Goal: Task Accomplishment & Management: Use online tool/utility

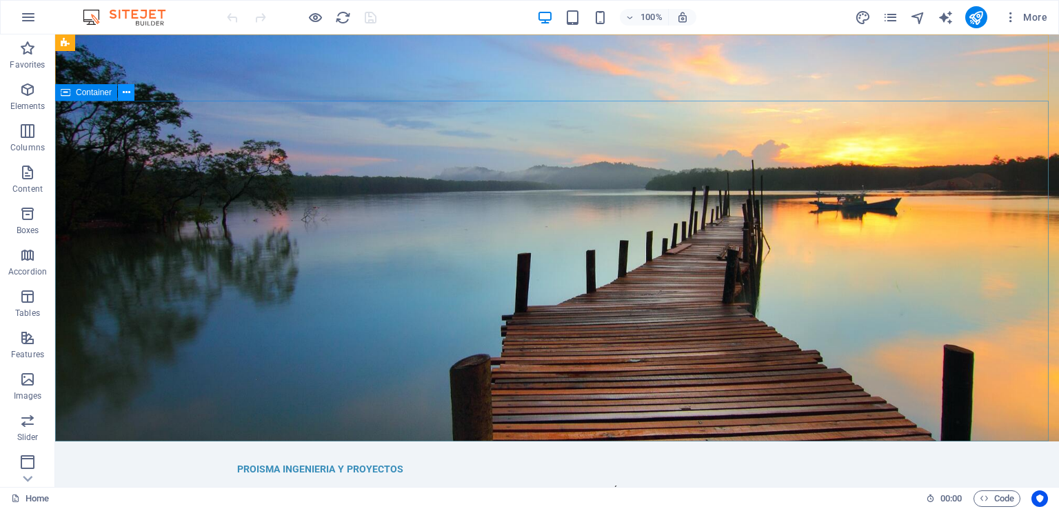
click at [127, 93] on icon at bounding box center [127, 93] width 8 height 14
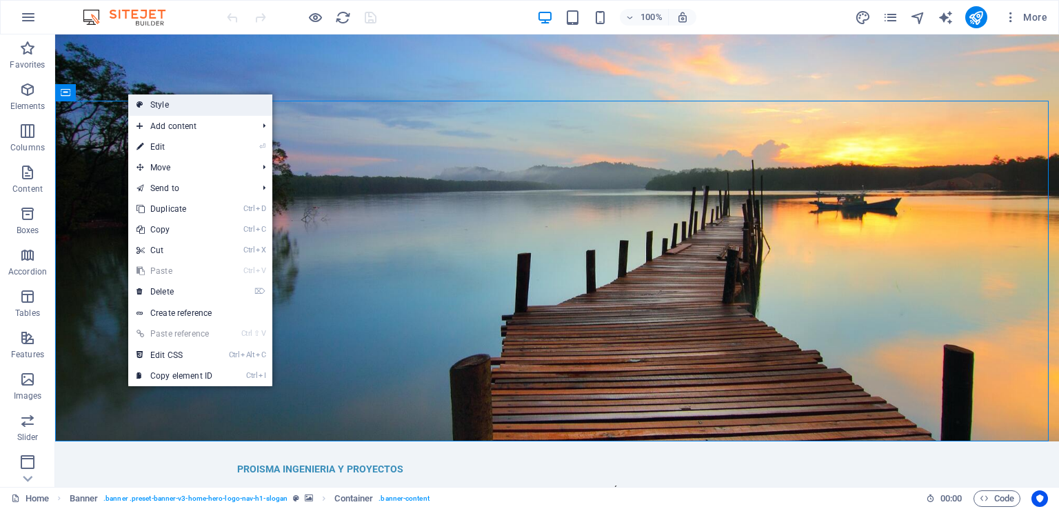
click at [234, 108] on link "Style" at bounding box center [200, 104] width 144 height 21
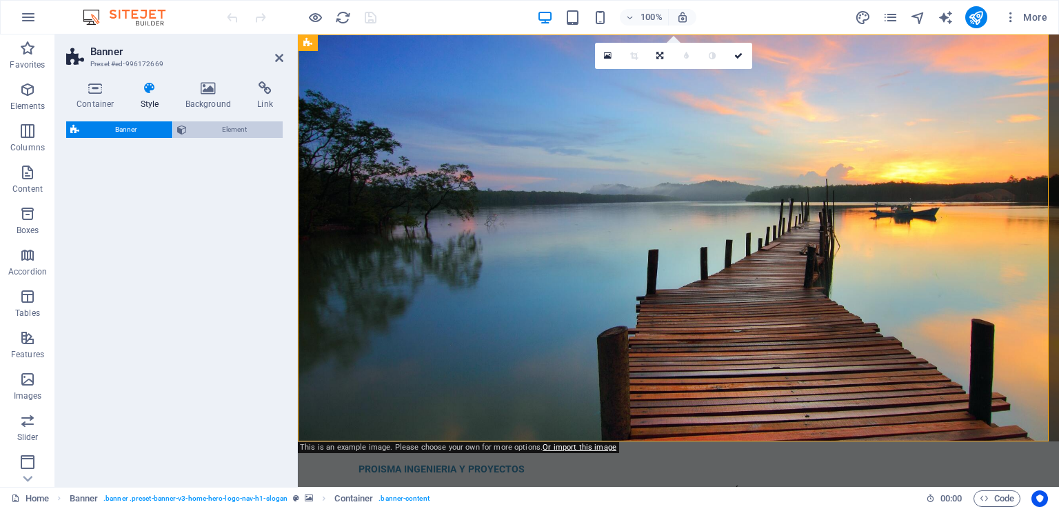
select select "preset-banner-v3-home-hero-logo-nav-h1-slogan"
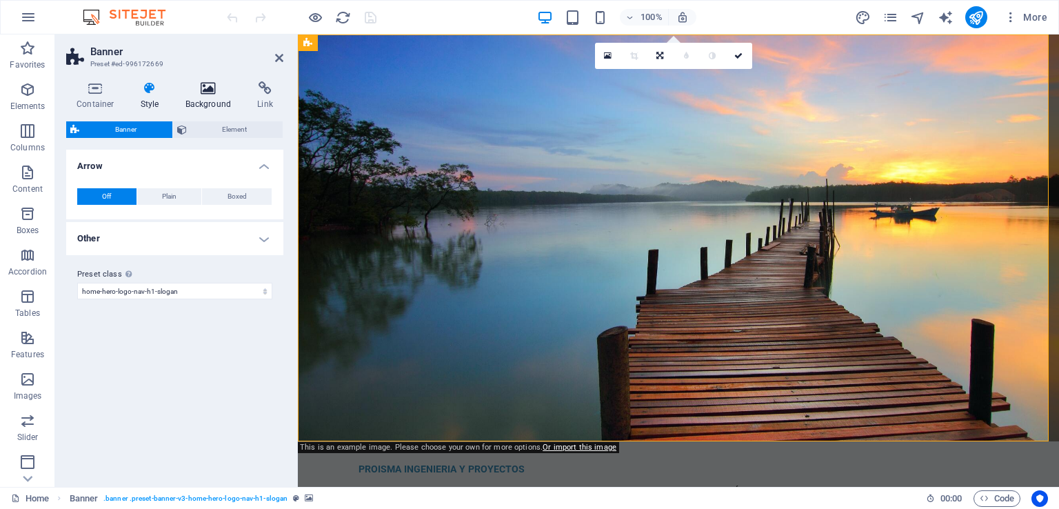
click at [210, 96] on h4 "Background" at bounding box center [211, 95] width 72 height 29
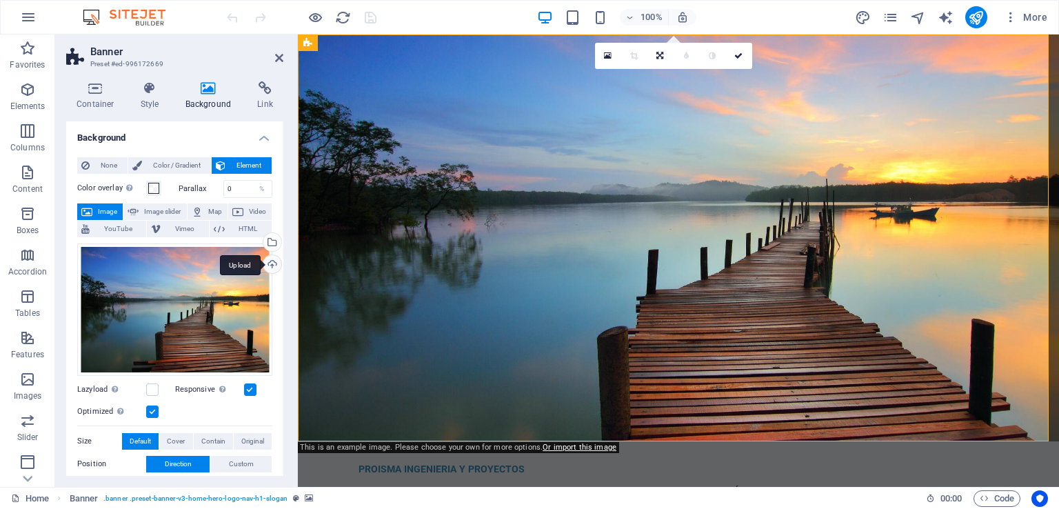
click at [271, 265] on div "Upload" at bounding box center [271, 265] width 21 height 21
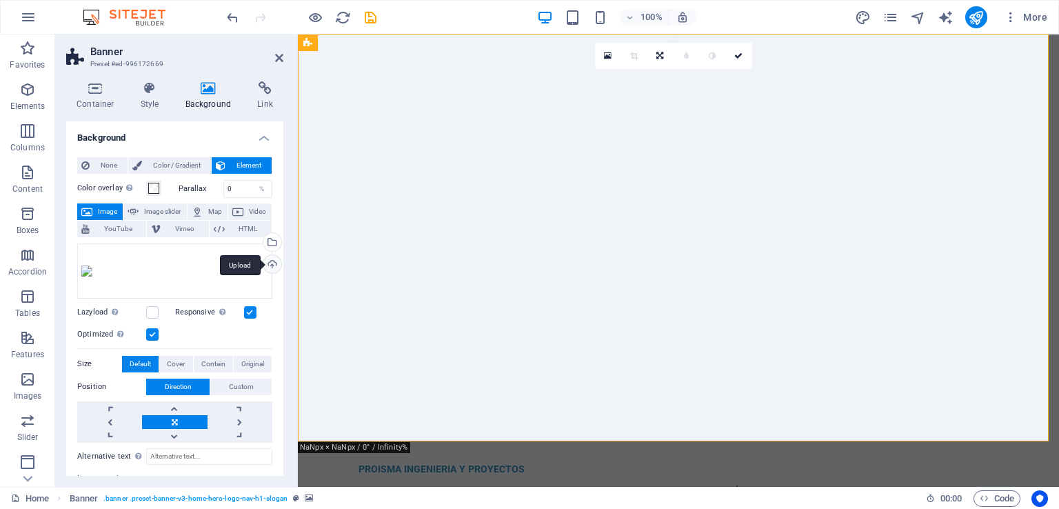
click at [272, 263] on div "Upload" at bounding box center [271, 265] width 21 height 21
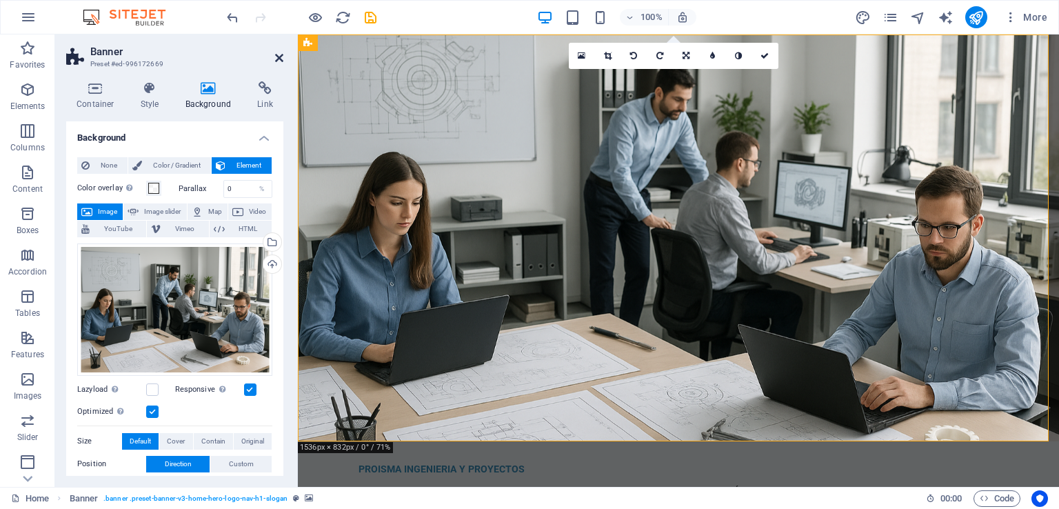
click at [279, 59] on icon at bounding box center [279, 57] width 8 height 11
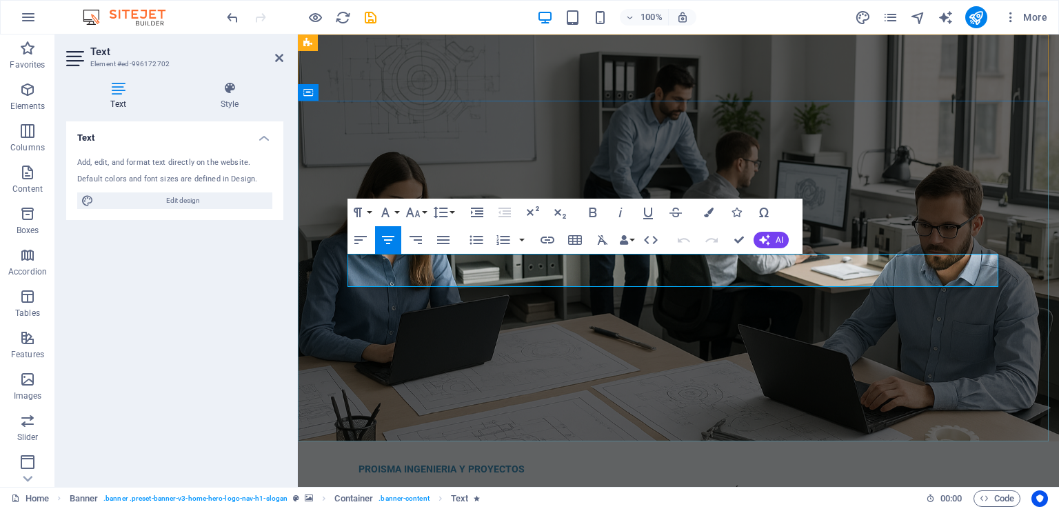
drag, startPoint x: 878, startPoint y: 278, endPoint x: 358, endPoint y: 263, distance: 520.1
click at [400, 214] on button "Font Family" at bounding box center [388, 213] width 26 height 28
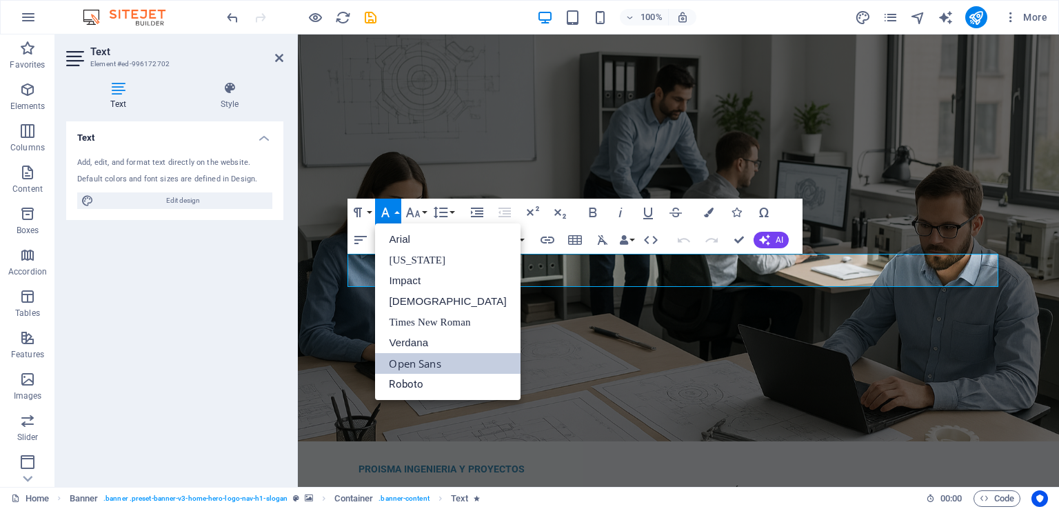
click at [400, 214] on button "Font Family" at bounding box center [388, 213] width 26 height 28
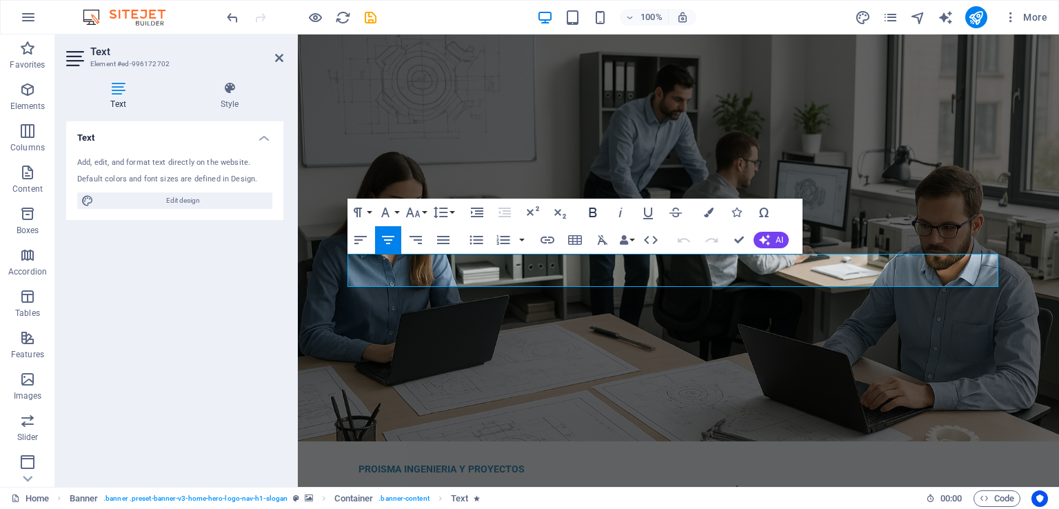
click at [594, 214] on icon "button" at bounding box center [593, 212] width 17 height 17
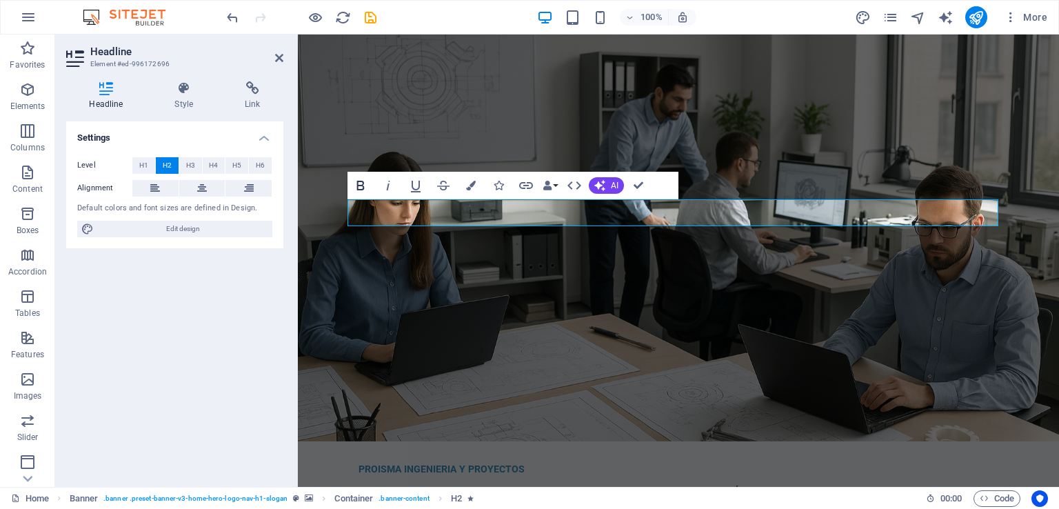
click at [364, 185] on icon "button" at bounding box center [360, 185] width 17 height 17
click at [470, 186] on icon "button" at bounding box center [471, 186] width 10 height 10
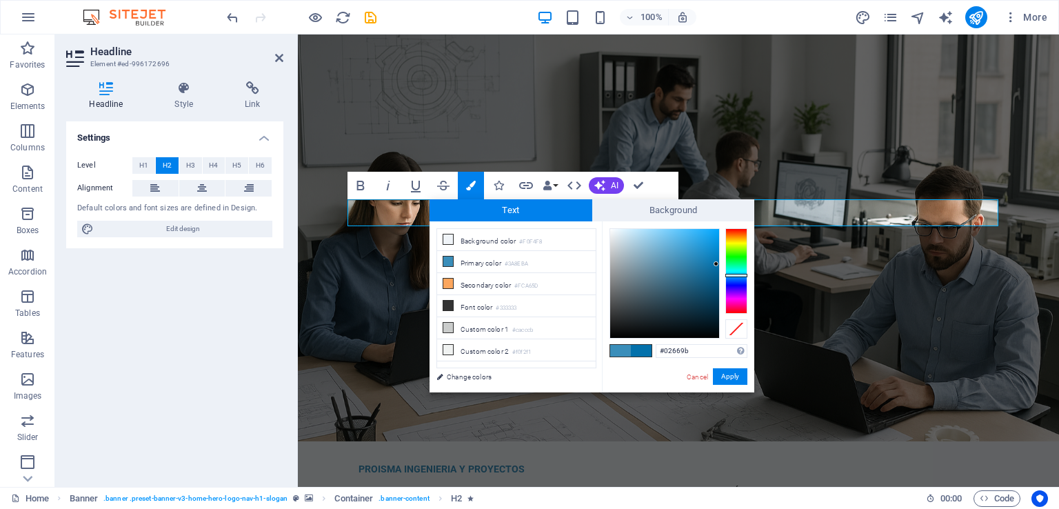
drag, startPoint x: 685, startPoint y: 257, endPoint x: 717, endPoint y: 271, distance: 34.6
click at [717, 266] on div at bounding box center [716, 263] width 5 height 5
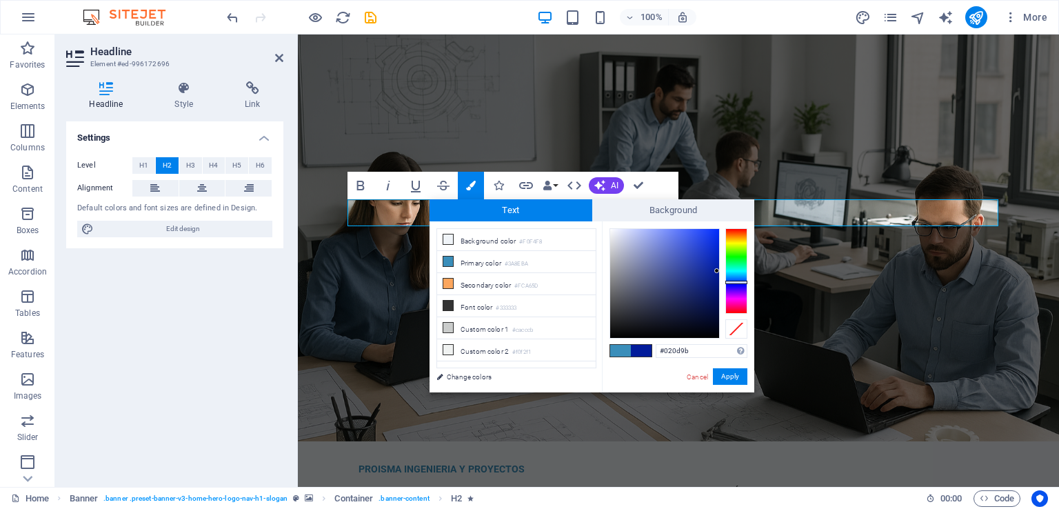
drag, startPoint x: 732, startPoint y: 274, endPoint x: 733, endPoint y: 282, distance: 7.6
click at [733, 283] on div at bounding box center [736, 282] width 22 height 3
type input "#0a127c"
drag, startPoint x: 714, startPoint y: 271, endPoint x: 710, endPoint y: 284, distance: 13.7
click at [710, 284] on div at bounding box center [709, 283] width 5 height 5
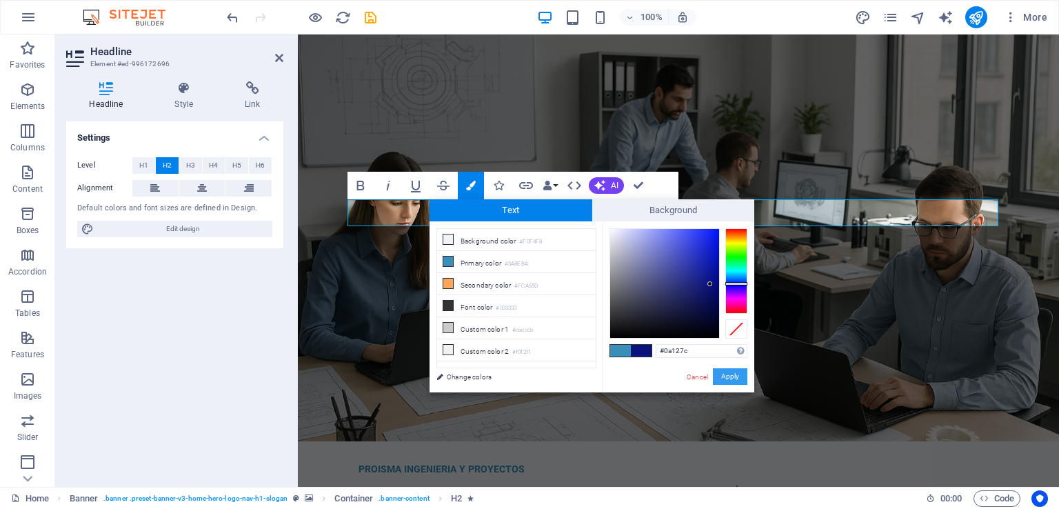
click at [732, 375] on button "Apply" at bounding box center [730, 376] width 34 height 17
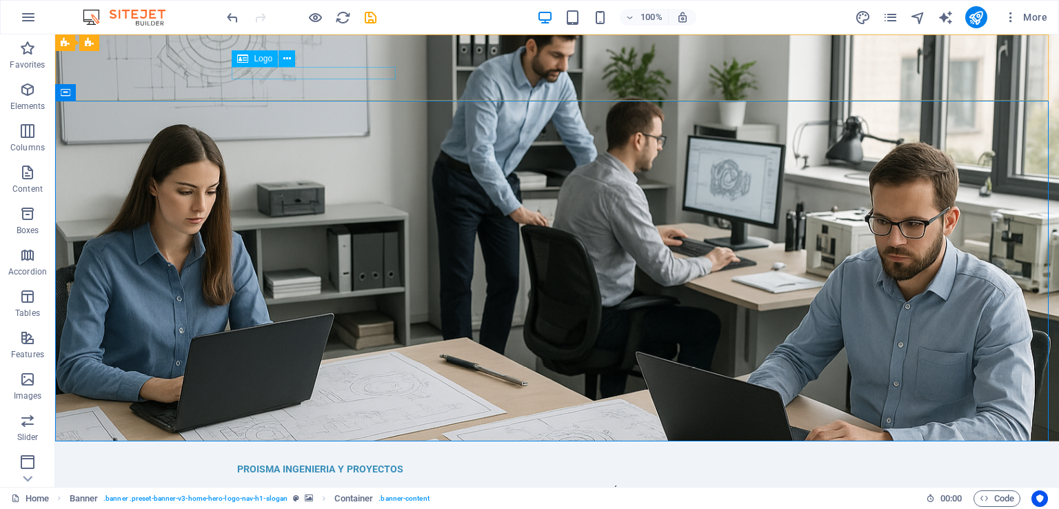
click at [257, 61] on span "Logo" at bounding box center [263, 58] width 19 height 8
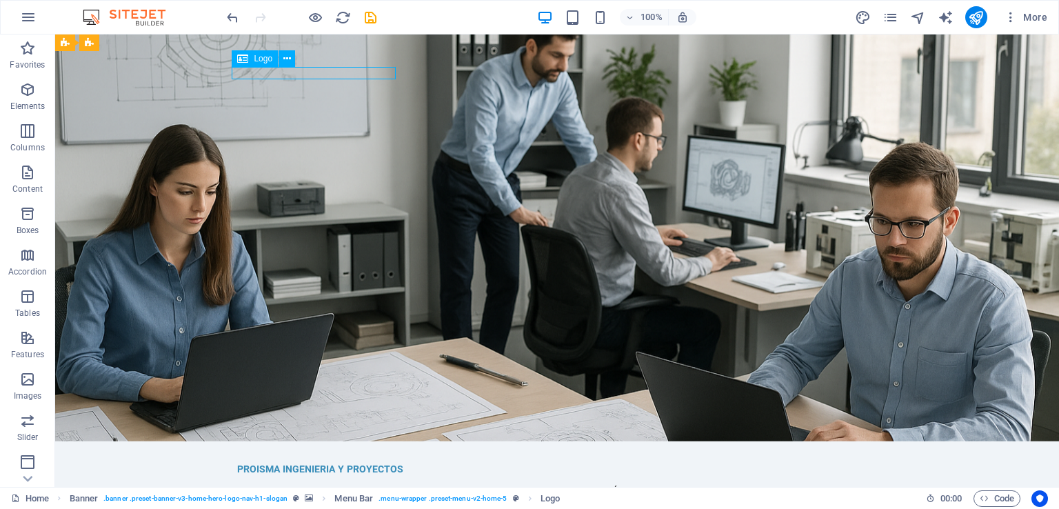
click at [257, 57] on span "Logo" at bounding box center [263, 58] width 19 height 8
click at [287, 57] on icon at bounding box center [287, 59] width 8 height 14
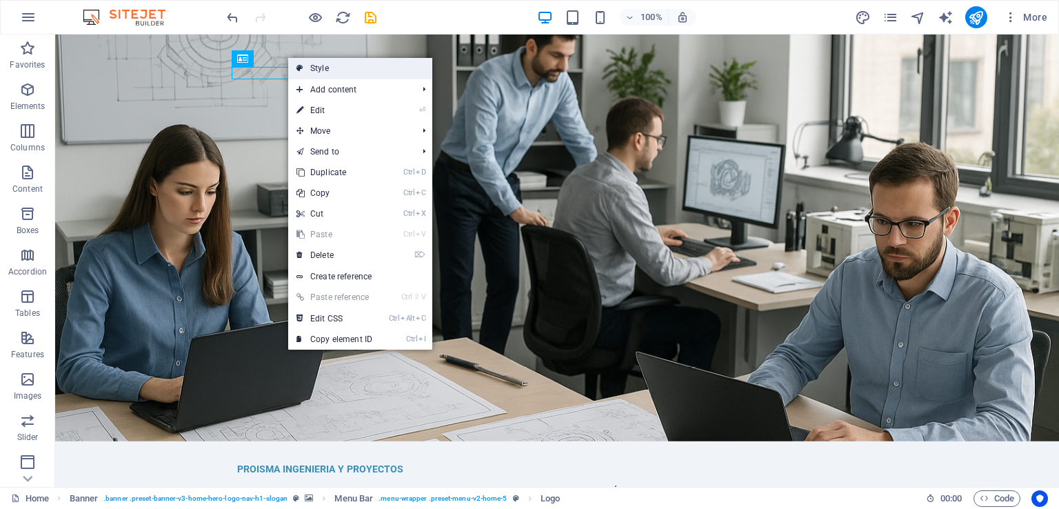
drag, startPoint x: 319, startPoint y: 67, endPoint x: 18, endPoint y: 32, distance: 303.3
click at [319, 67] on link "Style" at bounding box center [360, 68] width 144 height 21
select select "rem"
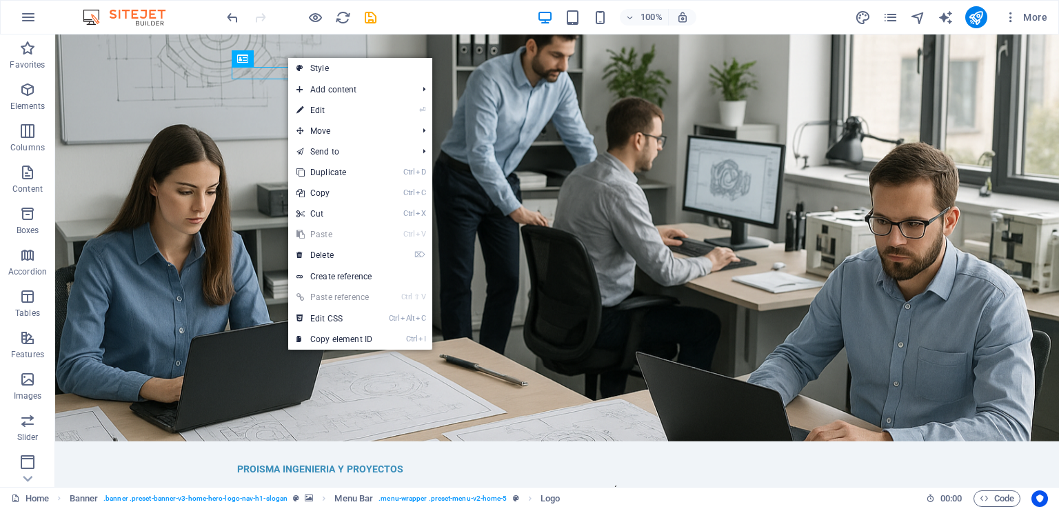
select select "rem"
select select "preset-menu-v2-home-5"
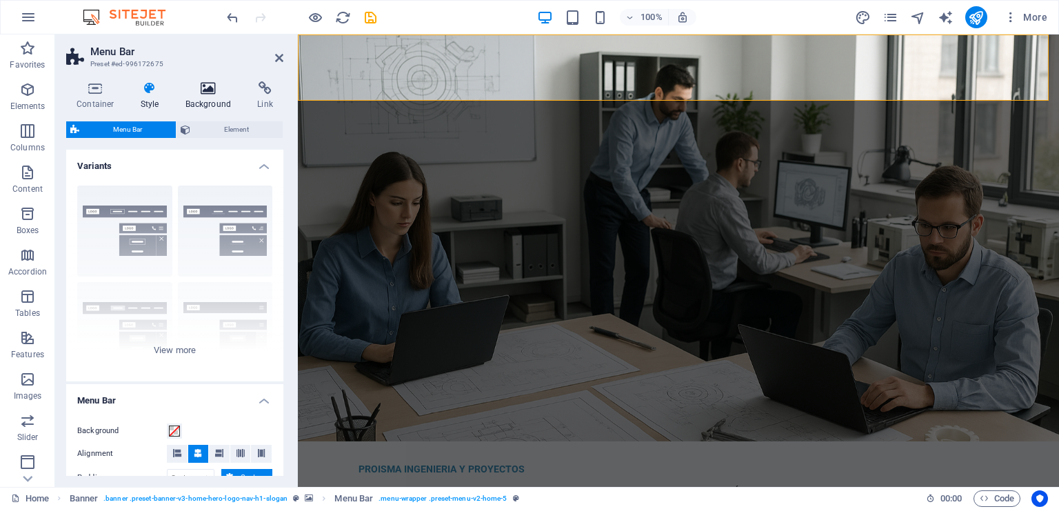
click at [212, 92] on icon at bounding box center [208, 88] width 67 height 14
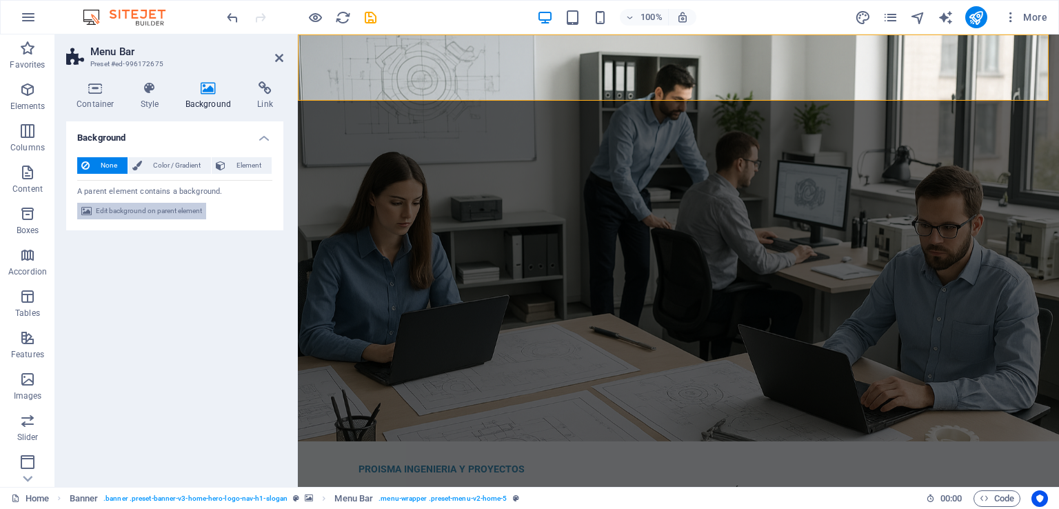
click at [174, 209] on span "Edit background on parent element" at bounding box center [149, 211] width 106 height 17
select select "preset-banner-v3-home-hero-logo-nav-h1-slogan"
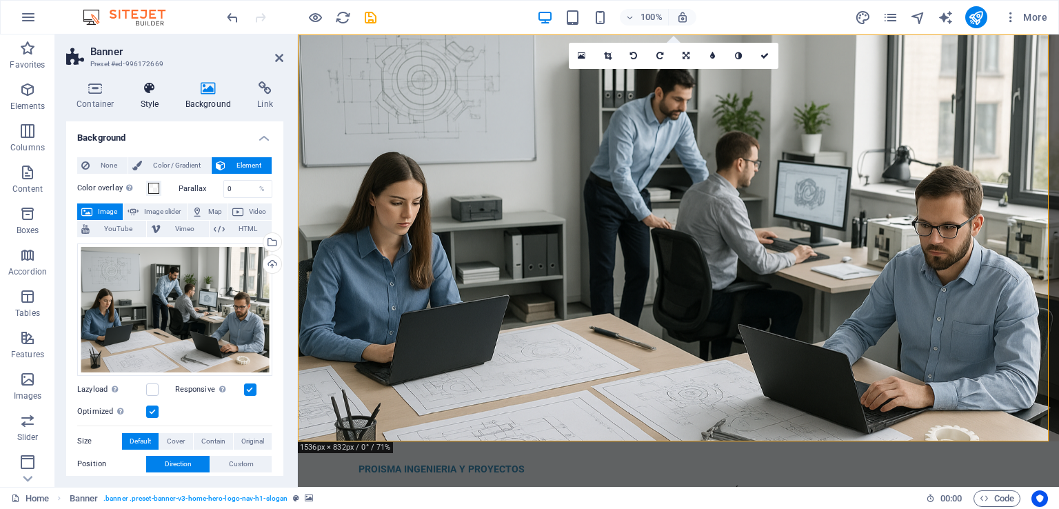
click at [143, 102] on h4 "Style" at bounding box center [152, 95] width 45 height 29
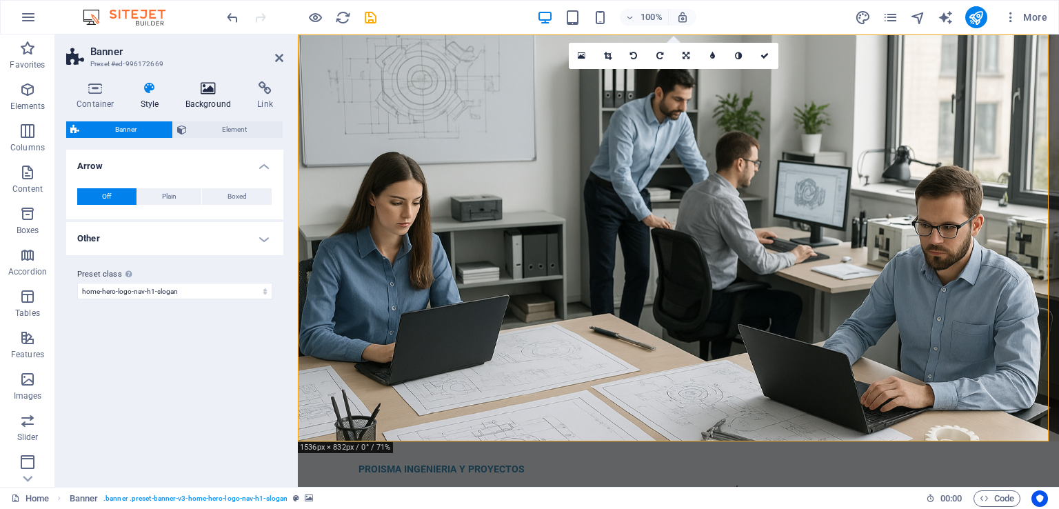
click at [203, 87] on icon at bounding box center [208, 88] width 67 height 14
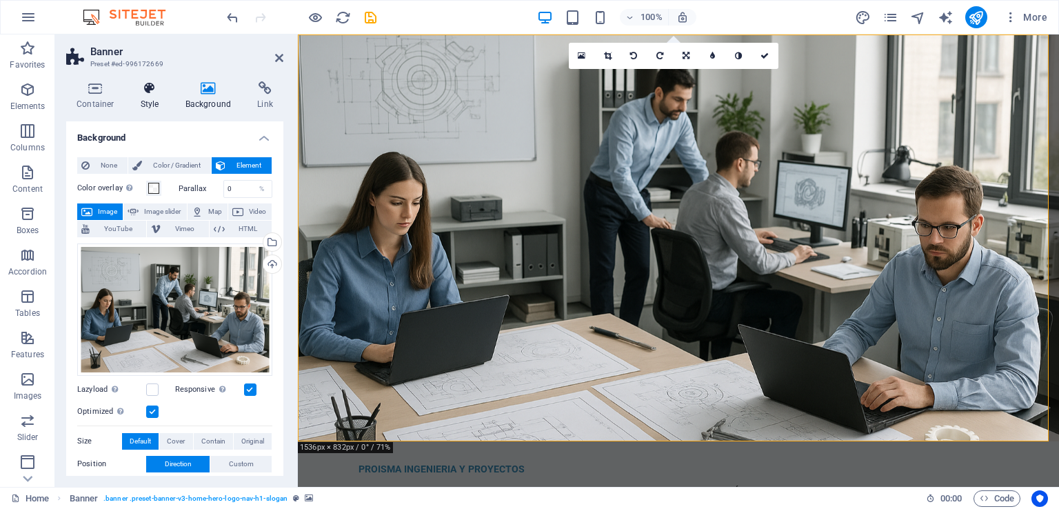
click at [157, 91] on icon at bounding box center [149, 88] width 39 height 14
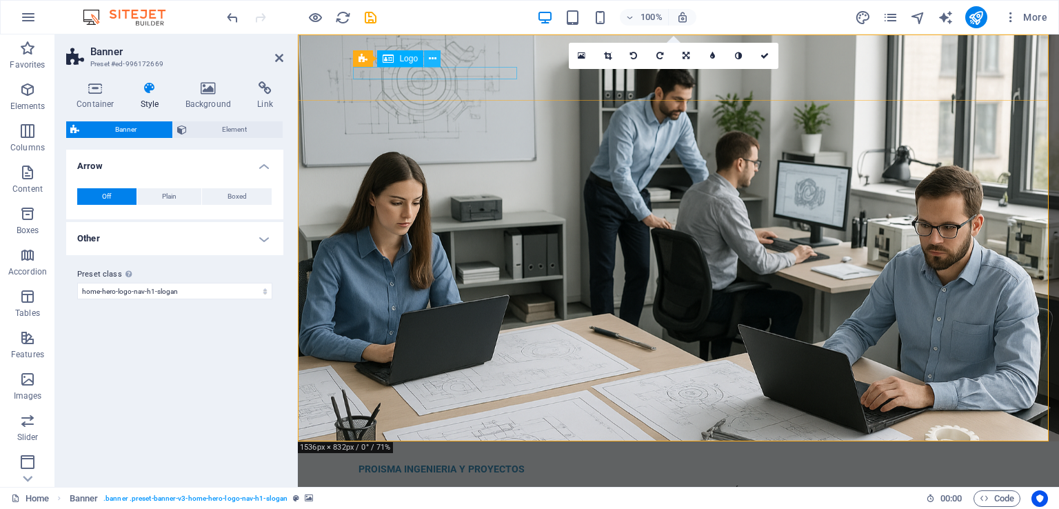
click at [430, 57] on icon at bounding box center [433, 59] width 8 height 14
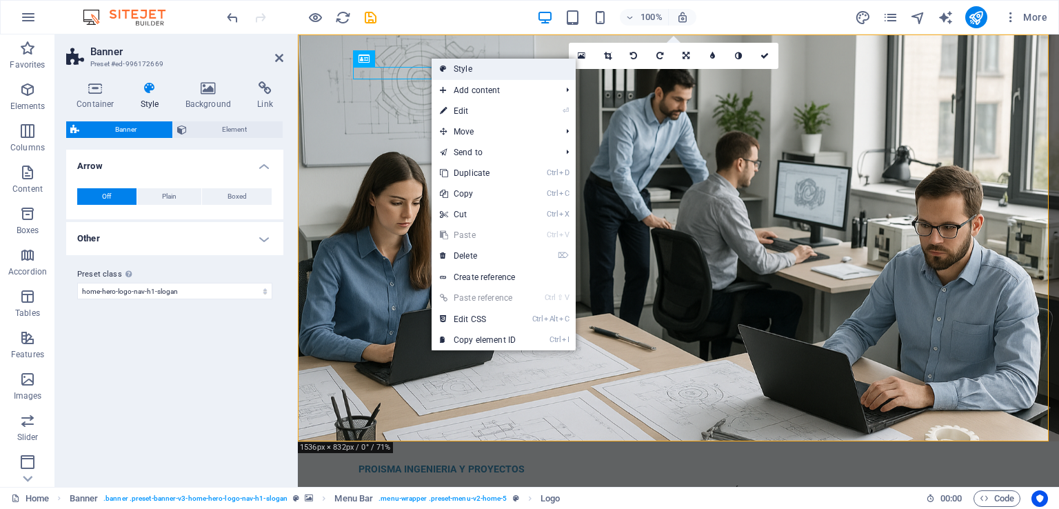
click at [475, 66] on link "Style" at bounding box center [504, 69] width 144 height 21
select select "rem"
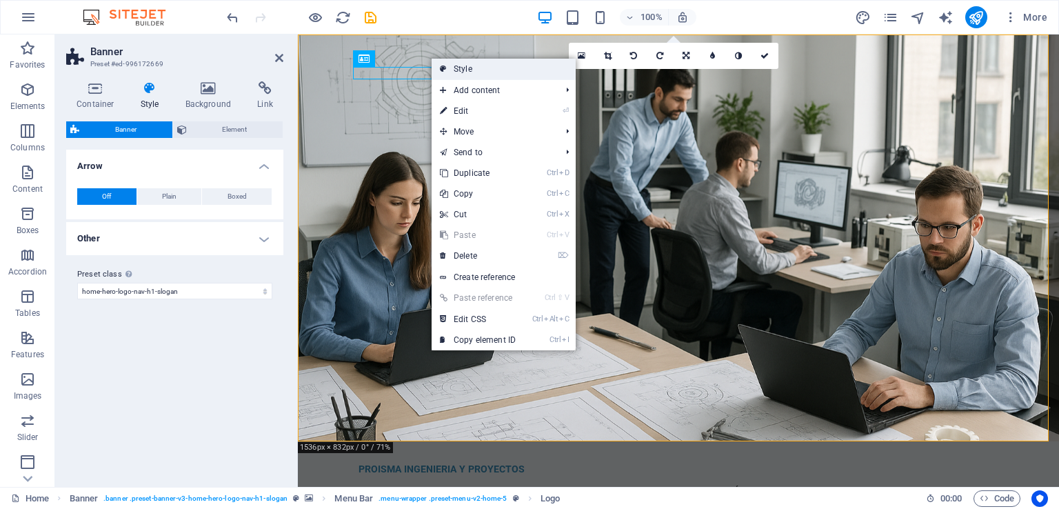
select select "preset-menu-v2-home-5"
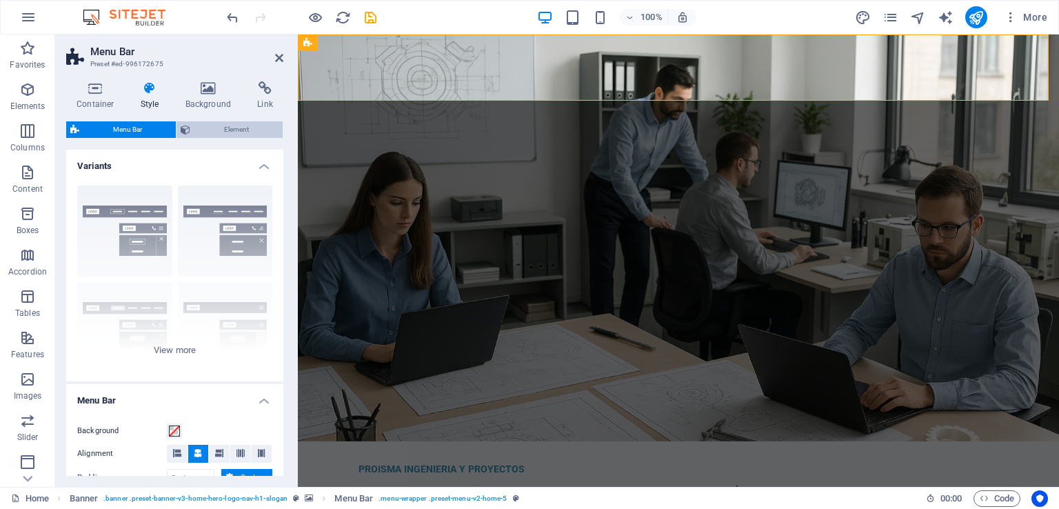
click at [233, 136] on span "Element" at bounding box center [236, 129] width 84 height 17
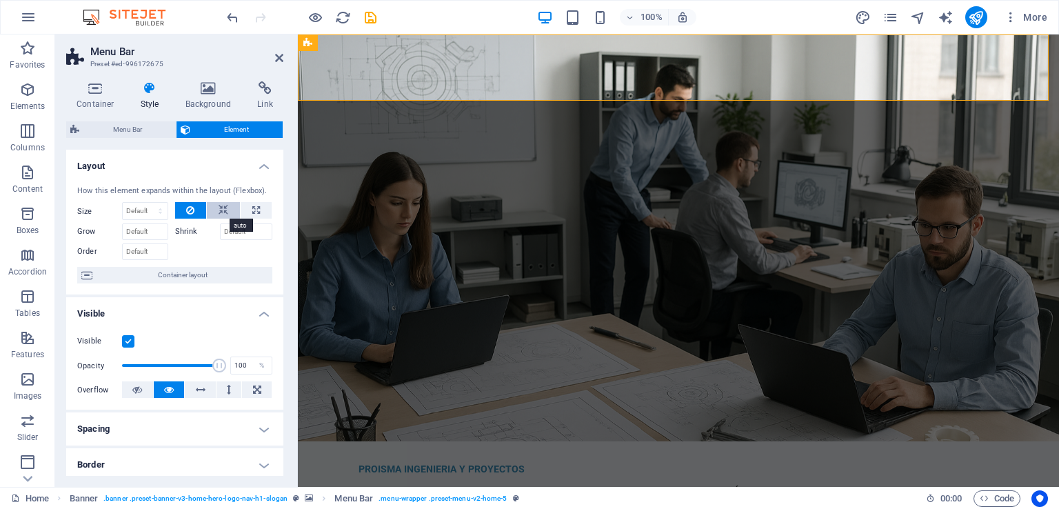
click at [228, 213] on button at bounding box center [223, 210] width 33 height 17
click at [256, 213] on icon at bounding box center [256, 210] width 8 height 17
type input "100"
select select "%"
click at [189, 214] on icon at bounding box center [190, 210] width 8 height 17
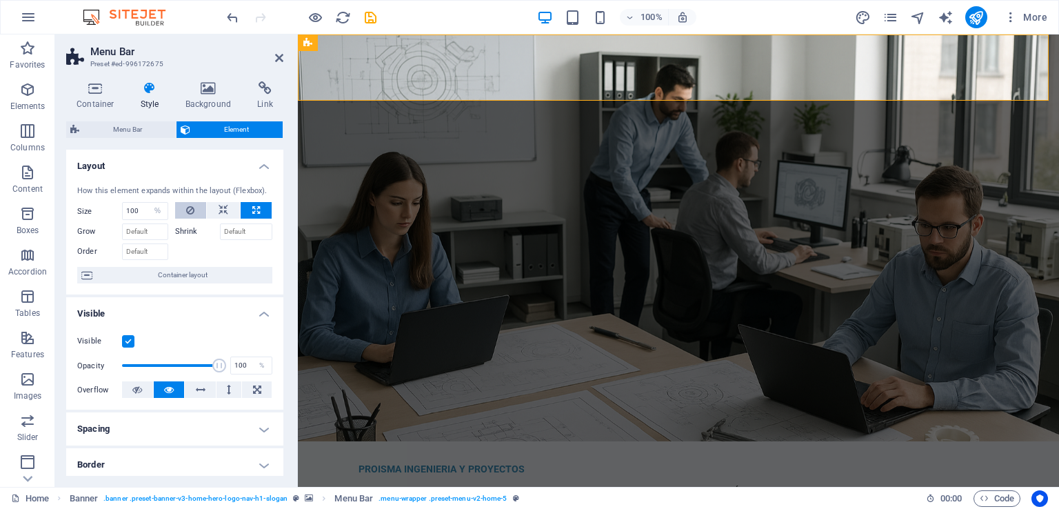
select select "DISABLED_OPTION_VALUE"
click at [214, 209] on button at bounding box center [223, 210] width 33 height 17
click at [186, 210] on icon at bounding box center [190, 210] width 8 height 17
click at [207, 94] on h4 "Background" at bounding box center [211, 95] width 72 height 29
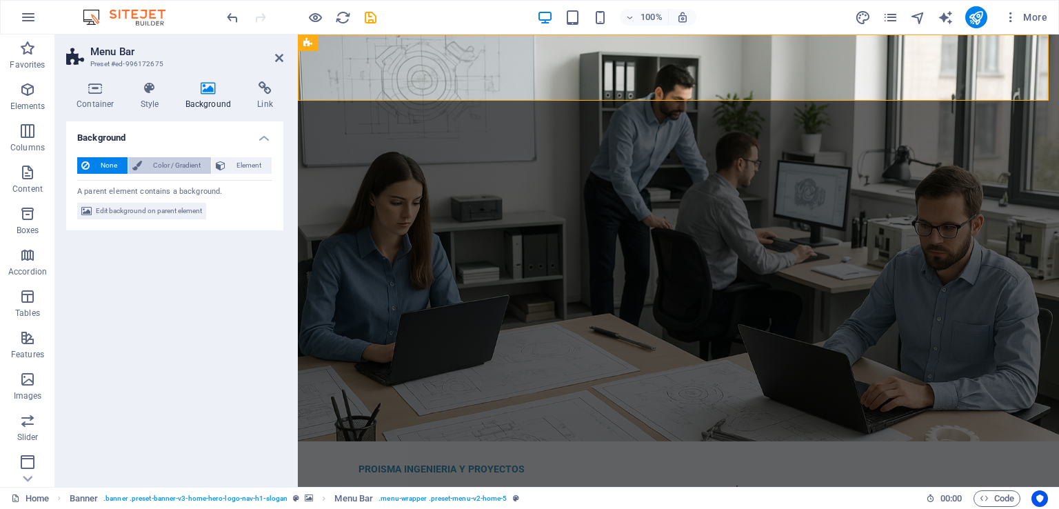
click at [183, 170] on span "Color / Gradient" at bounding box center [176, 165] width 61 height 17
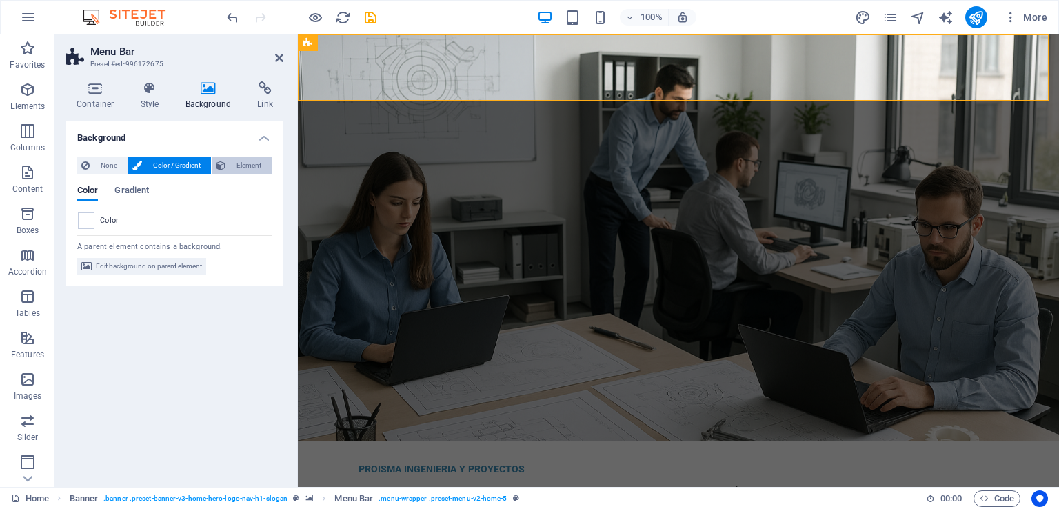
click at [245, 169] on span "Element" at bounding box center [249, 165] width 38 height 17
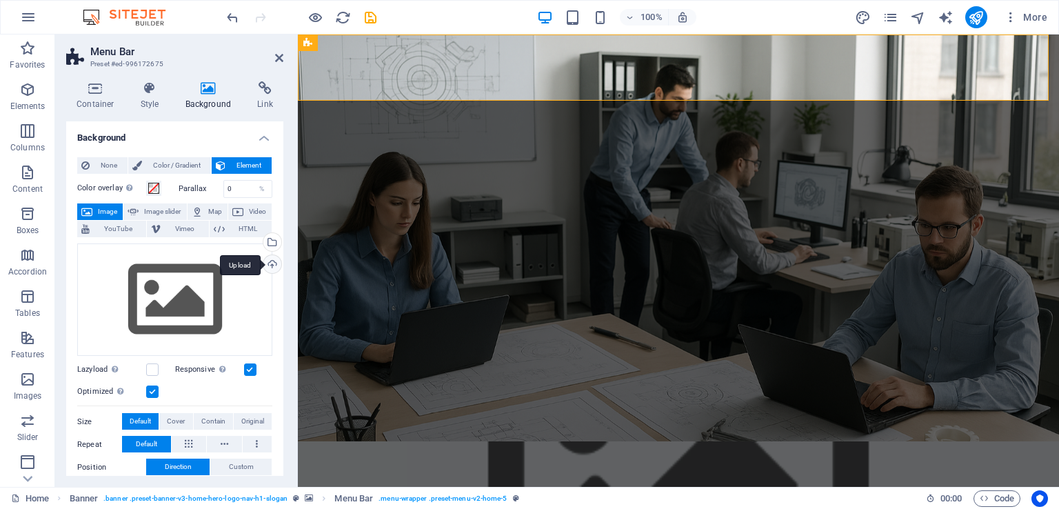
click at [270, 263] on div "Upload" at bounding box center [271, 265] width 21 height 21
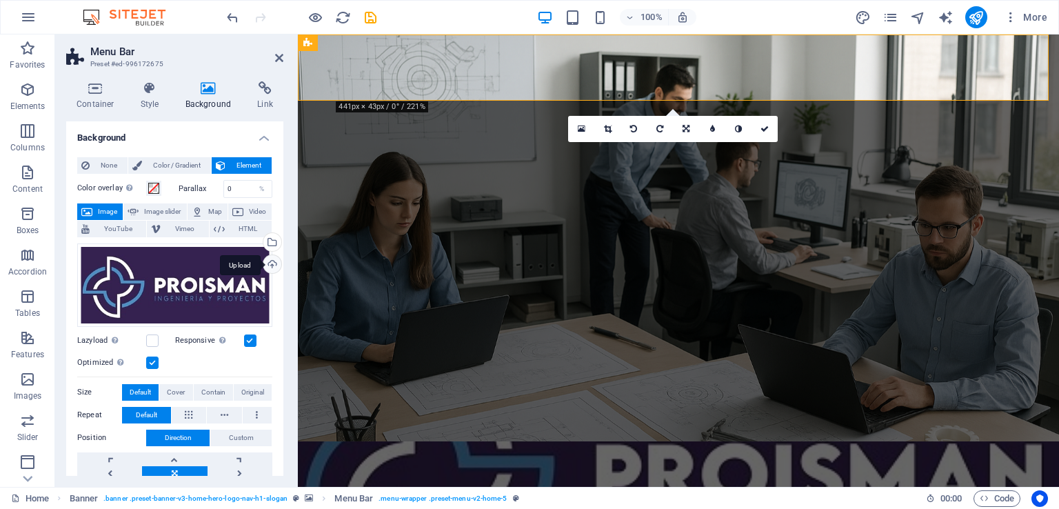
click at [263, 264] on div "Upload" at bounding box center [271, 265] width 21 height 21
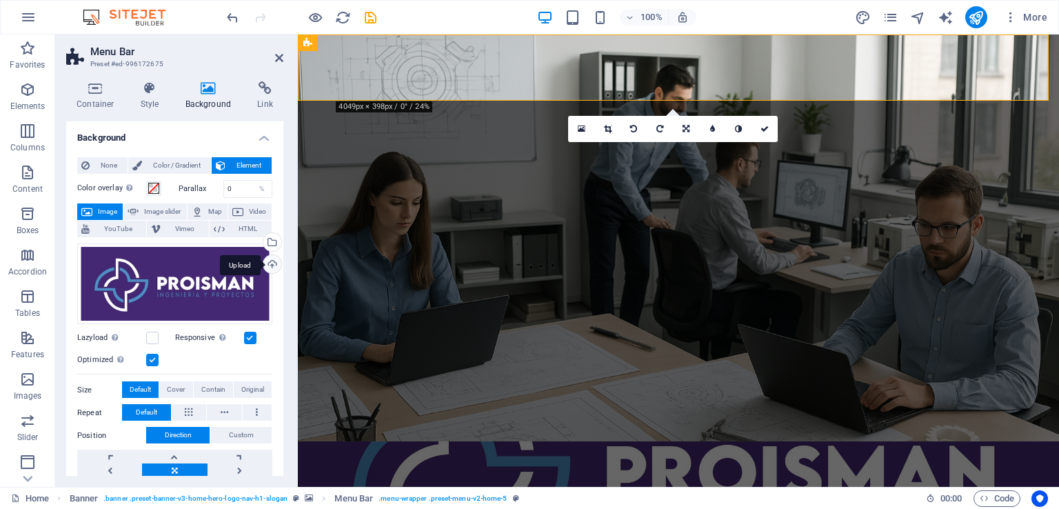
click at [270, 270] on div "Upload" at bounding box center [271, 265] width 21 height 21
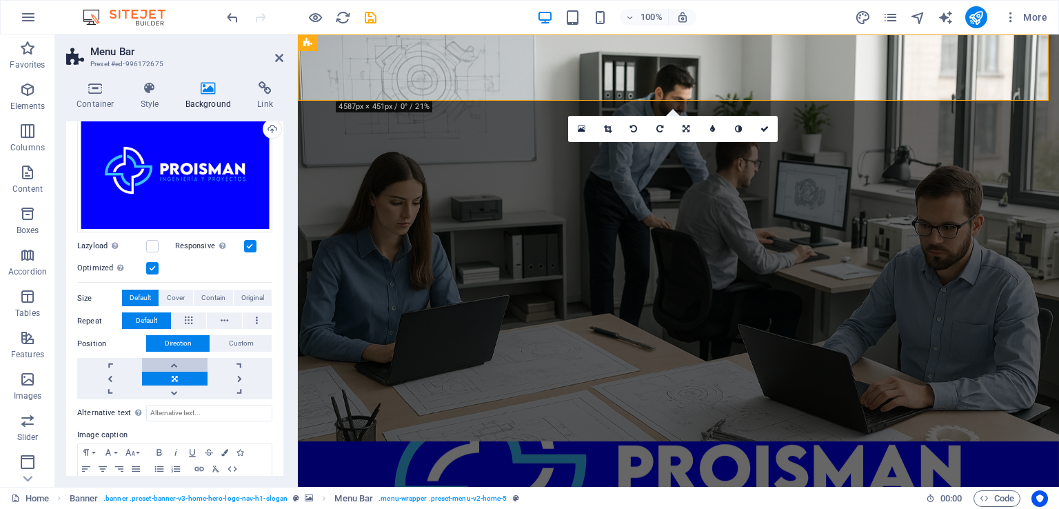
scroll to position [138, 0]
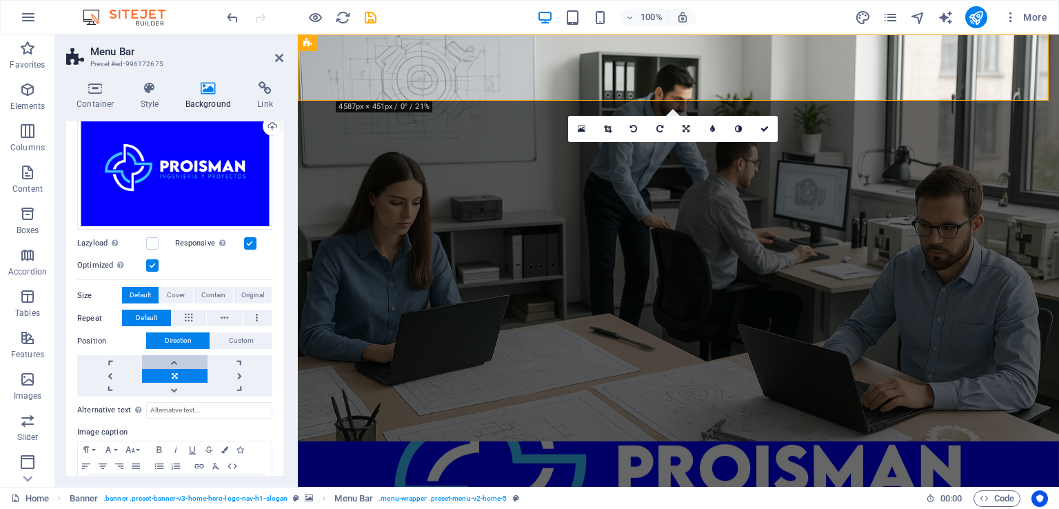
click at [173, 359] on link at bounding box center [174, 362] width 65 height 14
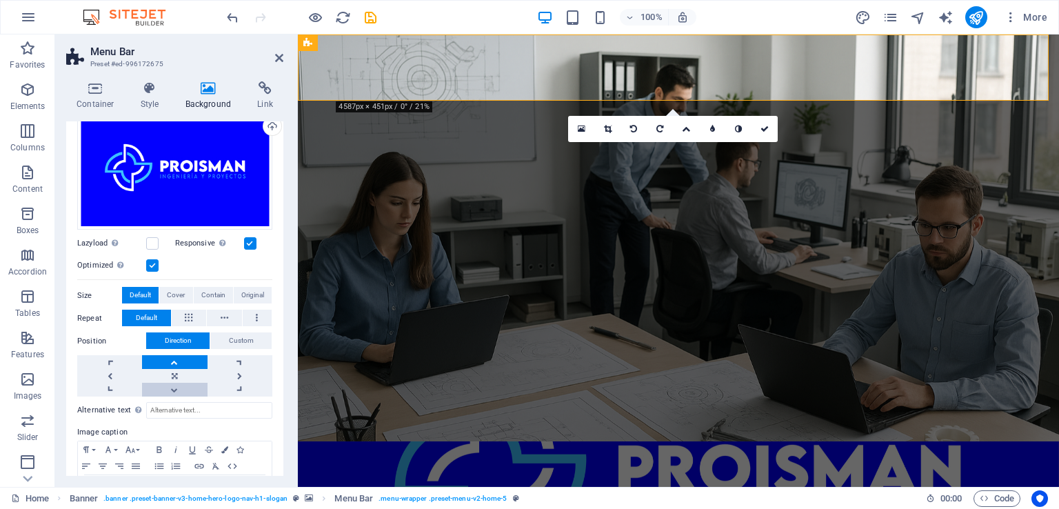
click at [177, 388] on link at bounding box center [174, 390] width 65 height 14
click at [177, 374] on link at bounding box center [174, 376] width 65 height 14
click at [237, 375] on link at bounding box center [240, 376] width 65 height 14
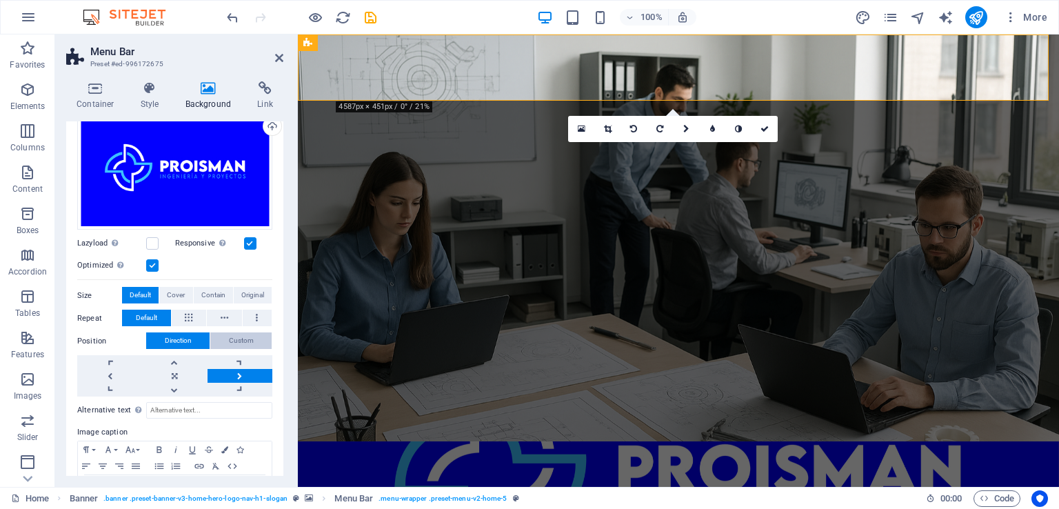
click at [242, 333] on span "Custom" at bounding box center [241, 340] width 25 height 17
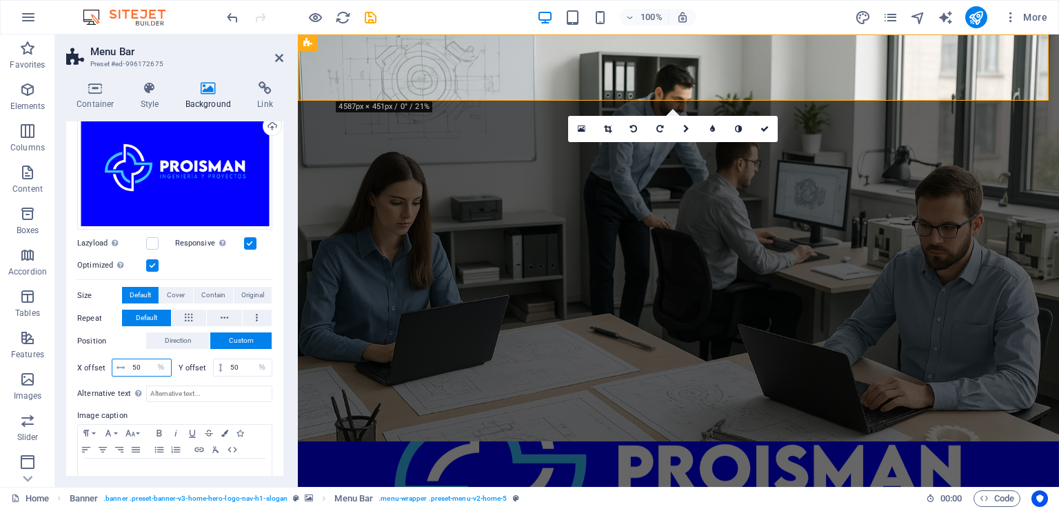
click at [148, 365] on input "50" at bounding box center [150, 367] width 42 height 17
type input "10"
click at [237, 363] on input "50" at bounding box center [249, 367] width 45 height 17
drag, startPoint x: 240, startPoint y: 367, endPoint x: 225, endPoint y: 368, distance: 14.5
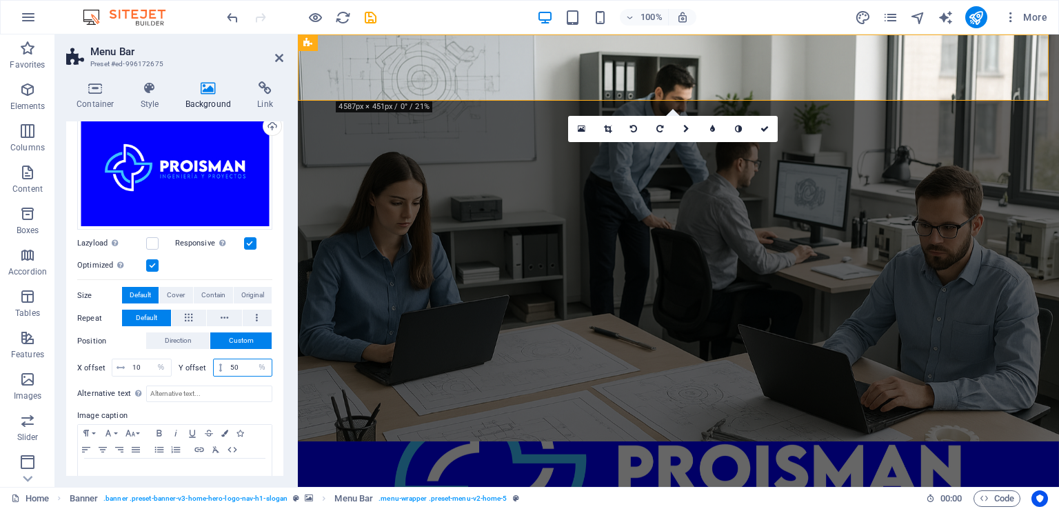
click at [227, 368] on input "50" at bounding box center [249, 367] width 45 height 17
type input "10"
click at [146, 370] on input "10" at bounding box center [150, 367] width 42 height 17
click at [182, 394] on input "Alternative text The alternative text is used by devices that cannot display im…" at bounding box center [209, 393] width 126 height 17
click at [122, 340] on label "Position" at bounding box center [111, 341] width 69 height 17
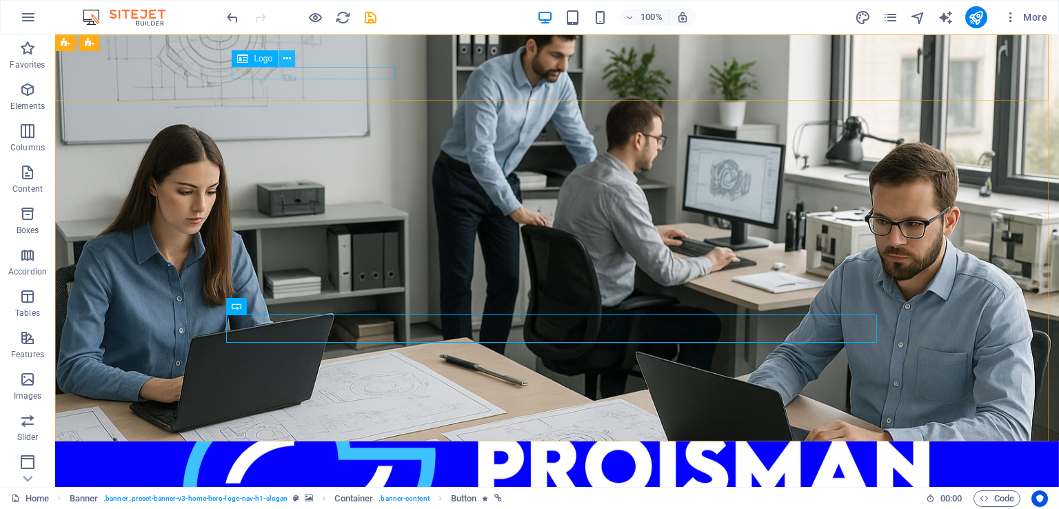
click at [285, 59] on icon at bounding box center [287, 59] width 8 height 14
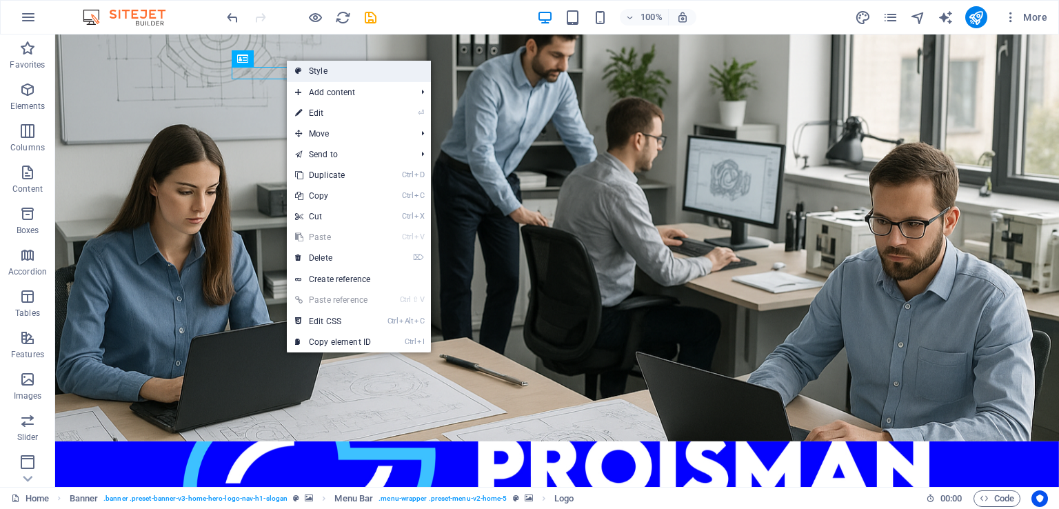
click at [326, 69] on link "Style" at bounding box center [359, 71] width 144 height 21
select select "rem"
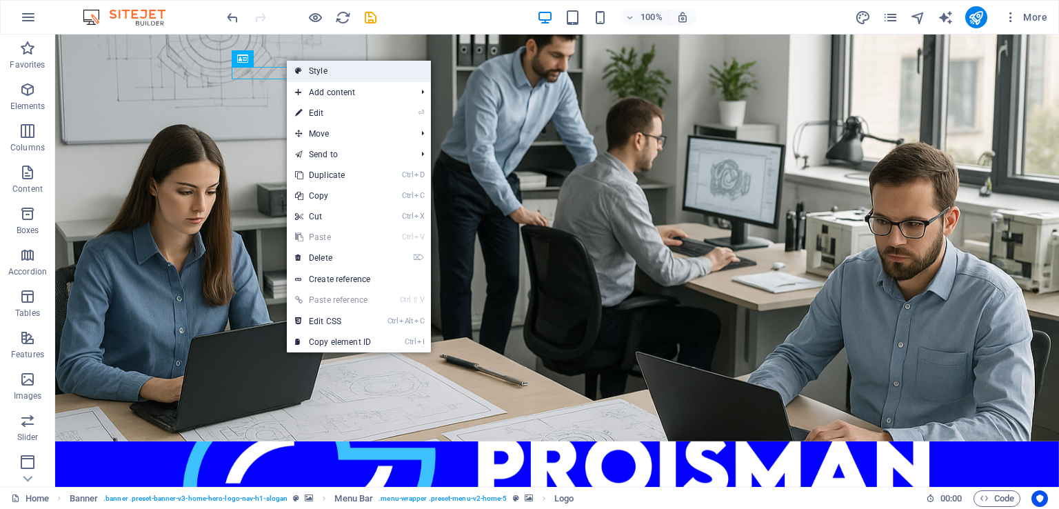
select select "preset-menu-v2-home-5"
select select "%"
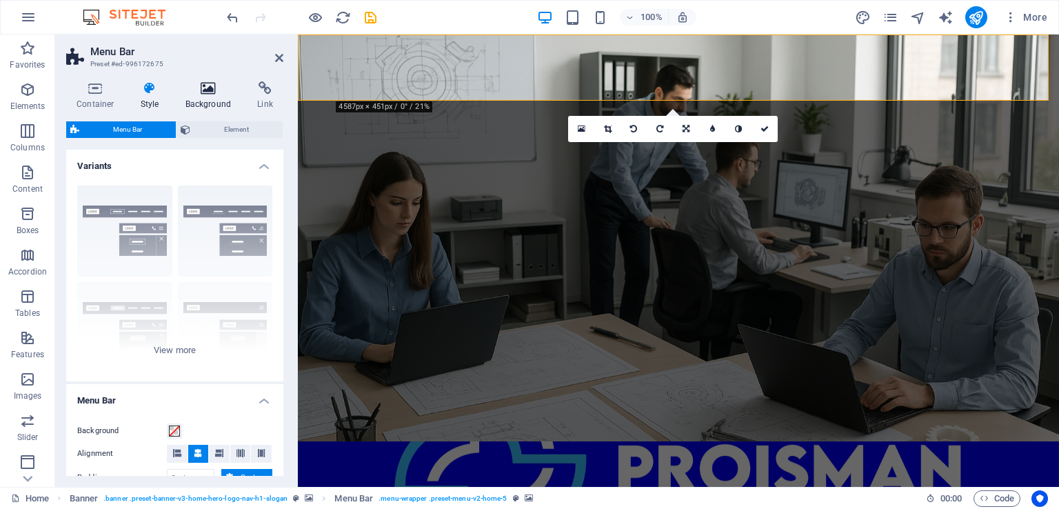
click at [212, 96] on h4 "Background" at bounding box center [211, 95] width 72 height 29
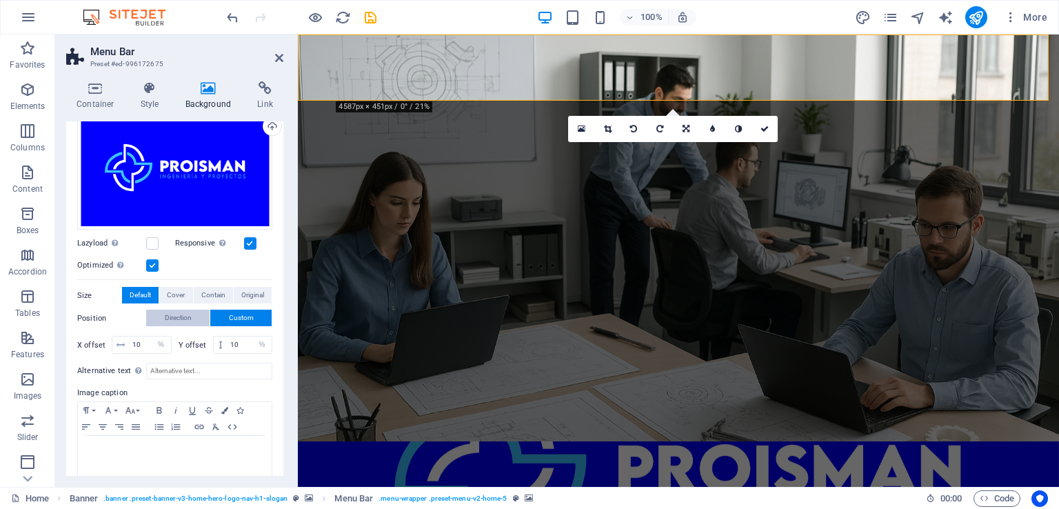
click at [182, 319] on span "Direction" at bounding box center [178, 318] width 27 height 17
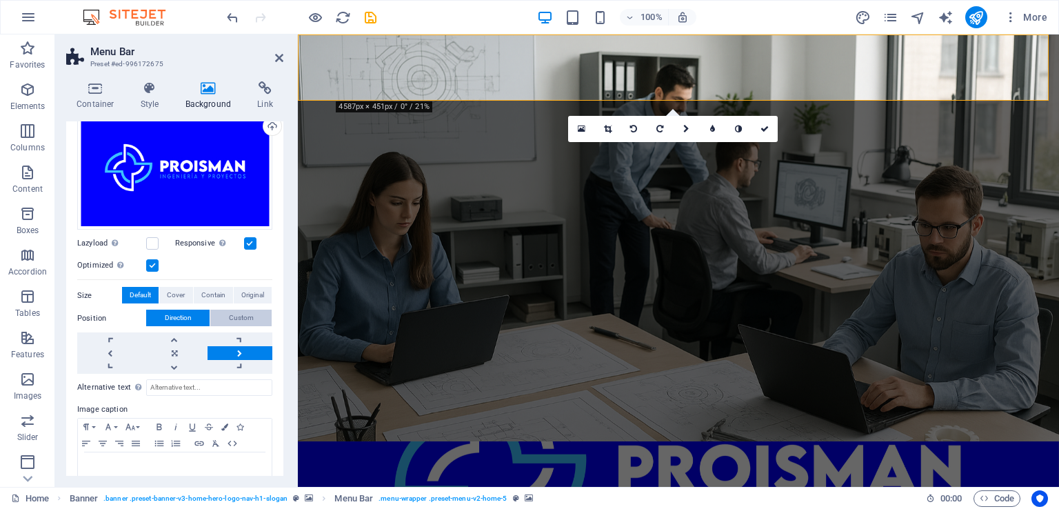
click at [247, 313] on span "Custom" at bounding box center [241, 318] width 25 height 17
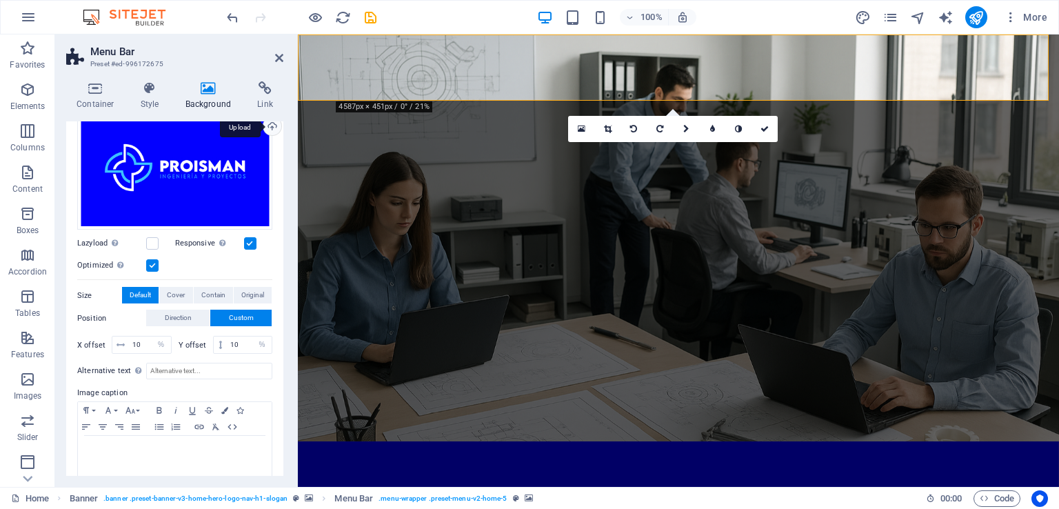
click at [267, 123] on div "Upload" at bounding box center [271, 127] width 21 height 21
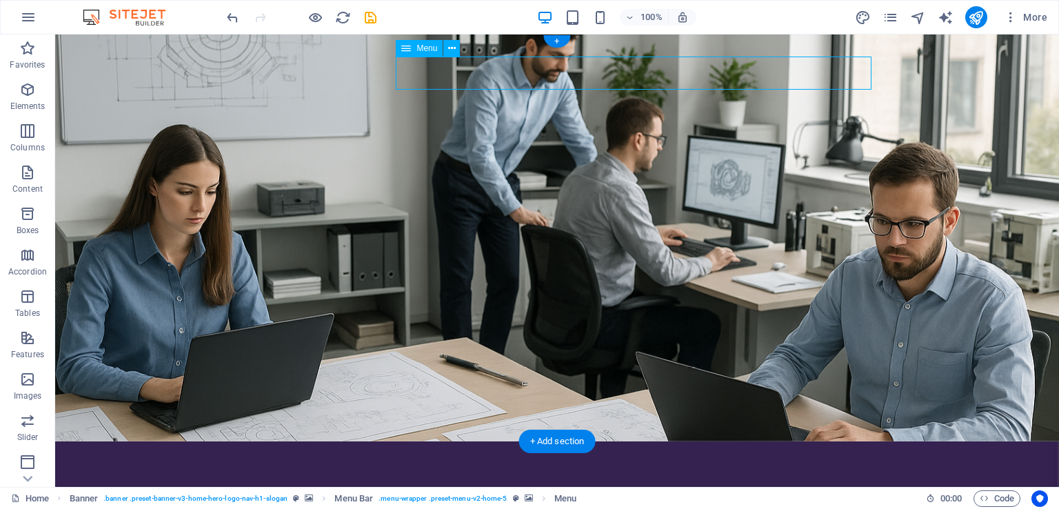
select select
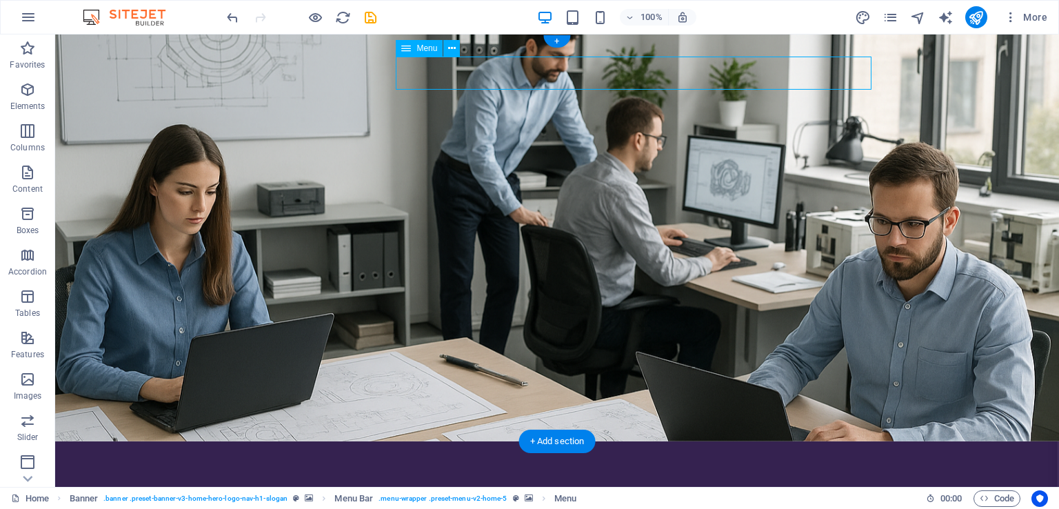
select select
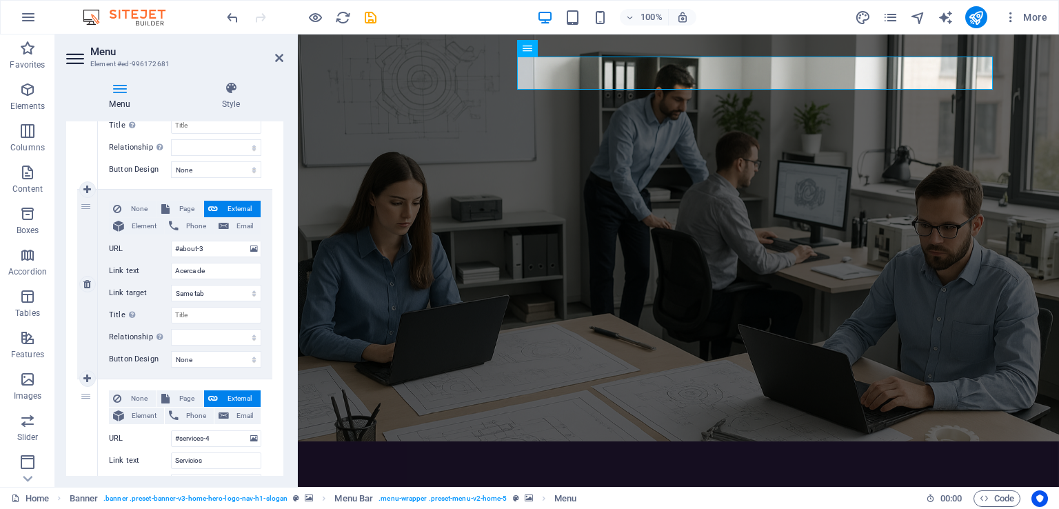
scroll to position [276, 0]
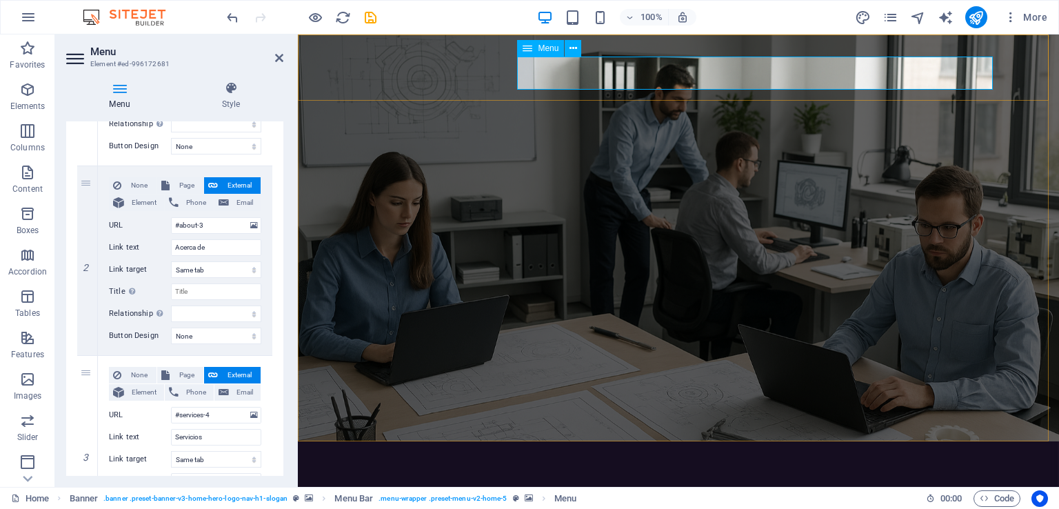
click at [551, 52] on span "Menu" at bounding box center [548, 48] width 21 height 8
click at [576, 50] on icon at bounding box center [574, 48] width 8 height 14
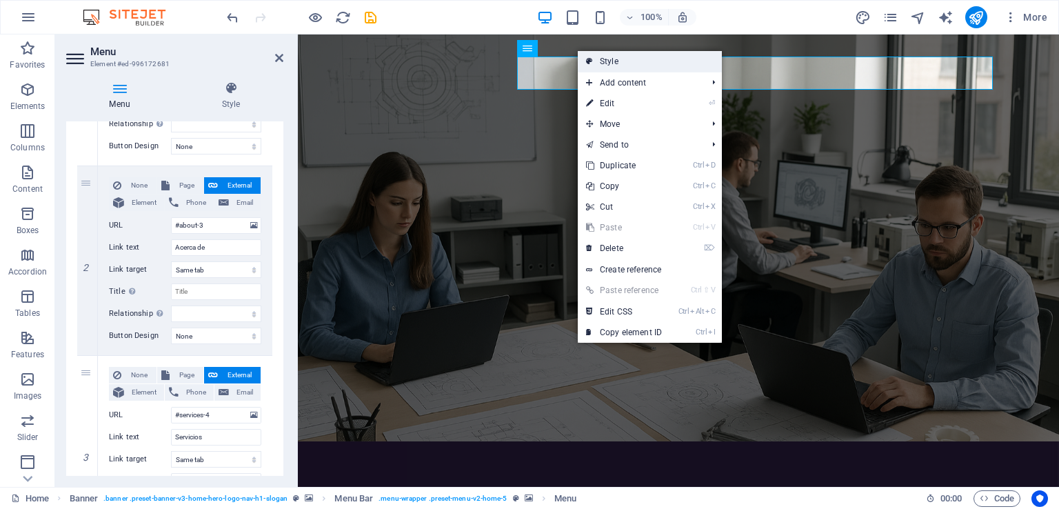
click at [604, 57] on link "Style" at bounding box center [650, 61] width 144 height 21
select select "rem"
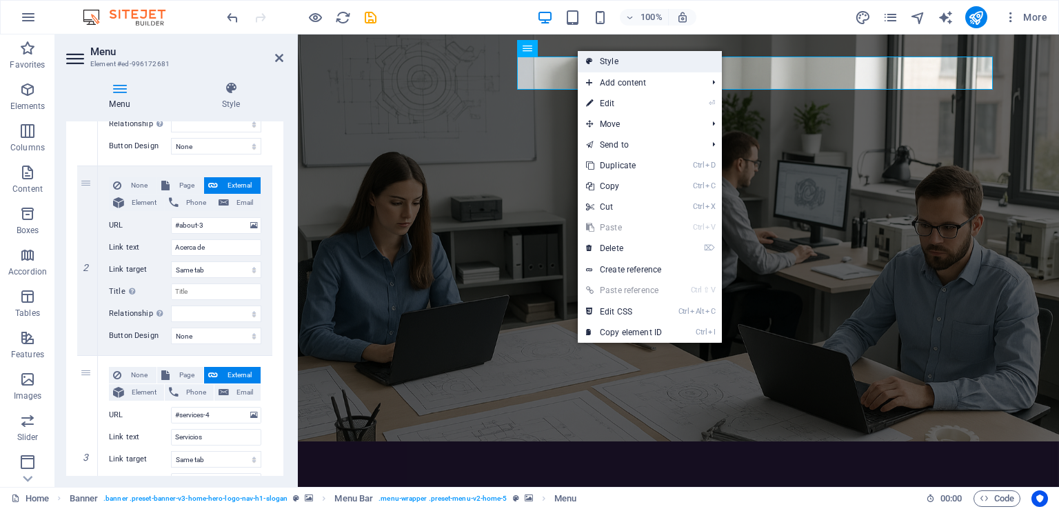
select select "preset-menu-v2-home-5"
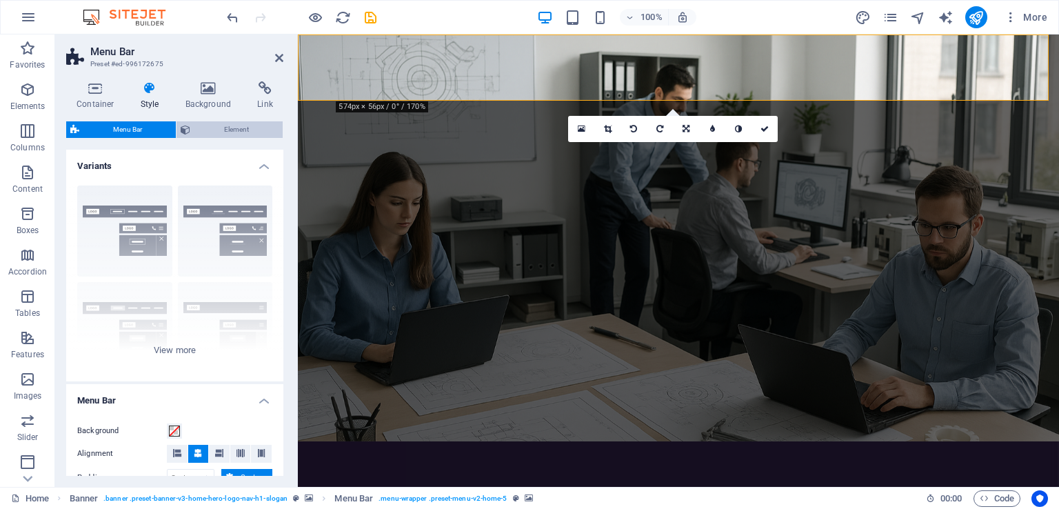
click at [237, 131] on span "Element" at bounding box center [236, 129] width 84 height 17
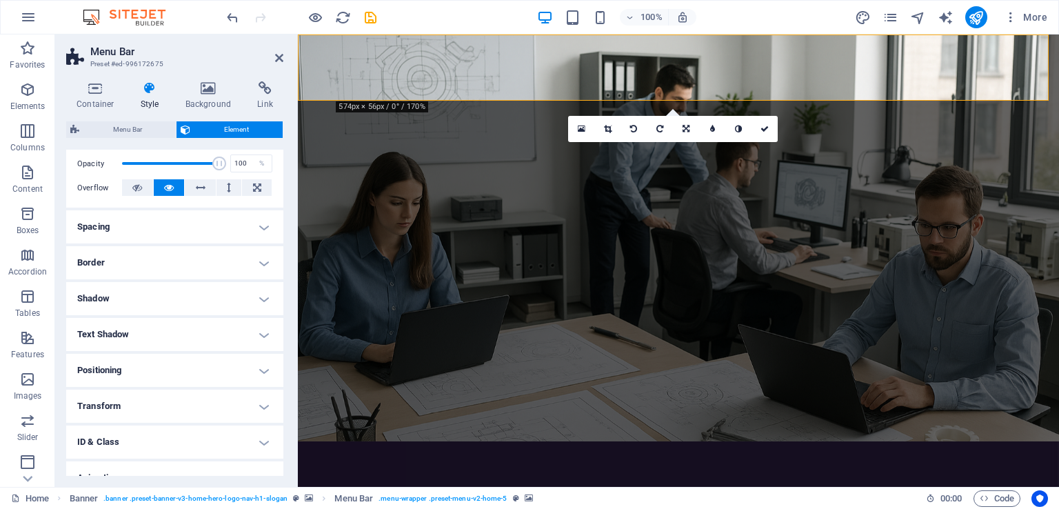
scroll to position [257, 0]
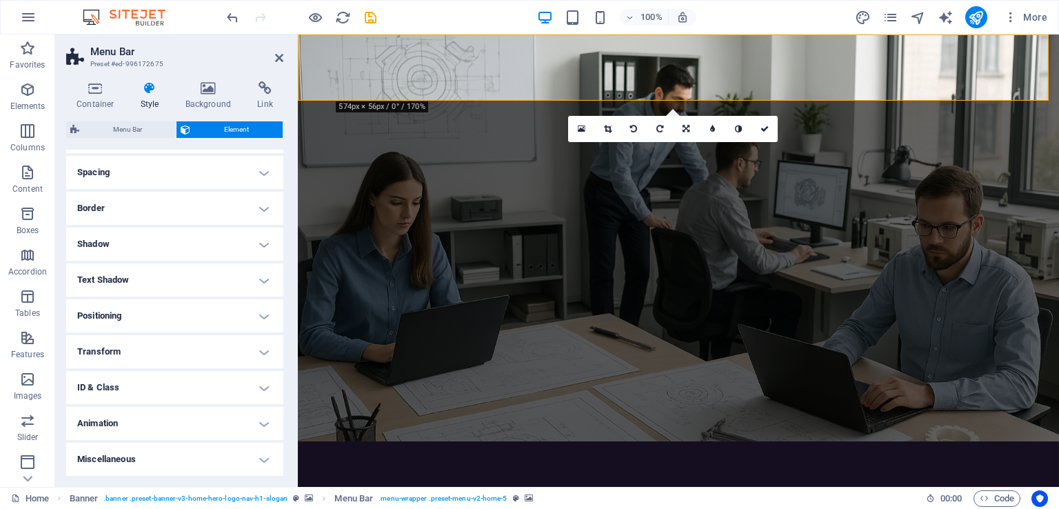
click at [203, 205] on h4 "Border" at bounding box center [174, 208] width 217 height 33
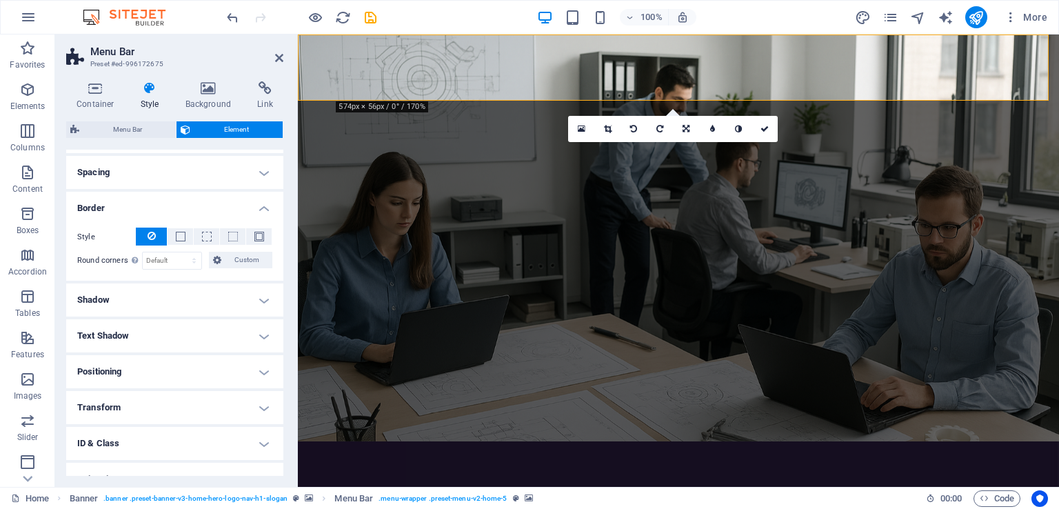
click at [191, 299] on h4 "Shadow" at bounding box center [174, 299] width 217 height 33
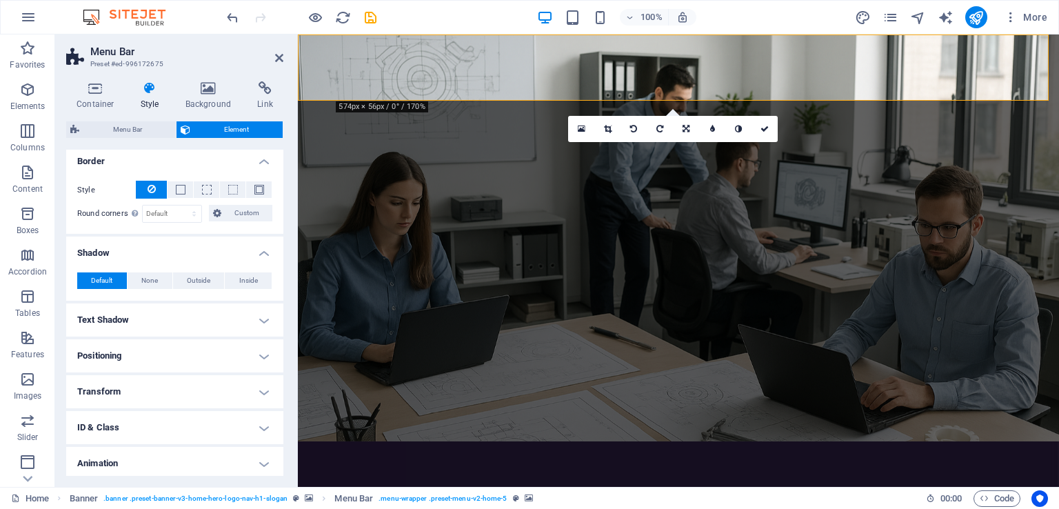
scroll to position [343, 0]
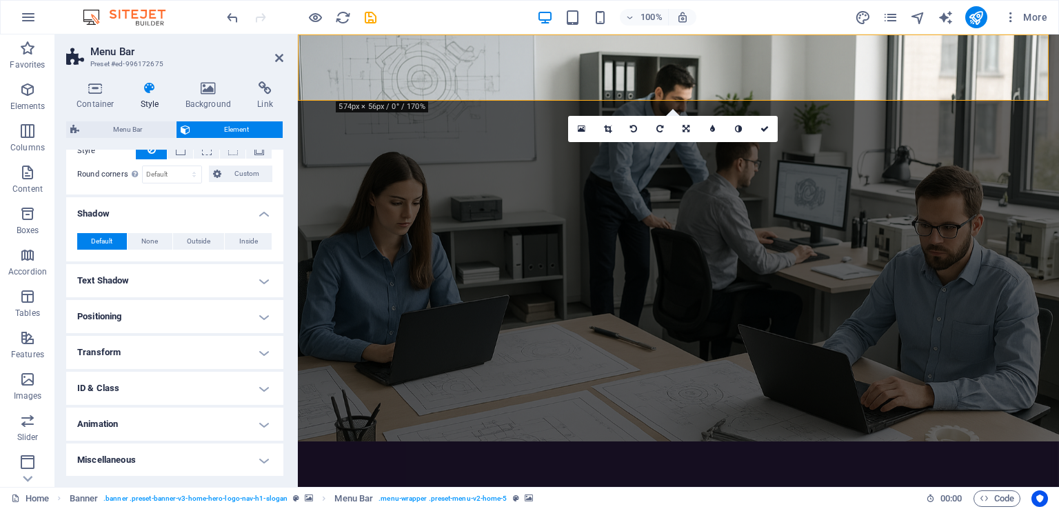
click at [201, 277] on h4 "Text Shadow" at bounding box center [174, 280] width 217 height 33
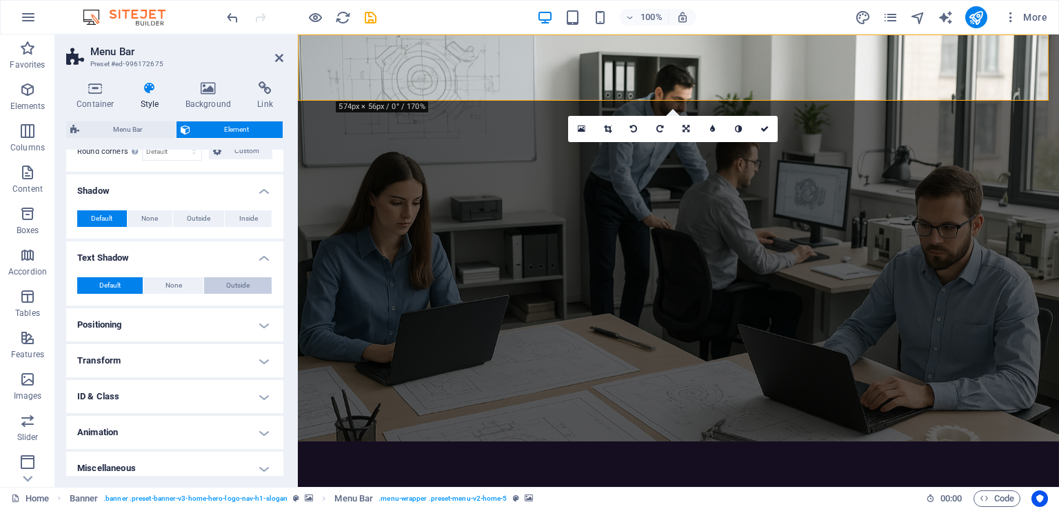
scroll to position [374, 0]
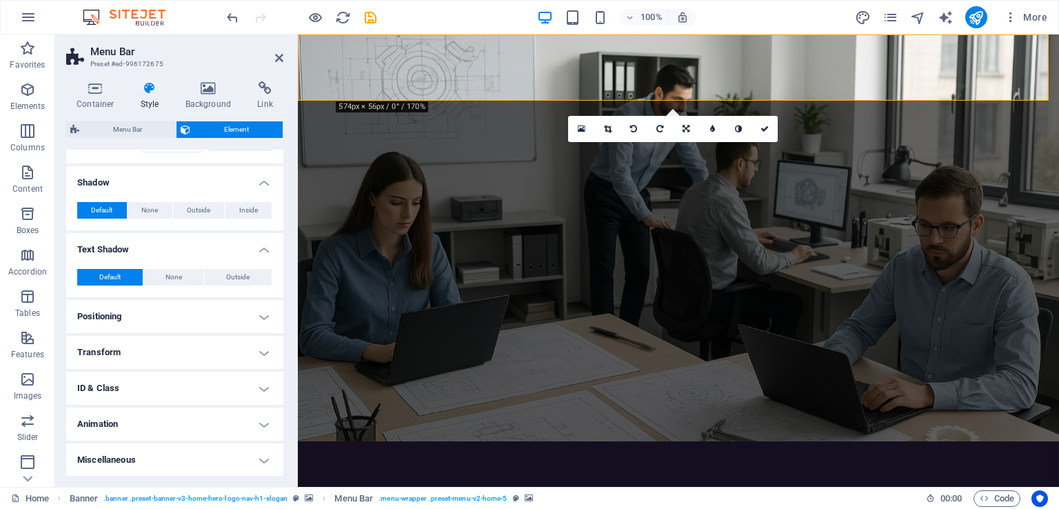
click at [182, 312] on h4 "Positioning" at bounding box center [174, 316] width 217 height 33
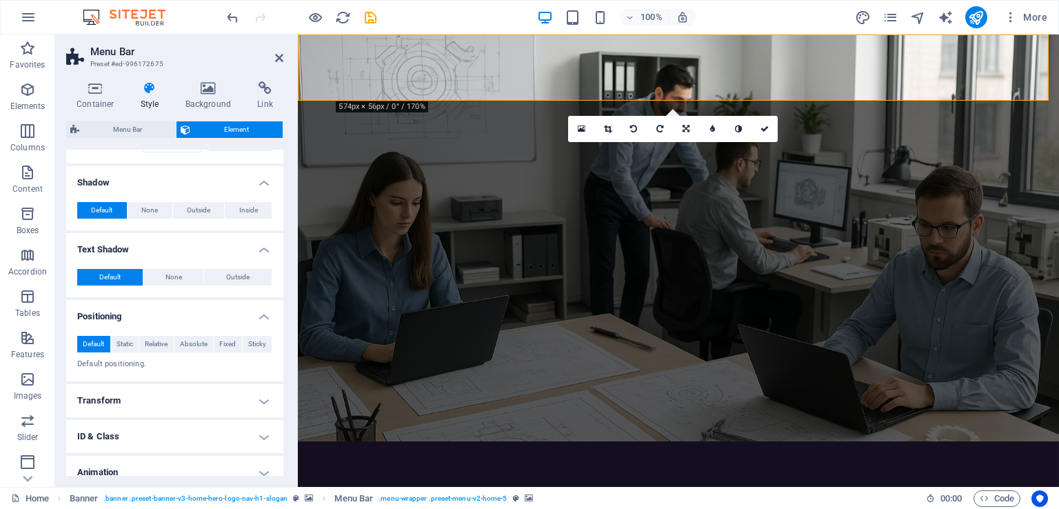
click at [163, 400] on h4 "Transform" at bounding box center [174, 400] width 217 height 33
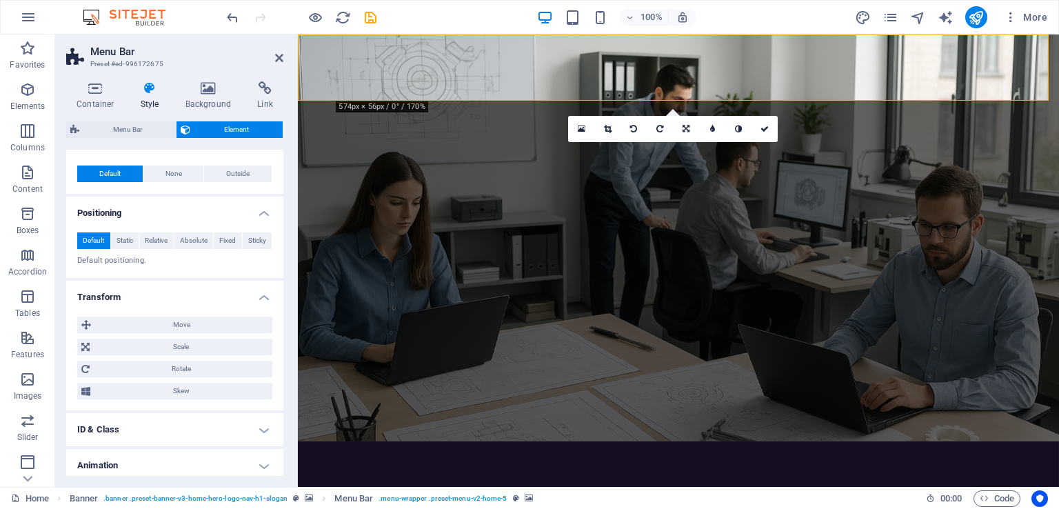
scroll to position [519, 0]
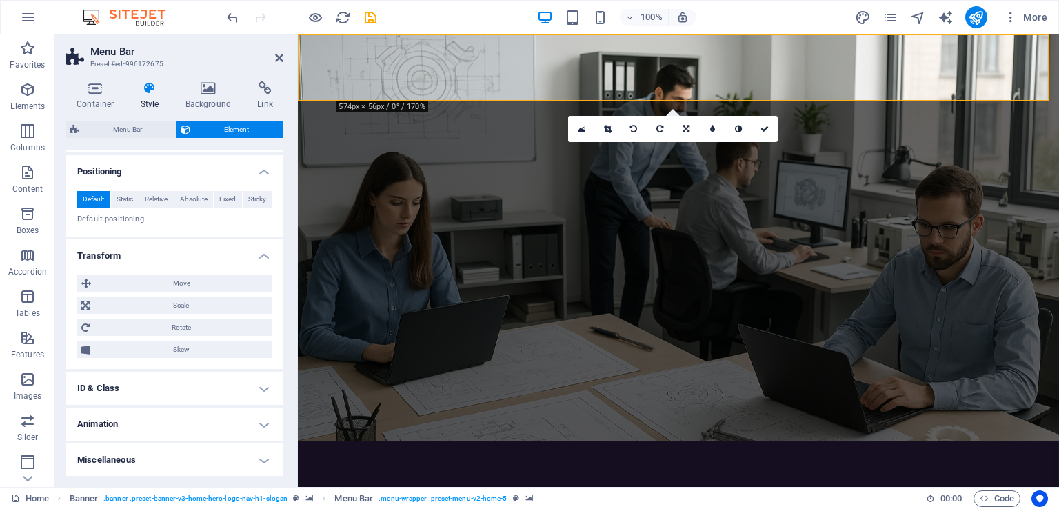
click at [161, 390] on h4 "ID & Class" at bounding box center [174, 388] width 217 height 33
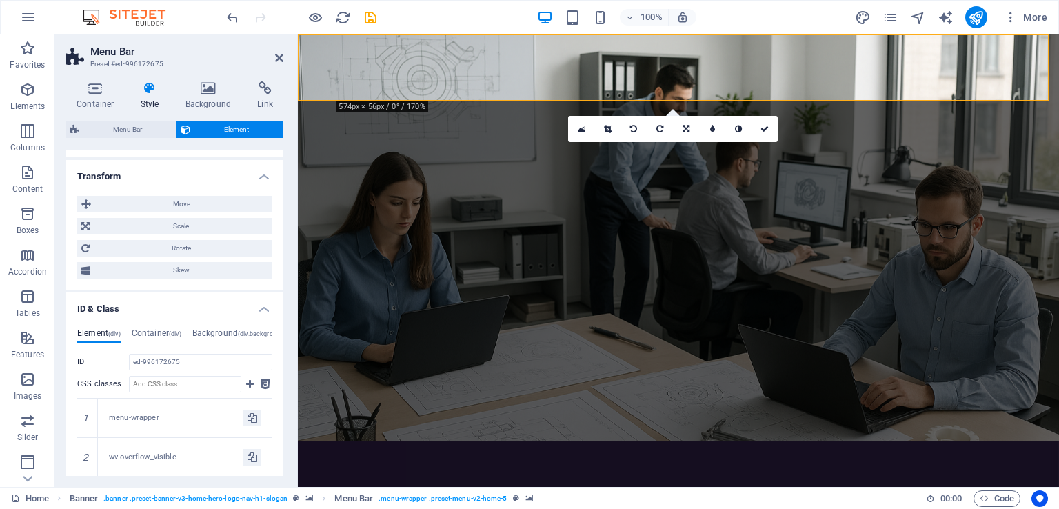
scroll to position [759, 0]
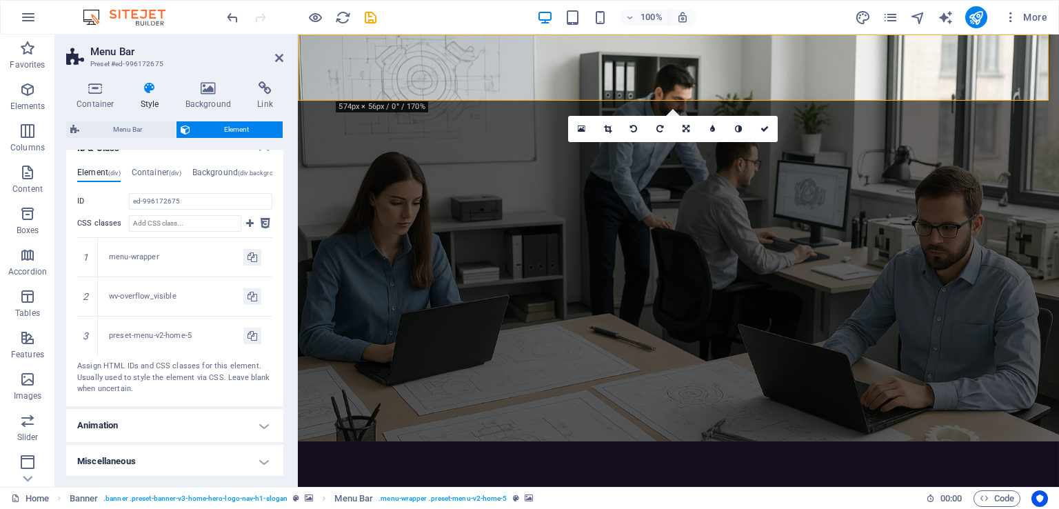
click at [154, 423] on h4 "Animation" at bounding box center [174, 425] width 217 height 33
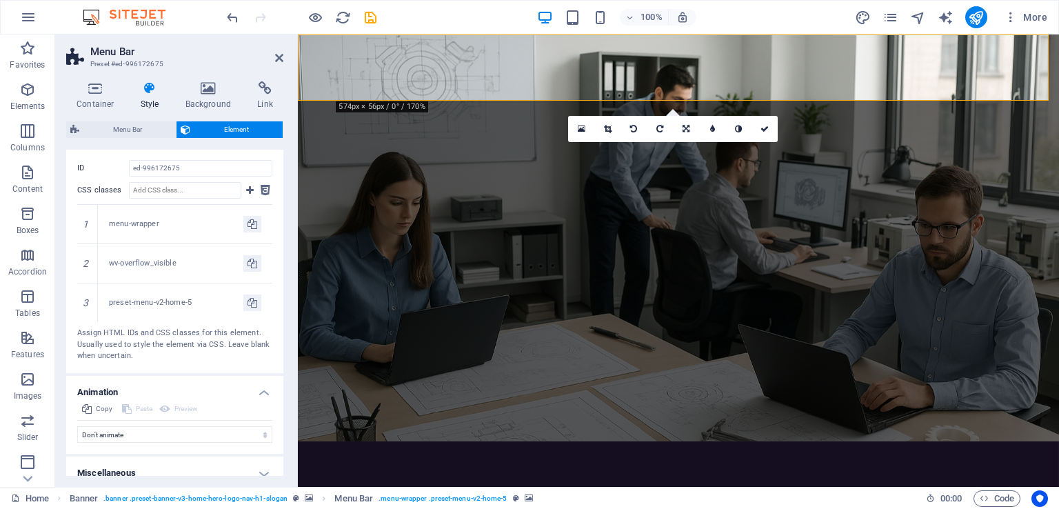
scroll to position [803, 0]
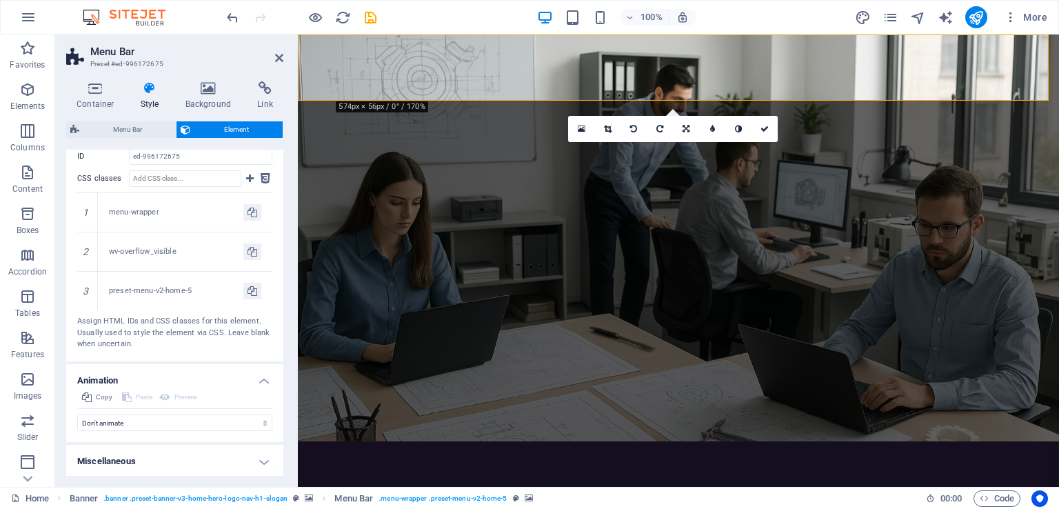
click at [152, 466] on h4 "Miscellaneous" at bounding box center [174, 461] width 217 height 33
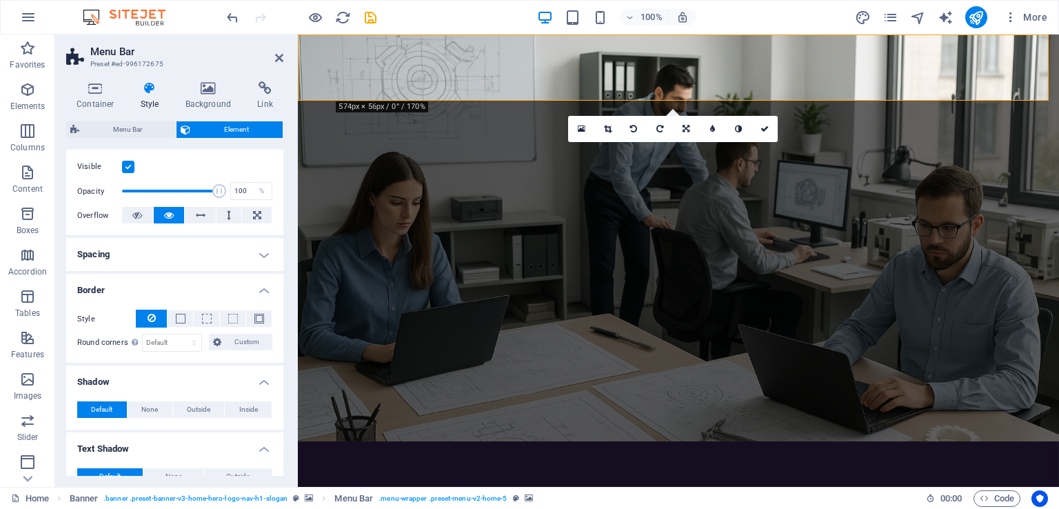
scroll to position [207, 0]
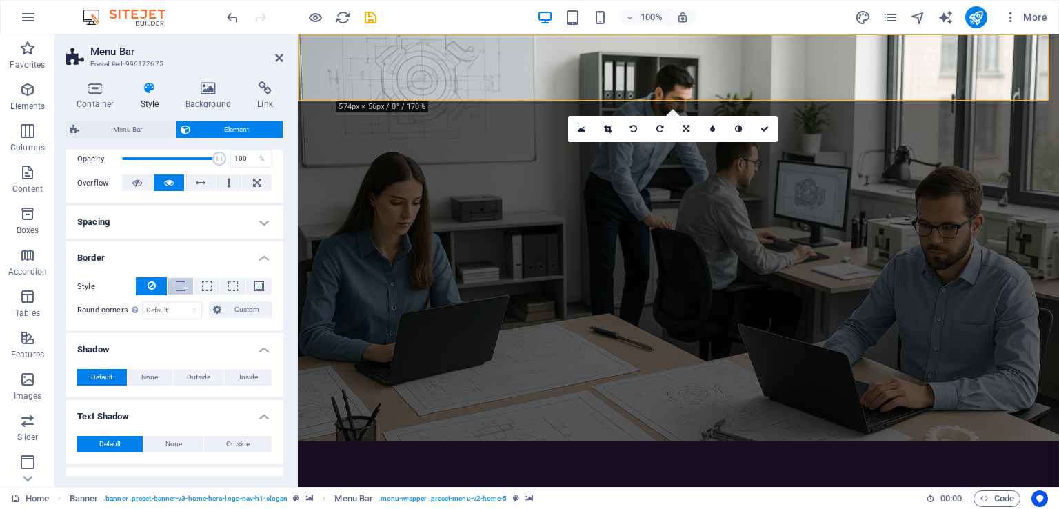
click at [177, 286] on span at bounding box center [181, 286] width 10 height 10
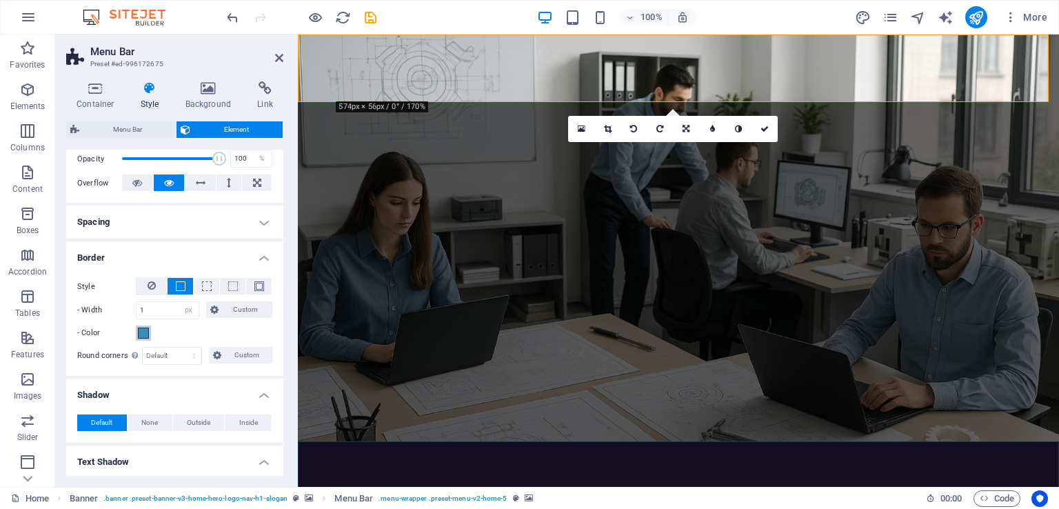
click at [148, 334] on span at bounding box center [143, 333] width 11 height 11
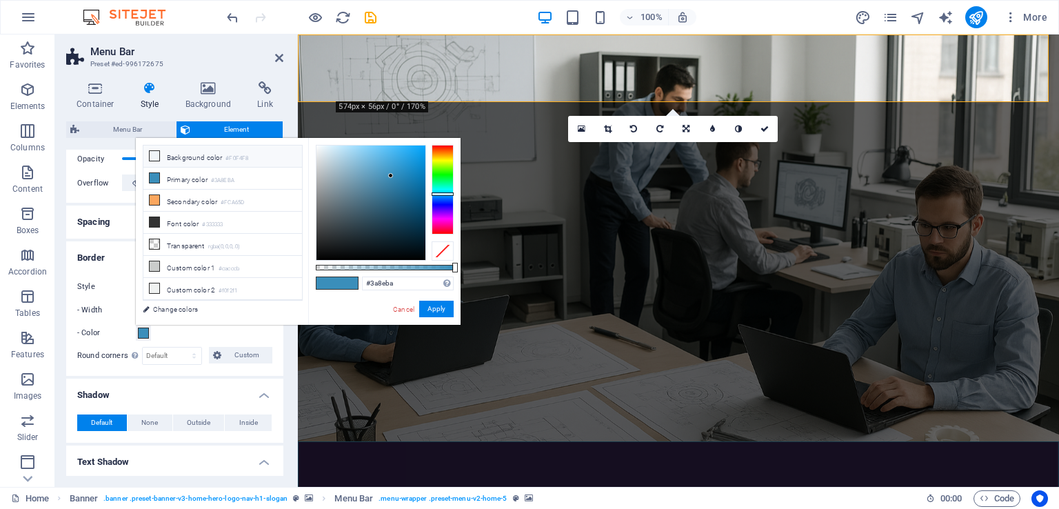
click at [188, 161] on li "Background color #F0F4F8" at bounding box center [222, 156] width 159 height 22
type input "#f0f4f8"
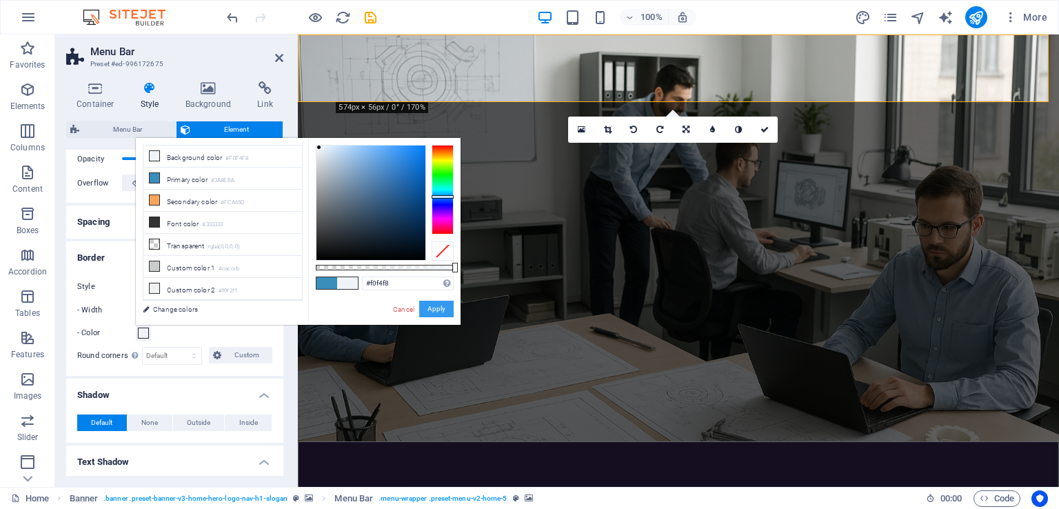
click at [436, 312] on button "Apply" at bounding box center [436, 309] width 34 height 17
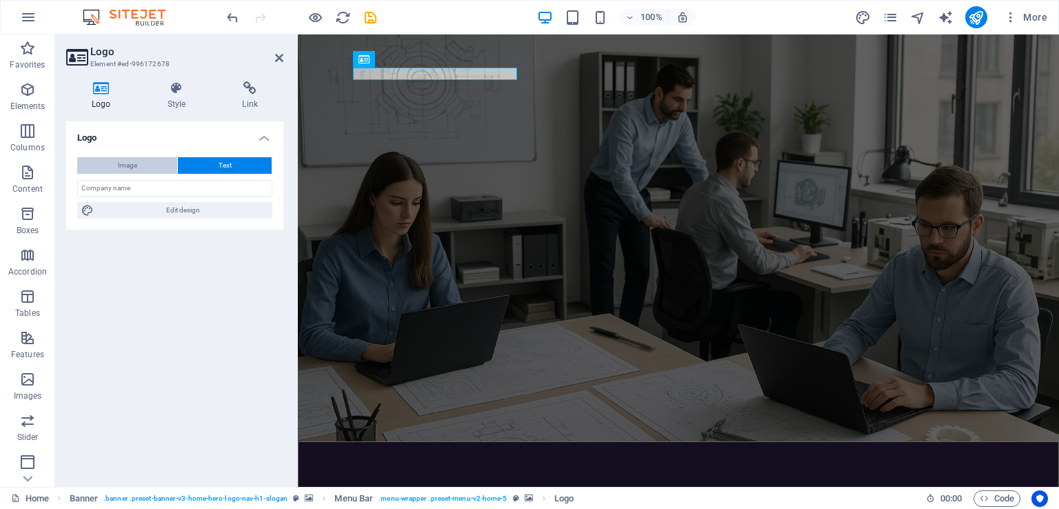
click at [150, 167] on button "Image" at bounding box center [127, 165] width 100 height 17
select select "DISABLED_OPTION_VALUE"
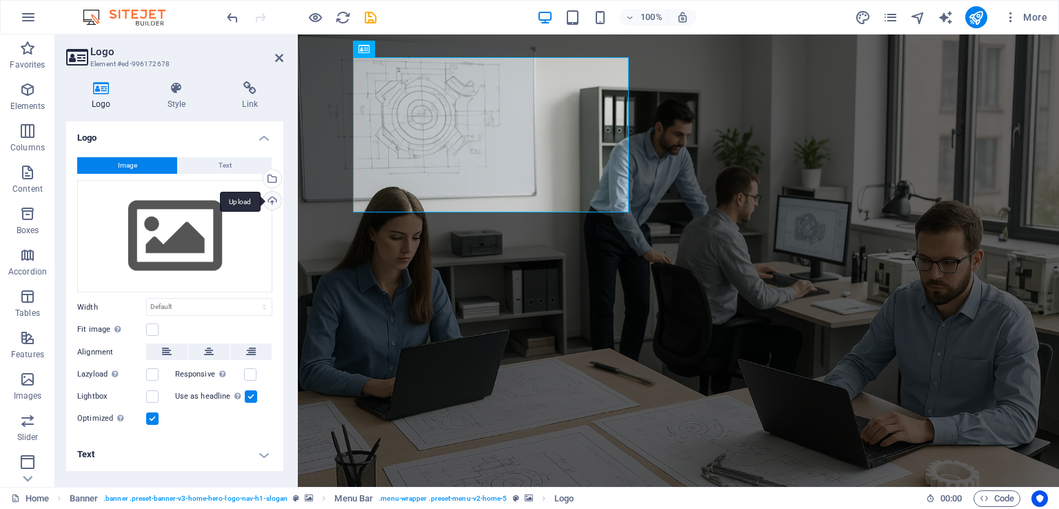
click at [274, 201] on div "Upload" at bounding box center [271, 202] width 21 height 21
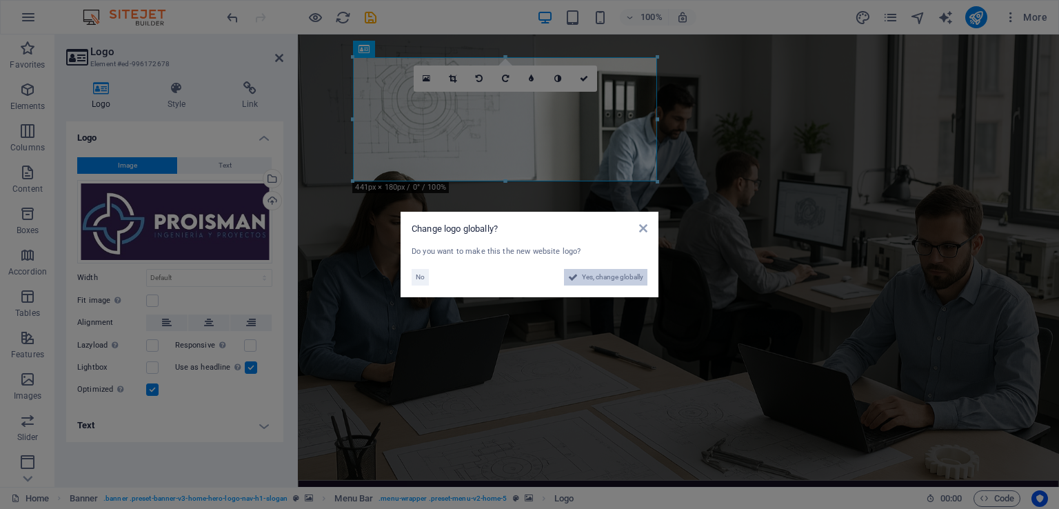
click at [591, 279] on span "Yes, change globally" at bounding box center [612, 277] width 61 height 17
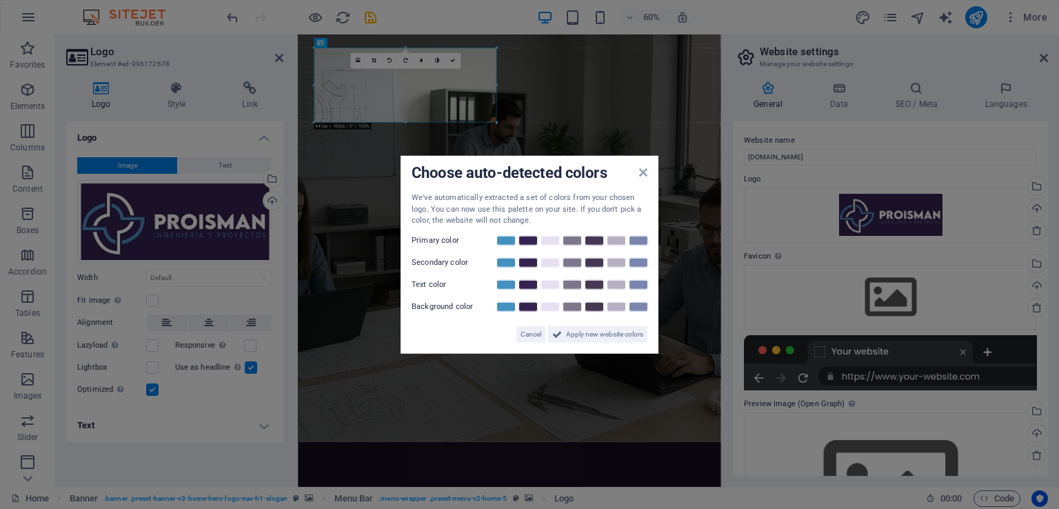
drag, startPoint x: 496, startPoint y: 123, endPoint x: 466, endPoint y: 99, distance: 37.8
click at [466, 99] on aside "Choose auto-detected colors We've automatically extracted a set of colors from …" at bounding box center [529, 254] width 1059 height 509
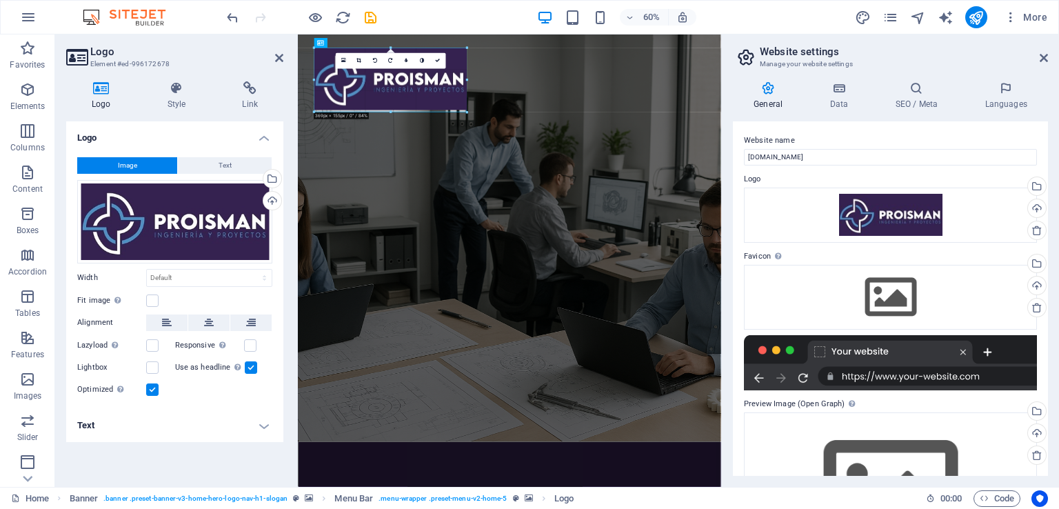
drag, startPoint x: 498, startPoint y: 122, endPoint x: 446, endPoint y: 76, distance: 69.3
type input "369"
select select "px"
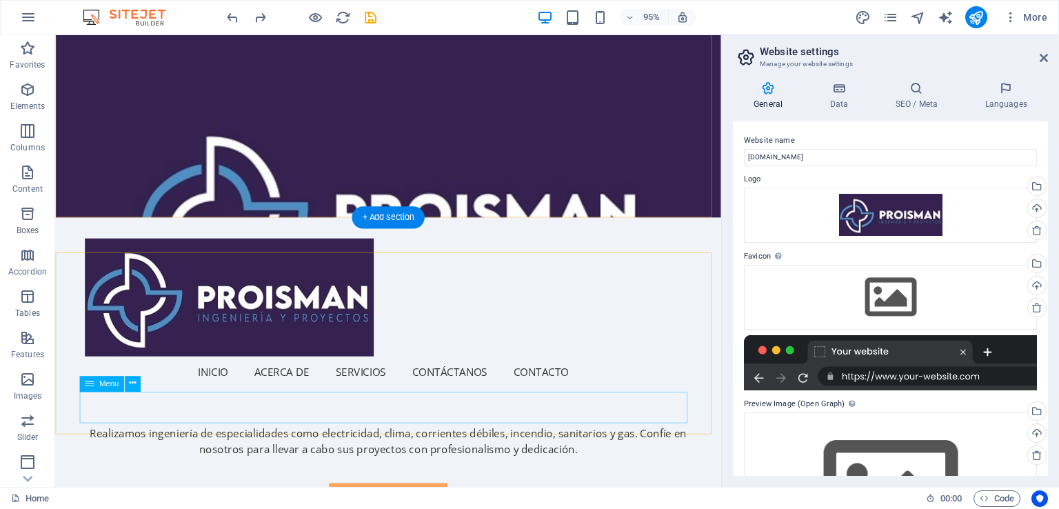
scroll to position [0, 0]
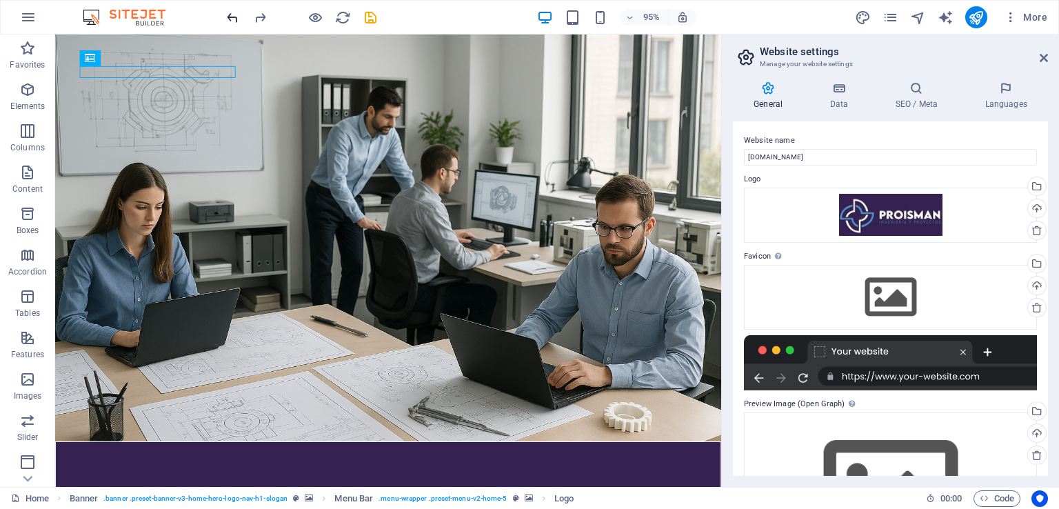
click at [231, 19] on icon "undo" at bounding box center [233, 18] width 16 height 16
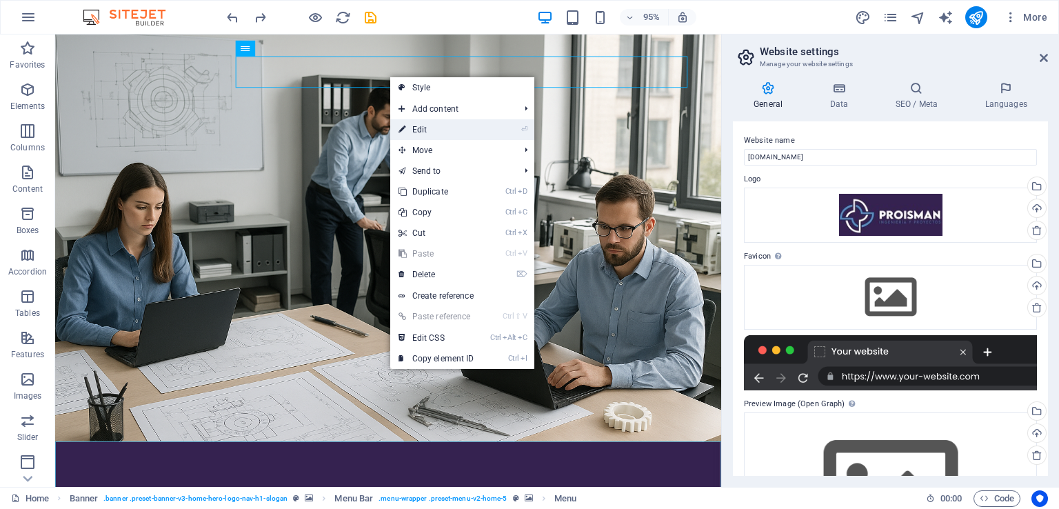
click at [463, 130] on link "⏎ Edit" at bounding box center [436, 129] width 92 height 21
select select
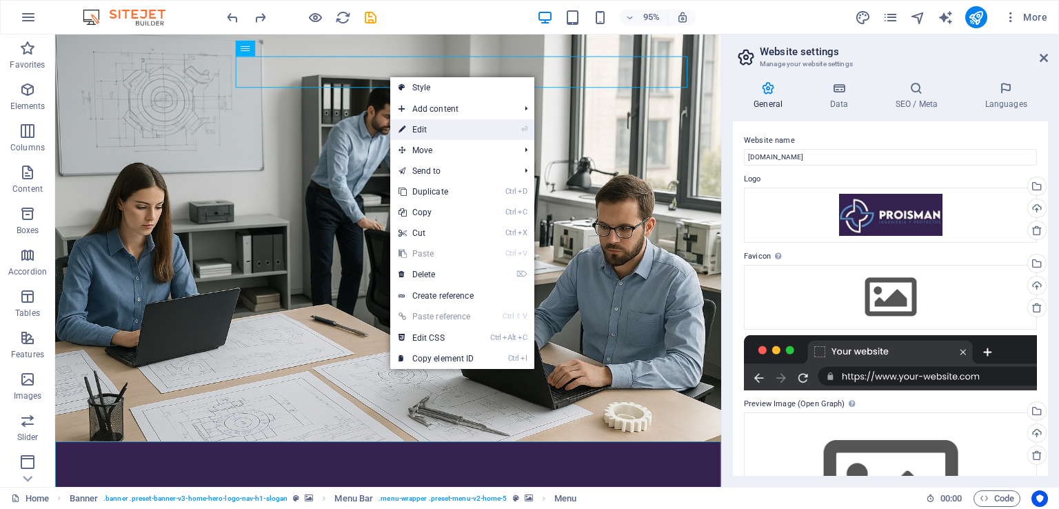
select select
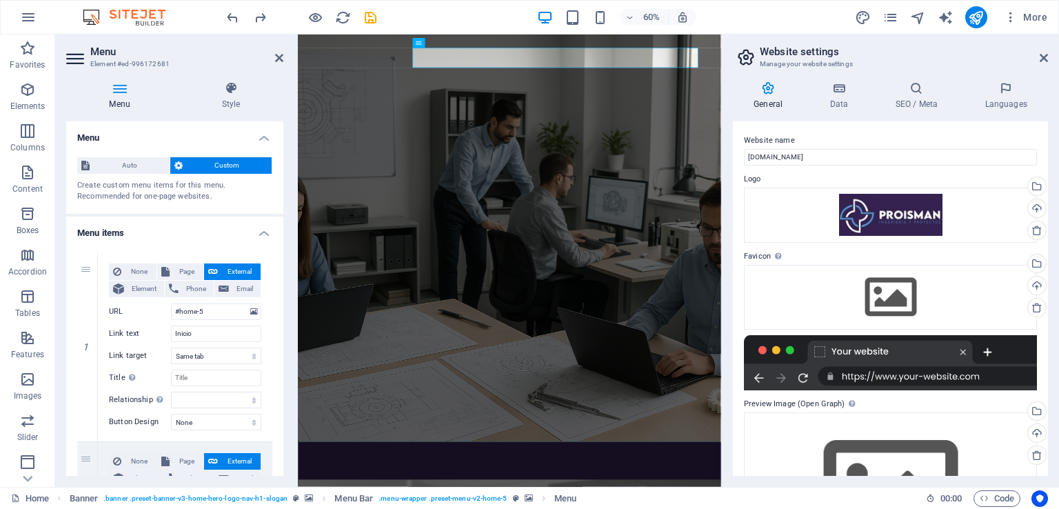
scroll to position [69, 0]
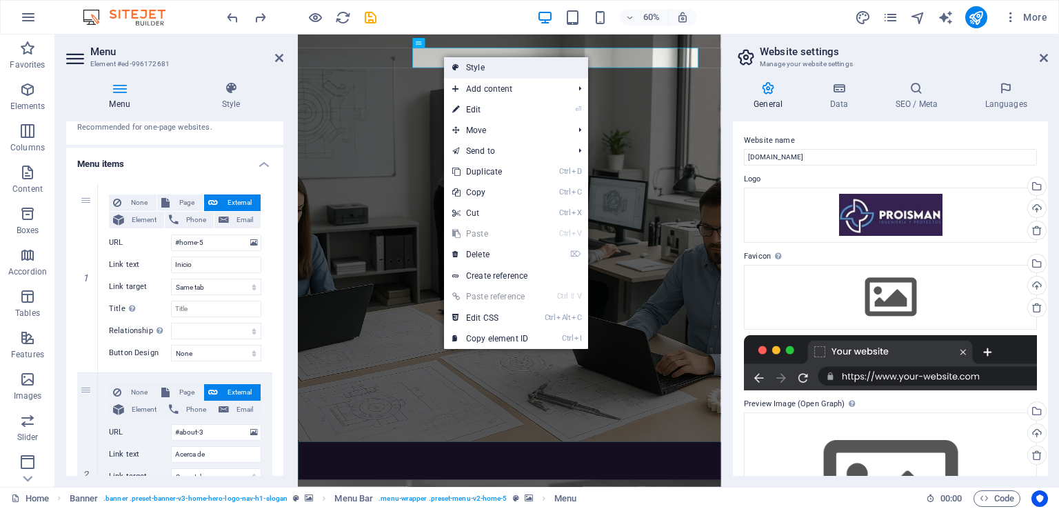
click at [491, 67] on link "Style" at bounding box center [516, 67] width 144 height 21
select select "rem"
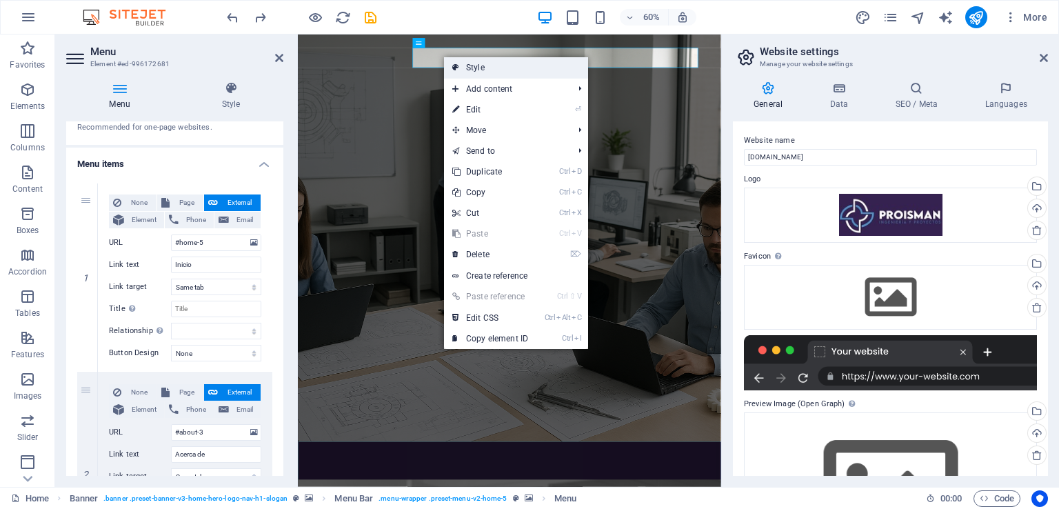
select select "preset-menu-v2-home-5"
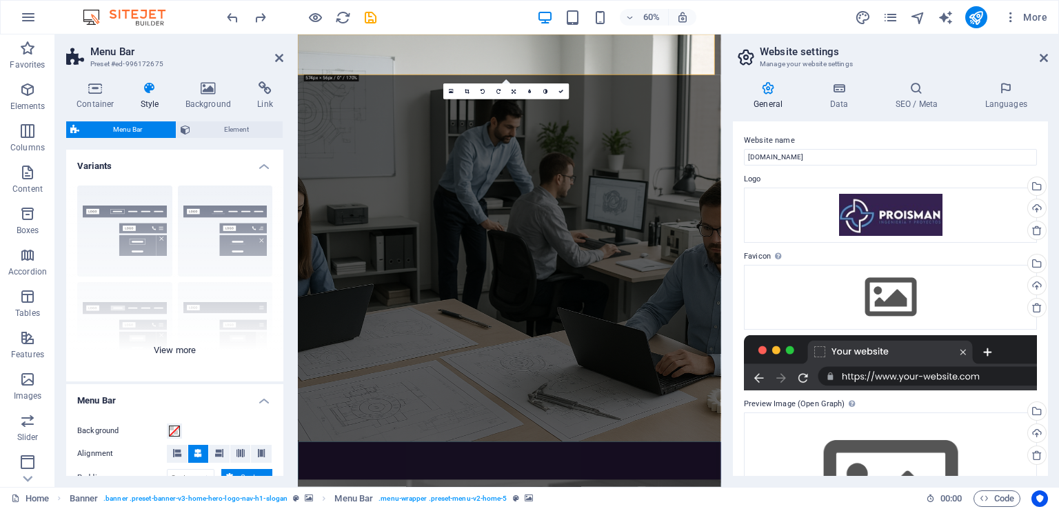
scroll to position [138, 0]
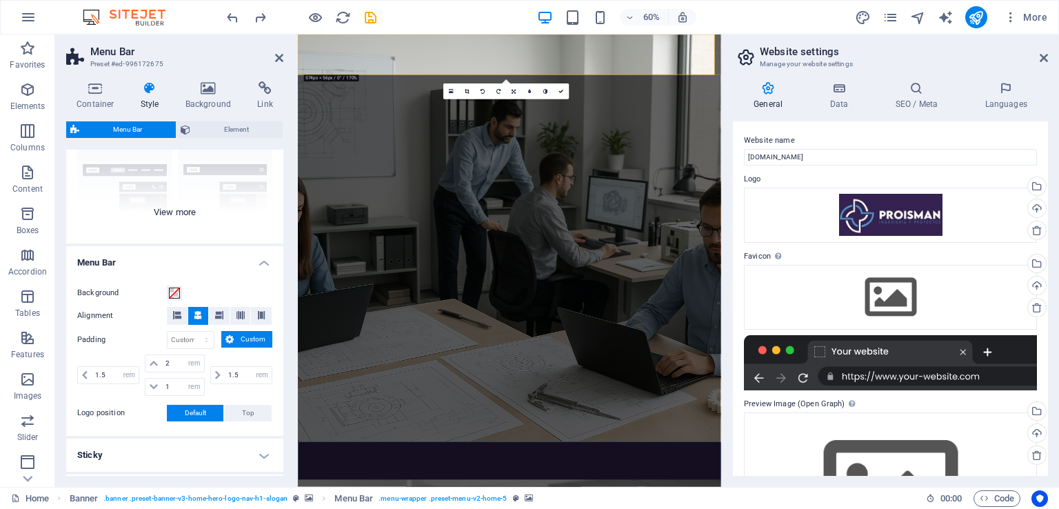
click at [185, 222] on div "Border Centered Default Fixed Loki Trigger Wide XXL" at bounding box center [174, 140] width 217 height 207
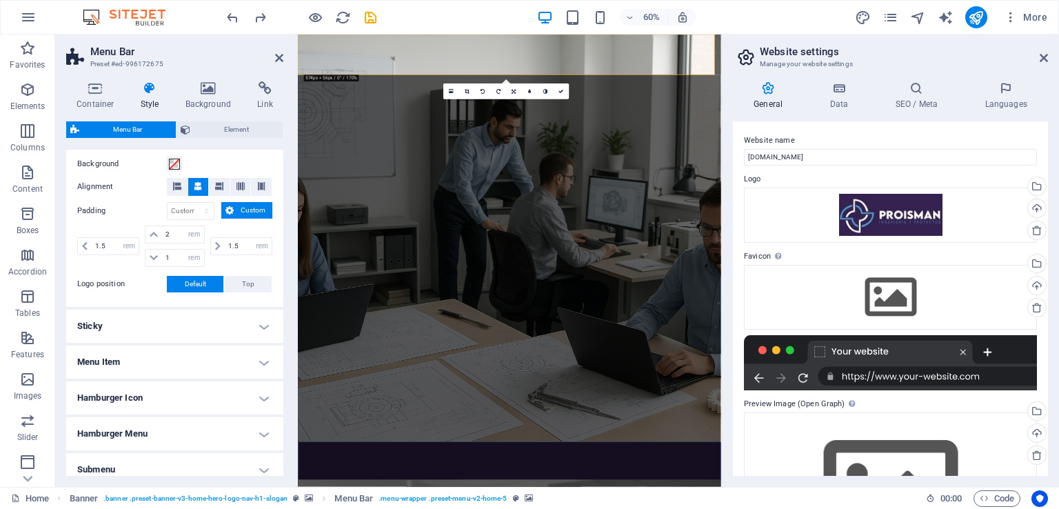
scroll to position [483, 0]
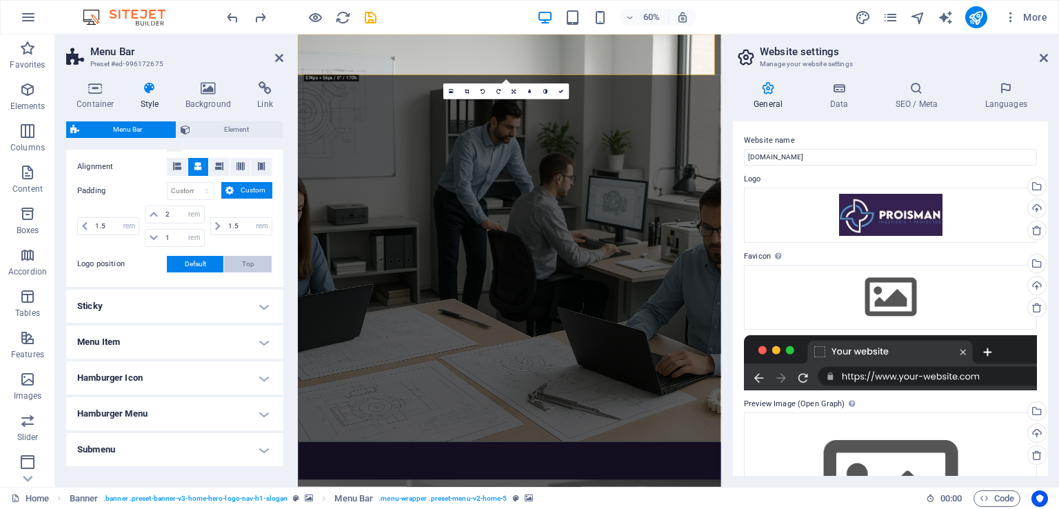
click at [251, 263] on span "Top" at bounding box center [248, 264] width 12 height 17
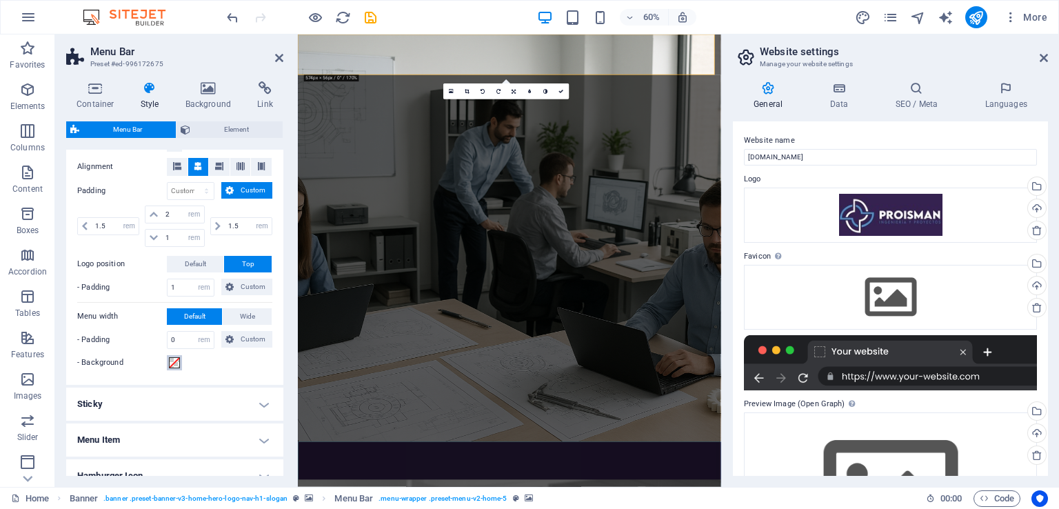
click at [176, 363] on span at bounding box center [174, 362] width 11 height 11
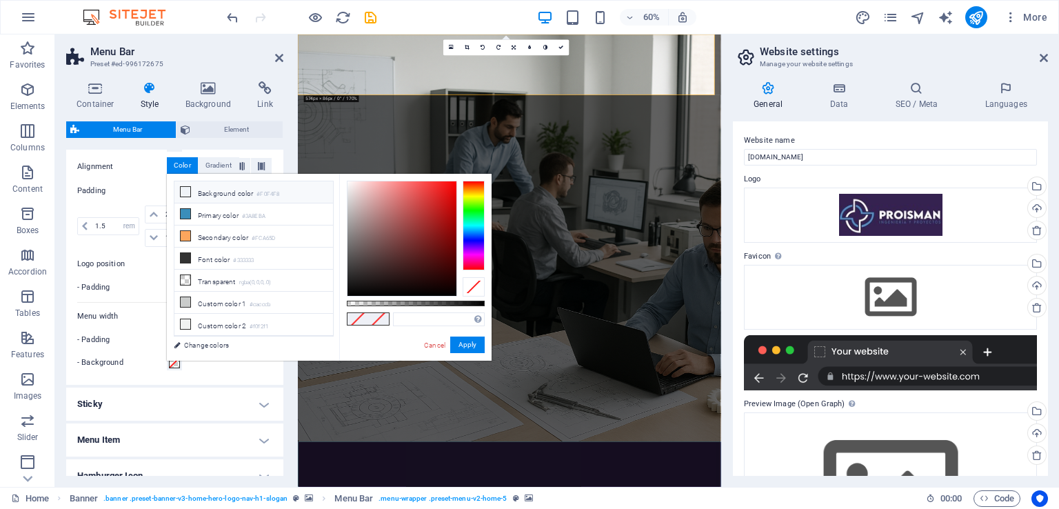
click at [204, 192] on li "Background color #F0F4F8" at bounding box center [253, 192] width 159 height 22
type input "#f0f4f8"
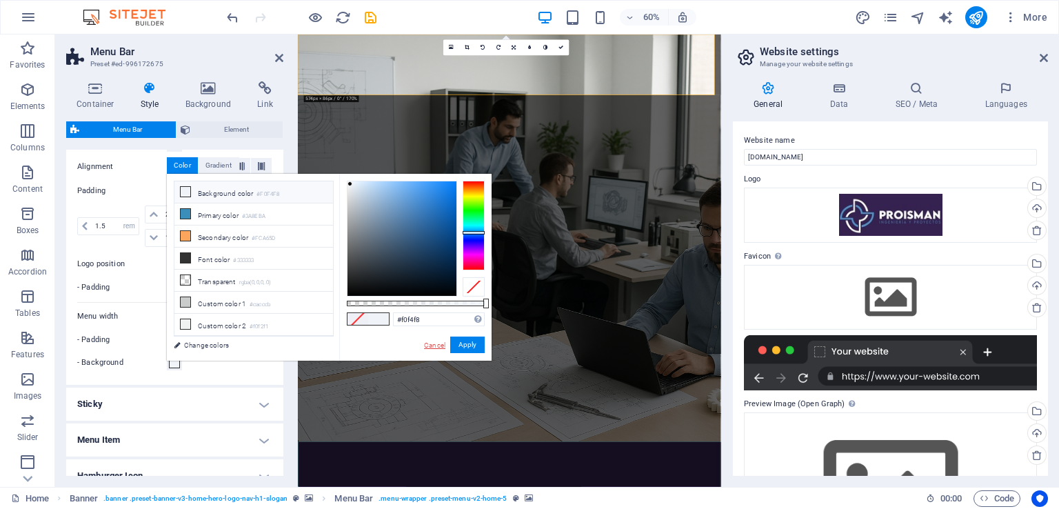
drag, startPoint x: 436, startPoint y: 349, endPoint x: 228, endPoint y: 524, distance: 271.6
click at [436, 349] on link "Cancel" at bounding box center [435, 345] width 24 height 10
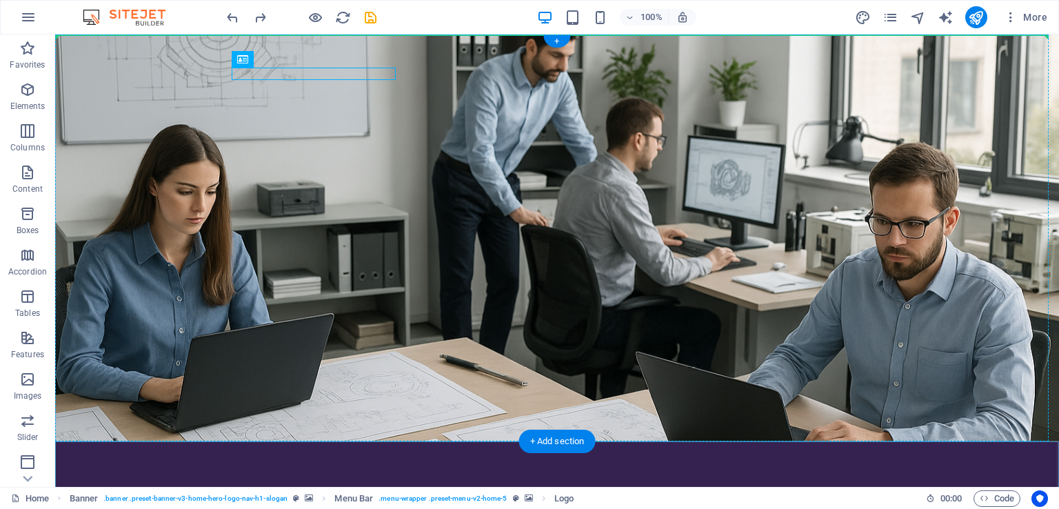
drag, startPoint x: 500, startPoint y: 78, endPoint x: 165, endPoint y: 94, distance: 334.8
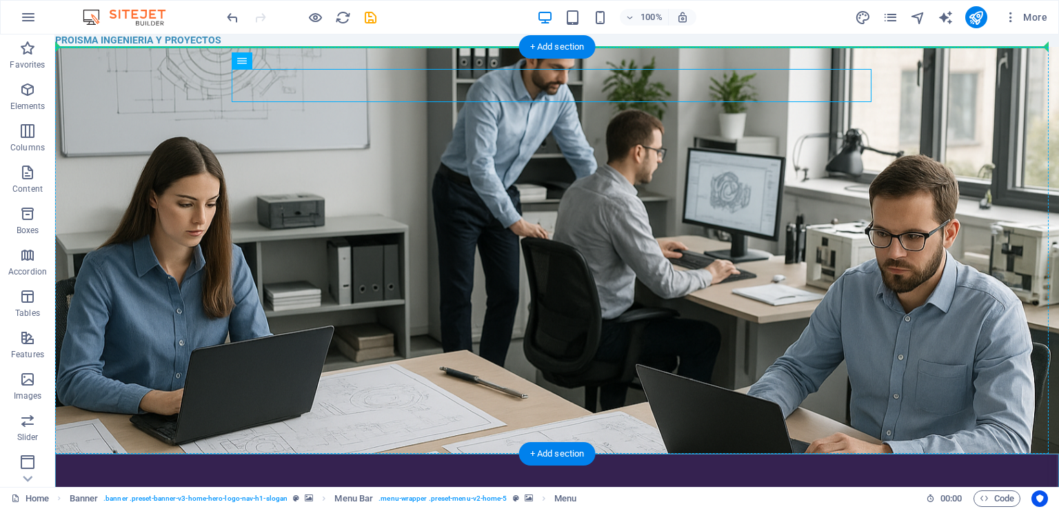
drag, startPoint x: 290, startPoint y: 89, endPoint x: 164, endPoint y: 88, distance: 125.5
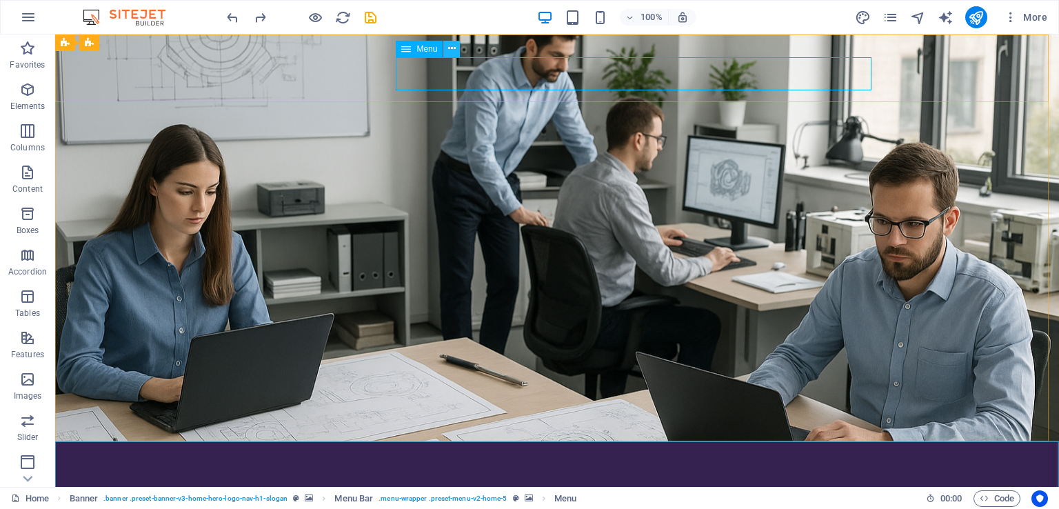
click at [452, 48] on icon at bounding box center [452, 48] width 8 height 14
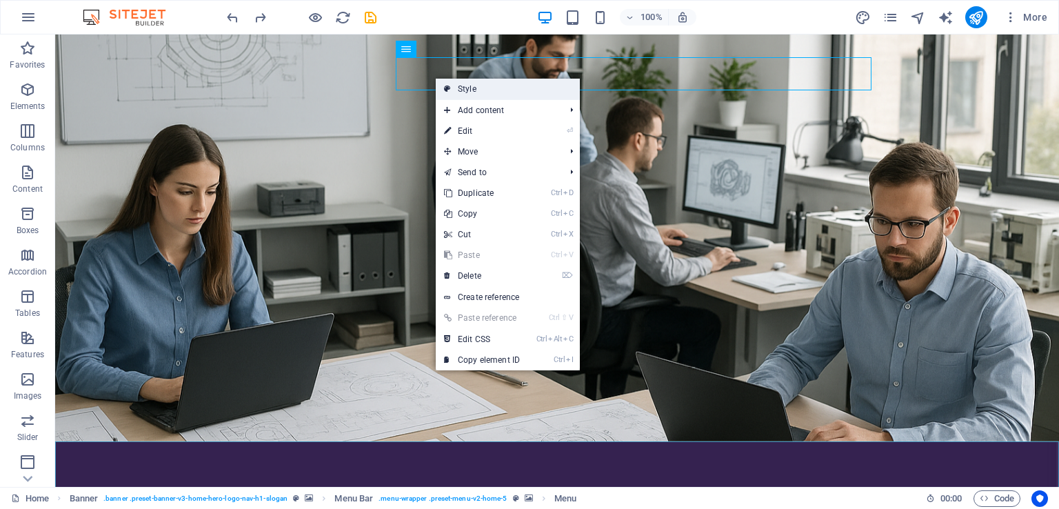
click at [475, 86] on link "Style" at bounding box center [508, 89] width 144 height 21
select select "rem"
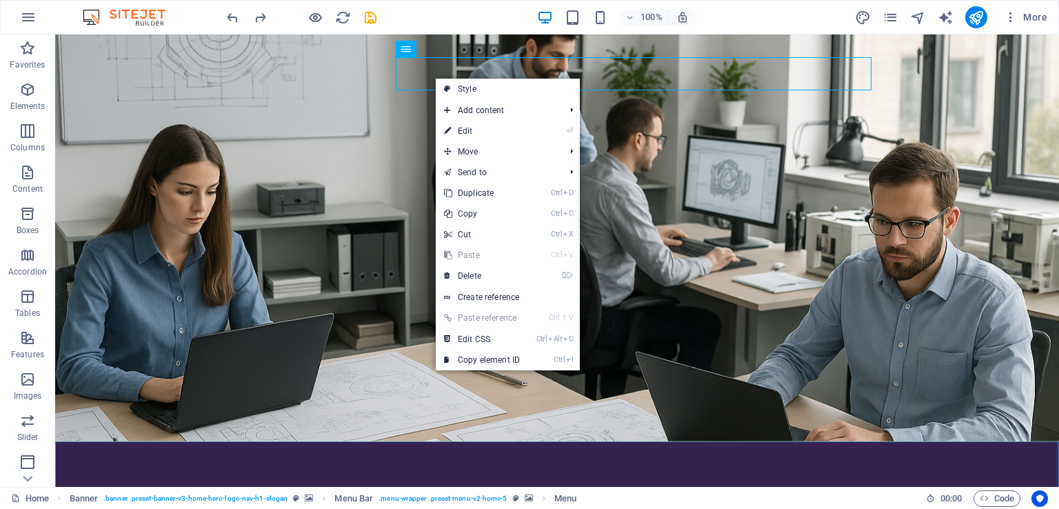
select select "preset-menu-v2-home-5"
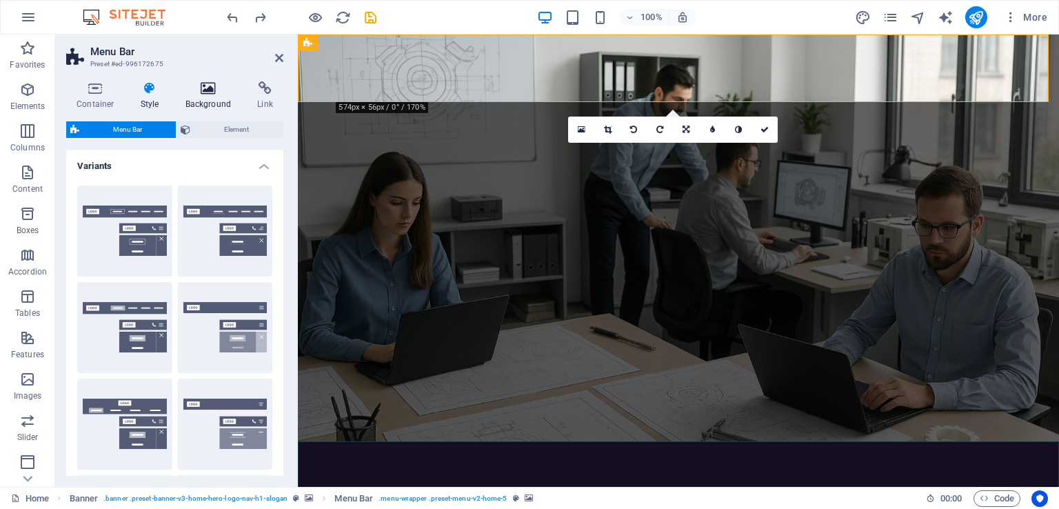
click at [208, 99] on h4 "Background" at bounding box center [211, 95] width 72 height 29
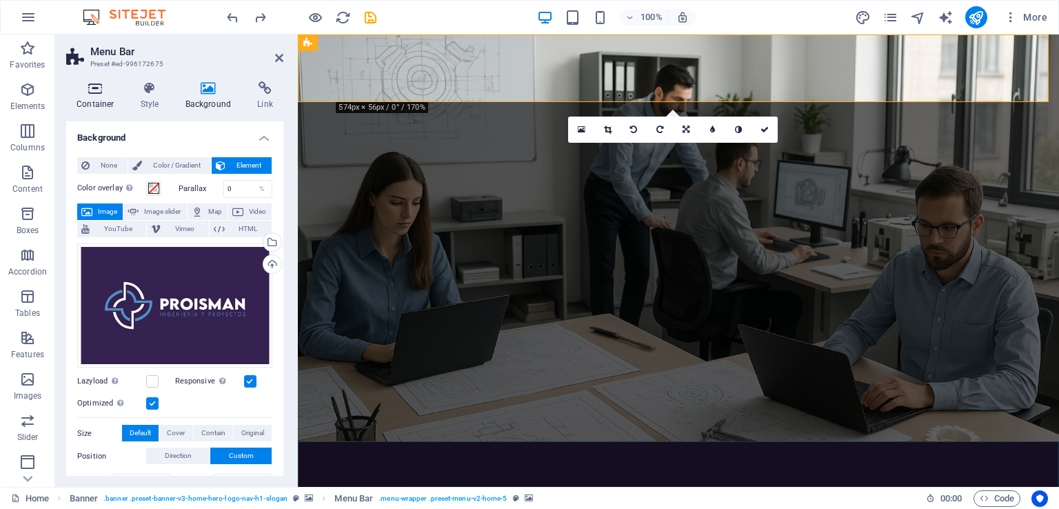
click at [105, 94] on icon at bounding box center [95, 88] width 59 height 14
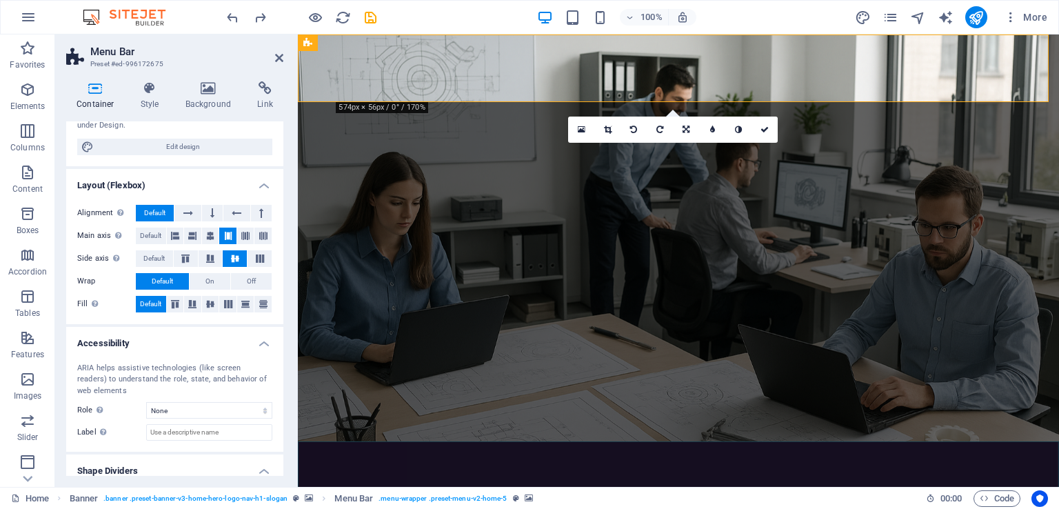
scroll to position [179, 0]
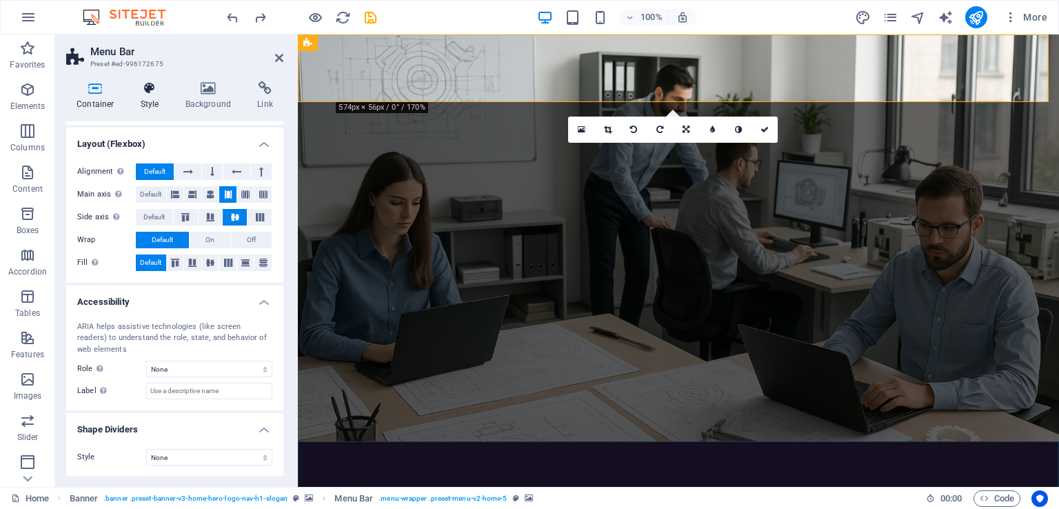
click at [152, 88] on icon at bounding box center [149, 88] width 39 height 14
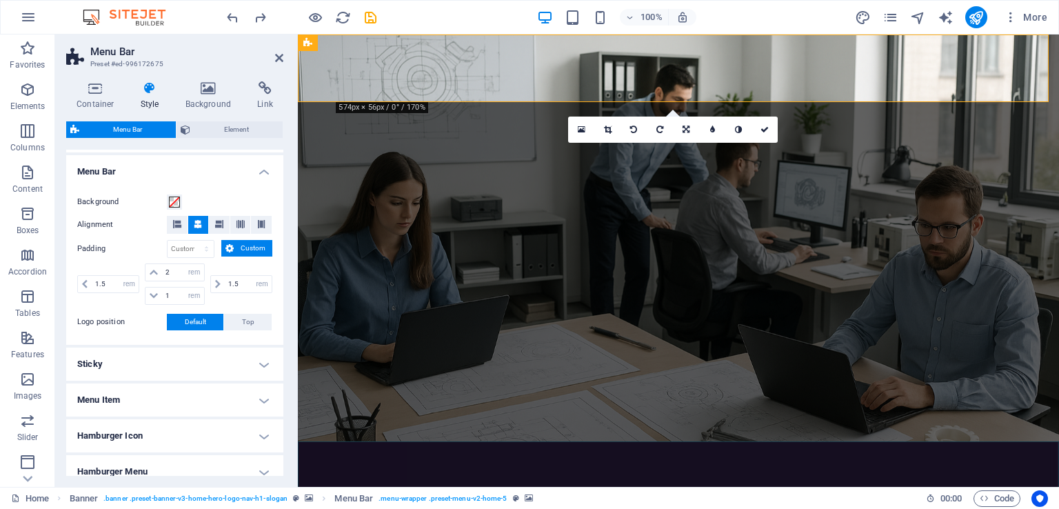
scroll to position [389, 0]
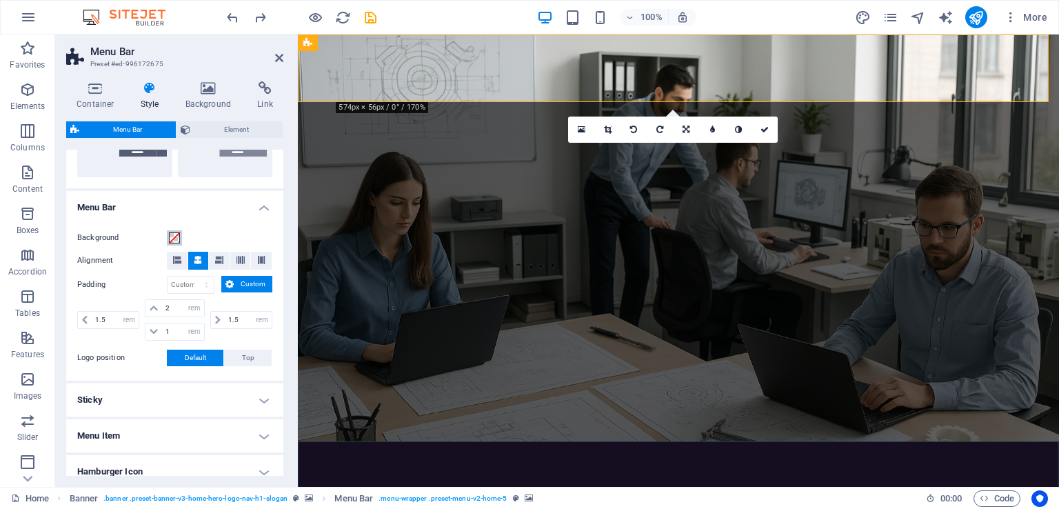
click at [170, 239] on span at bounding box center [174, 237] width 11 height 11
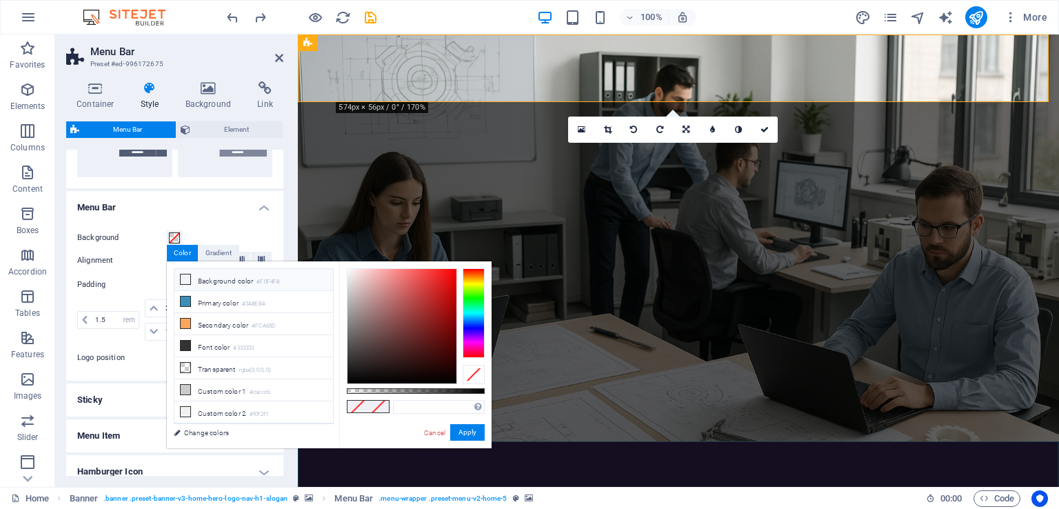
click at [199, 276] on li "Background color #F0F4F8" at bounding box center [253, 280] width 159 height 22
type input "#f0f4f8"
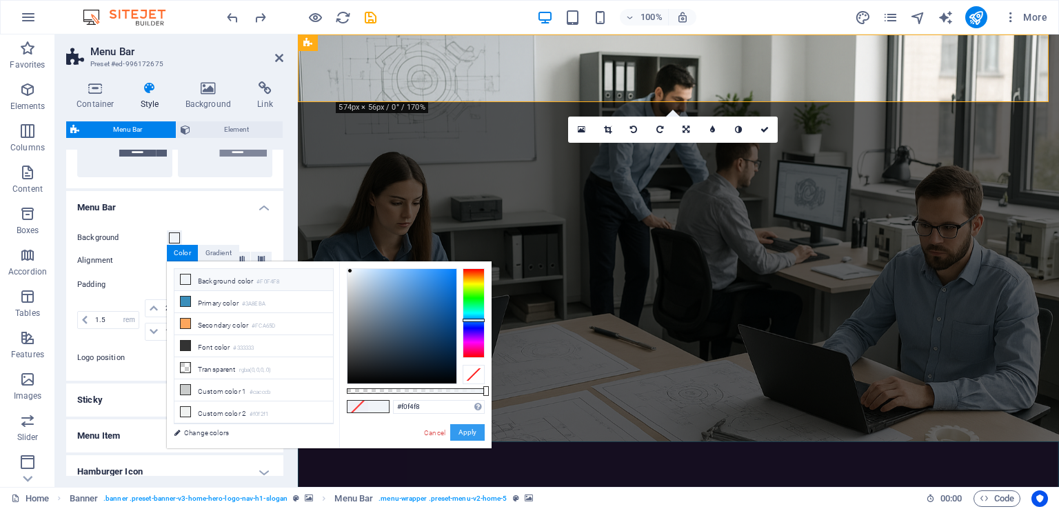
click at [472, 439] on button "Apply" at bounding box center [467, 432] width 34 height 17
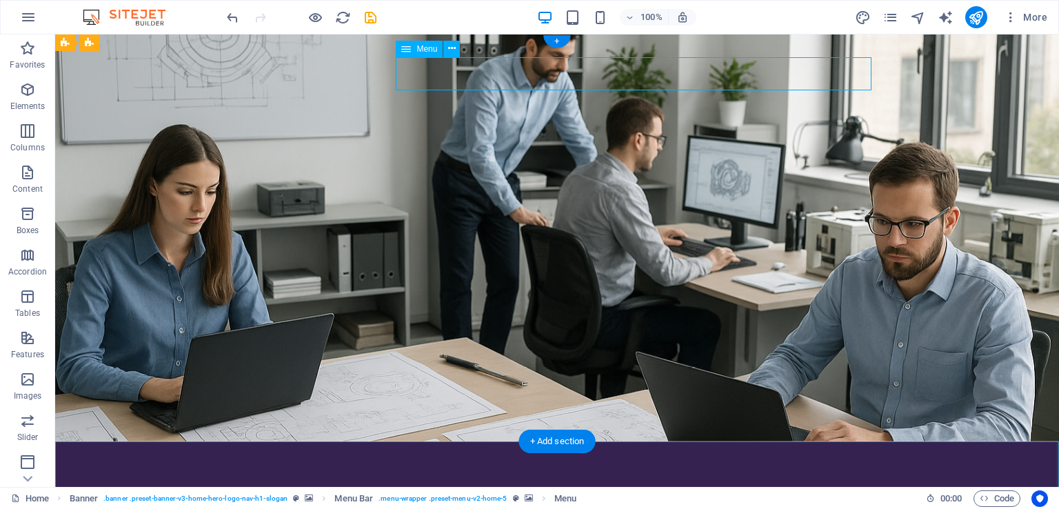
select select
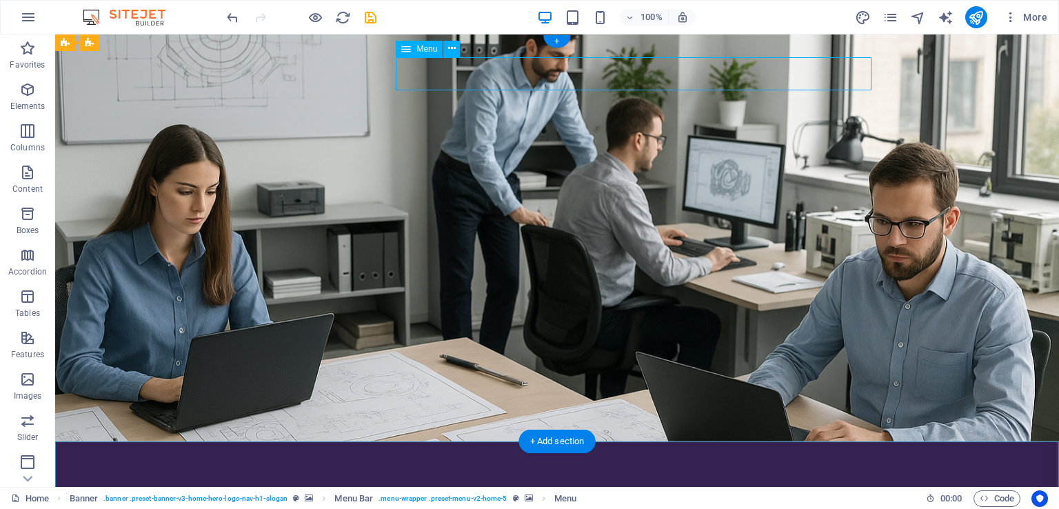
select select
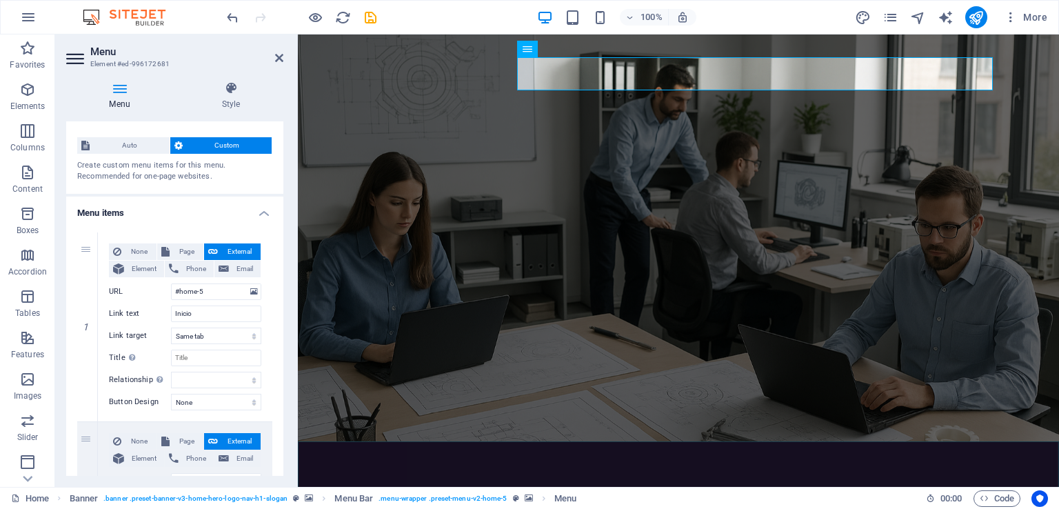
scroll to position [0, 0]
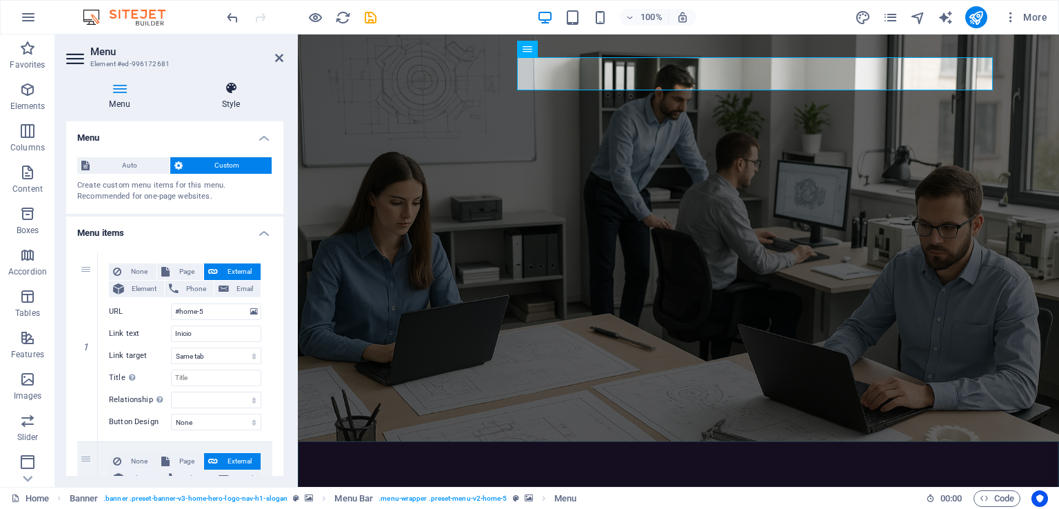
click at [221, 97] on h4 "Style" at bounding box center [231, 95] width 105 height 29
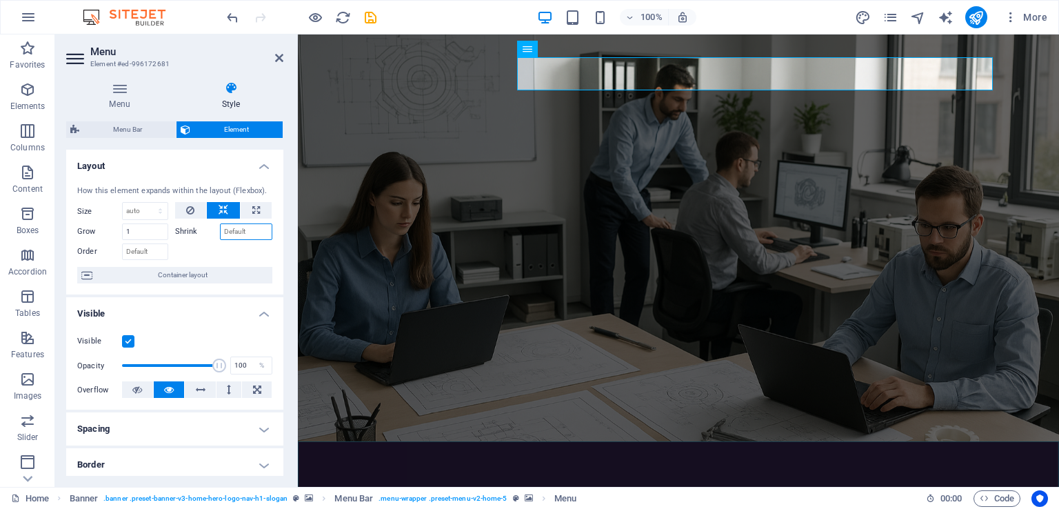
click at [244, 234] on input "Shrink" at bounding box center [246, 231] width 53 height 17
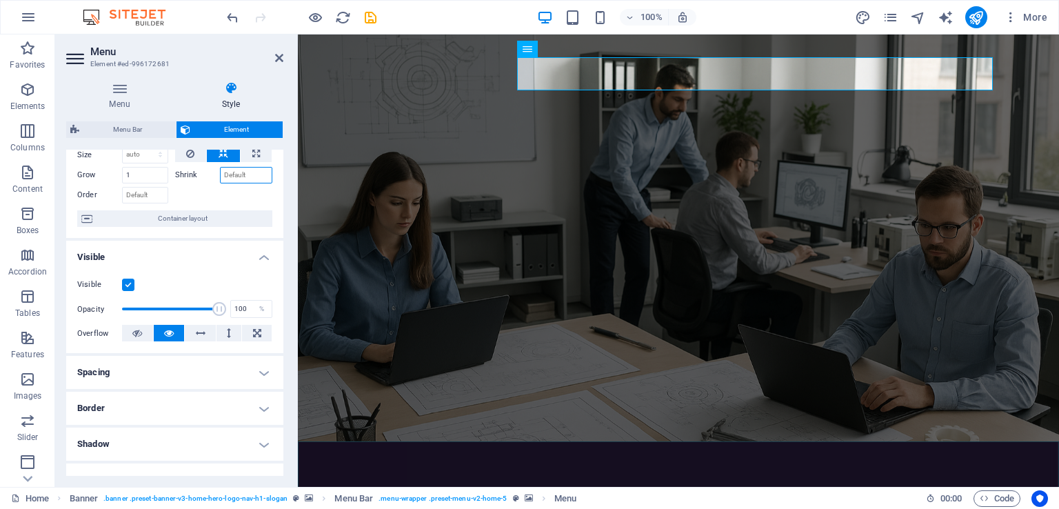
scroll to position [138, 0]
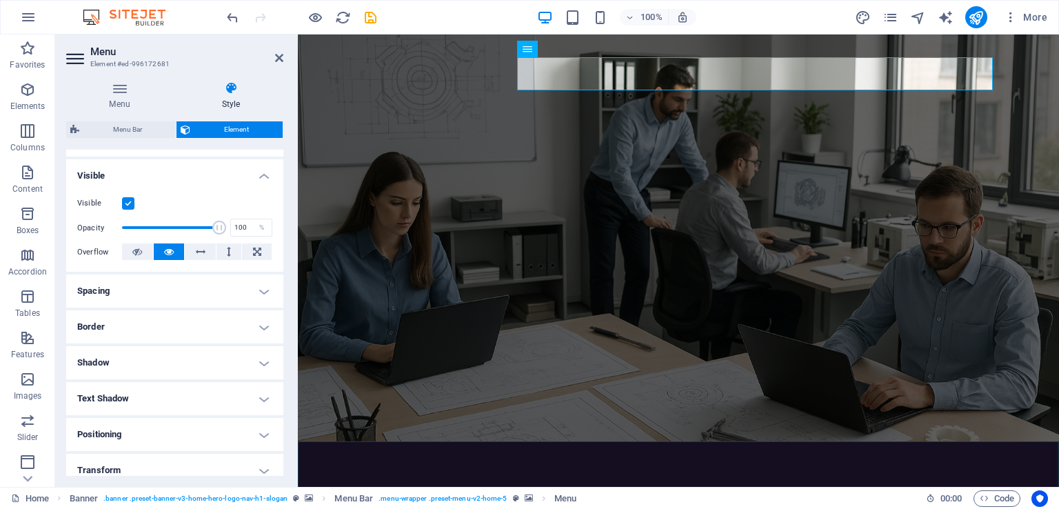
click at [146, 285] on h4 "Spacing" at bounding box center [174, 290] width 217 height 33
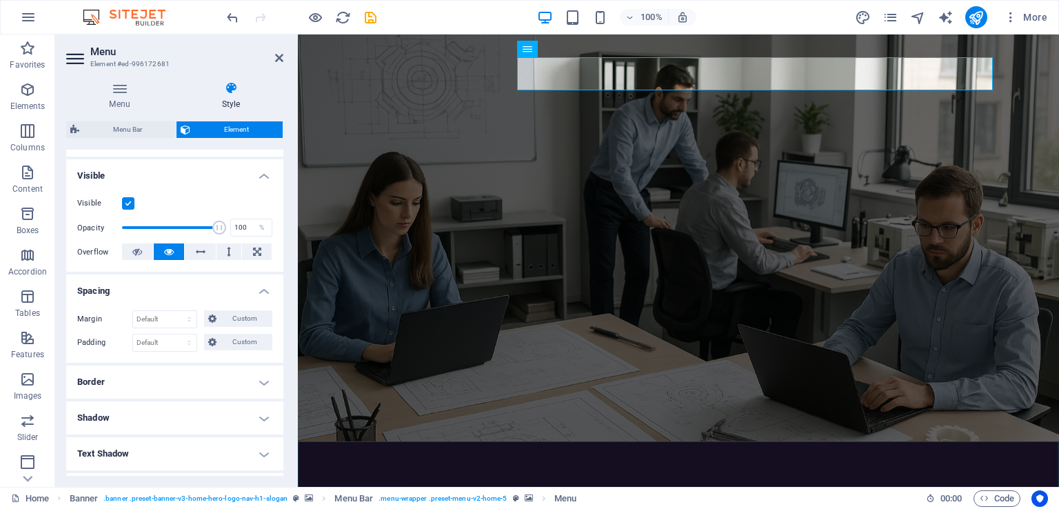
click at [146, 285] on h4 "Spacing" at bounding box center [174, 286] width 217 height 25
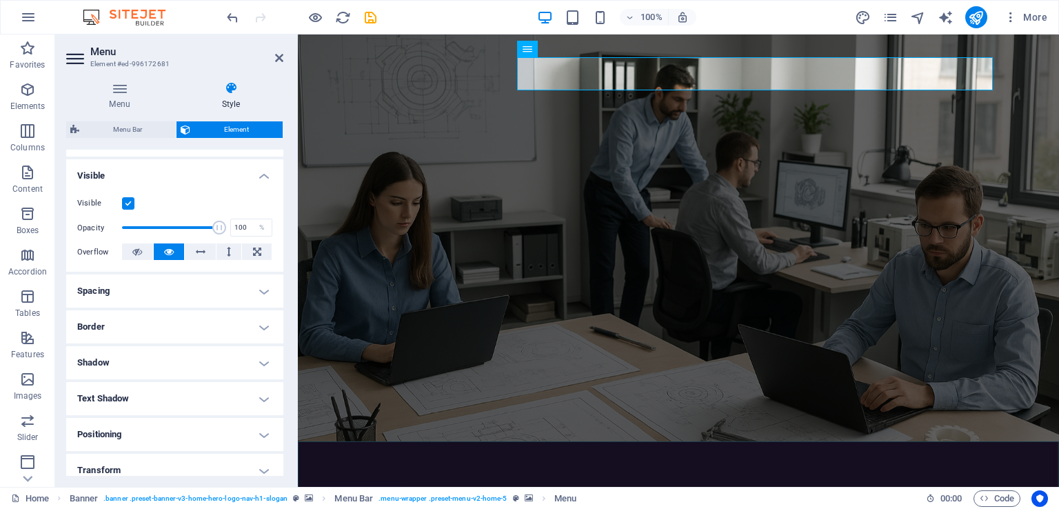
click at [143, 330] on h4 "Border" at bounding box center [174, 326] width 217 height 33
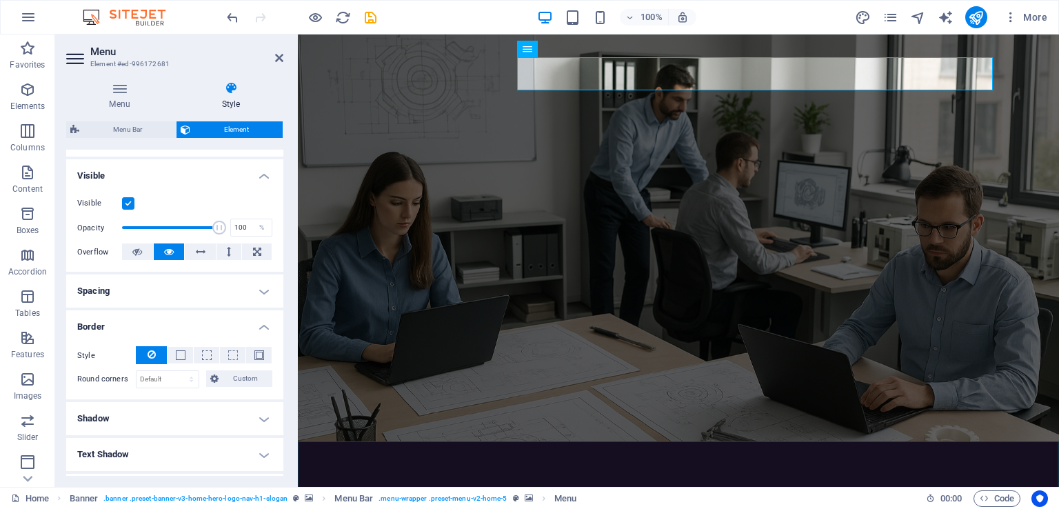
scroll to position [207, 0]
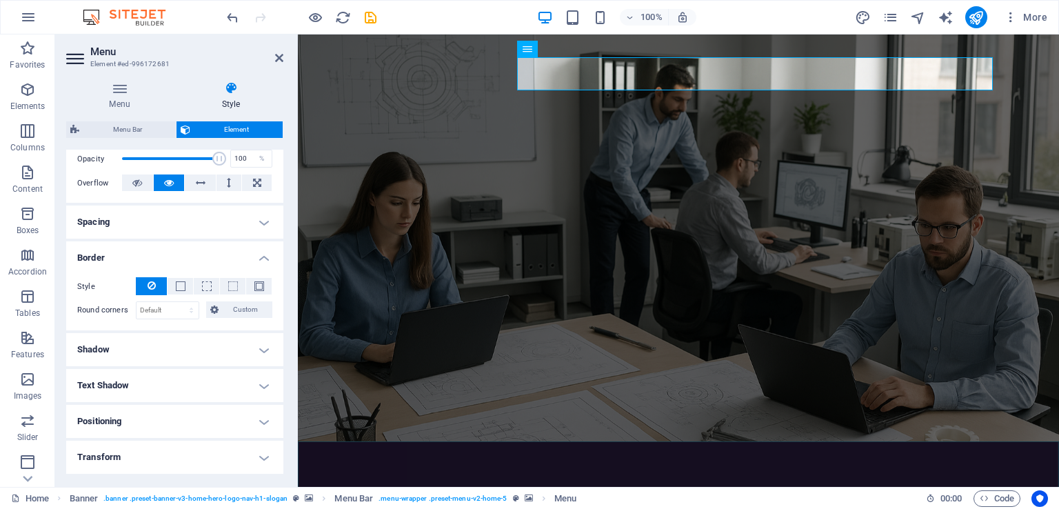
click at [164, 254] on h4 "Border" at bounding box center [174, 253] width 217 height 25
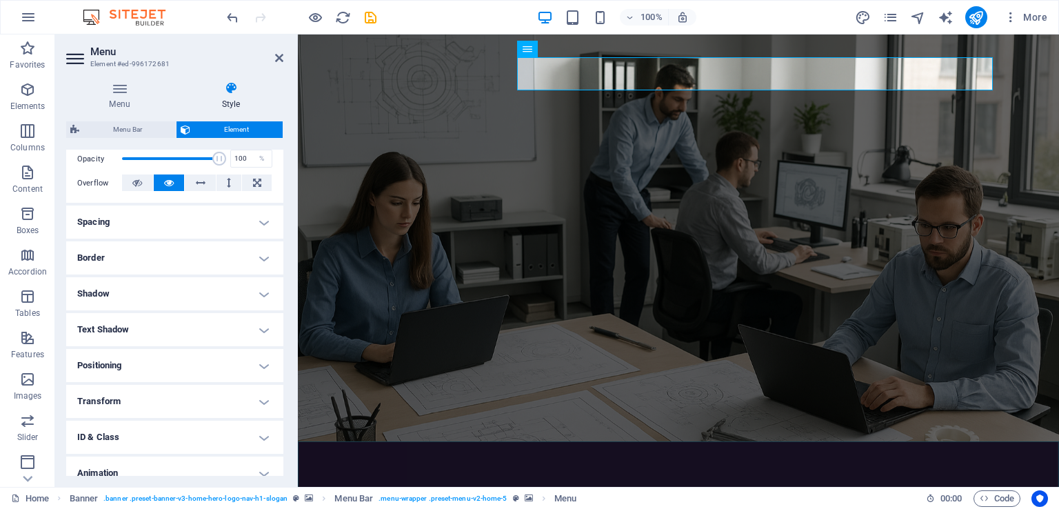
click at [154, 292] on h4 "Shadow" at bounding box center [174, 293] width 217 height 33
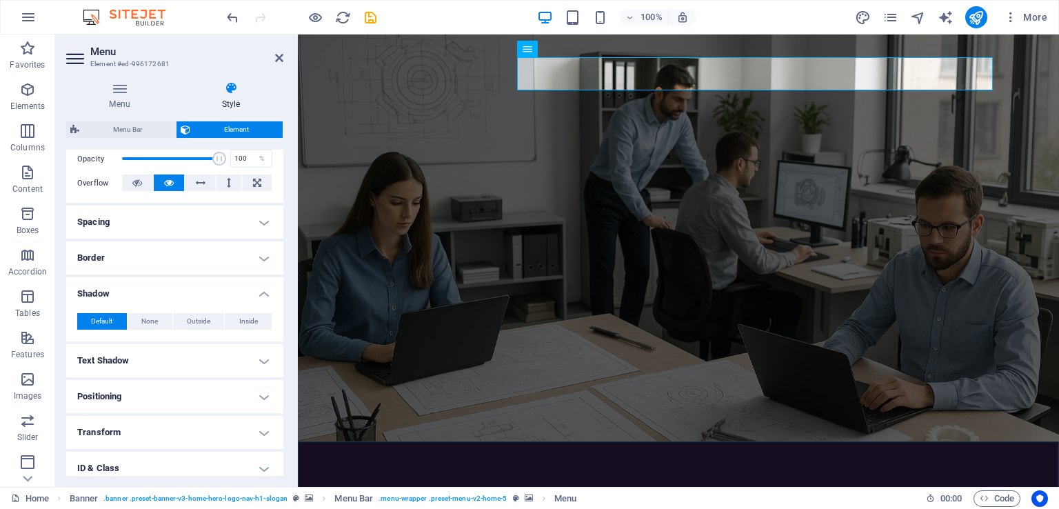
click at [145, 293] on h4 "Shadow" at bounding box center [174, 289] width 217 height 25
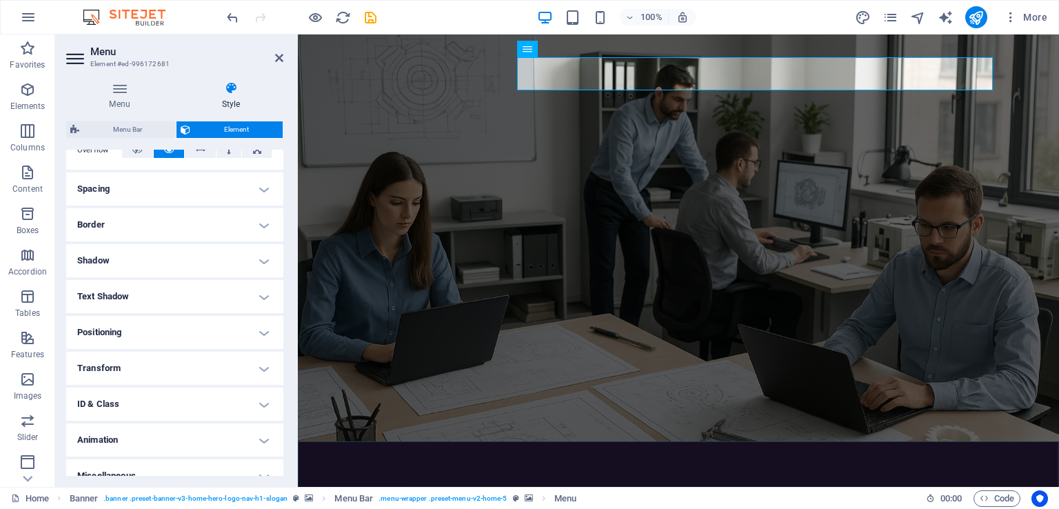
scroll to position [257, 0]
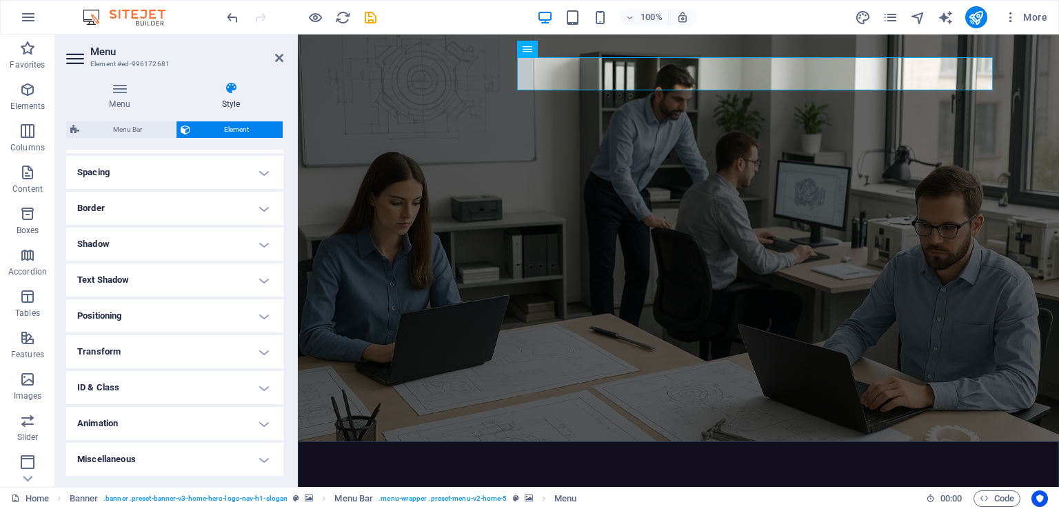
click at [147, 283] on h4 "Text Shadow" at bounding box center [174, 279] width 217 height 33
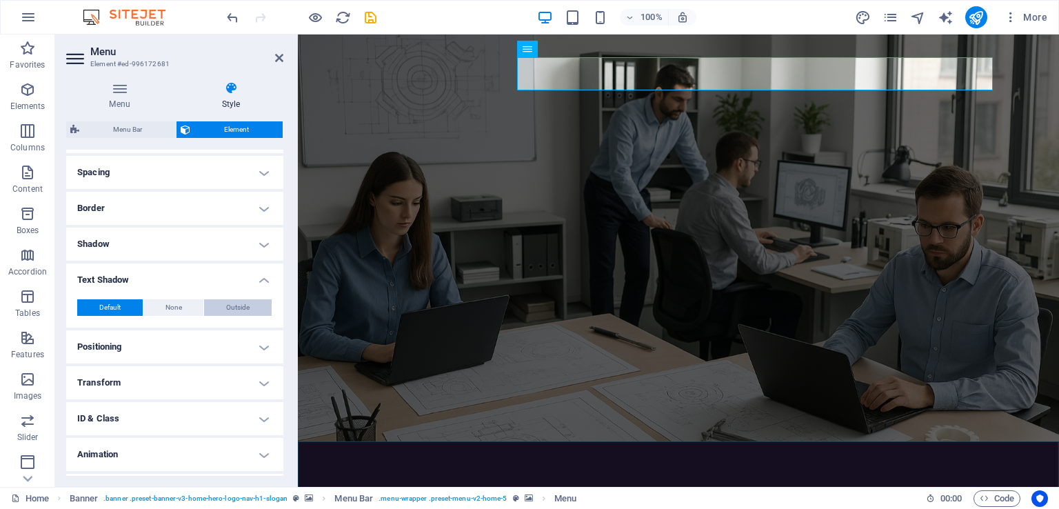
click at [230, 304] on span "Outside" at bounding box center [237, 307] width 23 height 17
type input "2"
type input "4"
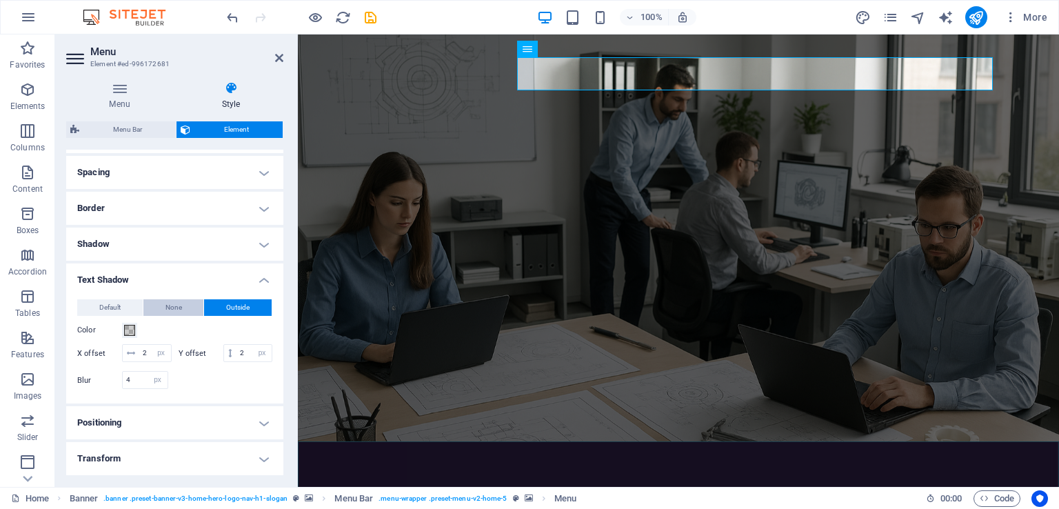
click at [168, 309] on span "None" at bounding box center [173, 307] width 17 height 17
type input "0"
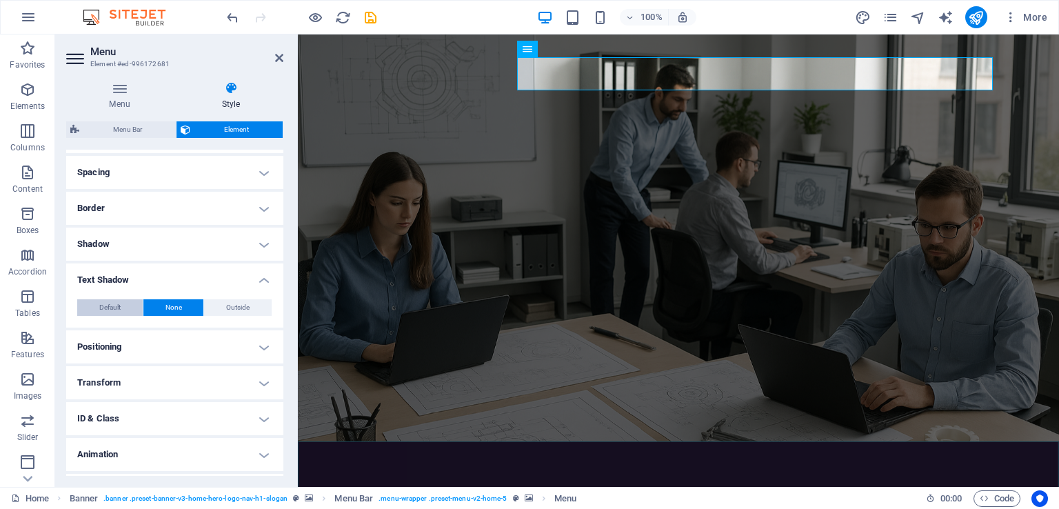
click at [119, 307] on span "Default" at bounding box center [109, 307] width 21 height 17
click at [226, 309] on span "Outside" at bounding box center [237, 307] width 23 height 17
type input "2"
type input "4"
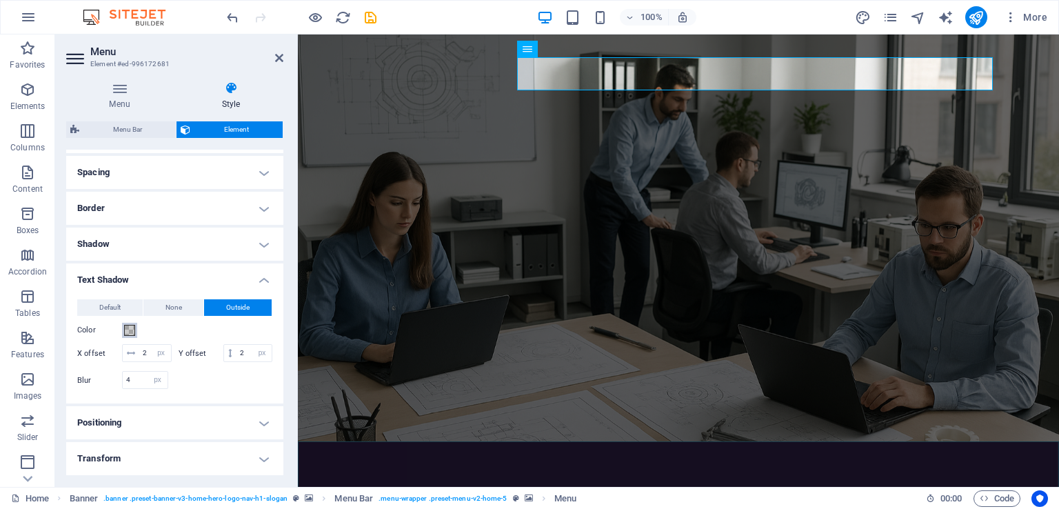
click at [130, 326] on span at bounding box center [129, 330] width 11 height 11
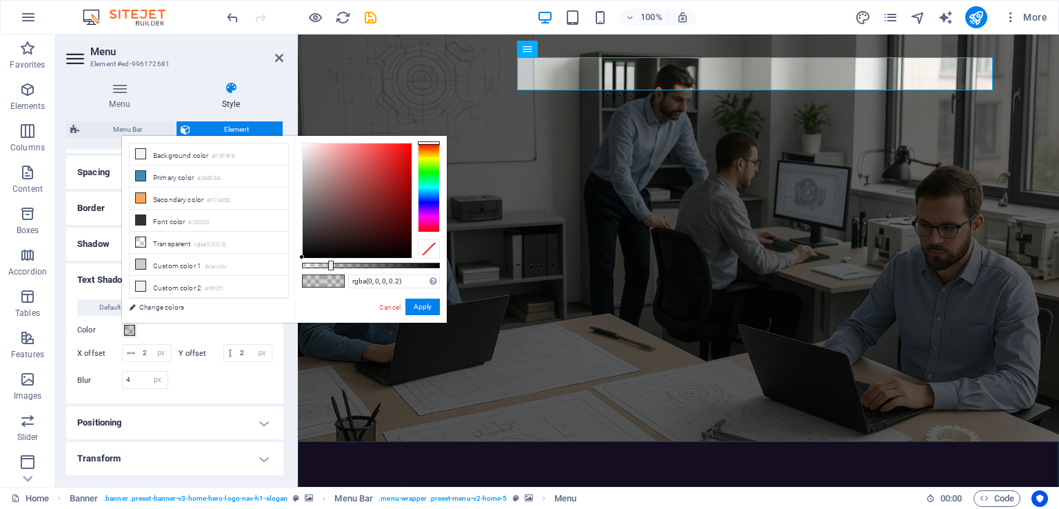
type input "rgba(253, 252, 252, 0.2)"
click at [303, 143] on div at bounding box center [357, 200] width 109 height 114
click at [423, 307] on button "Apply" at bounding box center [422, 307] width 34 height 17
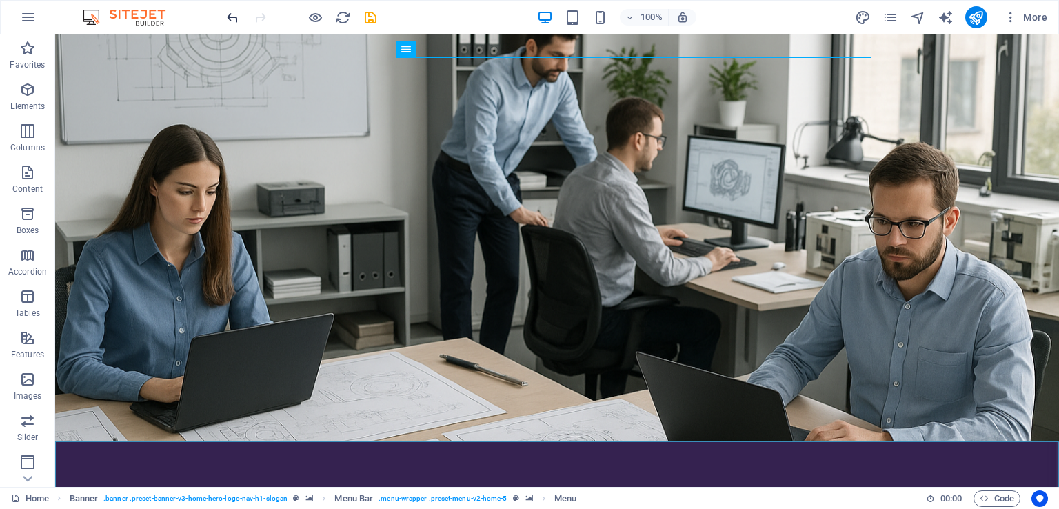
click at [230, 14] on icon "undo" at bounding box center [233, 18] width 16 height 16
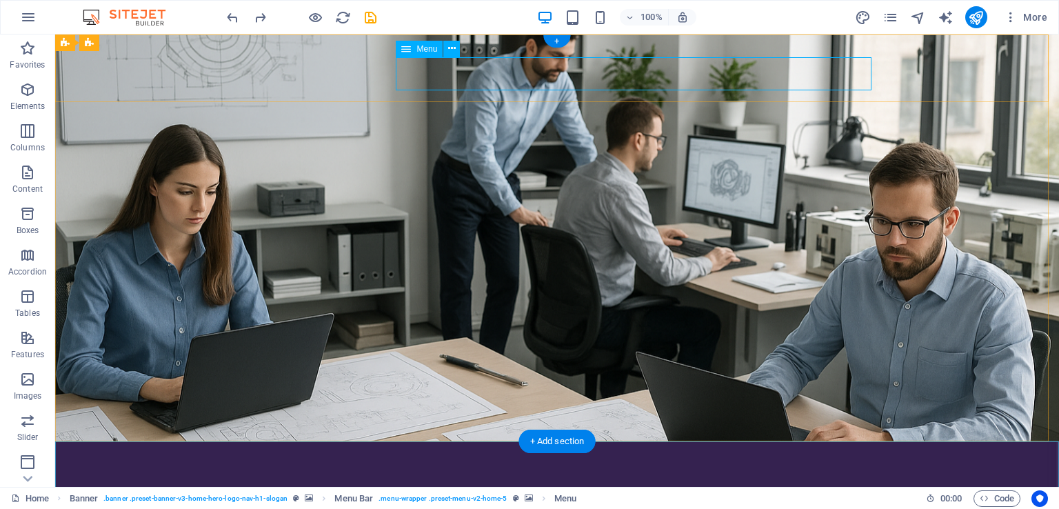
select select "px"
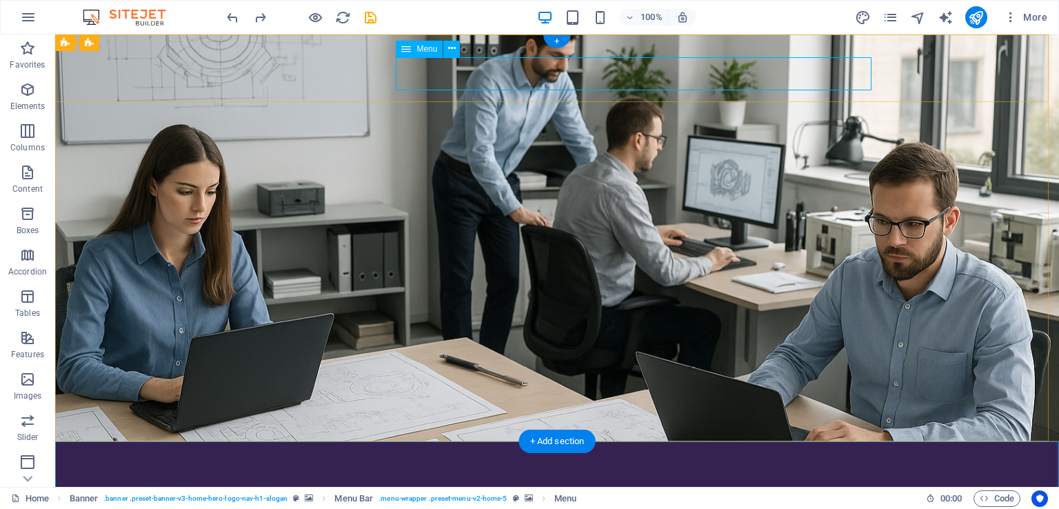
select select "px"
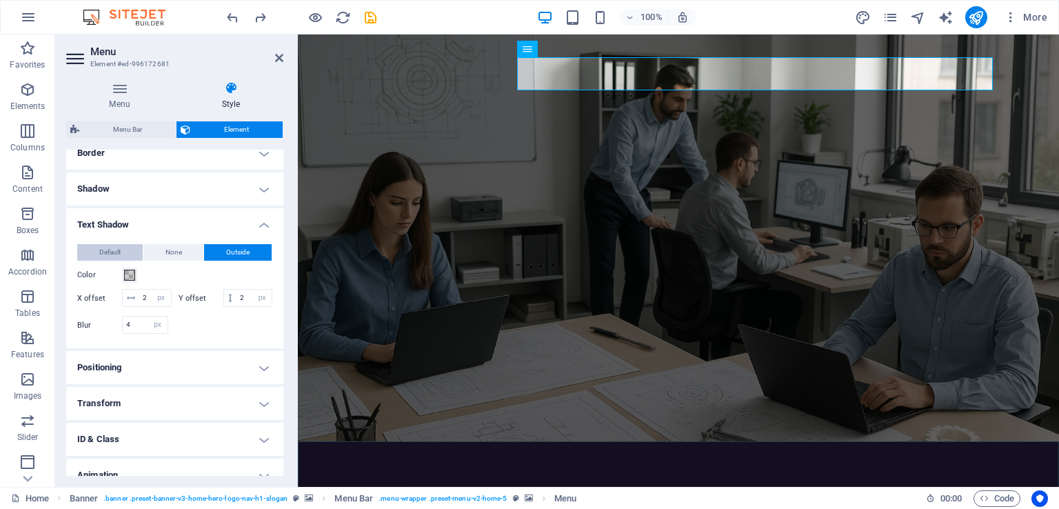
click at [101, 255] on span "Default" at bounding box center [109, 252] width 21 height 17
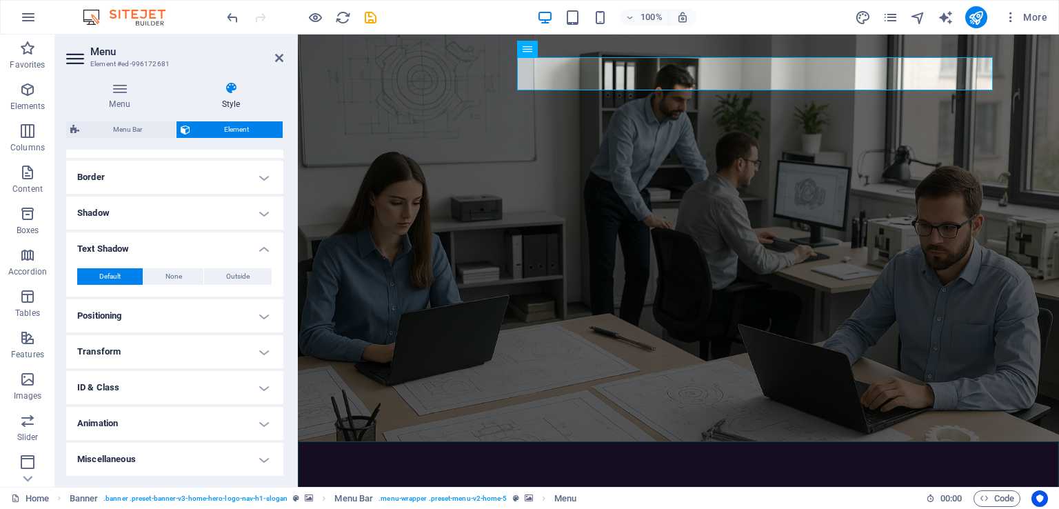
scroll to position [287, 0]
click at [191, 318] on h4 "Positioning" at bounding box center [174, 316] width 217 height 33
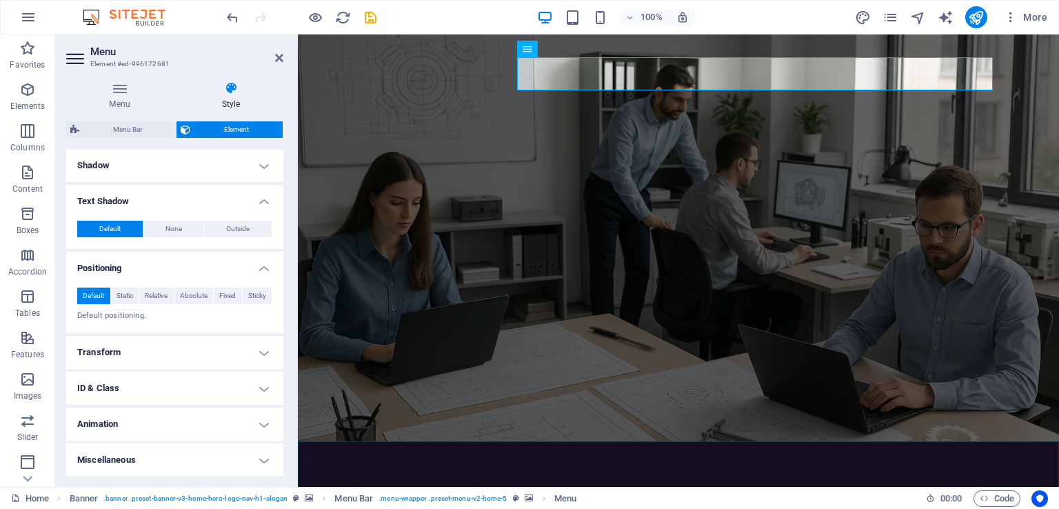
click at [188, 350] on h4 "Transform" at bounding box center [174, 352] width 217 height 33
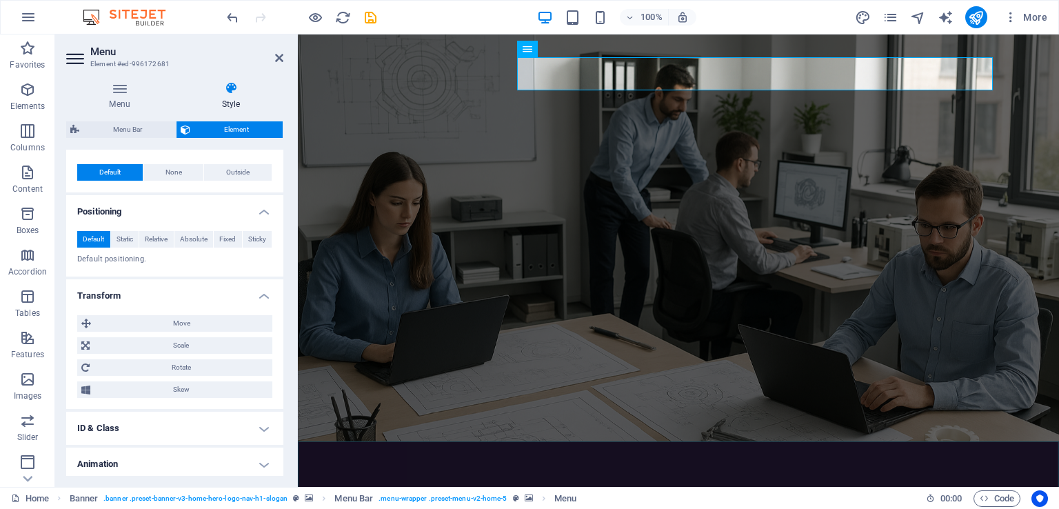
scroll to position [432, 0]
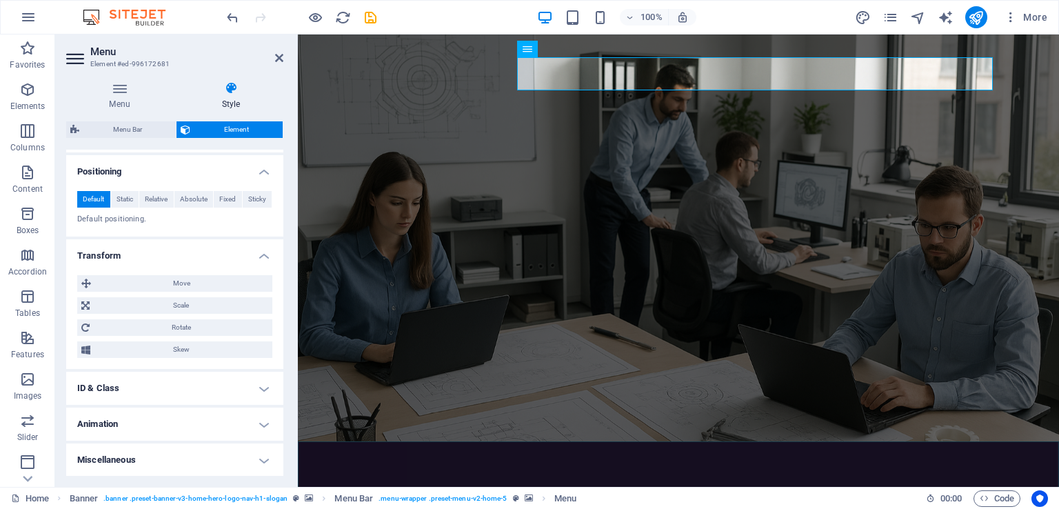
click at [179, 390] on h4 "ID & Class" at bounding box center [174, 388] width 217 height 33
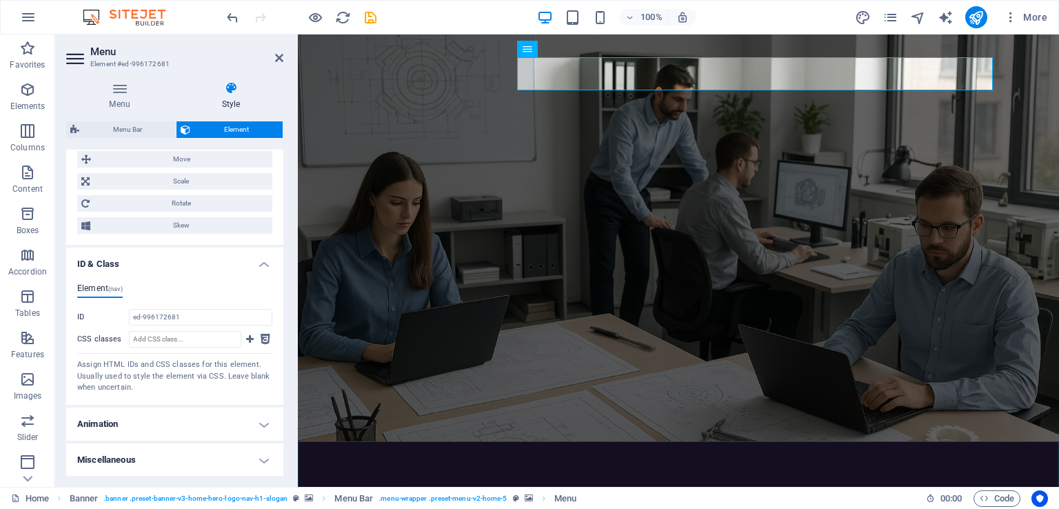
click at [147, 418] on h4 "Animation" at bounding box center [174, 424] width 217 height 33
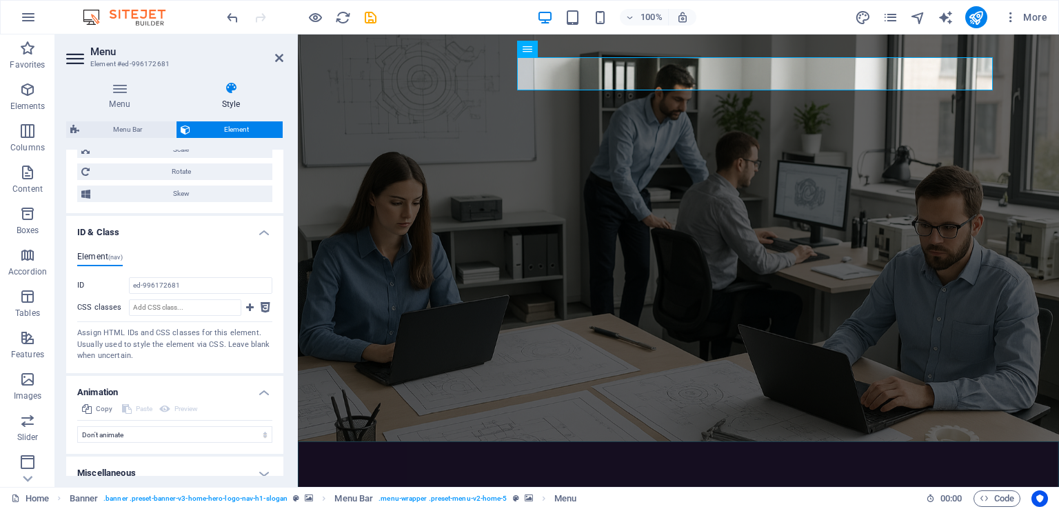
scroll to position [601, 0]
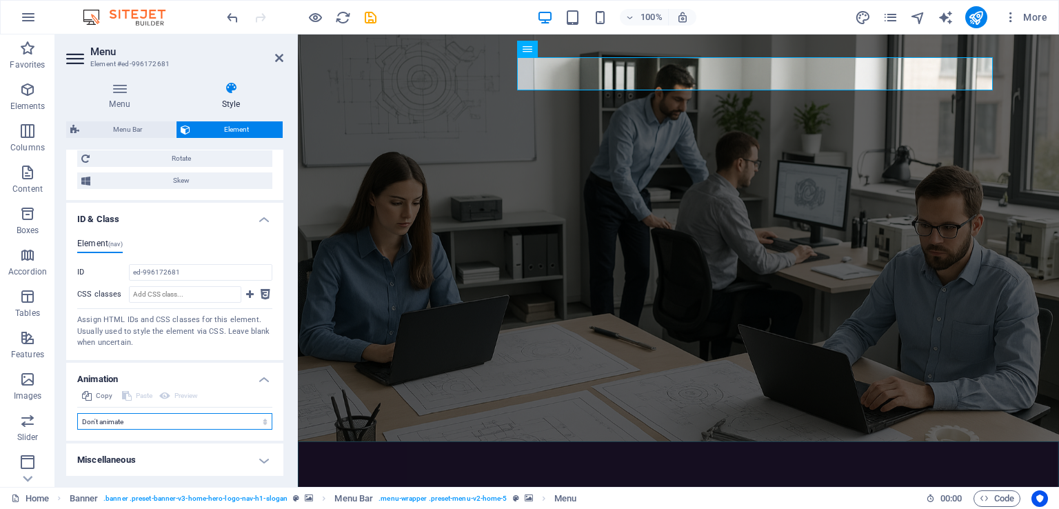
click at [174, 422] on select "Don't animate Show / Hide Slide up/down Zoom in/out Slide left to right Slide r…" at bounding box center [174, 421] width 195 height 17
click at [166, 457] on h4 "Miscellaneous" at bounding box center [174, 459] width 217 height 33
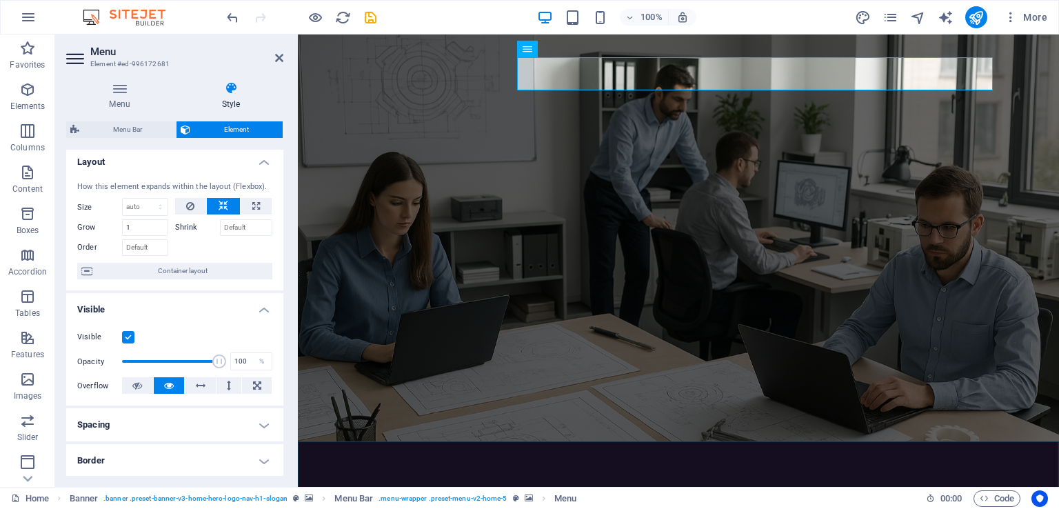
scroll to position [0, 0]
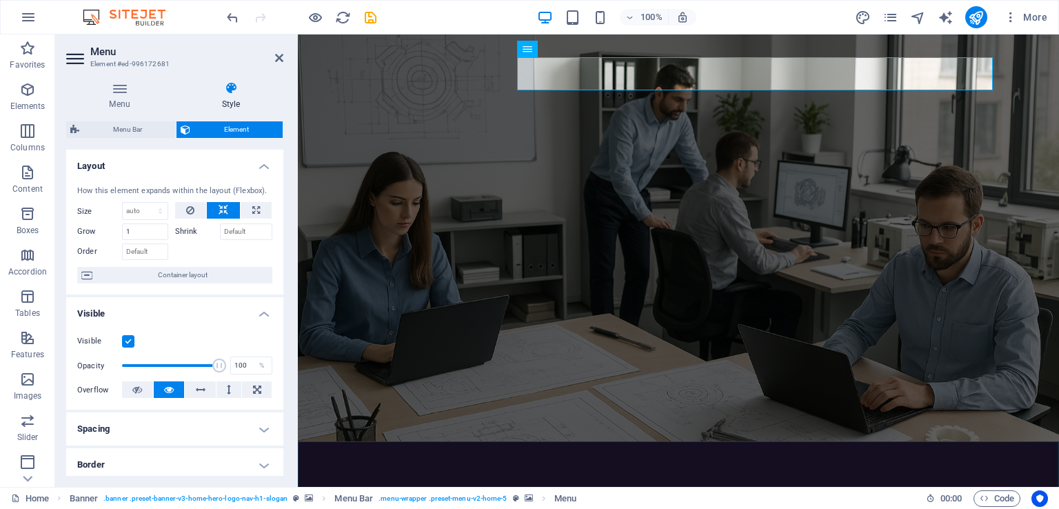
click at [79, 60] on icon at bounding box center [76, 59] width 21 height 22
click at [127, 90] on icon at bounding box center [119, 88] width 107 height 14
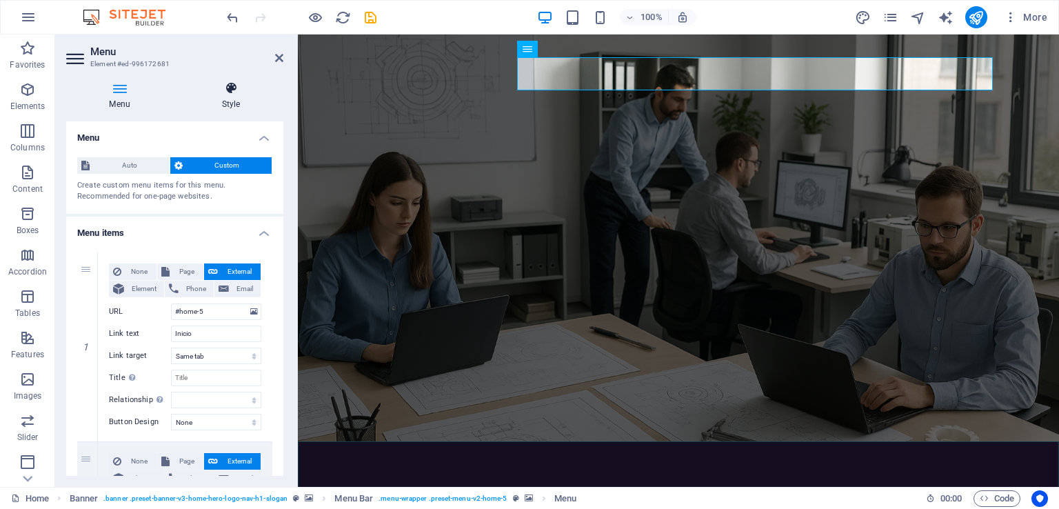
click at [231, 94] on icon at bounding box center [231, 88] width 105 height 14
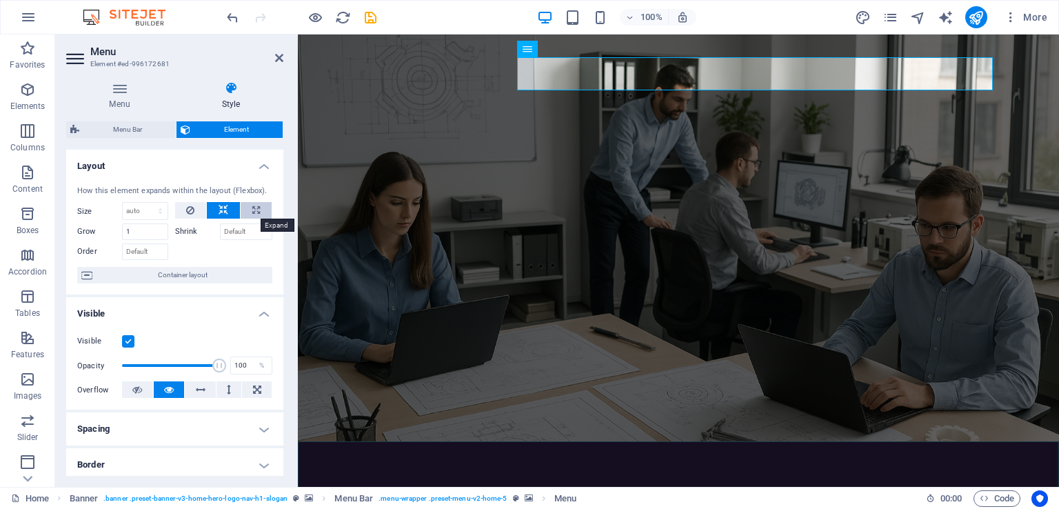
click at [258, 214] on button at bounding box center [256, 210] width 31 height 17
type input "100"
select select "%"
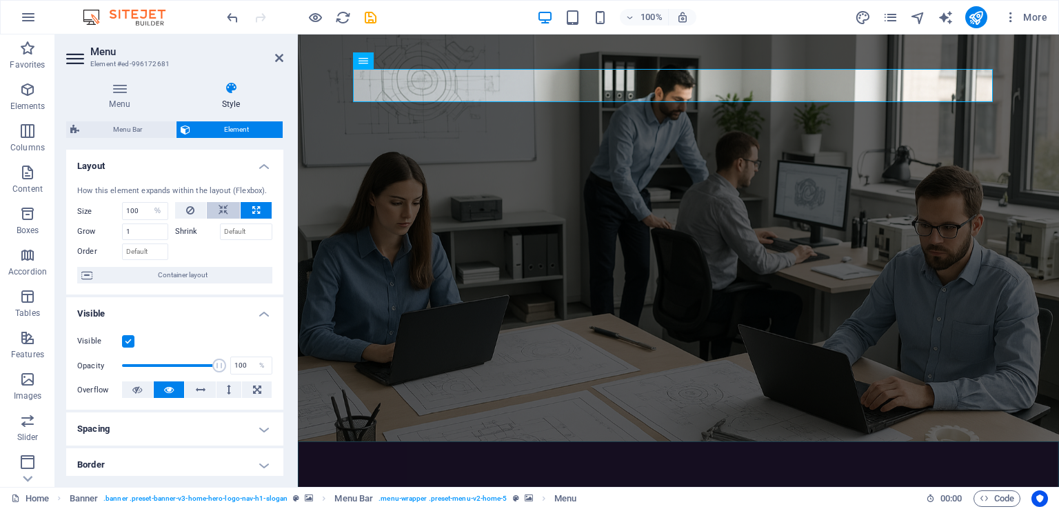
click at [230, 213] on button at bounding box center [223, 210] width 33 height 17
select select "DISABLED_OPTION_VALUE"
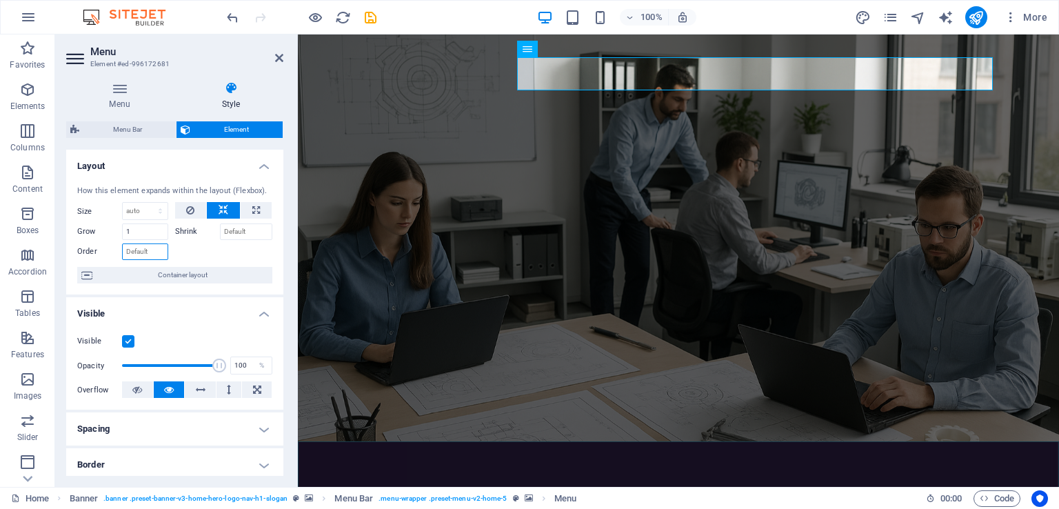
click at [157, 252] on input "Order" at bounding box center [145, 251] width 46 height 17
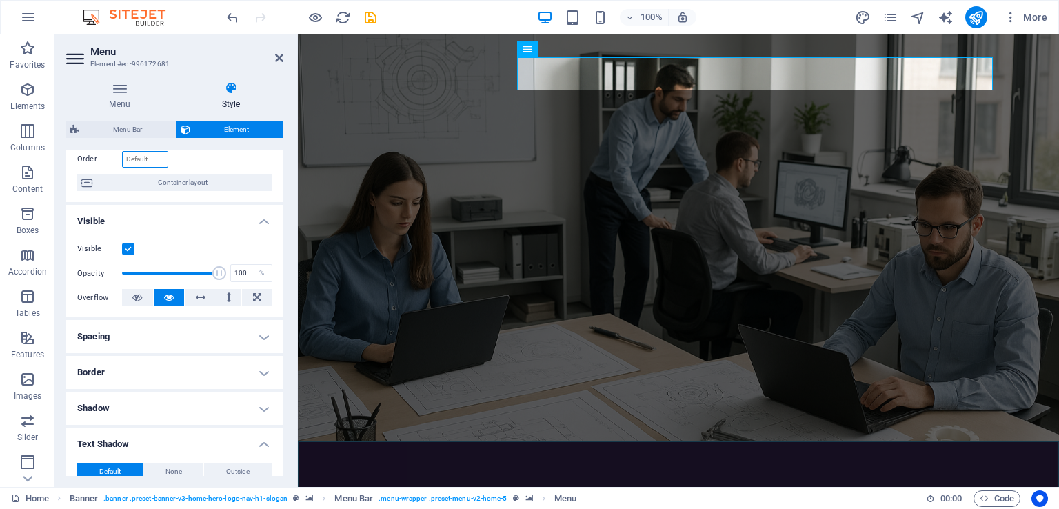
scroll to position [69, 0]
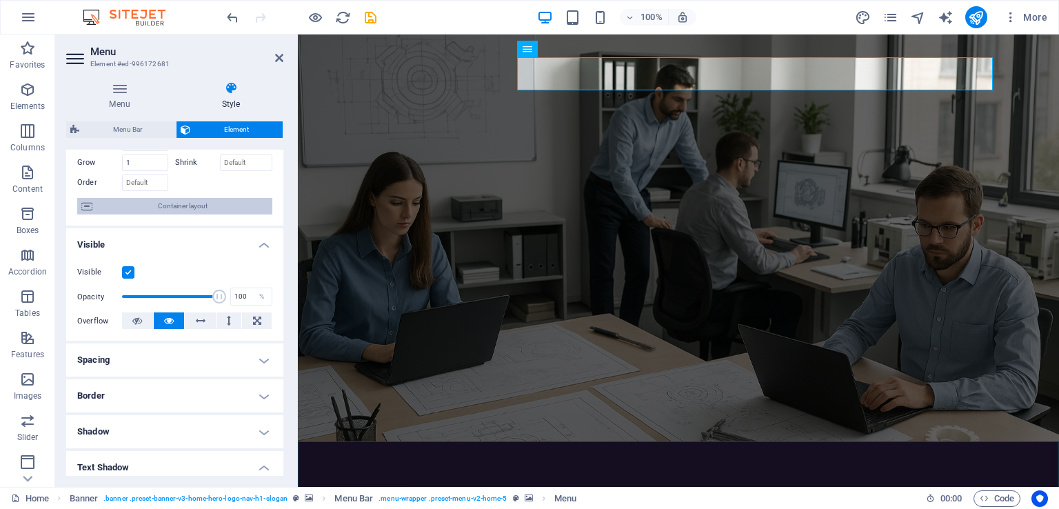
click at [171, 212] on span "Container layout" at bounding box center [183, 206] width 172 height 17
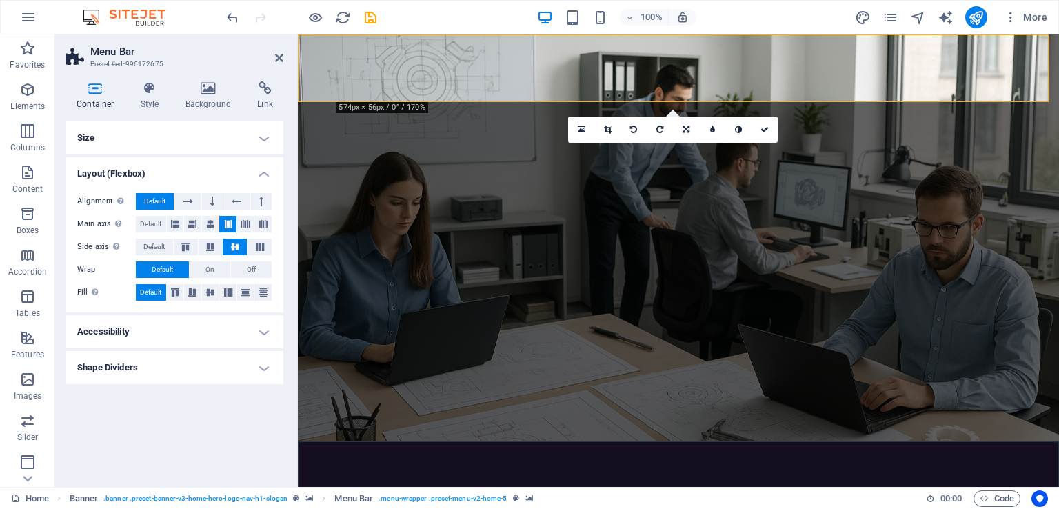
click at [193, 330] on h4 "Accessibility" at bounding box center [174, 331] width 217 height 33
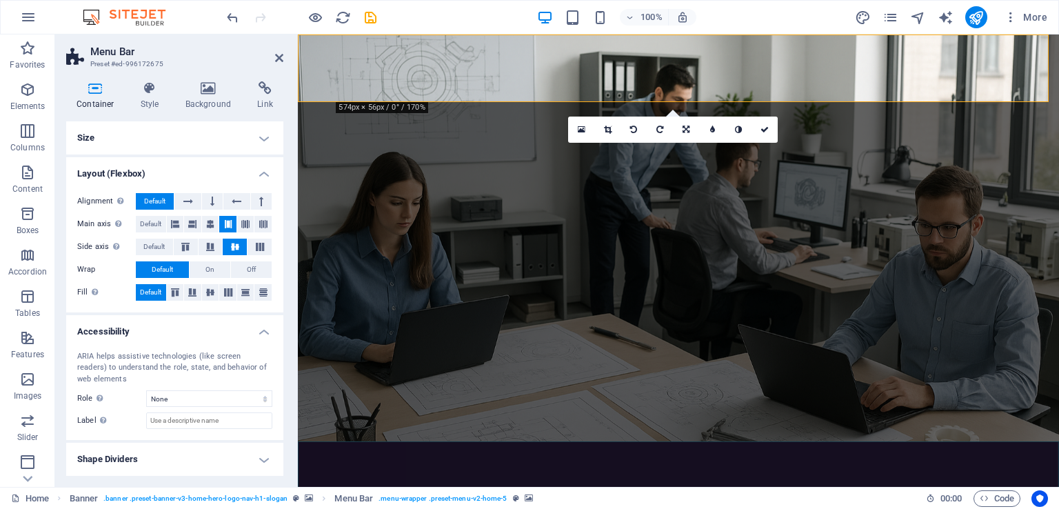
click at [193, 330] on h4 "Accessibility" at bounding box center [174, 327] width 217 height 25
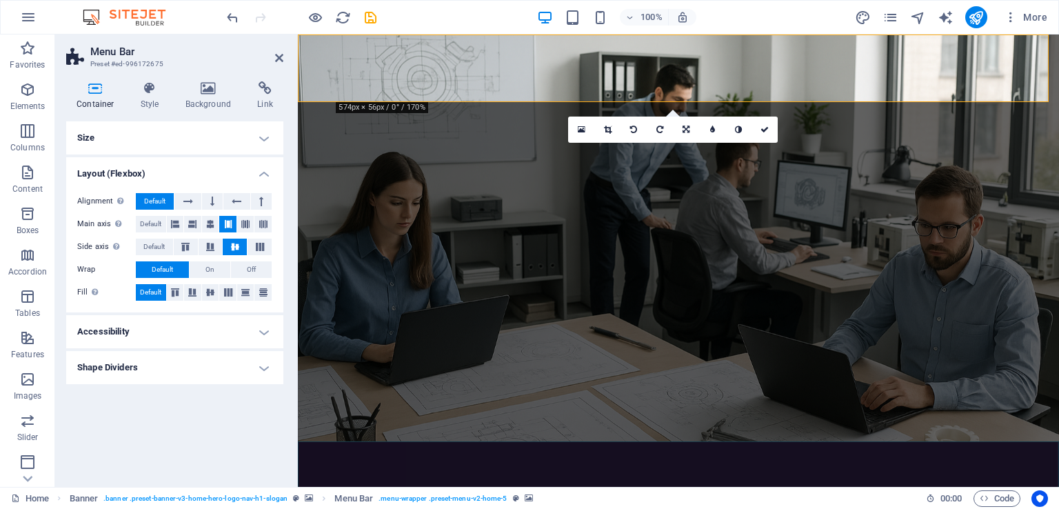
click at [194, 372] on h4 "Shape Dividers" at bounding box center [174, 367] width 217 height 33
click at [194, 372] on h4 "Shape Dividers" at bounding box center [174, 363] width 217 height 25
click at [172, 136] on h4 "Size" at bounding box center [174, 137] width 217 height 33
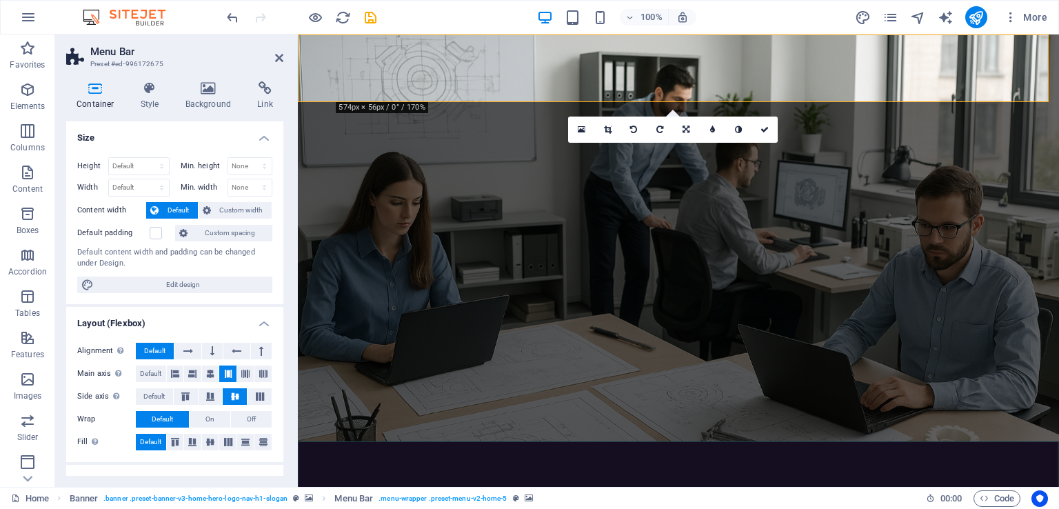
click at [172, 136] on h4 "Size" at bounding box center [174, 133] width 217 height 25
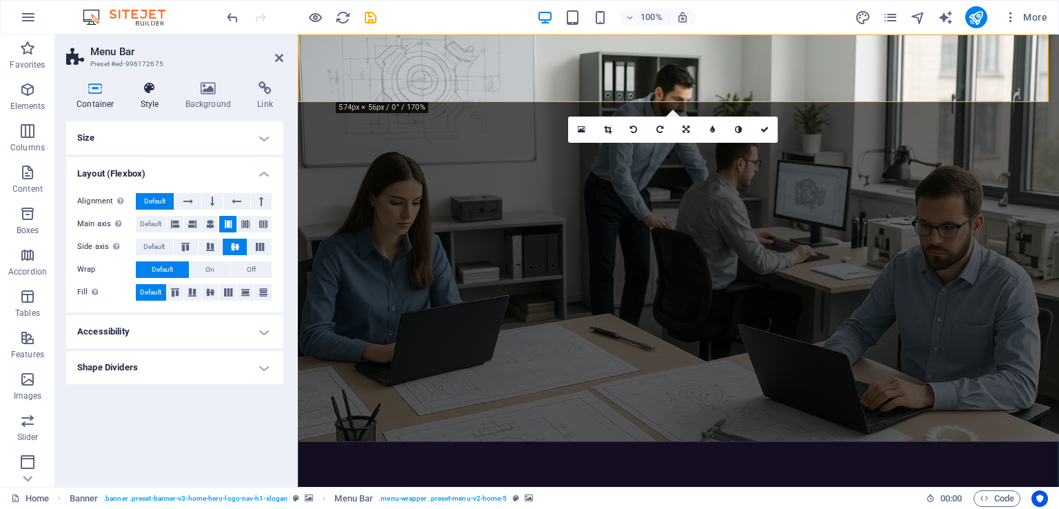
click at [151, 97] on h4 "Style" at bounding box center [152, 95] width 45 height 29
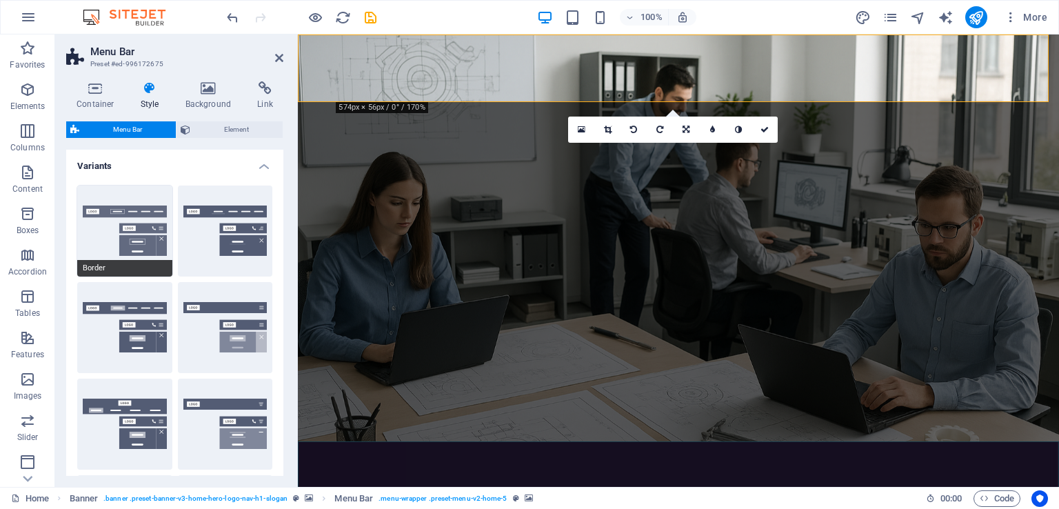
click at [141, 215] on button "Border" at bounding box center [124, 230] width 95 height 91
type input "1"
select select "rem"
type input "1"
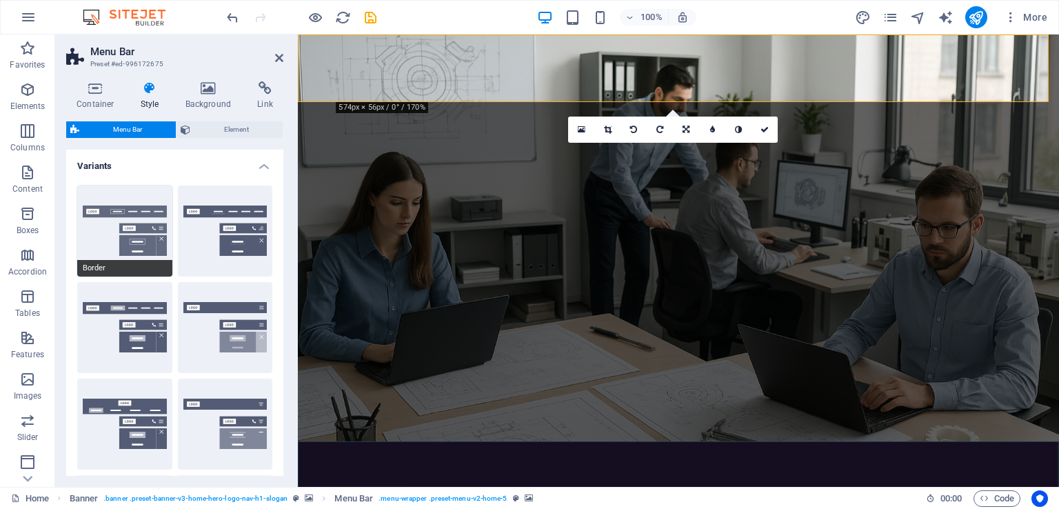
type input "1"
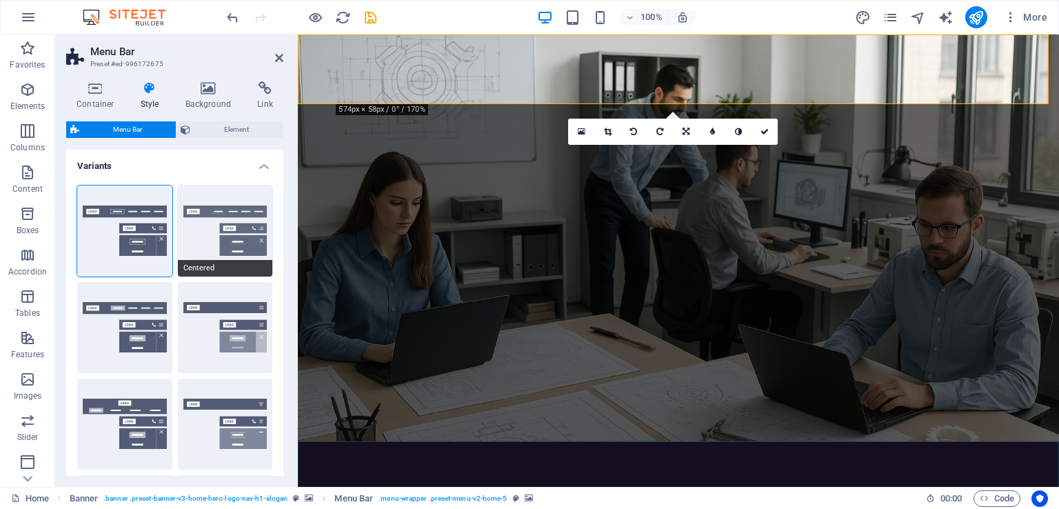
click at [235, 224] on button "Centered" at bounding box center [225, 230] width 95 height 91
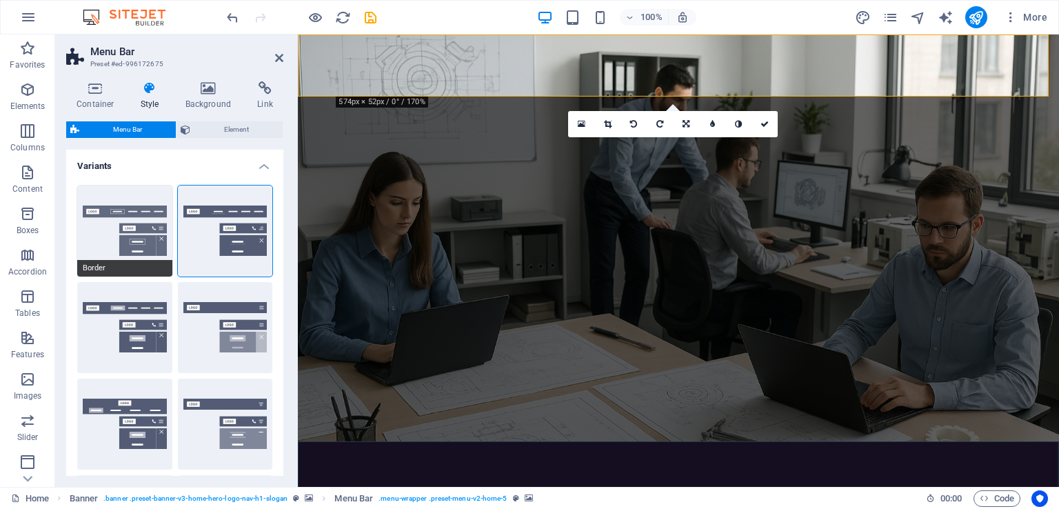
click at [121, 219] on button "Border" at bounding box center [124, 230] width 95 height 91
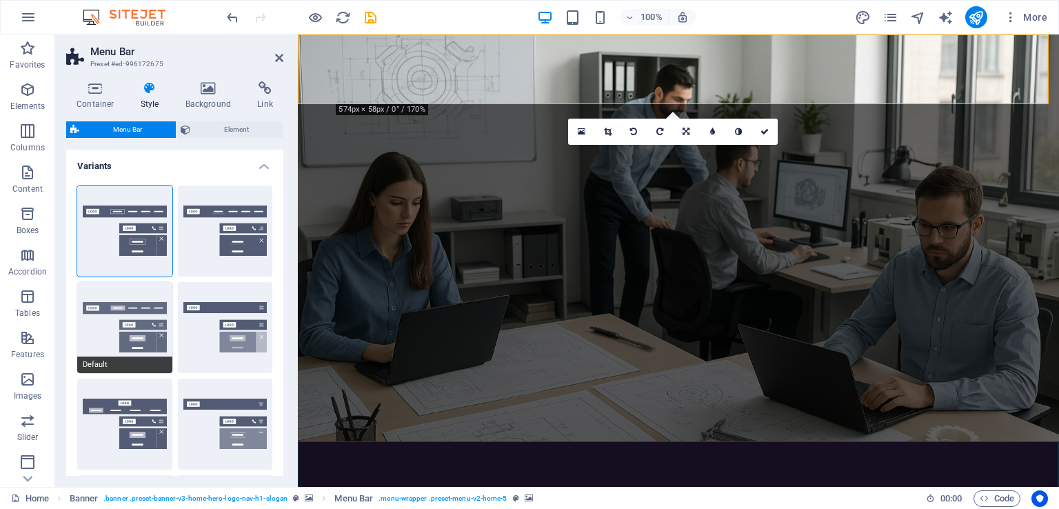
click at [132, 317] on button "Default" at bounding box center [124, 327] width 95 height 91
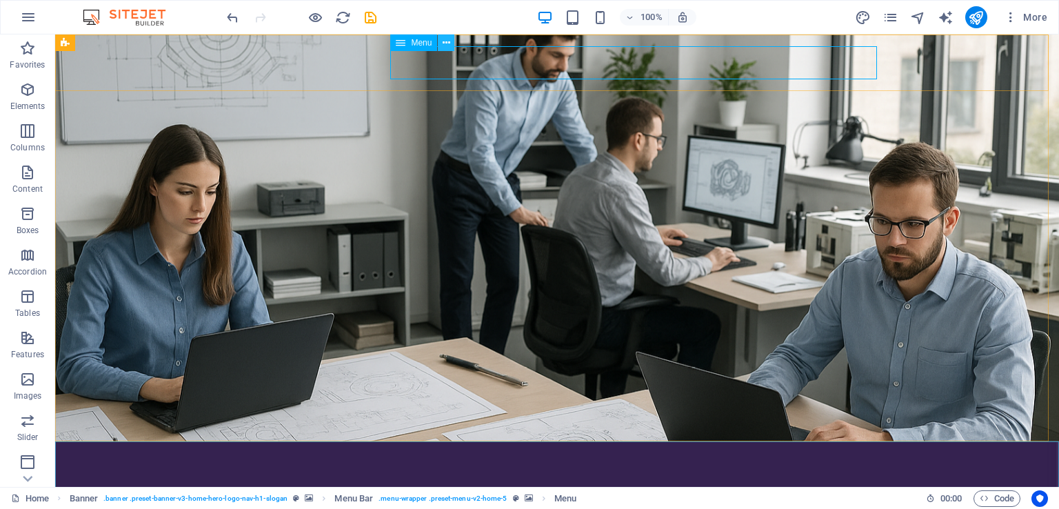
click at [445, 48] on icon at bounding box center [447, 43] width 8 height 14
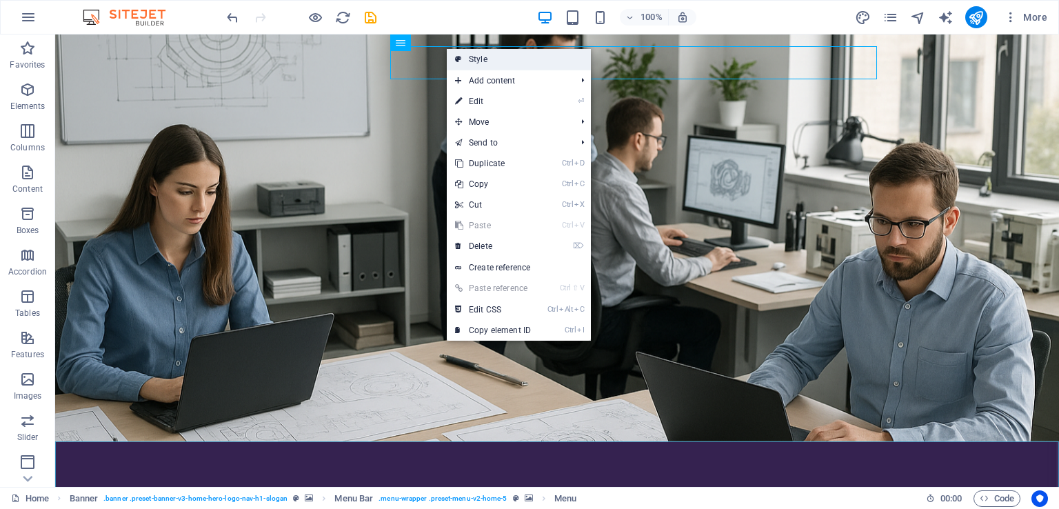
click at [512, 61] on link "Style" at bounding box center [519, 59] width 144 height 21
select select "rem"
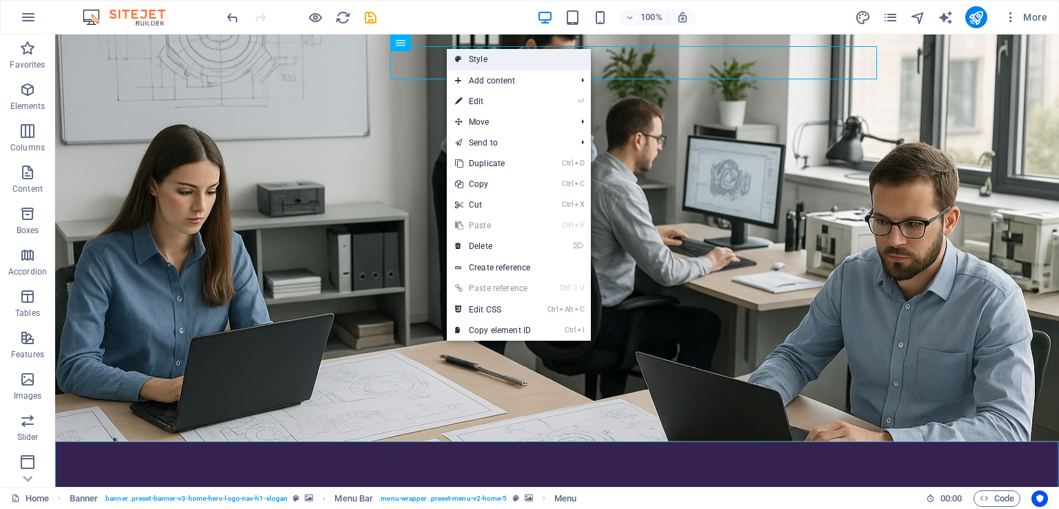
select select "rem"
select select "preset-menu-v2-home-5"
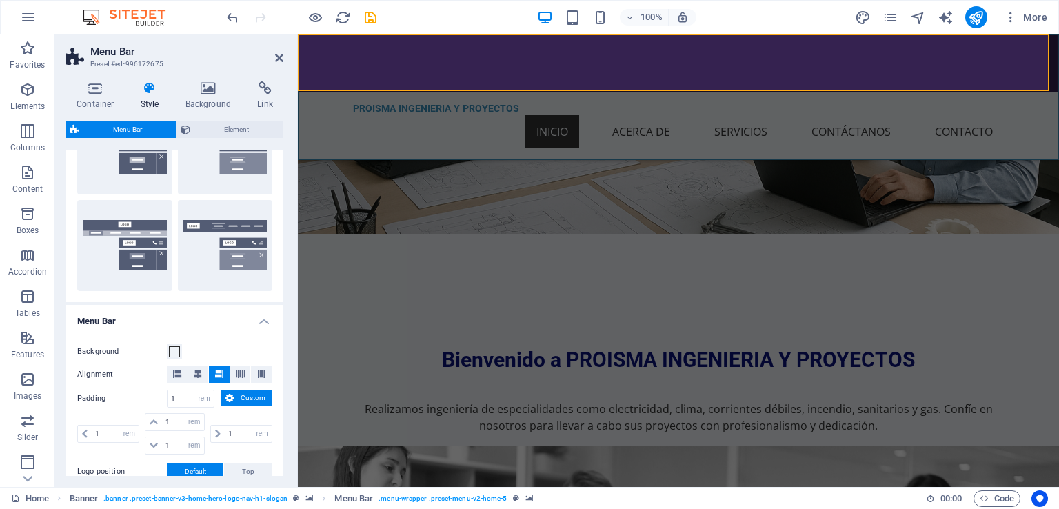
scroll to position [276, 0]
click at [215, 236] on button "XXL" at bounding box center [225, 244] width 95 height 91
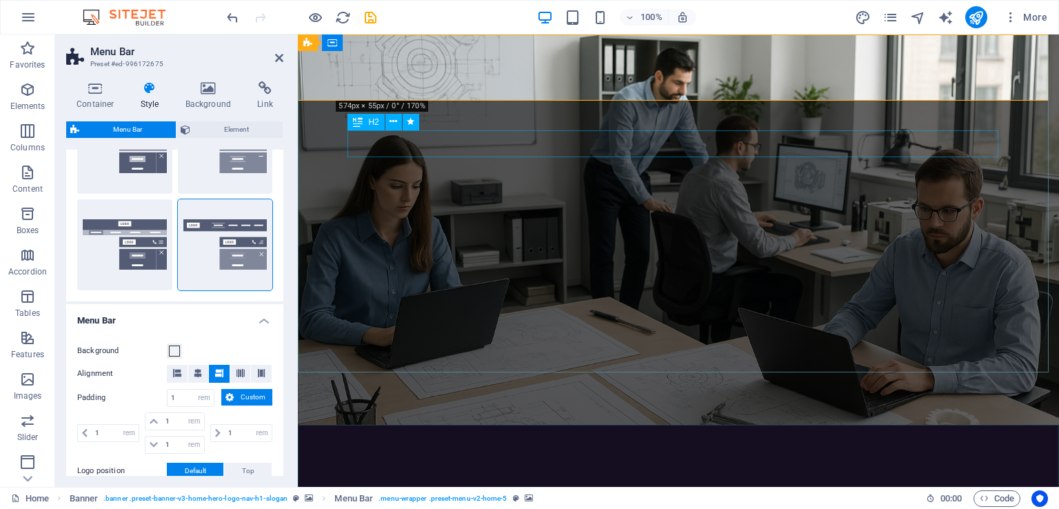
scroll to position [0, 0]
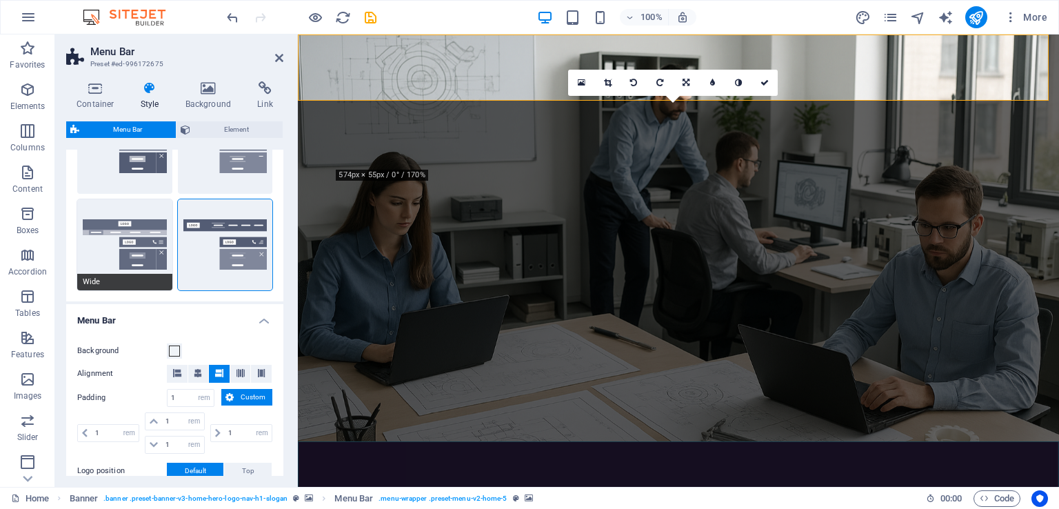
click at [140, 257] on button "Wide" at bounding box center [124, 244] width 95 height 91
type input "0"
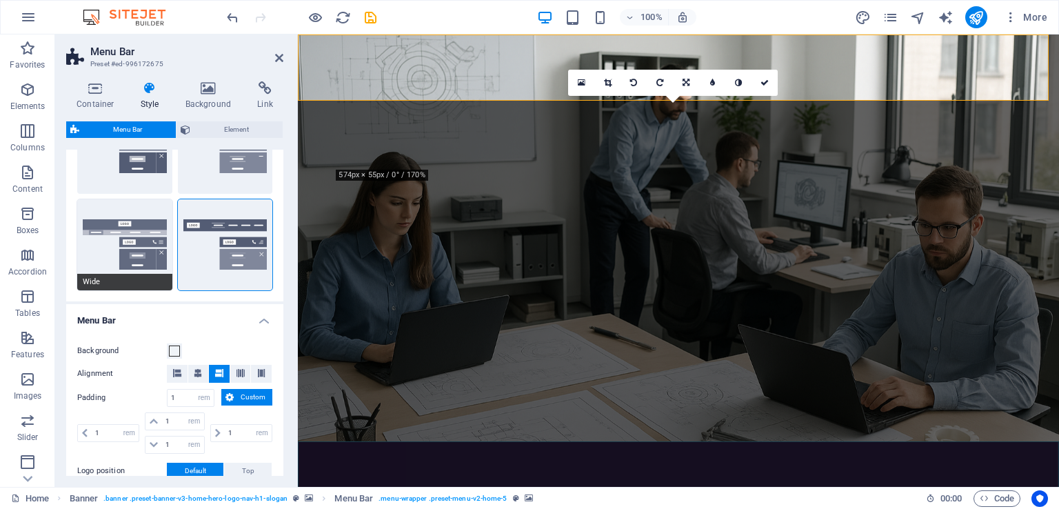
type input "0"
type input "2"
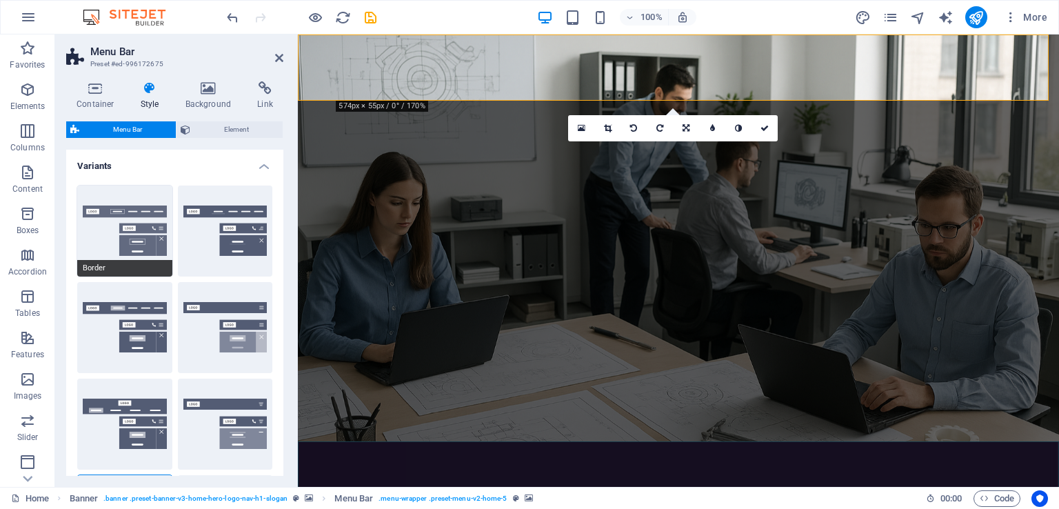
click at [120, 228] on button "Border" at bounding box center [124, 230] width 95 height 91
type input "1"
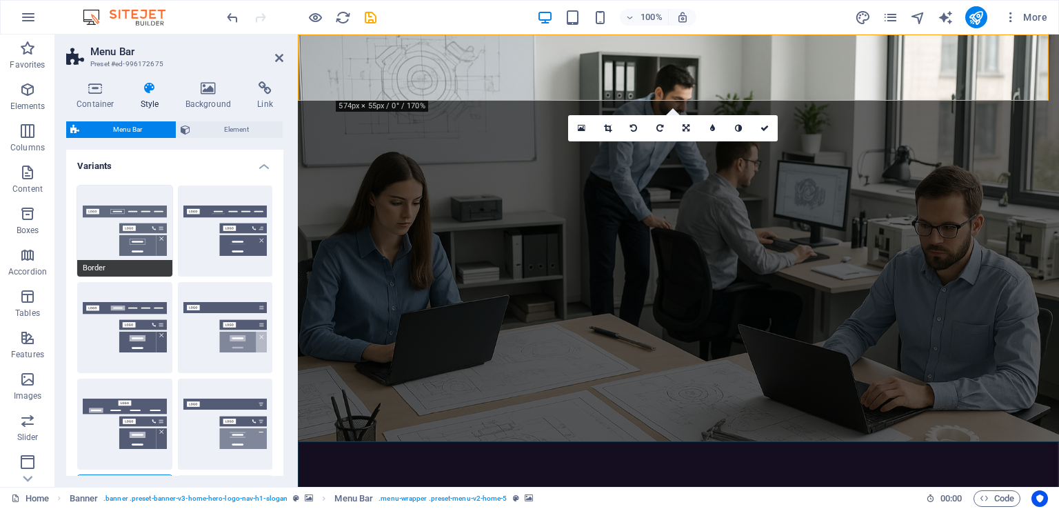
type input "1"
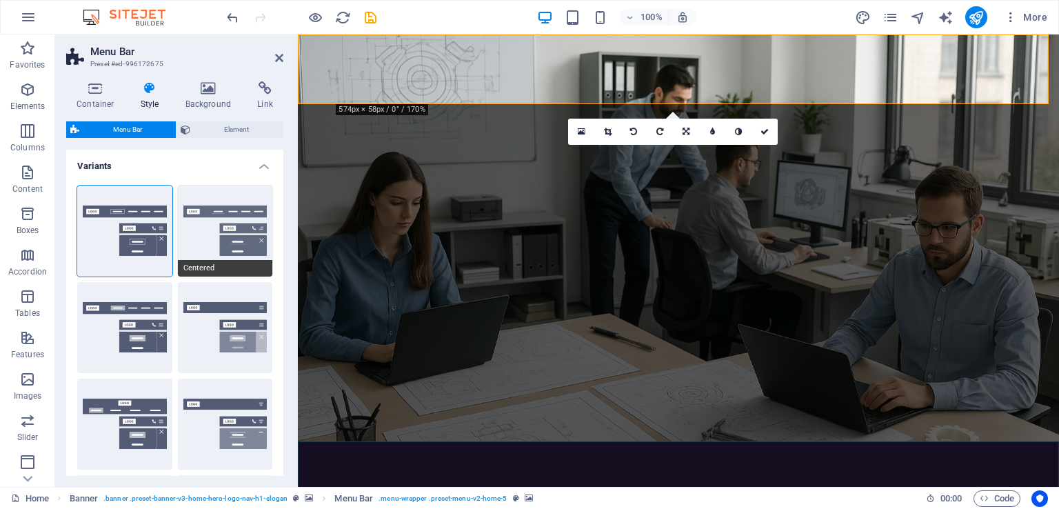
click at [223, 227] on button "Centered" at bounding box center [225, 230] width 95 height 91
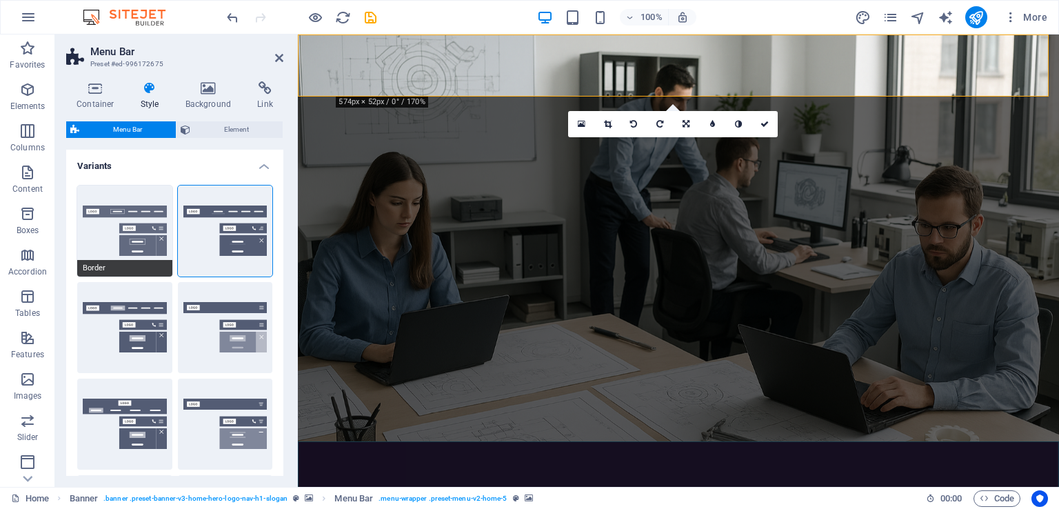
click at [152, 233] on button "Border" at bounding box center [124, 230] width 95 height 91
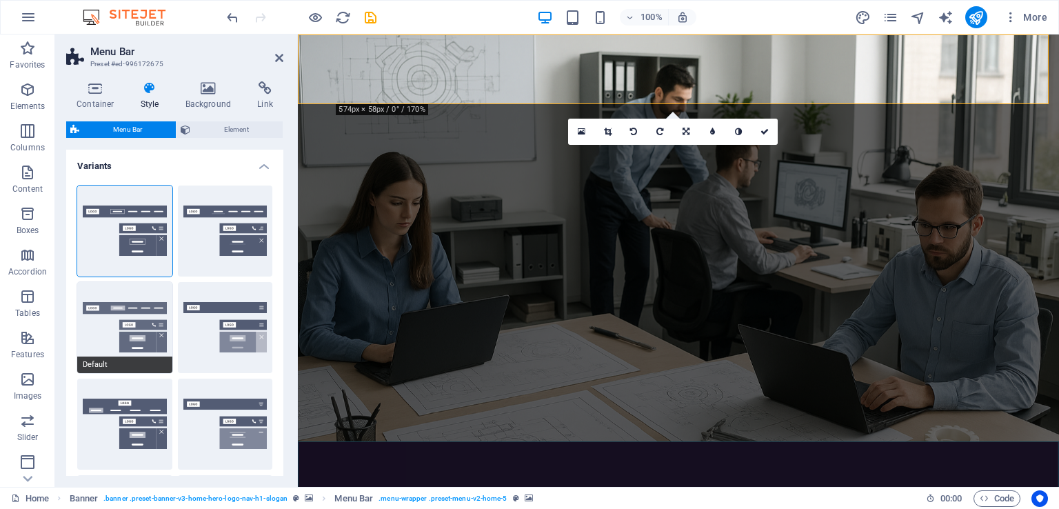
click at [131, 319] on button "Default" at bounding box center [124, 327] width 95 height 91
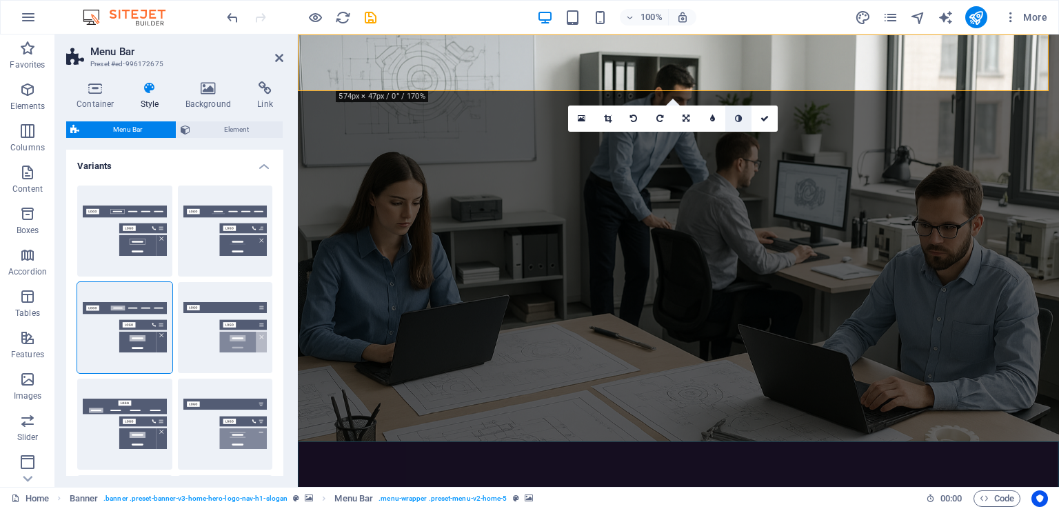
click at [739, 120] on icon at bounding box center [738, 118] width 7 height 8
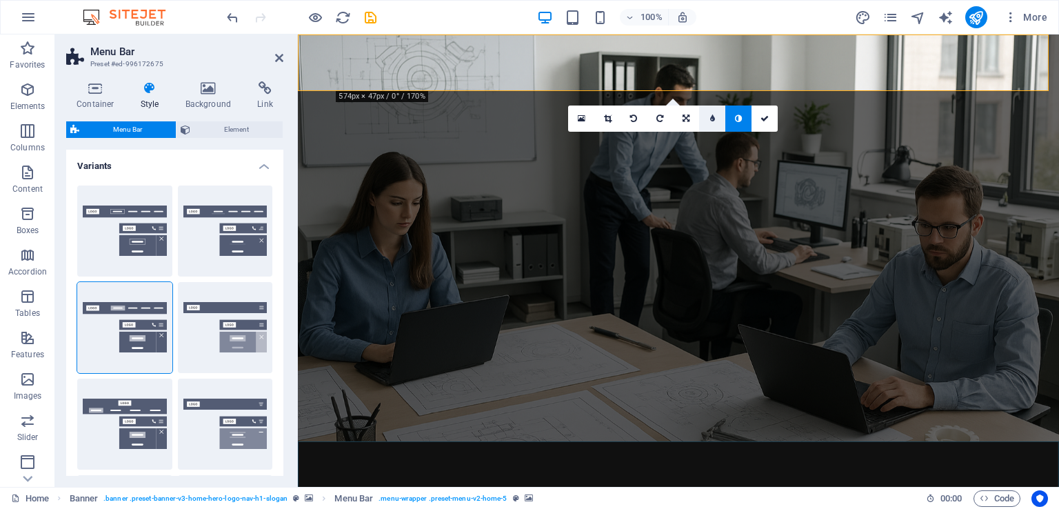
click at [714, 119] on icon at bounding box center [712, 118] width 5 height 8
click at [725, 121] on input "5" at bounding box center [725, 119] width 21 height 26
type input "4"
click at [730, 123] on input "4" at bounding box center [725, 119] width 21 height 26
type input "3"
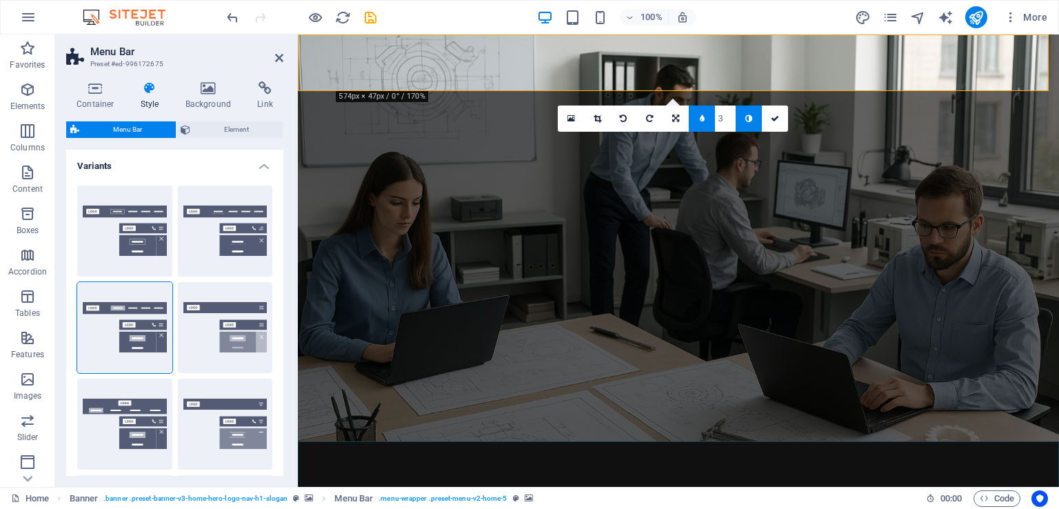
type input "2"
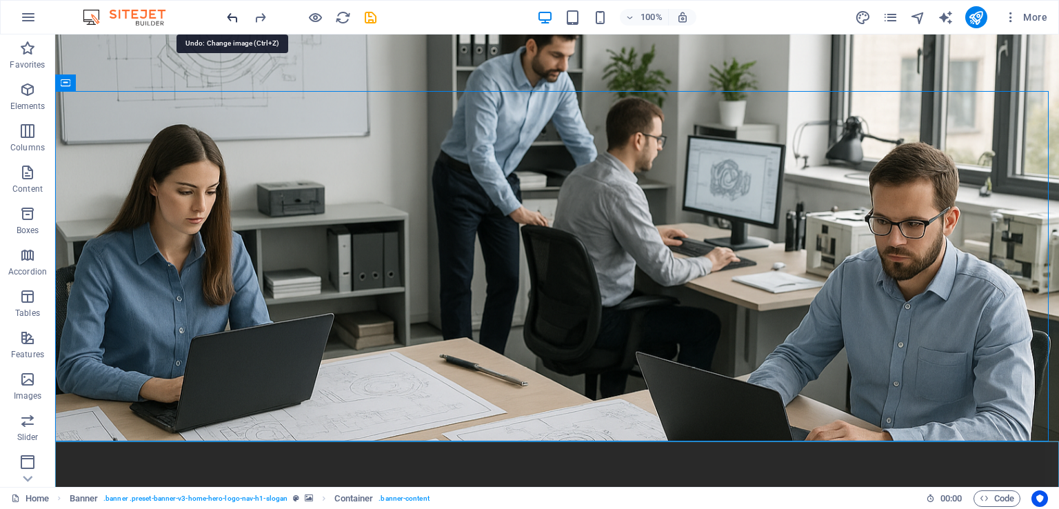
click at [229, 15] on icon "undo" at bounding box center [233, 18] width 16 height 16
click at [230, 17] on icon "undo" at bounding box center [233, 18] width 16 height 16
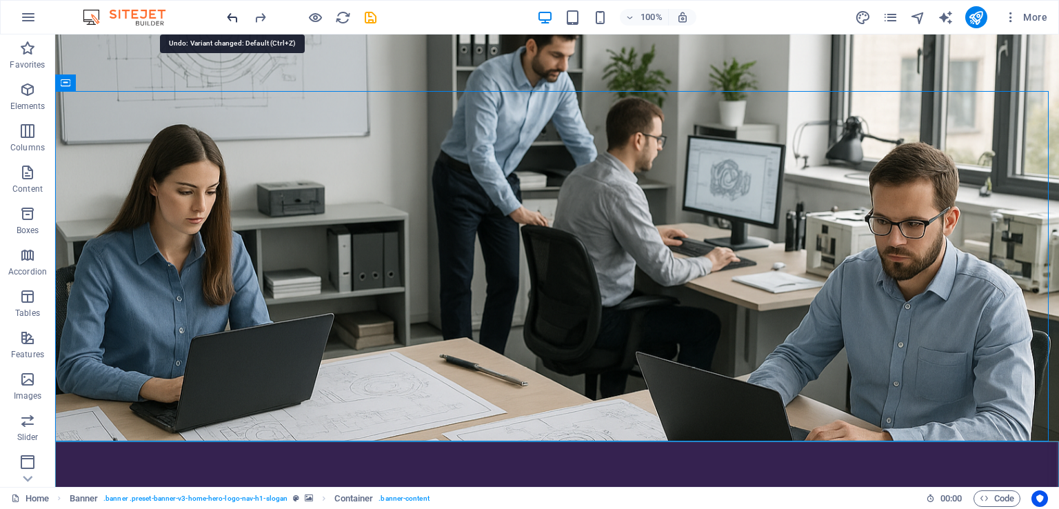
click at [230, 17] on icon "undo" at bounding box center [233, 18] width 16 height 16
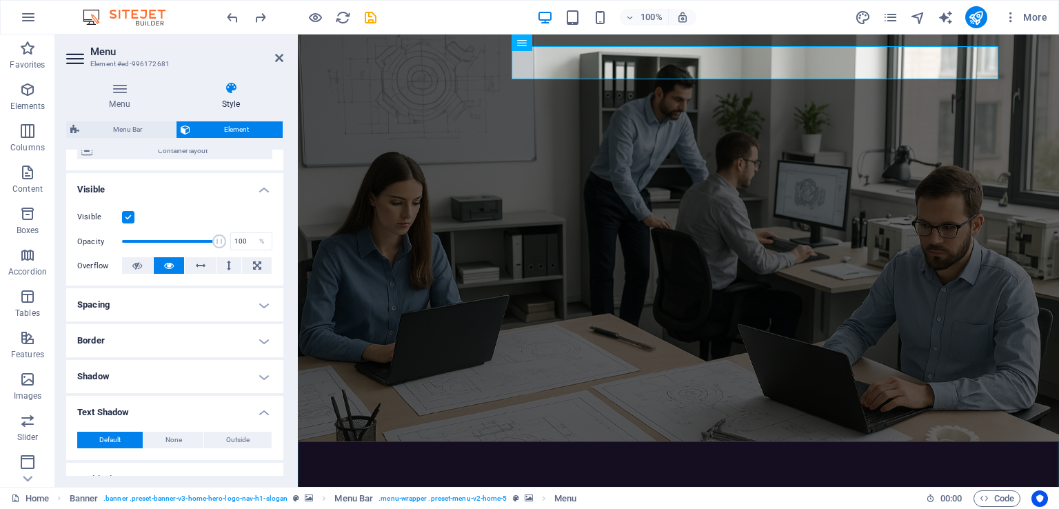
scroll to position [138, 0]
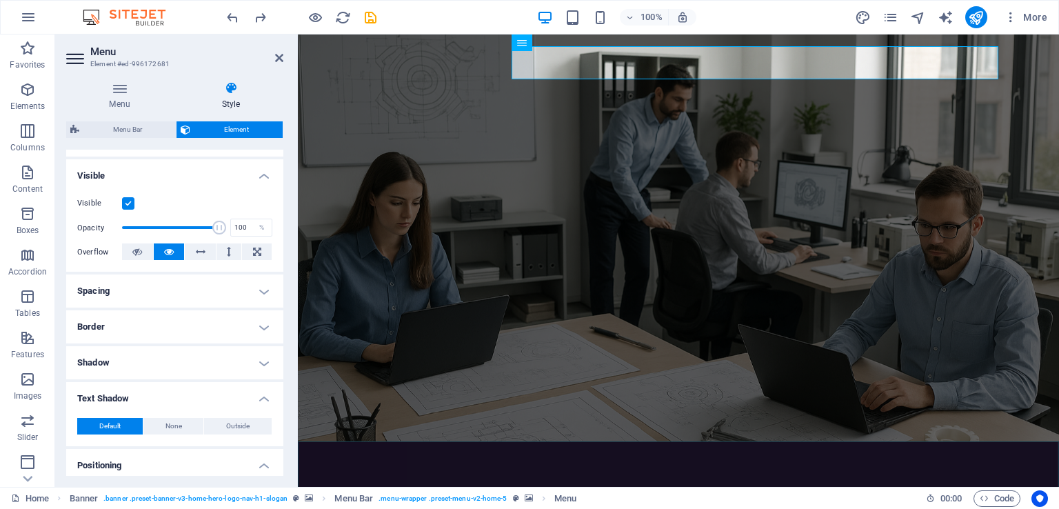
click at [179, 290] on h4 "Spacing" at bounding box center [174, 290] width 217 height 33
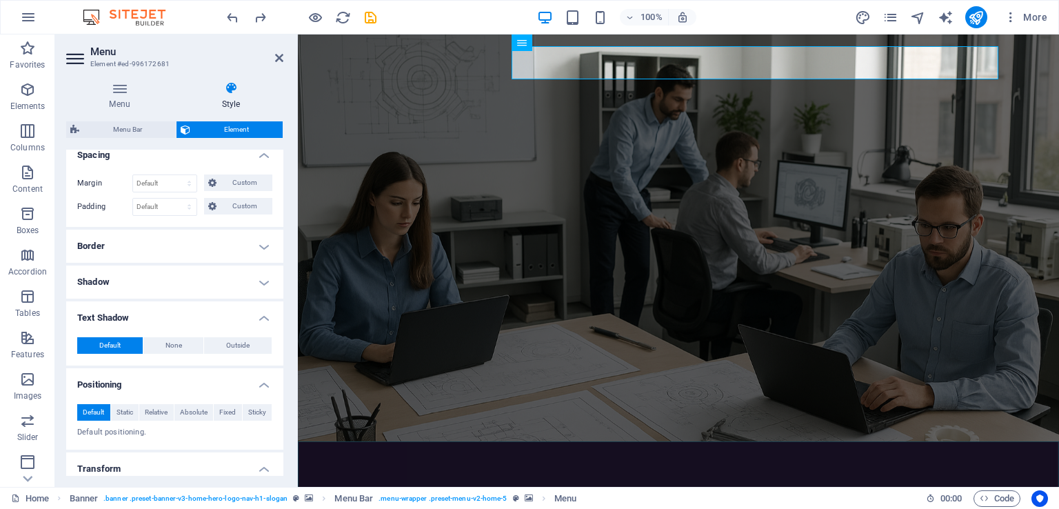
scroll to position [276, 0]
click at [195, 248] on h4 "Border" at bounding box center [174, 244] width 217 height 33
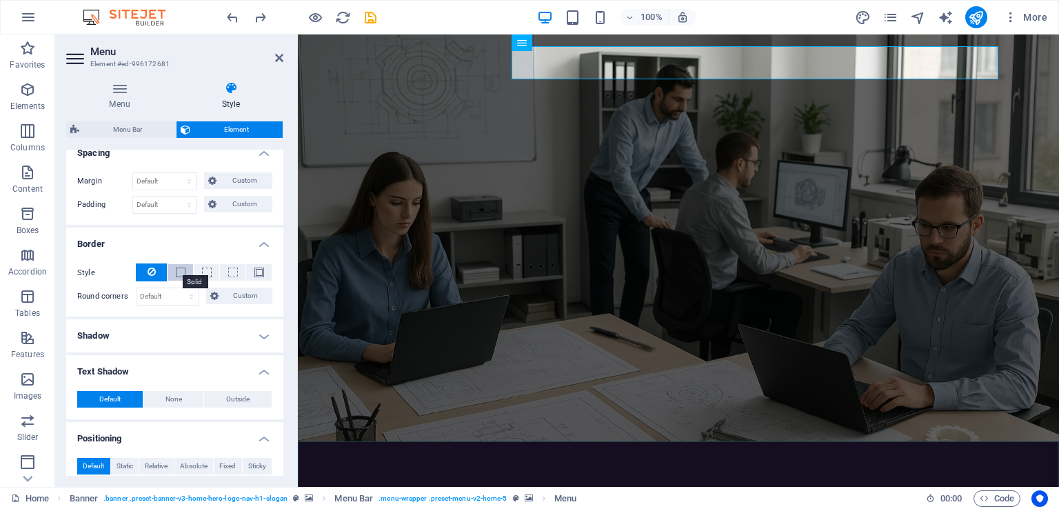
click at [182, 270] on span at bounding box center [181, 273] width 10 height 10
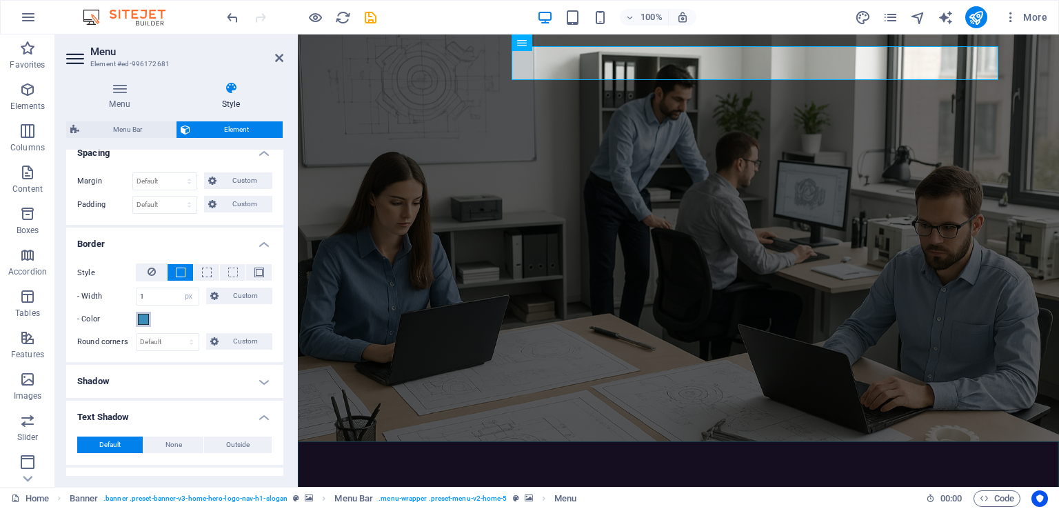
click at [145, 315] on span at bounding box center [143, 319] width 11 height 11
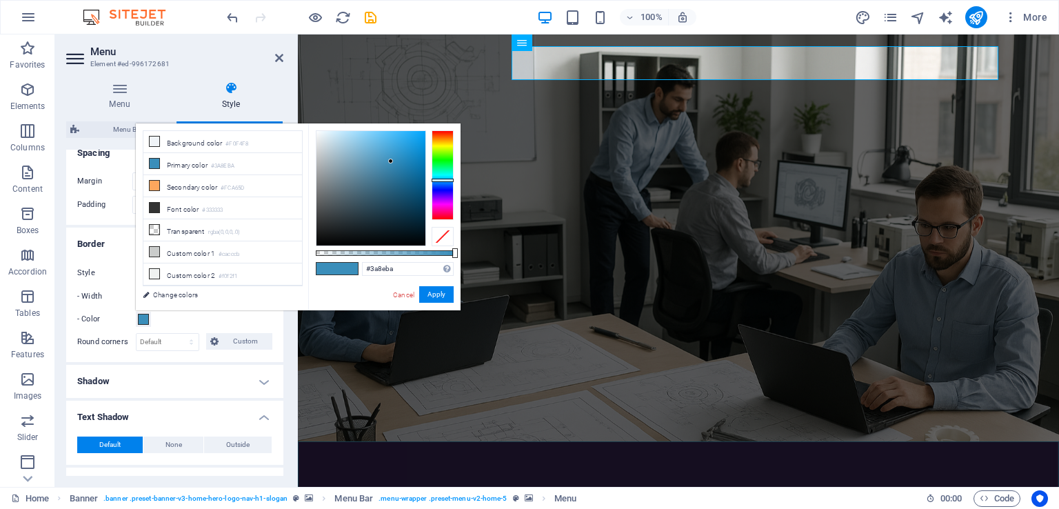
click at [145, 315] on span at bounding box center [143, 319] width 11 height 11
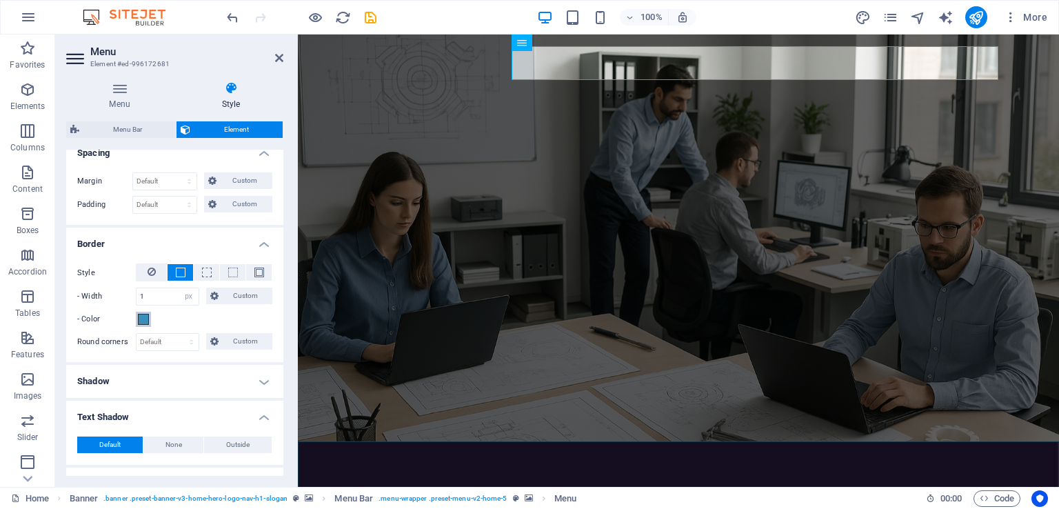
click at [144, 315] on span at bounding box center [143, 319] width 11 height 11
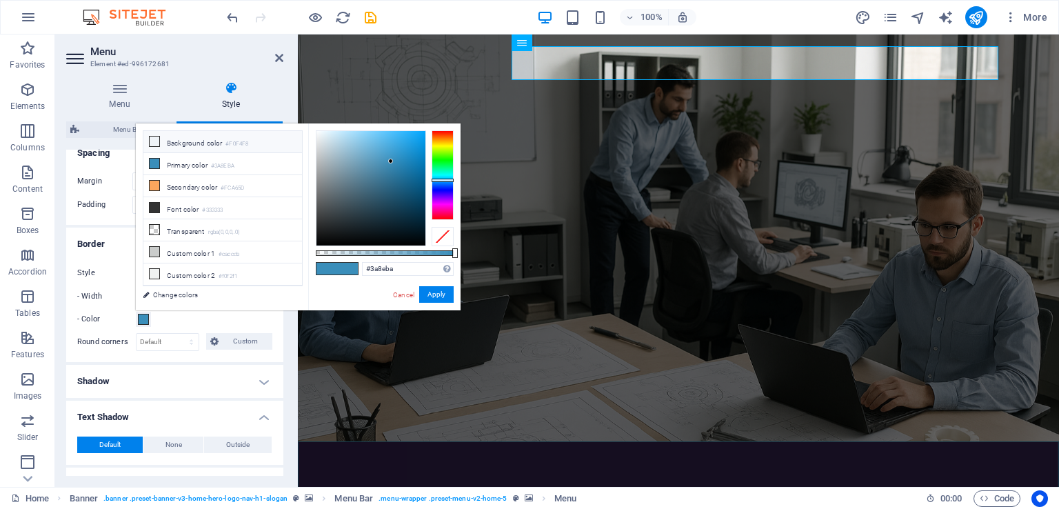
click at [176, 145] on li "Background color #F0F4F8" at bounding box center [222, 142] width 159 height 22
type input "#f0f4f8"
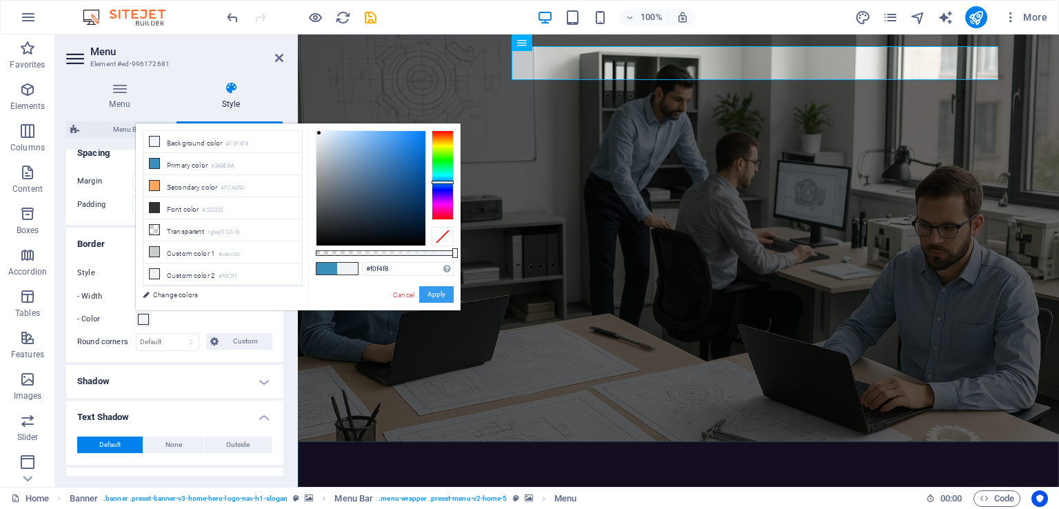
click at [444, 296] on button "Apply" at bounding box center [436, 294] width 34 height 17
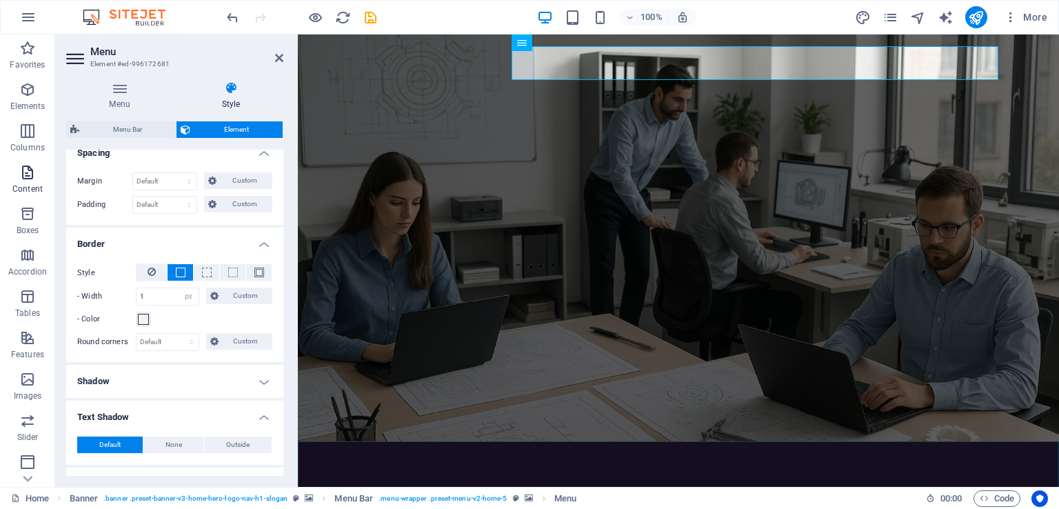
click at [29, 183] on span "Content" at bounding box center [27, 180] width 55 height 33
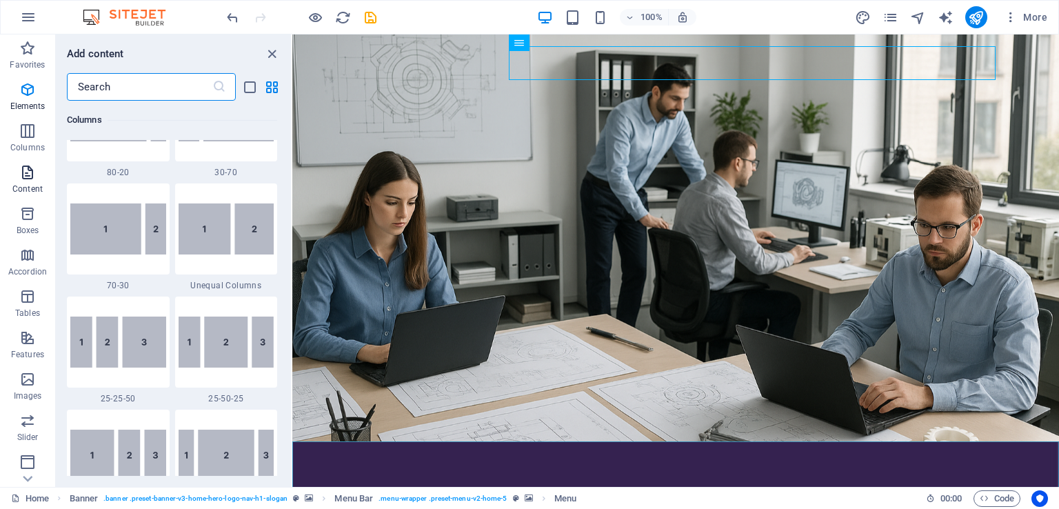
scroll to position [2413, 0]
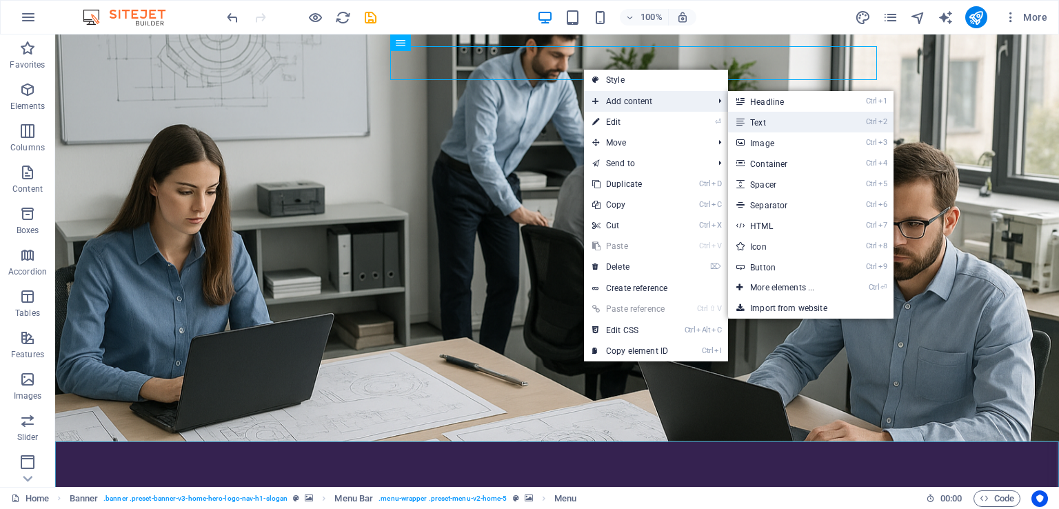
click at [808, 126] on link "Ctrl 2 Text" at bounding box center [785, 122] width 114 height 21
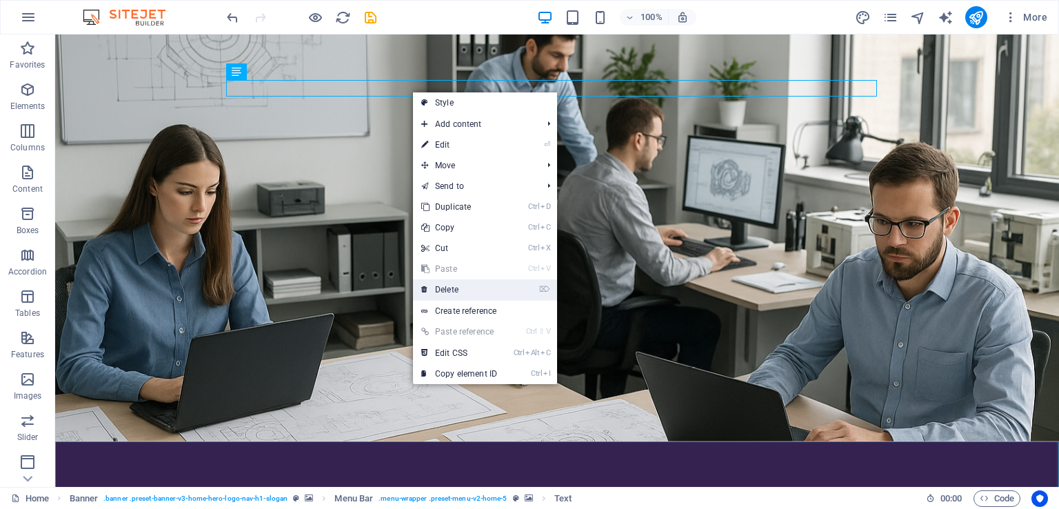
drag, startPoint x: 465, startPoint y: 290, endPoint x: 411, endPoint y: 254, distance: 64.6
click at [465, 290] on link "⌦ Delete" at bounding box center [459, 289] width 92 height 21
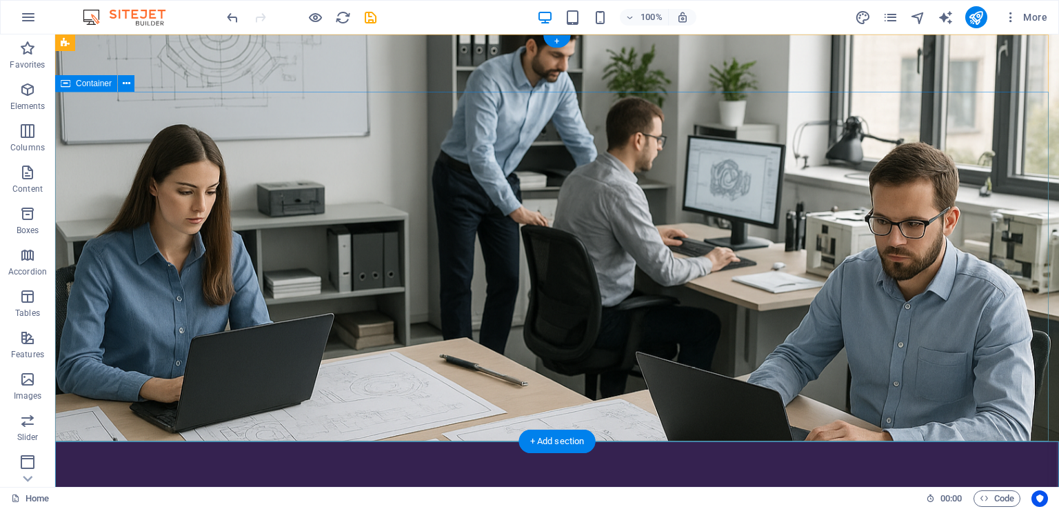
click at [335, 508] on div "PROISMA INGENIERIA Y PROYECTOS" at bounding box center [557, 516] width 651 height 12
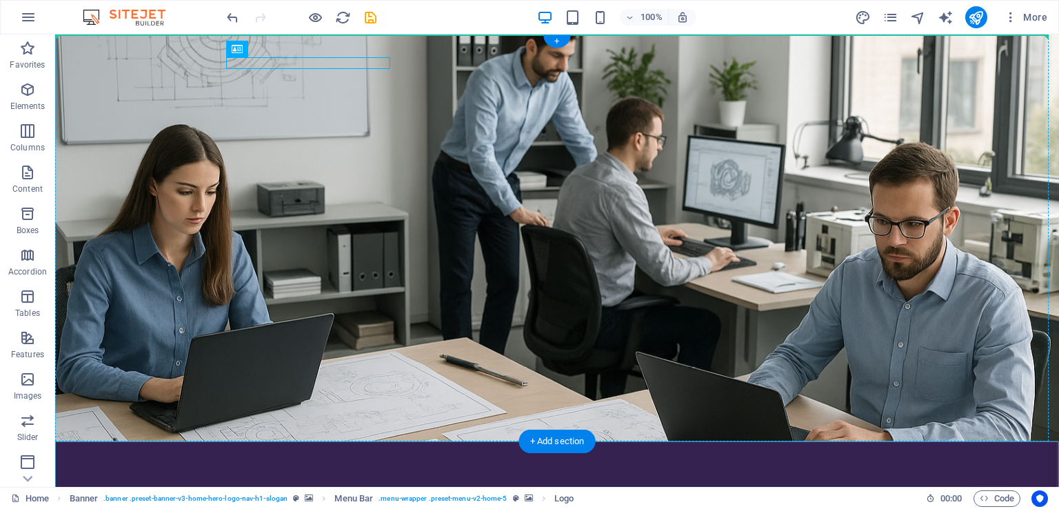
drag, startPoint x: 315, startPoint y: 63, endPoint x: 203, endPoint y: 62, distance: 111.7
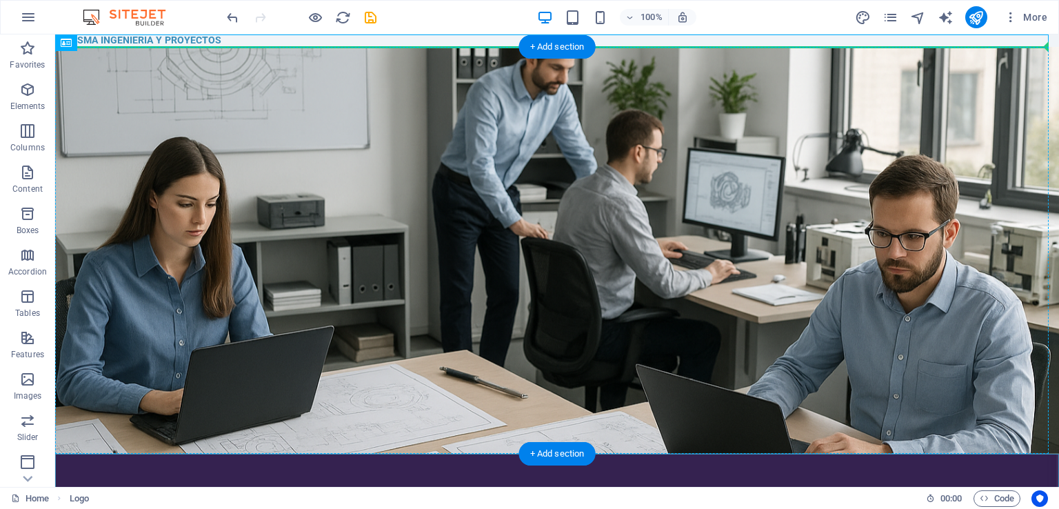
drag, startPoint x: 170, startPoint y: 42, endPoint x: 168, endPoint y: 82, distance: 40.1
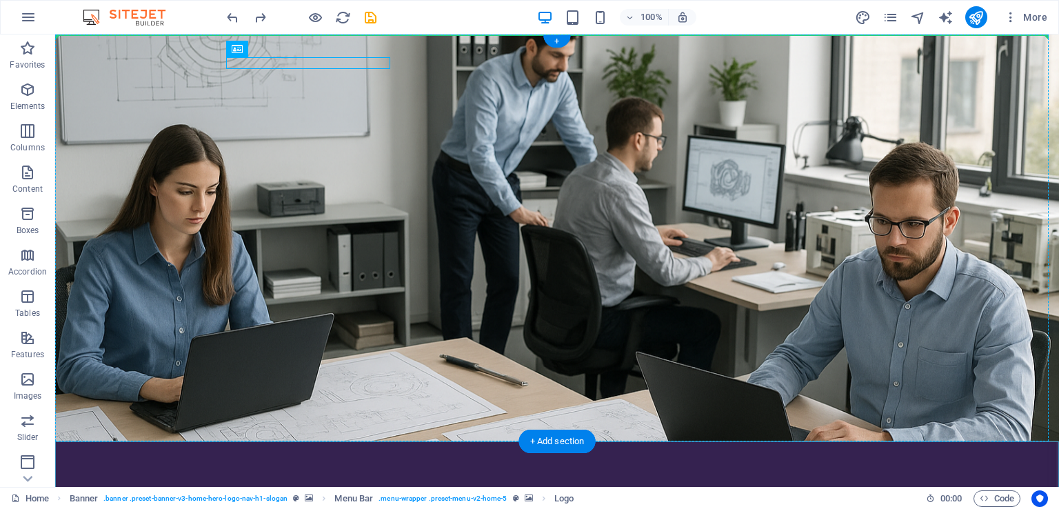
drag, startPoint x: 243, startPoint y: 64, endPoint x: 179, endPoint y: 66, distance: 64.2
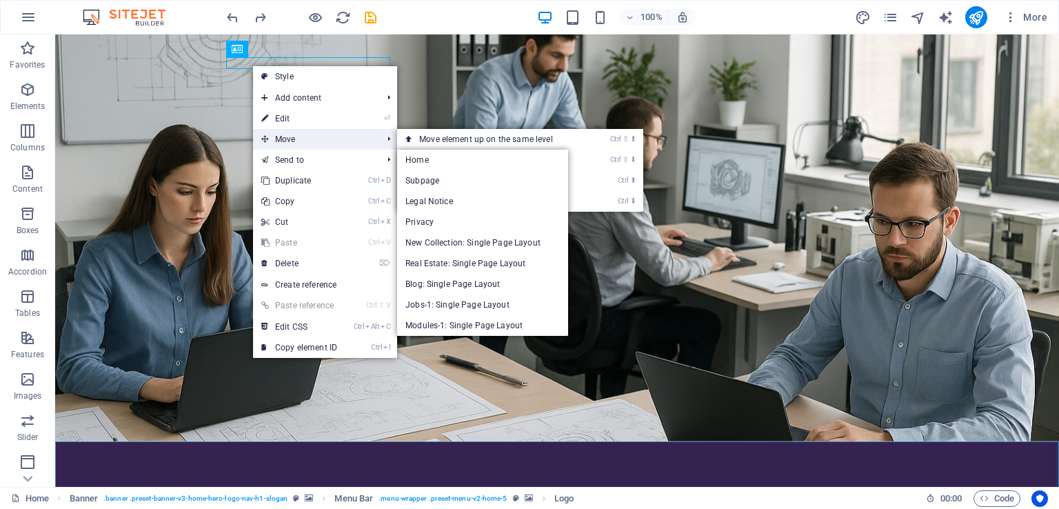
click at [360, 137] on span "Move" at bounding box center [314, 139] width 123 height 21
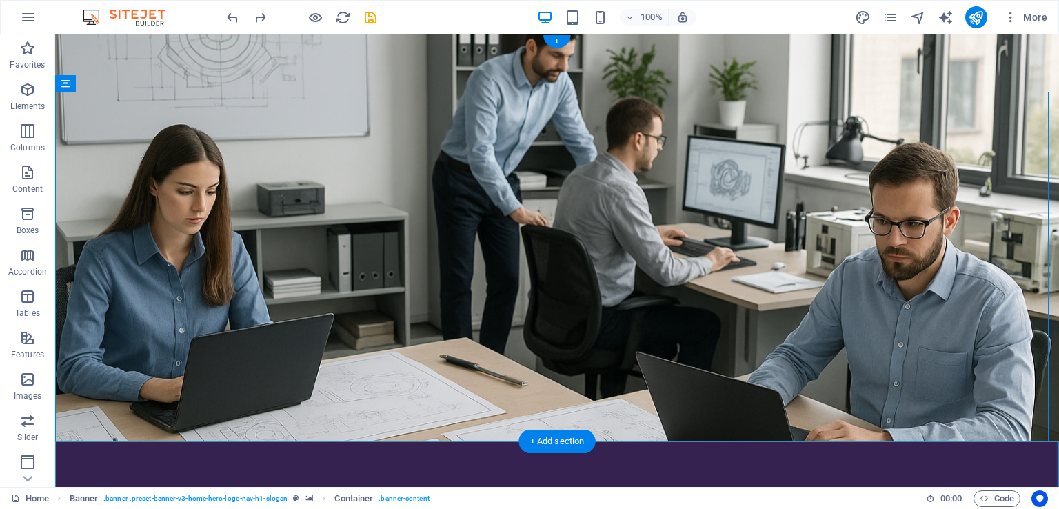
click at [239, 442] on figure at bounding box center [557, 470] width 1003 height 57
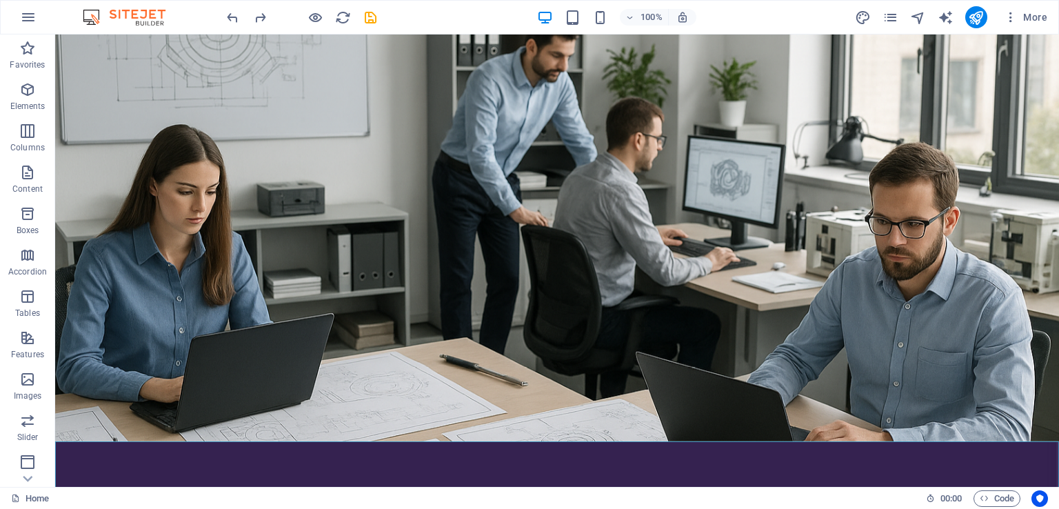
click at [233, 29] on div "100% More" at bounding box center [530, 17] width 1058 height 33
click at [229, 18] on icon "undo" at bounding box center [233, 18] width 16 height 16
click at [230, 17] on icon "undo" at bounding box center [233, 18] width 16 height 16
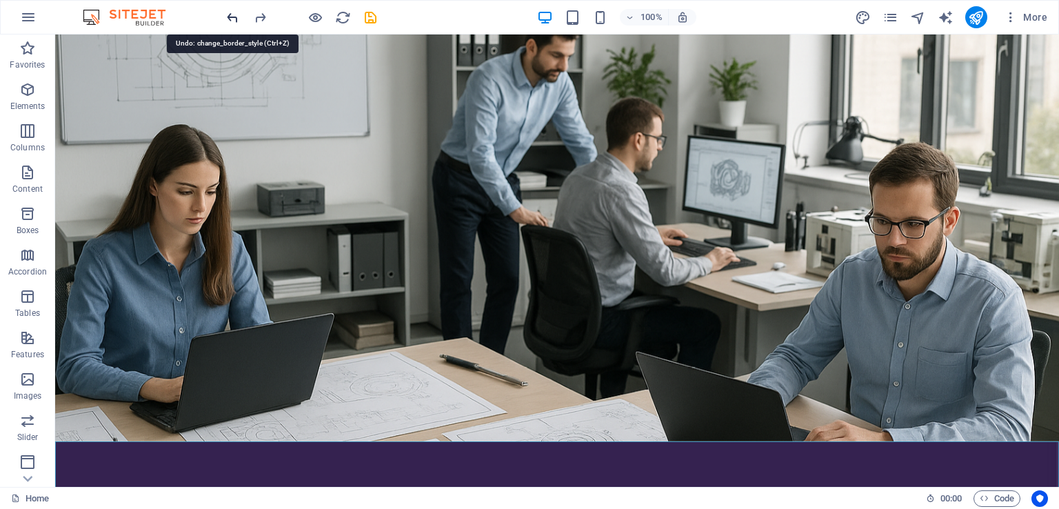
click at [230, 17] on icon "undo" at bounding box center [233, 18] width 16 height 16
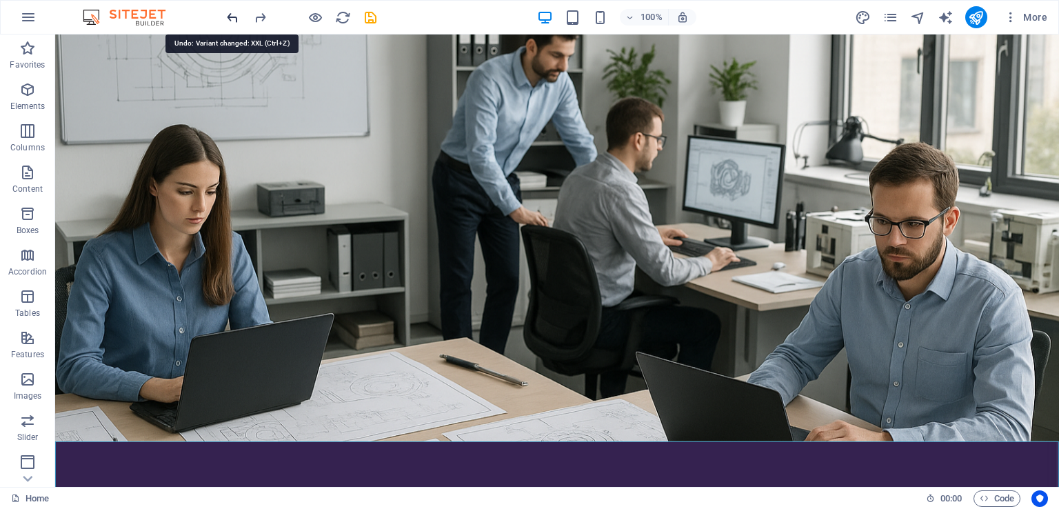
click at [230, 17] on icon "undo" at bounding box center [233, 18] width 16 height 16
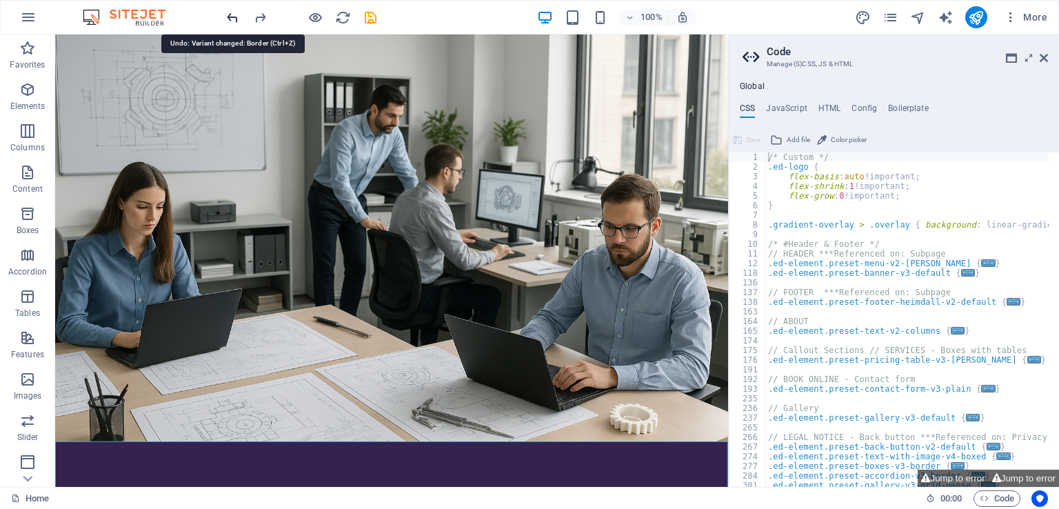
click at [230, 17] on icon "undo" at bounding box center [233, 18] width 16 height 16
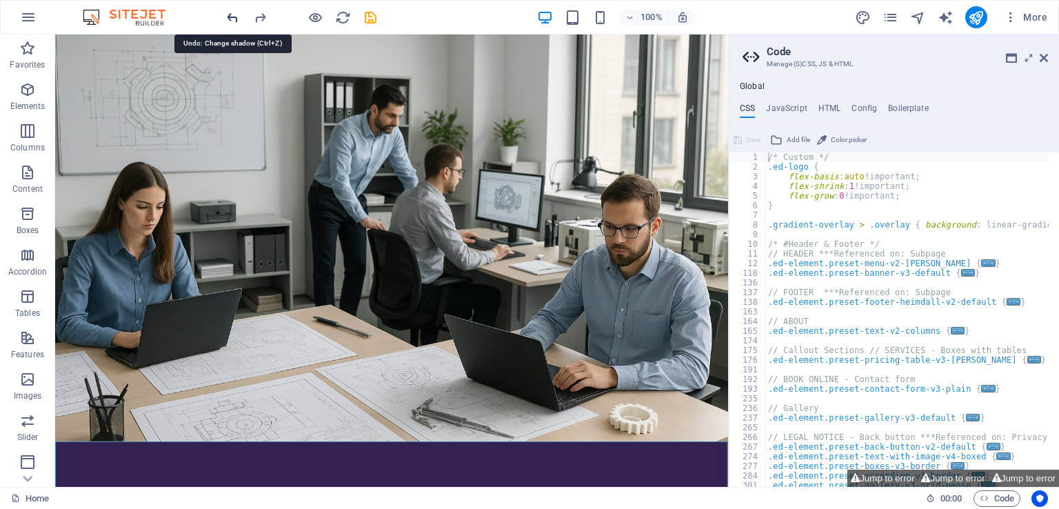
click at [230, 17] on icon "undo" at bounding box center [233, 18] width 16 height 16
click at [229, 14] on icon "undo" at bounding box center [233, 18] width 16 height 16
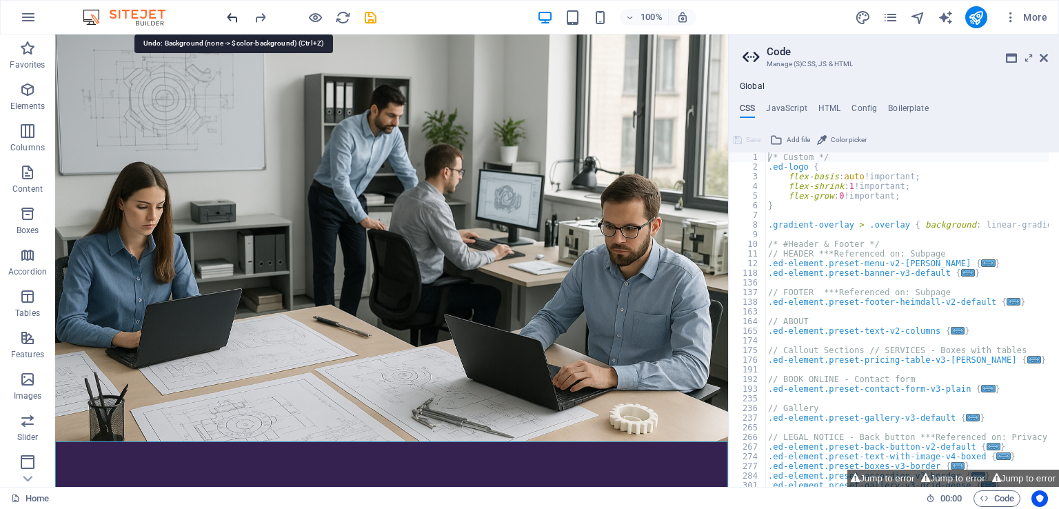
click at [229, 14] on icon "undo" at bounding box center [233, 18] width 16 height 16
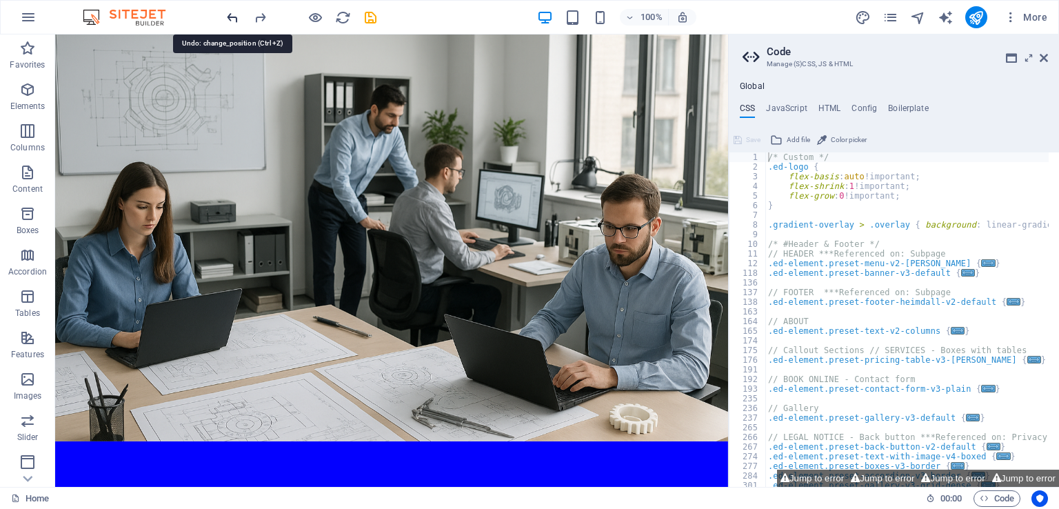
click at [229, 14] on icon "undo" at bounding box center [233, 18] width 16 height 16
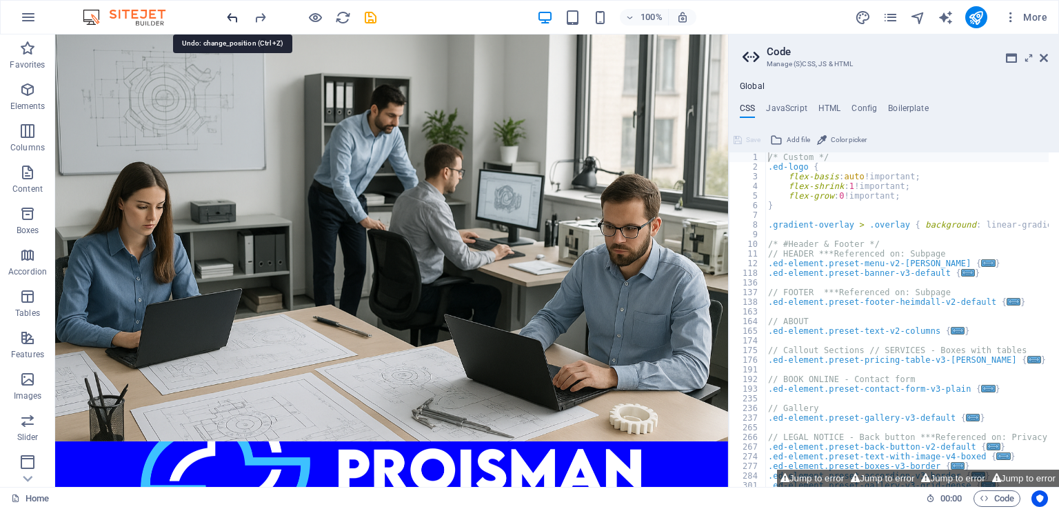
click at [229, 14] on icon "undo" at bounding box center [233, 18] width 16 height 16
click at [234, 17] on icon "undo" at bounding box center [233, 18] width 16 height 16
click at [228, 17] on icon "undo" at bounding box center [233, 18] width 16 height 16
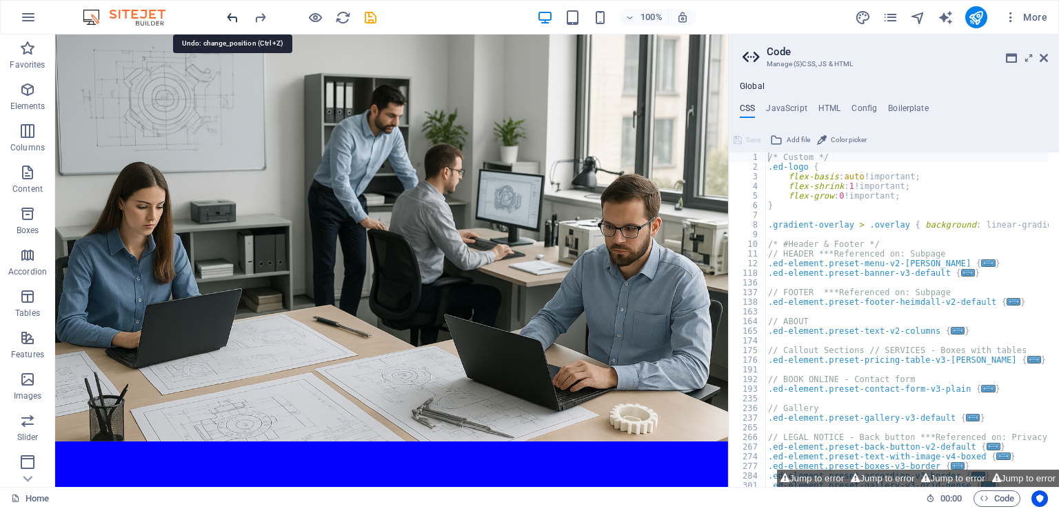
click at [228, 17] on icon "undo" at bounding box center [233, 18] width 16 height 16
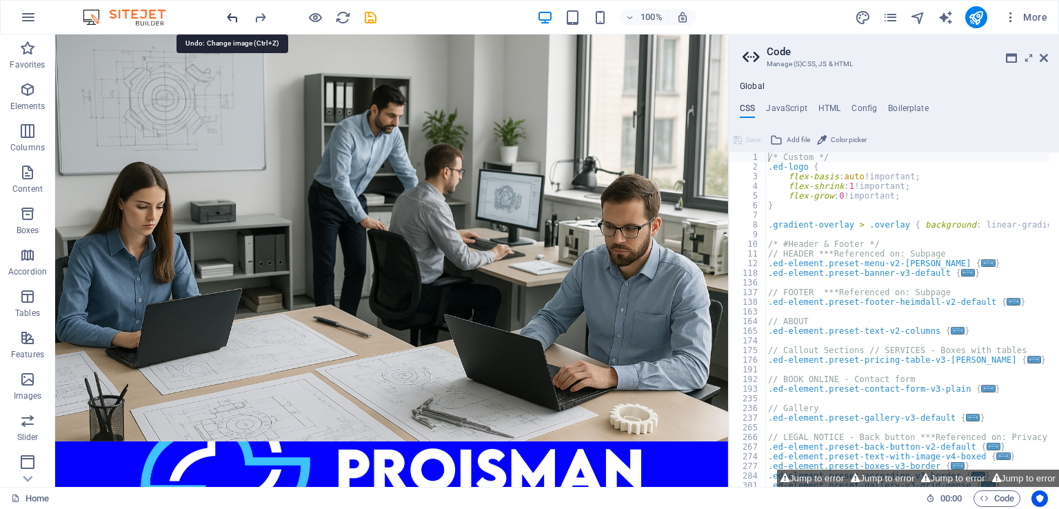
click at [228, 17] on icon "undo" at bounding box center [233, 18] width 16 height 16
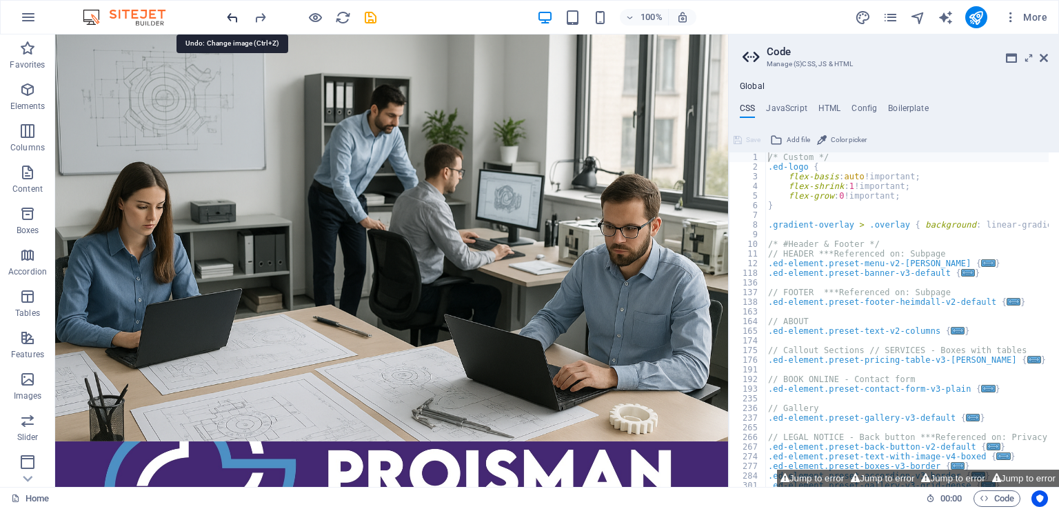
click at [228, 17] on icon "undo" at bounding box center [233, 18] width 16 height 16
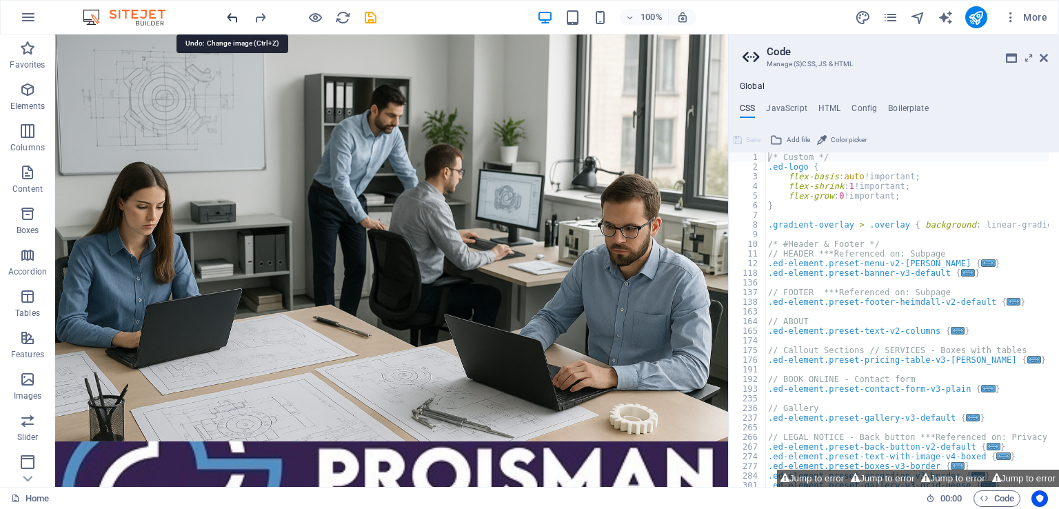
click at [228, 17] on icon "undo" at bounding box center [233, 18] width 16 height 16
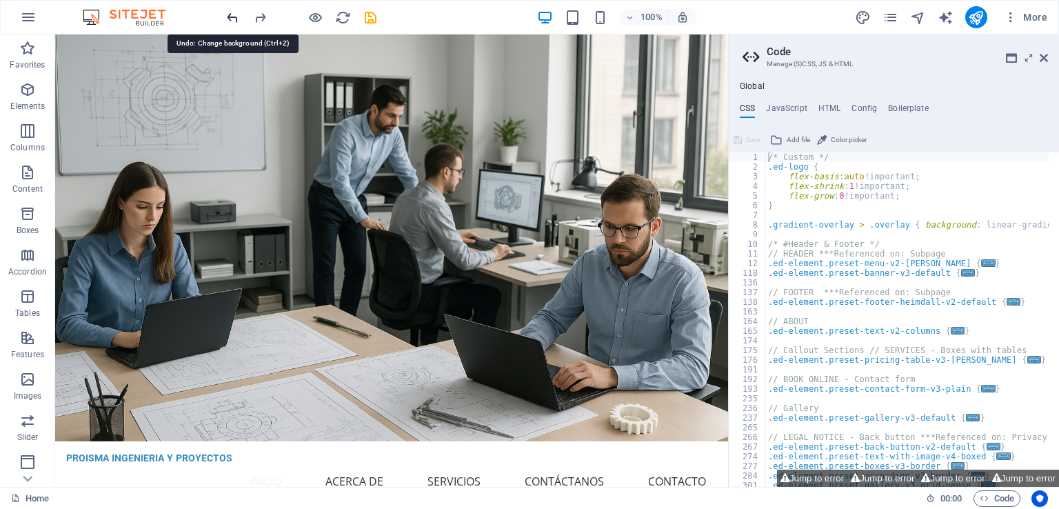
click at [228, 17] on icon "undo" at bounding box center [233, 18] width 16 height 16
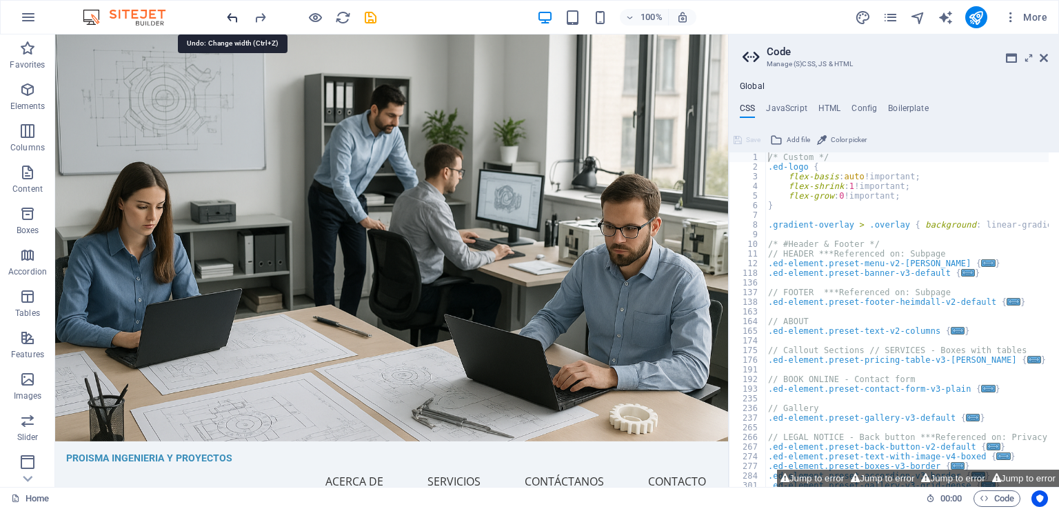
click at [228, 17] on icon "undo" at bounding box center [233, 18] width 16 height 16
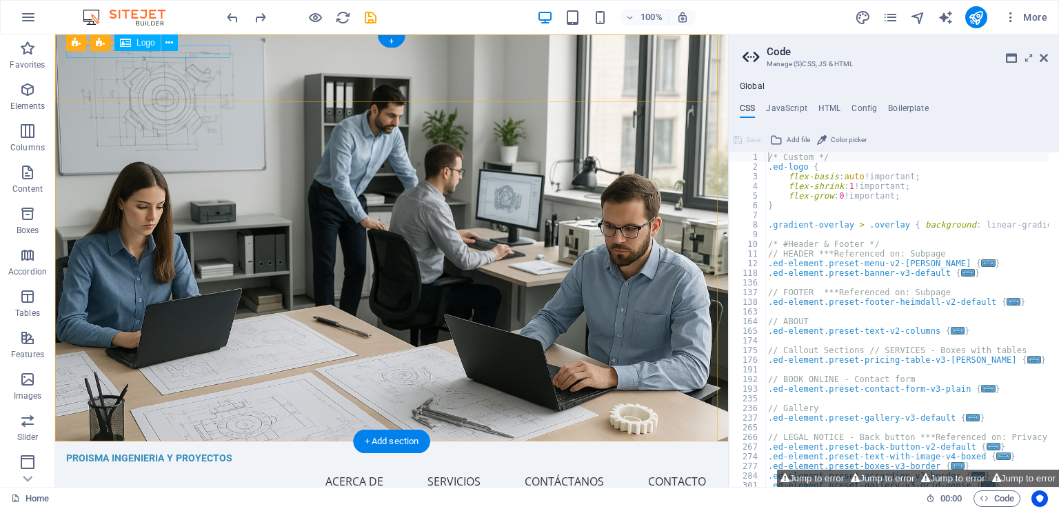
click at [206, 452] on div "PROISMA INGENIERIA Y PROYECTOS" at bounding box center [391, 458] width 651 height 12
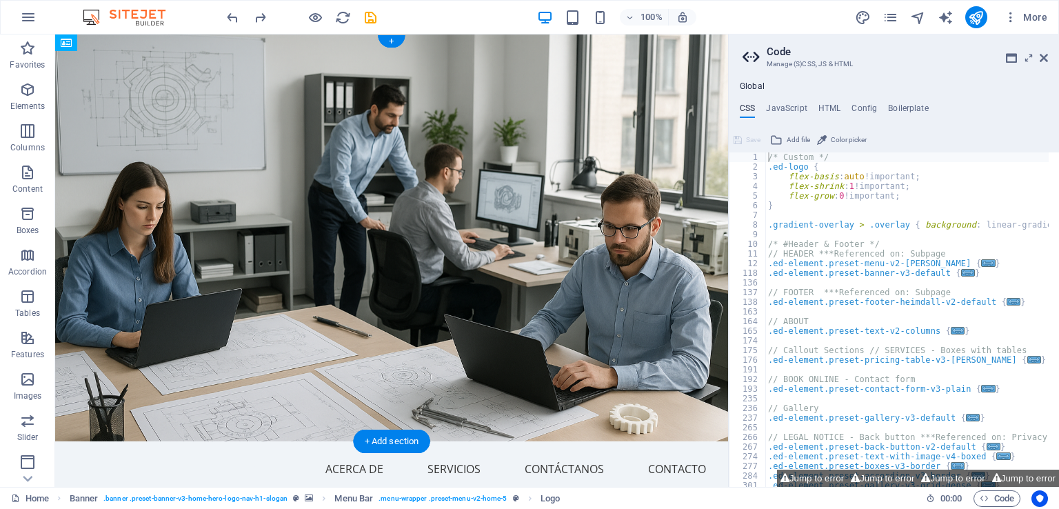
drag, startPoint x: 219, startPoint y: 53, endPoint x: 219, endPoint y: 69, distance: 15.9
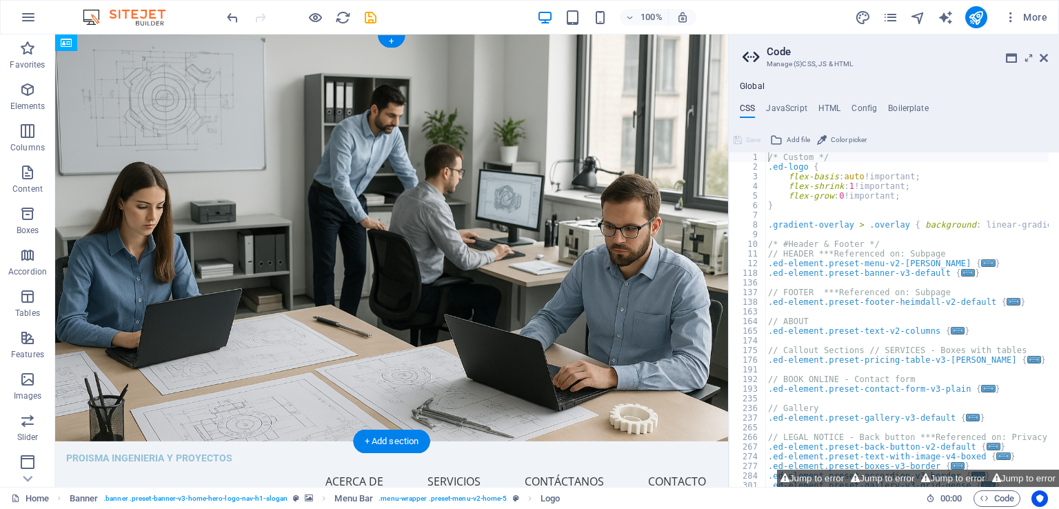
drag, startPoint x: 213, startPoint y: 81, endPoint x: 214, endPoint y: 69, distance: 11.7
click at [339, 465] on nav "Inicio Acerca de Servicios Contáctanos Contacto" at bounding box center [391, 481] width 651 height 33
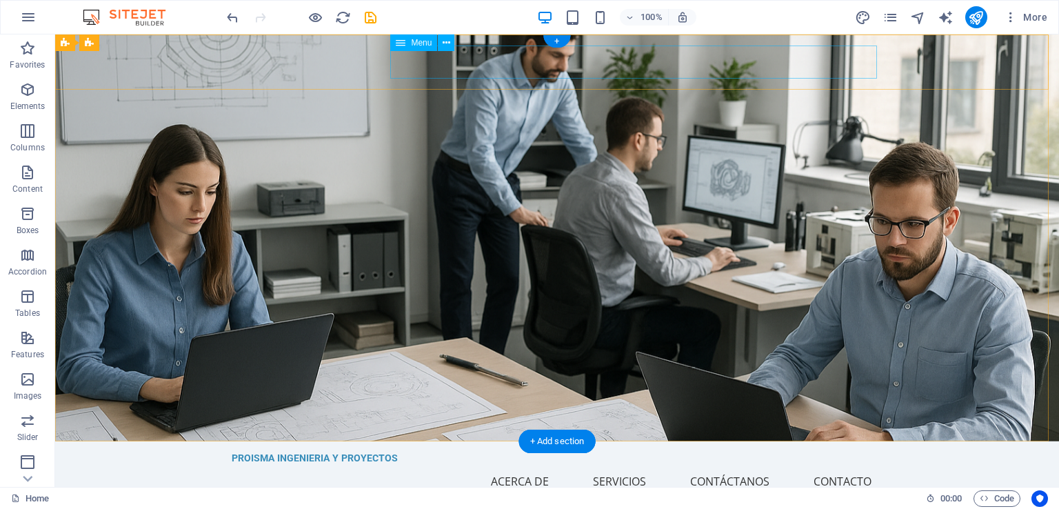
click at [445, 465] on nav "Inicio Acerca de Servicios Contáctanos Contacto" at bounding box center [557, 481] width 651 height 33
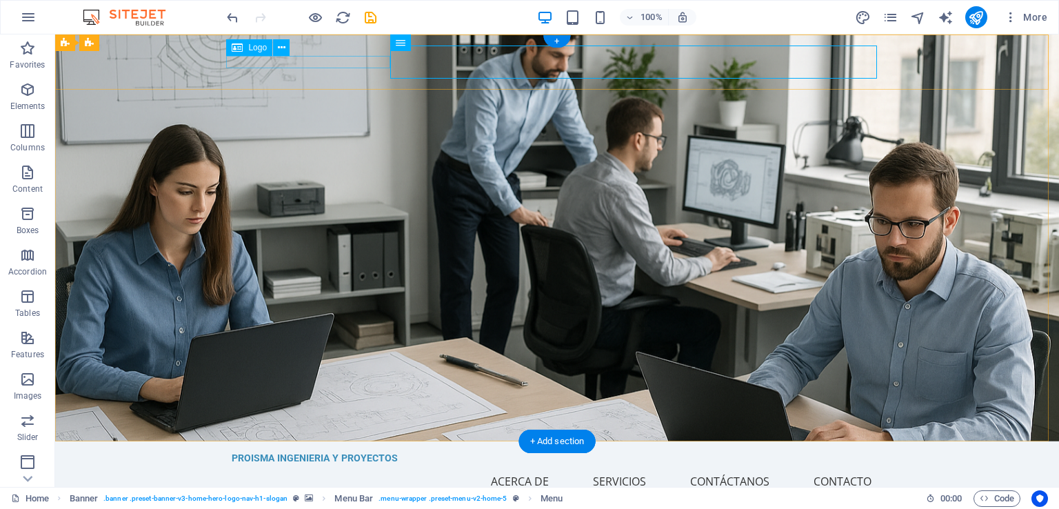
click at [346, 452] on div "PROISMA INGENIERIA Y PROYECTOS" at bounding box center [557, 458] width 651 height 12
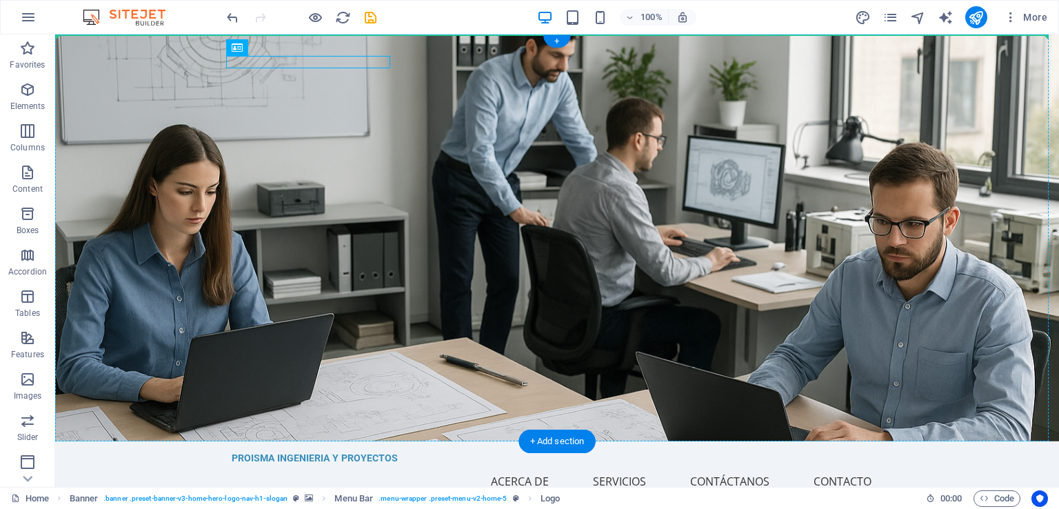
drag, startPoint x: 240, startPoint y: 63, endPoint x: 165, endPoint y: 123, distance: 96.1
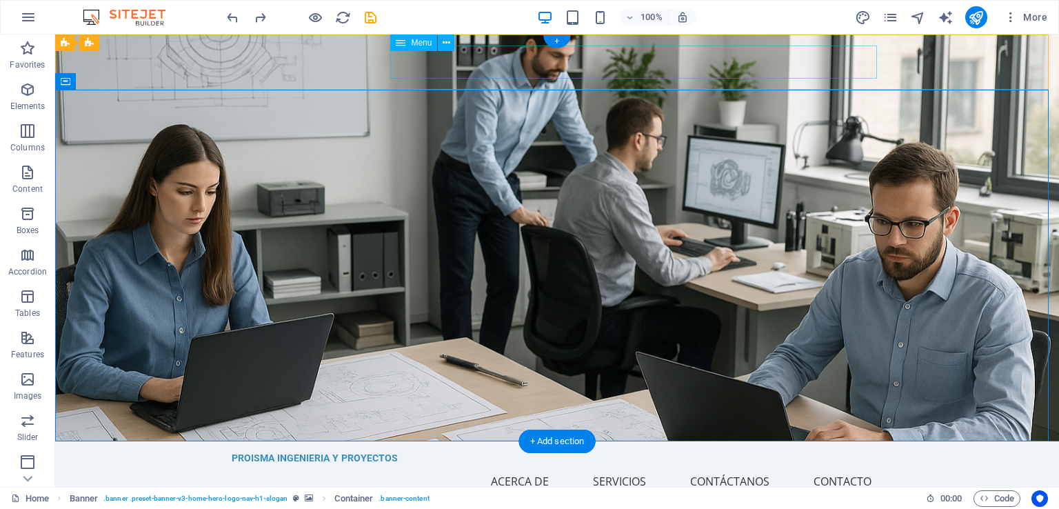
click at [524, 465] on nav "Inicio Acerca de Servicios Contáctanos Contacto" at bounding box center [557, 481] width 651 height 33
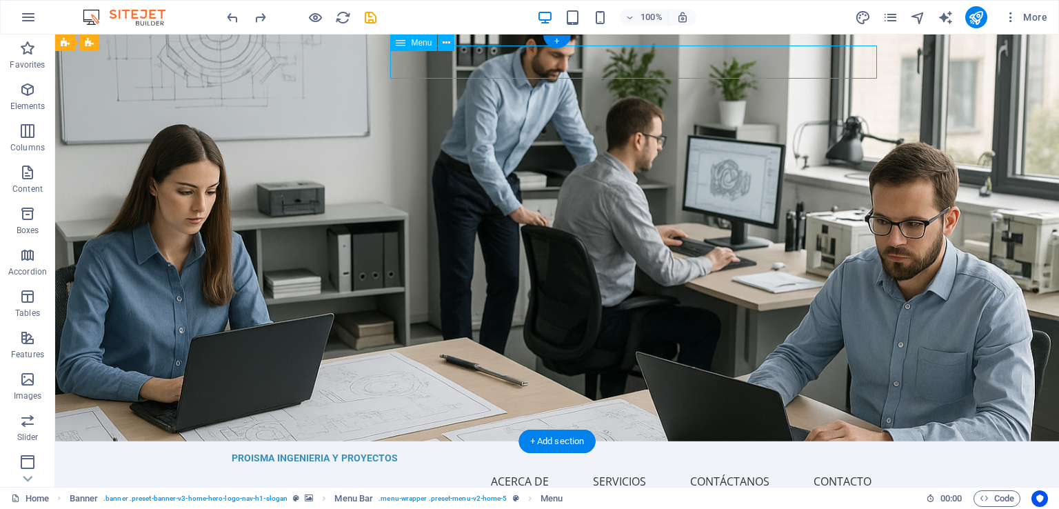
click at [601, 465] on nav "Inicio Acerca de Servicios Contáctanos Contacto" at bounding box center [557, 481] width 651 height 33
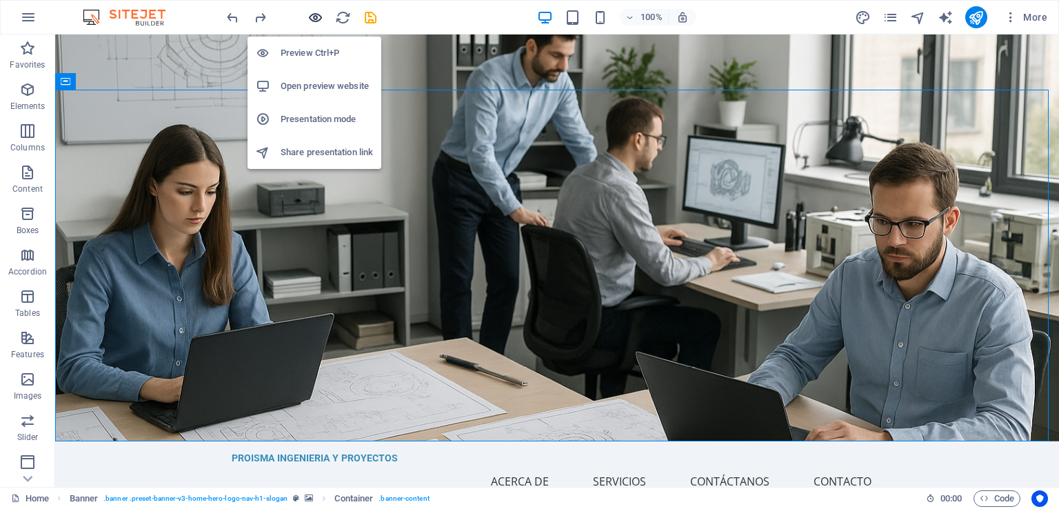
click at [321, 16] on icon "button" at bounding box center [316, 18] width 16 height 16
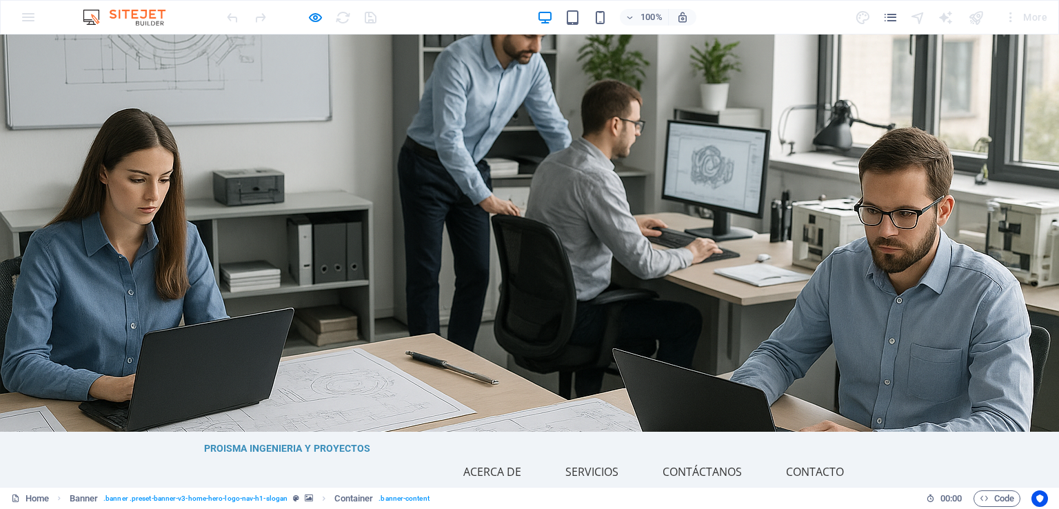
scroll to position [0, 0]
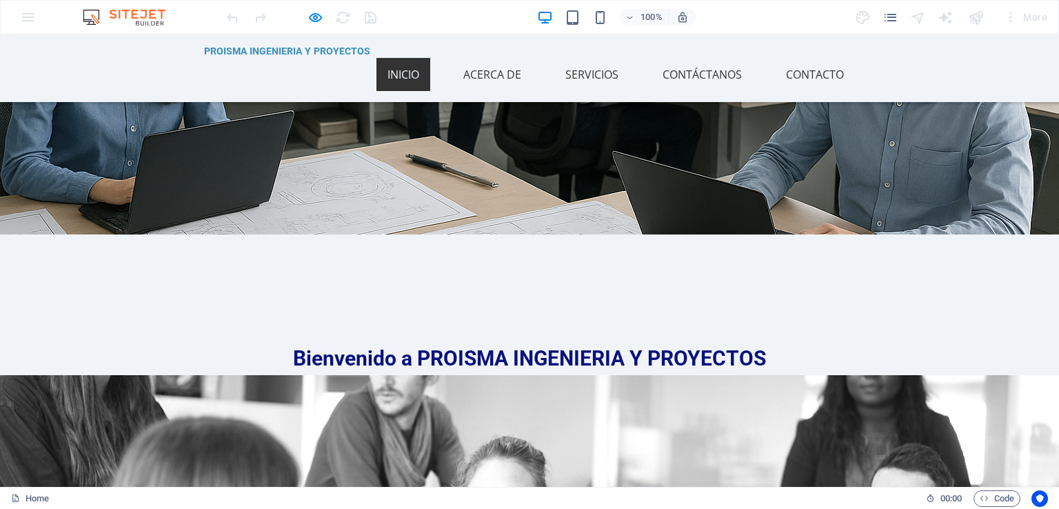
scroll to position [69, 0]
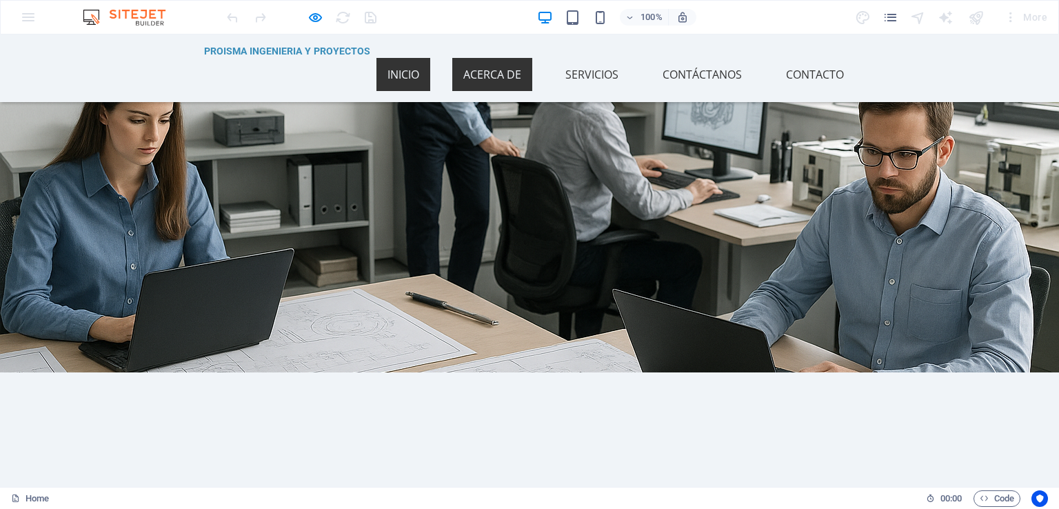
click at [483, 63] on link "Acerca de" at bounding box center [492, 74] width 80 height 33
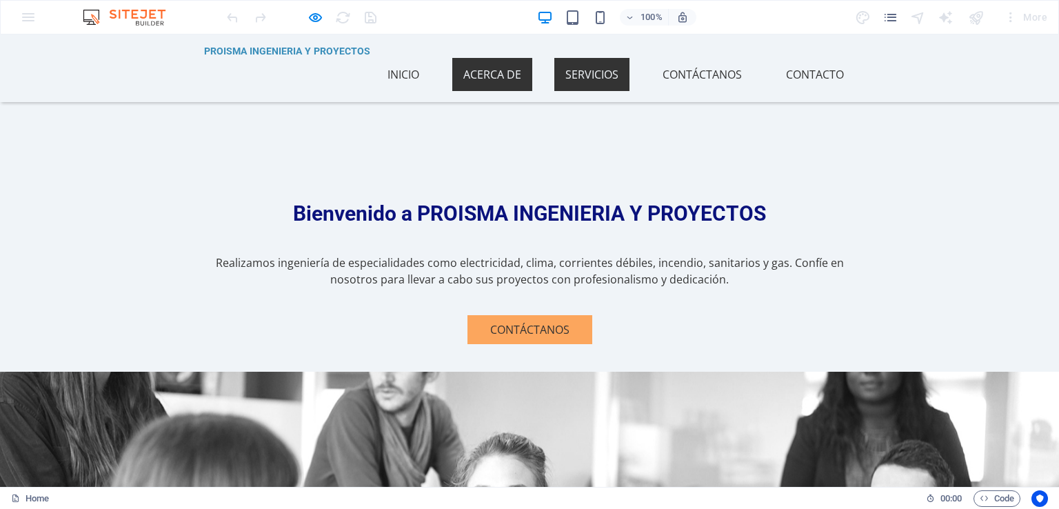
click at [583, 61] on link "Servicios" at bounding box center [591, 74] width 75 height 33
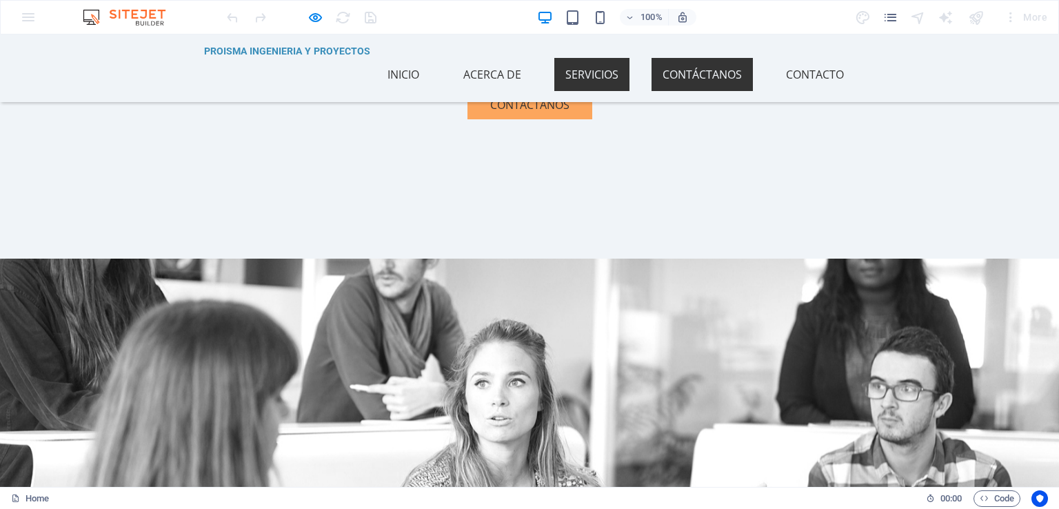
click at [681, 61] on link "Contáctanos" at bounding box center [702, 74] width 101 height 33
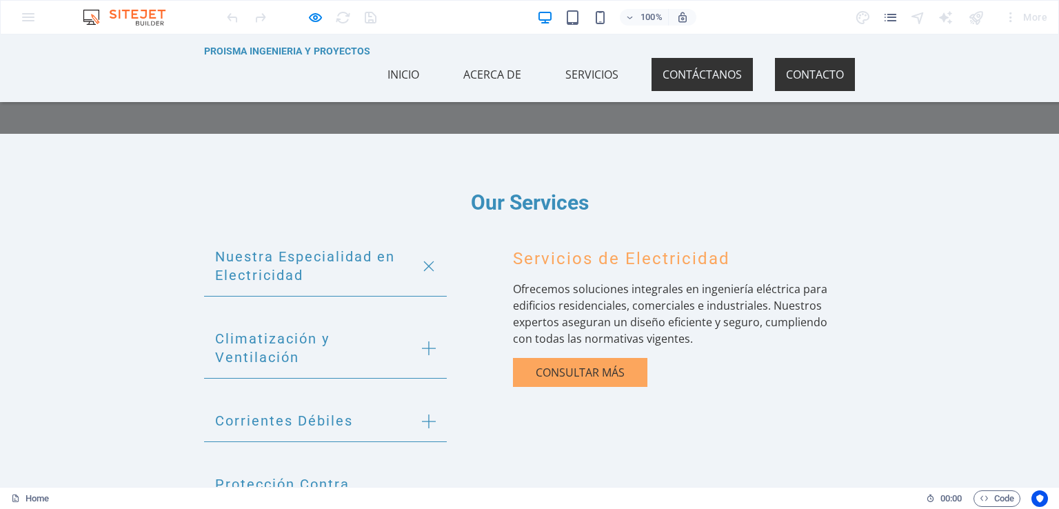
scroll to position [1148, 0]
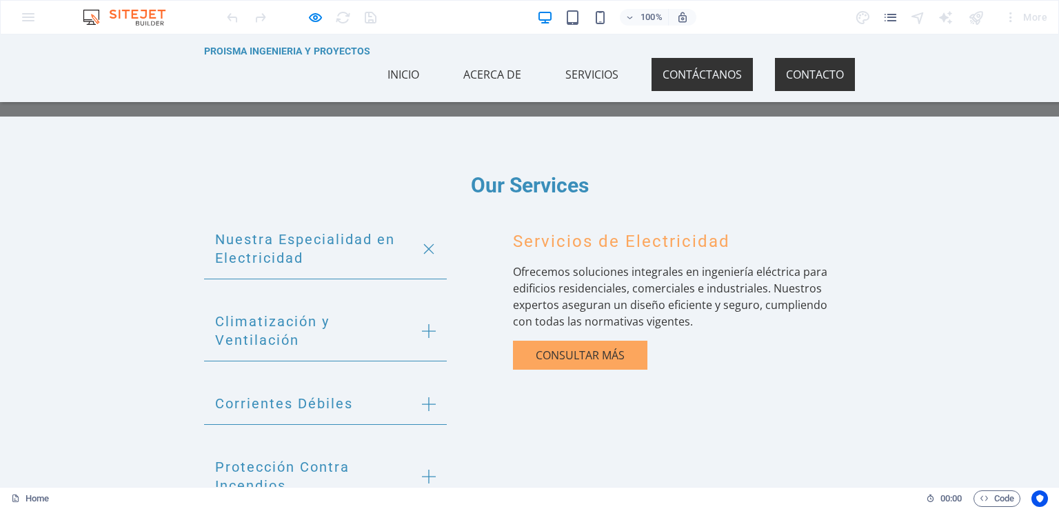
click at [800, 64] on link "Contacto" at bounding box center [815, 74] width 80 height 33
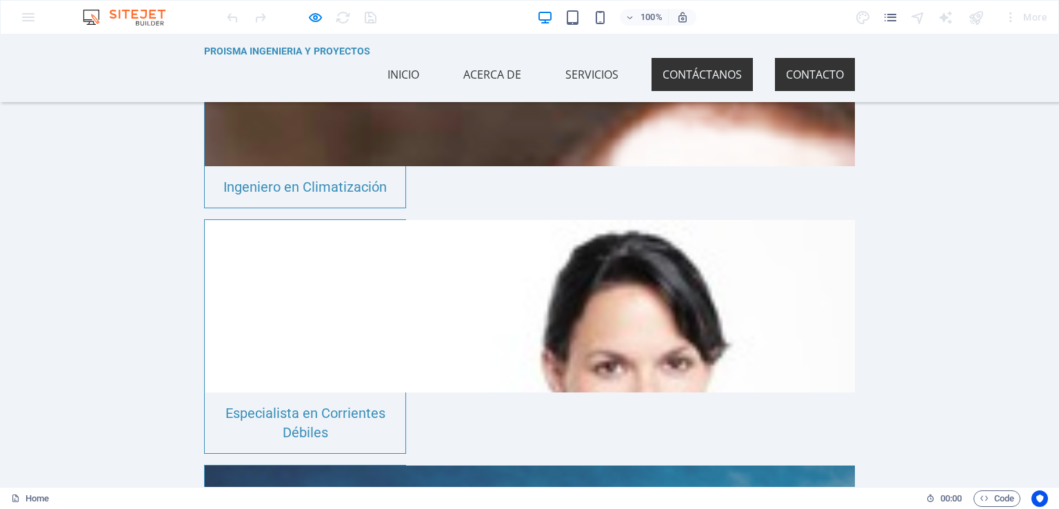
click at [724, 58] on link "Contáctanos" at bounding box center [702, 74] width 101 height 33
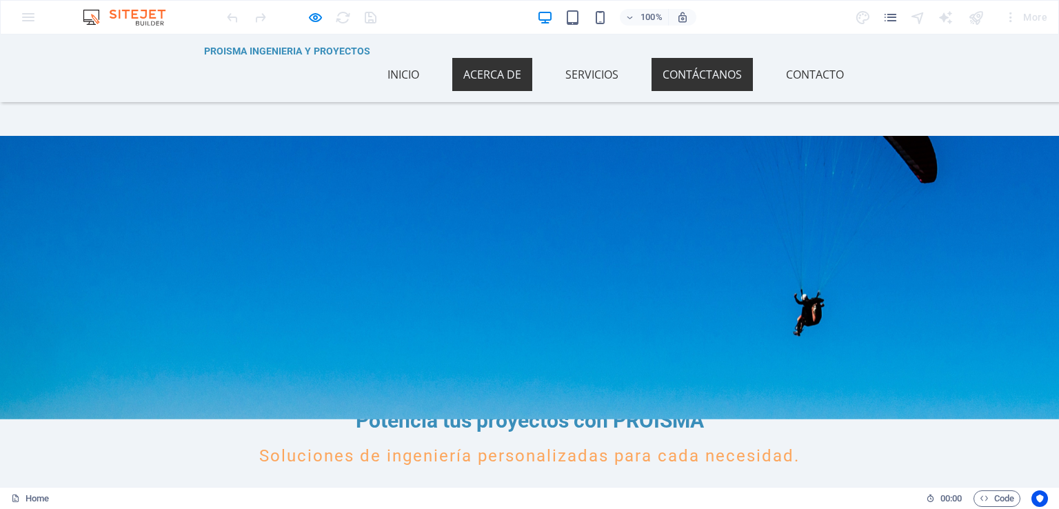
scroll to position [1700, 0]
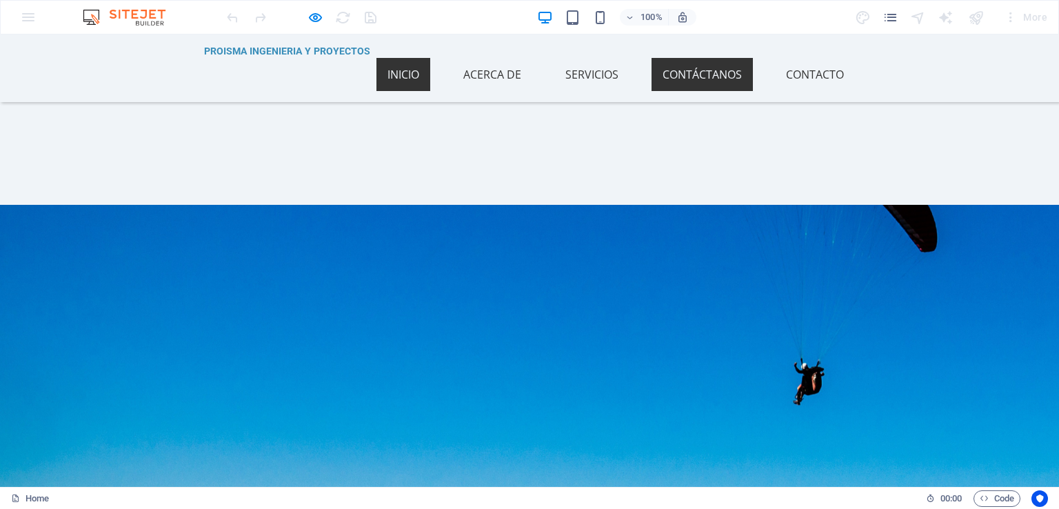
click at [409, 61] on link "Inicio" at bounding box center [403, 74] width 54 height 33
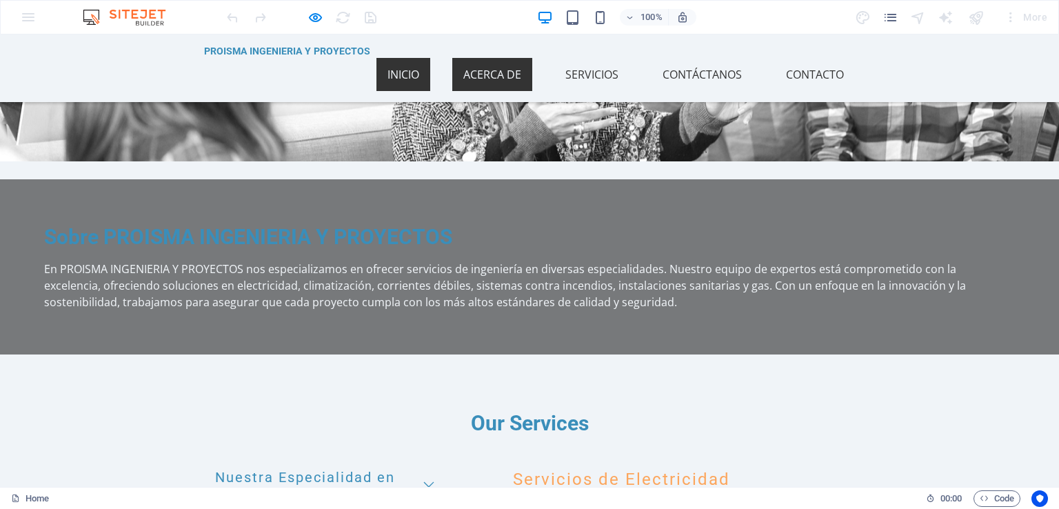
scroll to position [0, 0]
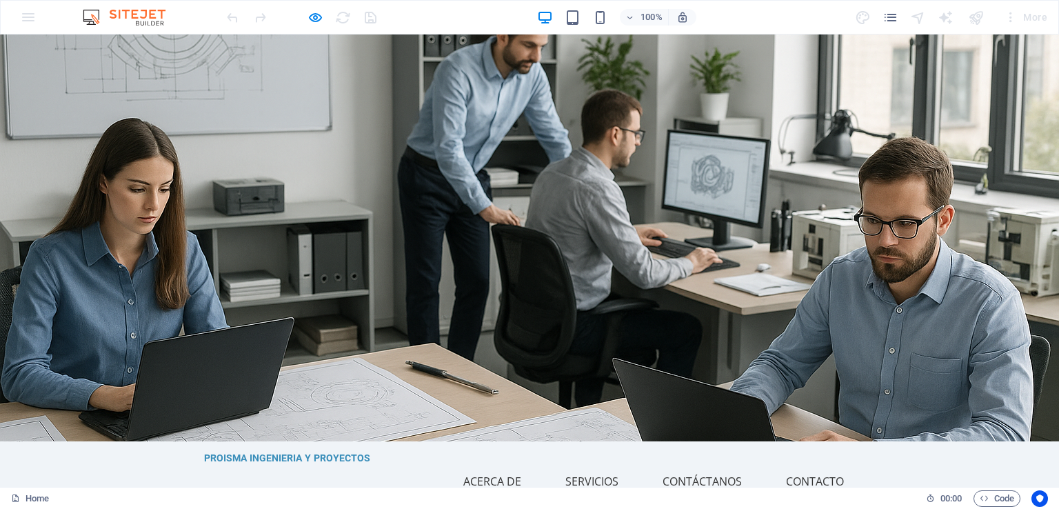
click at [334, 452] on span "PROISMA INGENIERIA Y PROYECTOS" at bounding box center [287, 457] width 166 height 11
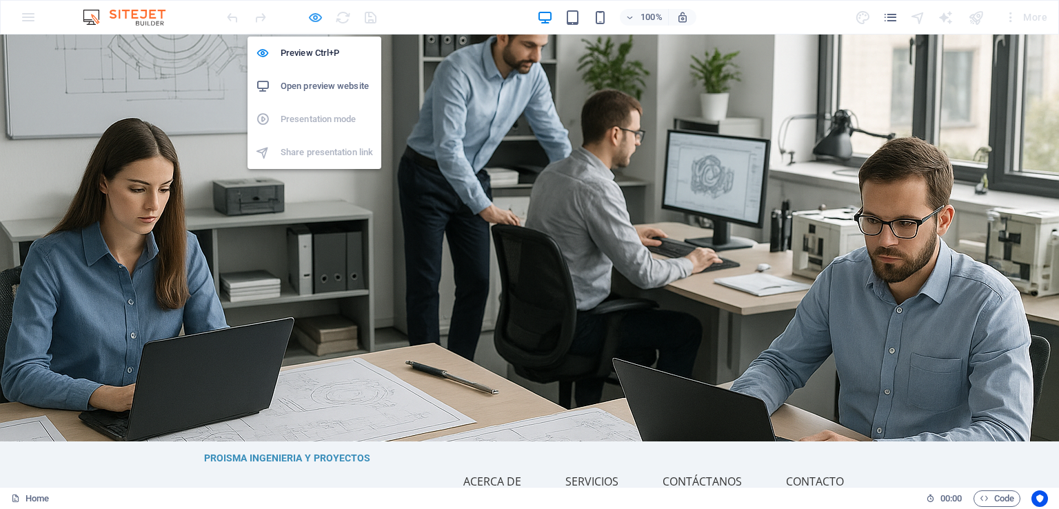
click at [312, 17] on icon "button" at bounding box center [316, 18] width 16 height 16
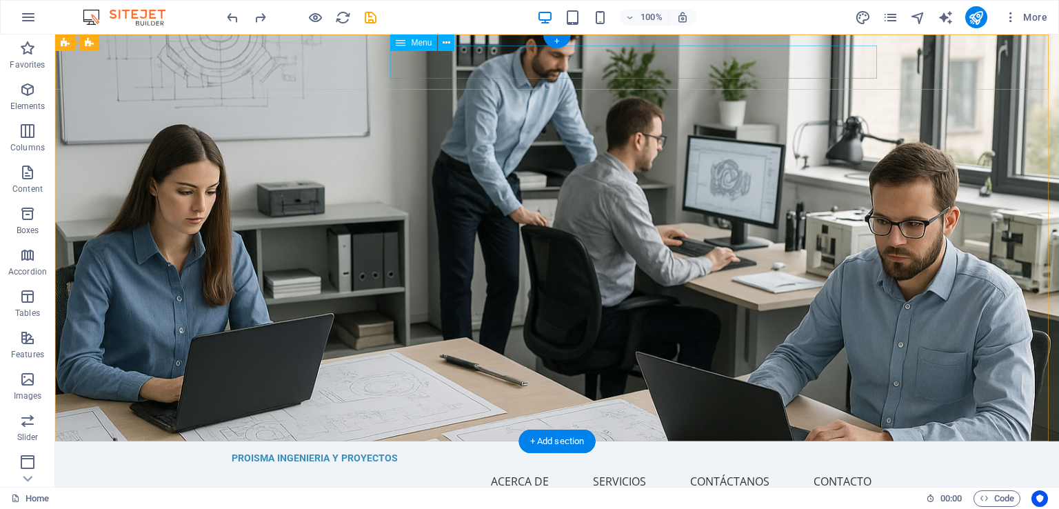
click at [584, 465] on nav "Inicio Acerca de Servicios Contáctanos Contacto" at bounding box center [557, 481] width 651 height 33
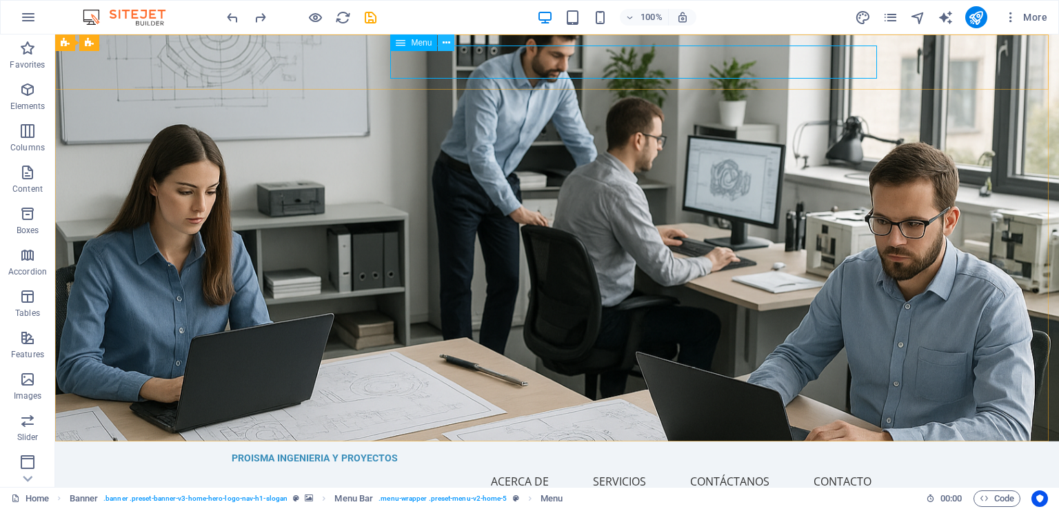
click at [444, 42] on icon at bounding box center [447, 43] width 8 height 14
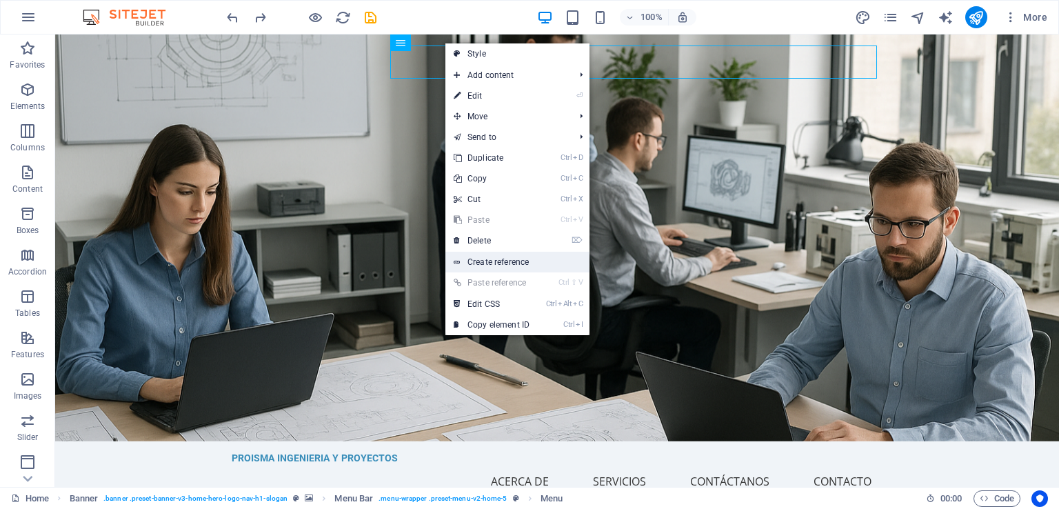
click at [507, 269] on link "Create reference" at bounding box center [517, 262] width 144 height 21
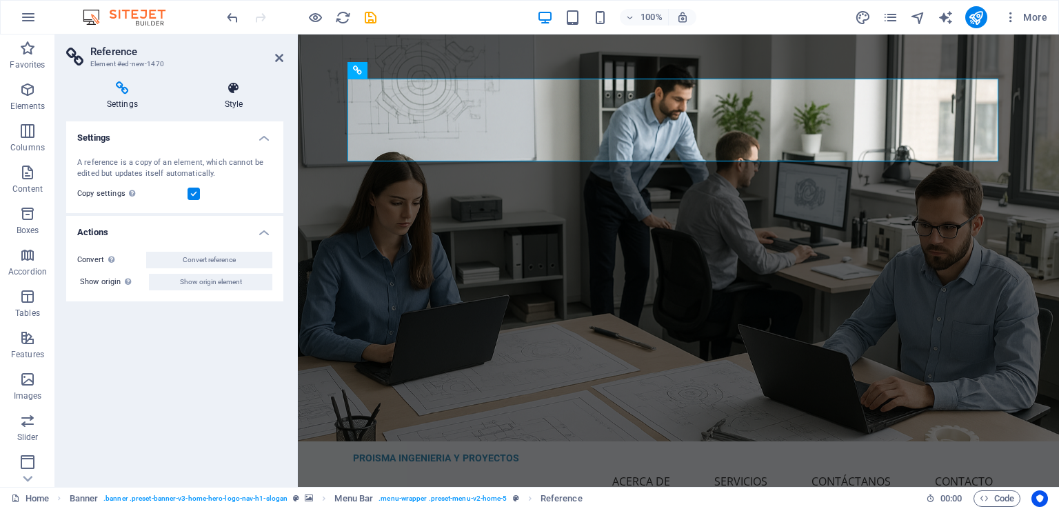
click at [231, 88] on icon at bounding box center [233, 88] width 99 height 14
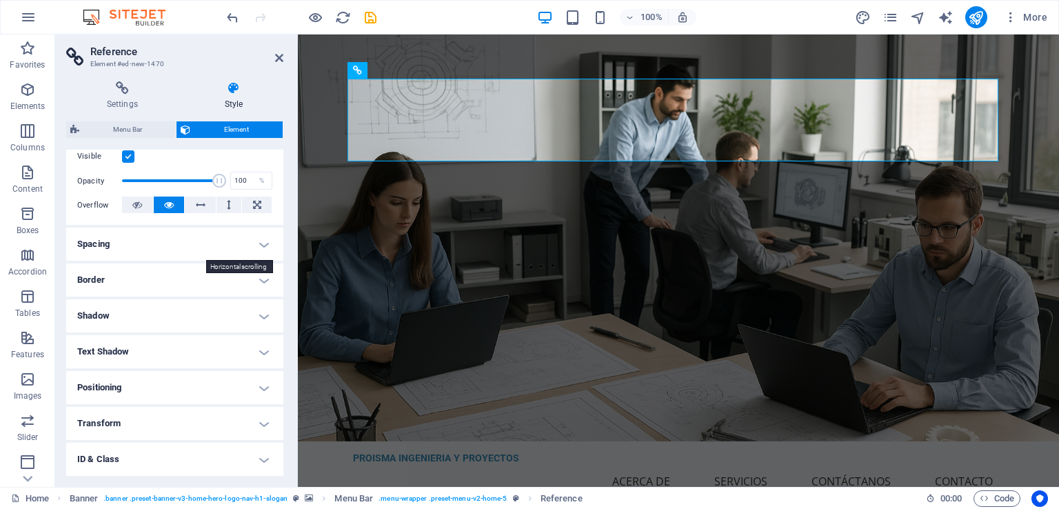
scroll to position [207, 0]
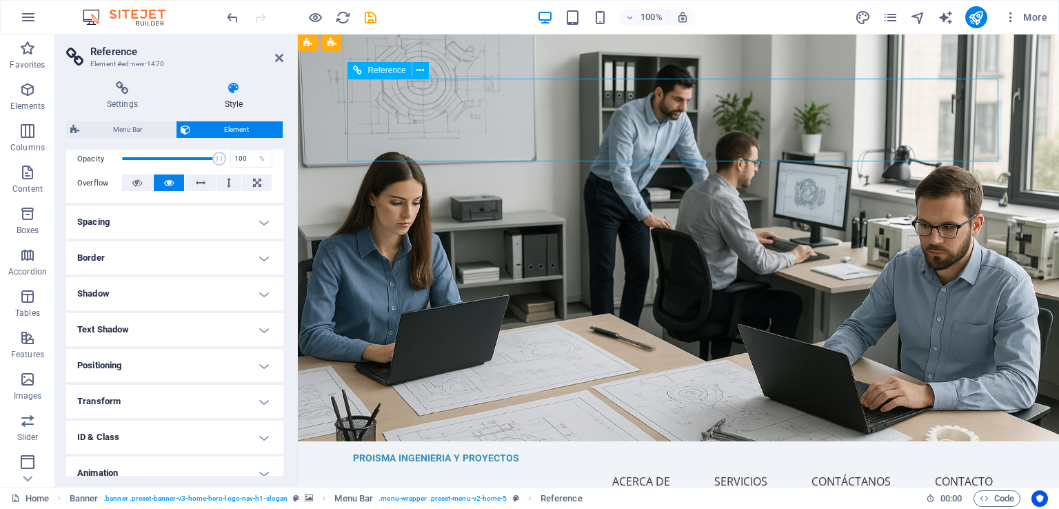
drag, startPoint x: 422, startPoint y: 152, endPoint x: 374, endPoint y: 104, distance: 67.8
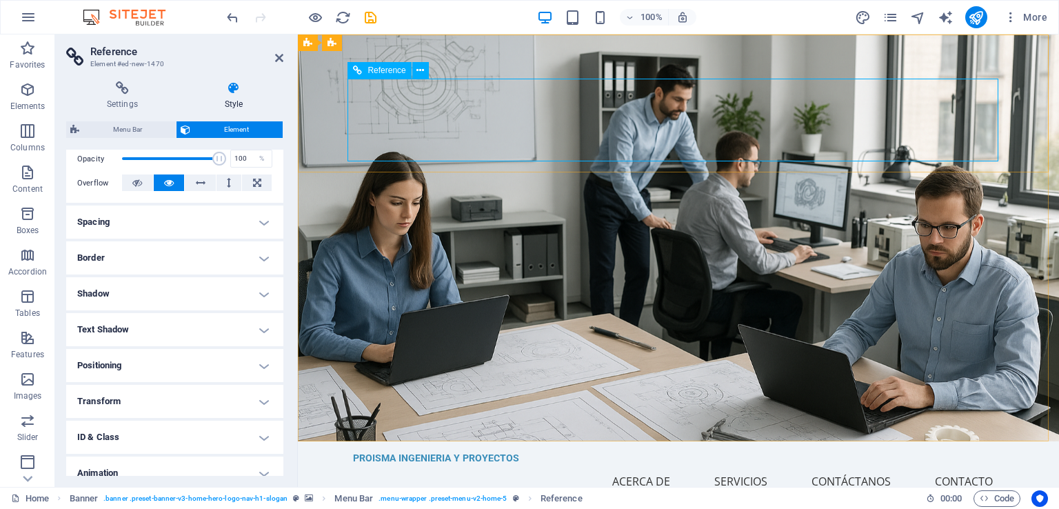
click at [378, 74] on span "Reference" at bounding box center [387, 70] width 38 height 8
click at [416, 70] on button at bounding box center [420, 70] width 17 height 17
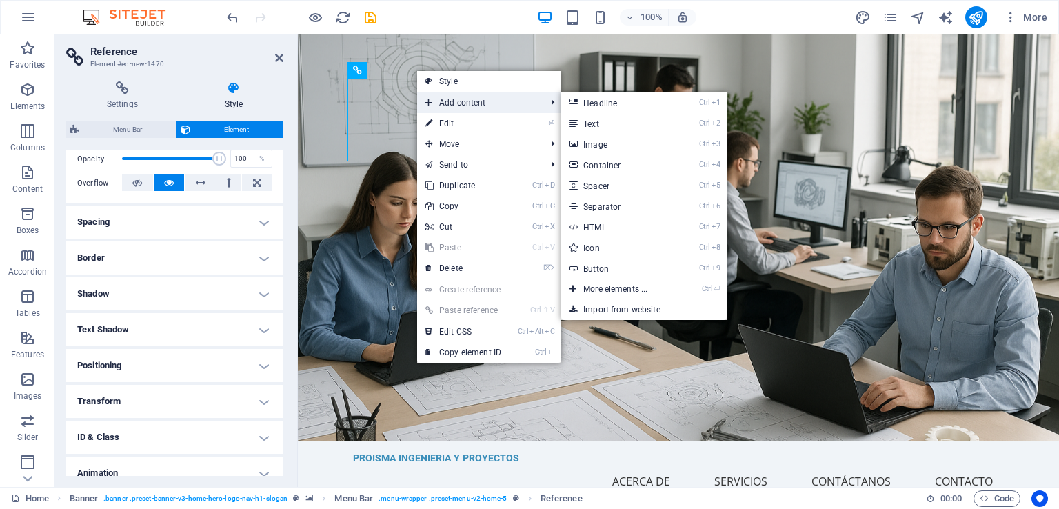
click at [491, 106] on span "Add content" at bounding box center [478, 102] width 123 height 21
click at [614, 122] on link "Ctrl 2 Text" at bounding box center [618, 123] width 114 height 21
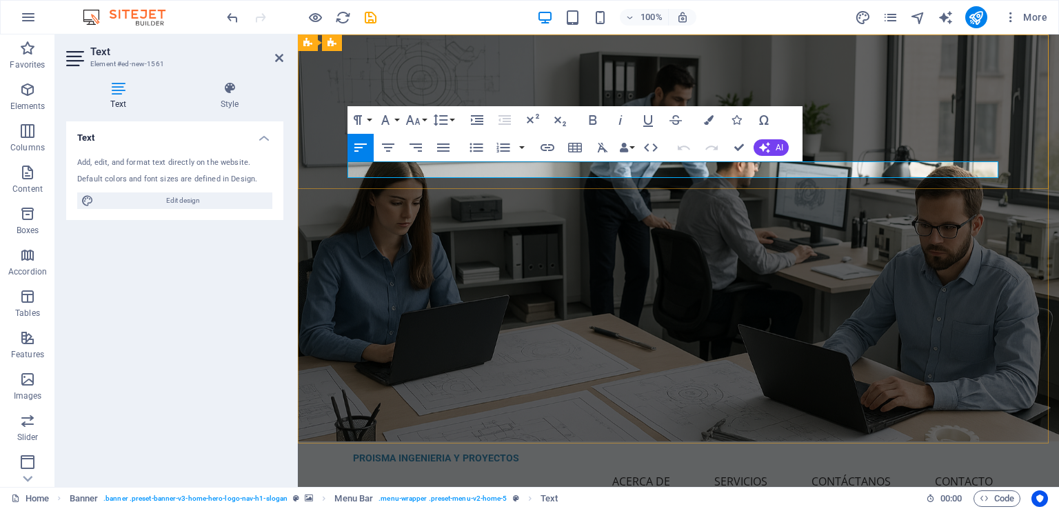
click at [477, 150] on icon "button" at bounding box center [476, 147] width 17 height 17
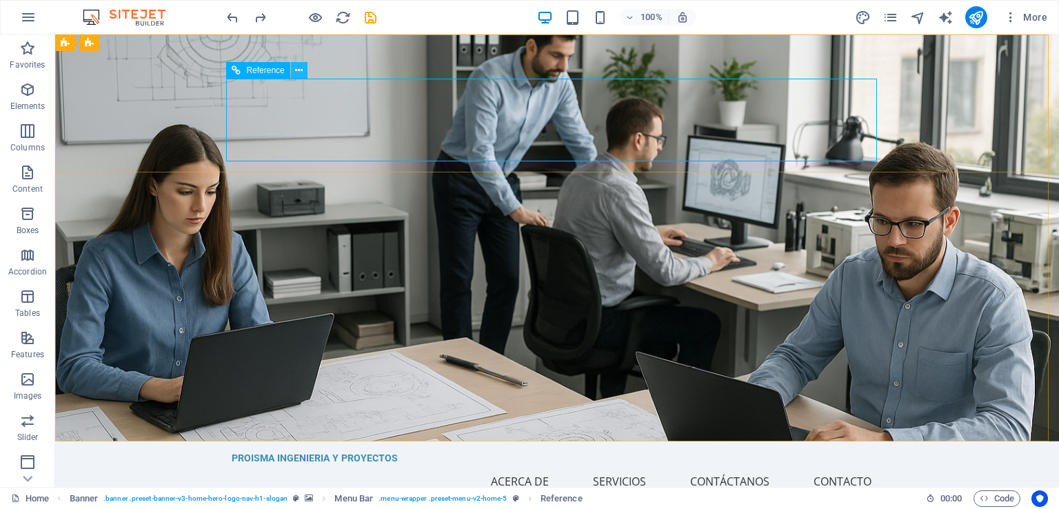
click at [297, 70] on icon at bounding box center [299, 70] width 8 height 14
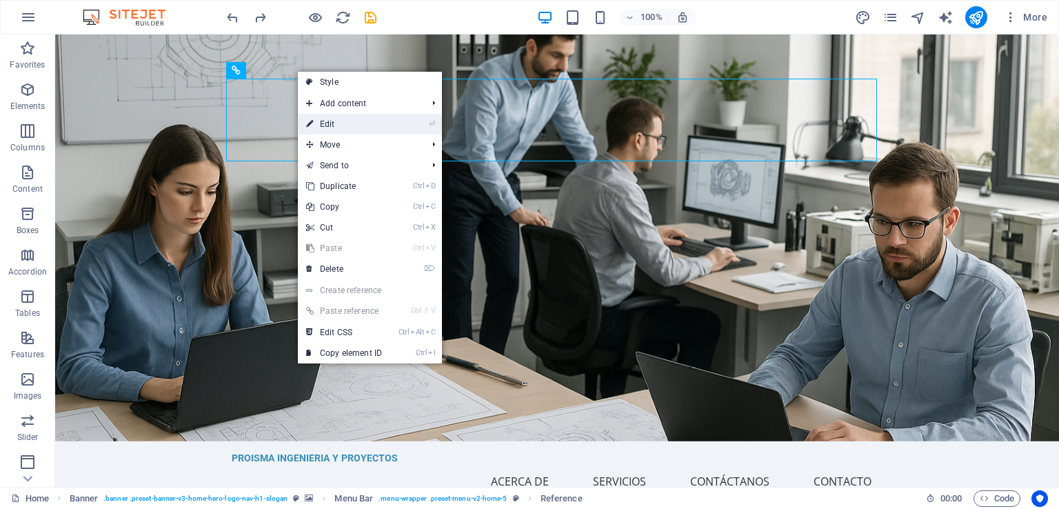
click at [405, 124] on li "⏎ Edit" at bounding box center [370, 124] width 144 height 21
click at [325, 122] on link "⏎ Edit" at bounding box center [344, 124] width 92 height 21
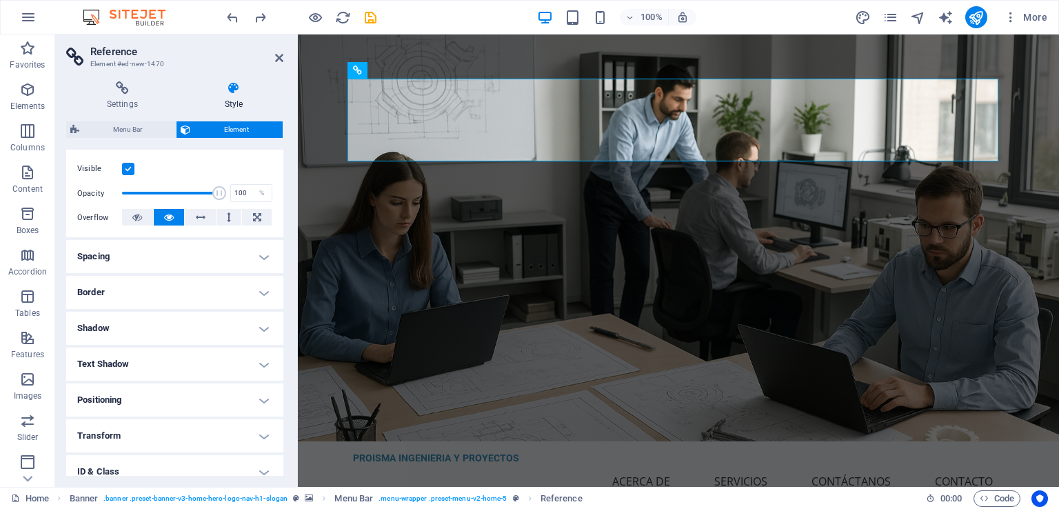
scroll to position [257, 0]
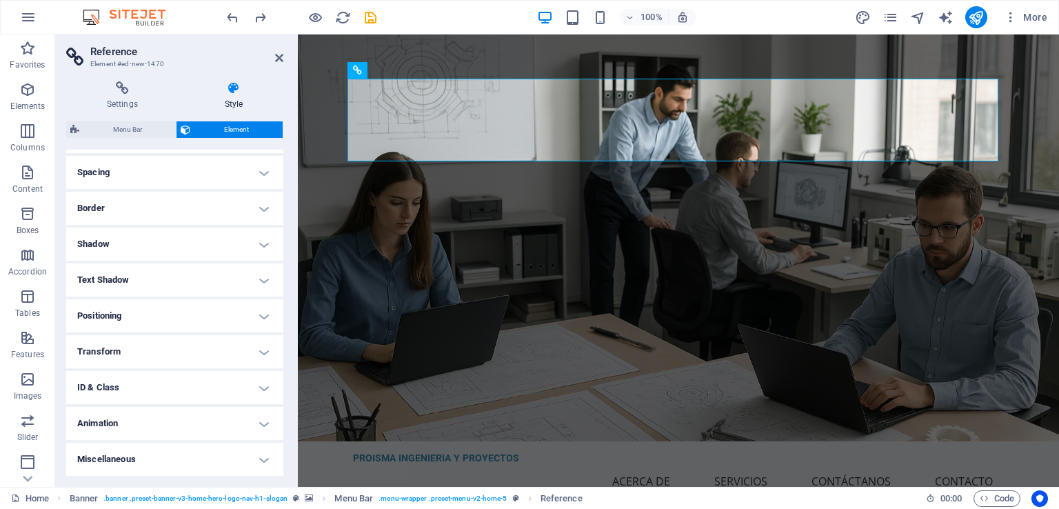
click at [166, 288] on h4 "Text Shadow" at bounding box center [174, 279] width 217 height 33
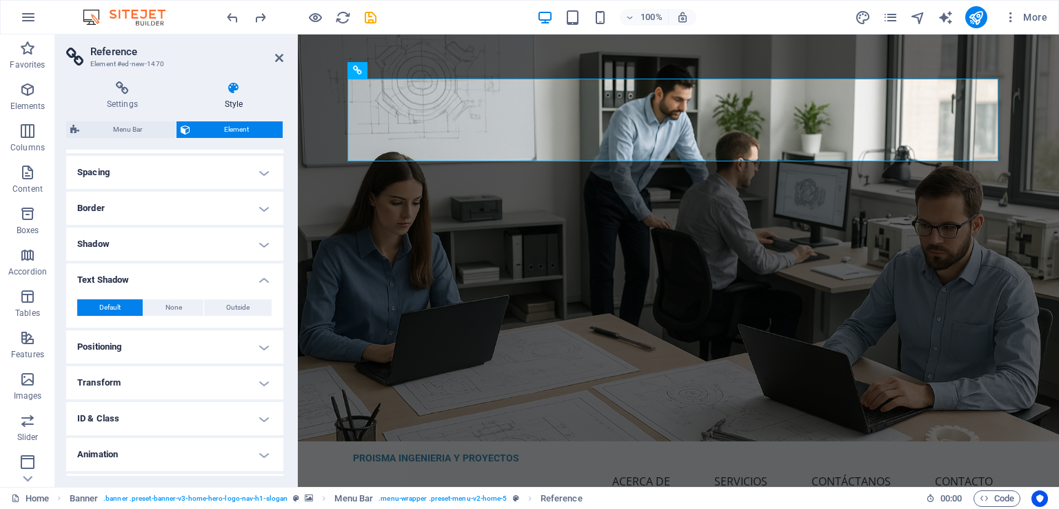
click at [160, 248] on h4 "Shadow" at bounding box center [174, 244] width 217 height 33
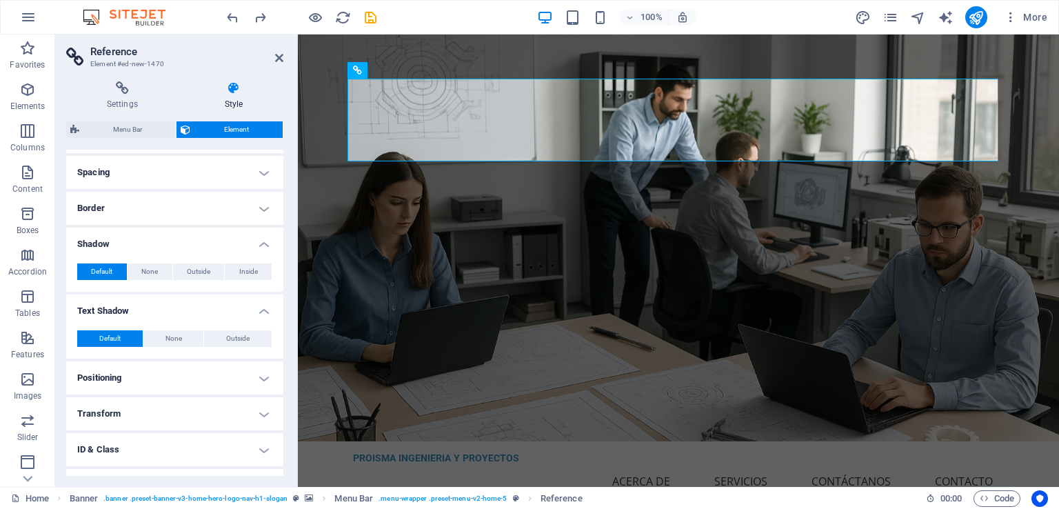
click at [154, 218] on h4 "Border" at bounding box center [174, 208] width 217 height 33
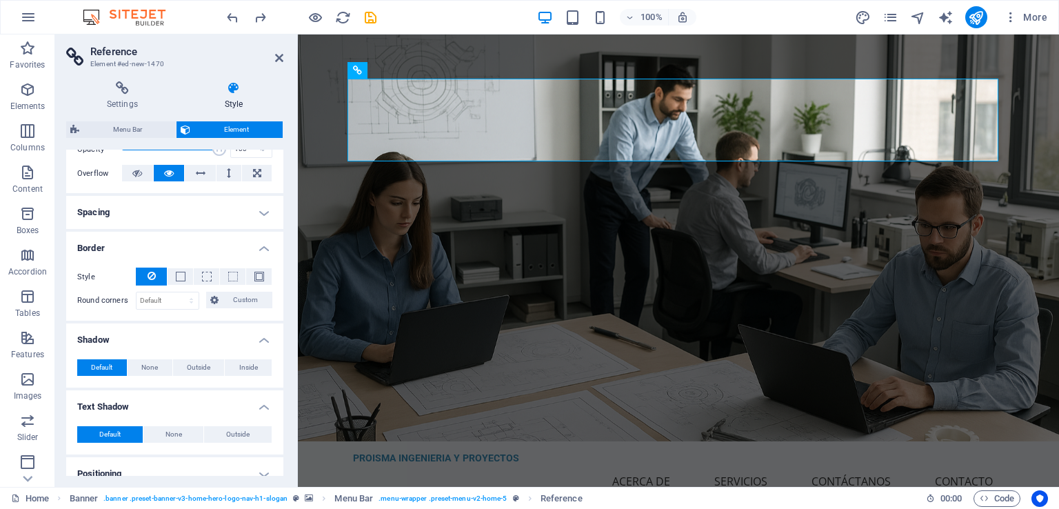
scroll to position [188, 0]
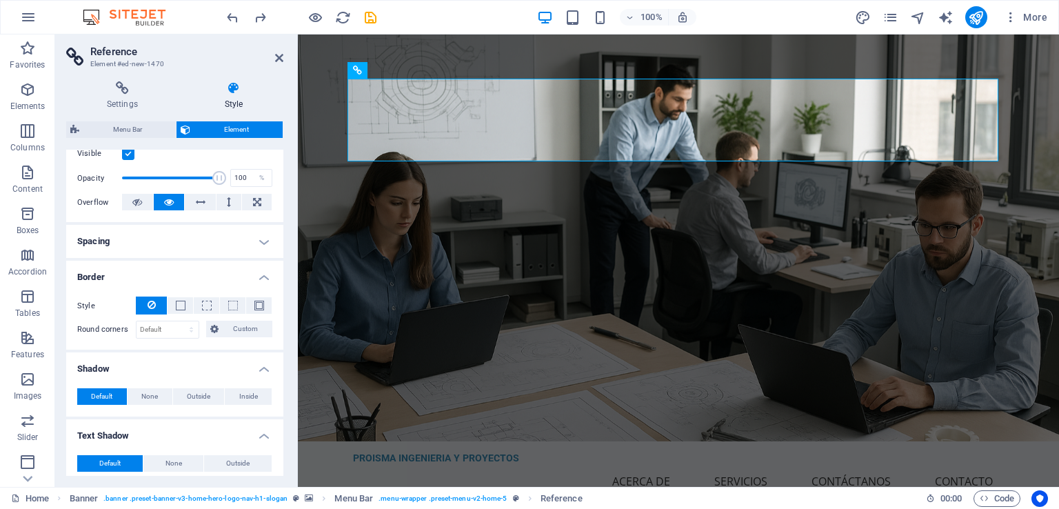
click at [137, 239] on h4 "Spacing" at bounding box center [174, 241] width 217 height 33
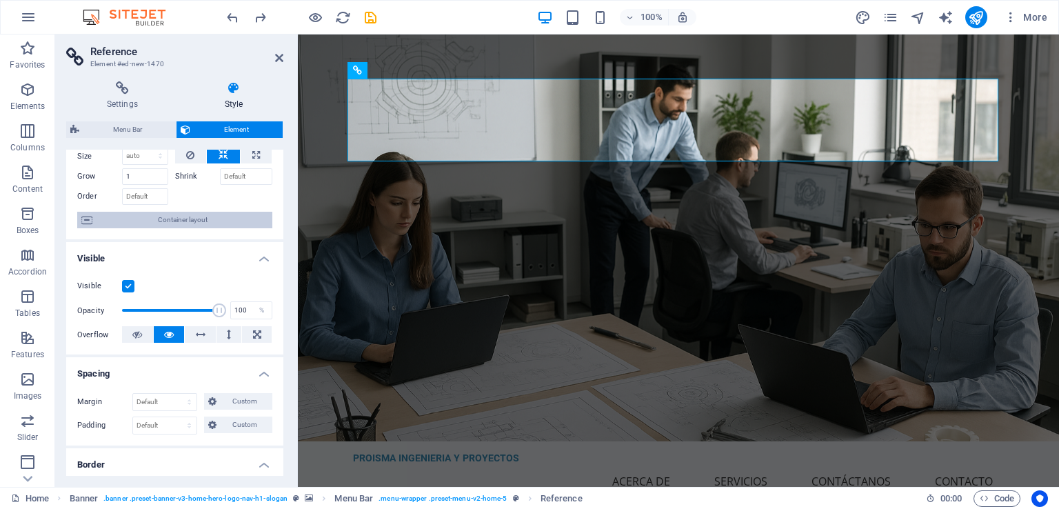
scroll to position [0, 0]
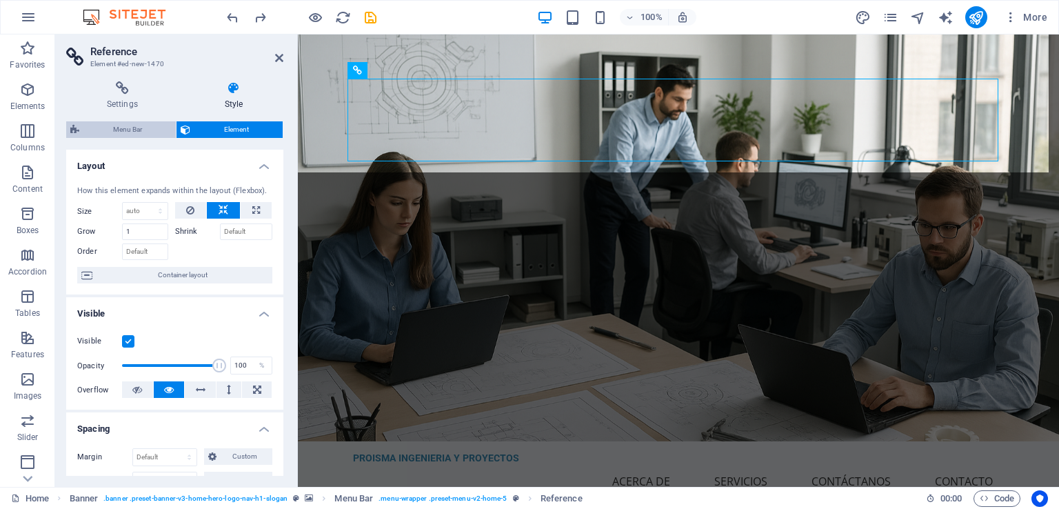
click at [125, 121] on span "Menu Bar" at bounding box center [127, 129] width 88 height 17
select select "rem"
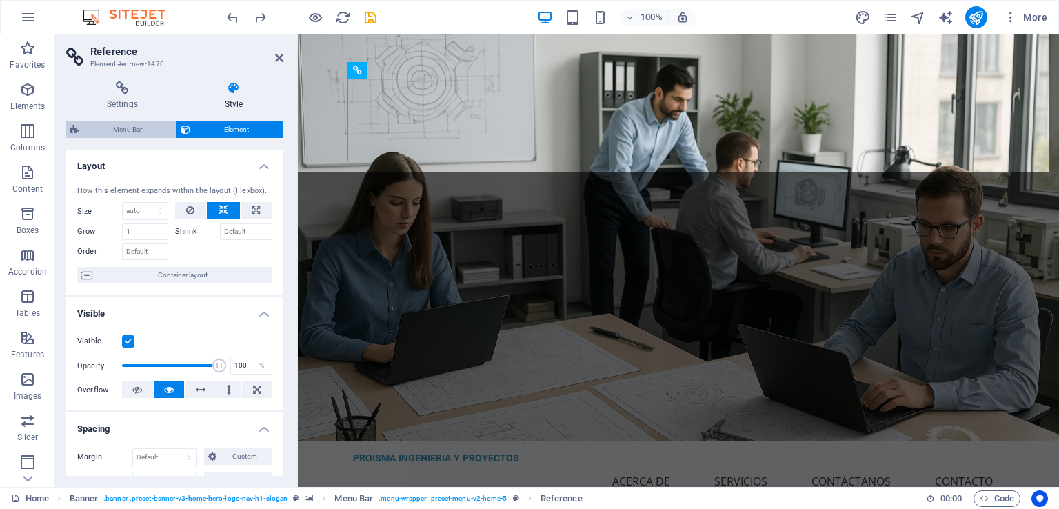
select select "preset-menu-v2-home-5"
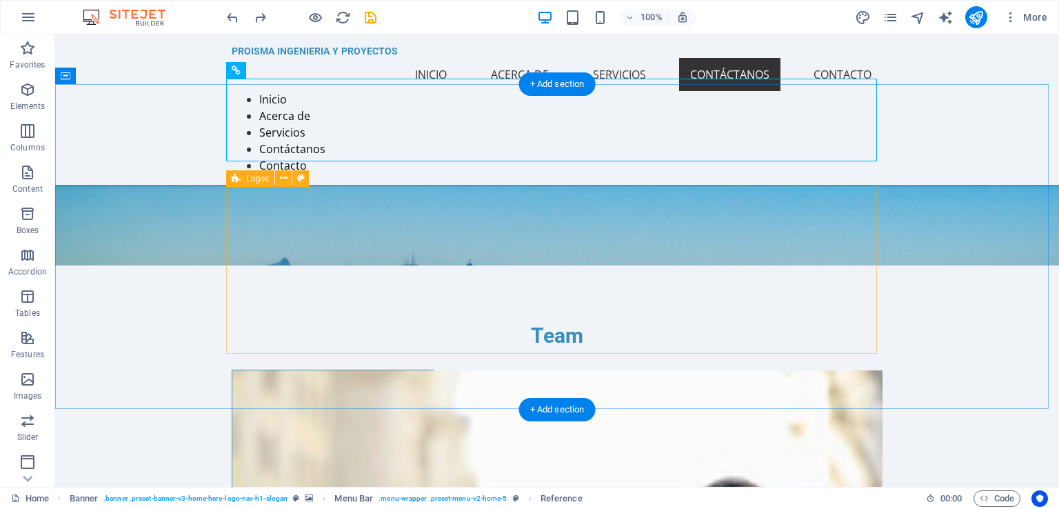
scroll to position [2965, 0]
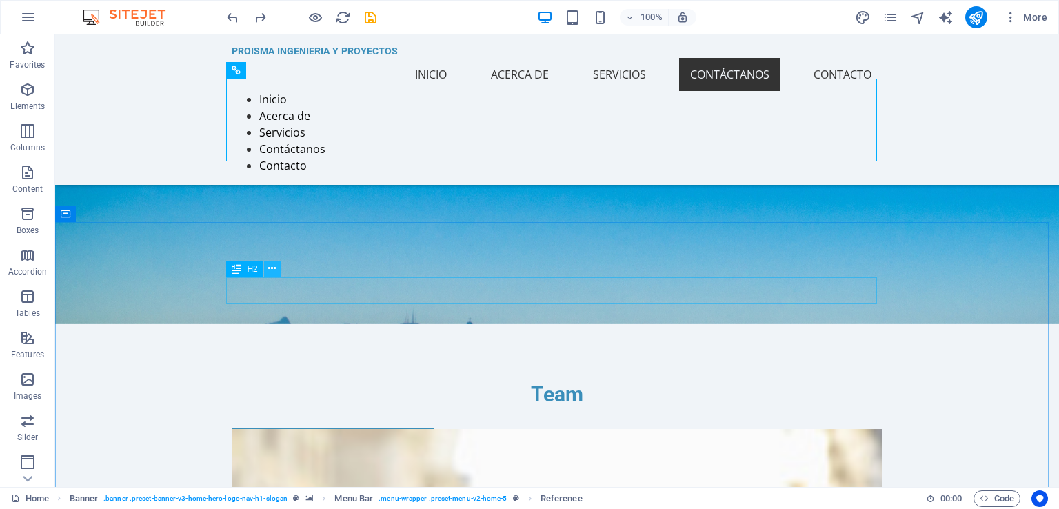
click at [268, 269] on button at bounding box center [272, 269] width 17 height 17
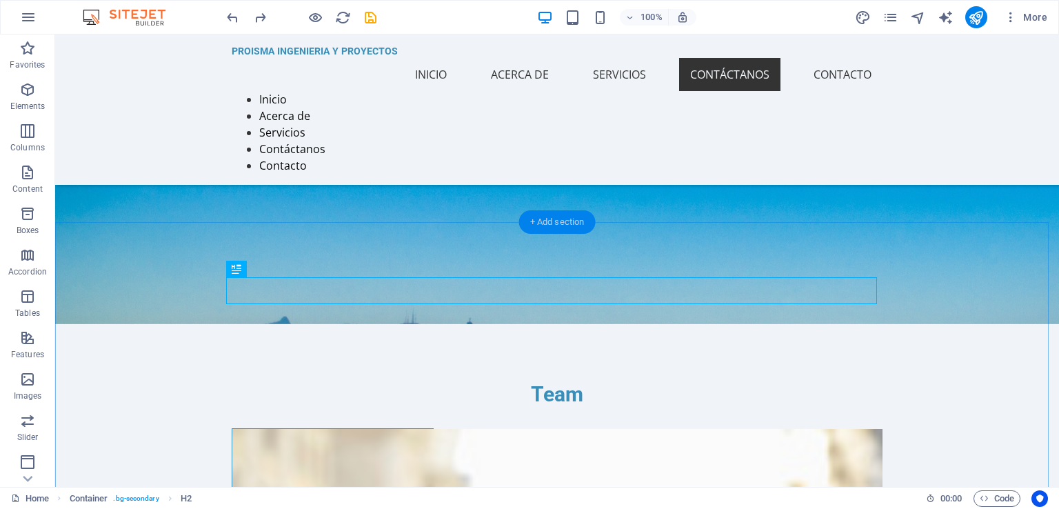
click at [547, 217] on div "+ Add section" at bounding box center [557, 221] width 77 height 23
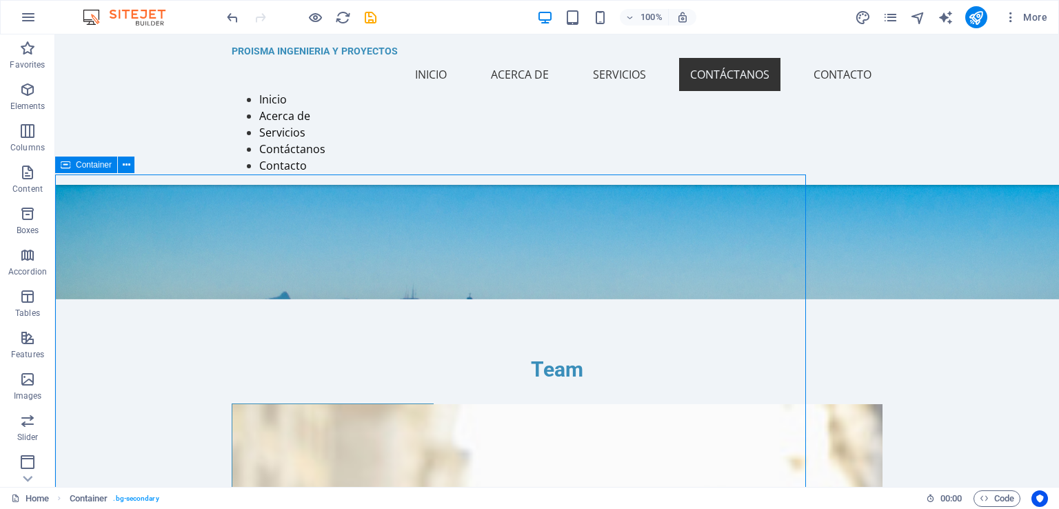
scroll to position [3013, 0]
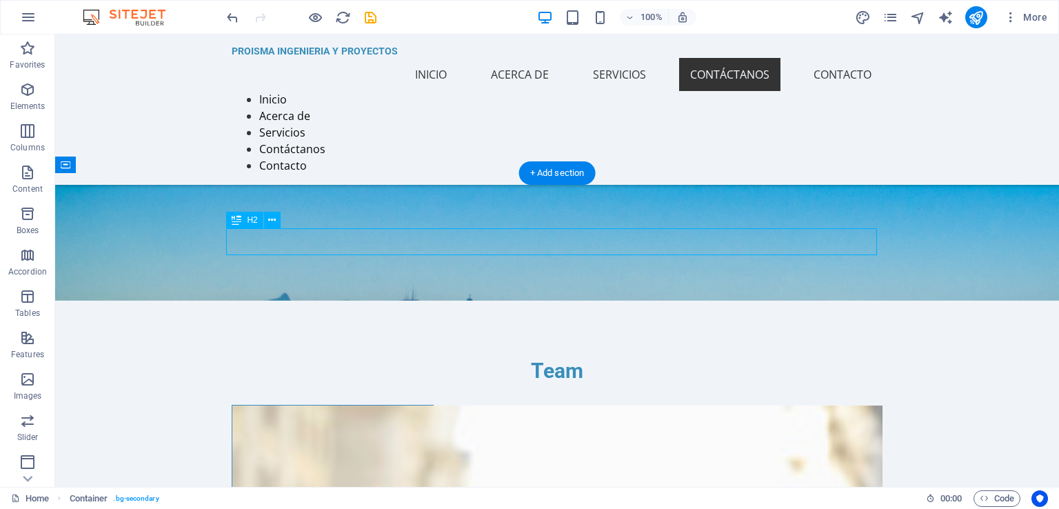
scroll to position [3063, 0]
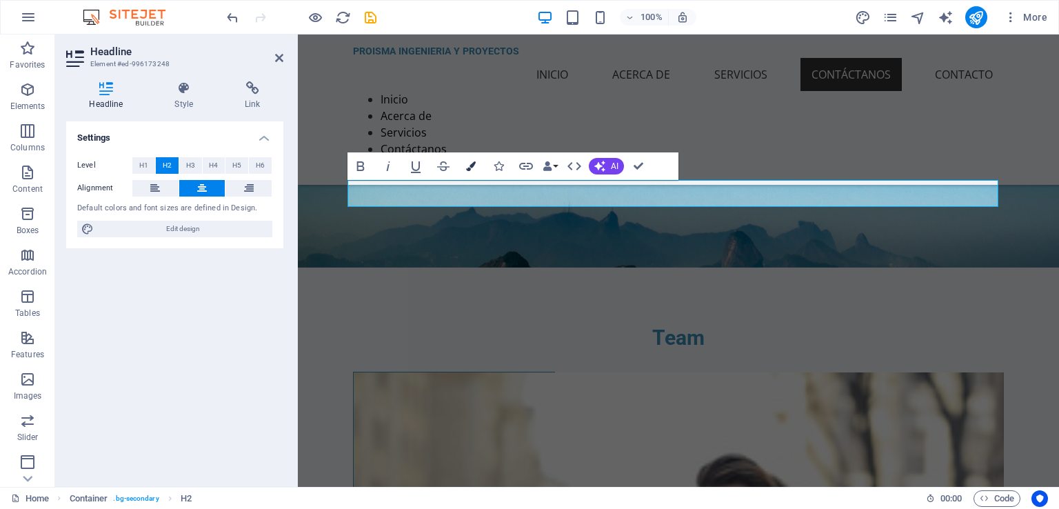
click at [469, 168] on icon "button" at bounding box center [471, 166] width 10 height 10
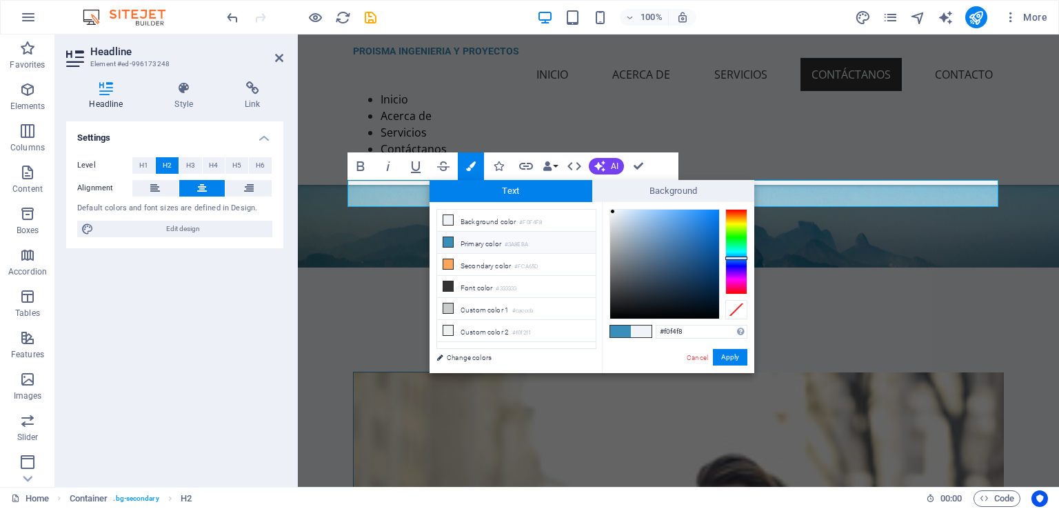
click at [481, 235] on li "Primary color #3A8EBA" at bounding box center [516, 243] width 159 height 22
type input "#3a8eba"
drag, startPoint x: 432, startPoint y: 321, endPoint x: 730, endPoint y: 355, distance: 299.9
click at [730, 355] on button "Apply" at bounding box center [730, 357] width 34 height 17
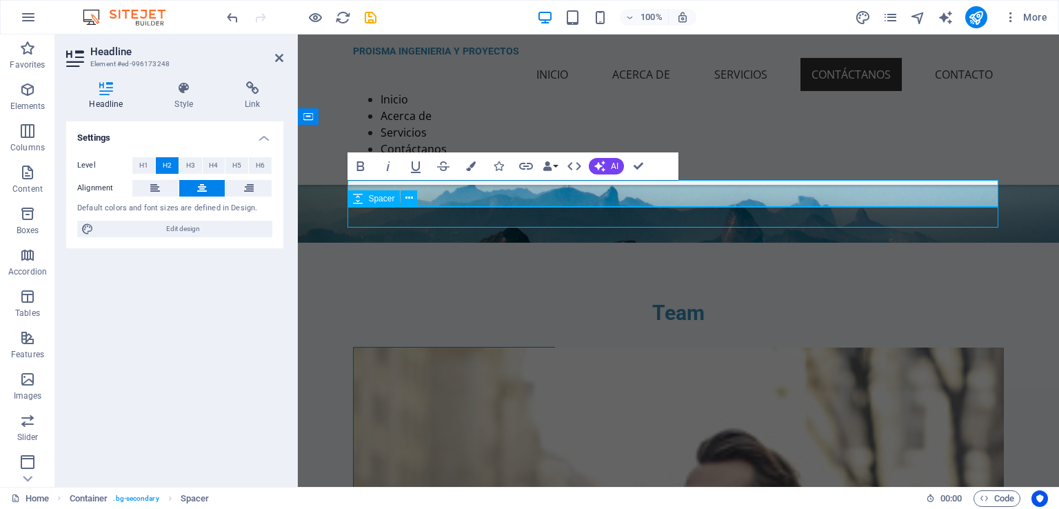
scroll to position [3013, 0]
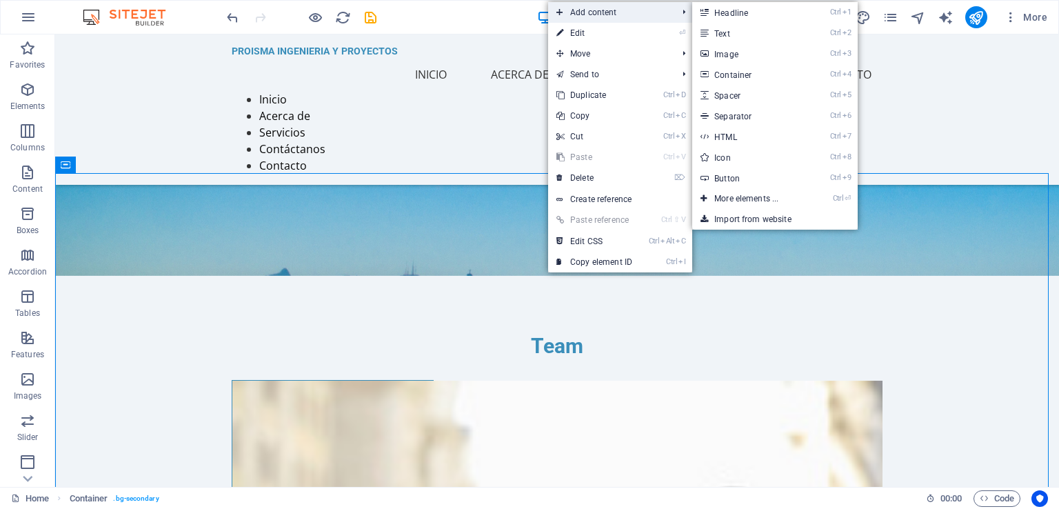
click at [602, 19] on span "Add content" at bounding box center [609, 12] width 123 height 21
click at [601, 12] on span "Add content" at bounding box center [609, 12] width 123 height 21
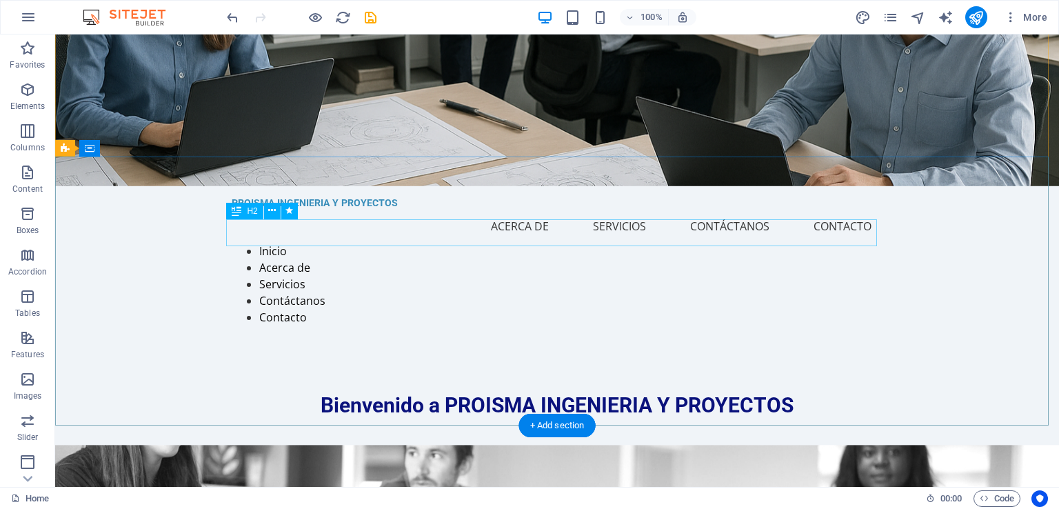
scroll to position [0, 0]
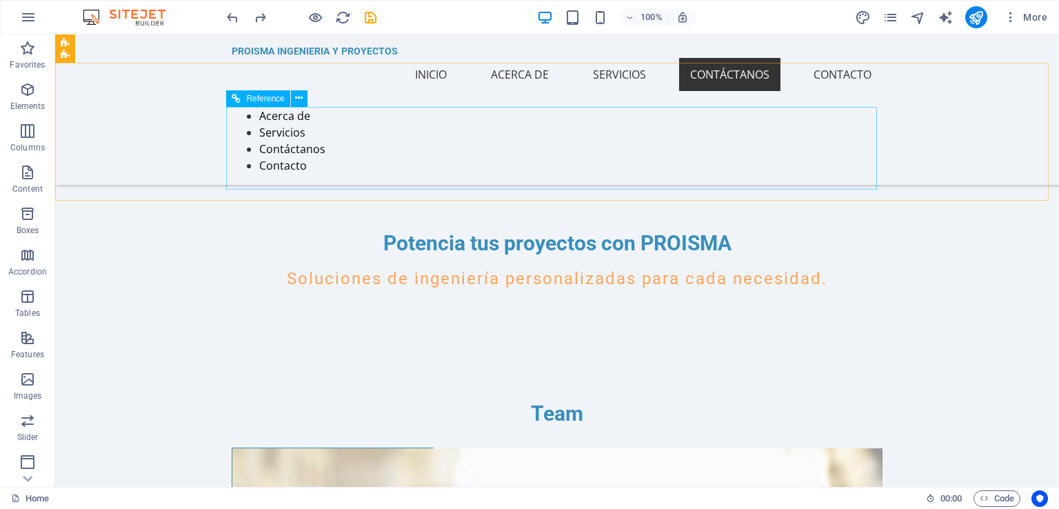
scroll to position [2926, 0]
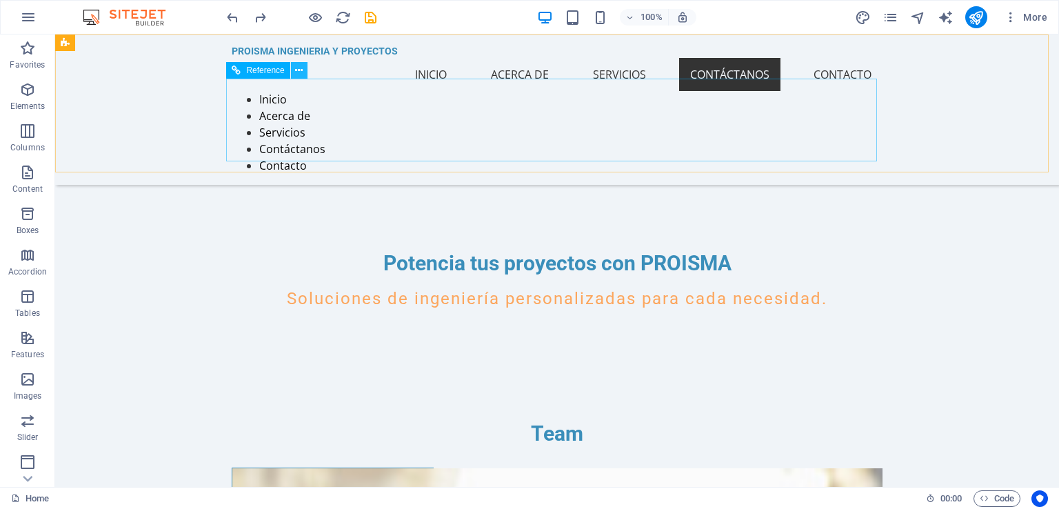
click at [302, 68] on icon at bounding box center [299, 70] width 8 height 14
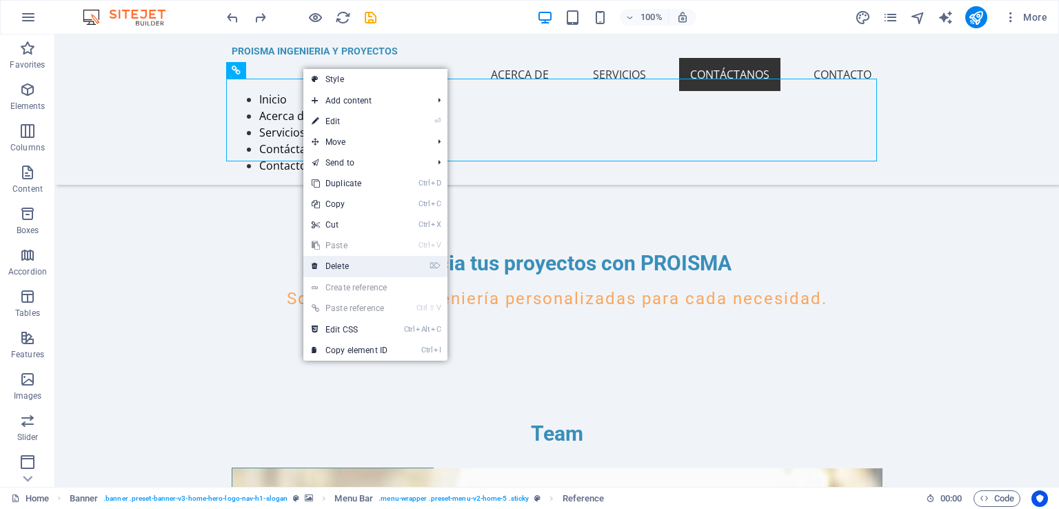
click at [354, 268] on link "⌦ Delete" at bounding box center [349, 266] width 92 height 21
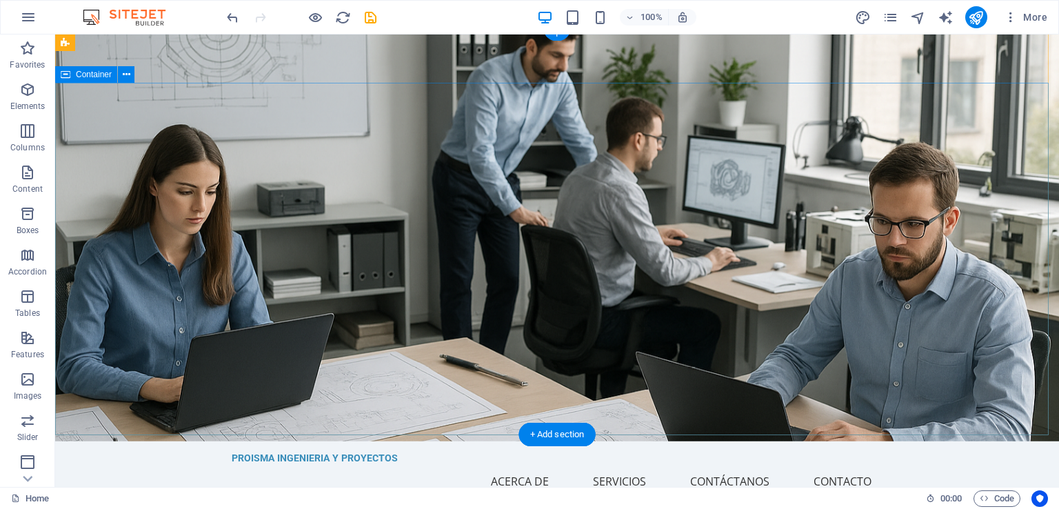
scroll to position [0, 0]
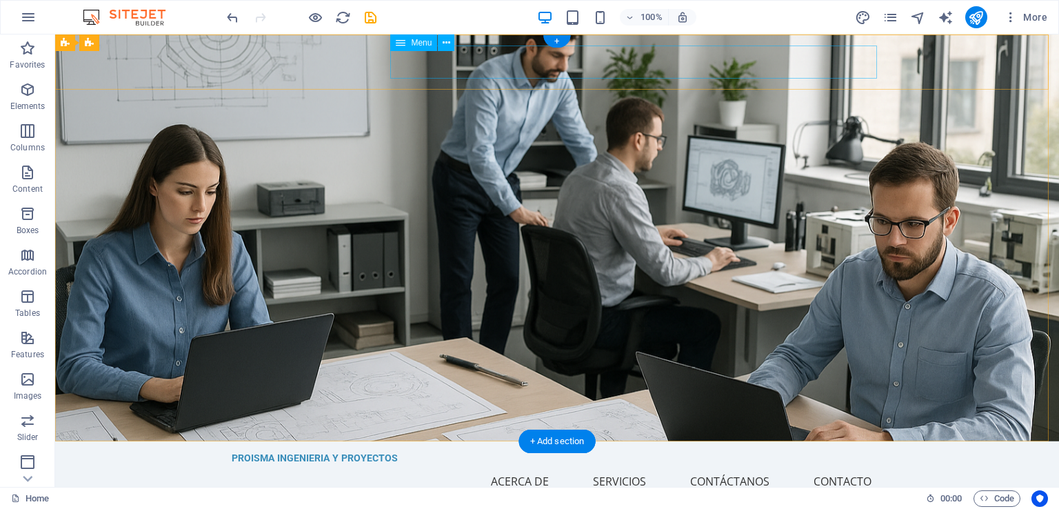
click at [530, 465] on nav "Inicio Acerca de Servicios Contáctanos Contacto" at bounding box center [557, 481] width 651 height 33
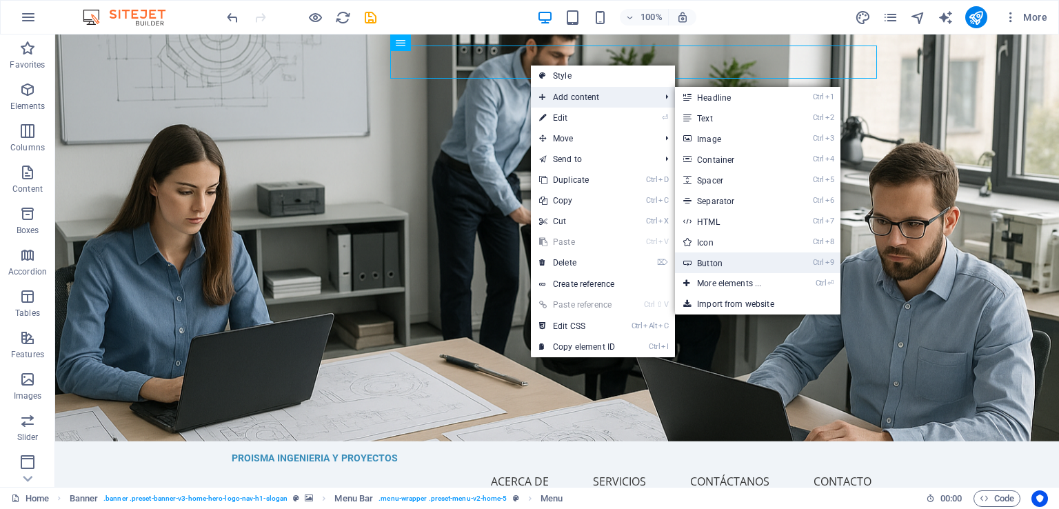
click at [759, 257] on link "Ctrl 9 Button" at bounding box center [732, 262] width 114 height 21
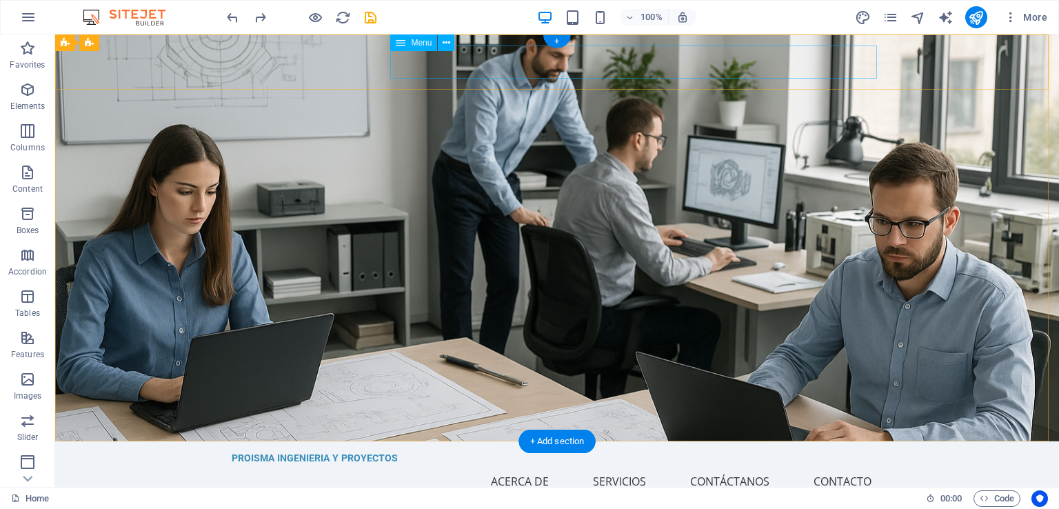
click at [524, 465] on nav "Inicio Acerca de Servicios Contáctanos Contacto" at bounding box center [557, 481] width 651 height 33
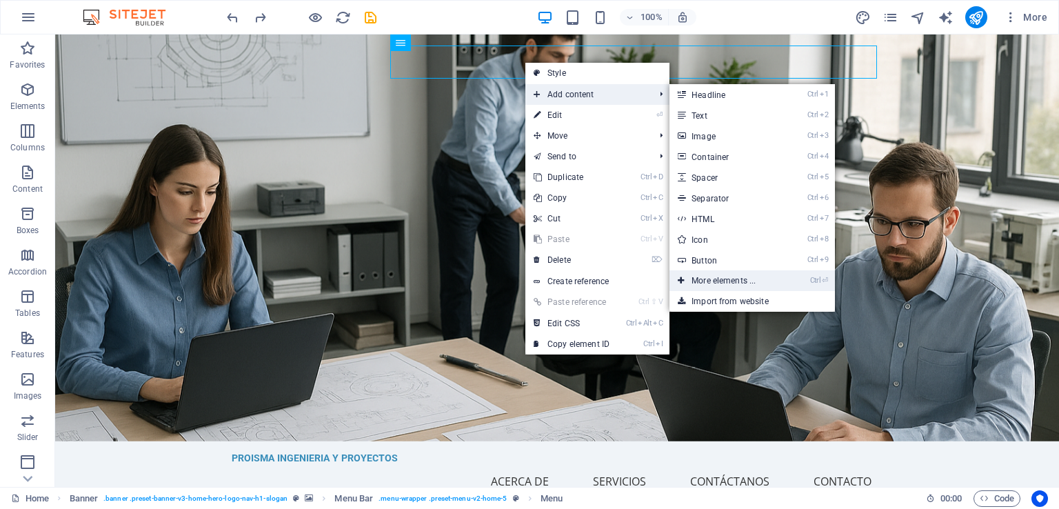
click at [774, 278] on link "Ctrl ⏎ More elements ..." at bounding box center [727, 280] width 114 height 21
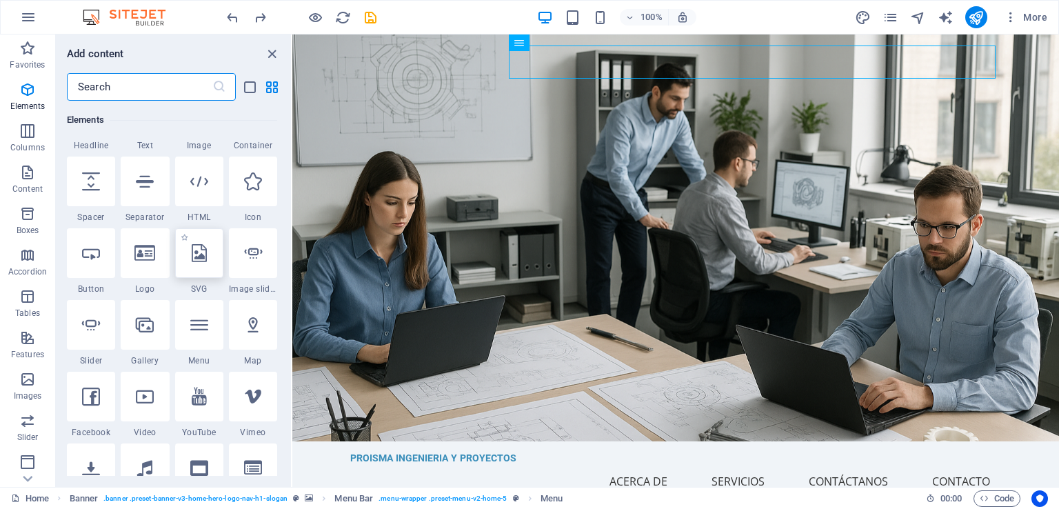
scroll to position [215, 0]
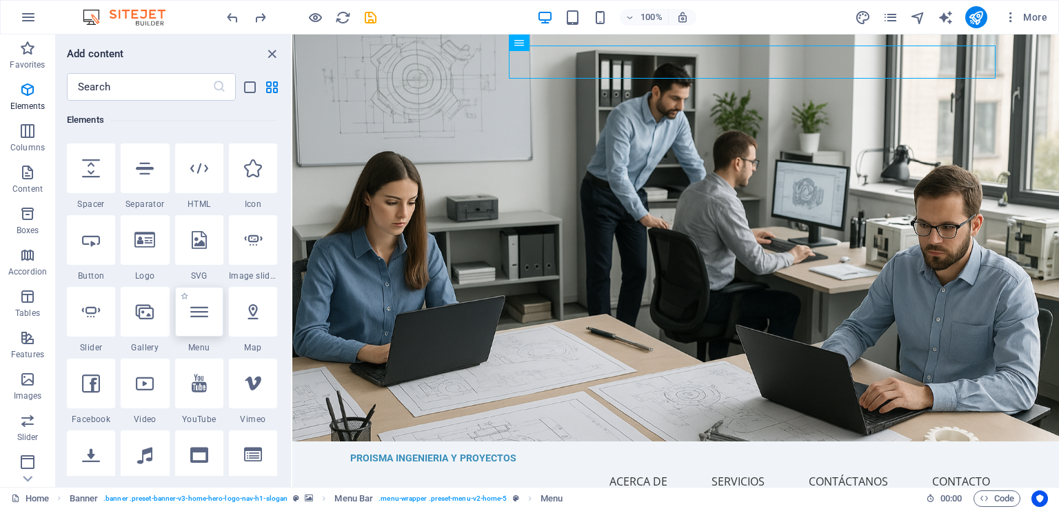
click at [213, 329] on div at bounding box center [199, 312] width 48 height 50
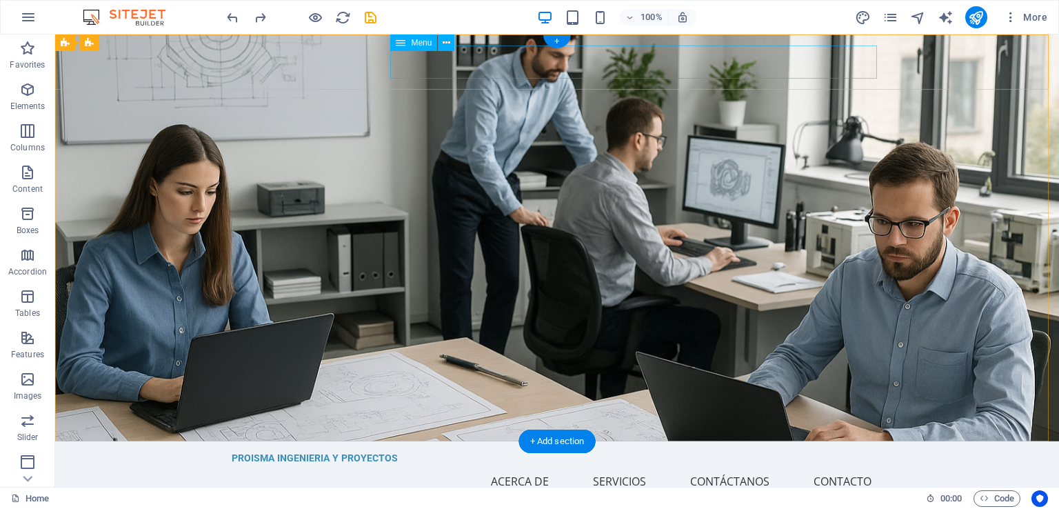
click at [770, 465] on nav "Inicio Acerca de Servicios Contáctanos Contacto" at bounding box center [557, 481] width 651 height 33
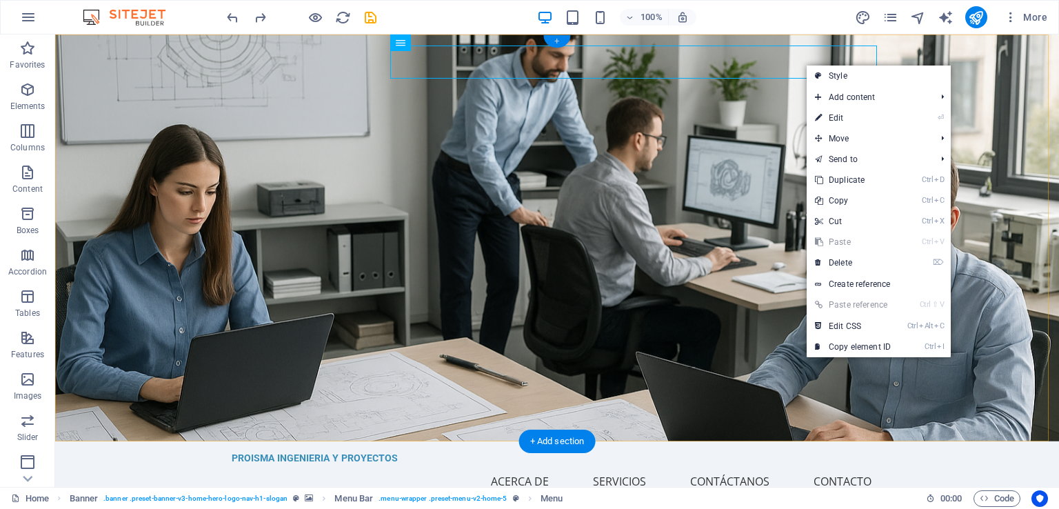
click at [558, 42] on div "+" at bounding box center [556, 41] width 27 height 12
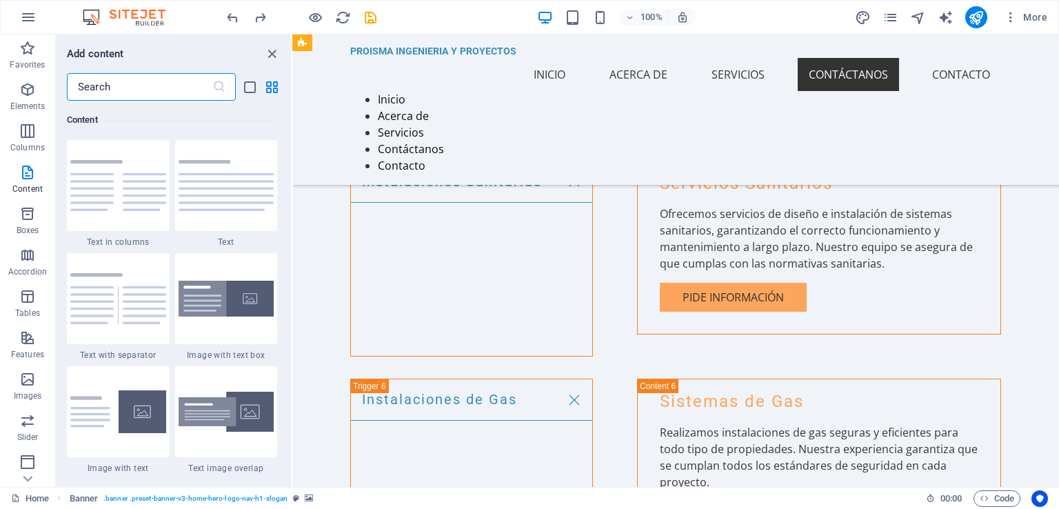
scroll to position [2997, 0]
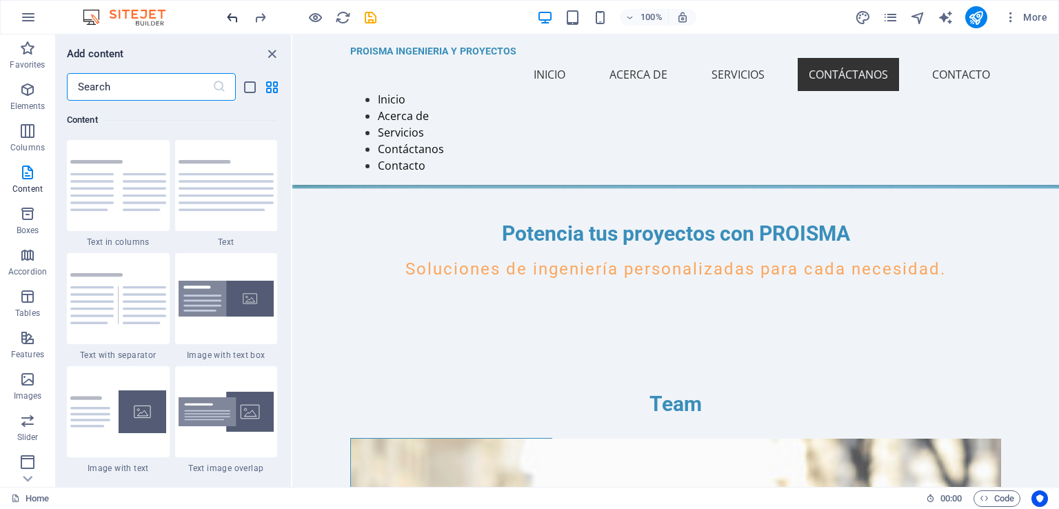
click at [227, 14] on icon "undo" at bounding box center [233, 18] width 16 height 16
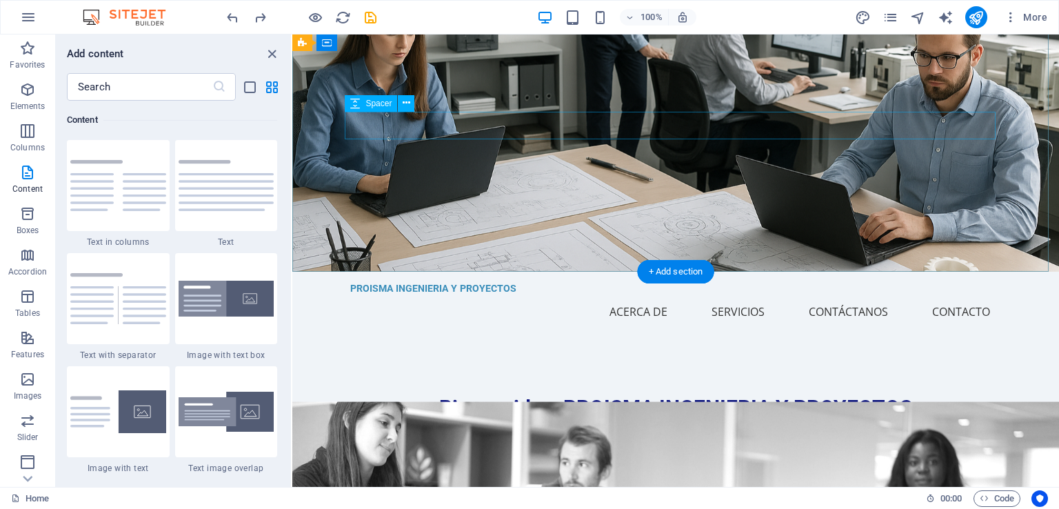
scroll to position [0, 0]
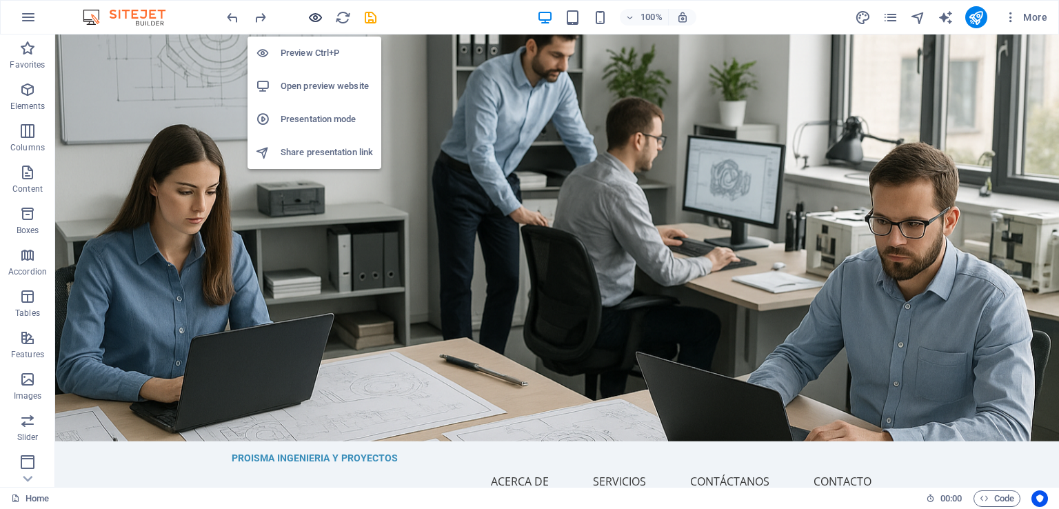
click at [317, 17] on icon "button" at bounding box center [316, 18] width 16 height 16
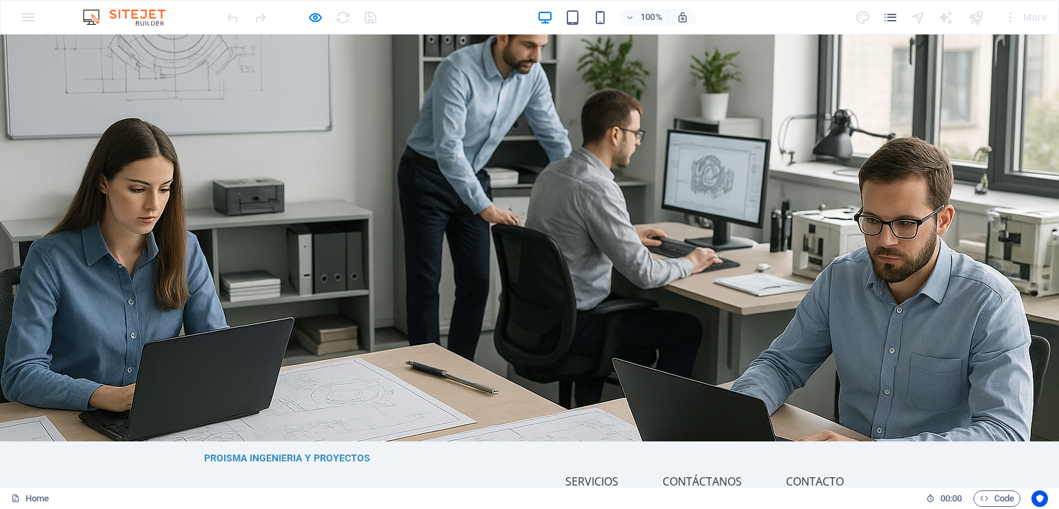
click at [496, 465] on link "Acerca de" at bounding box center [492, 481] width 80 height 33
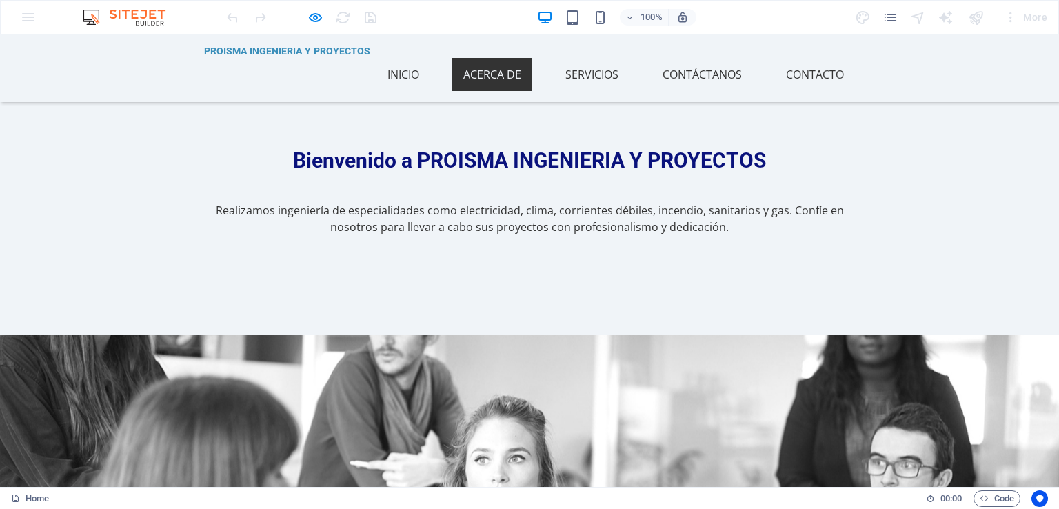
scroll to position [352, 0]
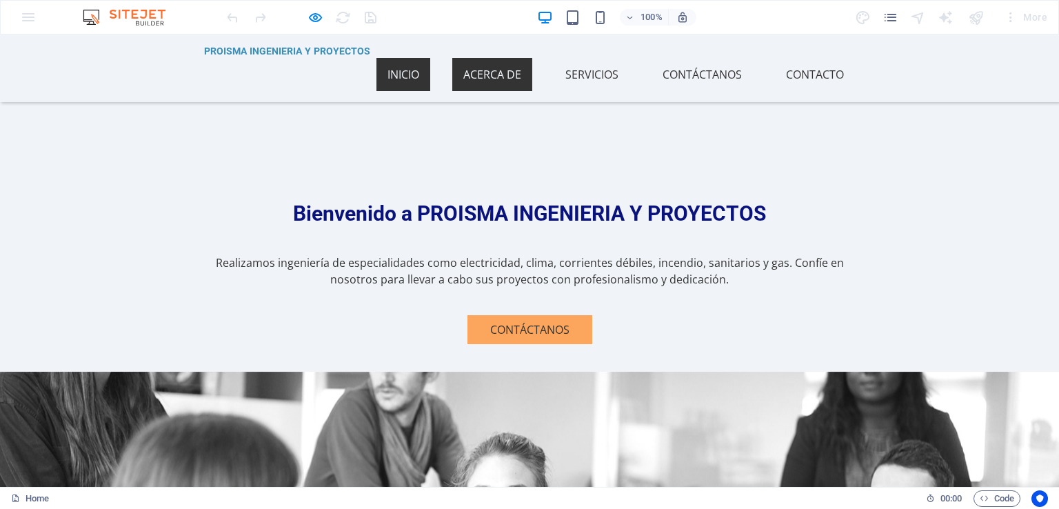
click at [399, 61] on link "Inicio" at bounding box center [403, 74] width 54 height 33
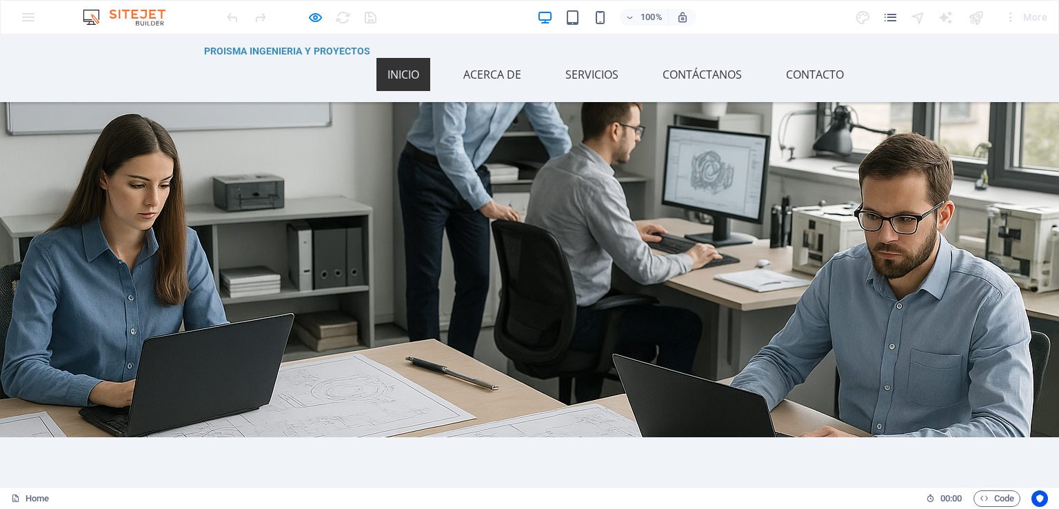
scroll to position [0, 0]
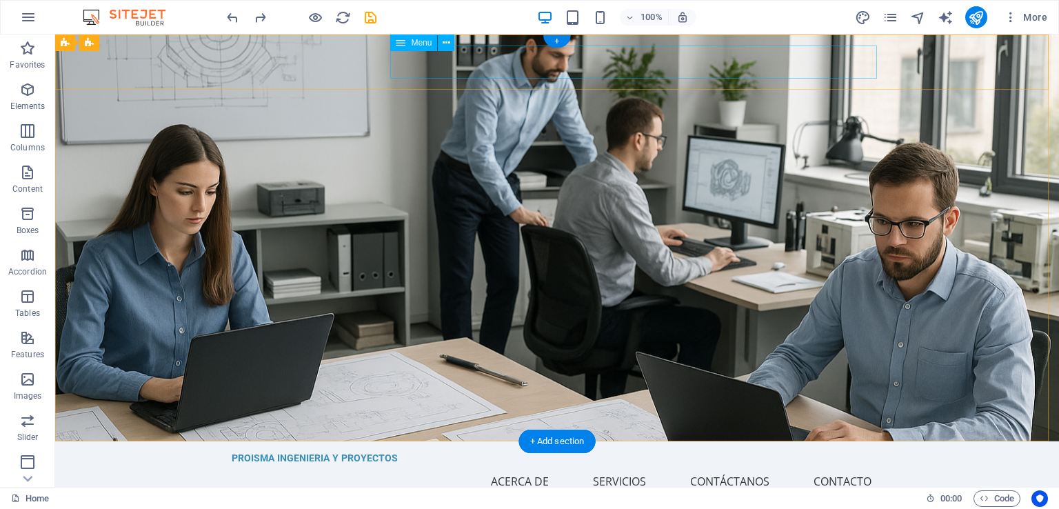
click at [428, 465] on nav "Inicio Acerca de Servicios Contáctanos Contacto" at bounding box center [557, 481] width 651 height 33
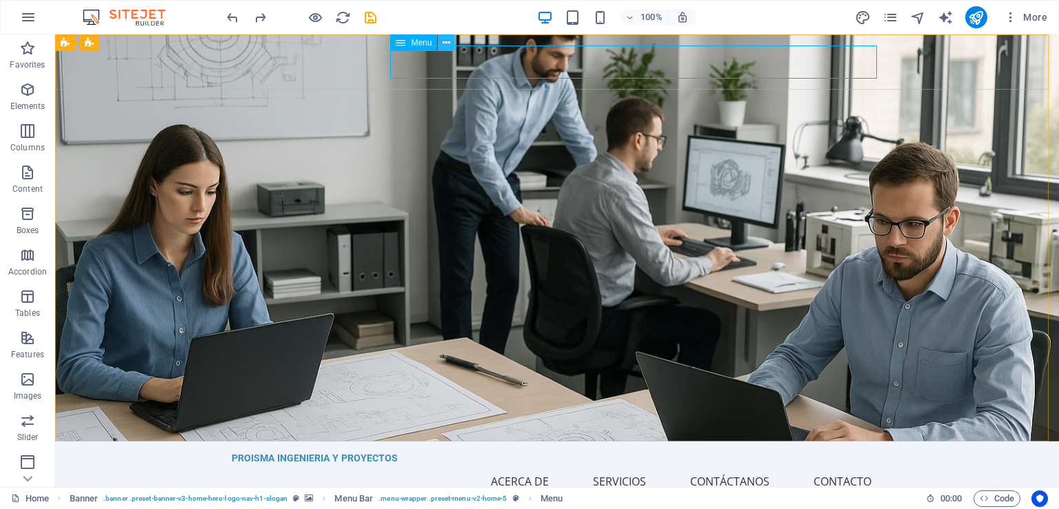
click at [441, 43] on button at bounding box center [446, 42] width 17 height 17
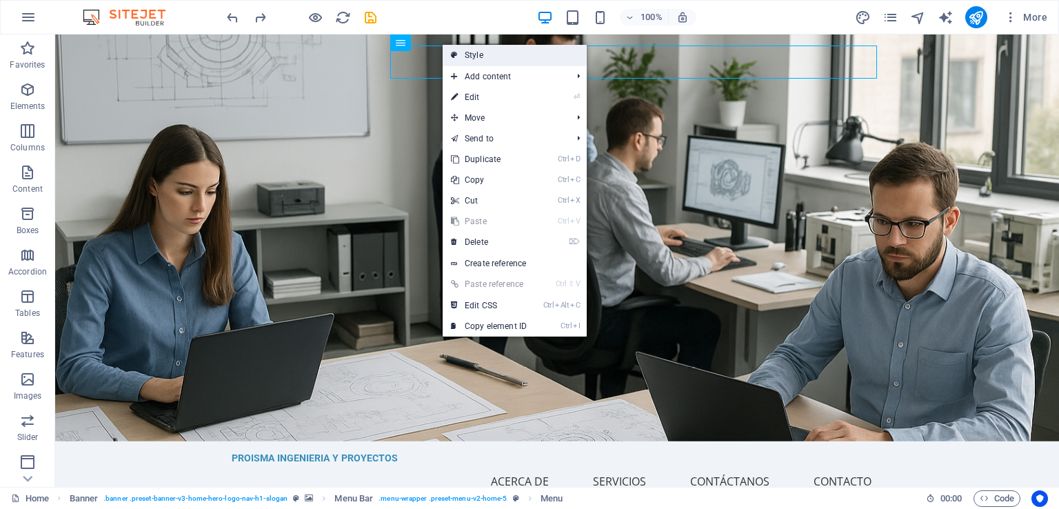
click at [490, 59] on link "Style" at bounding box center [515, 55] width 144 height 21
select select "rem"
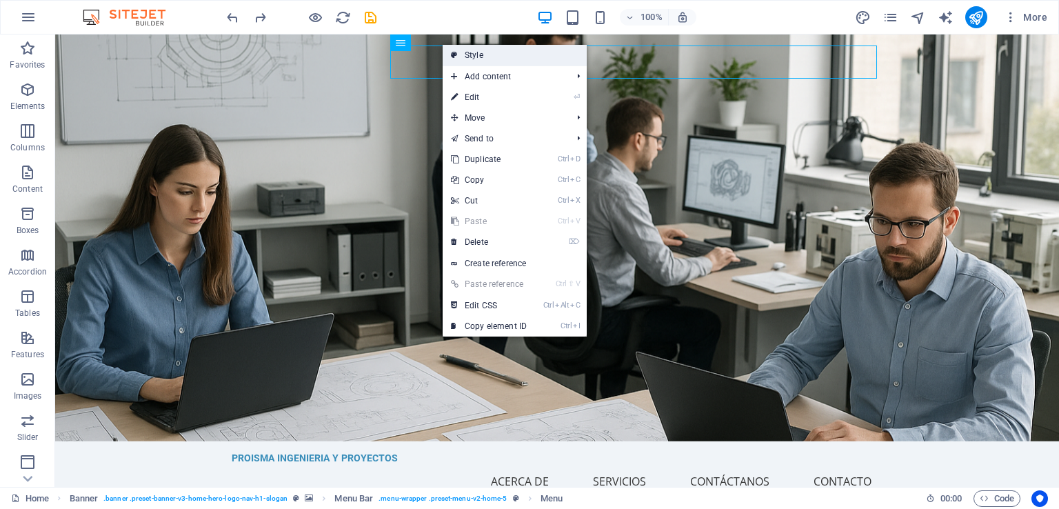
select select "preset-menu-v2-home-5"
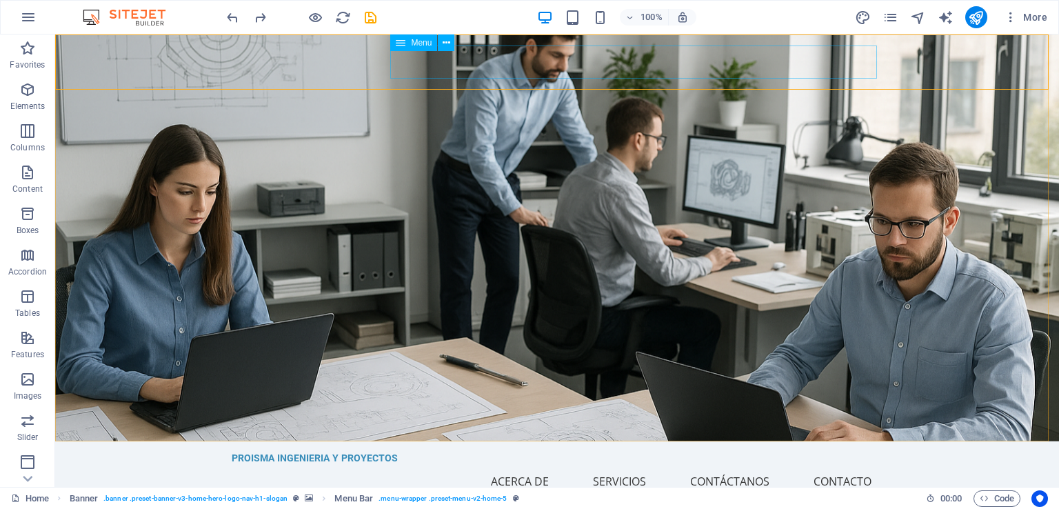
click at [627, 465] on nav "Inicio Acerca de Servicios Contáctanos Contacto" at bounding box center [557, 481] width 651 height 33
click at [810, 465] on nav "Inicio Acerca de Servicios Contáctanos Contacto" at bounding box center [557, 481] width 651 height 33
click at [443, 45] on icon at bounding box center [447, 43] width 8 height 14
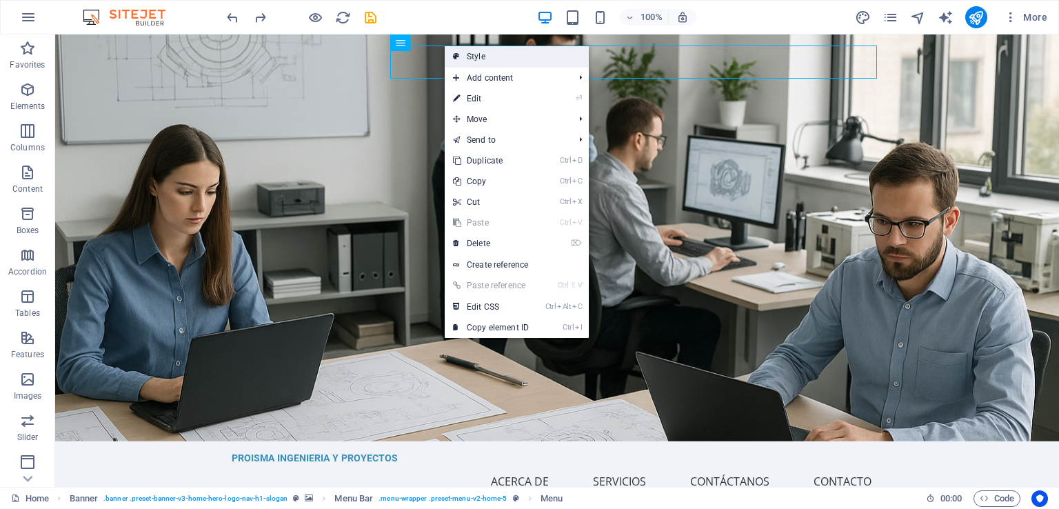
click at [488, 55] on link "Style" at bounding box center [517, 56] width 144 height 21
select select "rem"
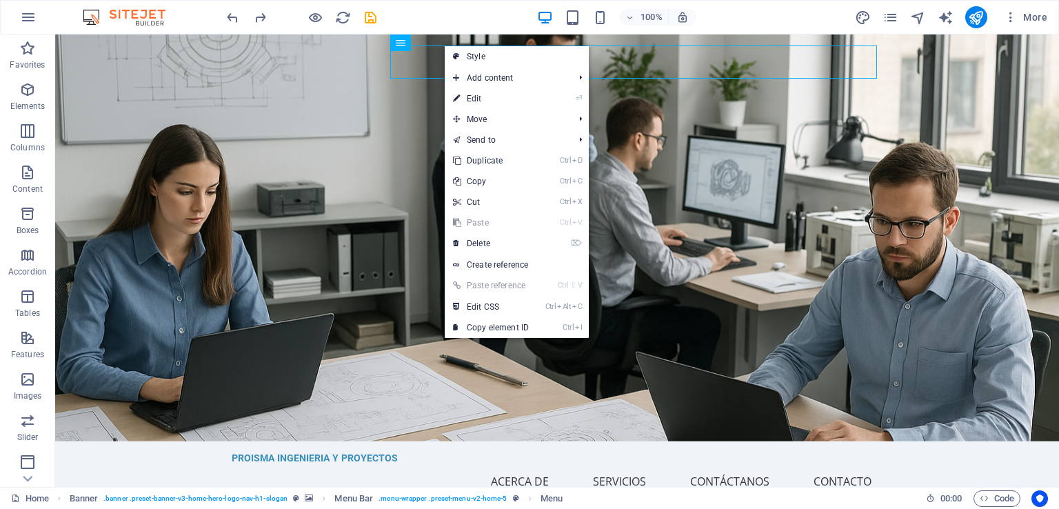
select select "preset-menu-v2-home-5"
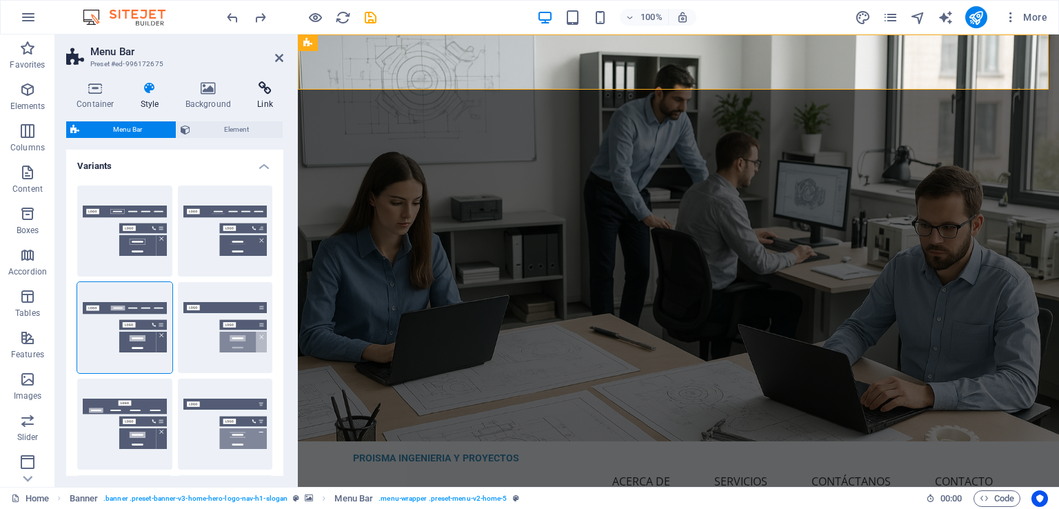
click at [279, 88] on icon at bounding box center [265, 88] width 37 height 14
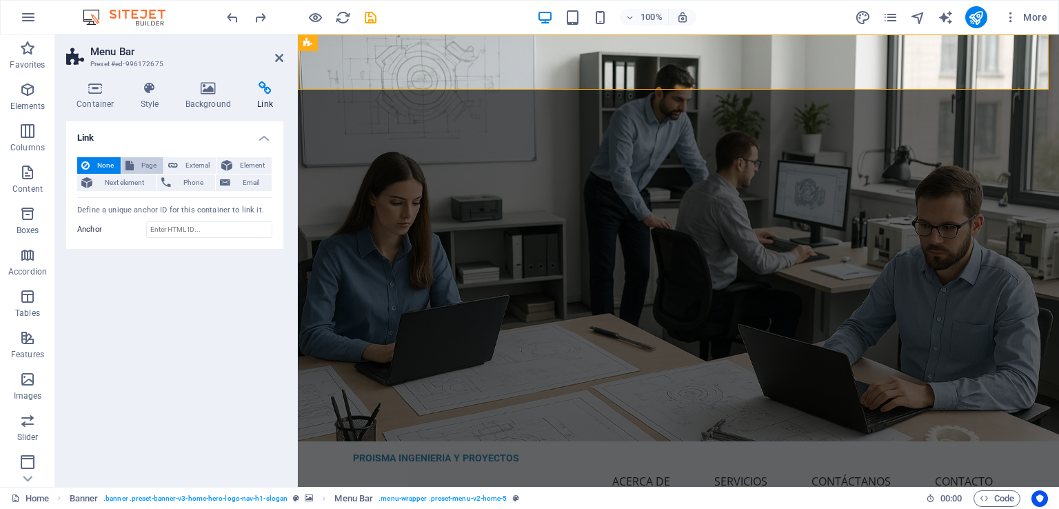
click at [141, 161] on span "Page" at bounding box center [148, 165] width 21 height 17
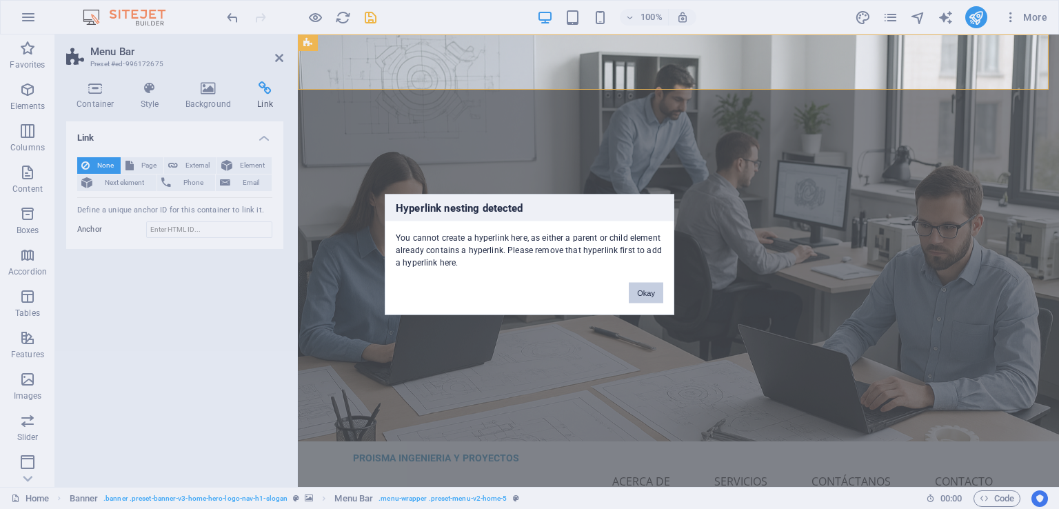
click at [648, 292] on button "Okay" at bounding box center [646, 293] width 34 height 21
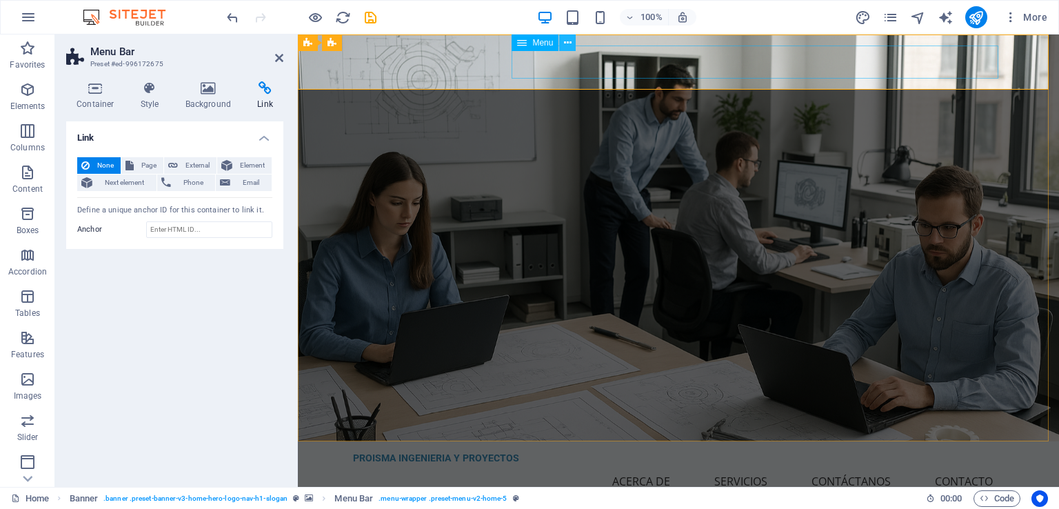
click at [564, 42] on icon at bounding box center [568, 43] width 8 height 14
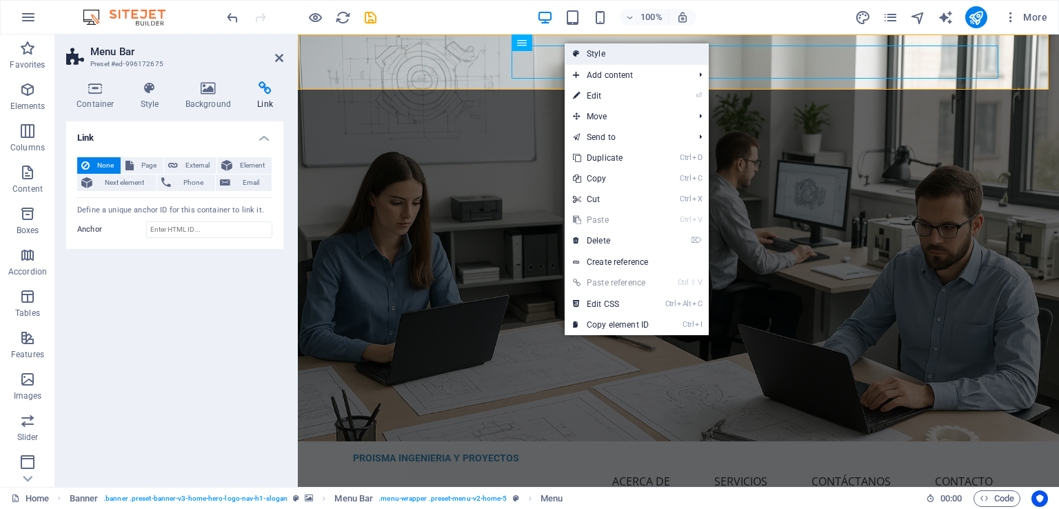
click at [605, 54] on link "Style" at bounding box center [637, 53] width 144 height 21
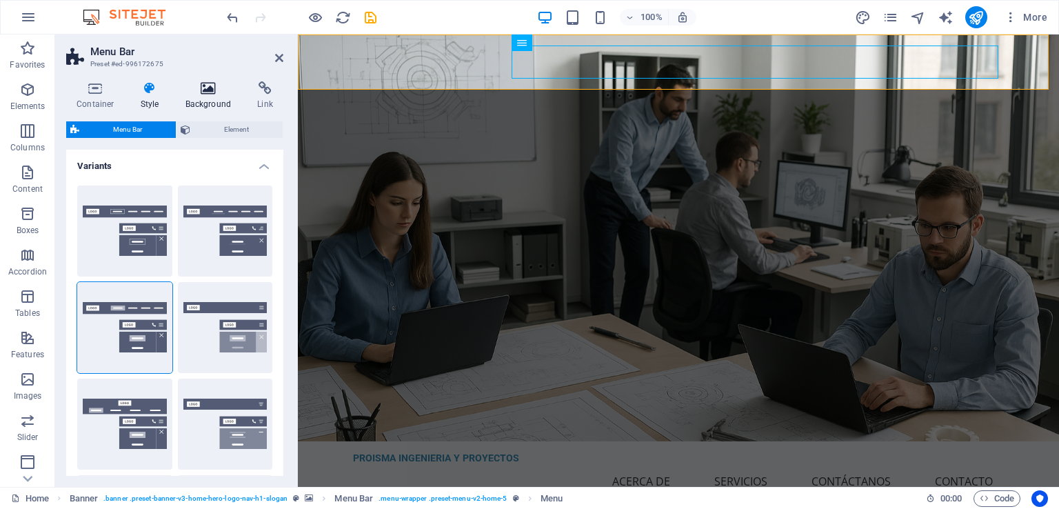
click at [194, 102] on h4 "Background" at bounding box center [211, 95] width 72 height 29
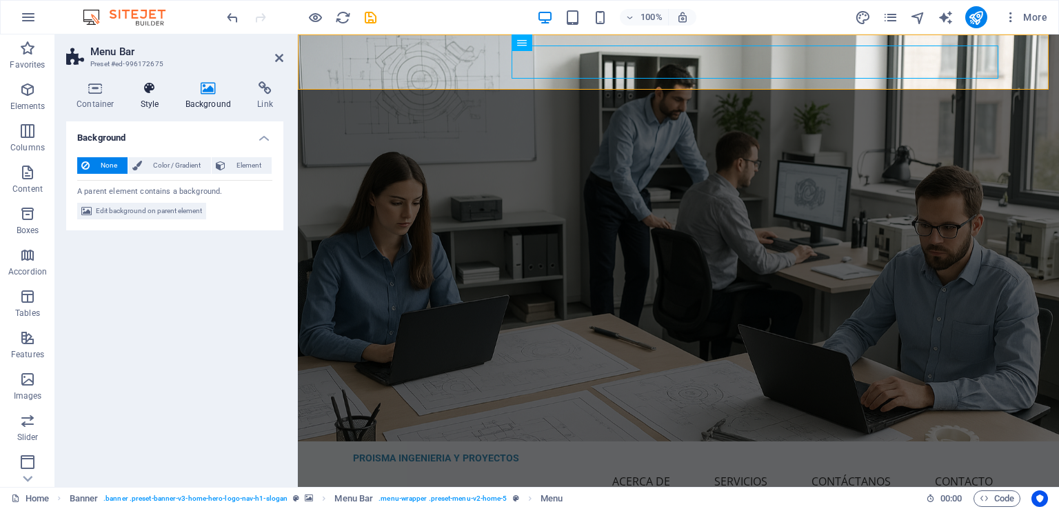
click at [161, 94] on icon at bounding box center [149, 88] width 39 height 14
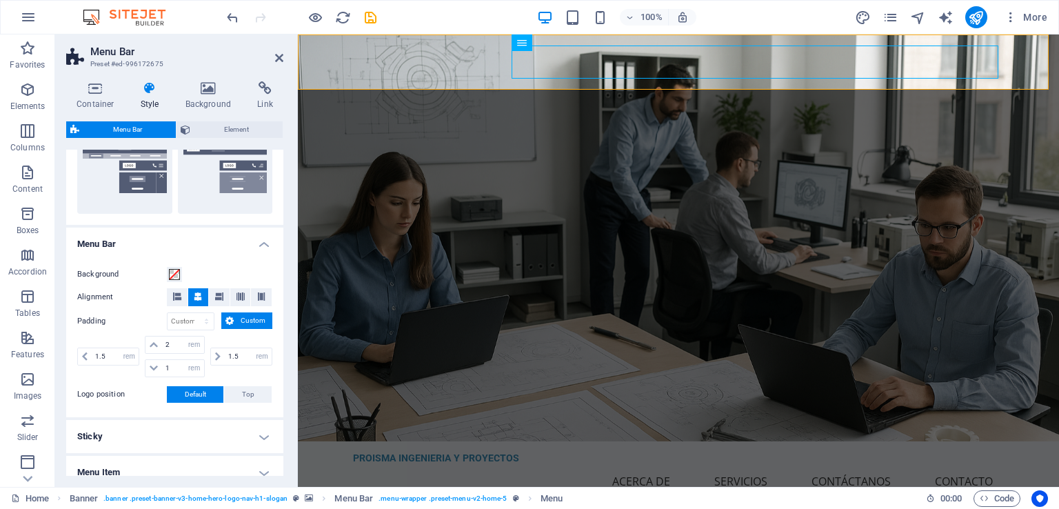
scroll to position [320, 0]
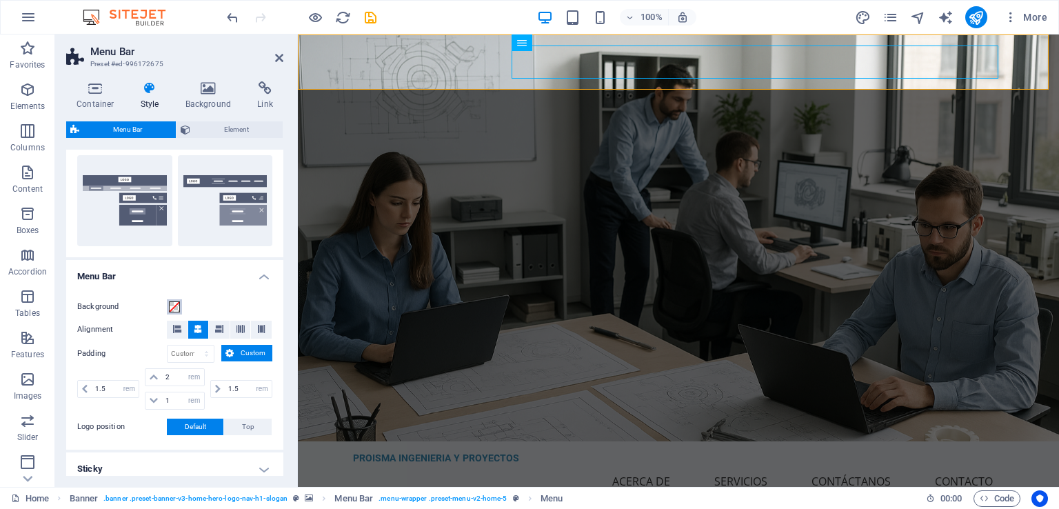
click at [174, 307] on span at bounding box center [174, 306] width 11 height 11
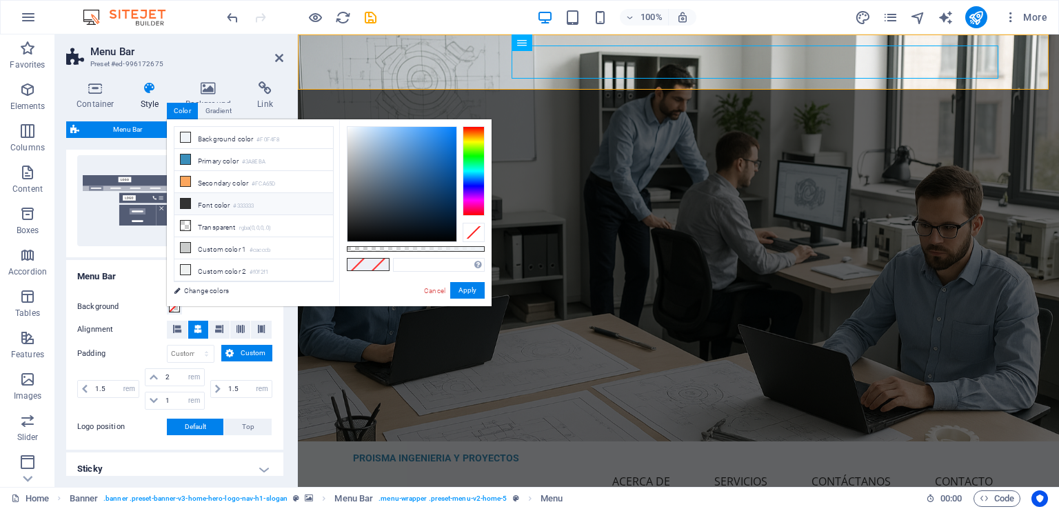
click at [210, 203] on li "Font color #333333" at bounding box center [253, 204] width 159 height 22
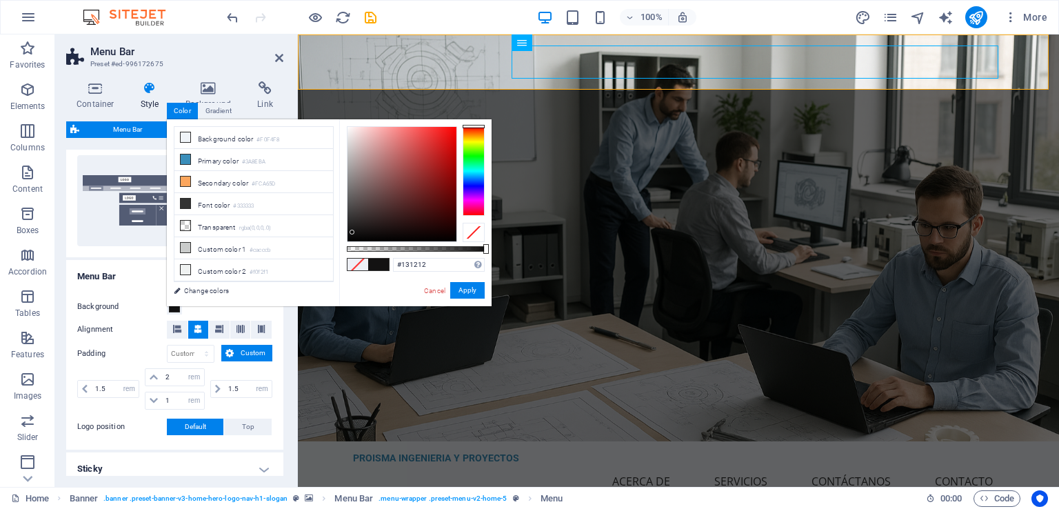
type input "#111010"
drag, startPoint x: 345, startPoint y: 216, endPoint x: 353, endPoint y: 233, distance: 19.1
click at [353, 233] on div at bounding box center [352, 232] width 5 height 5
click at [470, 290] on button "Apply" at bounding box center [467, 290] width 34 height 17
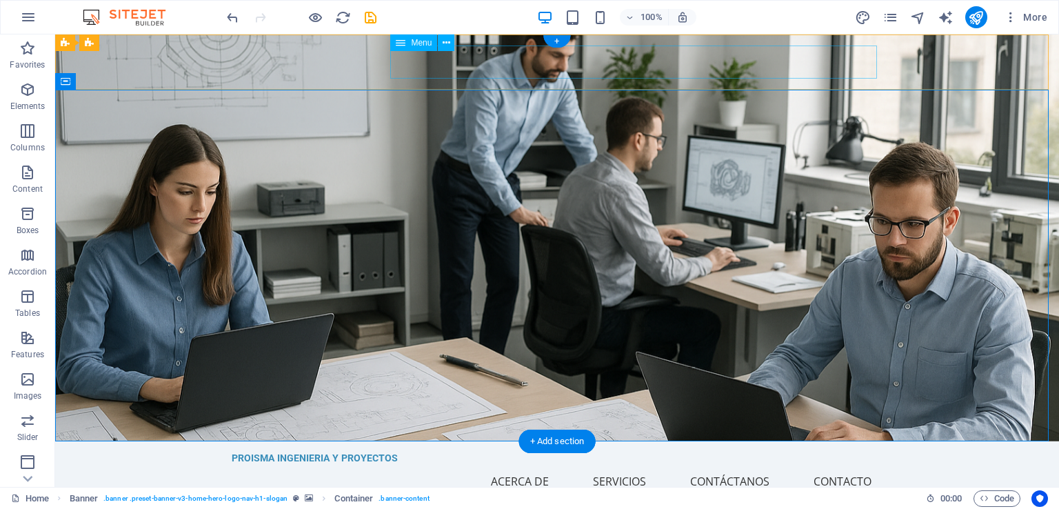
click at [494, 465] on nav "Inicio Acerca de Servicios Contáctanos Contacto" at bounding box center [557, 481] width 651 height 33
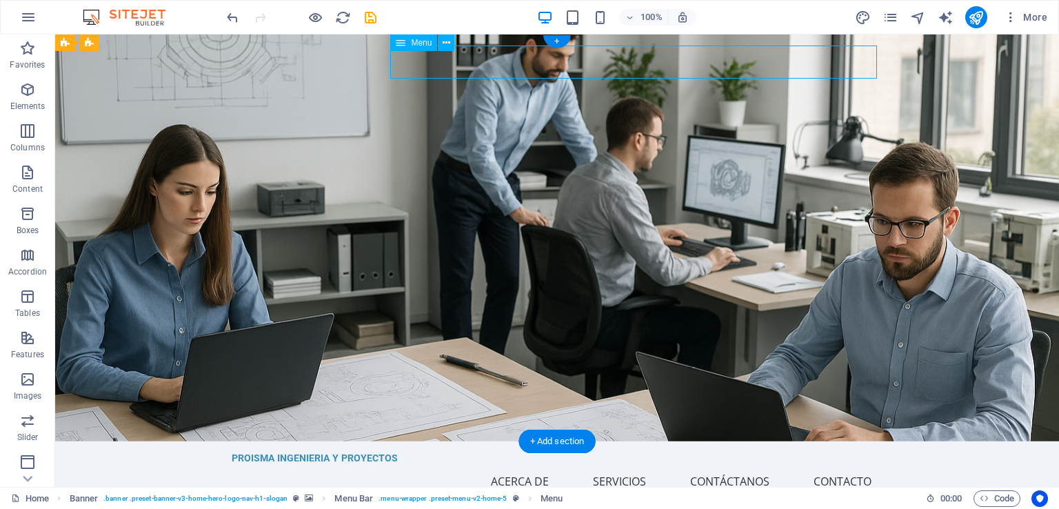
click at [510, 465] on nav "Inicio Acerca de Servicios Contáctanos Contacto" at bounding box center [557, 481] width 651 height 33
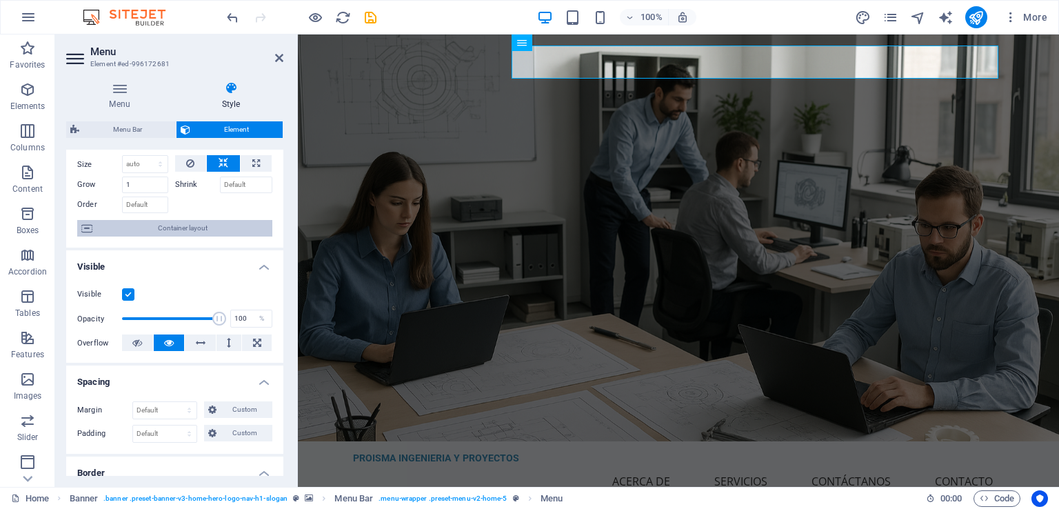
scroll to position [69, 0]
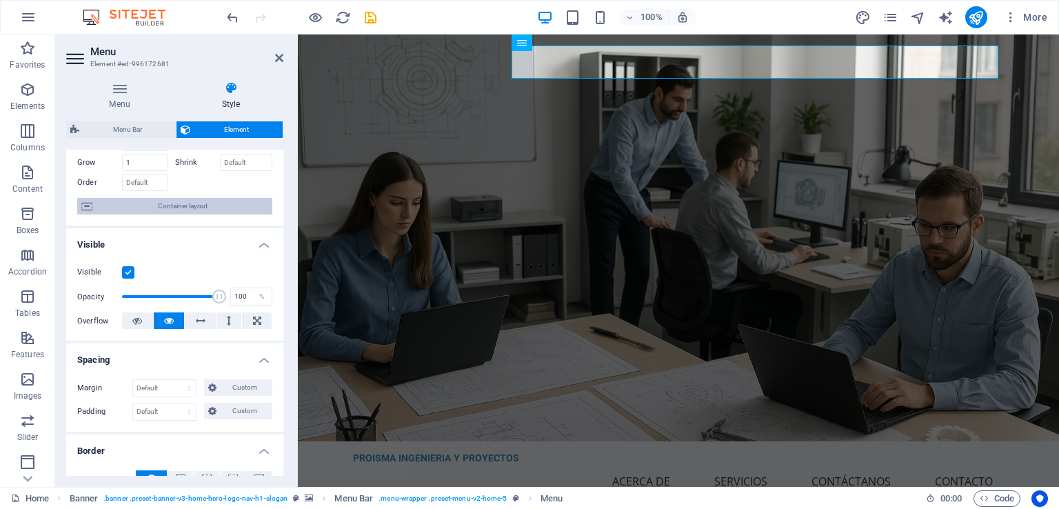
click at [194, 207] on span "Container layout" at bounding box center [183, 206] width 172 height 17
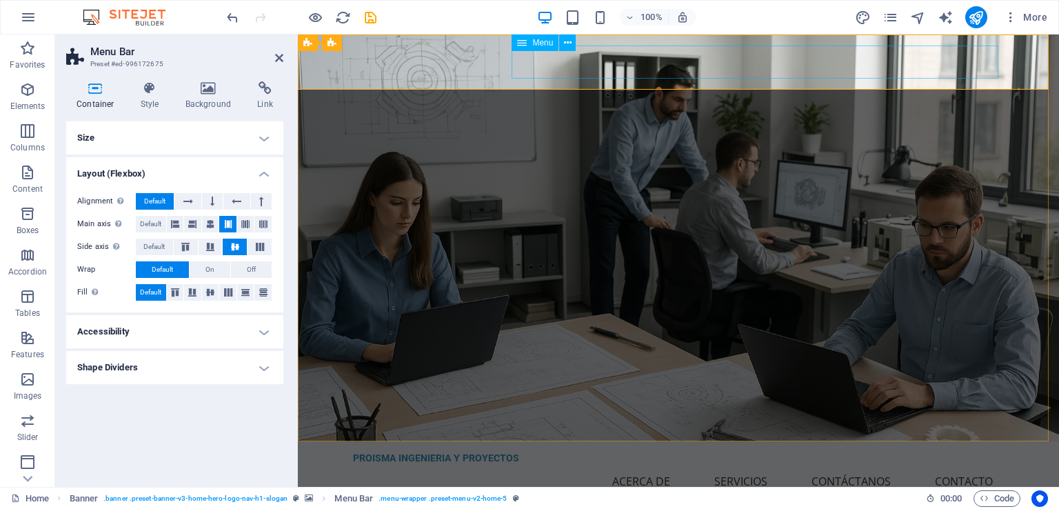
click at [585, 465] on nav "Inicio Acerca de Servicios Contáctanos Contacto" at bounding box center [678, 481] width 651 height 33
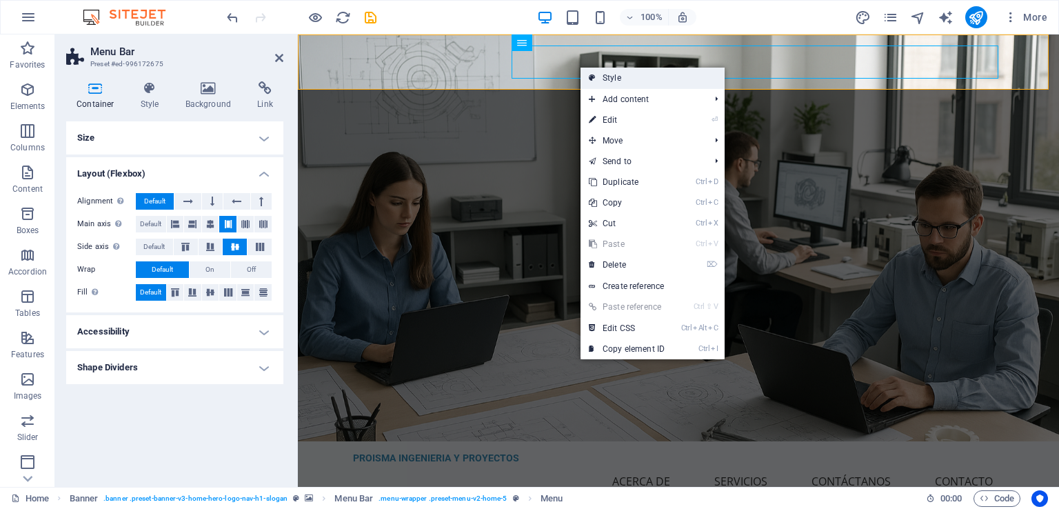
click at [667, 82] on link "Style" at bounding box center [653, 78] width 144 height 21
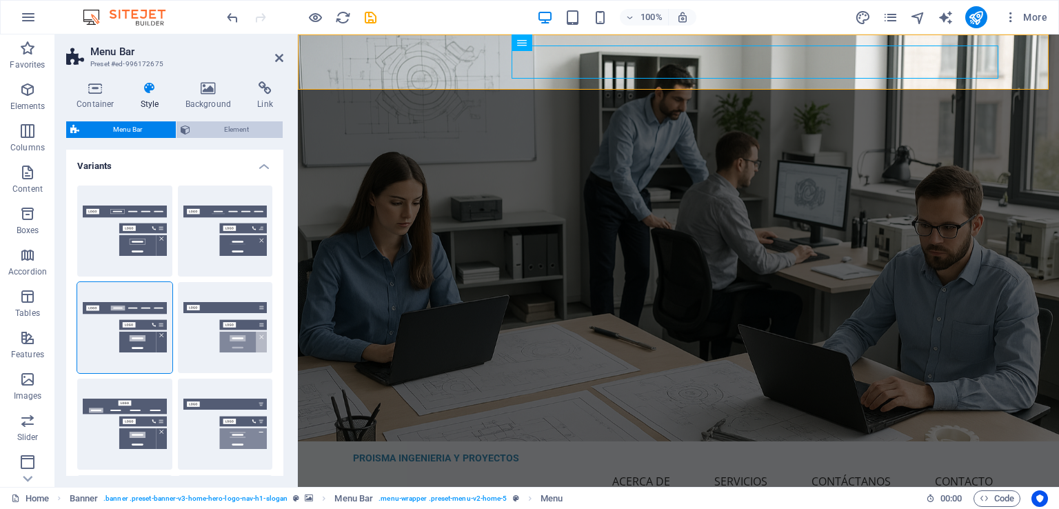
click at [224, 128] on span "Element" at bounding box center [236, 129] width 84 height 17
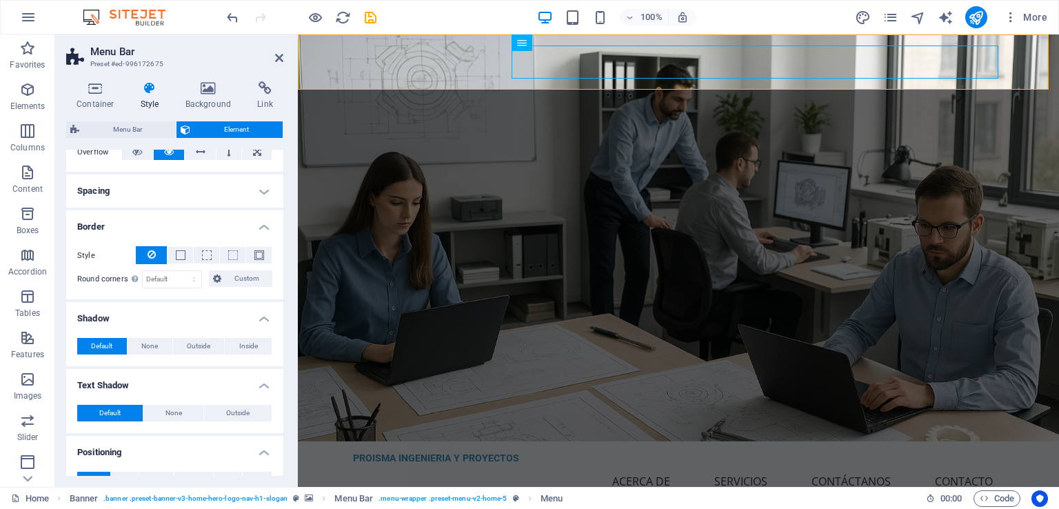
scroll to position [345, 0]
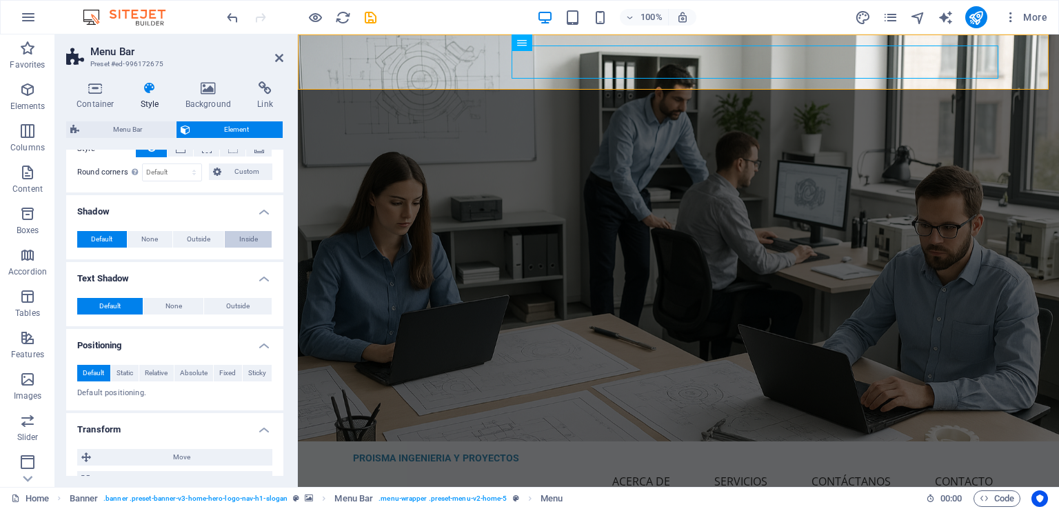
click at [254, 239] on span "Inside" at bounding box center [248, 239] width 19 height 17
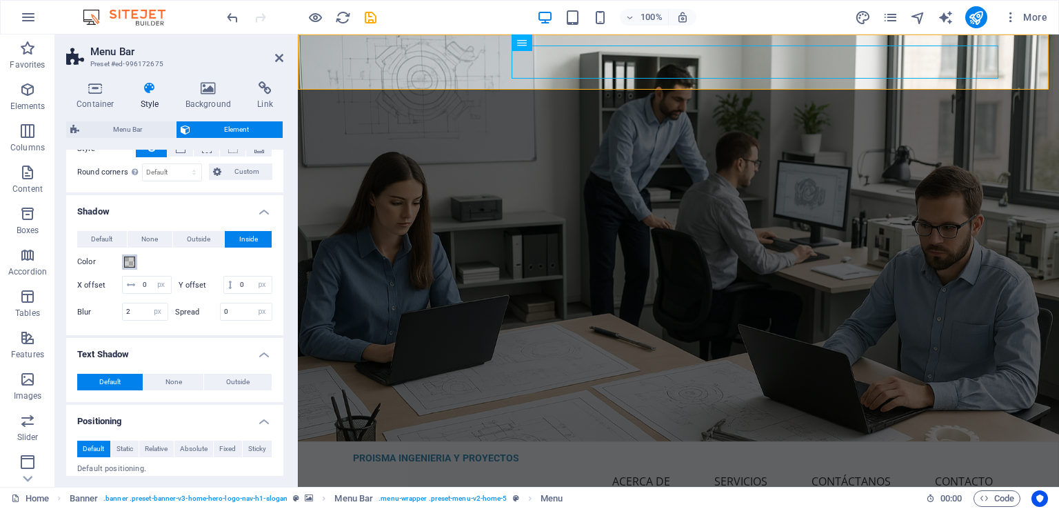
click at [131, 260] on span at bounding box center [129, 262] width 11 height 11
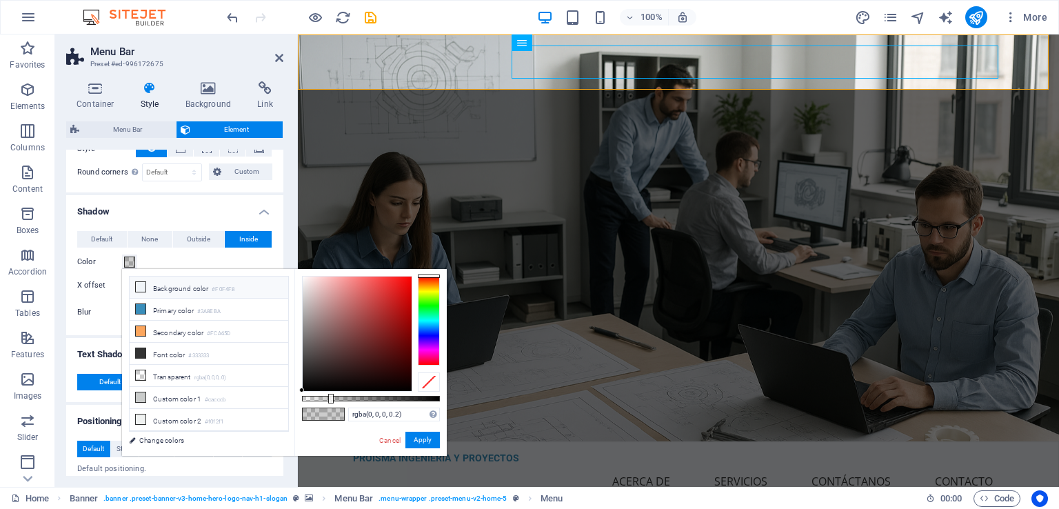
click at [162, 290] on li "Background color #F0F4F8" at bounding box center [209, 288] width 159 height 22
type input "#f0f4f8"
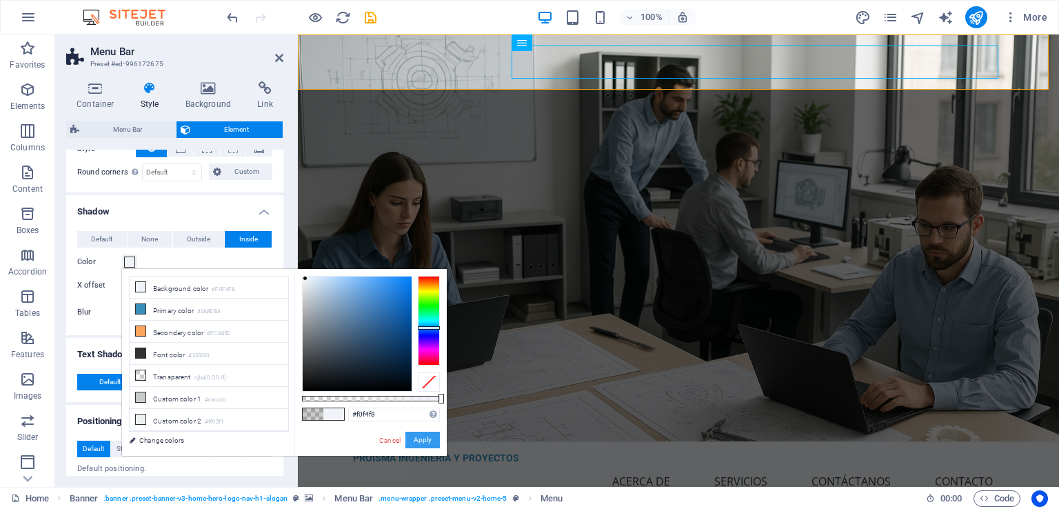
click at [426, 439] on button "Apply" at bounding box center [422, 440] width 34 height 17
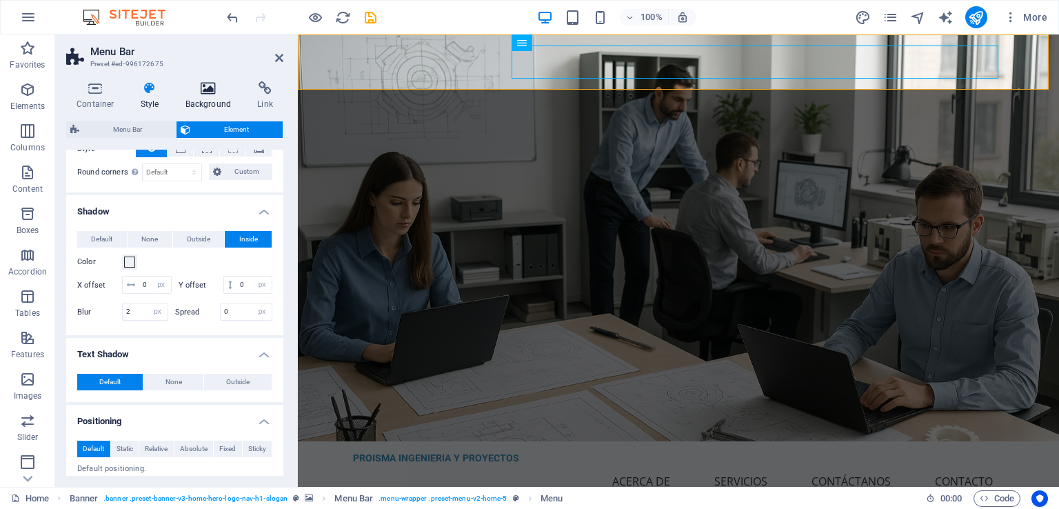
click at [212, 92] on icon at bounding box center [208, 88] width 67 height 14
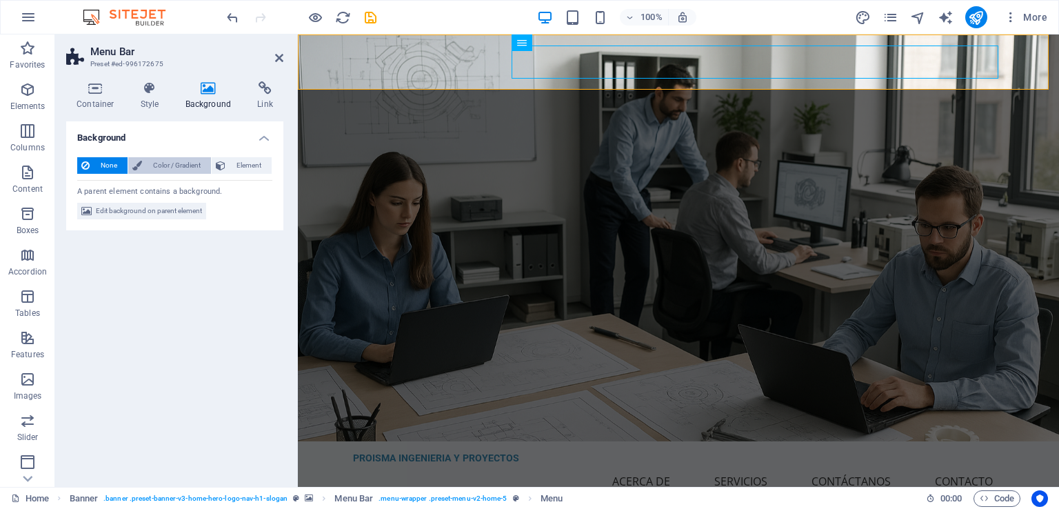
click at [170, 168] on span "Color / Gradient" at bounding box center [176, 165] width 61 height 17
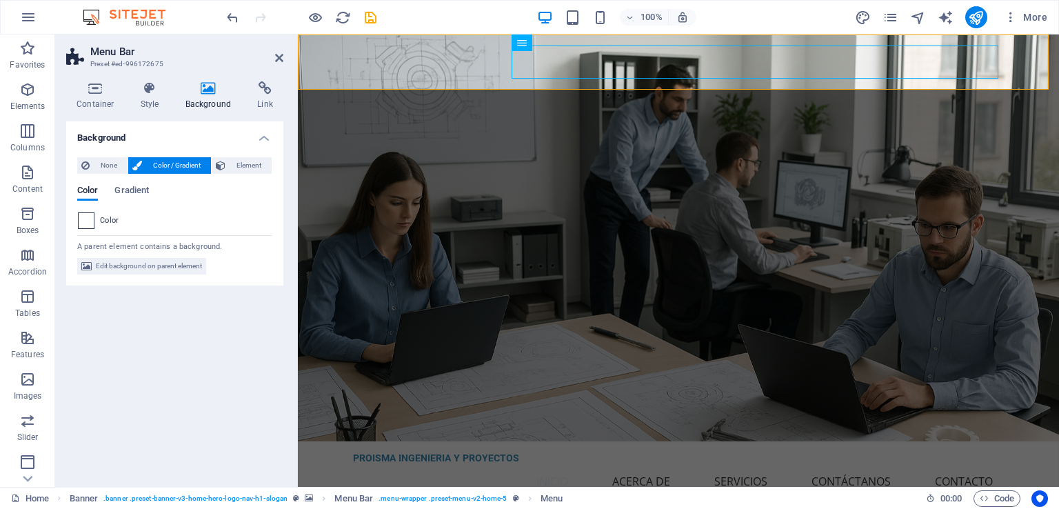
click at [86, 217] on span at bounding box center [86, 220] width 15 height 15
click at [88, 221] on span at bounding box center [86, 220] width 15 height 15
click at [88, 227] on span at bounding box center [86, 220] width 15 height 15
click at [88, 224] on span at bounding box center [86, 220] width 15 height 15
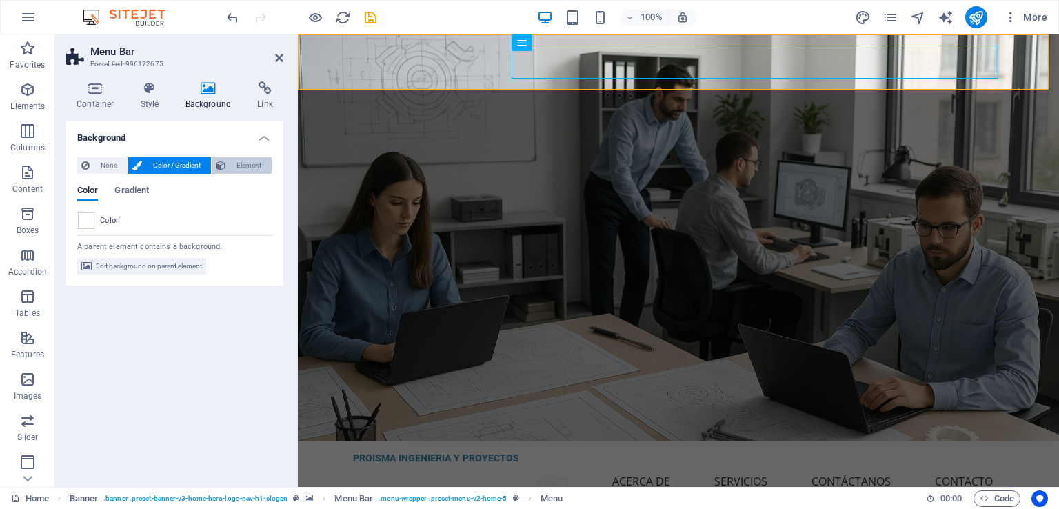
click at [257, 163] on span "Element" at bounding box center [249, 165] width 38 height 17
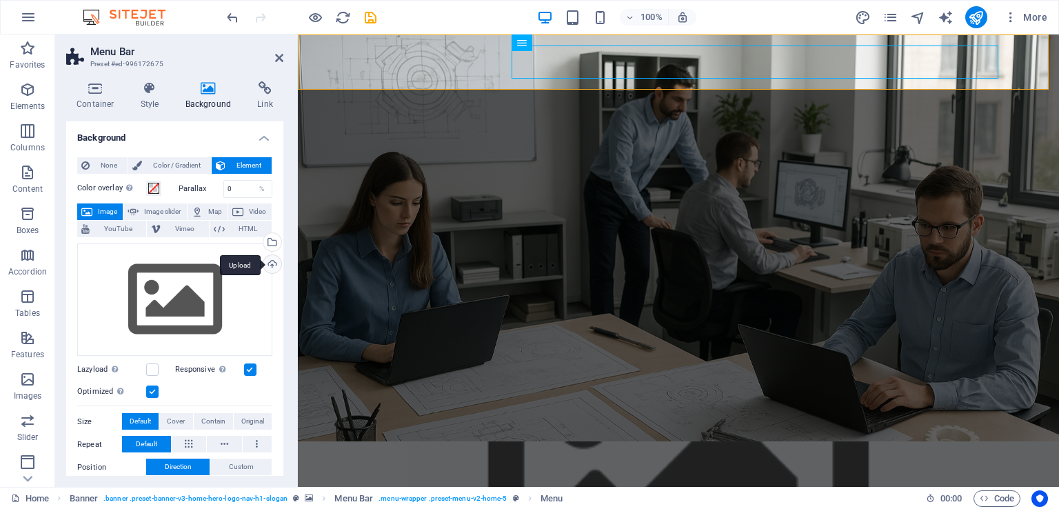
click at [269, 263] on div "Upload" at bounding box center [271, 265] width 21 height 21
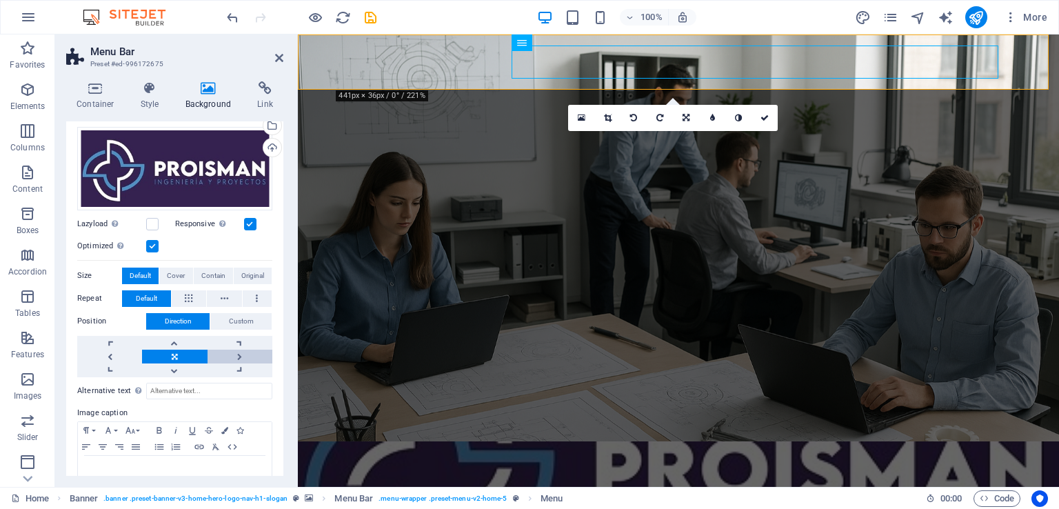
scroll to position [138, 0]
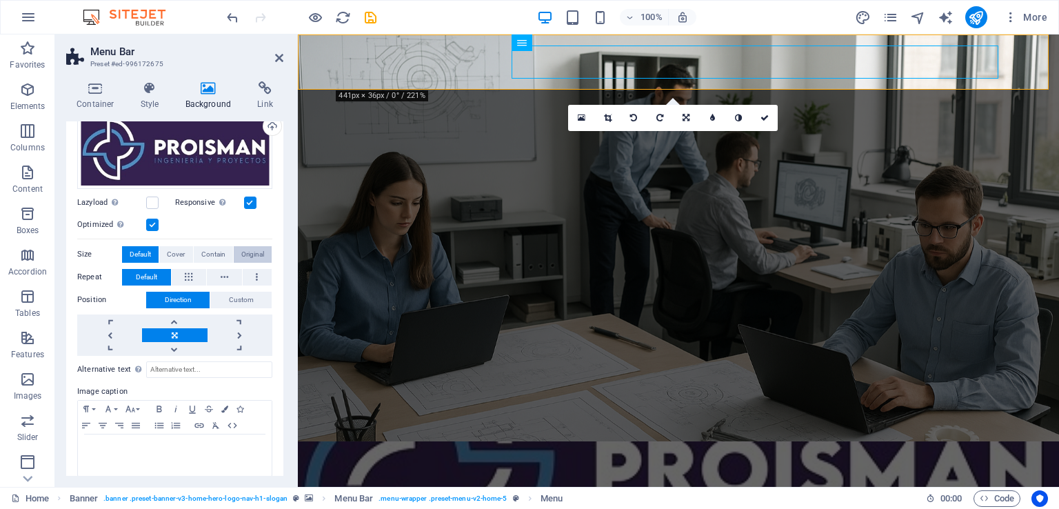
click at [261, 254] on span "Original" at bounding box center [252, 254] width 23 height 17
click at [215, 252] on span "Contain" at bounding box center [213, 254] width 24 height 17
click at [184, 252] on button "Cover" at bounding box center [175, 254] width 33 height 17
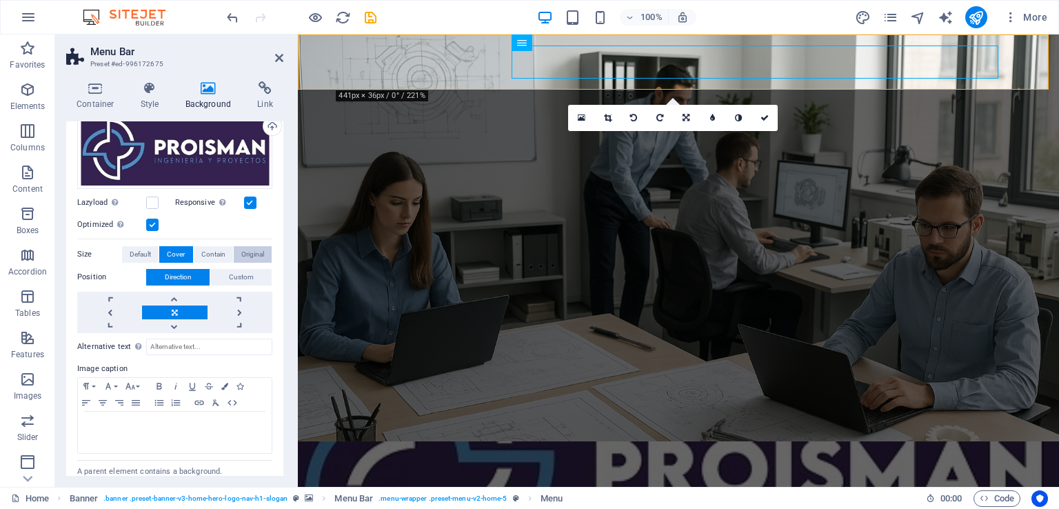
click at [241, 251] on span "Original" at bounding box center [252, 254] width 23 height 17
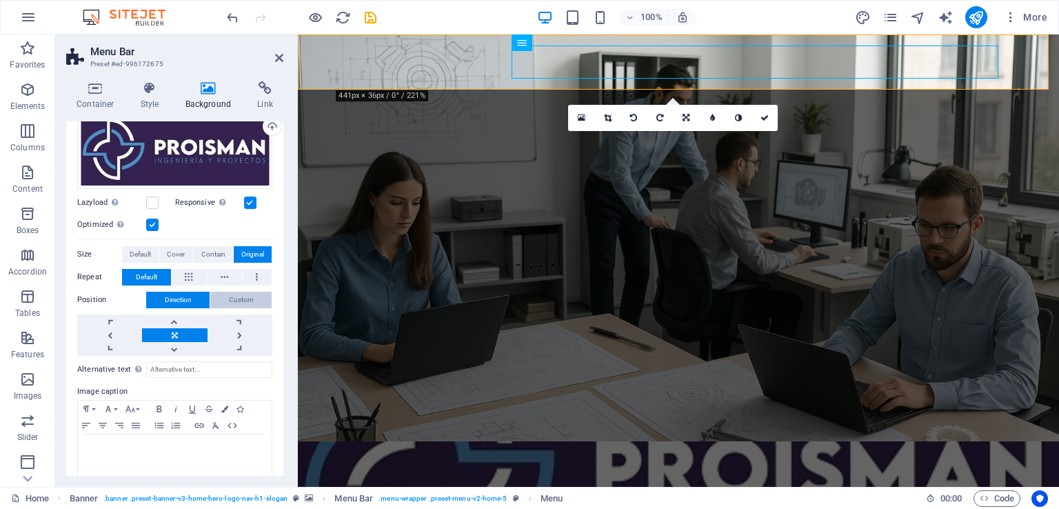
click at [245, 295] on span "Custom" at bounding box center [241, 300] width 25 height 17
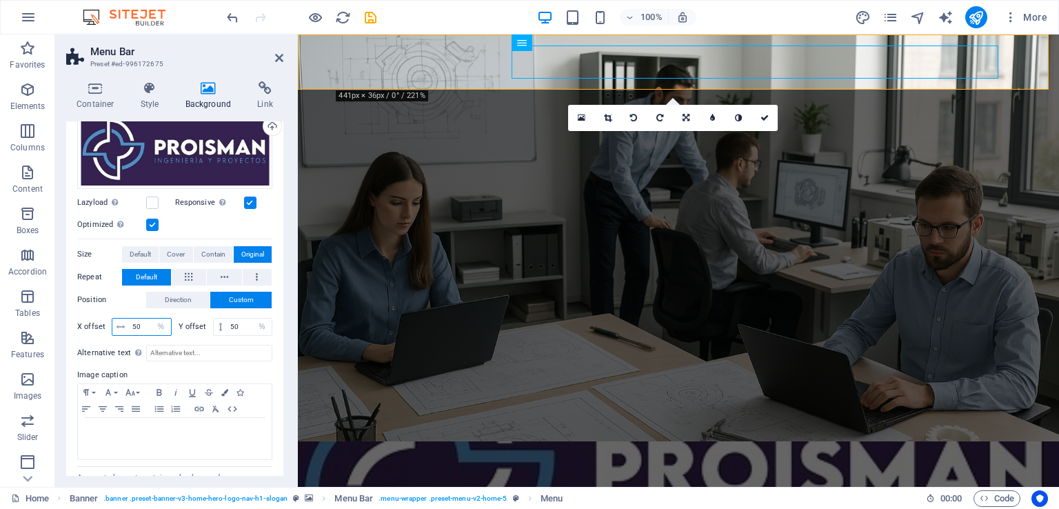
click at [136, 321] on input "50" at bounding box center [150, 327] width 42 height 17
type input "10"
click at [229, 322] on input "50" at bounding box center [249, 327] width 45 height 17
type input "10"
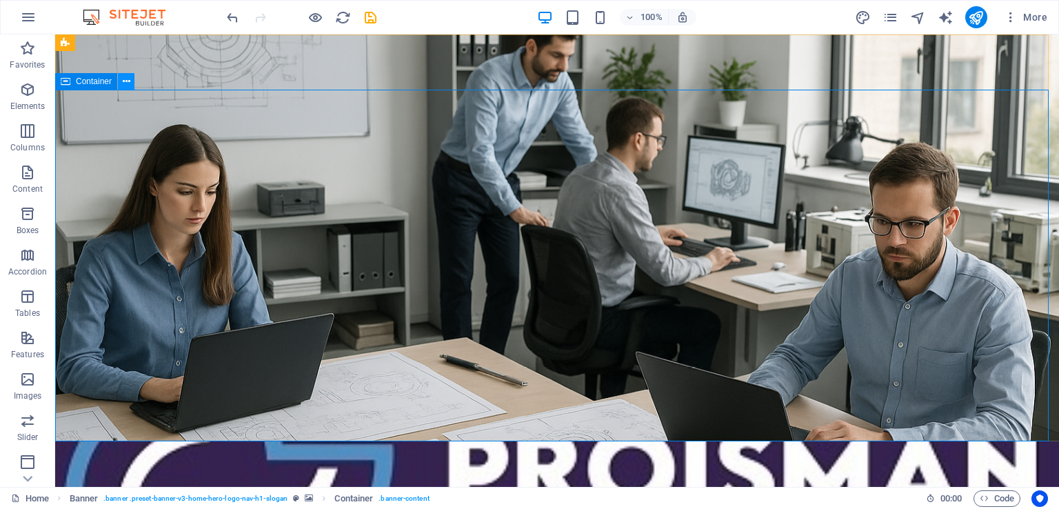
click at [132, 82] on button at bounding box center [126, 81] width 17 height 17
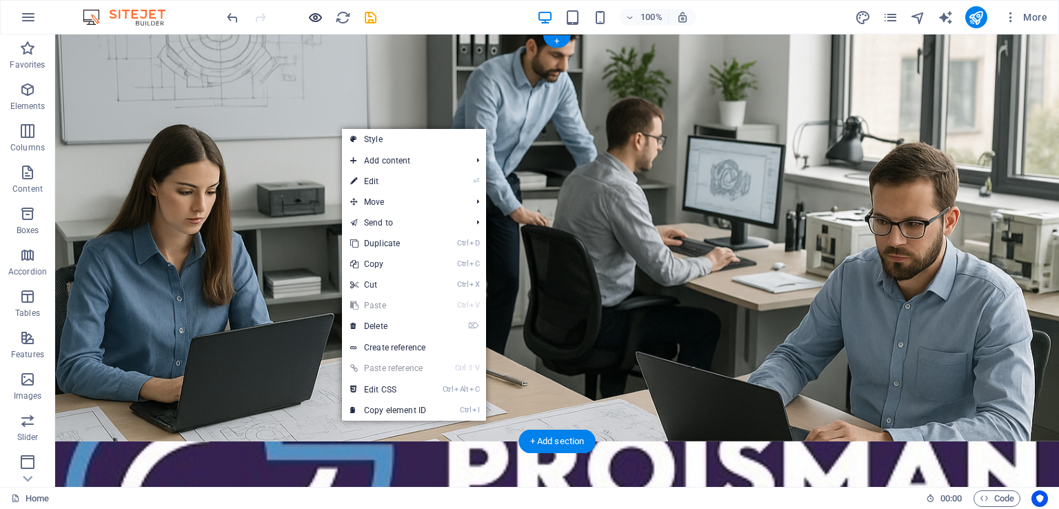
click at [317, 15] on icon "button" at bounding box center [316, 18] width 16 height 16
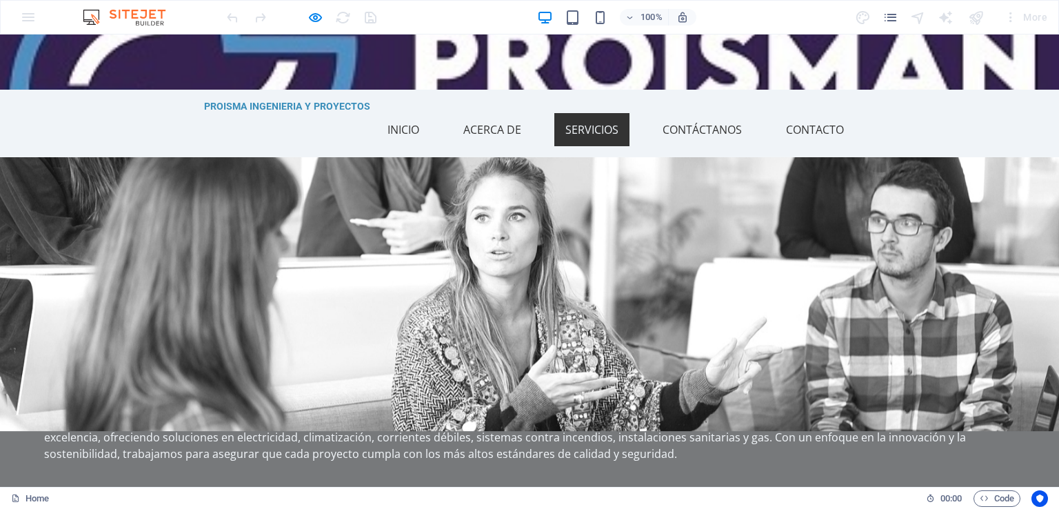
scroll to position [552, 0]
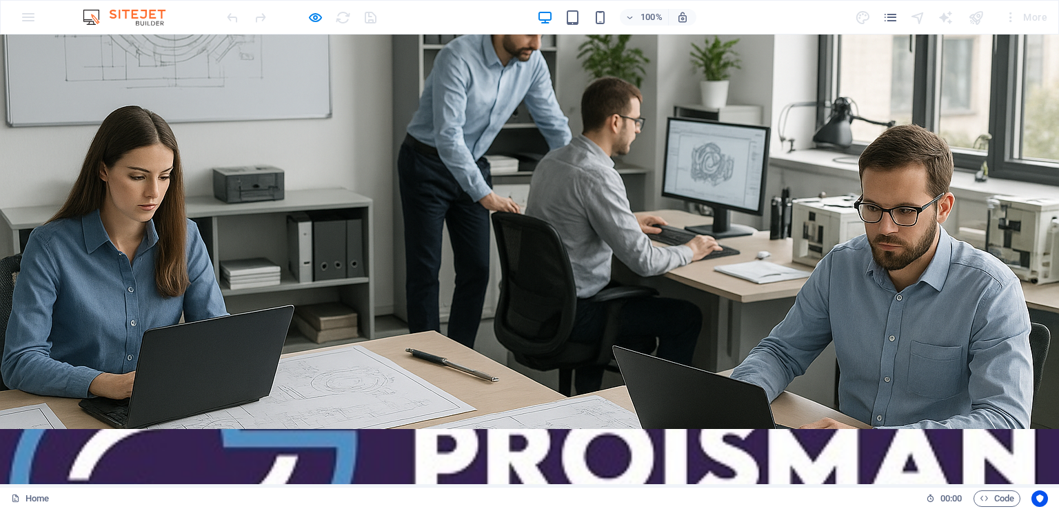
scroll to position [0, 0]
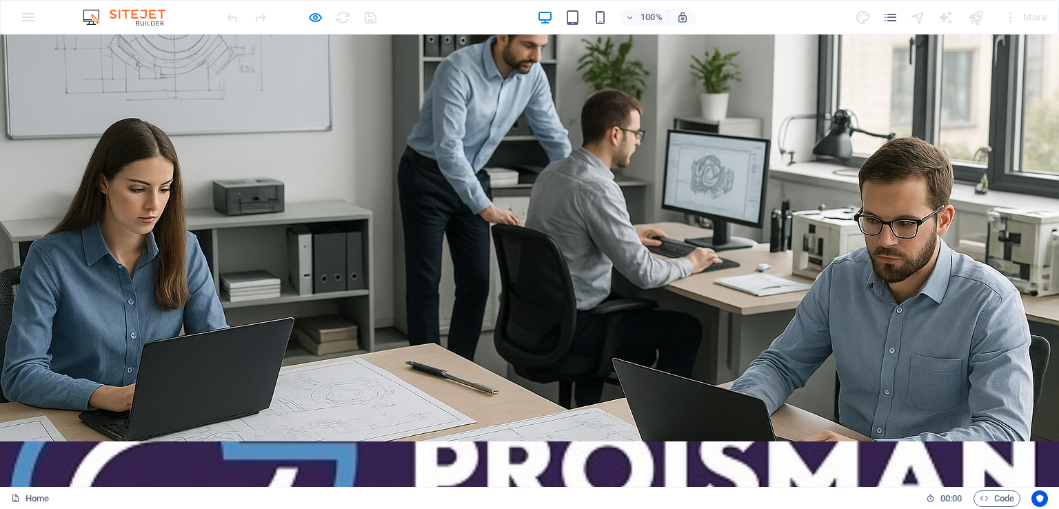
click at [156, 441] on div at bounding box center [529, 468] width 1059 height 55
click at [161, 441] on div at bounding box center [529, 468] width 1059 height 55
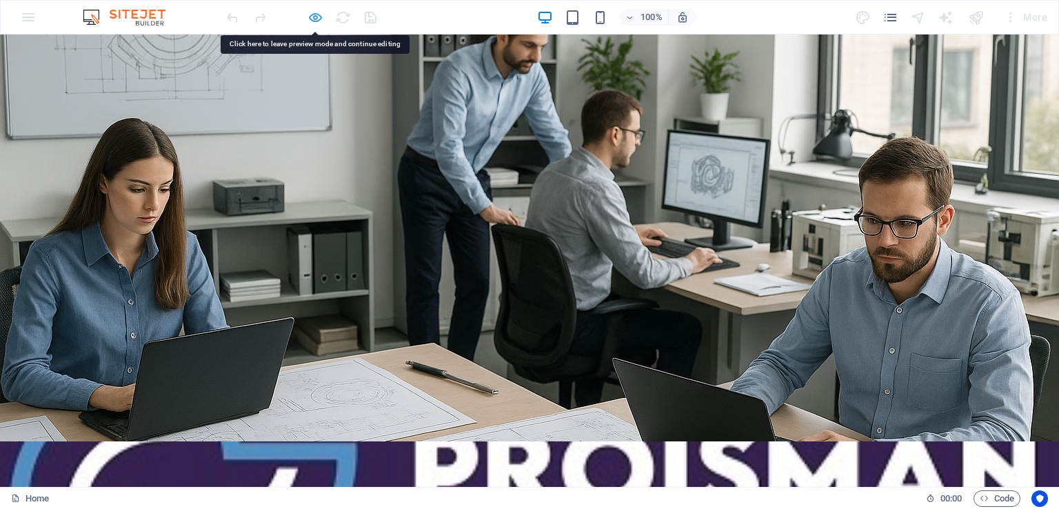
drag, startPoint x: 161, startPoint y: 21, endPoint x: 310, endPoint y: 17, distance: 149.0
click at [310, 17] on icon "button" at bounding box center [316, 18] width 16 height 16
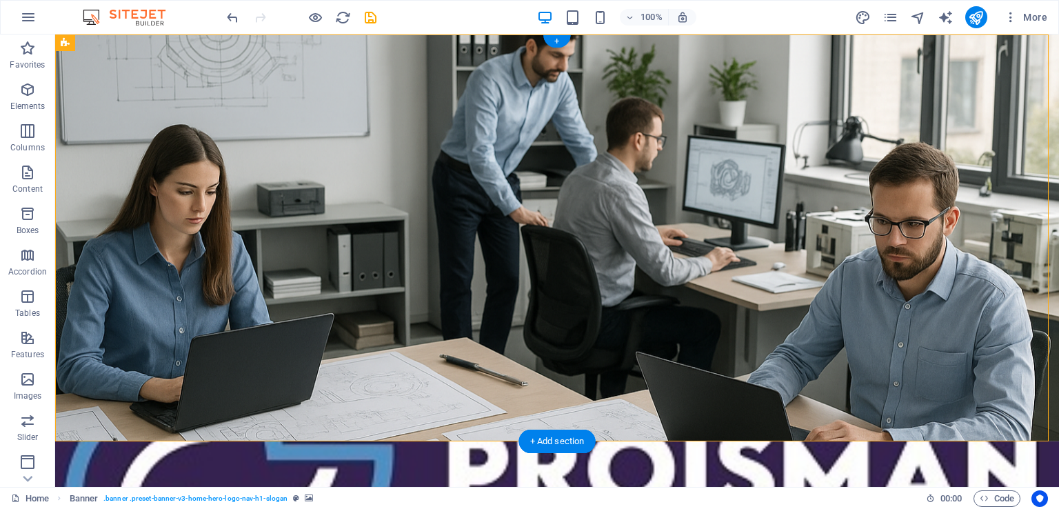
click at [334, 441] on figure at bounding box center [557, 468] width 1004 height 55
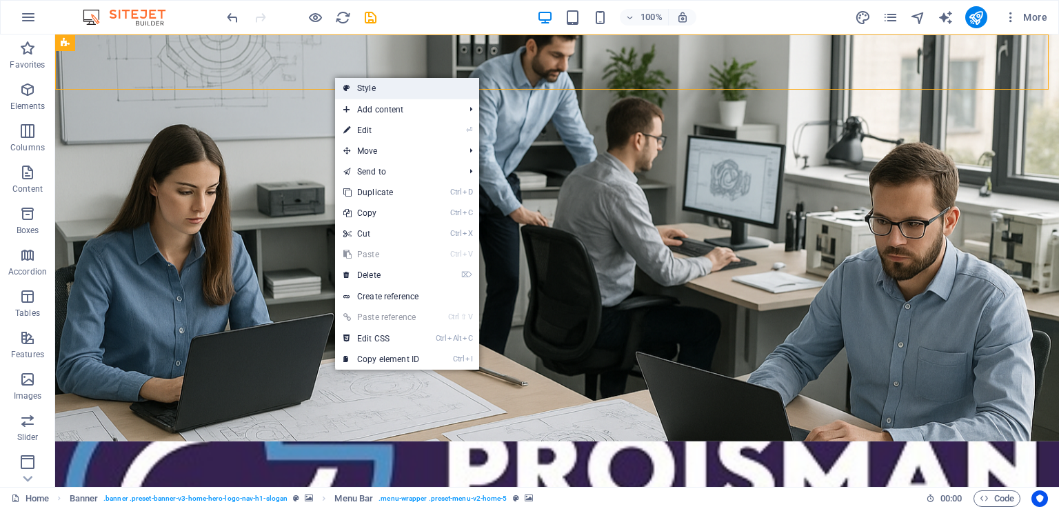
click at [368, 89] on link "Style" at bounding box center [407, 88] width 144 height 21
select select "rem"
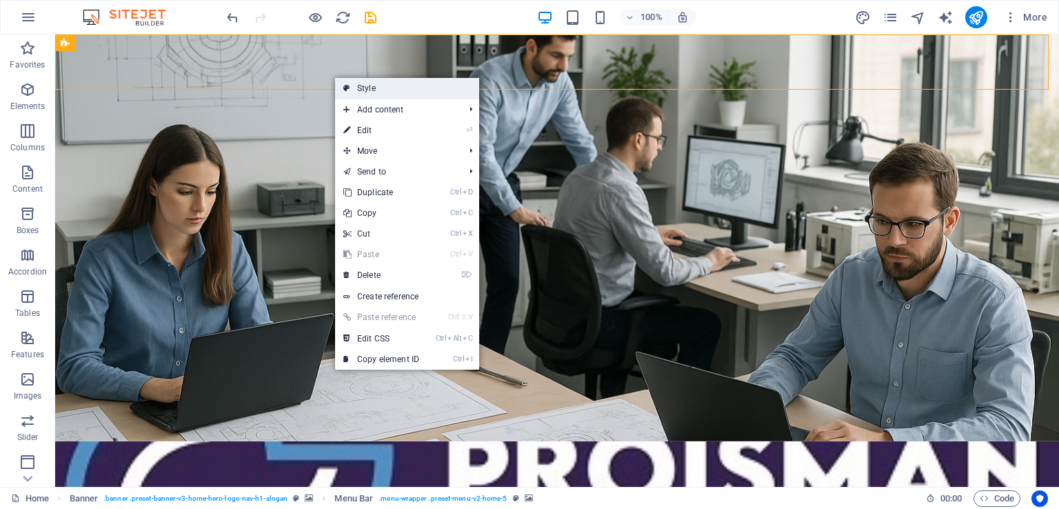
select select "preset-menu-v2-home-5"
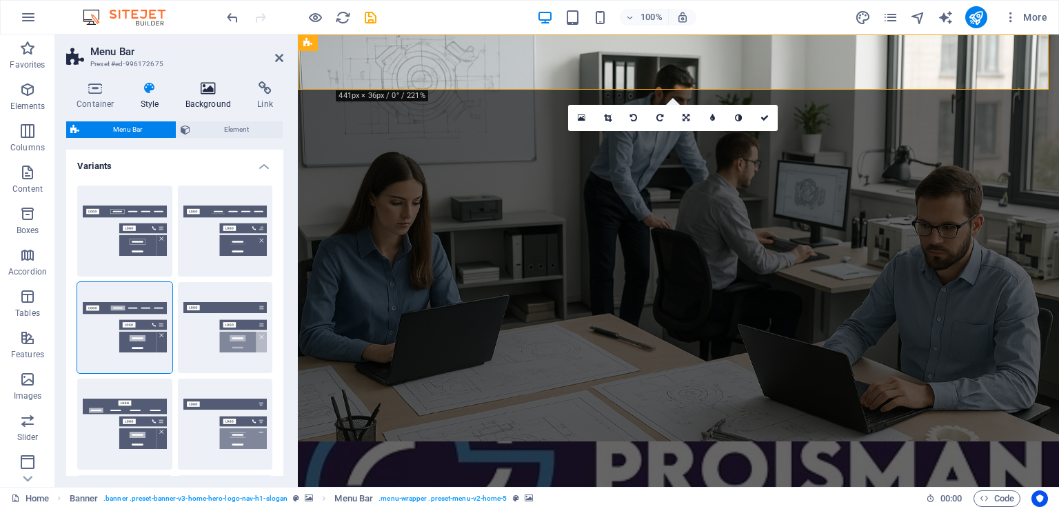
click at [212, 94] on icon at bounding box center [208, 88] width 67 height 14
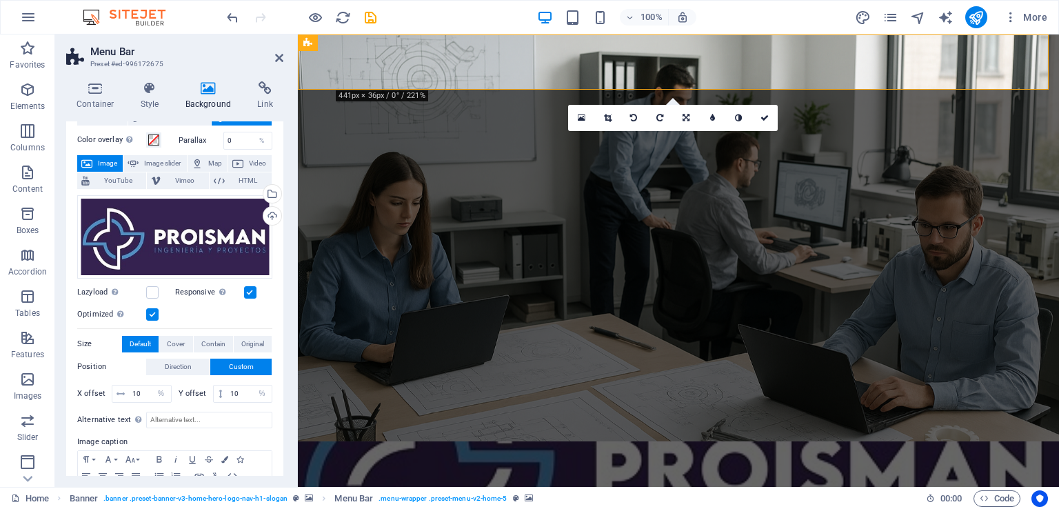
scroll to position [69, 0]
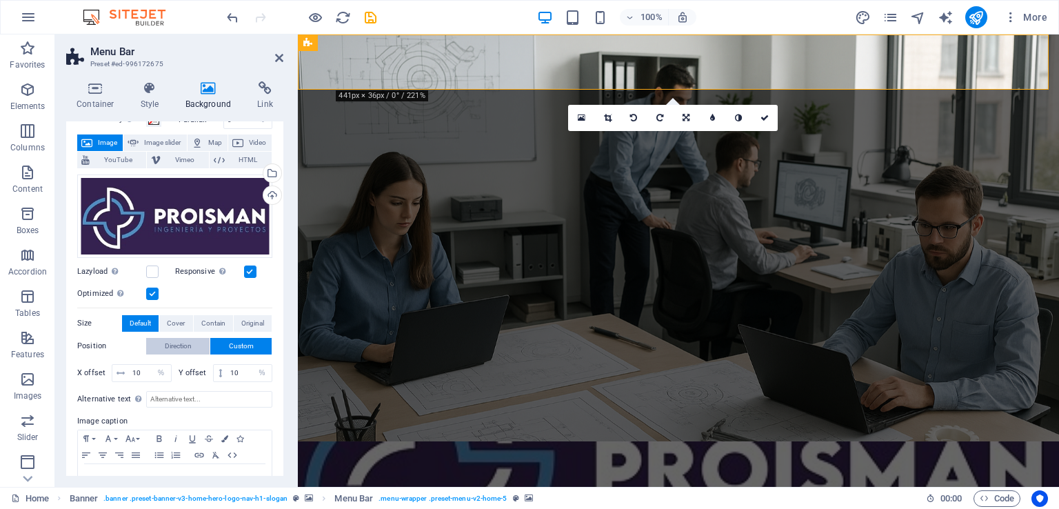
click at [188, 345] on span "Direction" at bounding box center [178, 346] width 27 height 17
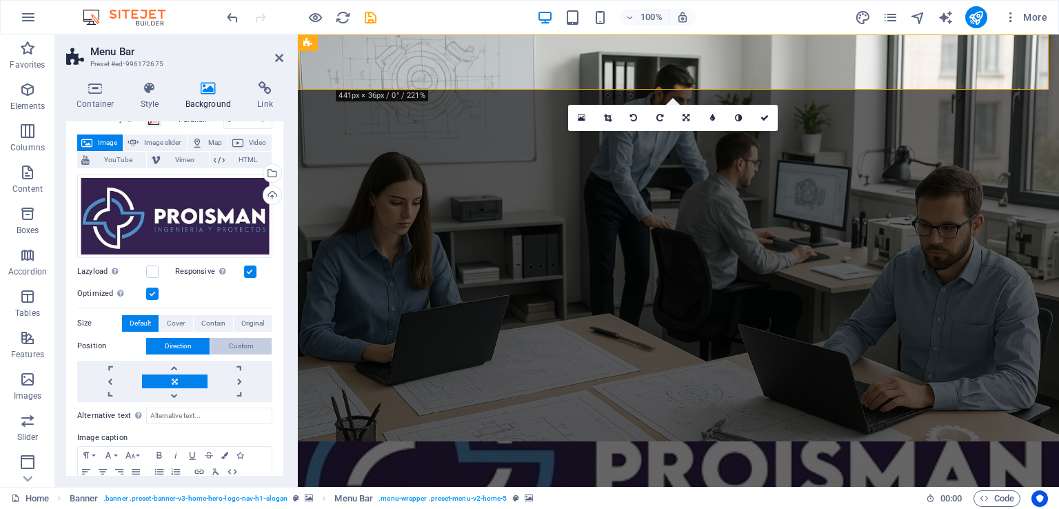
click at [237, 350] on span "Custom" at bounding box center [241, 346] width 25 height 17
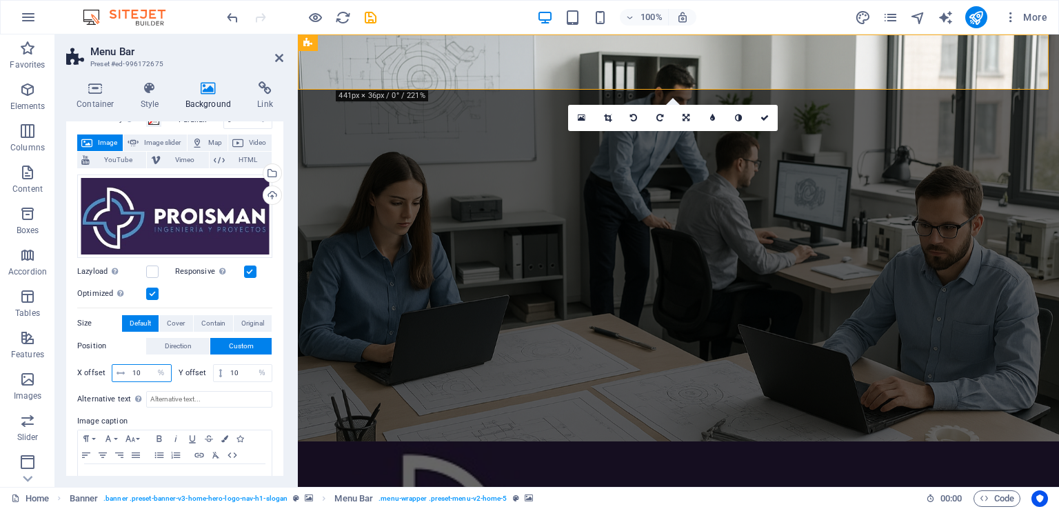
click at [142, 373] on input "10" at bounding box center [150, 373] width 42 height 17
type input "1"
type input "120"
drag, startPoint x: 241, startPoint y: 370, endPoint x: 214, endPoint y: 374, distance: 27.2
click at [214, 374] on div "10 px rem % vh vw" at bounding box center [243, 373] width 60 height 18
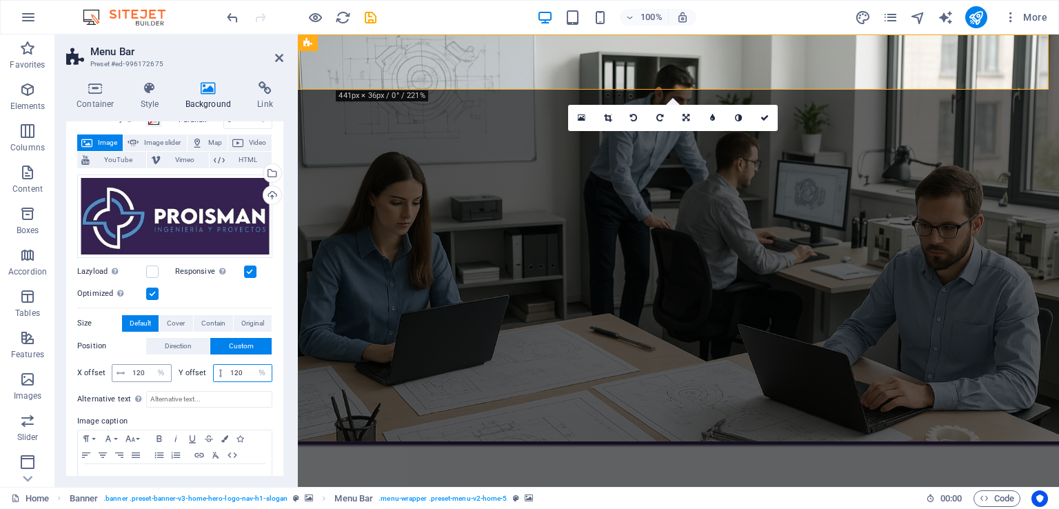
type input "120"
drag, startPoint x: 147, startPoint y: 371, endPoint x: 118, endPoint y: 374, distance: 29.1
click at [118, 374] on div "120 px rem % vh vw" at bounding box center [142, 373] width 60 height 18
type input "5"
drag, startPoint x: 241, startPoint y: 376, endPoint x: 215, endPoint y: 376, distance: 26.2
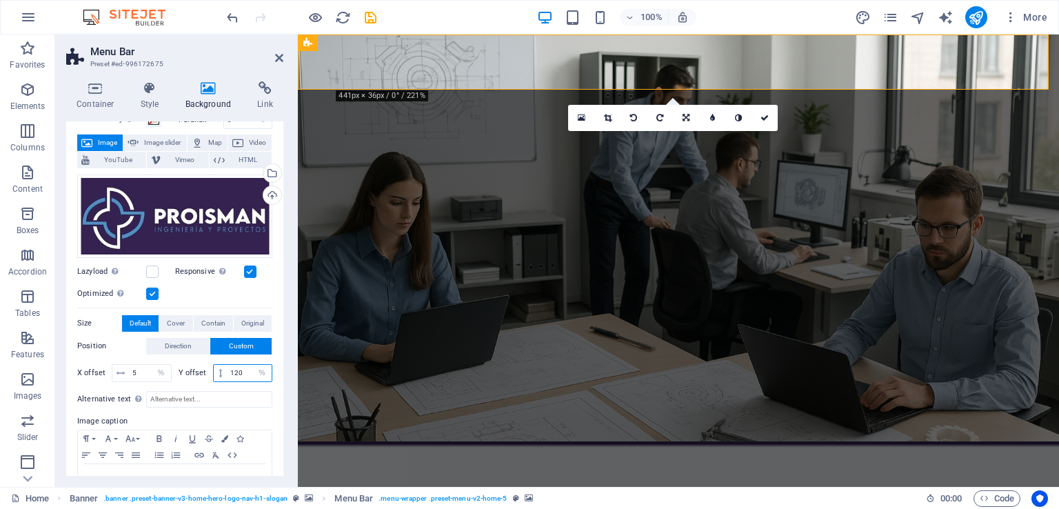
click at [215, 376] on div "120 px rem % vh vw" at bounding box center [243, 373] width 60 height 18
type input "5"
click at [143, 368] on input "5" at bounding box center [150, 373] width 42 height 17
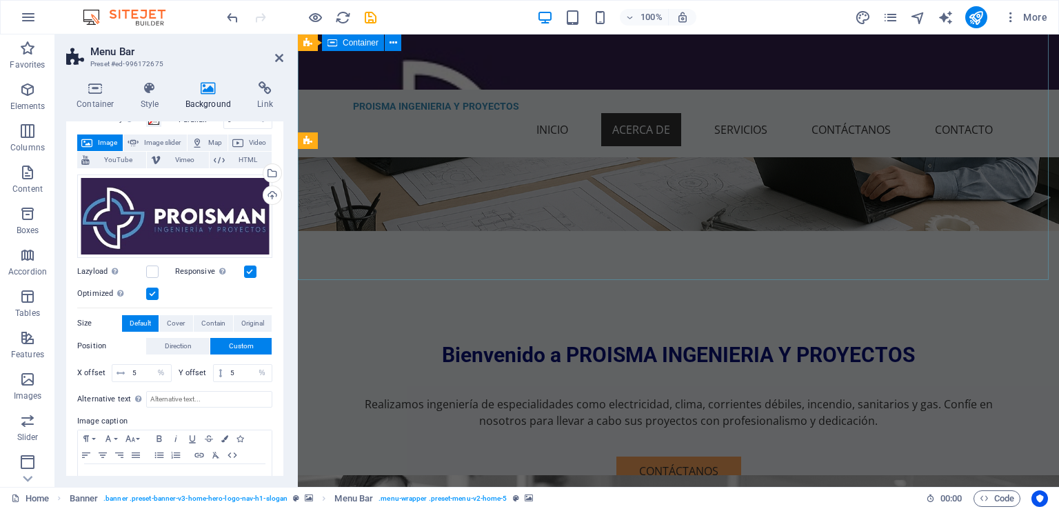
scroll to position [0, 0]
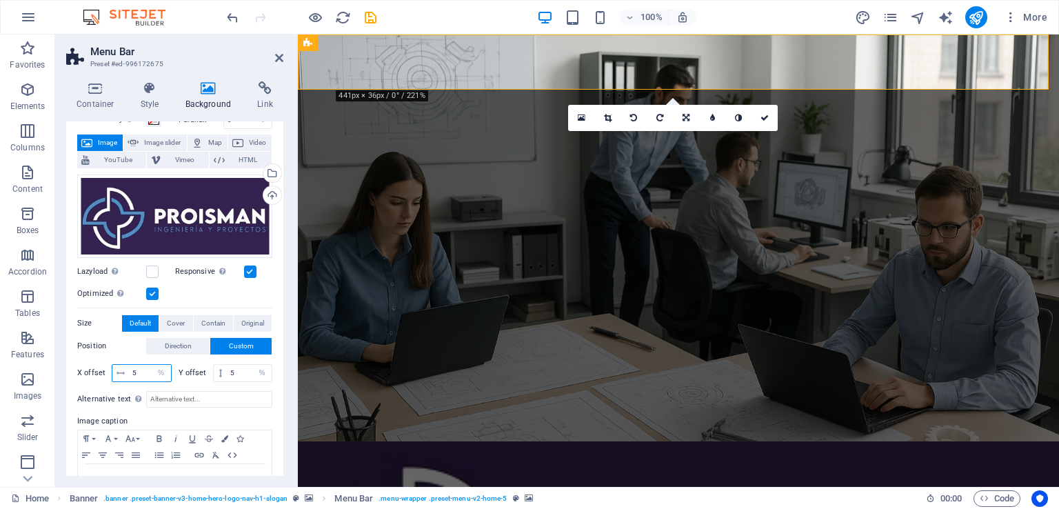
drag, startPoint x: 142, startPoint y: 368, endPoint x: 124, endPoint y: 370, distance: 18.1
click at [124, 370] on div "5 px rem % vh vw" at bounding box center [142, 373] width 60 height 18
type input "15"
click at [237, 375] on input "5" at bounding box center [249, 373] width 45 height 17
click at [227, 371] on input "5" at bounding box center [249, 373] width 45 height 17
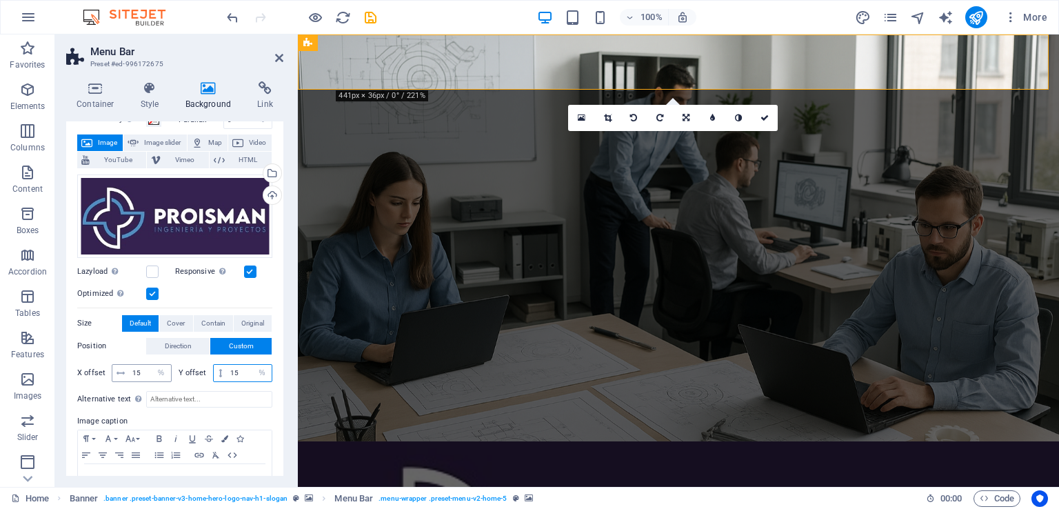
type input "15"
click at [145, 371] on input "15" at bounding box center [150, 373] width 42 height 17
drag, startPoint x: 141, startPoint y: 371, endPoint x: 132, endPoint y: 373, distance: 9.2
click at [132, 373] on input "15" at bounding box center [150, 373] width 42 height 17
type input "1"
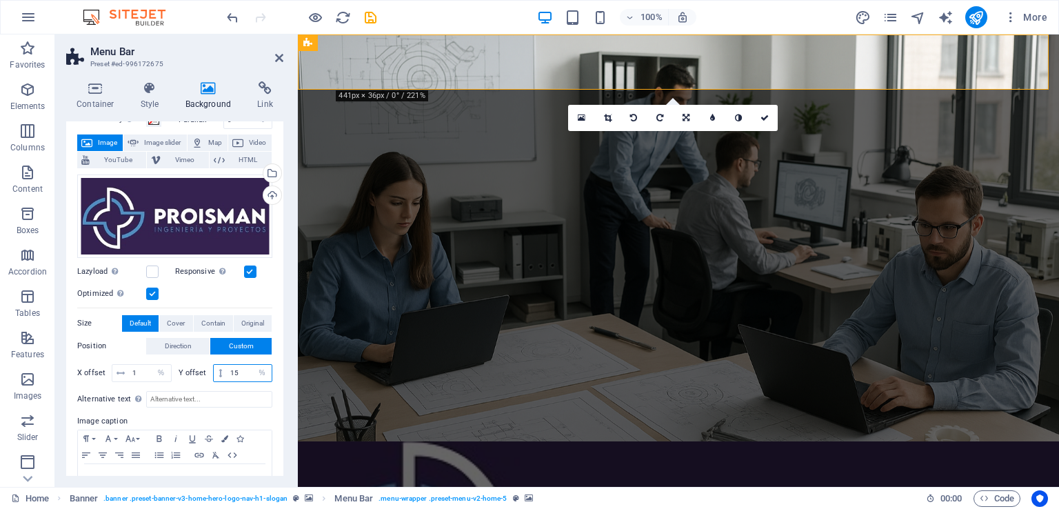
click at [241, 368] on input "15" at bounding box center [249, 373] width 45 height 17
drag, startPoint x: 242, startPoint y: 370, endPoint x: 219, endPoint y: 372, distance: 23.5
click at [219, 372] on div "15 px rem % vh vw" at bounding box center [243, 373] width 60 height 18
click at [143, 372] on input "1" at bounding box center [150, 373] width 42 height 17
drag, startPoint x: 234, startPoint y: 373, endPoint x: 220, endPoint y: 373, distance: 13.8
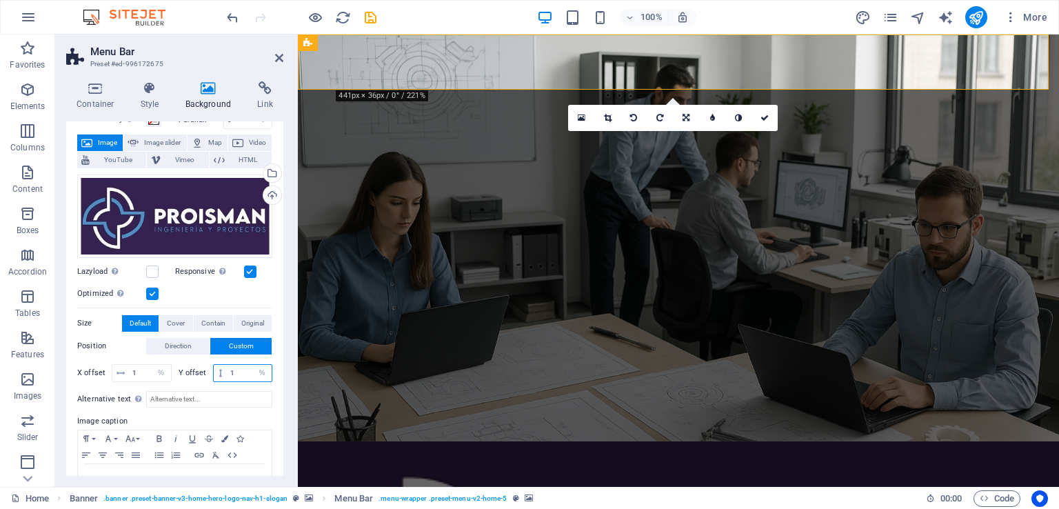
click at [220, 373] on div "1 px rem % vh vw" at bounding box center [243, 373] width 60 height 18
click at [141, 372] on input "1" at bounding box center [150, 373] width 42 height 17
drag, startPoint x: 243, startPoint y: 370, endPoint x: 221, endPoint y: 370, distance: 22.1
click at [221, 370] on div "100 px rem % vh vw" at bounding box center [243, 373] width 60 height 18
type input "1"
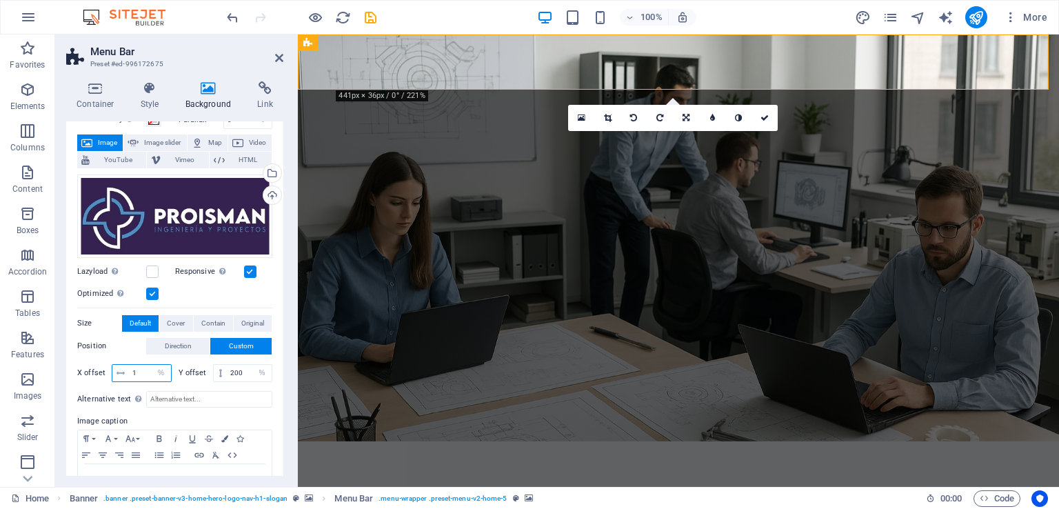
click at [139, 373] on input "1" at bounding box center [150, 373] width 42 height 17
drag, startPoint x: 242, startPoint y: 365, endPoint x: 218, endPoint y: 368, distance: 24.3
click at [218, 368] on div "200 px rem % vh vw" at bounding box center [243, 373] width 60 height 18
type input "150"
click at [144, 372] on input "1" at bounding box center [150, 373] width 42 height 17
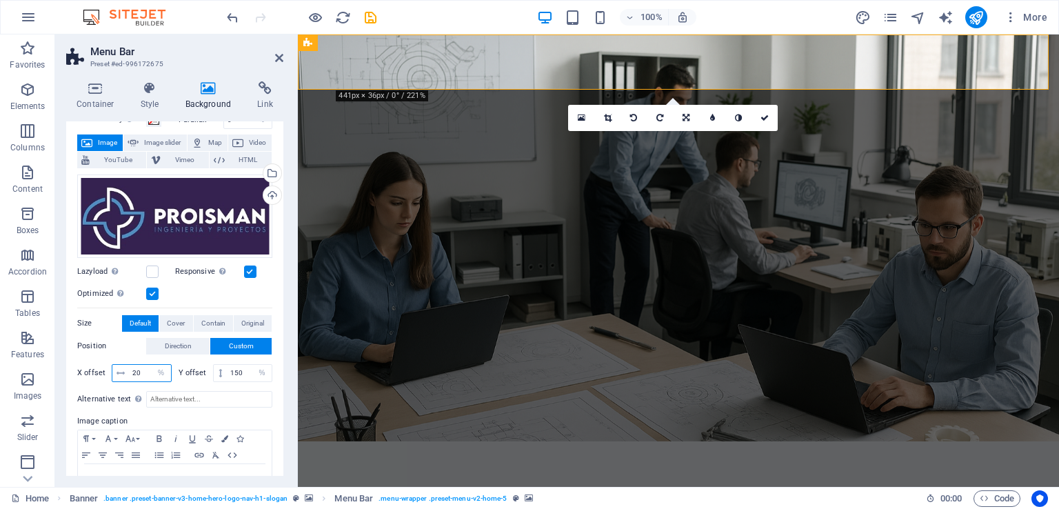
type input "20"
click at [241, 373] on input "150" at bounding box center [249, 373] width 45 height 17
drag, startPoint x: 242, startPoint y: 373, endPoint x: 224, endPoint y: 373, distance: 17.9
click at [224, 373] on div "150 px rem % vh vw" at bounding box center [243, 373] width 60 height 18
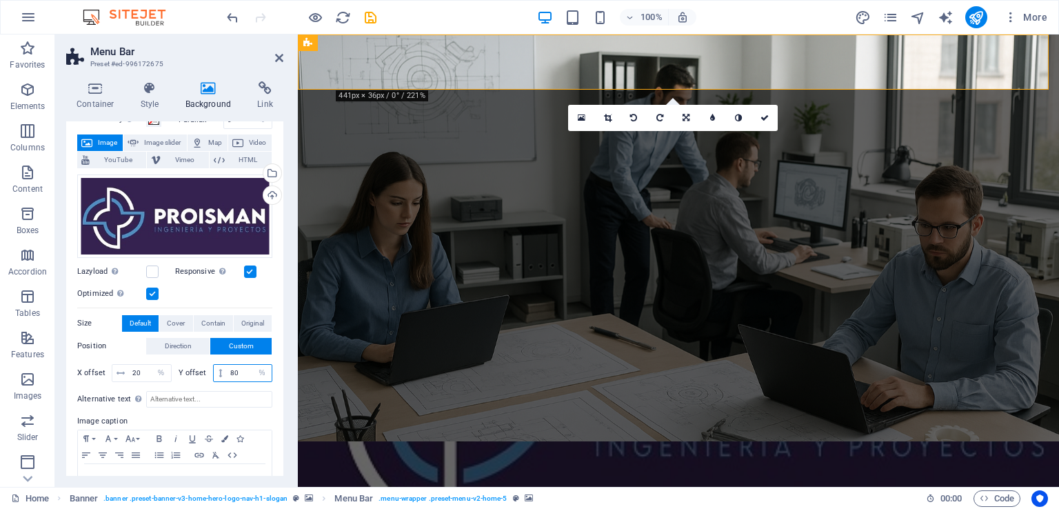
drag, startPoint x: 237, startPoint y: 369, endPoint x: 221, endPoint y: 368, distance: 16.6
click at [221, 368] on div "80 px rem % vh vw" at bounding box center [243, 373] width 60 height 18
type input "1"
click at [145, 369] on input "20" at bounding box center [150, 373] width 42 height 17
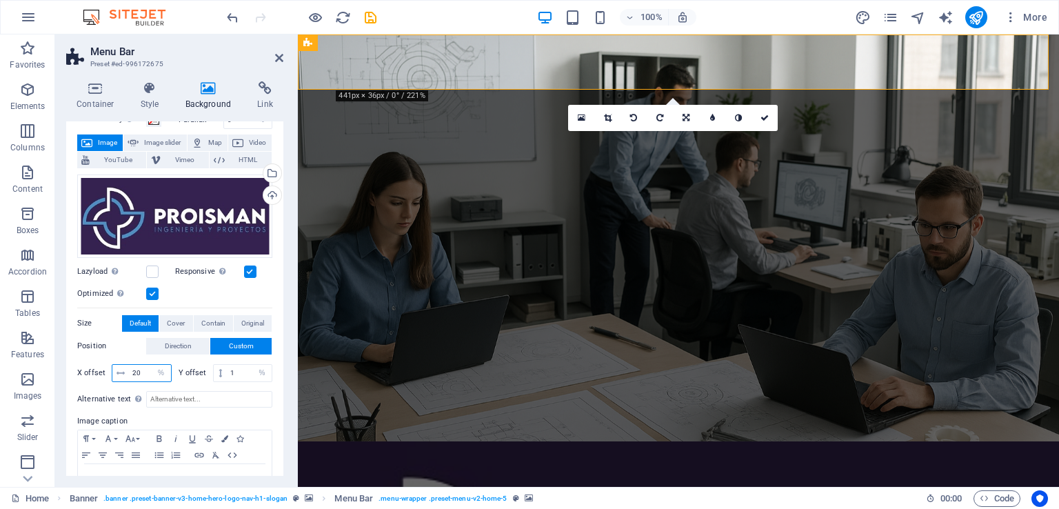
drag, startPoint x: 145, startPoint y: 369, endPoint x: 125, endPoint y: 370, distance: 19.4
click at [125, 370] on div "20 px rem % vh vw" at bounding box center [142, 373] width 60 height 18
click at [234, 372] on input "1" at bounding box center [249, 373] width 45 height 17
click at [140, 373] on input "50" at bounding box center [150, 373] width 42 height 17
drag, startPoint x: 141, startPoint y: 370, endPoint x: 129, endPoint y: 370, distance: 12.4
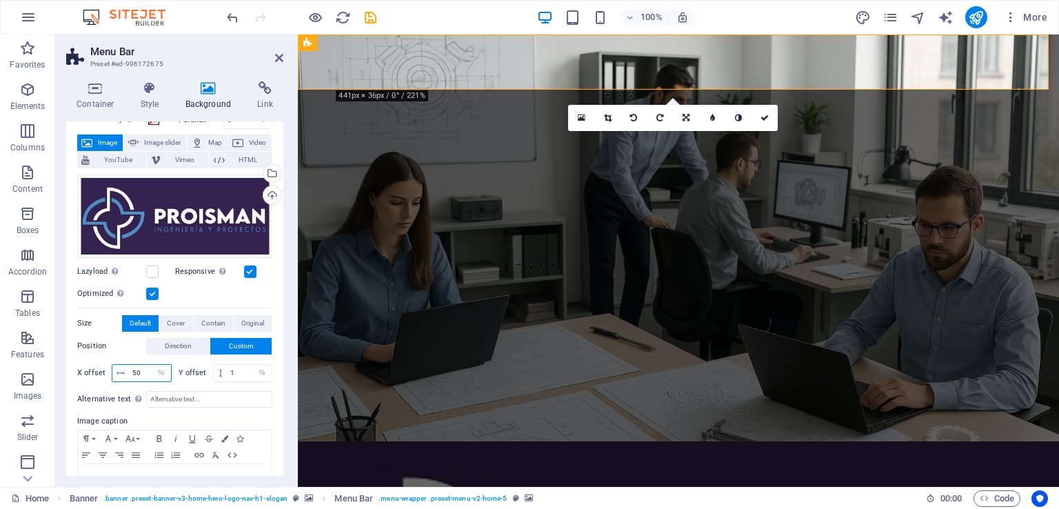
click at [129, 370] on input "50" at bounding box center [150, 373] width 42 height 17
type input "100"
click at [240, 372] on input "1" at bounding box center [249, 373] width 45 height 17
click at [147, 368] on input "100" at bounding box center [150, 373] width 42 height 17
click at [232, 369] on input "1" at bounding box center [249, 373] width 45 height 17
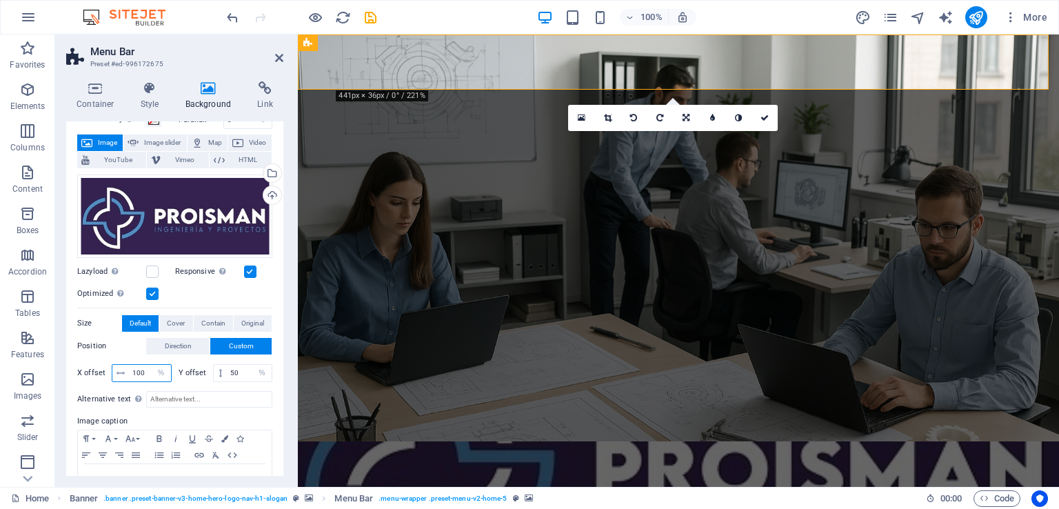
click at [148, 370] on input "100" at bounding box center [150, 373] width 42 height 17
click at [243, 368] on input "50" at bounding box center [249, 373] width 45 height 17
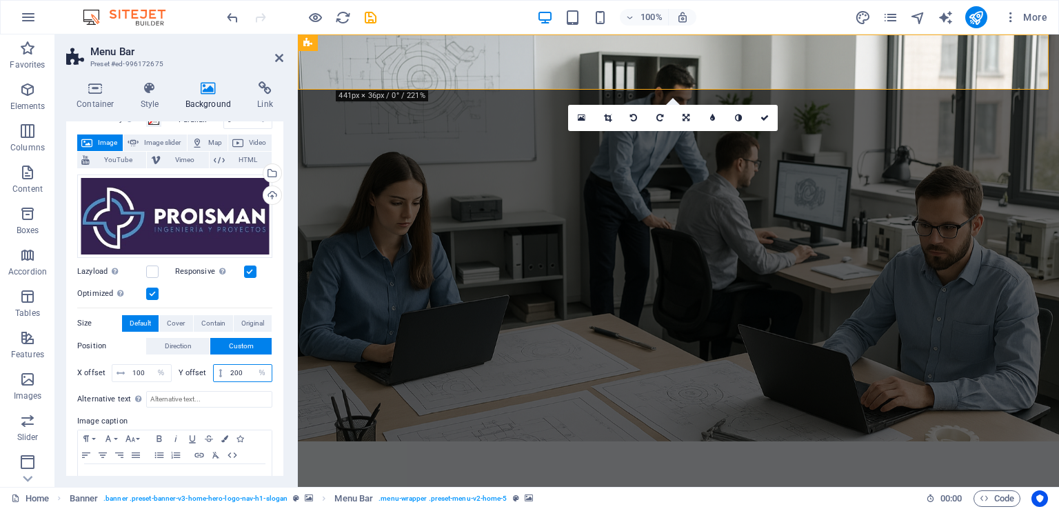
click at [239, 372] on input "200" at bounding box center [249, 373] width 45 height 17
click at [143, 370] on input "100" at bounding box center [150, 373] width 42 height 17
drag, startPoint x: 252, startPoint y: 370, endPoint x: 225, endPoint y: 369, distance: 26.9
click at [225, 369] on div "190 px rem % vh vw" at bounding box center [243, 373] width 60 height 18
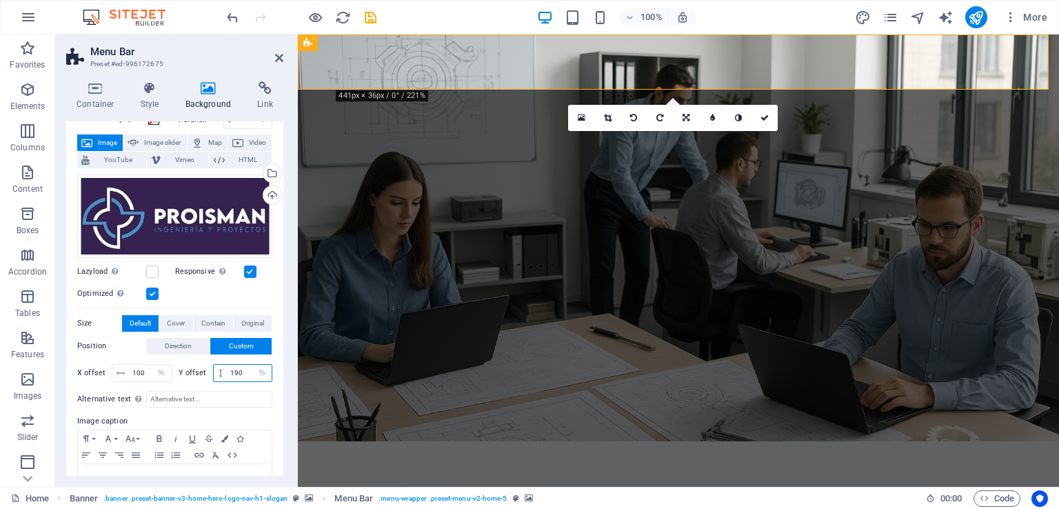
click at [240, 370] on input "190" at bounding box center [249, 373] width 45 height 17
click at [243, 370] on input "190" at bounding box center [249, 373] width 45 height 17
type input "1"
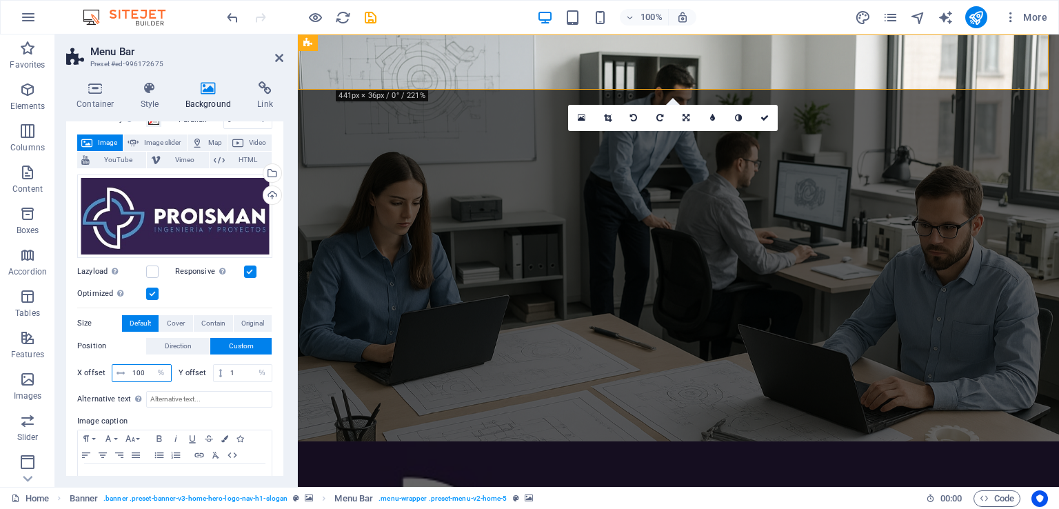
click at [142, 373] on input "100" at bounding box center [150, 373] width 42 height 17
click at [237, 371] on input "1" at bounding box center [249, 373] width 45 height 17
drag, startPoint x: 142, startPoint y: 372, endPoint x: 125, endPoint y: 373, distance: 16.6
click at [125, 373] on div "1 px rem % vh vw" at bounding box center [142, 373] width 60 height 18
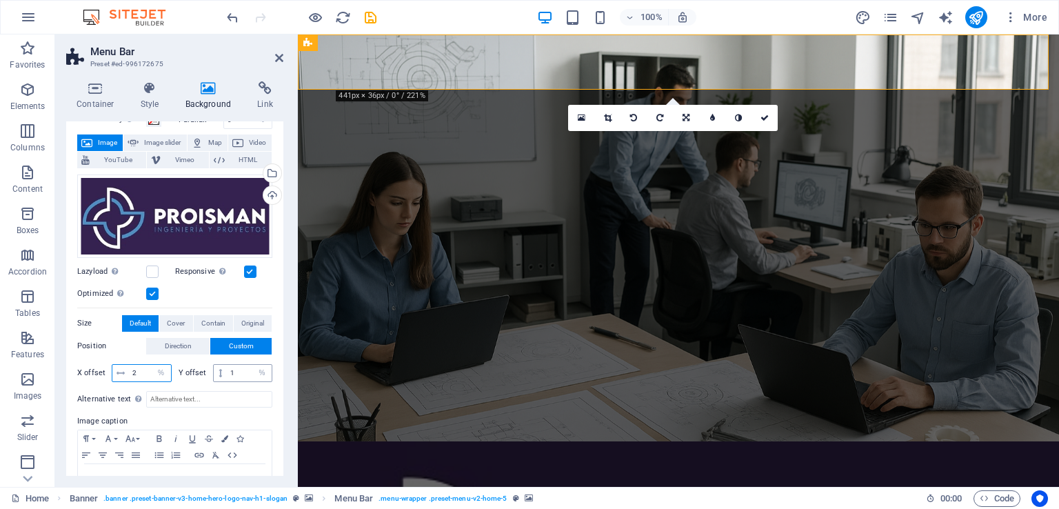
type input "2"
click at [233, 372] on input "1" at bounding box center [249, 373] width 45 height 17
drag, startPoint x: 237, startPoint y: 372, endPoint x: 223, endPoint y: 372, distance: 13.8
click at [223, 372] on div "1 px rem % vh vw" at bounding box center [243, 373] width 60 height 18
drag, startPoint x: 237, startPoint y: 373, endPoint x: 221, endPoint y: 373, distance: 15.9
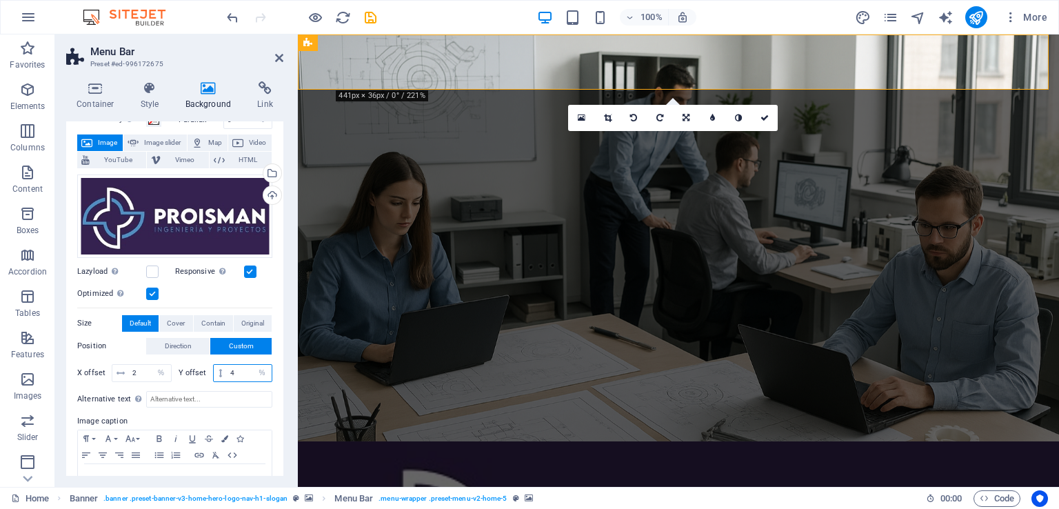
click at [221, 373] on div "4 px rem % vh vw" at bounding box center [243, 373] width 60 height 18
click at [140, 373] on input "2" at bounding box center [150, 373] width 42 height 17
click at [234, 370] on input "6" at bounding box center [249, 373] width 45 height 17
click at [244, 373] on input "100" at bounding box center [249, 373] width 45 height 17
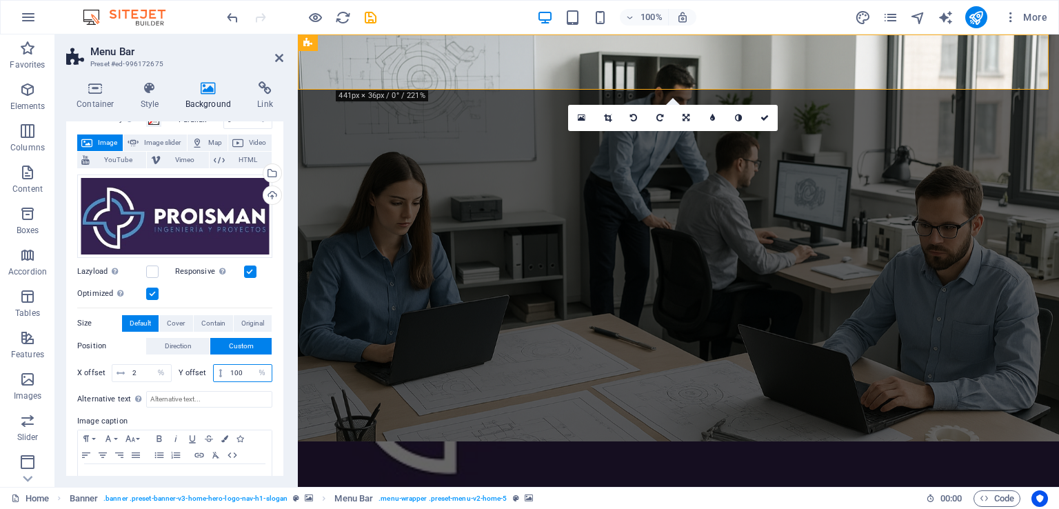
click at [244, 373] on input "100" at bounding box center [249, 373] width 45 height 17
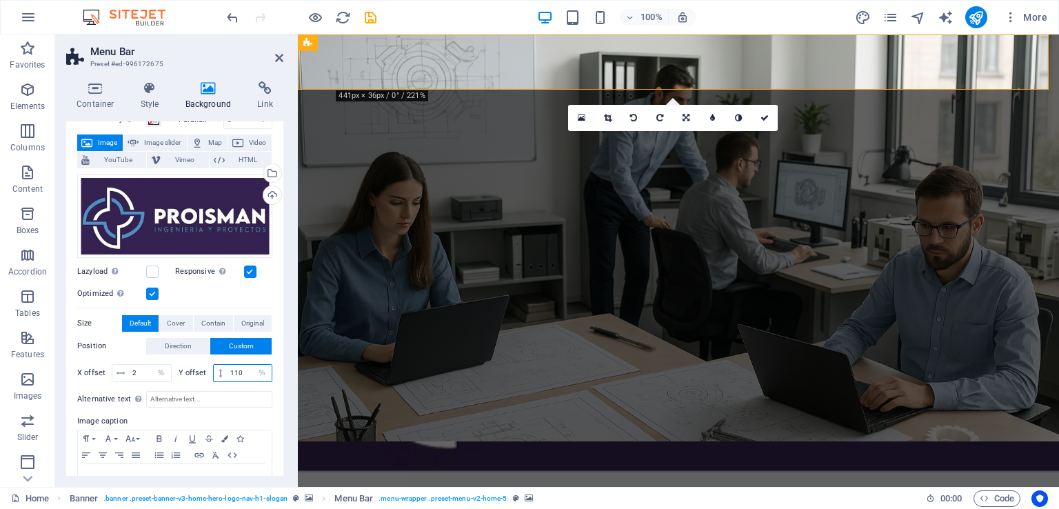
click at [242, 372] on input "110" at bounding box center [249, 373] width 45 height 17
type input "1"
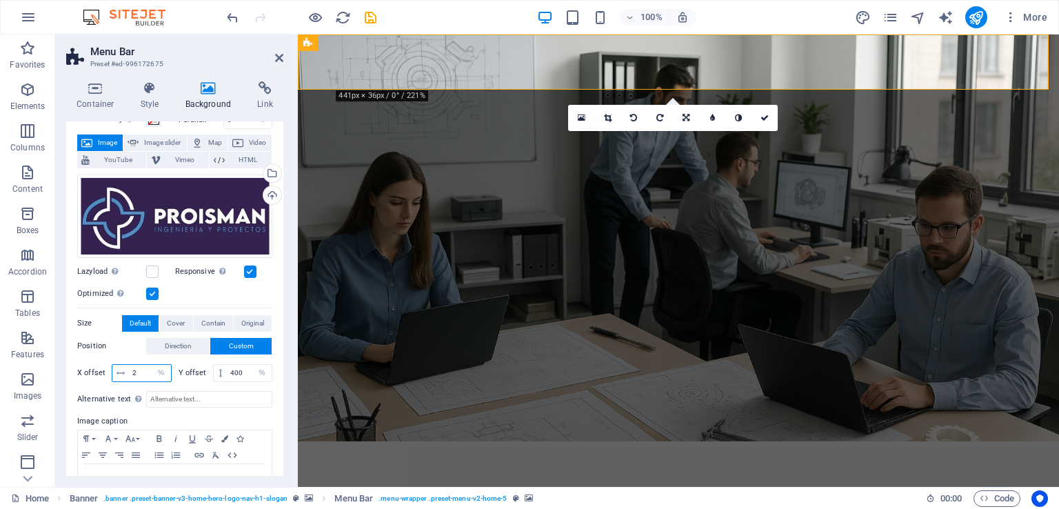
click at [143, 370] on input "2" at bounding box center [150, 373] width 42 height 17
drag, startPoint x: 245, startPoint y: 373, endPoint x: 210, endPoint y: 372, distance: 35.2
click at [210, 372] on div "Y offset 400 px rem % vh vw" at bounding box center [226, 373] width 94 height 18
type input "500"
click at [136, 370] on input "2" at bounding box center [150, 373] width 42 height 17
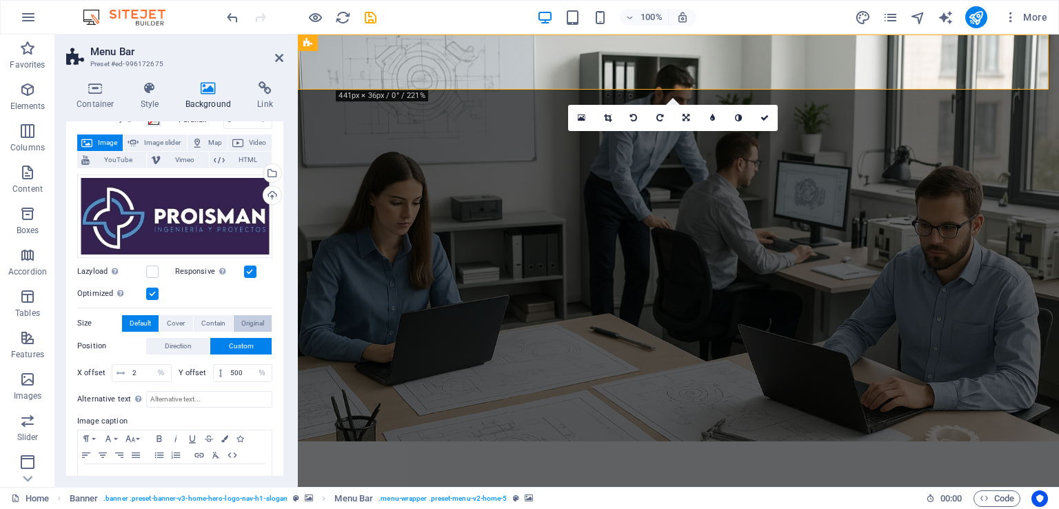
click at [248, 323] on span "Original" at bounding box center [252, 323] width 23 height 17
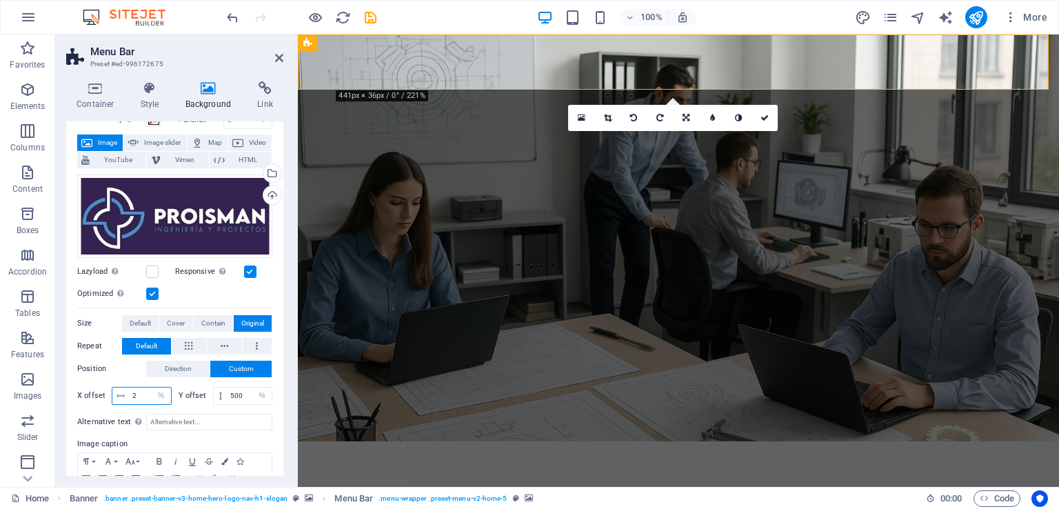
click at [141, 394] on input "2" at bounding box center [150, 396] width 42 height 17
type input "10"
click at [238, 393] on input "500" at bounding box center [249, 396] width 45 height 17
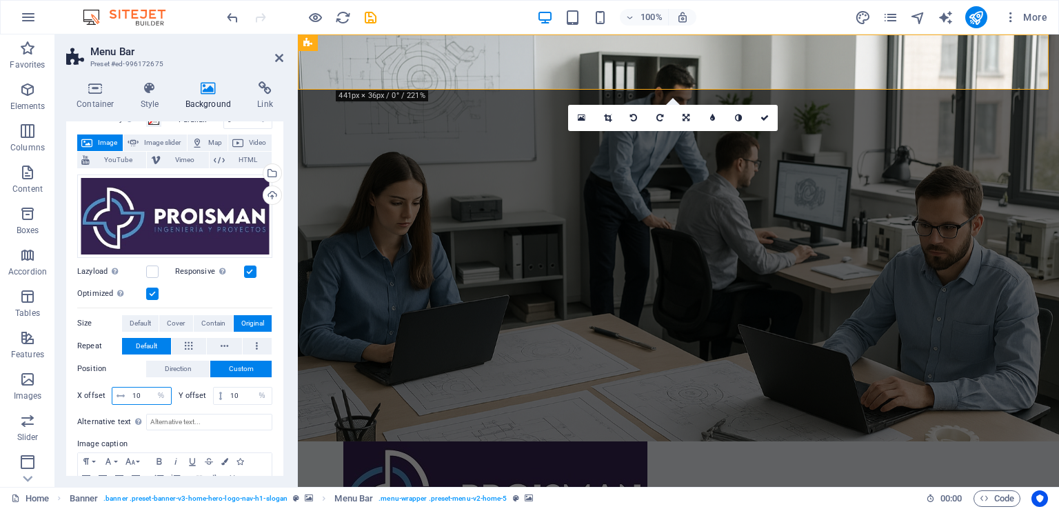
click at [142, 394] on input "10" at bounding box center [150, 396] width 42 height 17
click at [245, 389] on input "10" at bounding box center [249, 396] width 45 height 17
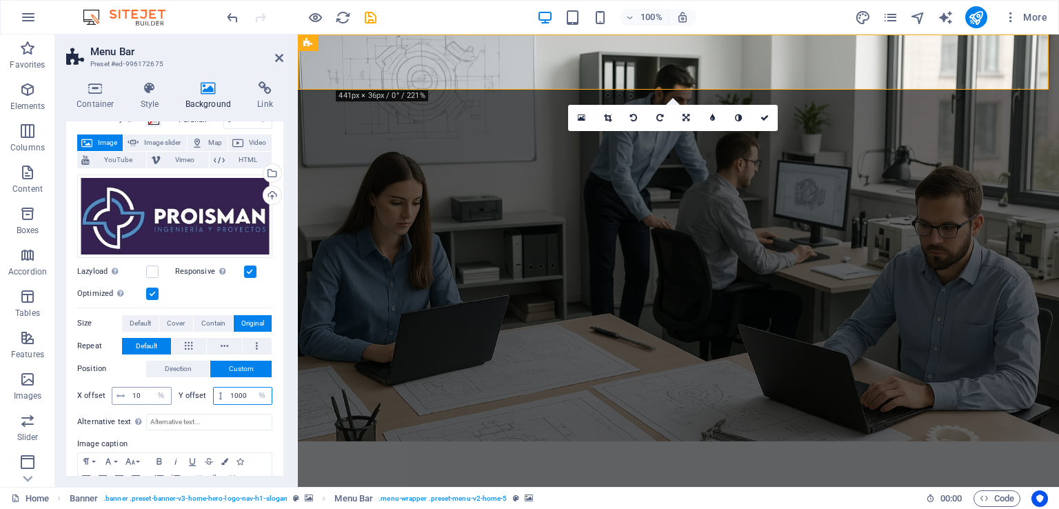
type input "1000"
click at [139, 394] on input "10" at bounding box center [150, 396] width 42 height 17
type input "1"
type input "100"
click at [244, 396] on input "1000" at bounding box center [249, 396] width 45 height 17
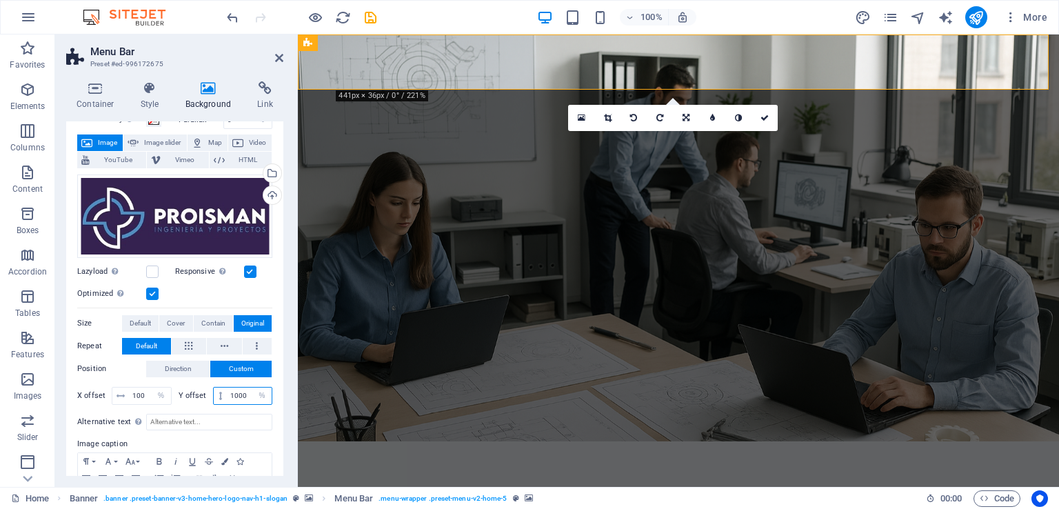
click at [238, 393] on input "1000" at bounding box center [249, 396] width 45 height 17
type input "100"
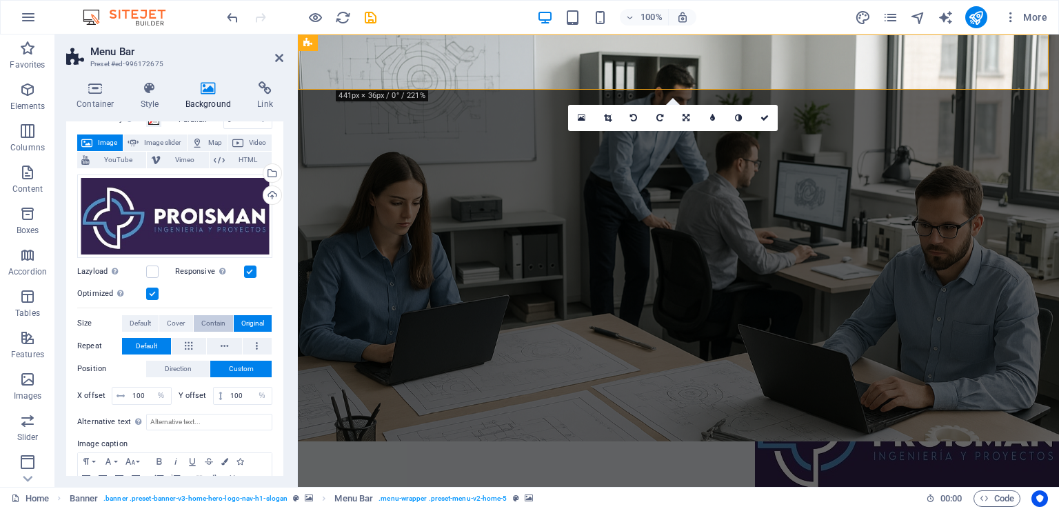
click at [206, 324] on span "Contain" at bounding box center [213, 323] width 24 height 17
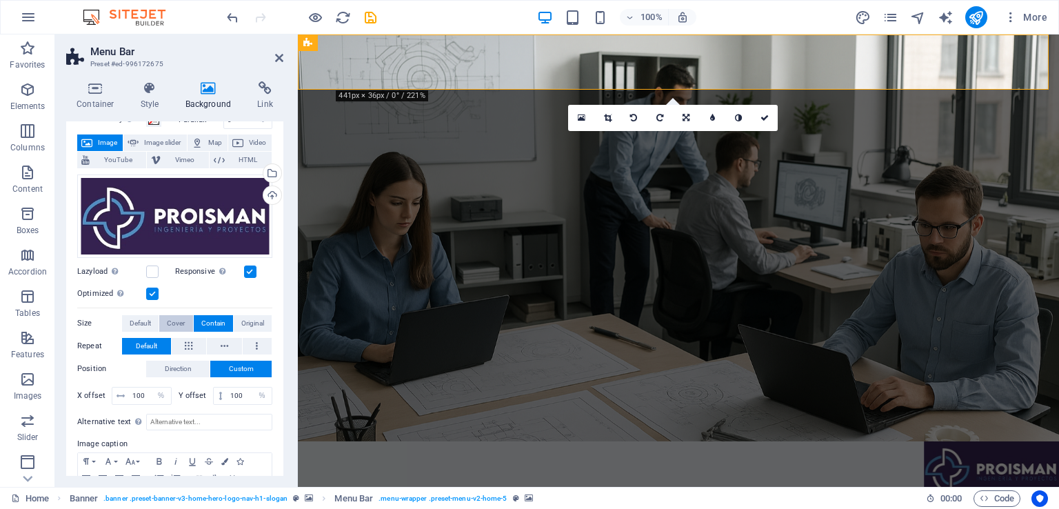
click at [179, 321] on span "Cover" at bounding box center [176, 323] width 18 height 17
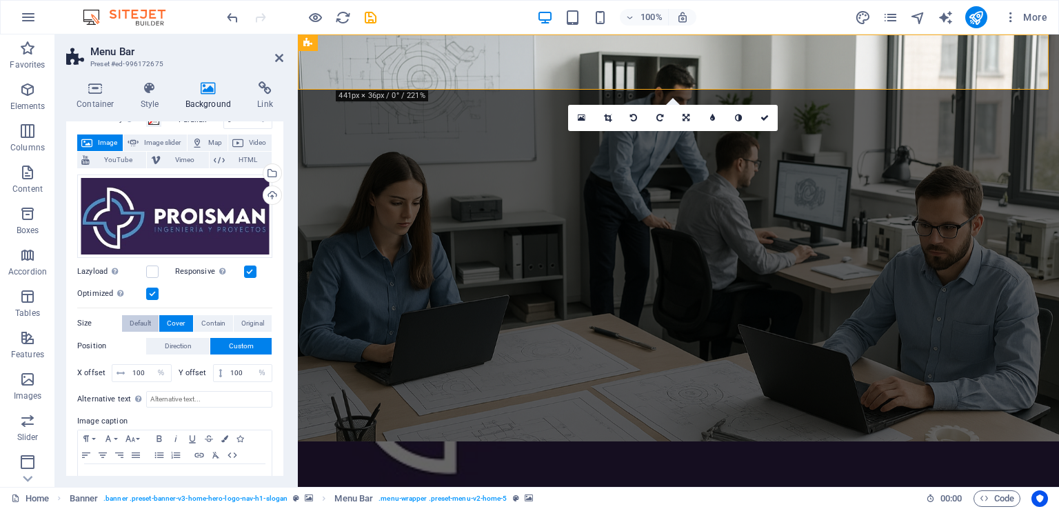
click at [148, 321] on span "Default" at bounding box center [140, 323] width 21 height 17
click at [177, 345] on span "Direction" at bounding box center [178, 346] width 27 height 17
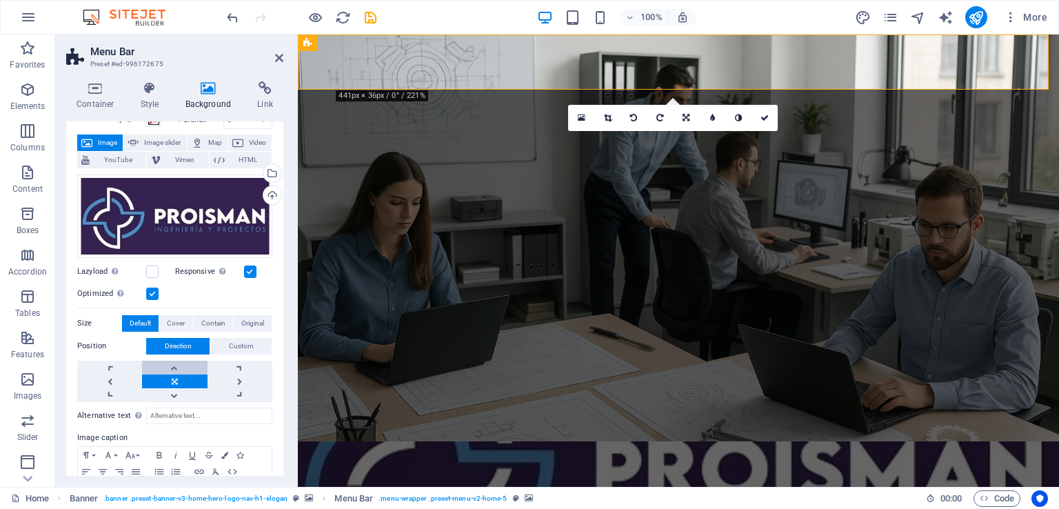
click at [174, 367] on link at bounding box center [174, 368] width 65 height 14
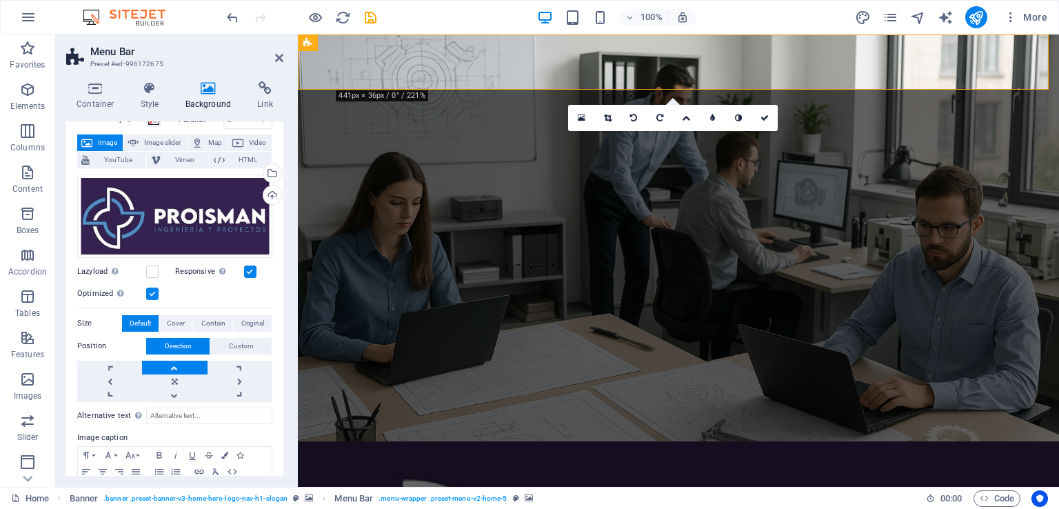
click at [174, 367] on link at bounding box center [174, 368] width 65 height 14
click at [179, 392] on link at bounding box center [174, 395] width 65 height 14
click at [178, 392] on link at bounding box center [174, 395] width 65 height 14
click at [177, 391] on link at bounding box center [174, 395] width 65 height 14
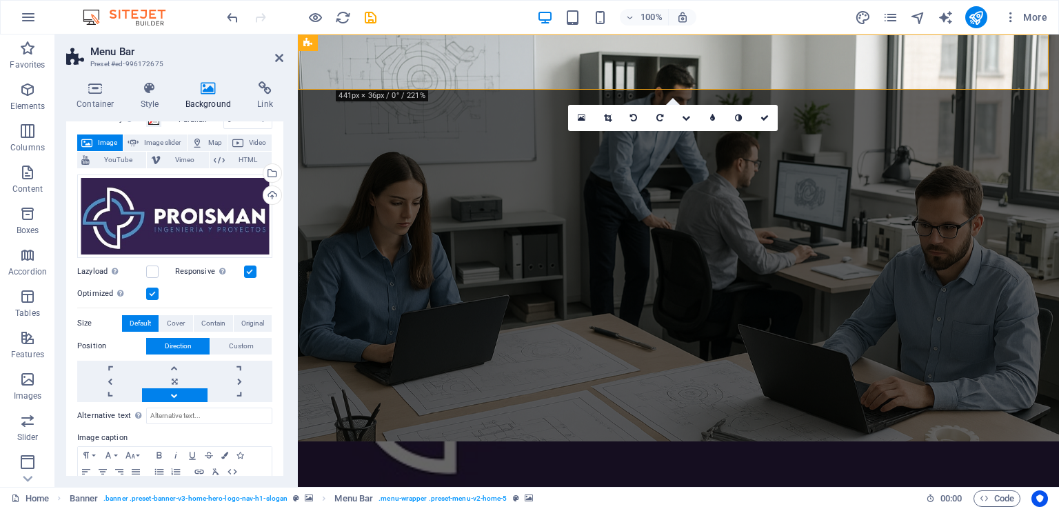
click at [176, 390] on link at bounding box center [174, 395] width 65 height 14
click at [114, 379] on link at bounding box center [109, 381] width 65 height 14
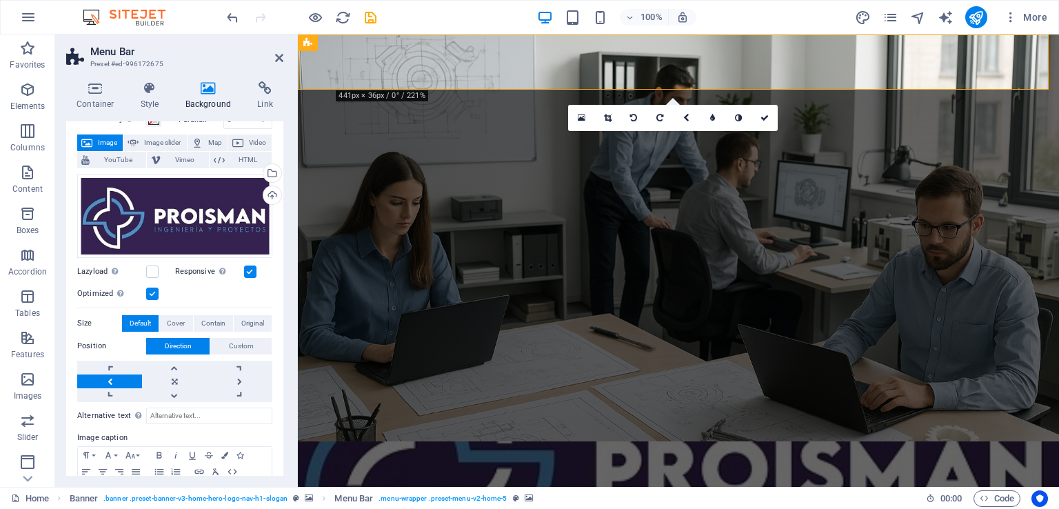
click at [114, 379] on link at bounding box center [109, 381] width 65 height 14
click at [207, 324] on span "Contain" at bounding box center [213, 323] width 24 height 17
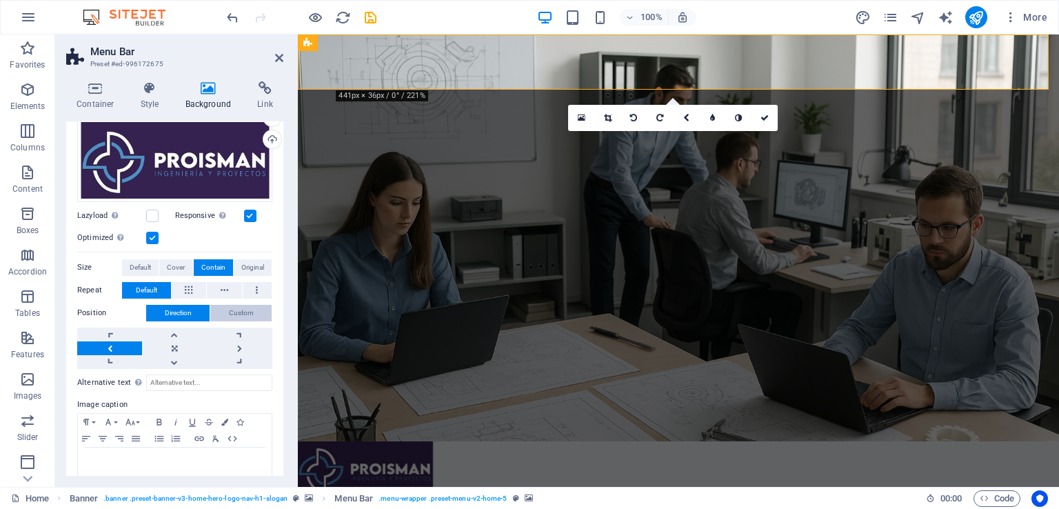
scroll to position [193, 0]
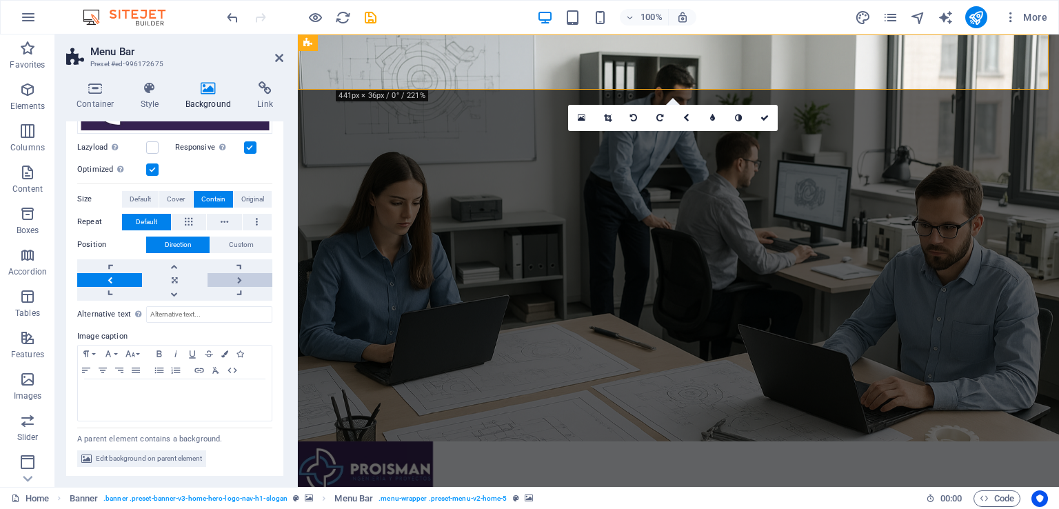
click at [237, 275] on link at bounding box center [240, 280] width 65 height 14
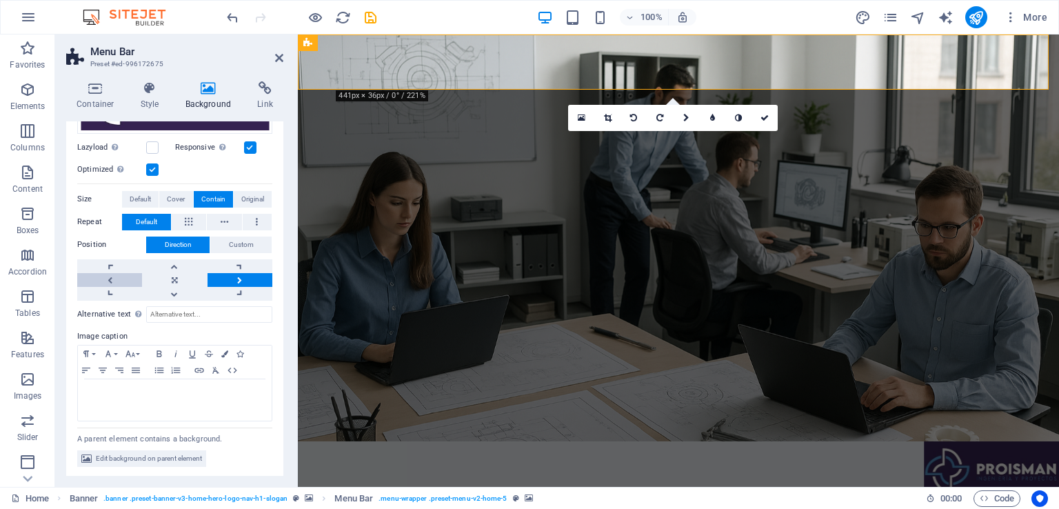
click at [112, 278] on link at bounding box center [109, 280] width 65 height 14
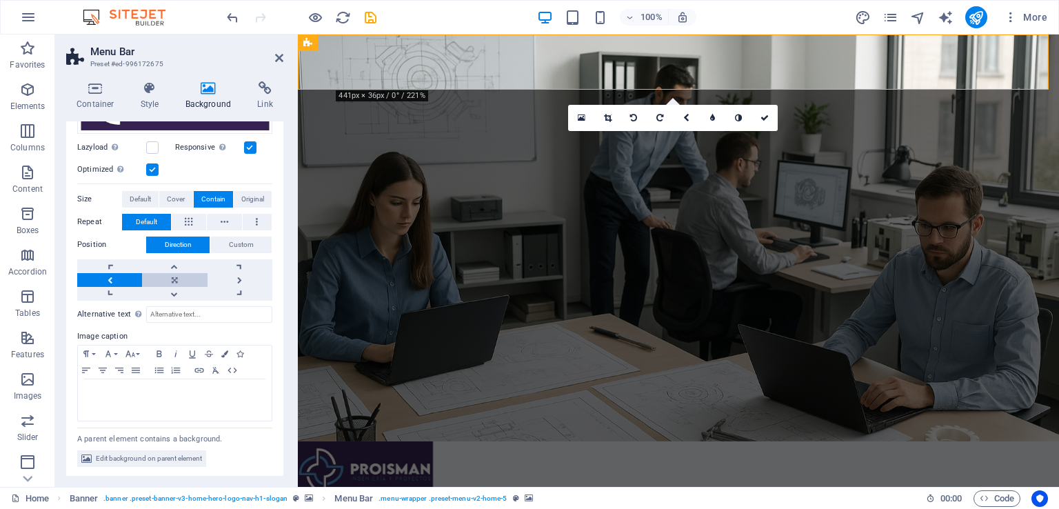
click at [176, 277] on link at bounding box center [174, 280] width 65 height 14
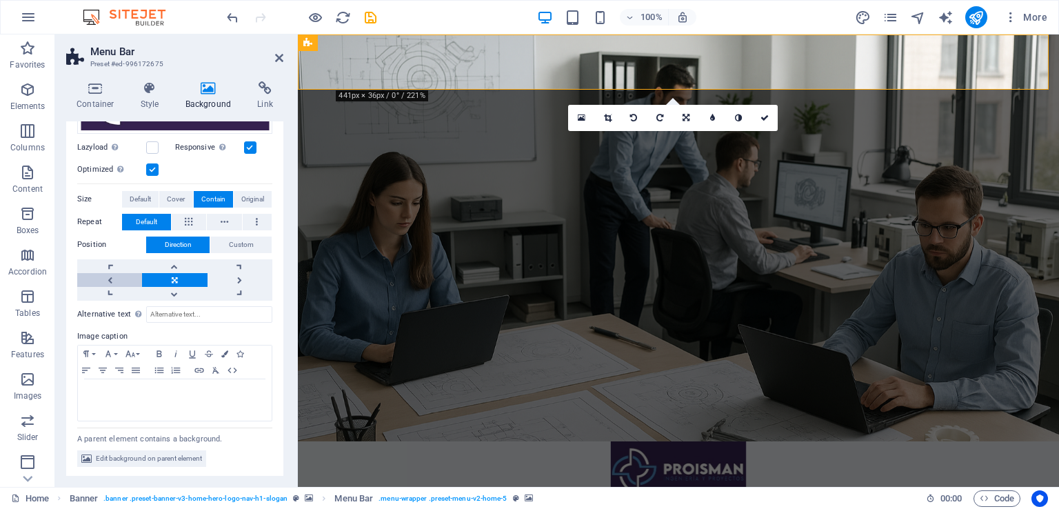
click at [117, 277] on link at bounding box center [109, 280] width 65 height 14
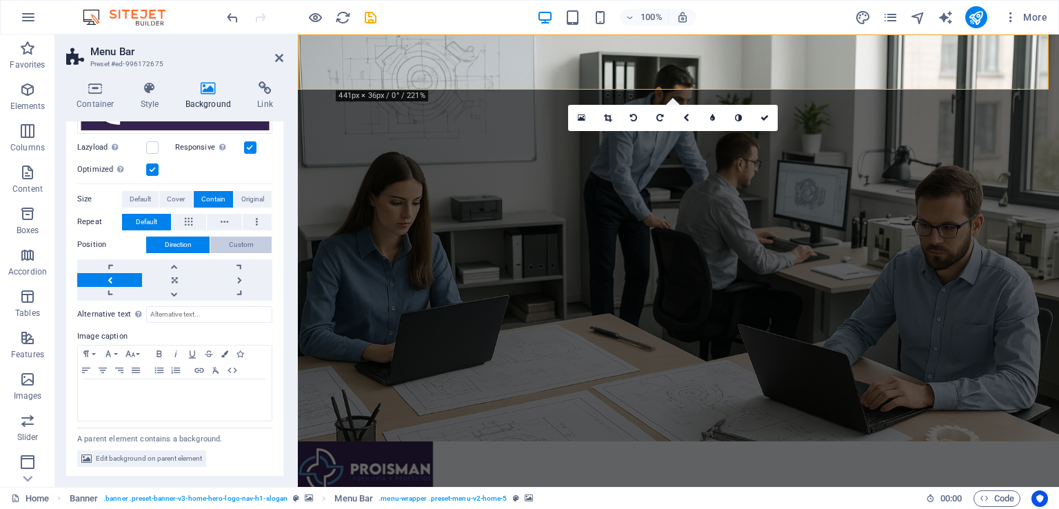
click at [241, 250] on span "Custom" at bounding box center [241, 245] width 25 height 17
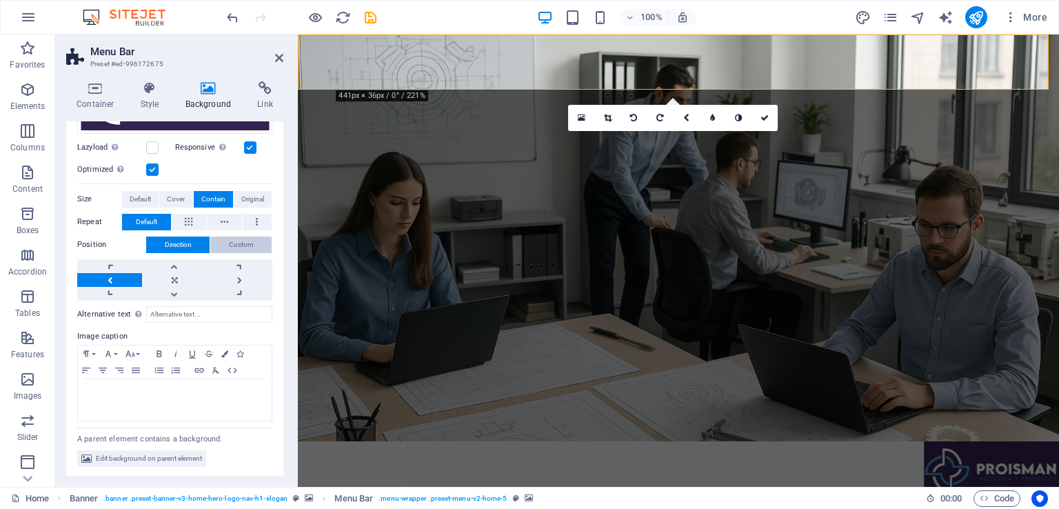
scroll to position [177, 0]
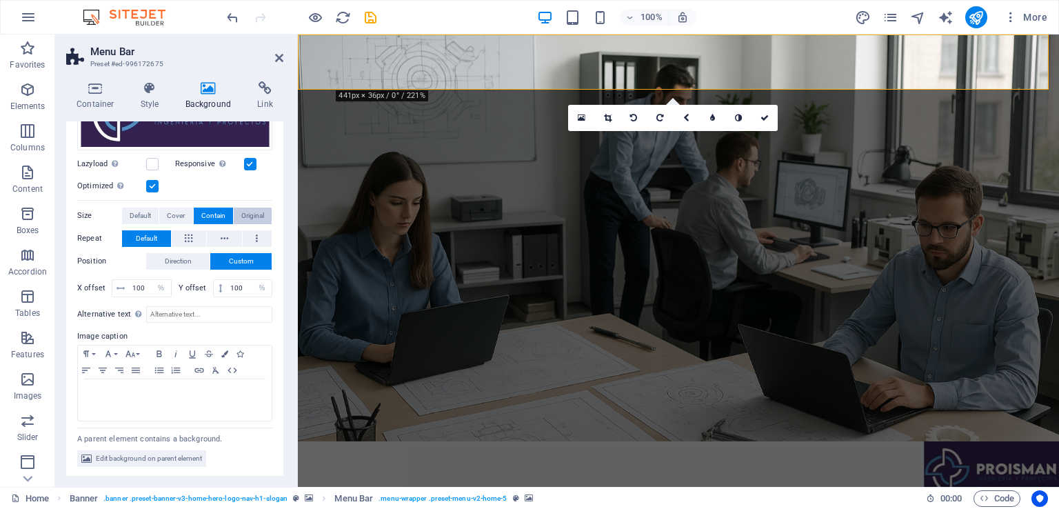
click at [242, 217] on span "Original" at bounding box center [252, 216] width 23 height 17
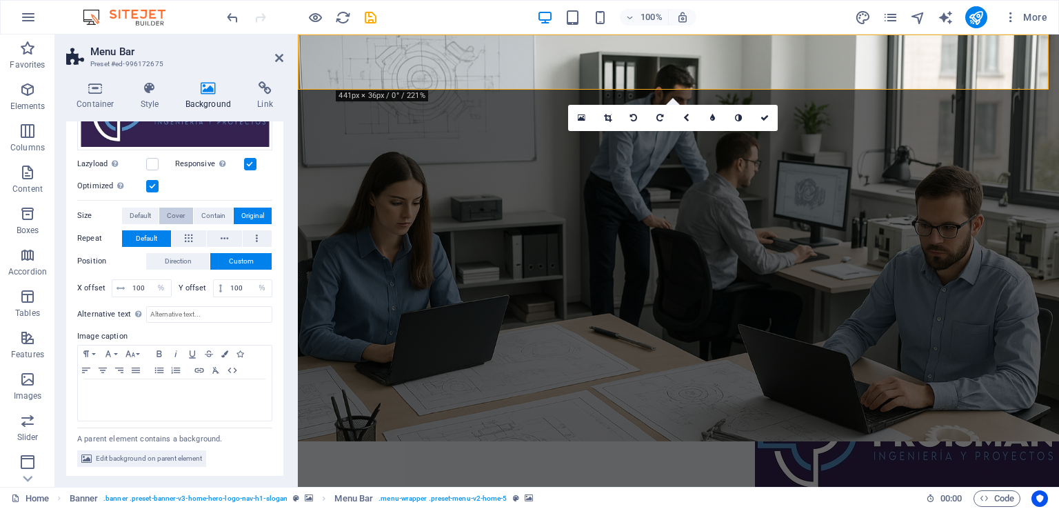
click at [174, 216] on span "Cover" at bounding box center [176, 216] width 18 height 17
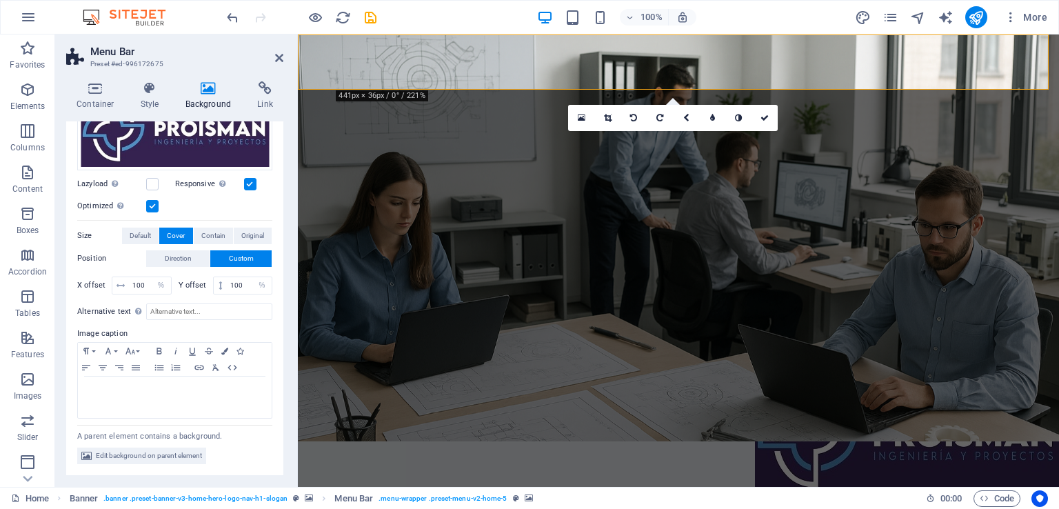
scroll to position [154, 0]
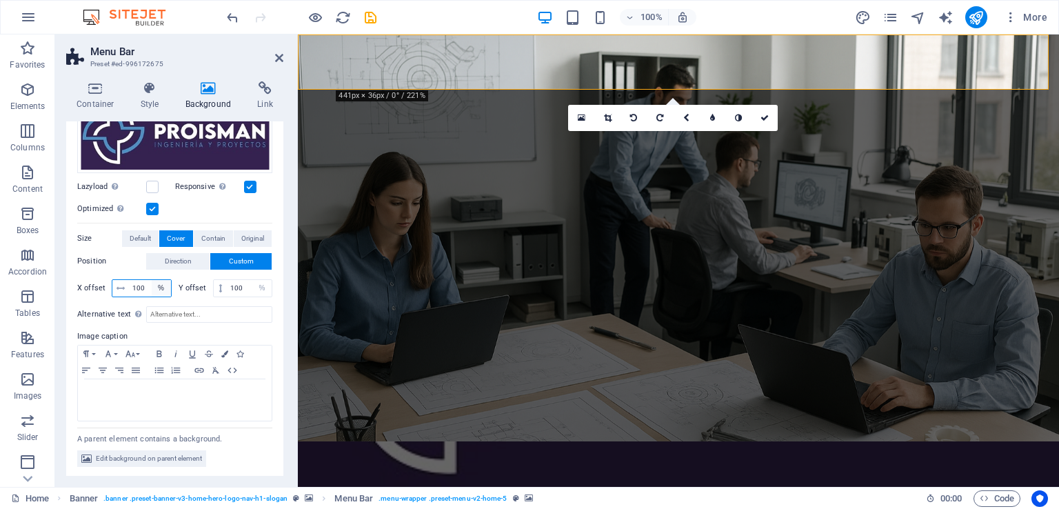
click at [152, 283] on select "px rem % vh vw" at bounding box center [161, 288] width 19 height 17
click at [146, 287] on input "100" at bounding box center [150, 288] width 42 height 17
type input "10"
click at [243, 283] on input "100" at bounding box center [249, 288] width 45 height 17
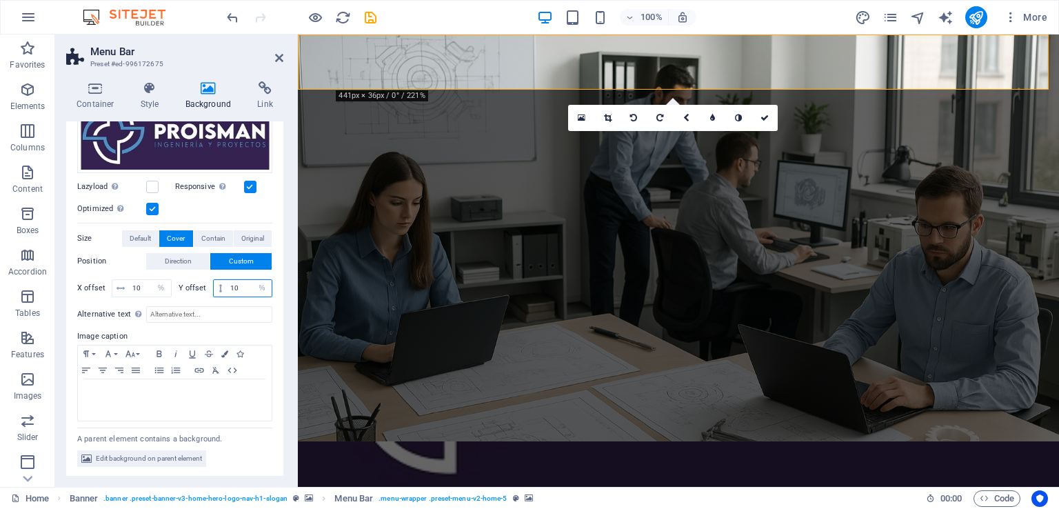
type input "1"
type input "10"
click at [215, 315] on input "Alternative text The alternative text is used by devices that cannot display im…" at bounding box center [209, 314] width 126 height 17
click at [210, 240] on span "Contain" at bounding box center [213, 238] width 24 height 17
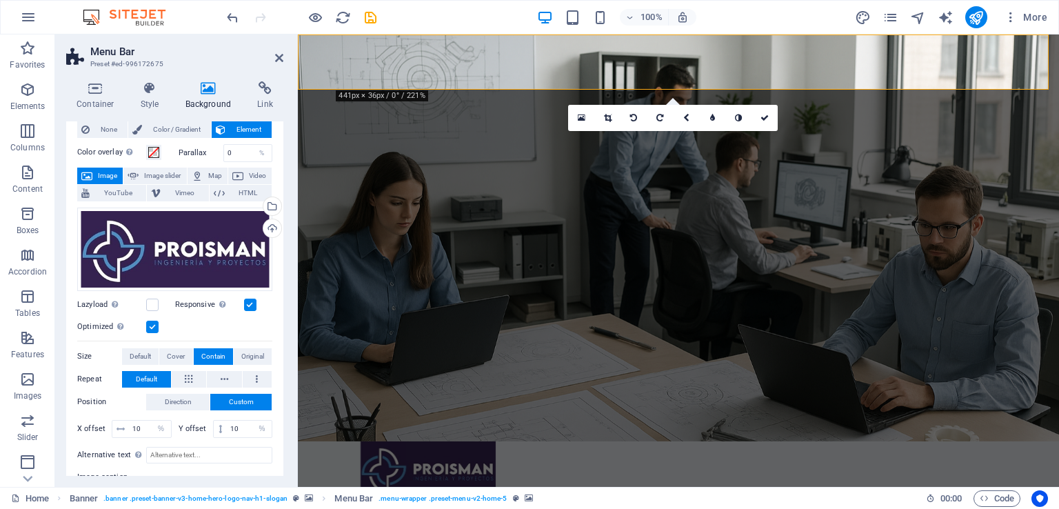
scroll to position [0, 0]
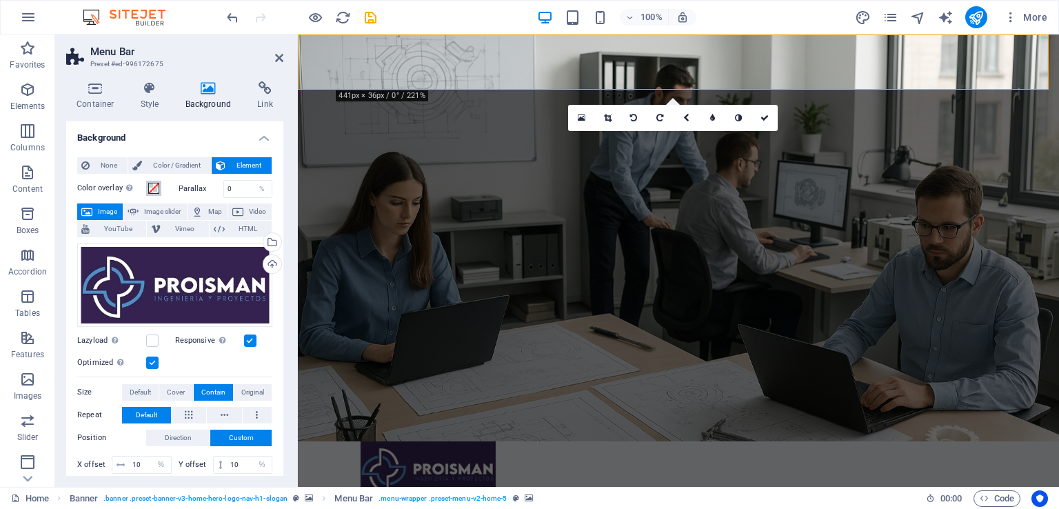
click at [152, 188] on span at bounding box center [153, 188] width 11 height 11
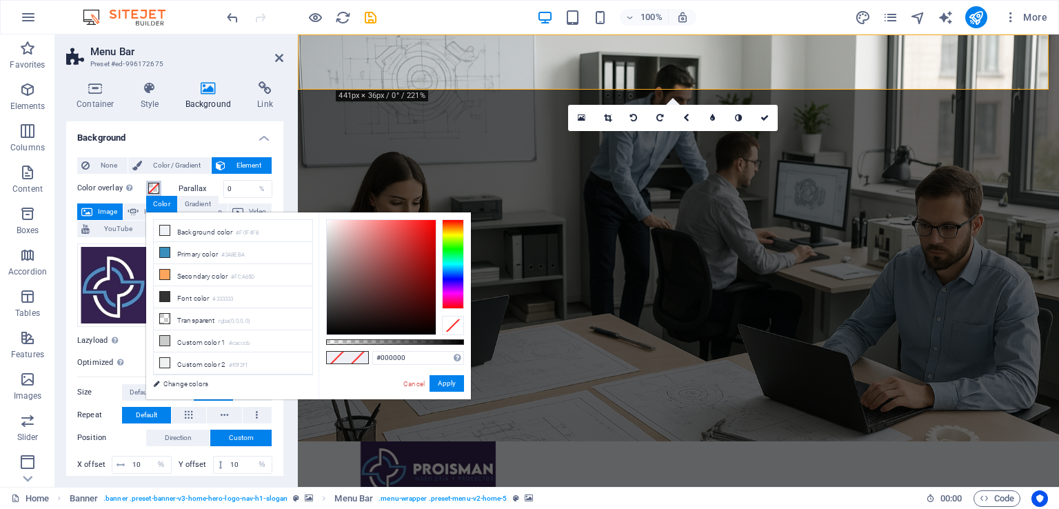
click at [452, 277] on div at bounding box center [453, 264] width 22 height 90
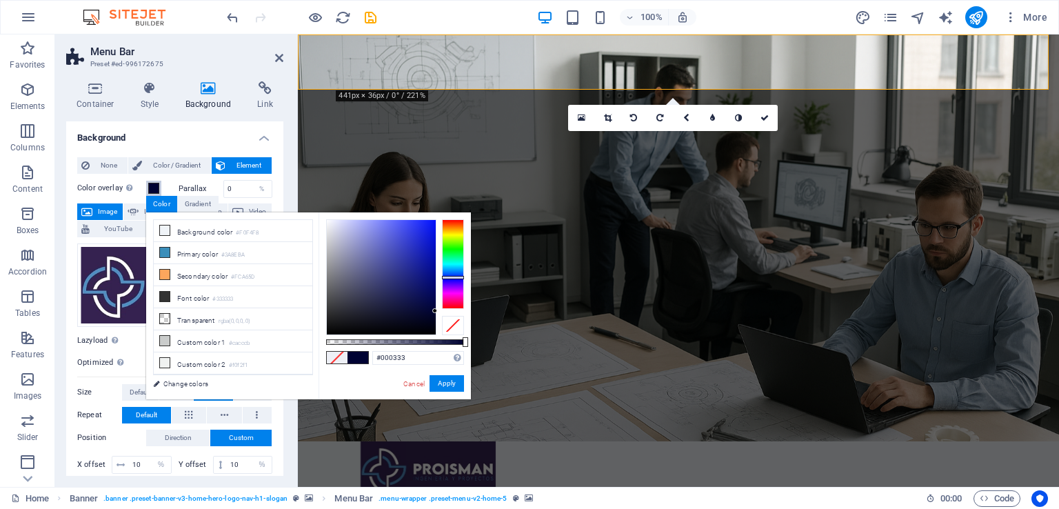
type input "#000331"
drag, startPoint x: 399, startPoint y: 290, endPoint x: 454, endPoint y: 312, distance: 59.8
click at [454, 312] on div at bounding box center [395, 277] width 138 height 116
click at [452, 390] on button "Apply" at bounding box center [447, 383] width 34 height 17
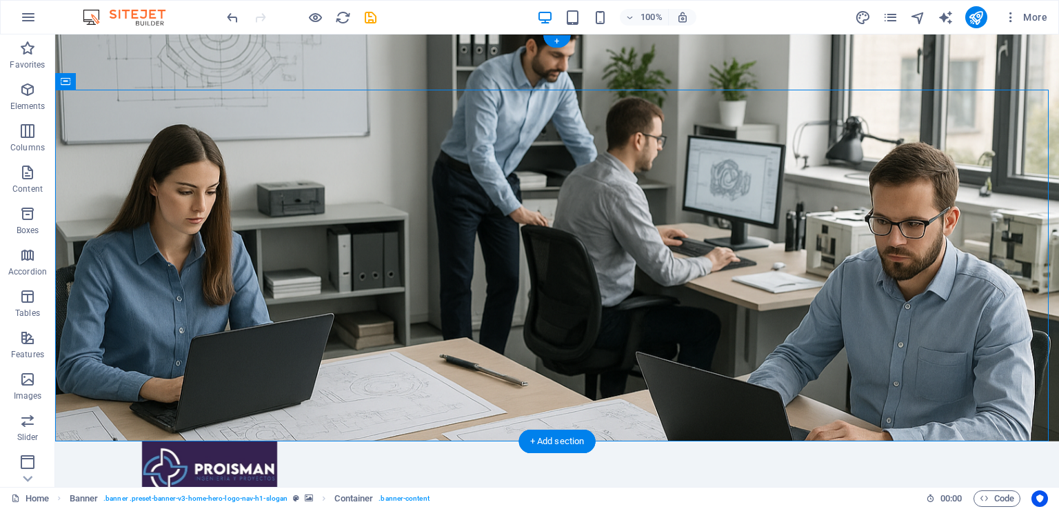
click at [194, 441] on figure at bounding box center [557, 468] width 1004 height 55
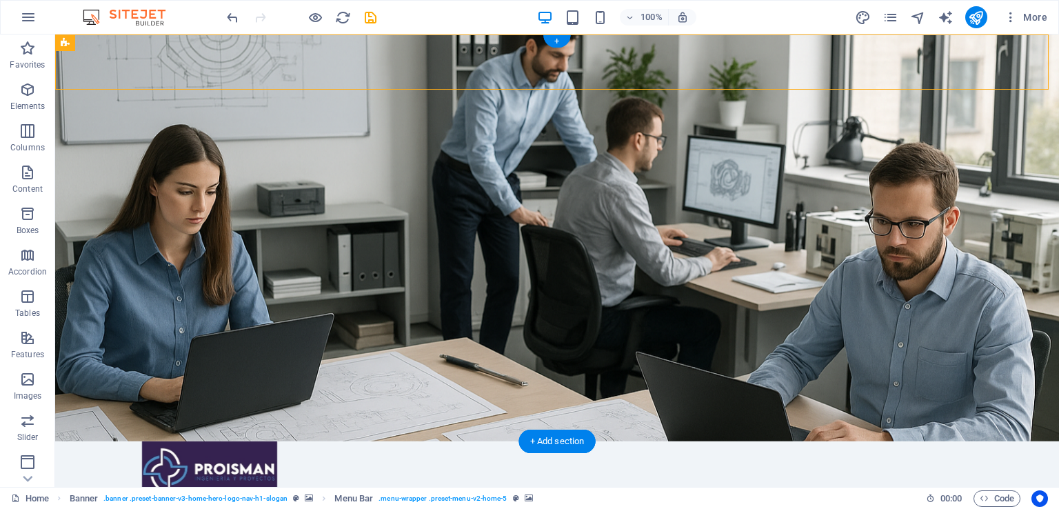
click at [173, 441] on figure at bounding box center [557, 468] width 1004 height 55
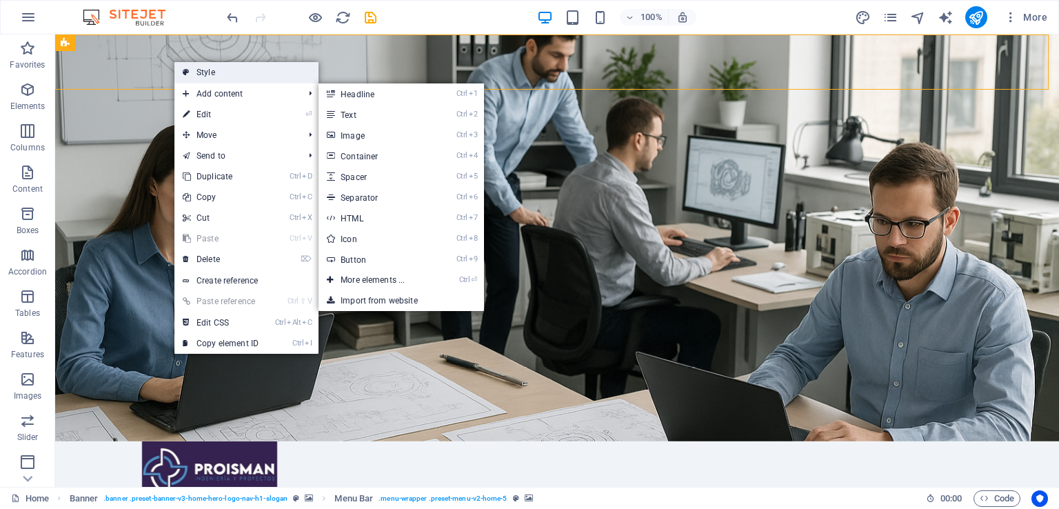
click at [229, 70] on link "Style" at bounding box center [246, 72] width 144 height 21
select select "rem"
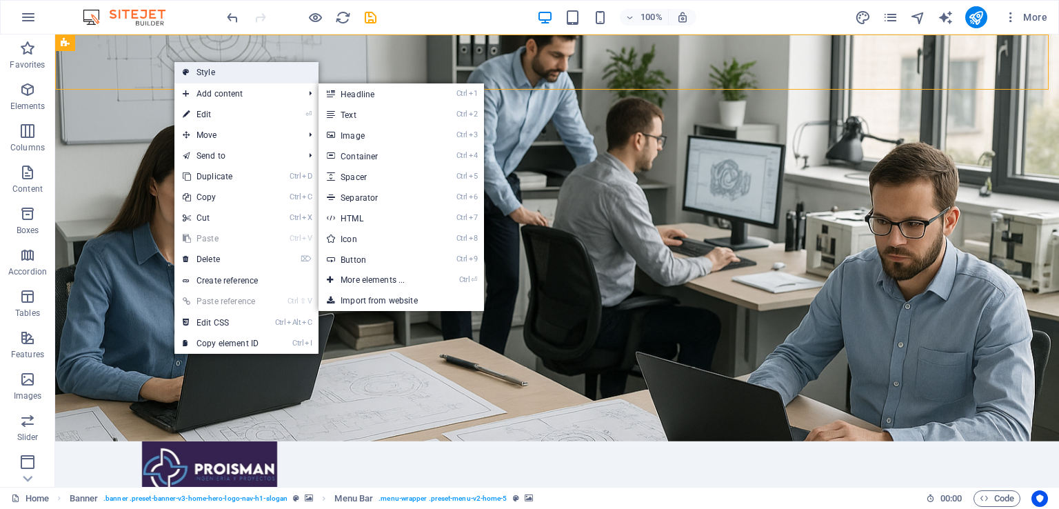
select select "preset-menu-v2-home-5"
select select "%"
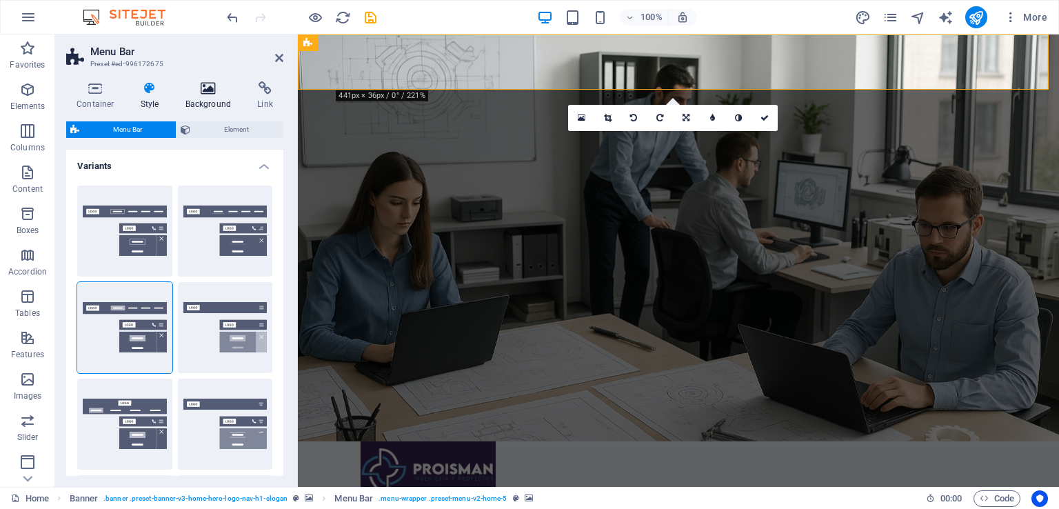
click at [207, 90] on icon at bounding box center [208, 88] width 67 height 14
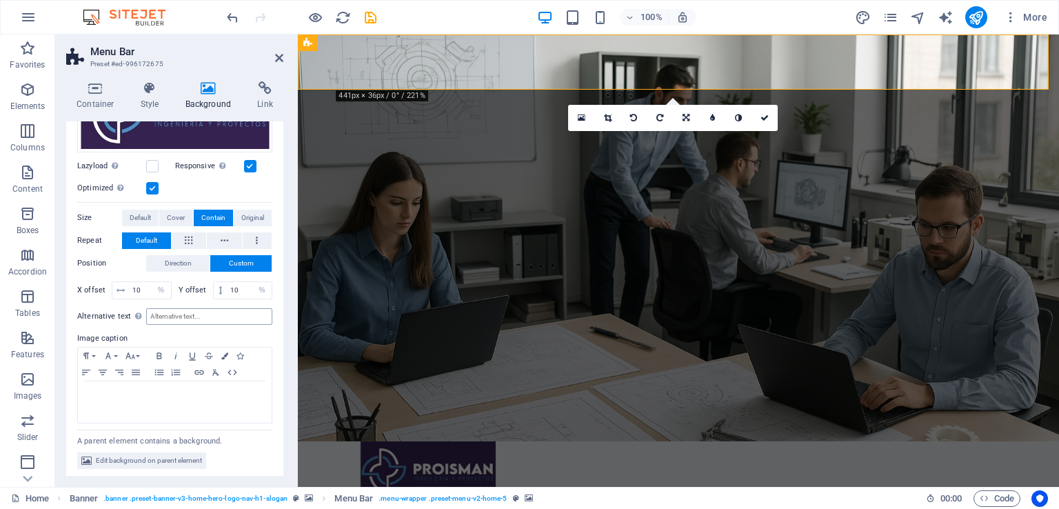
scroll to position [177, 0]
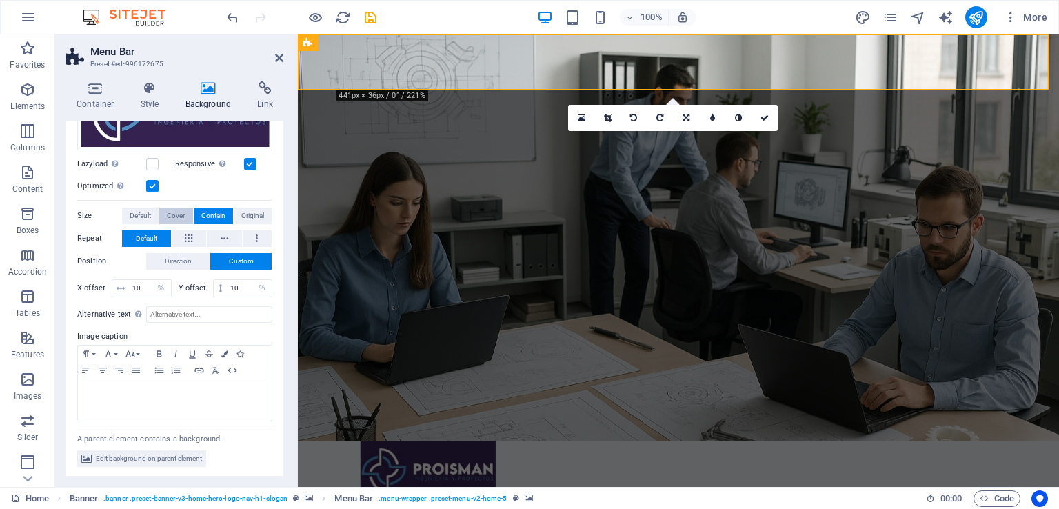
click at [173, 213] on span "Cover" at bounding box center [176, 216] width 18 height 17
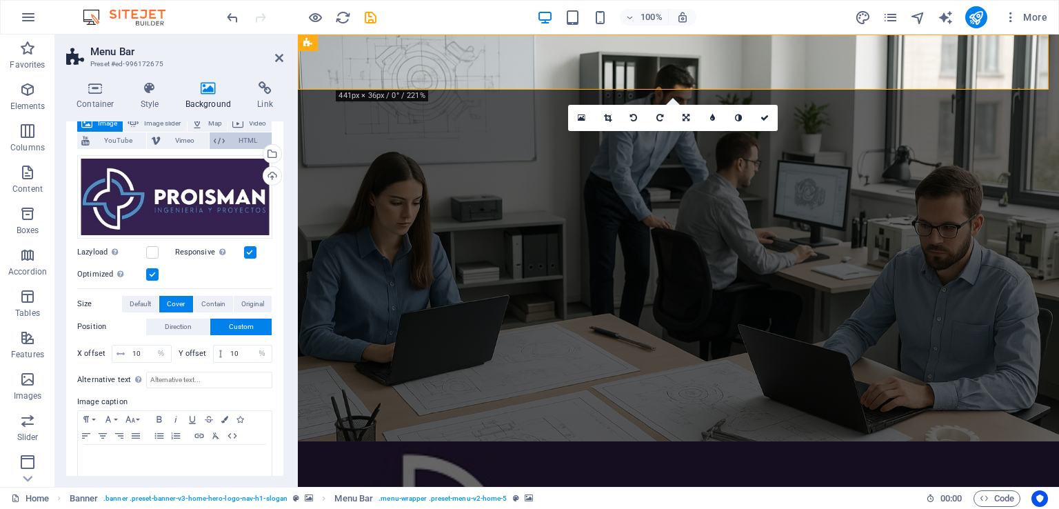
scroll to position [0, 0]
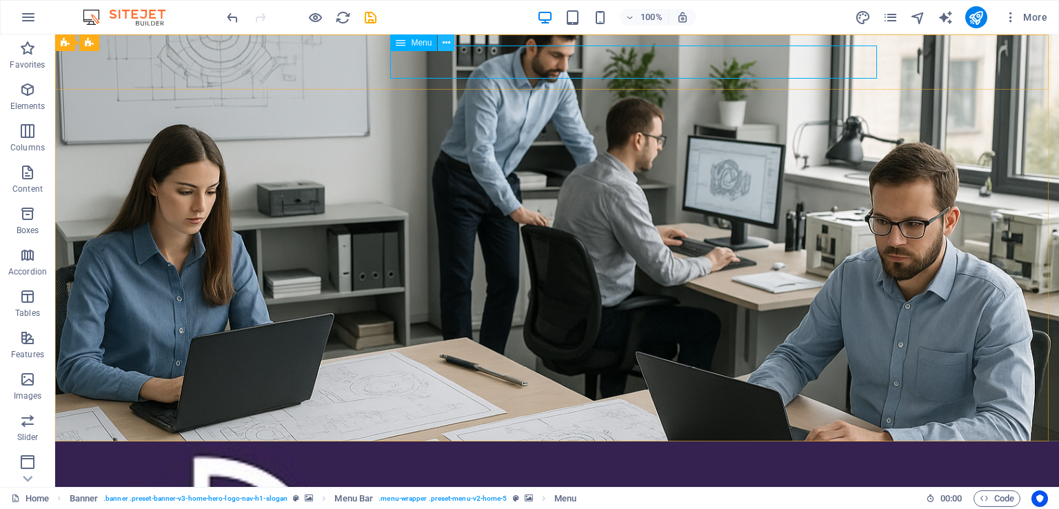
click at [445, 46] on icon at bounding box center [447, 43] width 8 height 14
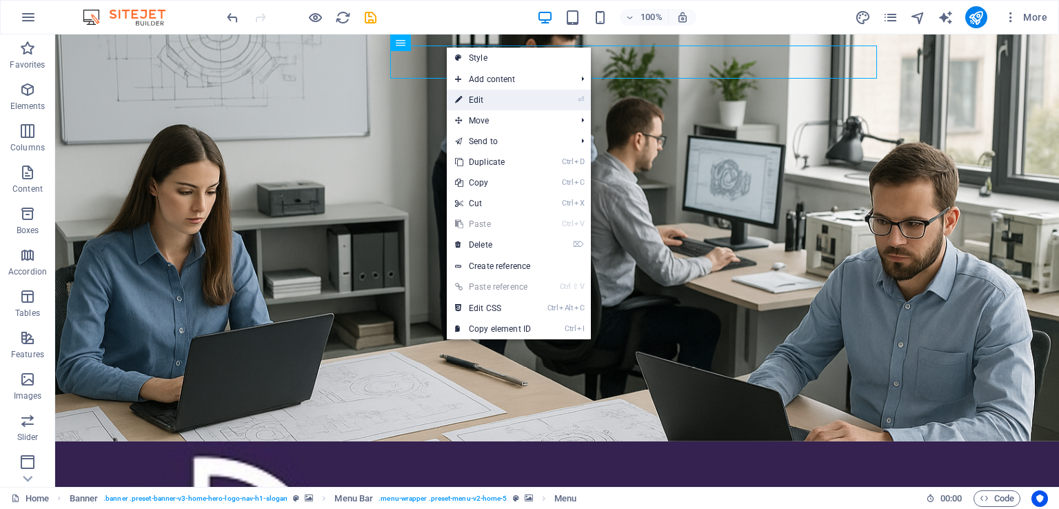
click at [479, 102] on link "⏎ Edit" at bounding box center [493, 100] width 92 height 21
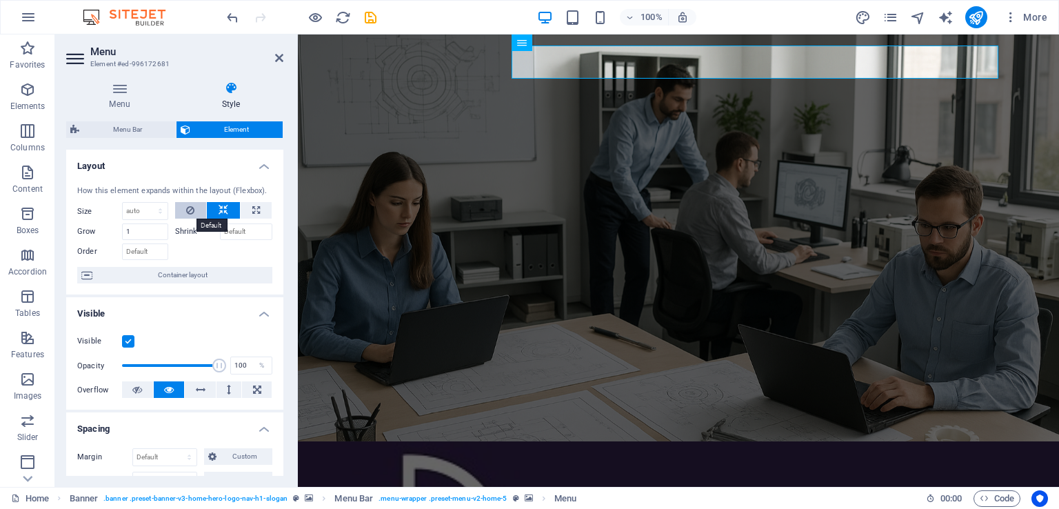
click at [190, 214] on icon at bounding box center [190, 210] width 8 height 17
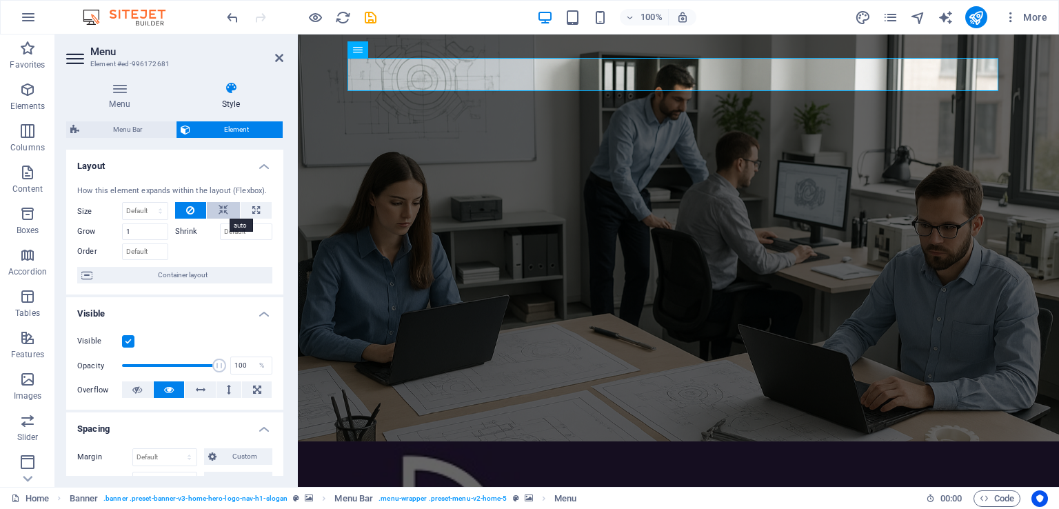
click at [223, 210] on icon at bounding box center [224, 210] width 10 height 17
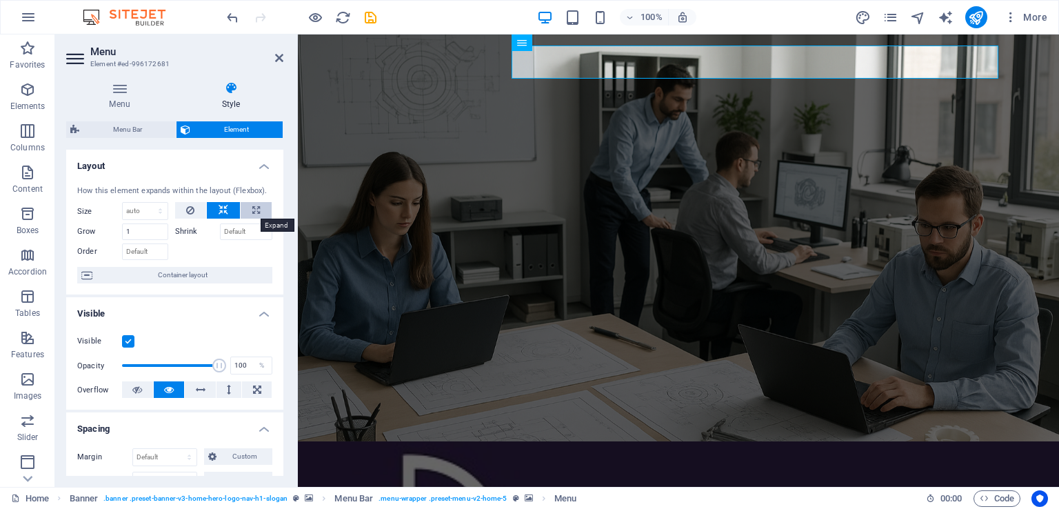
click at [260, 213] on button at bounding box center [256, 210] width 31 height 17
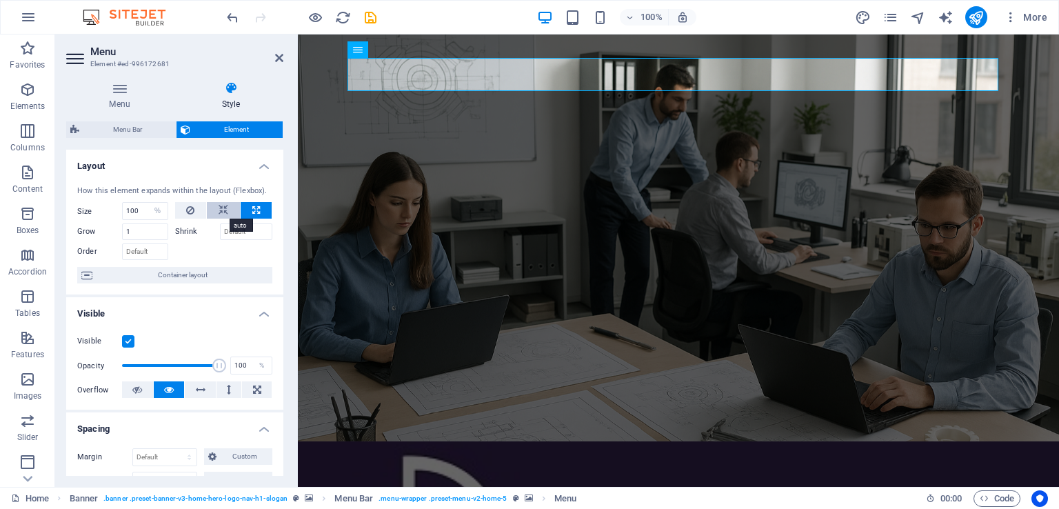
click at [220, 211] on icon at bounding box center [224, 210] width 10 height 17
select select "DISABLED_OPTION_VALUE"
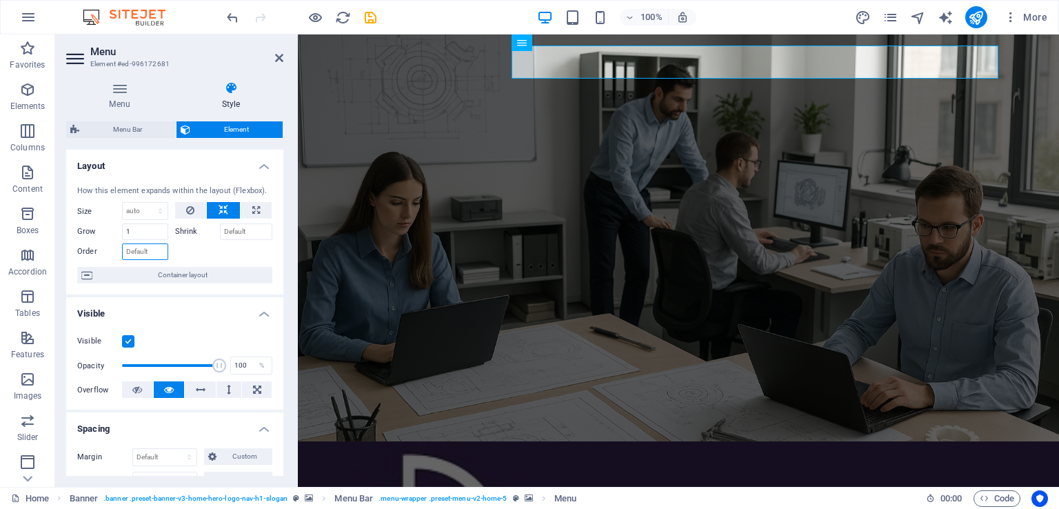
click at [143, 250] on input "Order" at bounding box center [145, 251] width 46 height 17
click at [178, 234] on label "Shrink" at bounding box center [197, 231] width 45 height 17
click at [220, 234] on input "Shrink" at bounding box center [246, 231] width 53 height 17
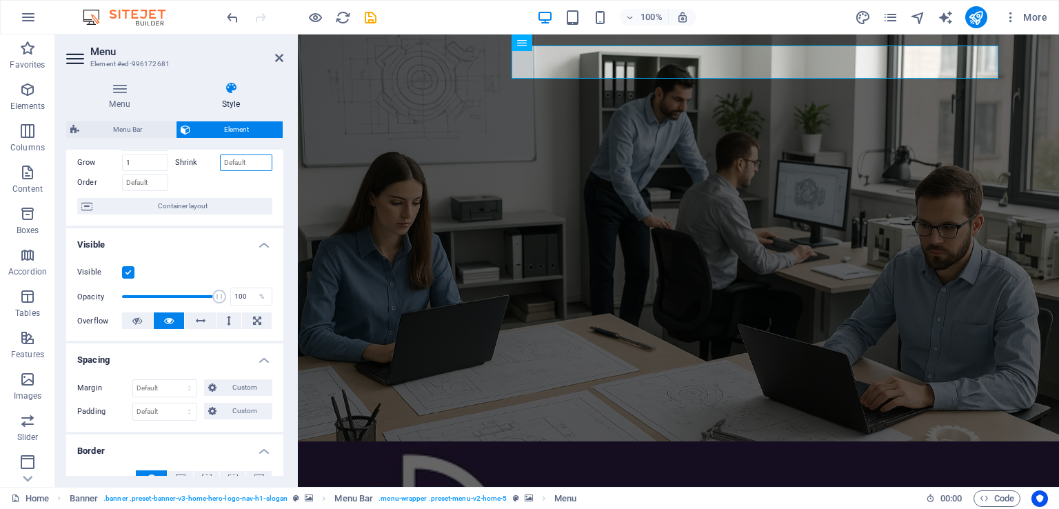
scroll to position [138, 0]
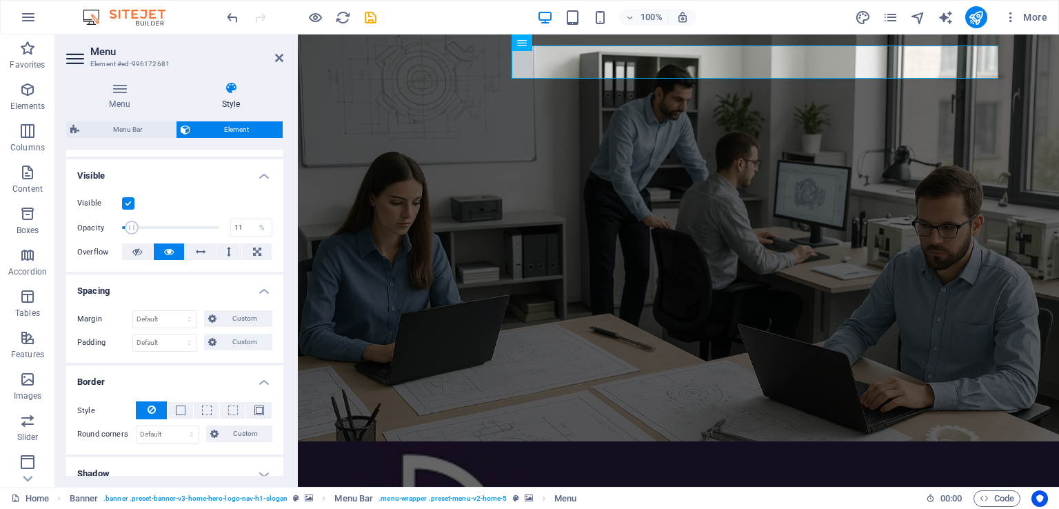
drag, startPoint x: 214, startPoint y: 230, endPoint x: 130, endPoint y: 232, distance: 84.9
click at [130, 232] on span at bounding box center [132, 228] width 14 height 14
drag, startPoint x: 132, startPoint y: 230, endPoint x: 243, endPoint y: 232, distance: 111.0
click at [243, 232] on div "Opacity 100 %" at bounding box center [174, 227] width 195 height 21
click at [228, 254] on icon at bounding box center [229, 251] width 4 height 17
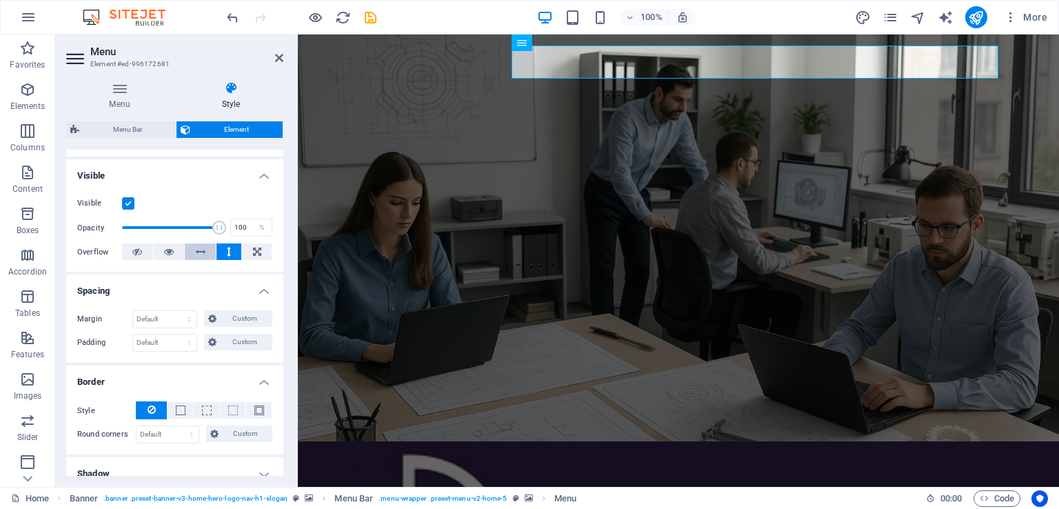
click at [204, 252] on button at bounding box center [200, 251] width 31 height 17
click at [254, 252] on icon at bounding box center [257, 251] width 8 height 17
click at [227, 249] on icon at bounding box center [229, 251] width 4 height 17
click at [159, 250] on button at bounding box center [169, 251] width 31 height 17
click at [174, 287] on h4 "Spacing" at bounding box center [174, 286] width 217 height 25
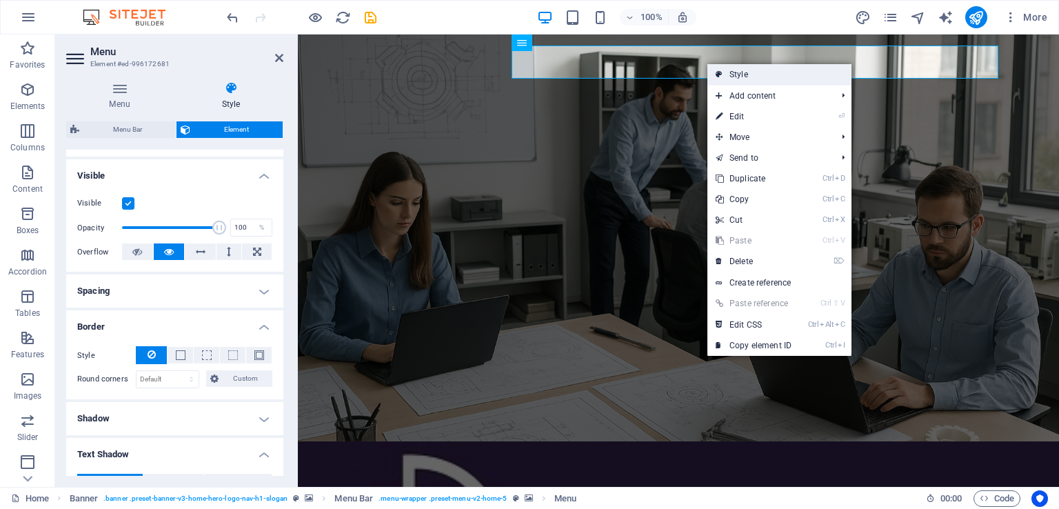
click at [761, 77] on link "Style" at bounding box center [779, 74] width 144 height 21
select select "%"
select select "px"
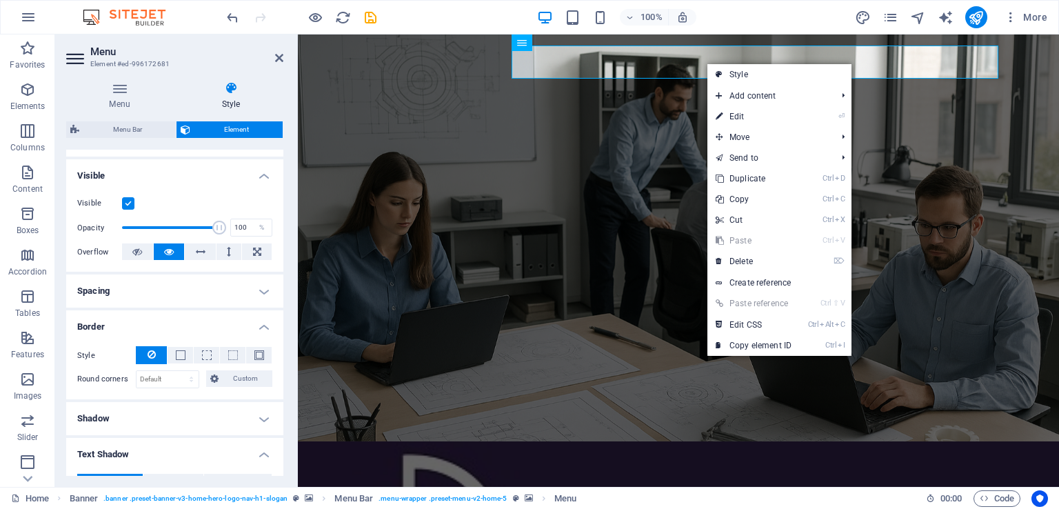
select select "px"
select select "rem"
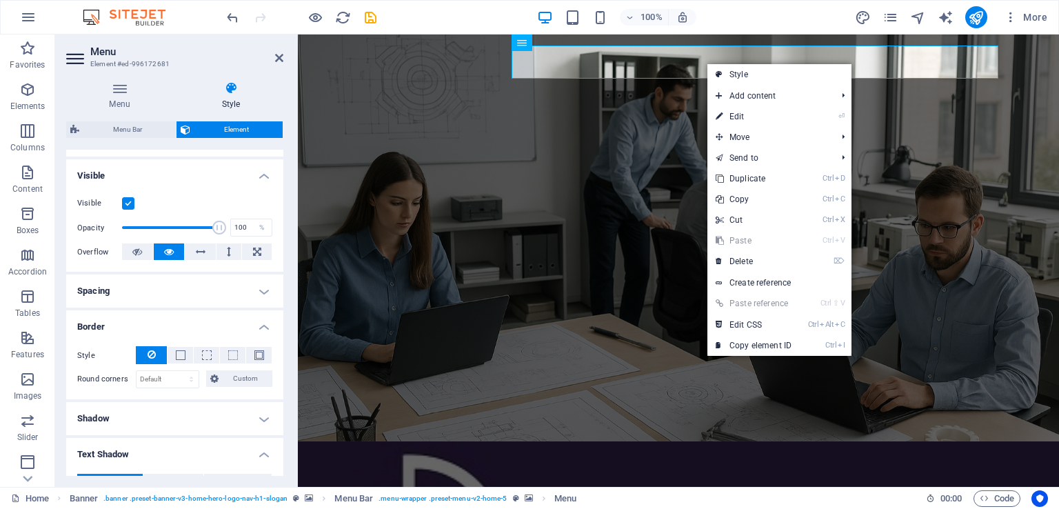
select select "preset-menu-v2-home-5"
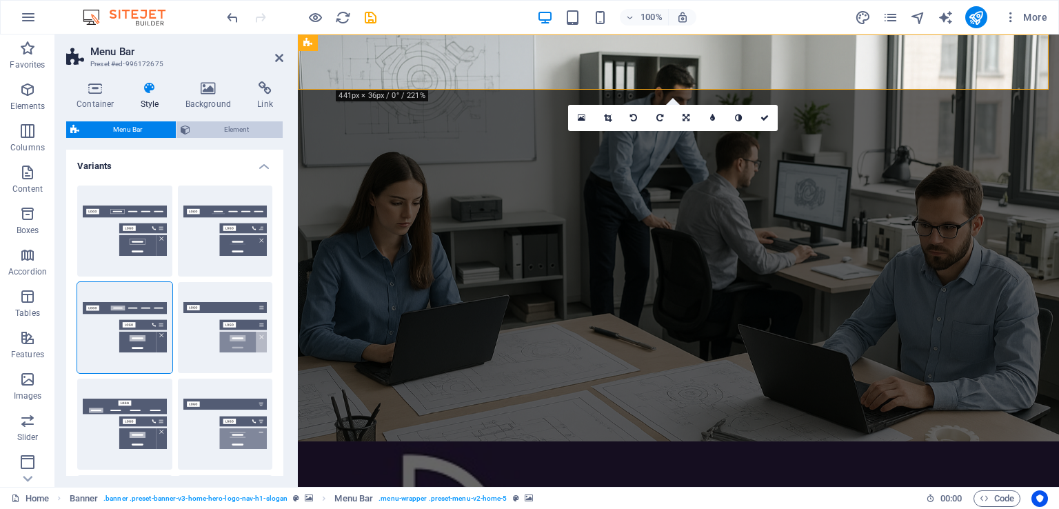
click at [232, 126] on span "Element" at bounding box center [236, 129] width 84 height 17
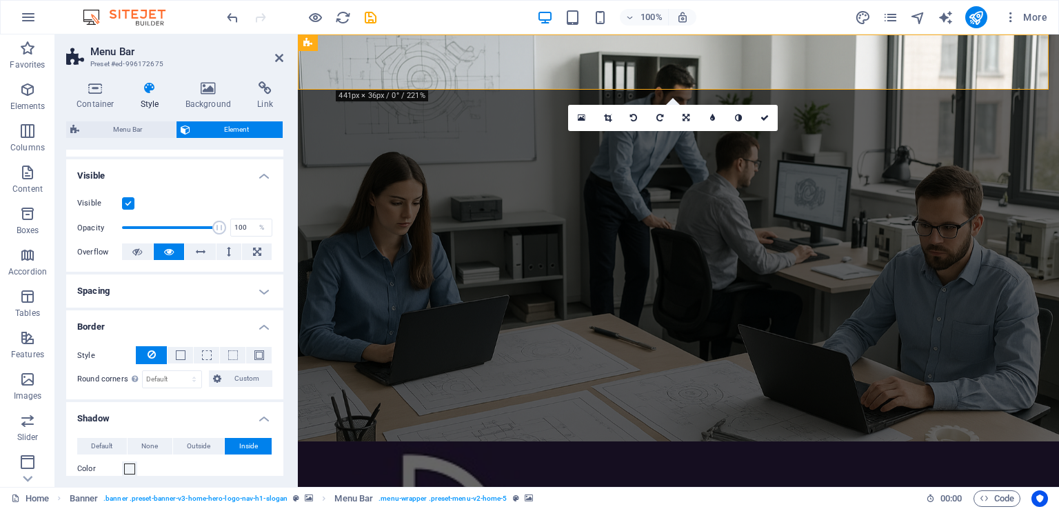
click at [128, 203] on label at bounding box center [128, 203] width 12 height 12
click at [0, 0] on input "Visible" at bounding box center [0, 0] width 0 height 0
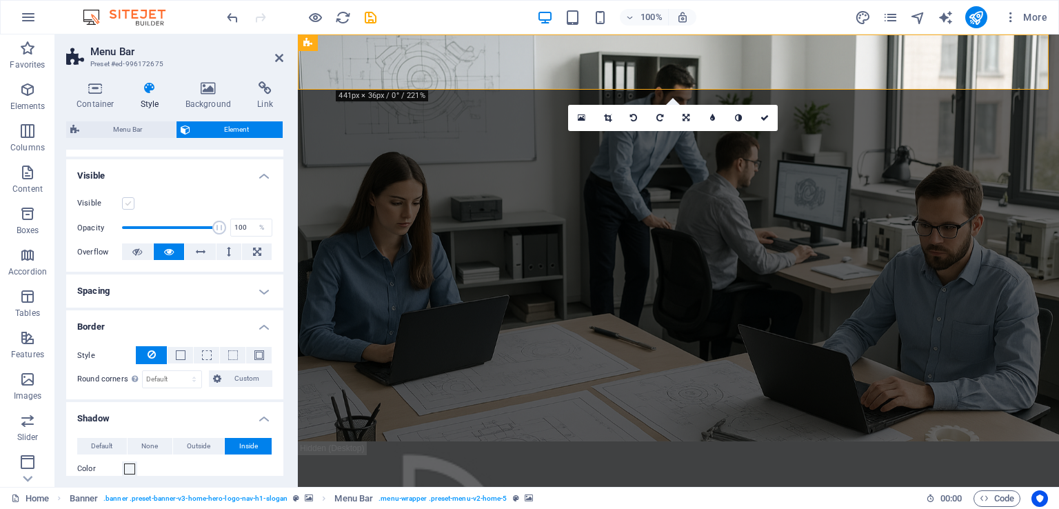
click at [128, 203] on label at bounding box center [128, 203] width 12 height 12
click at [0, 0] on input "Visible" at bounding box center [0, 0] width 0 height 0
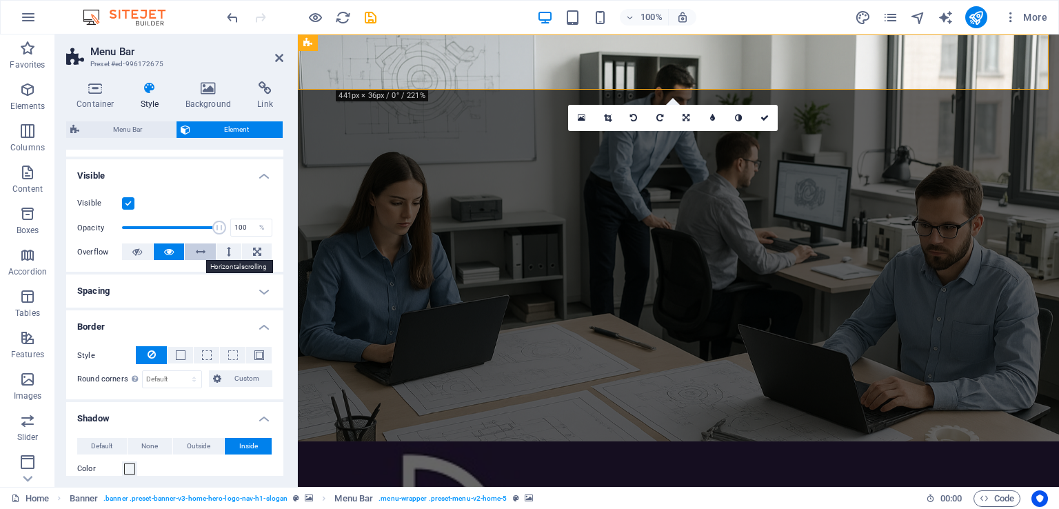
click at [201, 254] on icon at bounding box center [201, 251] width 10 height 17
click at [224, 253] on button at bounding box center [230, 251] width 26 height 17
click at [215, 287] on h4 "Spacing" at bounding box center [174, 290] width 217 height 33
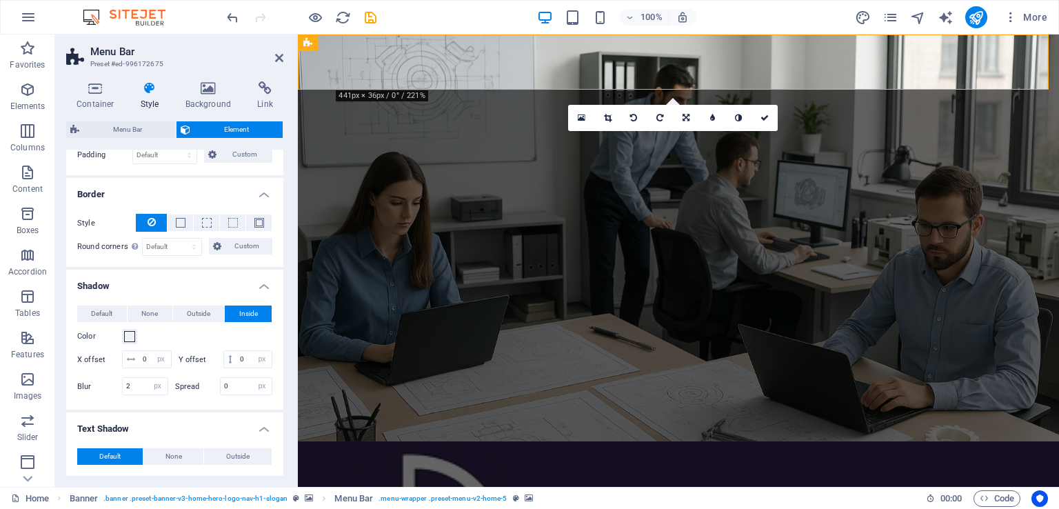
scroll to position [345, 0]
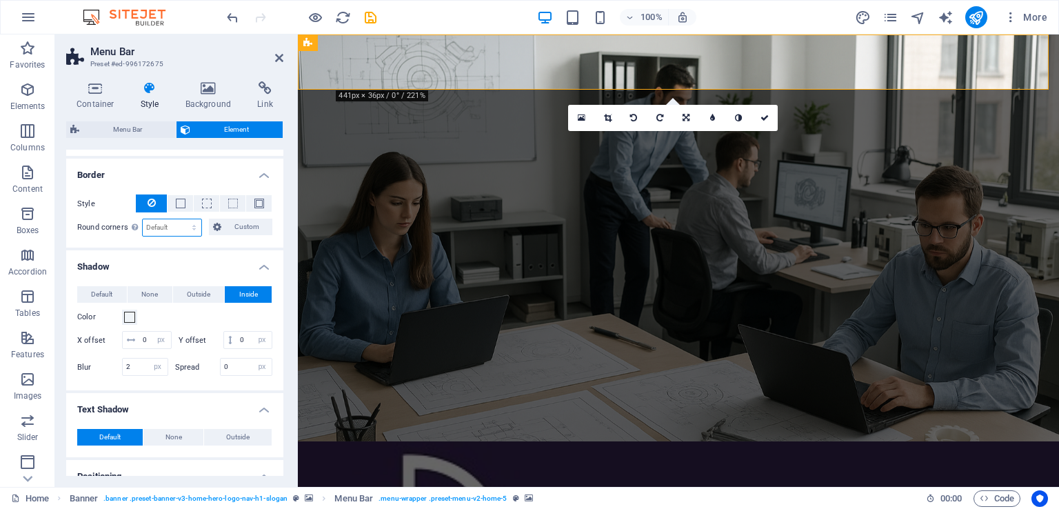
click at [166, 227] on select "Default px rem % vh vw Custom" at bounding box center [172, 227] width 59 height 17
click at [204, 294] on span "Outside" at bounding box center [198, 294] width 23 height 17
click at [247, 294] on span "Inside" at bounding box center [248, 294] width 19 height 17
click at [190, 293] on span "Outside" at bounding box center [198, 294] width 23 height 17
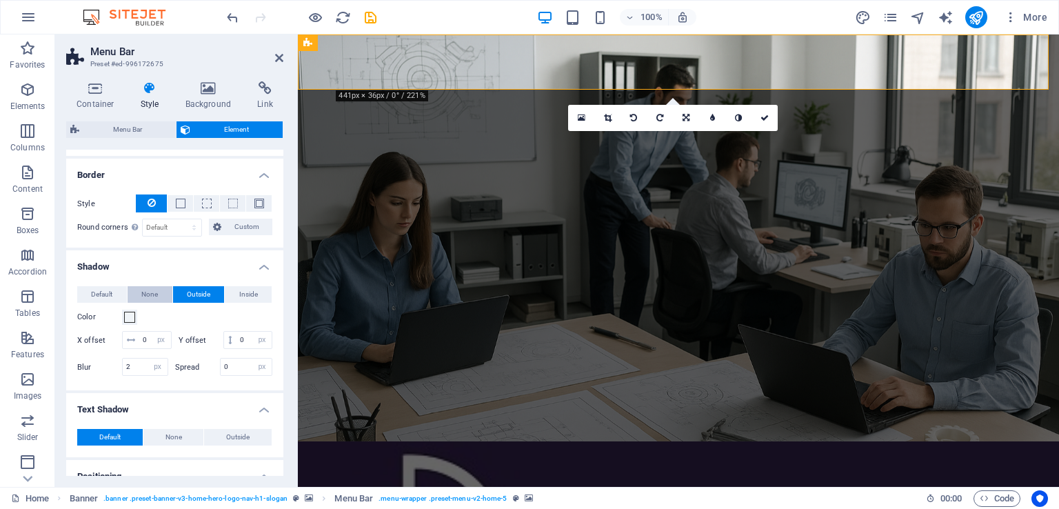
click at [159, 292] on button "None" at bounding box center [150, 294] width 45 height 17
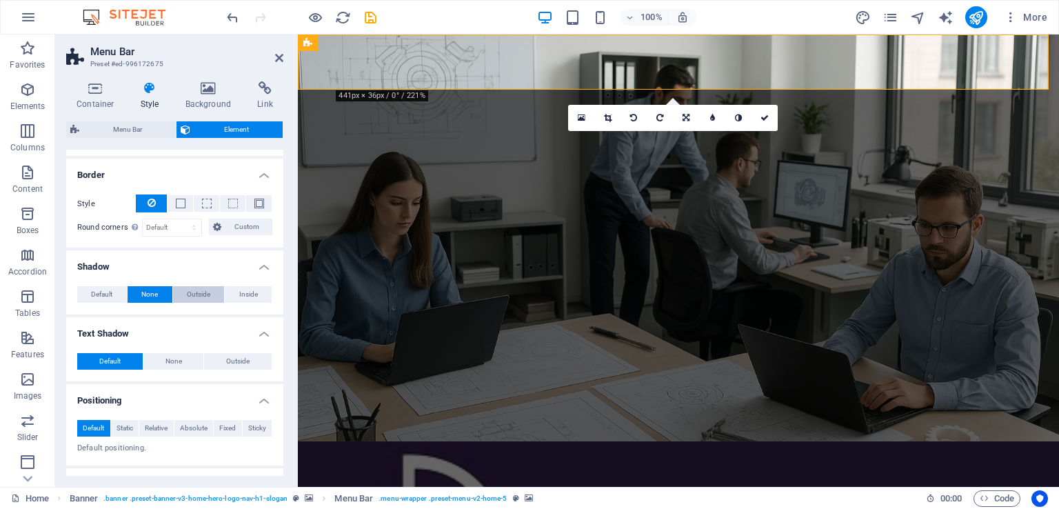
click at [196, 294] on span "Outside" at bounding box center [198, 294] width 23 height 17
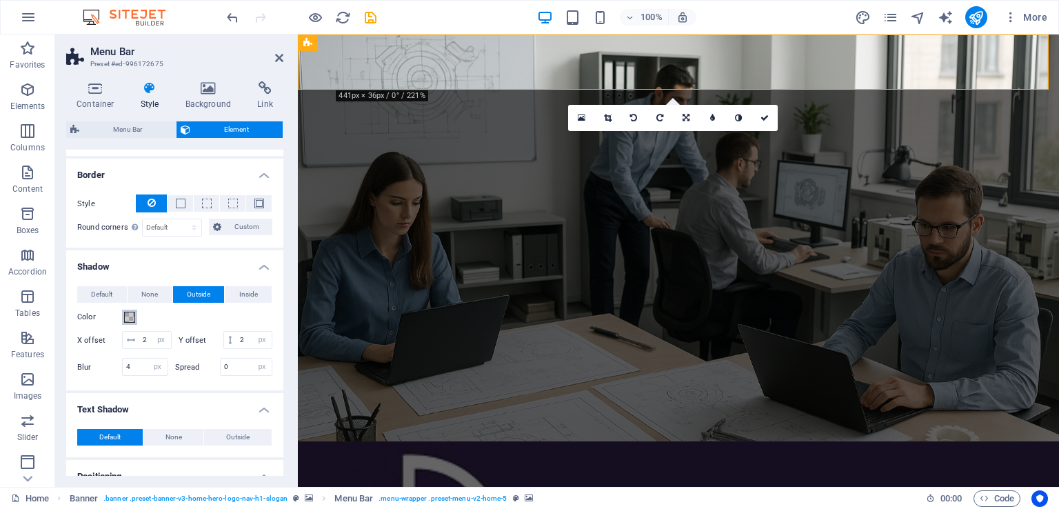
click at [124, 323] on button "Color" at bounding box center [129, 317] width 15 height 15
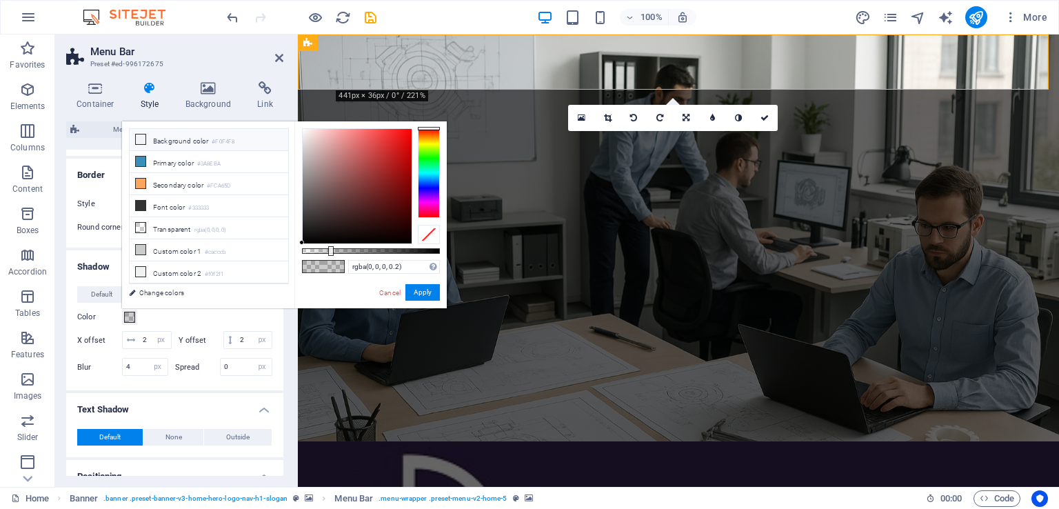
click at [155, 141] on li "Background color #F0F4F8" at bounding box center [209, 140] width 159 height 22
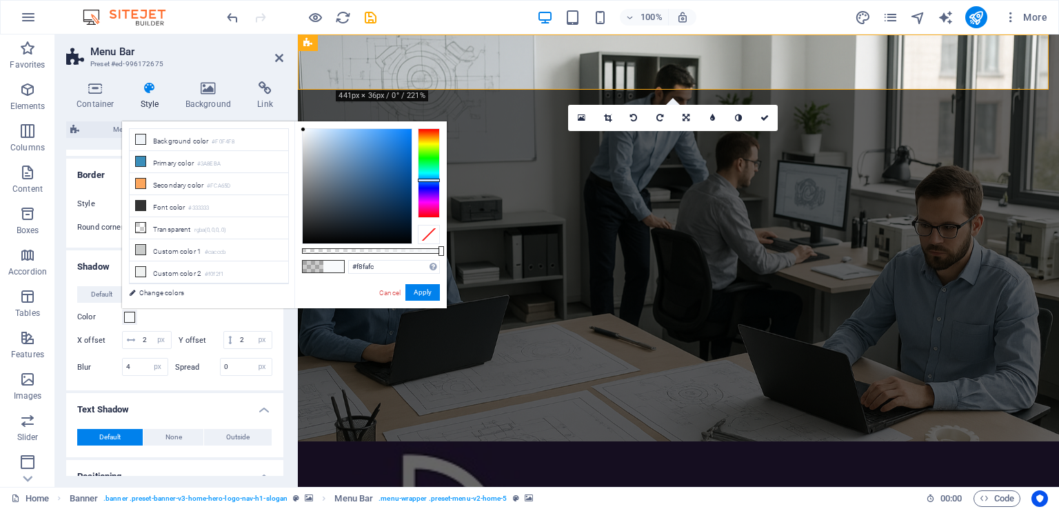
click at [303, 130] on div at bounding box center [303, 129] width 5 height 5
drag, startPoint x: 428, startPoint y: 294, endPoint x: 111, endPoint y: 255, distance: 318.9
click at [428, 294] on button "Apply" at bounding box center [422, 292] width 34 height 17
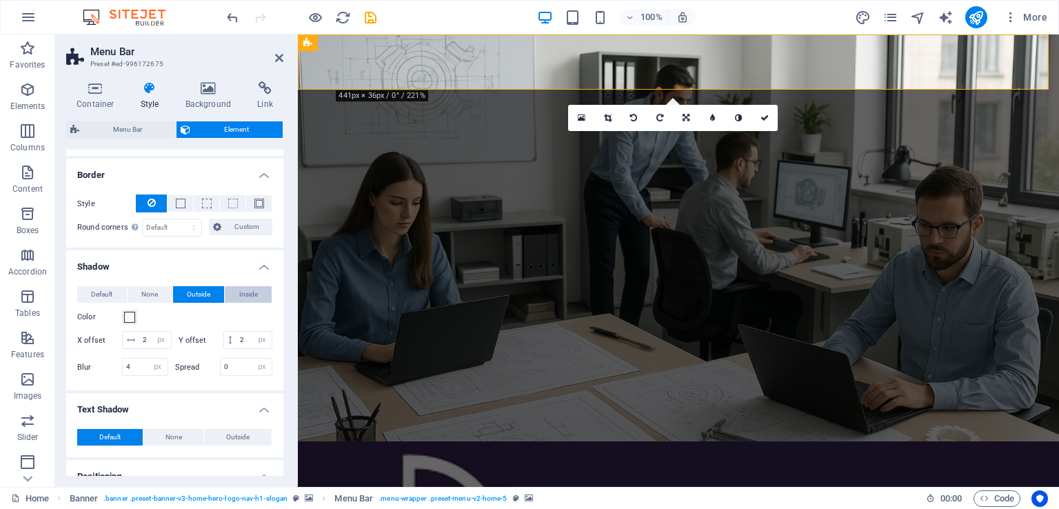
click at [254, 299] on span "Inside" at bounding box center [248, 294] width 19 height 17
click at [132, 317] on span at bounding box center [129, 317] width 11 height 11
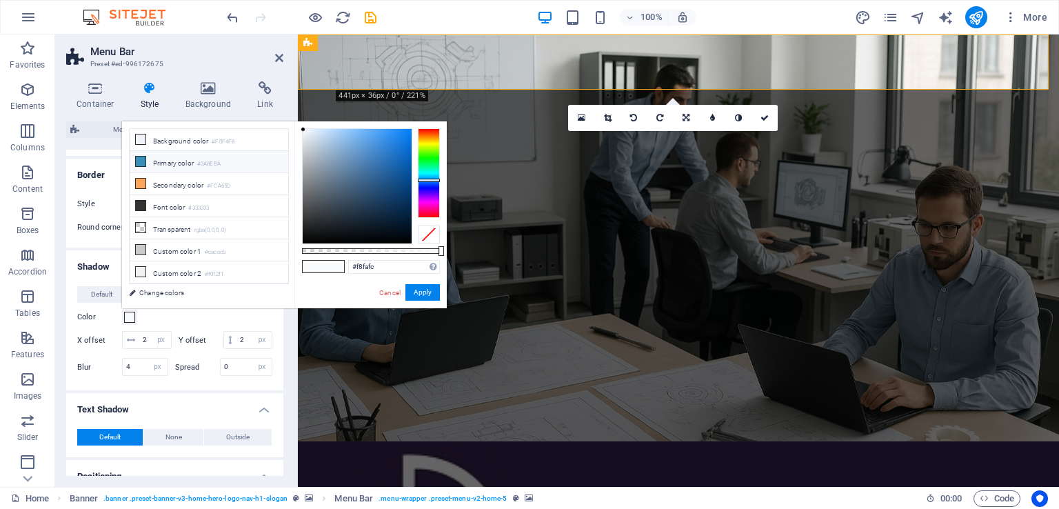
click at [161, 162] on li "Primary color #3A8EBA" at bounding box center [209, 162] width 159 height 22
type input "#3a8eba"
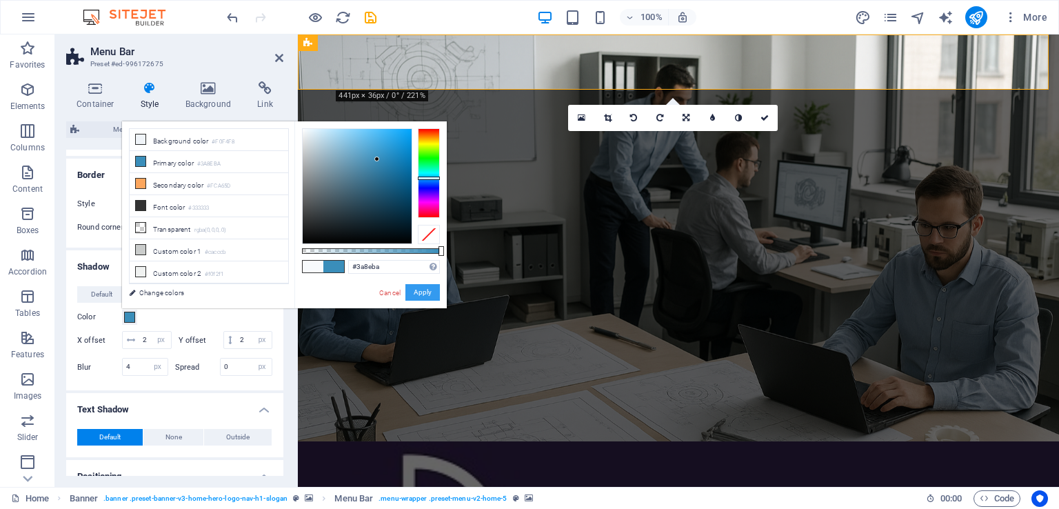
click at [432, 288] on button "Apply" at bounding box center [422, 292] width 34 height 17
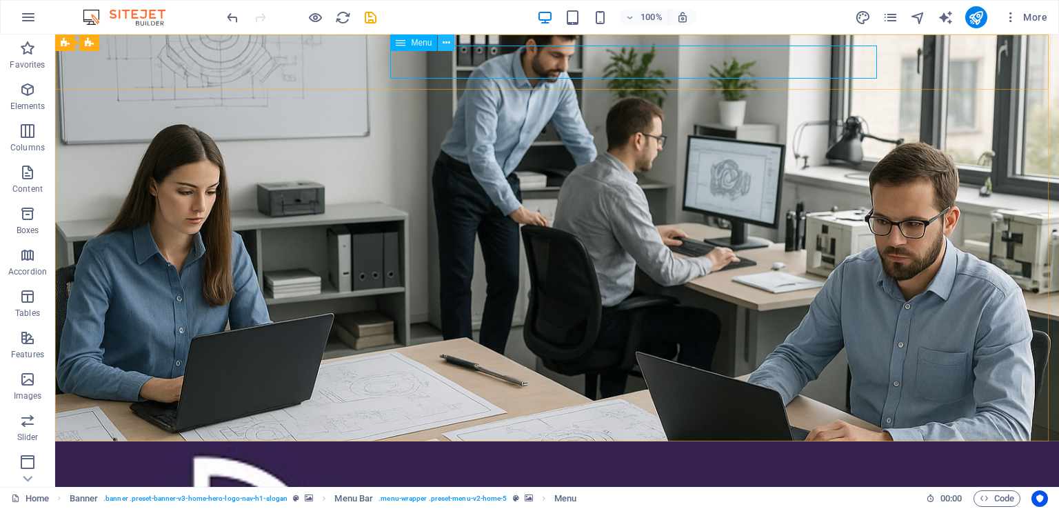
click at [446, 42] on icon at bounding box center [447, 43] width 8 height 14
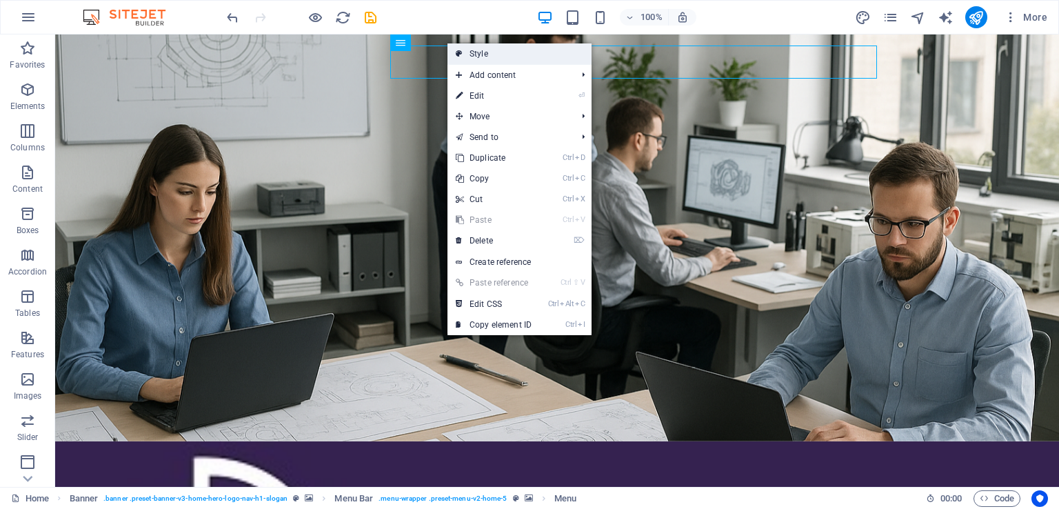
click at [488, 51] on link "Style" at bounding box center [520, 53] width 144 height 21
select select "rem"
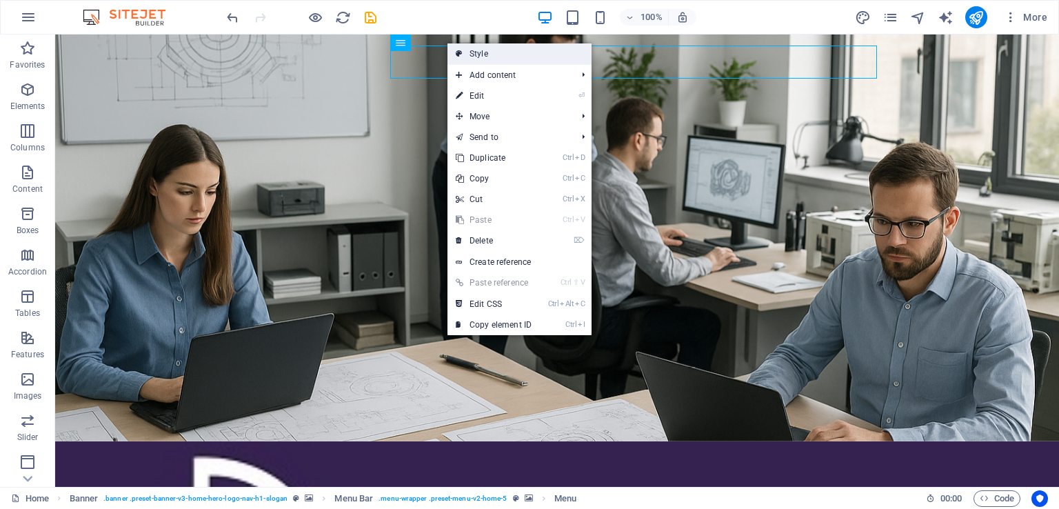
select select "preset-menu-v2-home-5"
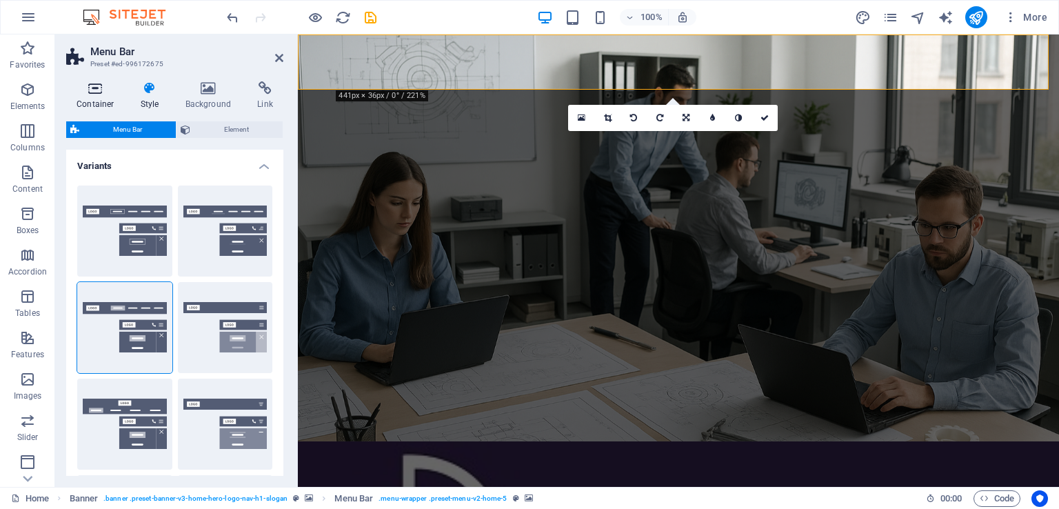
click at [88, 95] on h4 "Container" at bounding box center [98, 95] width 64 height 29
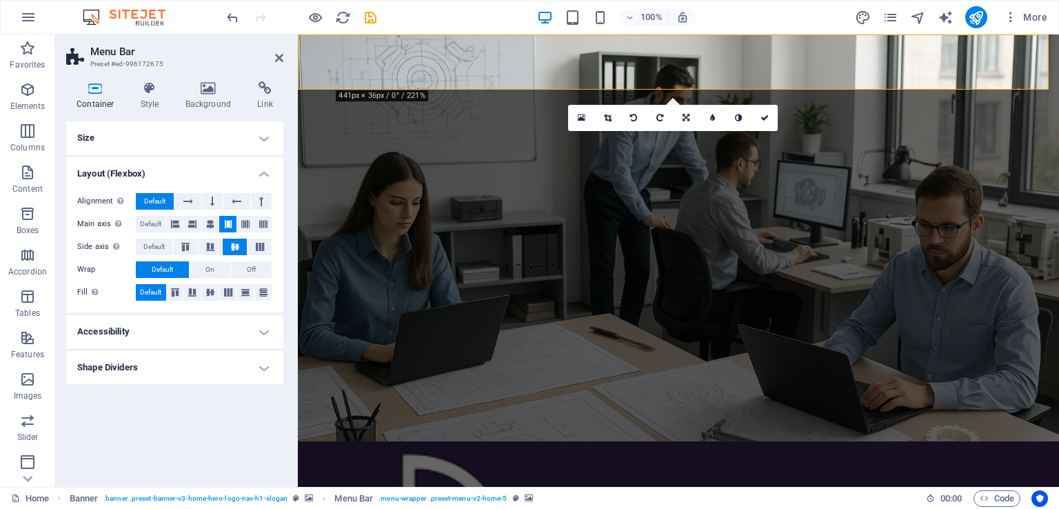
click at [256, 368] on h4 "Shape Dividers" at bounding box center [174, 367] width 217 height 33
click at [263, 368] on h4 "Shape Dividers" at bounding box center [174, 363] width 217 height 25
click at [266, 340] on h4 "Accessibility" at bounding box center [174, 331] width 217 height 33
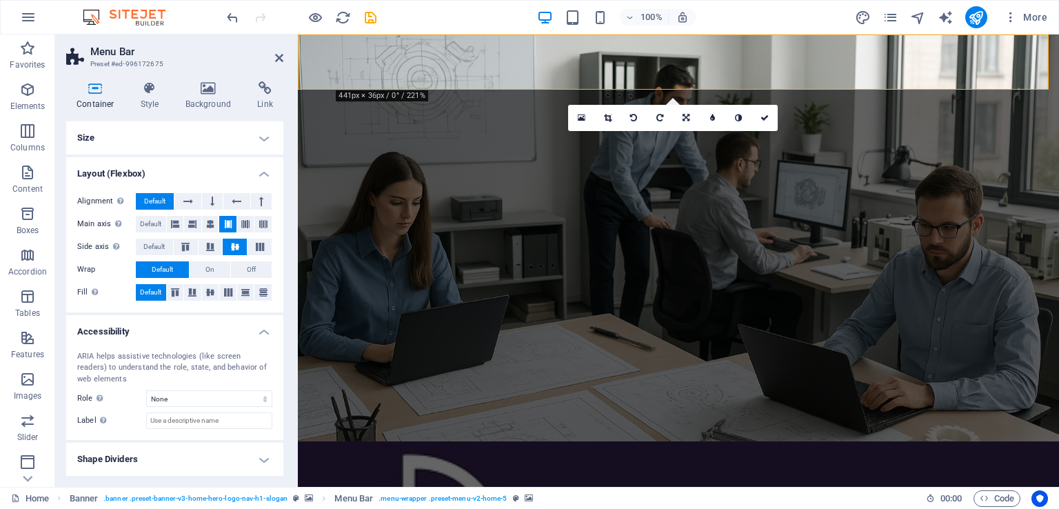
click at [268, 338] on h4 "Accessibility" at bounding box center [174, 327] width 217 height 25
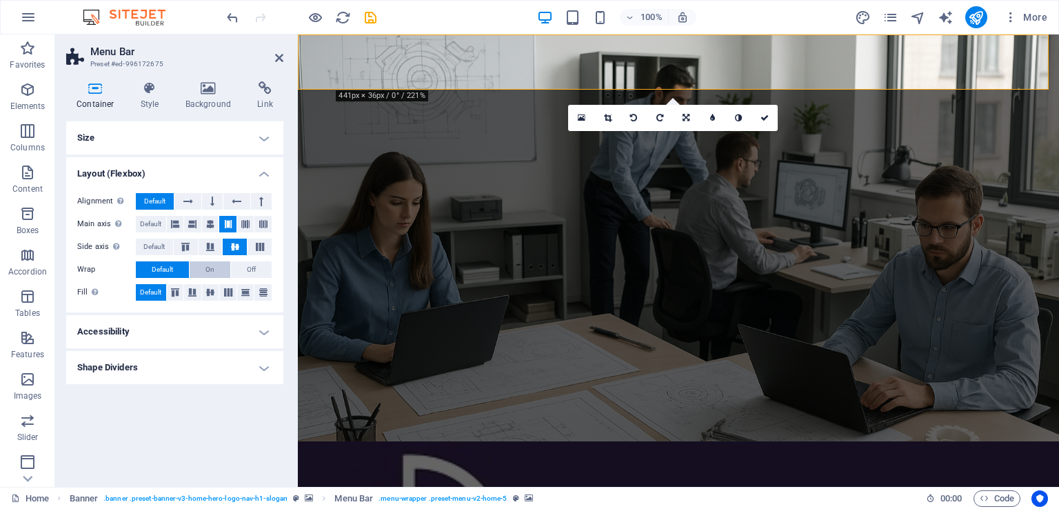
click at [215, 274] on button "On" at bounding box center [210, 269] width 41 height 17
click at [171, 266] on span "Default" at bounding box center [162, 269] width 21 height 17
click at [193, 201] on button at bounding box center [187, 201] width 26 height 17
click at [252, 132] on h4 "Size" at bounding box center [174, 137] width 217 height 33
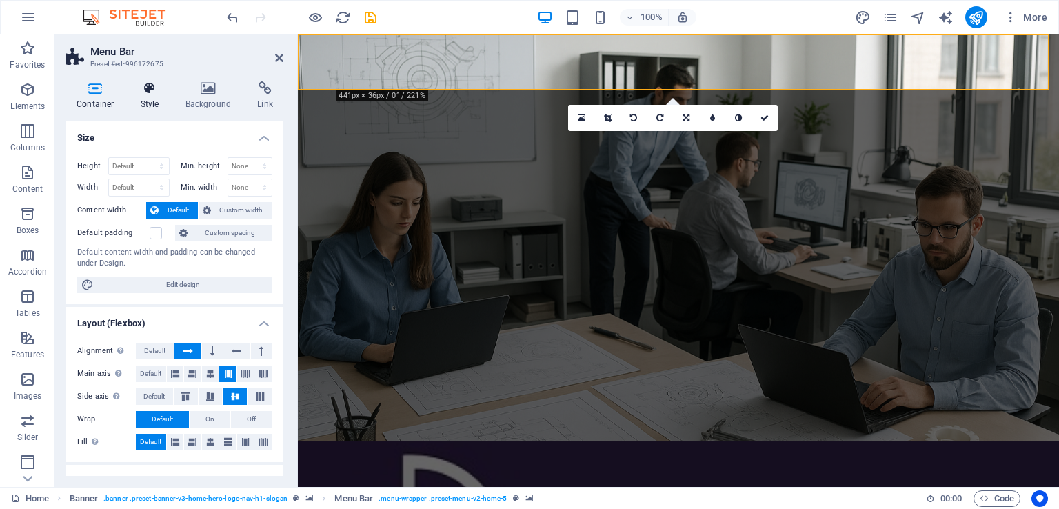
click at [145, 97] on h4 "Style" at bounding box center [152, 95] width 45 height 29
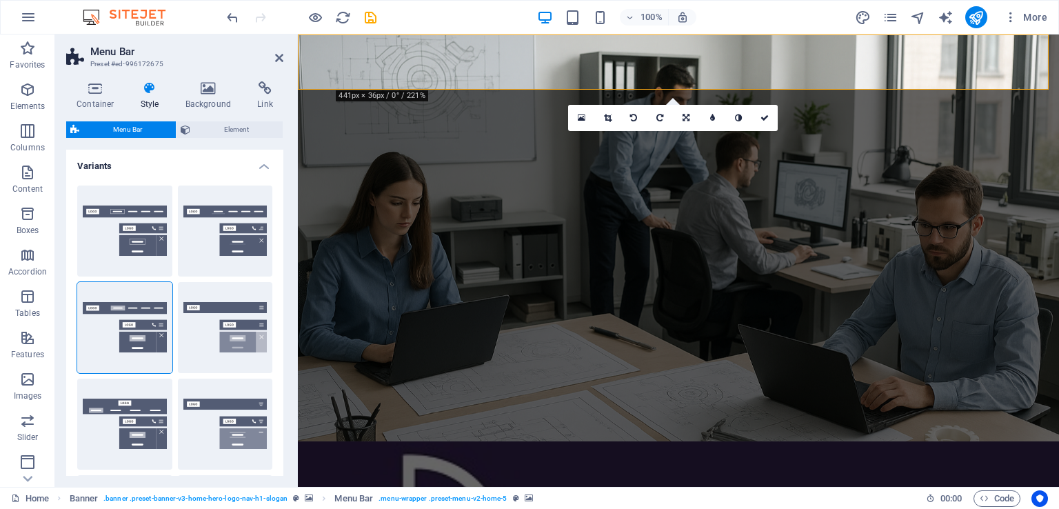
click at [234, 138] on div "Menu Bar Element" at bounding box center [174, 129] width 217 height 17
click at [232, 134] on span "Element" at bounding box center [236, 129] width 84 height 17
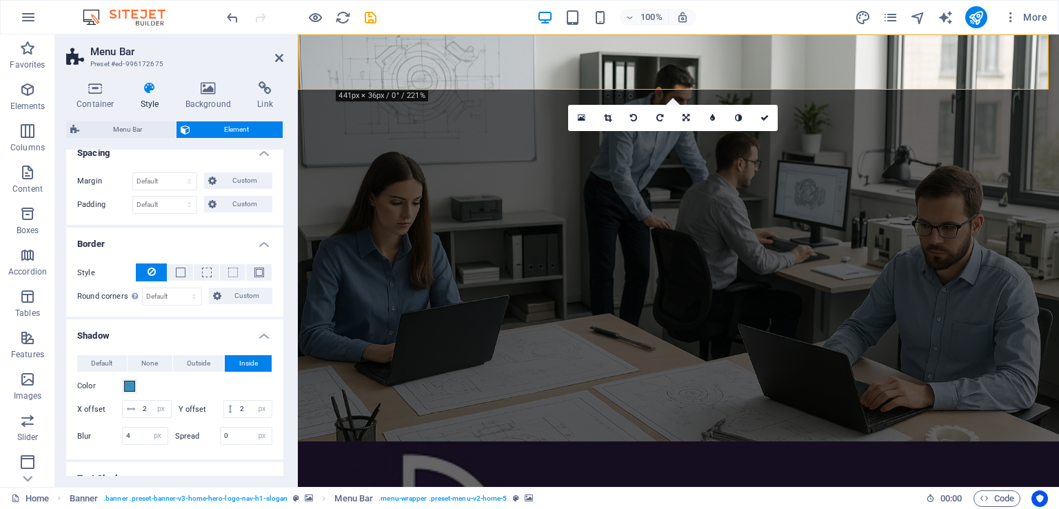
scroll to position [0, 0]
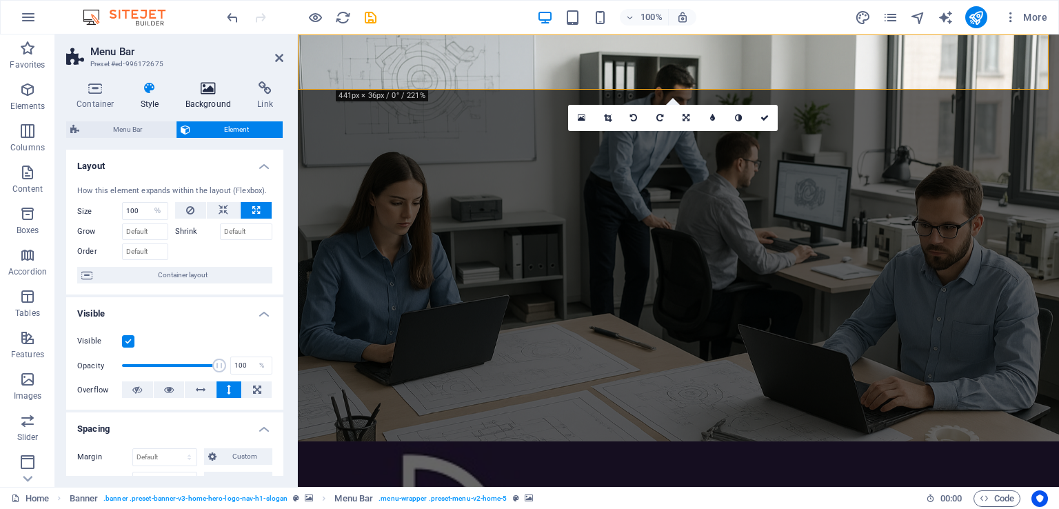
click at [212, 91] on icon at bounding box center [208, 88] width 67 height 14
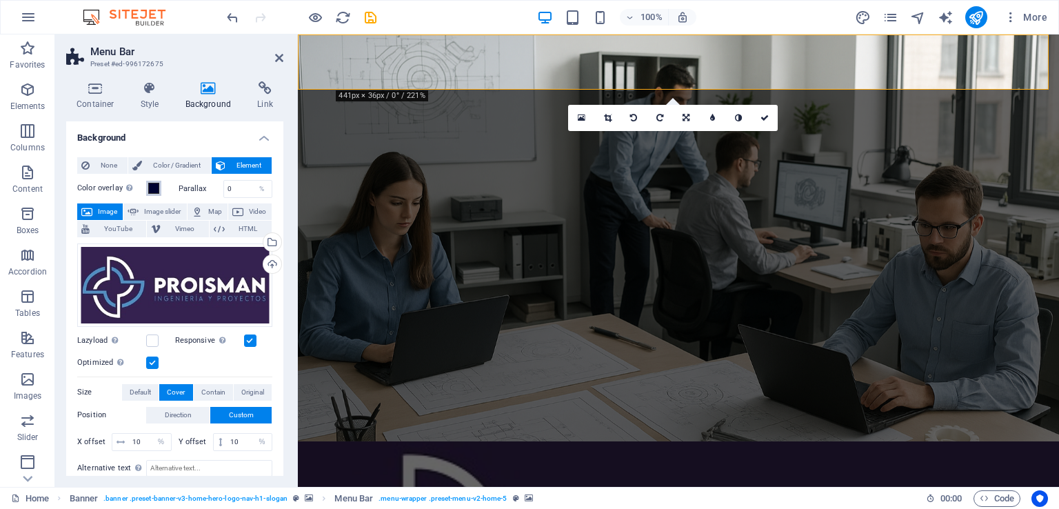
click at [157, 186] on span at bounding box center [153, 188] width 11 height 11
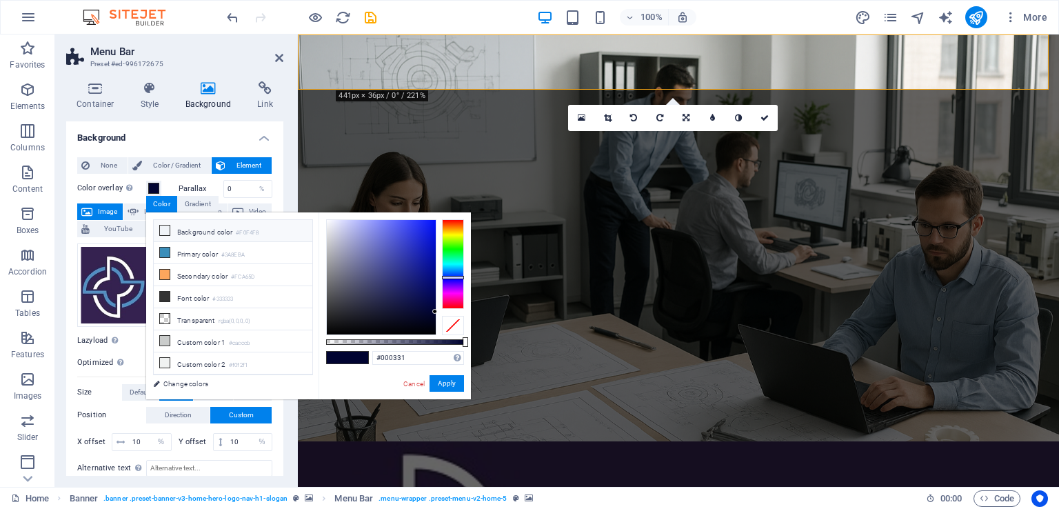
click at [170, 230] on li "Background color #F0F4F8" at bounding box center [233, 231] width 159 height 22
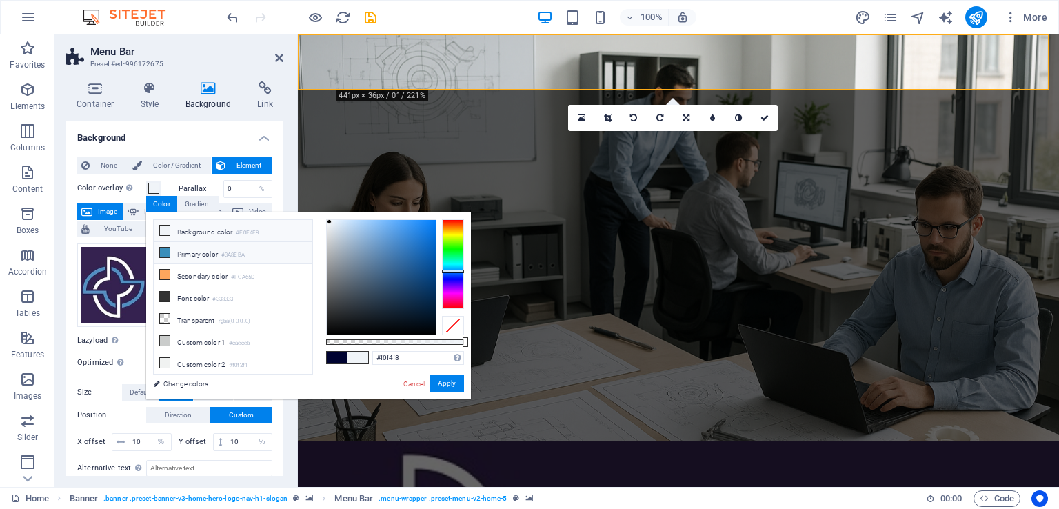
click at [187, 254] on li "Primary color #3A8EBA" at bounding box center [233, 253] width 159 height 22
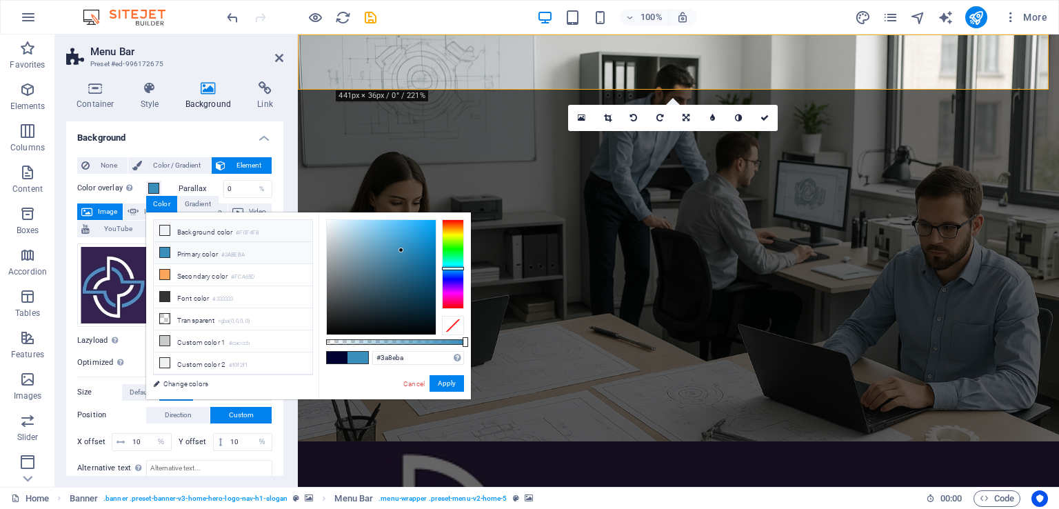
click at [185, 228] on li "Background color #F0F4F8" at bounding box center [233, 231] width 159 height 22
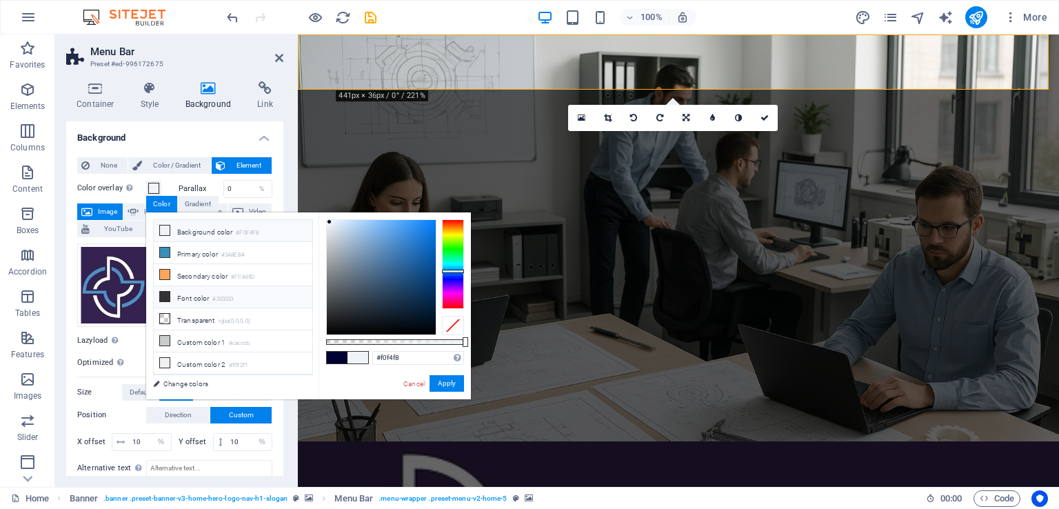
click at [190, 295] on li "Font color #333333" at bounding box center [233, 297] width 159 height 22
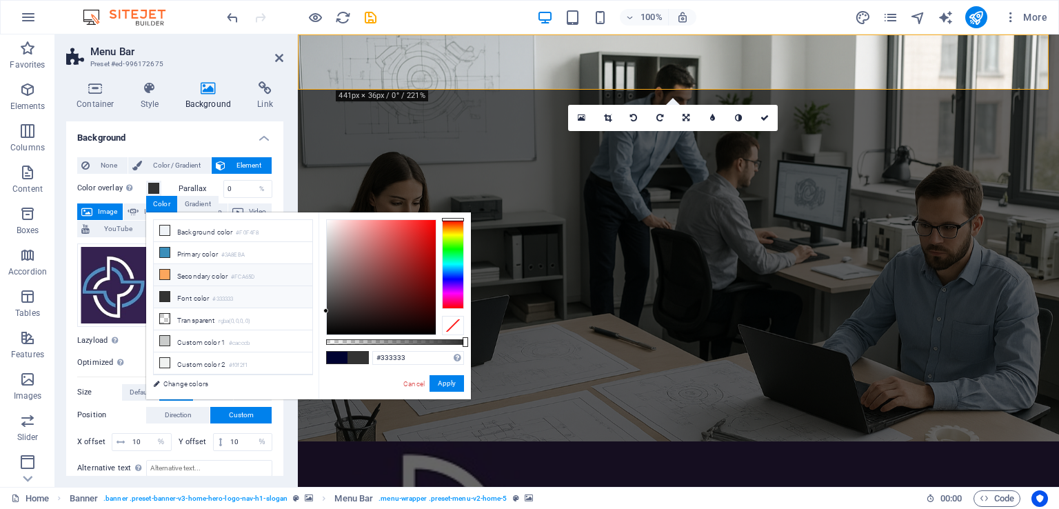
click at [188, 272] on li "Secondary color #FCA65D" at bounding box center [233, 275] width 159 height 22
type input "#fca65d"
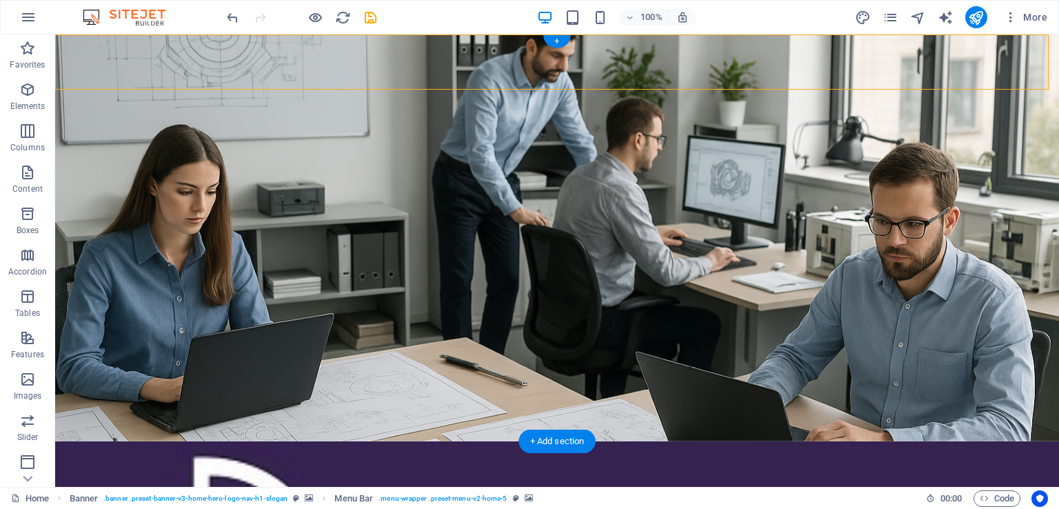
click at [297, 441] on figure at bounding box center [557, 468] width 1004 height 55
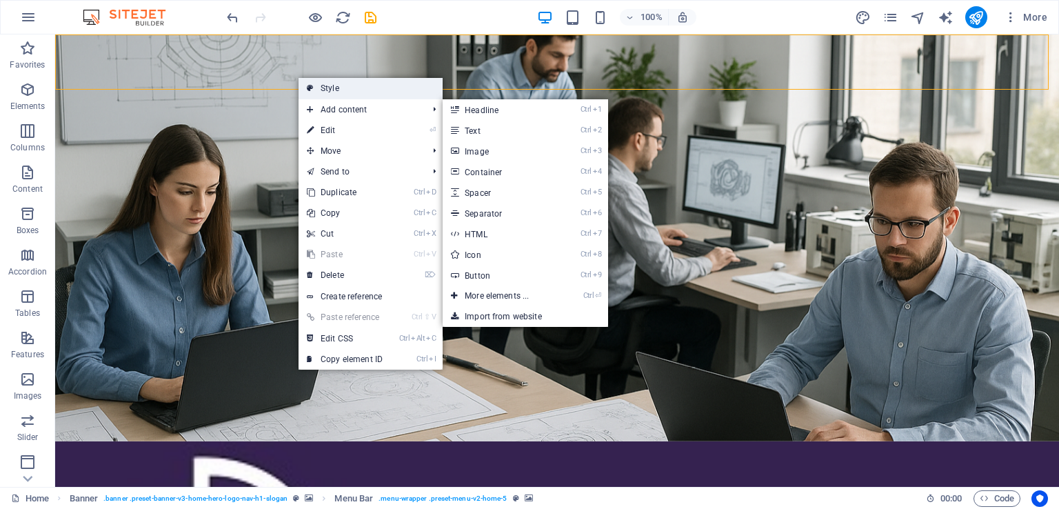
click at [408, 85] on link "Style" at bounding box center [371, 88] width 144 height 21
select select "rem"
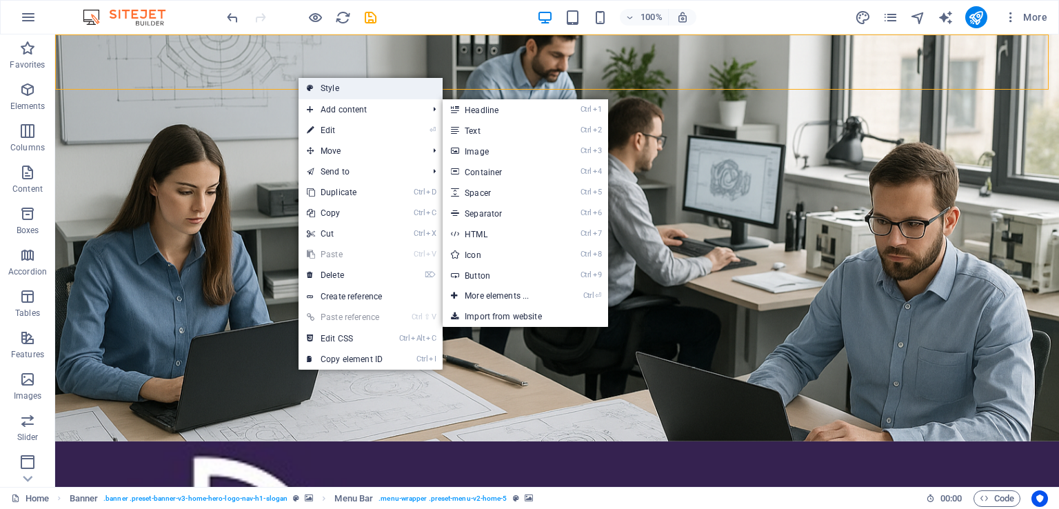
select select "preset-menu-v2-home-5"
select select "%"
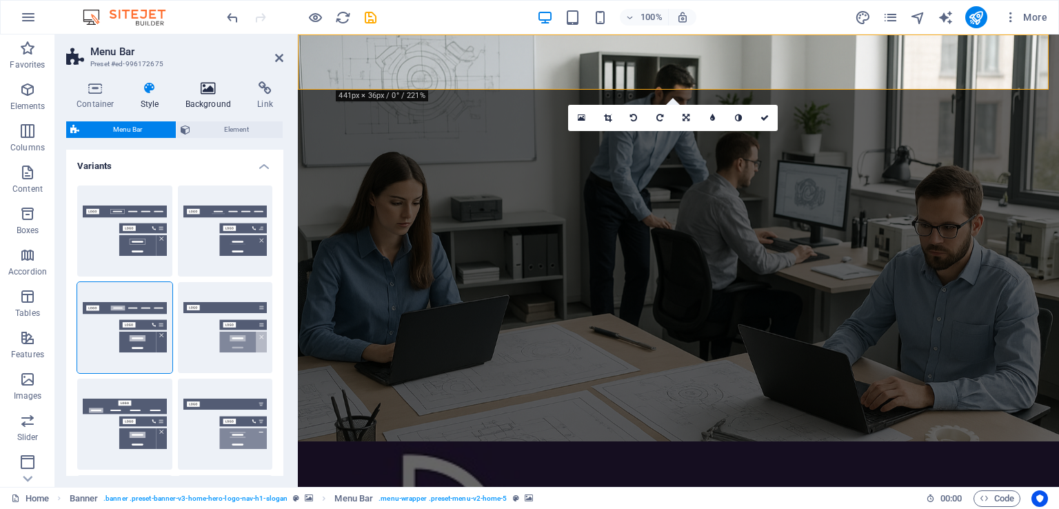
click at [216, 88] on icon at bounding box center [208, 88] width 67 height 14
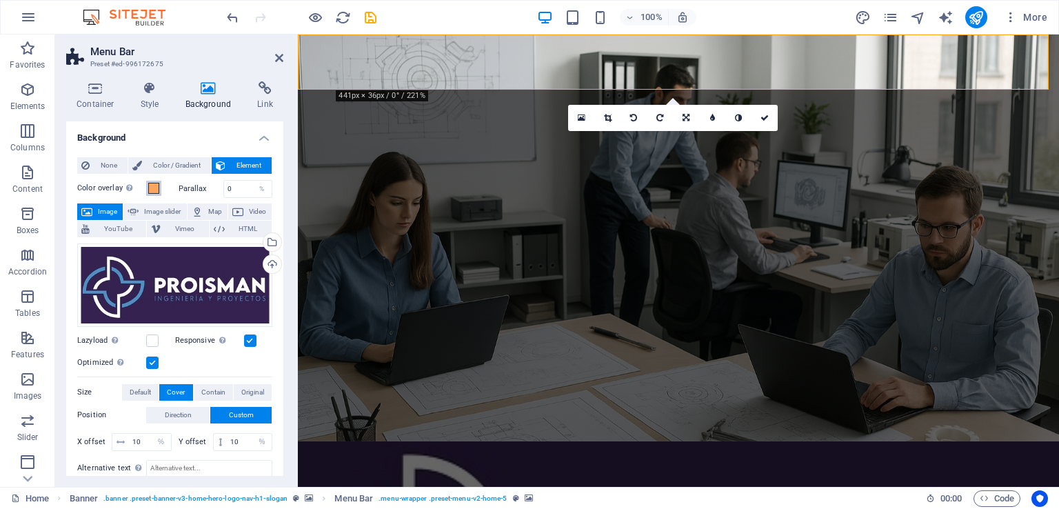
click at [158, 189] on span at bounding box center [153, 188] width 11 height 11
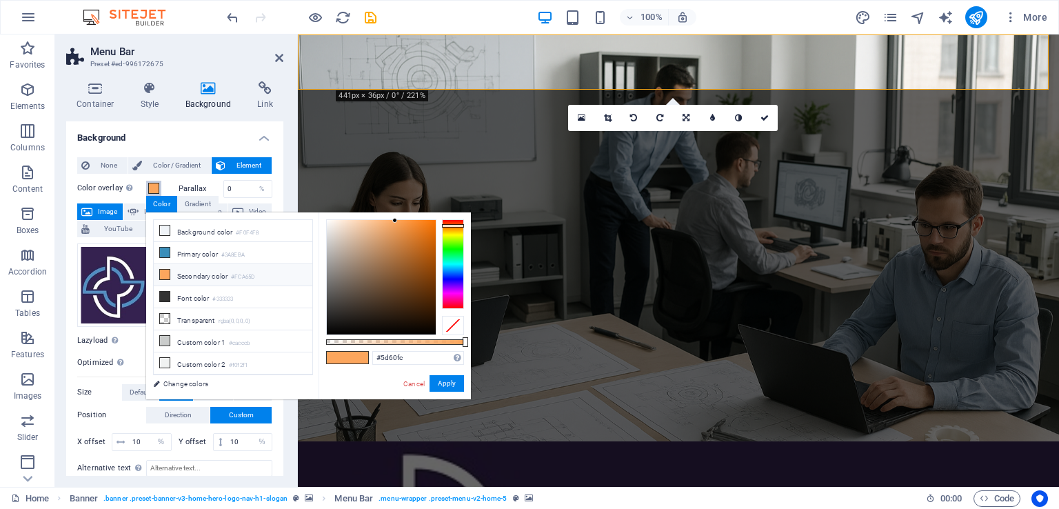
click at [455, 278] on div at bounding box center [453, 264] width 22 height 90
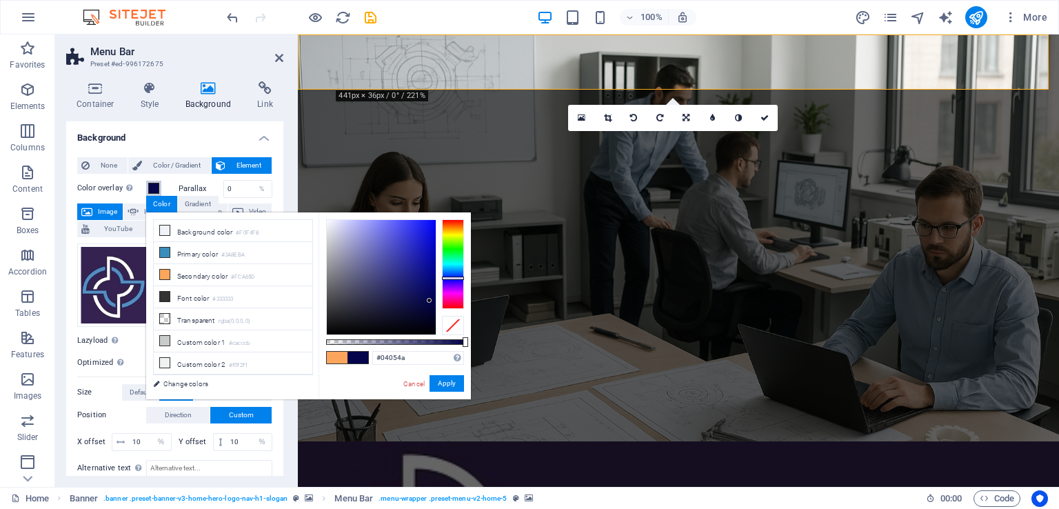
drag, startPoint x: 397, startPoint y: 225, endPoint x: 430, endPoint y: 301, distance: 82.5
click at [430, 301] on div at bounding box center [381, 277] width 109 height 114
click at [212, 360] on li "Custom color 2 #f0f2f1" at bounding box center [233, 363] width 159 height 22
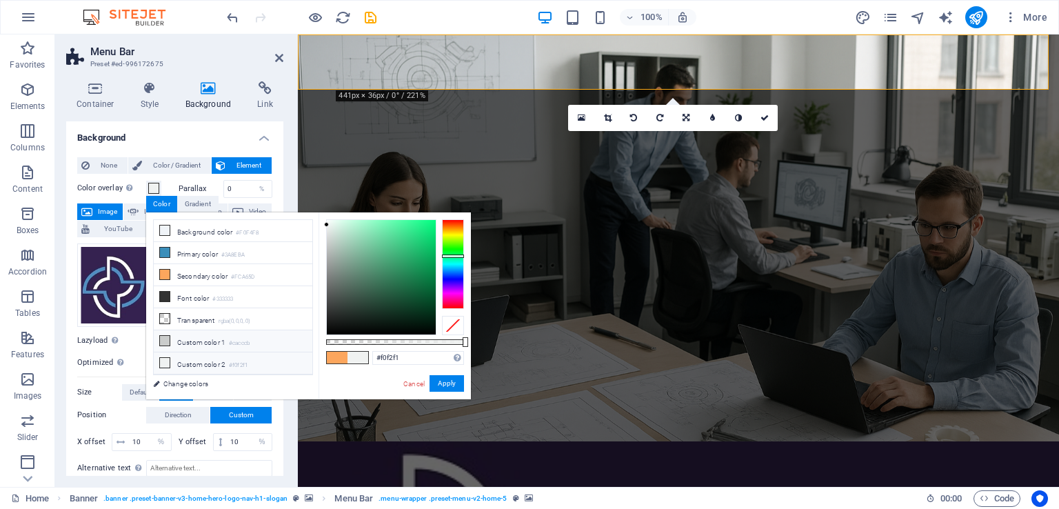
click at [210, 341] on li "Custom color 1 #cacccb" at bounding box center [233, 341] width 159 height 22
click at [215, 321] on li "Transparent rgba(0,0,0,.0)" at bounding box center [233, 319] width 159 height 22
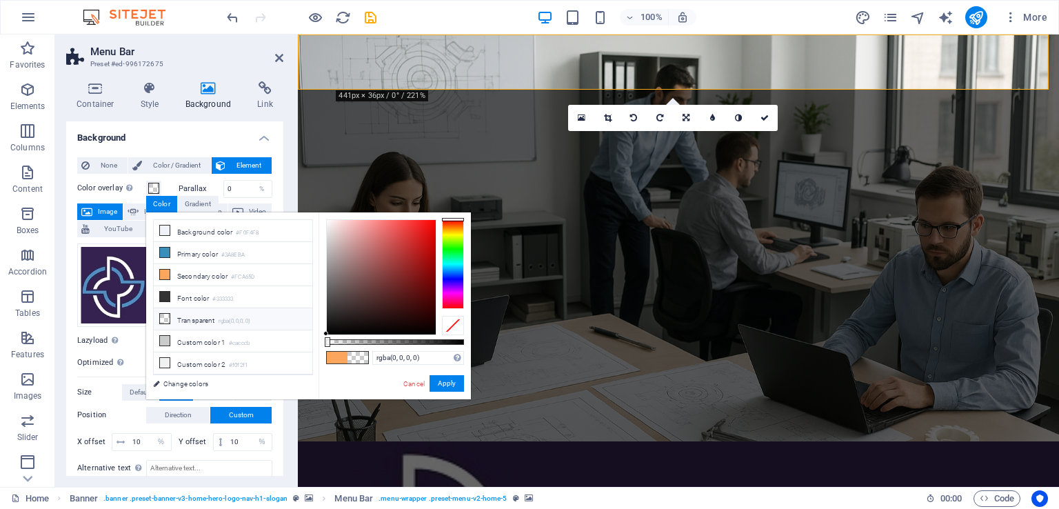
click at [206, 317] on li "Transparent rgba(0,0,0,.0)" at bounding box center [233, 319] width 159 height 22
click at [208, 296] on li "Font color #333333" at bounding box center [233, 297] width 159 height 22
click at [185, 310] on li "Transparent rgba(0,0,0,.0)" at bounding box center [233, 319] width 159 height 22
type input "rgba(0, 0, 0, 0)"
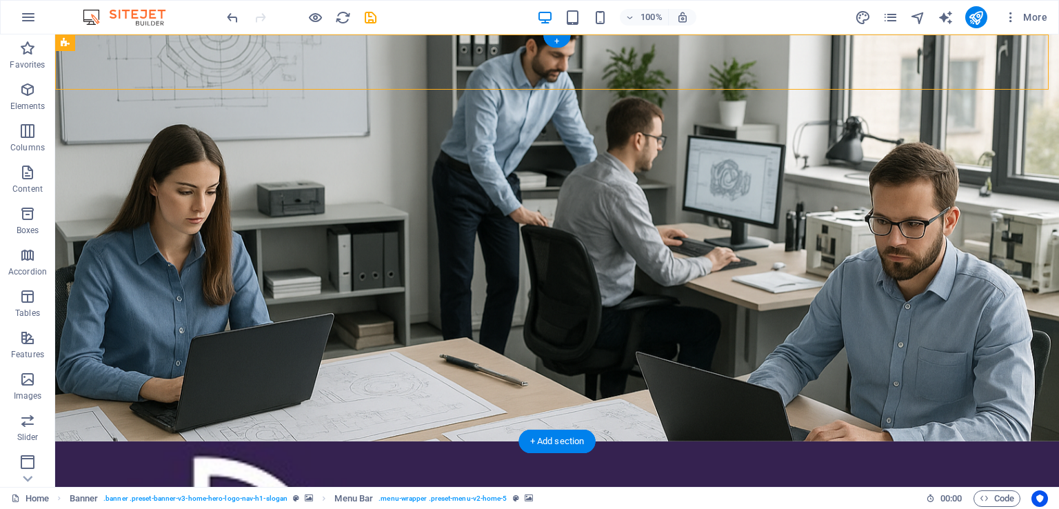
click at [154, 441] on figure at bounding box center [557, 468] width 1004 height 55
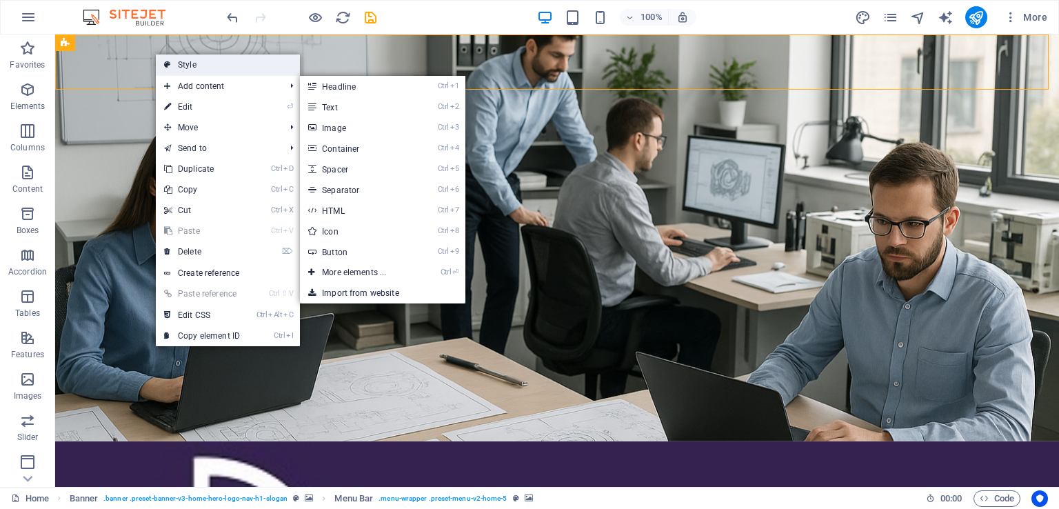
click at [258, 68] on link "Style" at bounding box center [228, 64] width 144 height 21
select select "rem"
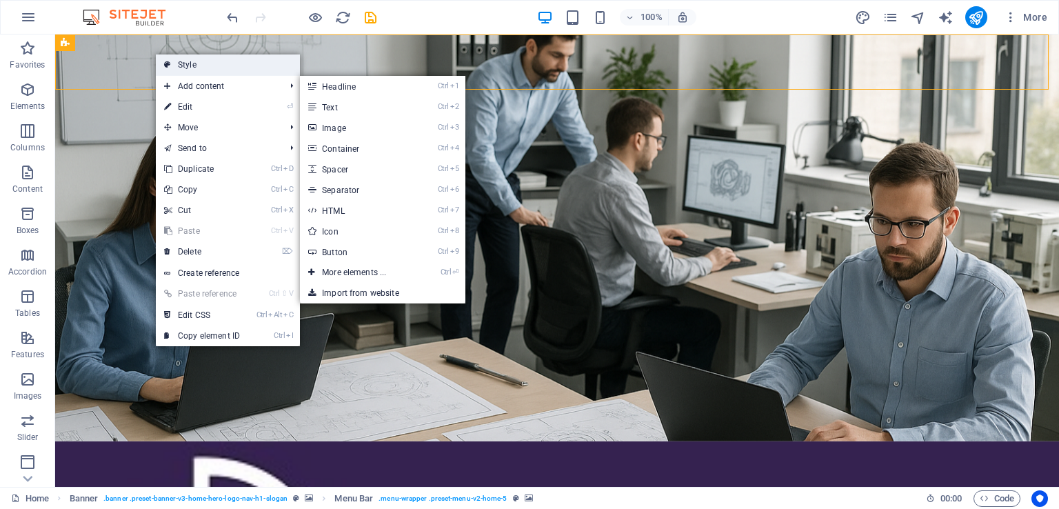
select select "preset-menu-v2-home-5"
select select "%"
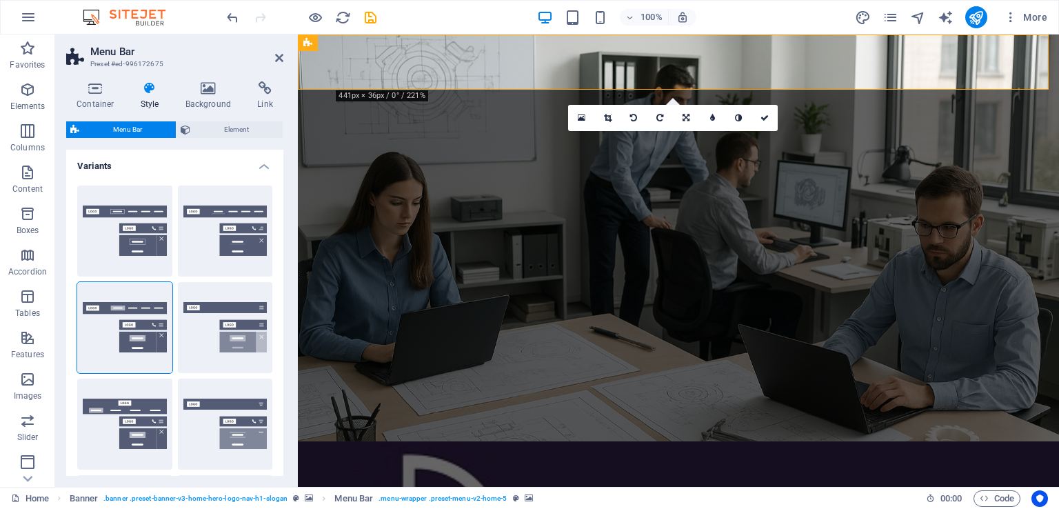
click at [237, 119] on div "Container Style Background Link Size Height Default px rem % vh vw Min. height …" at bounding box center [174, 278] width 217 height 394
click at [217, 92] on icon at bounding box center [208, 88] width 67 height 14
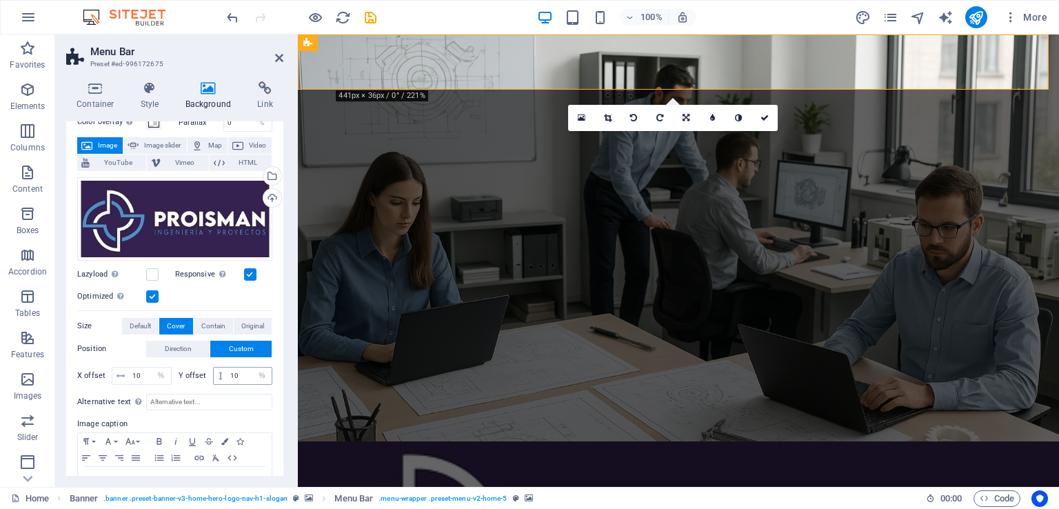
scroll to position [138, 0]
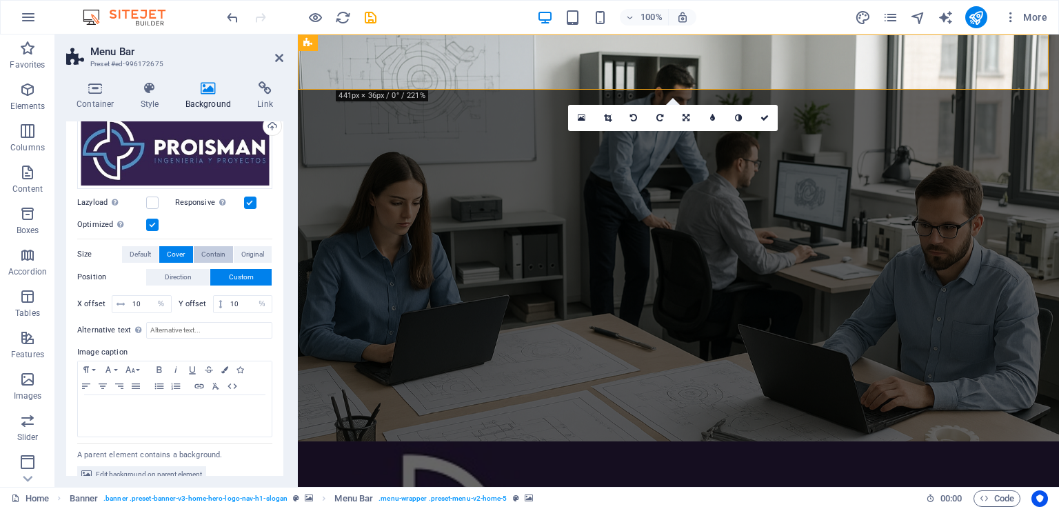
click at [212, 252] on span "Contain" at bounding box center [213, 254] width 24 height 17
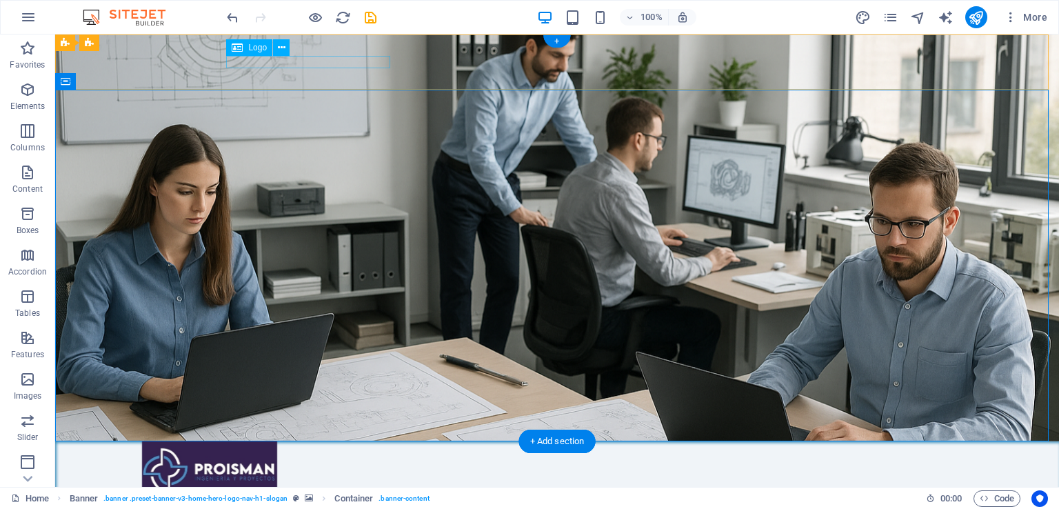
click at [353, 508] on div "PROISMA INGENIERIA Y PROYECTOS" at bounding box center [557, 514] width 651 height 12
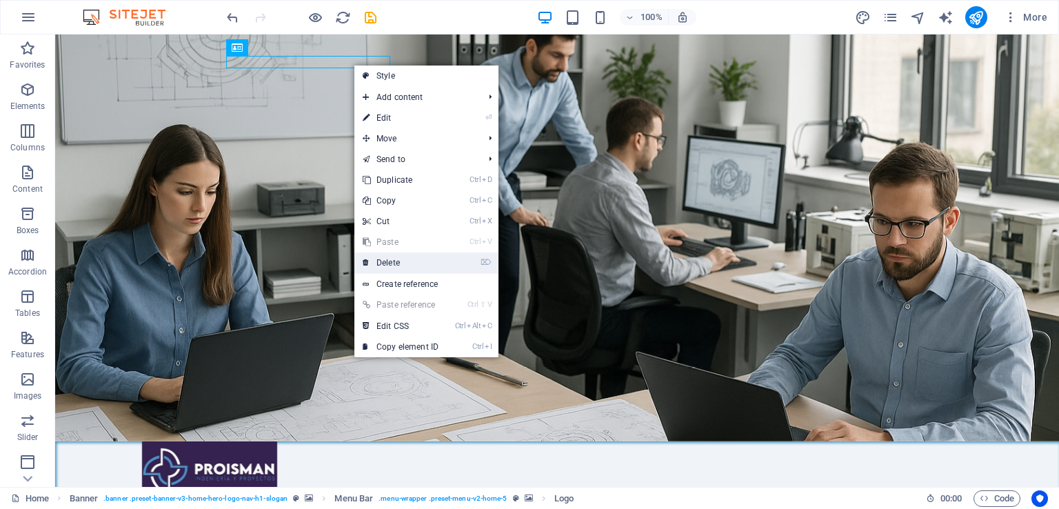
click at [412, 260] on link "⌦ Delete" at bounding box center [400, 262] width 92 height 21
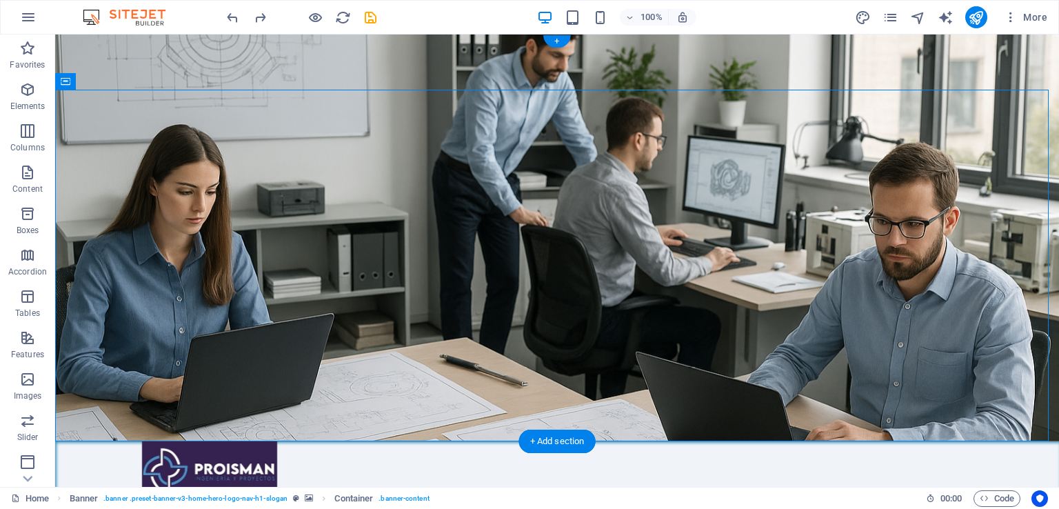
click at [181, 441] on figure at bounding box center [557, 468] width 1004 height 55
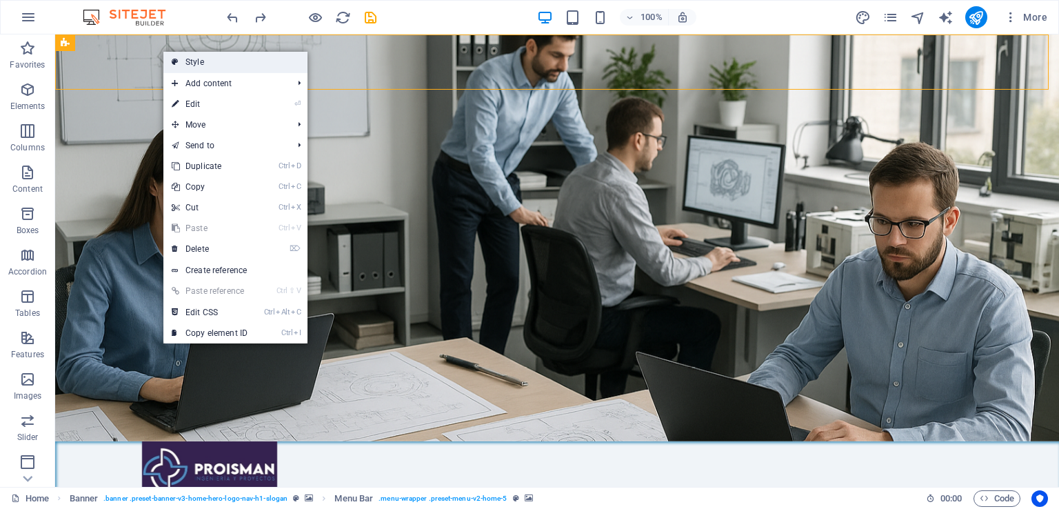
click at [209, 66] on link "Style" at bounding box center [235, 62] width 144 height 21
select select "rem"
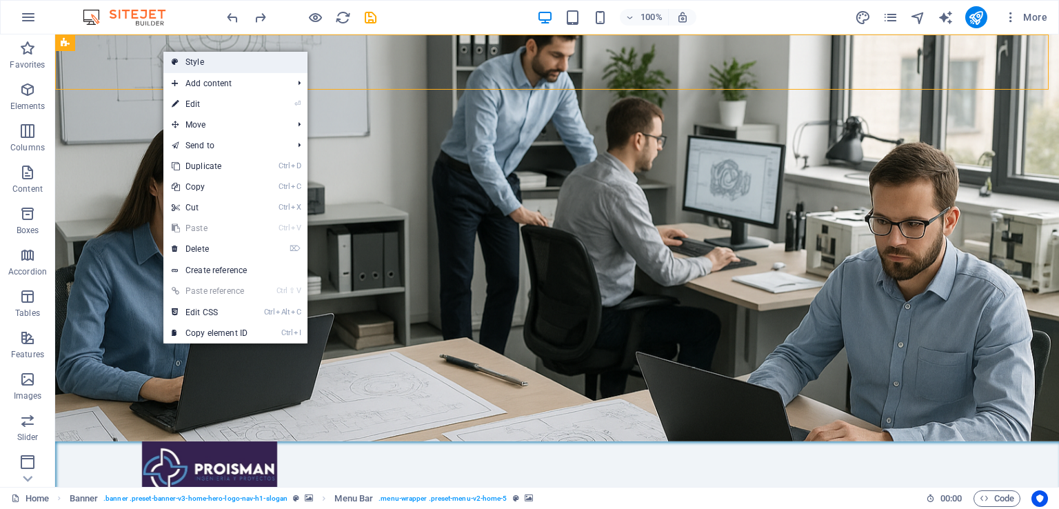
select select "preset-menu-v2-home-5"
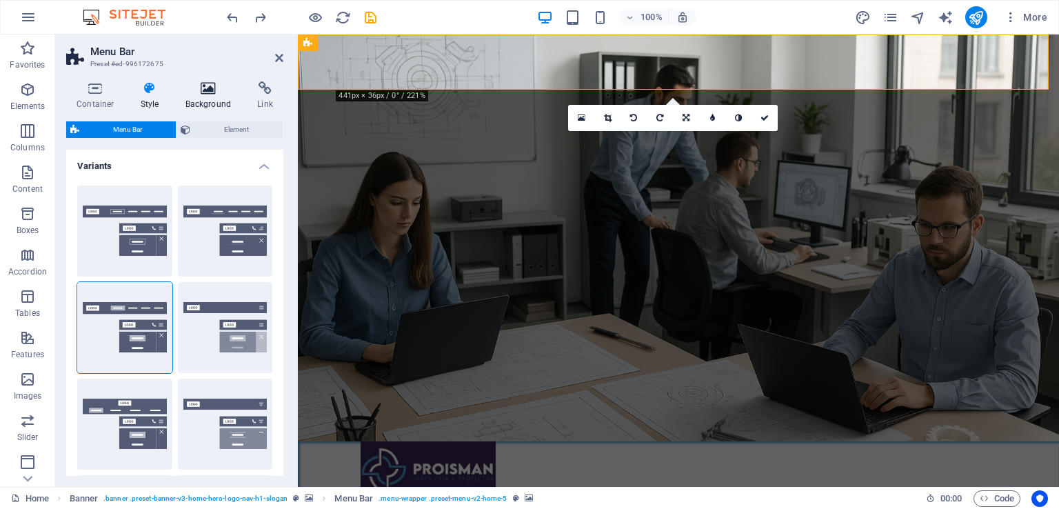
click at [204, 99] on h4 "Background" at bounding box center [211, 95] width 72 height 29
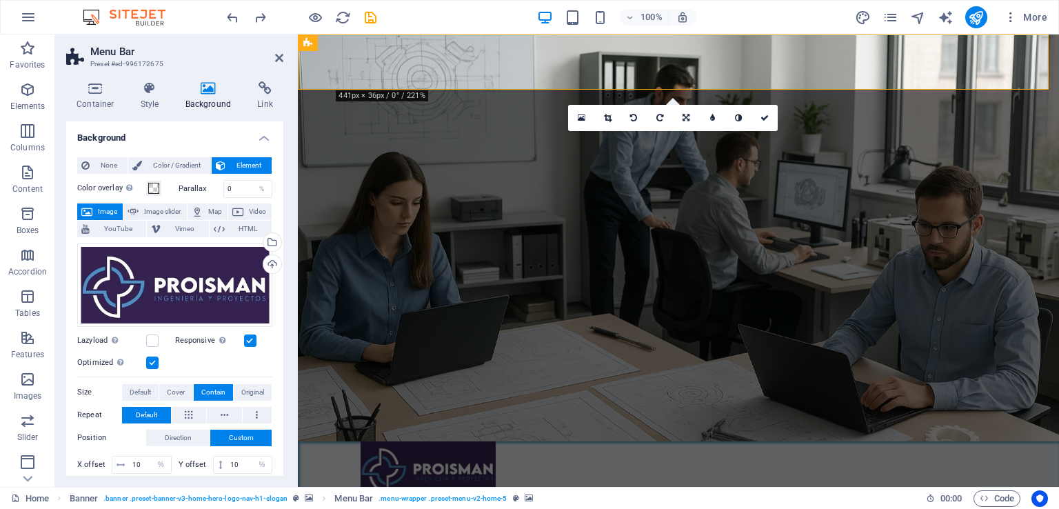
scroll to position [69, 0]
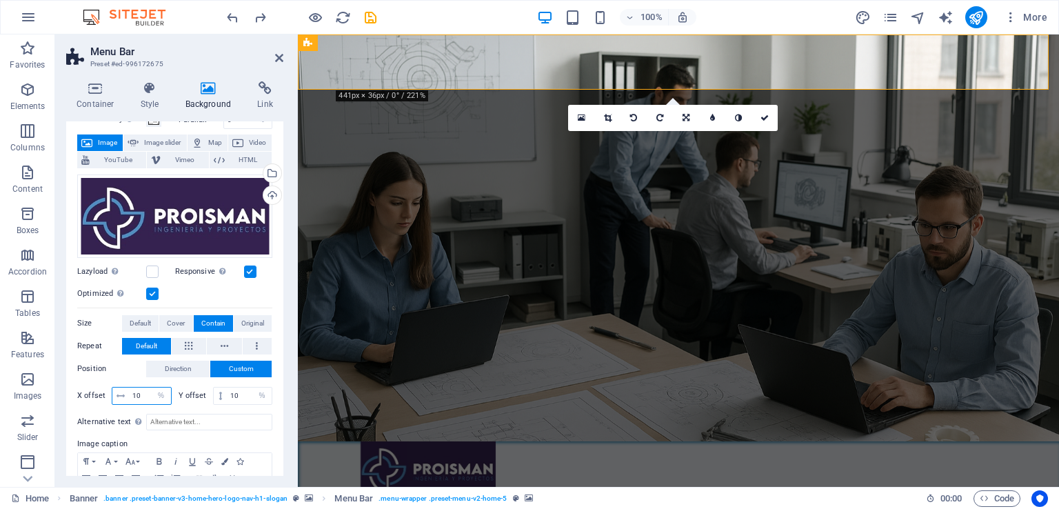
click at [143, 393] on input "10" at bounding box center [150, 396] width 42 height 17
type input "15"
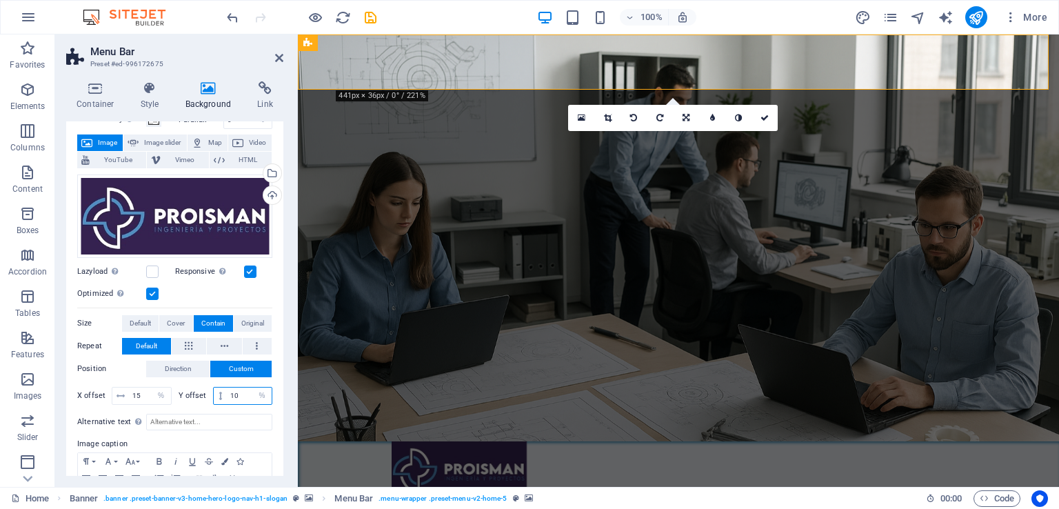
click at [248, 394] on input "10" at bounding box center [249, 396] width 45 height 17
click at [248, 395] on input "10" at bounding box center [249, 396] width 45 height 17
type input "1"
click at [143, 391] on input "15" at bounding box center [150, 396] width 42 height 17
click at [251, 323] on span "Original" at bounding box center [252, 323] width 23 height 17
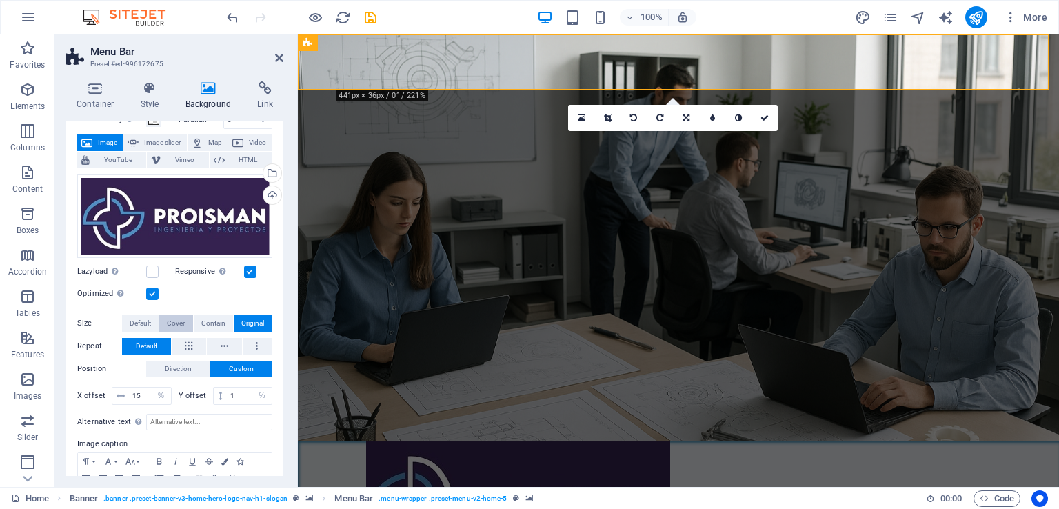
click at [168, 318] on span "Cover" at bounding box center [176, 323] width 18 height 17
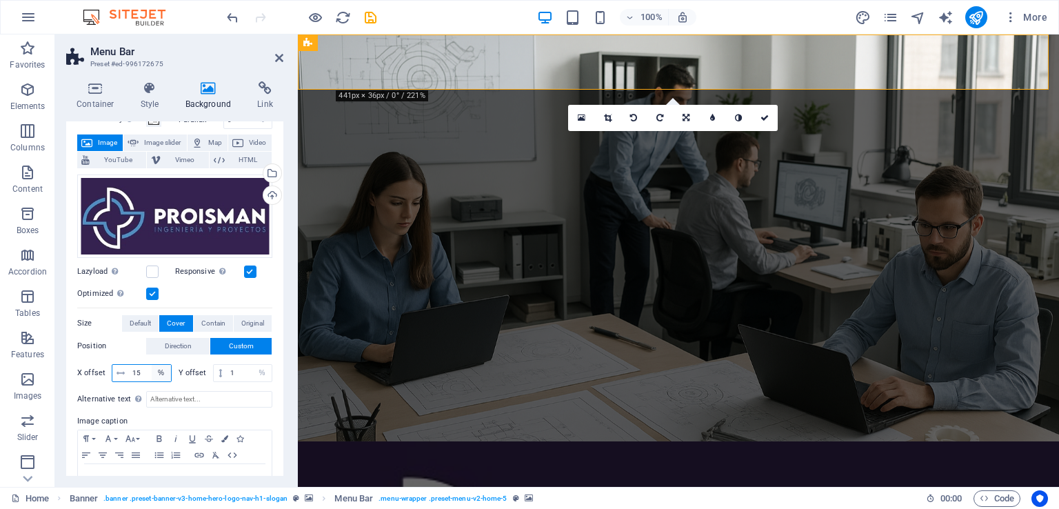
click at [152, 372] on select "px rem % vh vw" at bounding box center [161, 373] width 19 height 17
click at [143, 370] on input "15" at bounding box center [150, 373] width 42 height 17
click at [143, 371] on input "15" at bounding box center [150, 373] width 42 height 17
type input "0"
click at [242, 371] on input "1" at bounding box center [249, 373] width 45 height 17
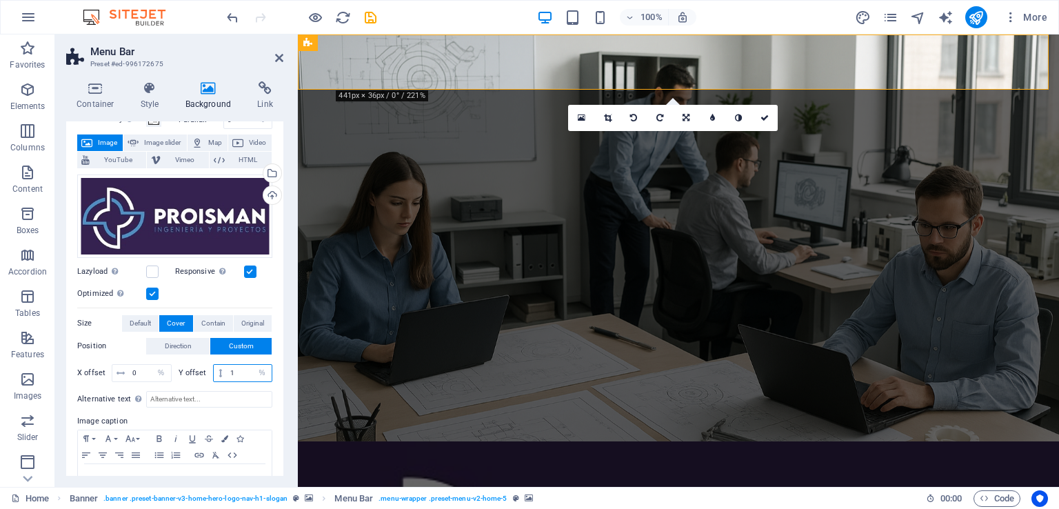
click at [242, 371] on input "1" at bounding box center [249, 373] width 45 height 17
type input "100"
click at [242, 371] on input "100" at bounding box center [249, 373] width 45 height 17
click at [242, 372] on input "100" at bounding box center [249, 373] width 45 height 17
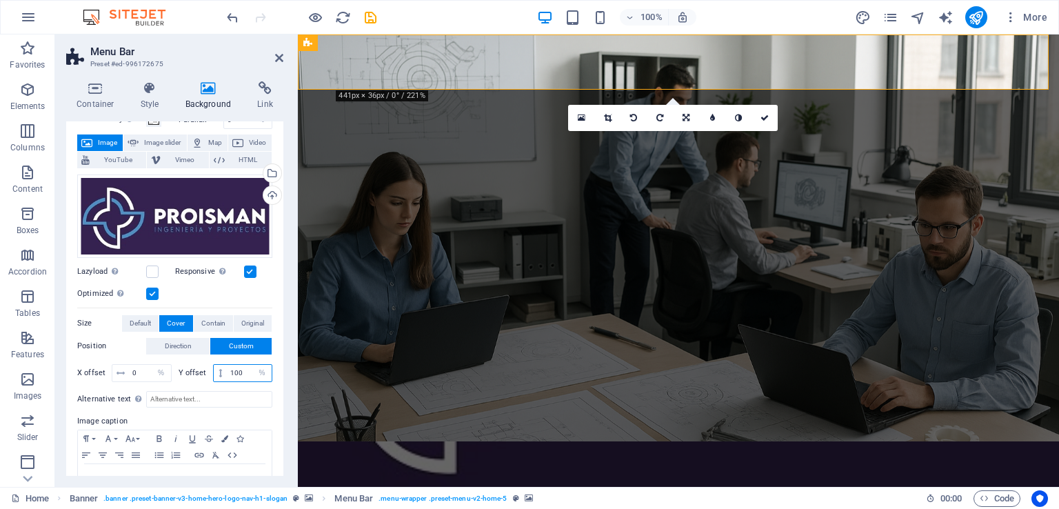
click at [242, 372] on input "100" at bounding box center [249, 373] width 45 height 17
click at [242, 372] on input "11" at bounding box center [249, 373] width 45 height 17
click at [242, 372] on input "20" at bounding box center [249, 373] width 45 height 17
type input "2"
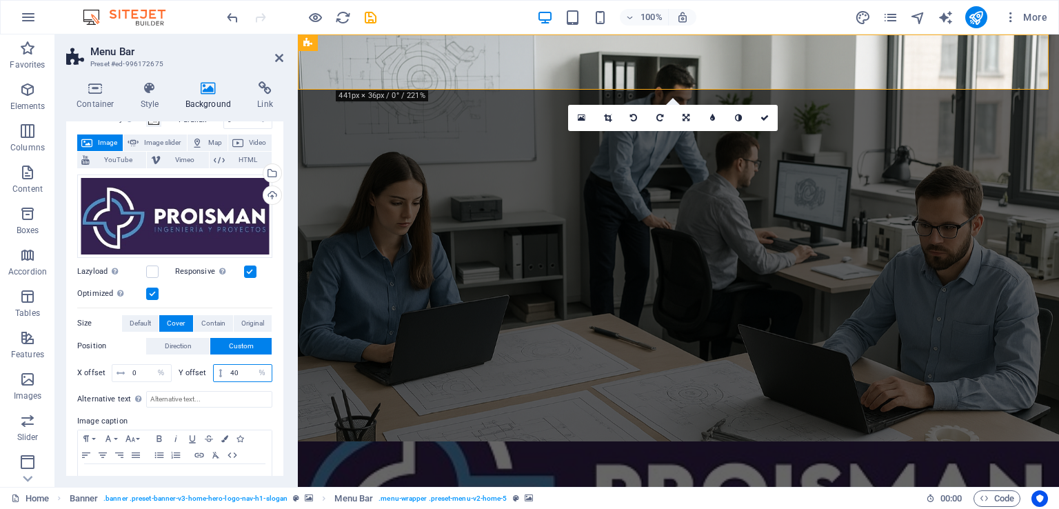
click at [242, 372] on input "40" at bounding box center [249, 373] width 45 height 17
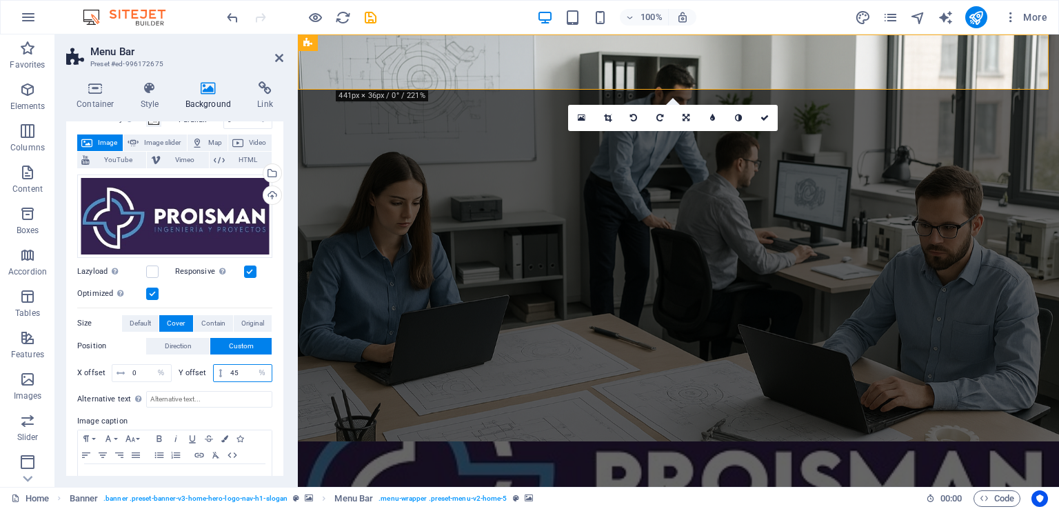
click at [242, 372] on input "45" at bounding box center [249, 373] width 45 height 17
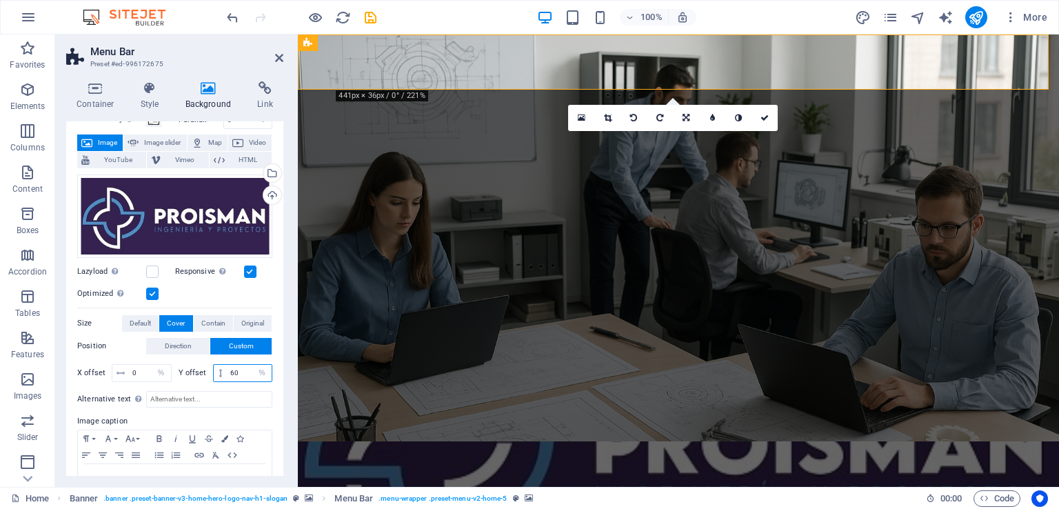
click at [242, 372] on input "60" at bounding box center [249, 373] width 45 height 17
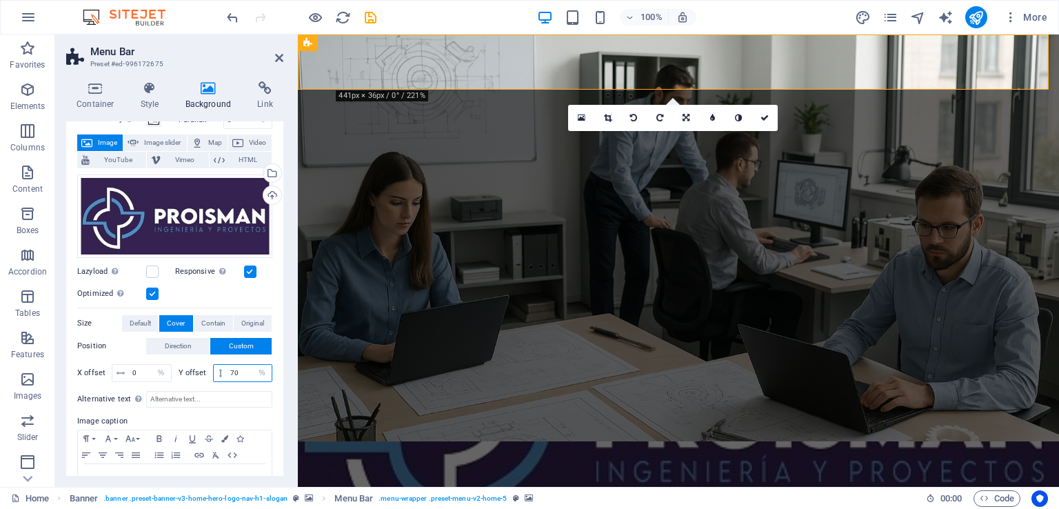
click at [242, 372] on input "70" at bounding box center [249, 373] width 45 height 17
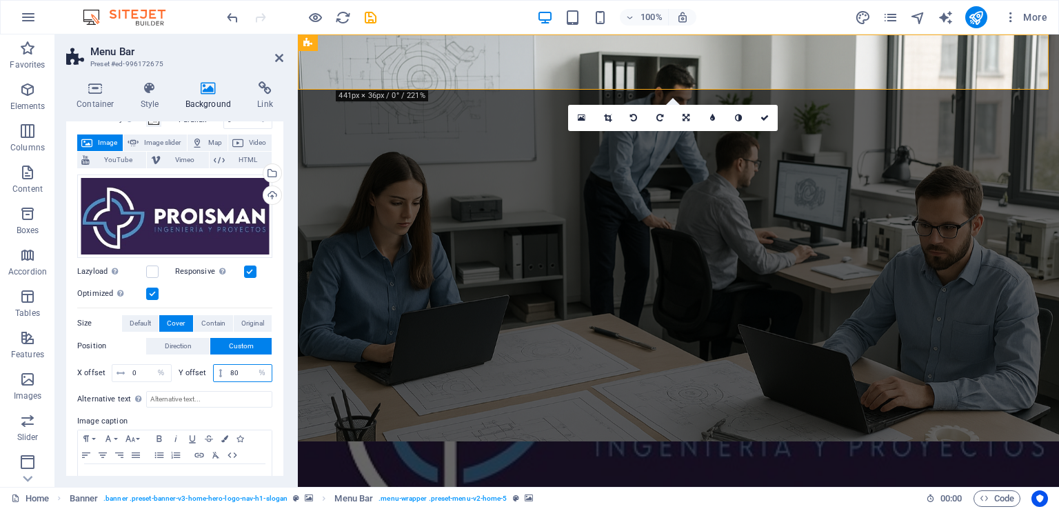
click at [242, 372] on input "80" at bounding box center [249, 373] width 45 height 17
click at [242, 372] on input "100" at bounding box center [249, 373] width 45 height 17
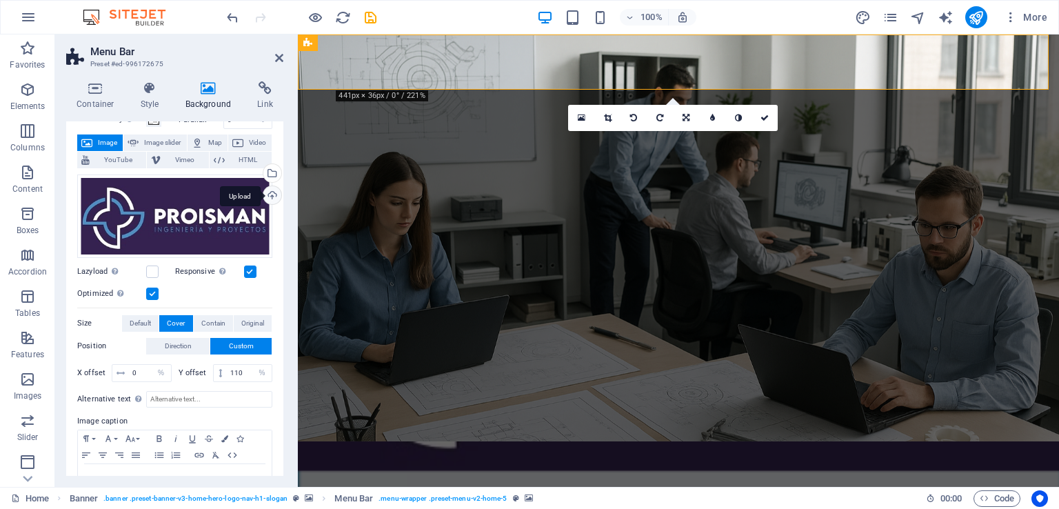
click at [274, 199] on div "Upload" at bounding box center [271, 196] width 21 height 21
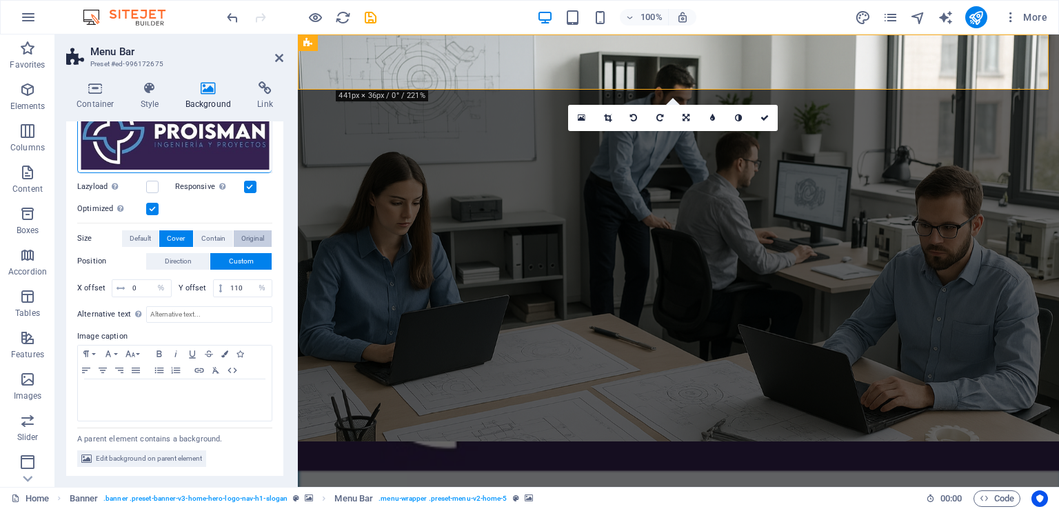
scroll to position [85, 0]
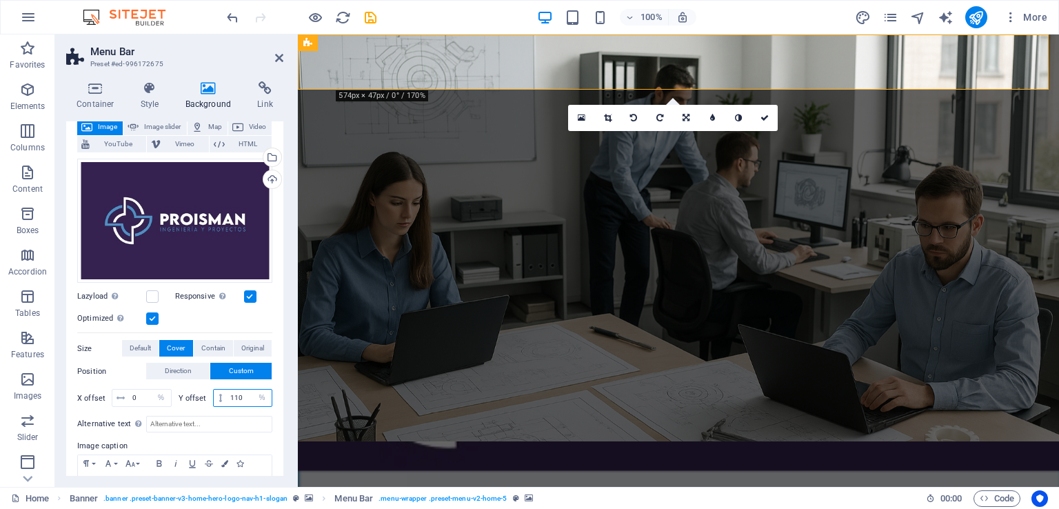
click at [244, 390] on input "110" at bounding box center [249, 398] width 45 height 17
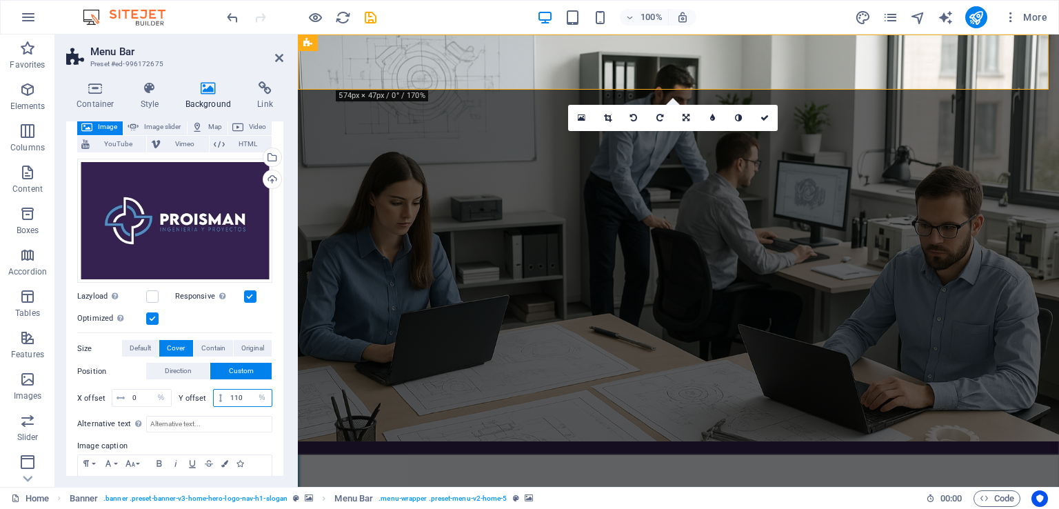
drag, startPoint x: 241, startPoint y: 393, endPoint x: 226, endPoint y: 399, distance: 15.8
click at [227, 399] on input "110" at bounding box center [249, 398] width 45 height 17
type input "10"
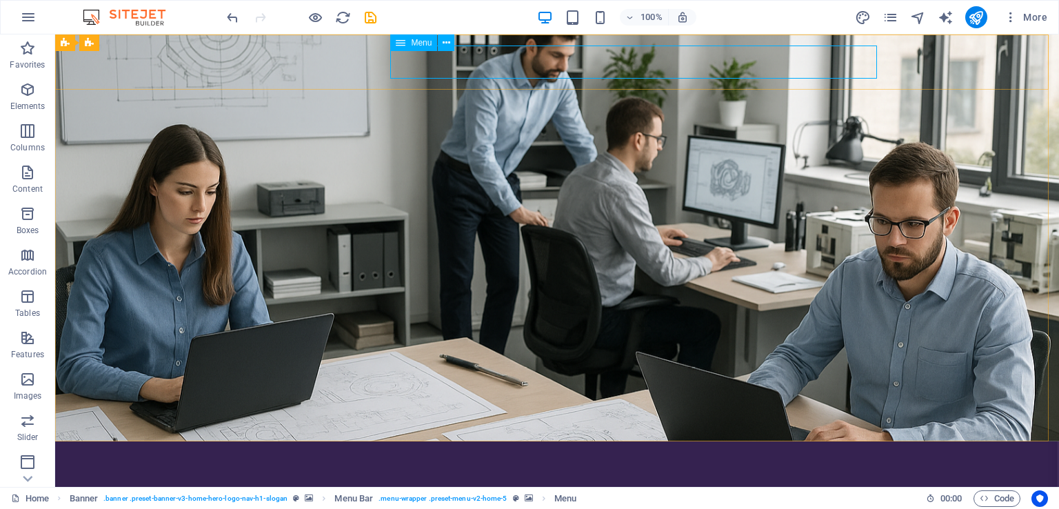
click at [400, 45] on icon at bounding box center [401, 42] width 10 height 17
drag, startPoint x: 400, startPoint y: 41, endPoint x: 429, endPoint y: 41, distance: 29.0
click at [429, 41] on div "Menu" at bounding box center [413, 42] width 47 height 17
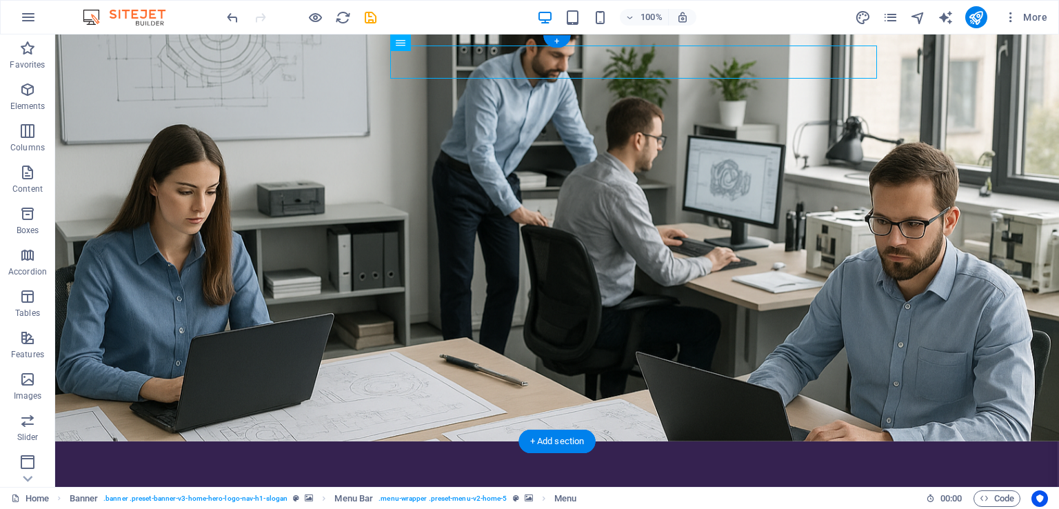
drag, startPoint x: 456, startPoint y: 75, endPoint x: 825, endPoint y: 68, distance: 368.3
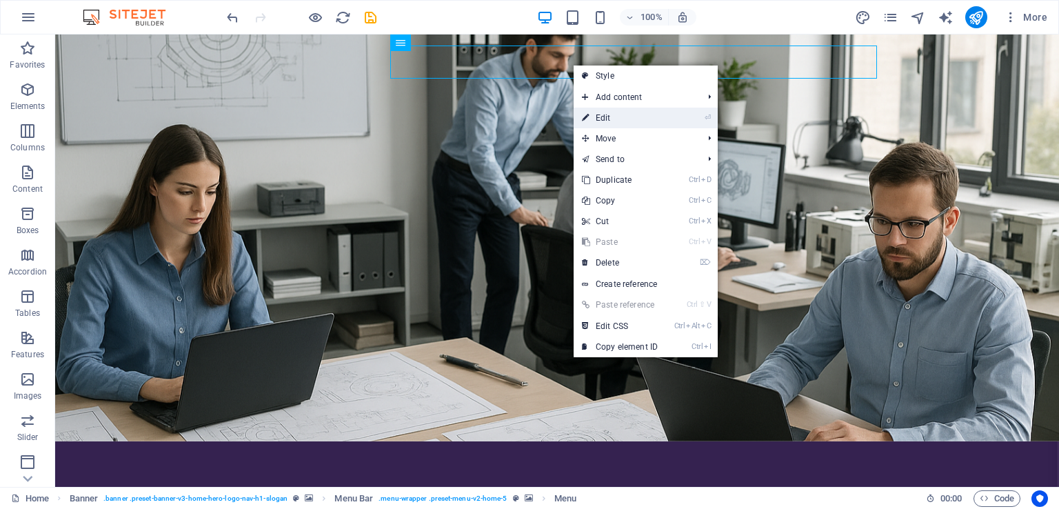
click at [663, 122] on link "⏎ Edit" at bounding box center [620, 118] width 92 height 21
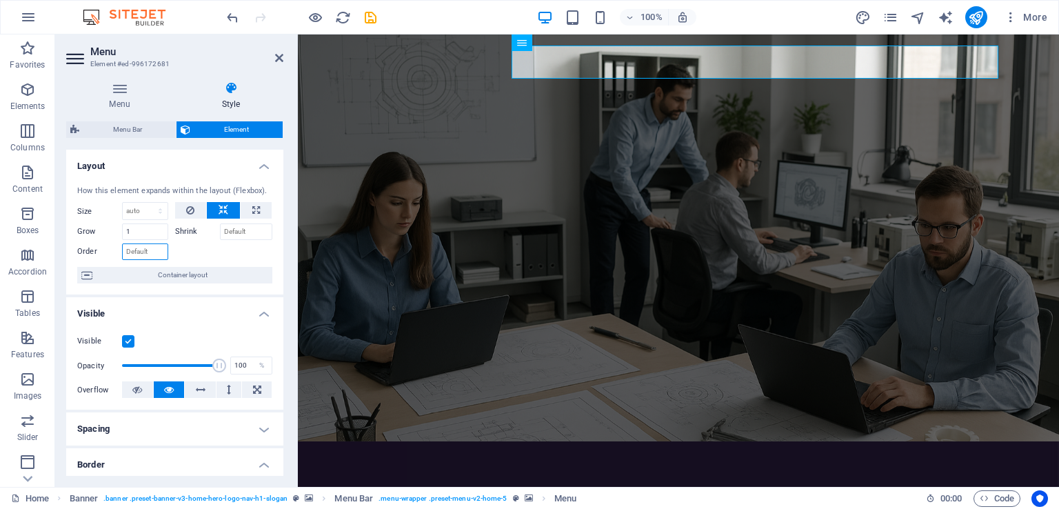
click at [163, 249] on input "Order" at bounding box center [145, 251] width 46 height 17
click at [190, 250] on div at bounding box center [224, 250] width 98 height 20
click at [236, 233] on input "Shrink" at bounding box center [246, 231] width 53 height 17
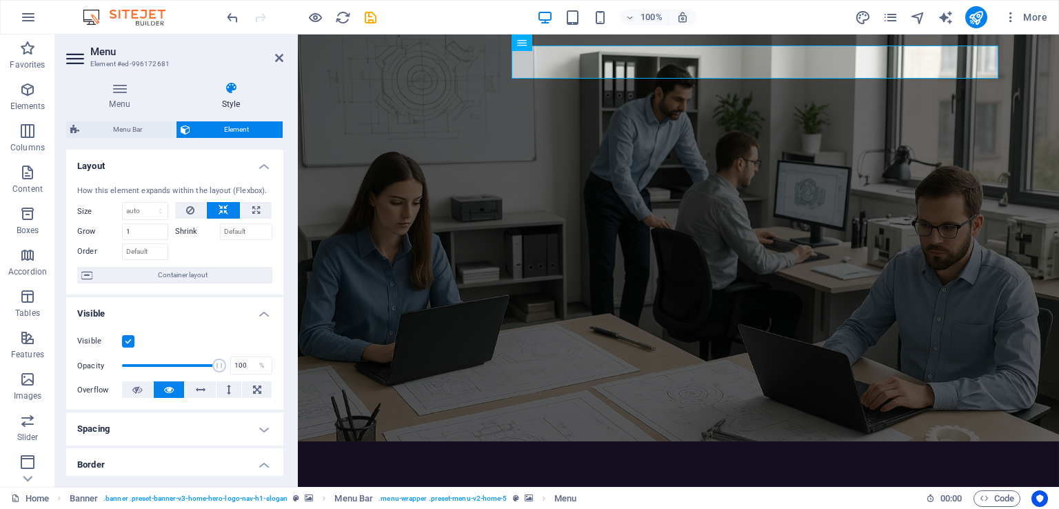
click at [194, 240] on div at bounding box center [224, 250] width 98 height 20
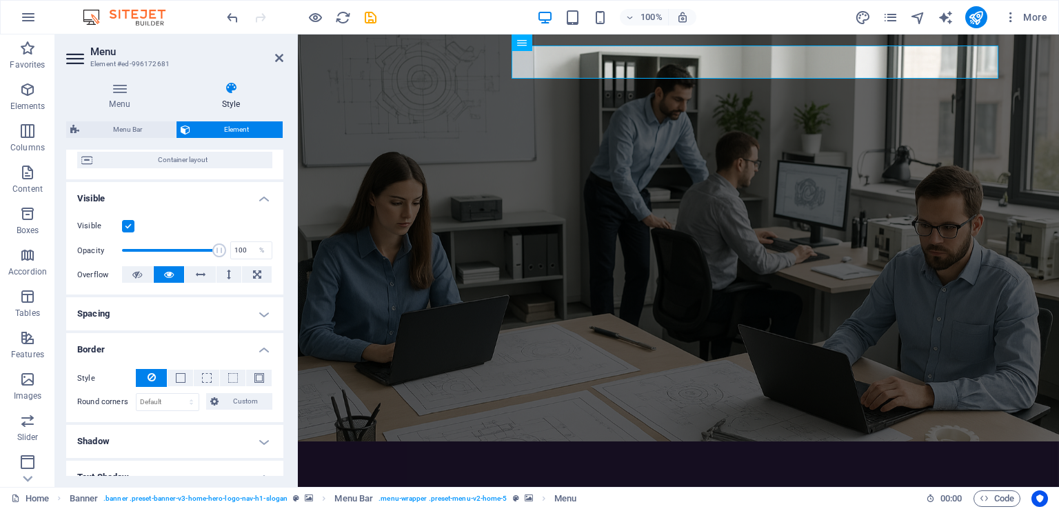
scroll to position [138, 0]
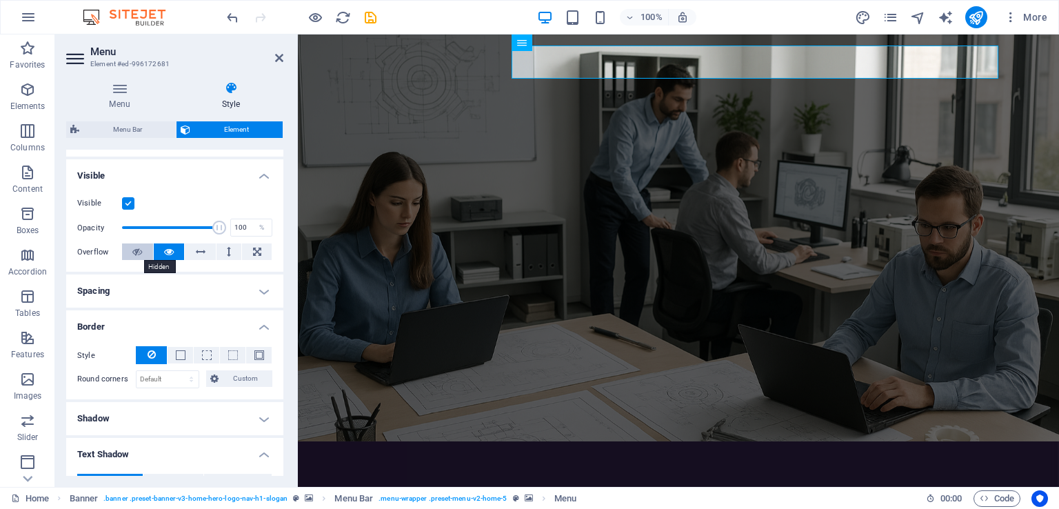
click at [135, 247] on icon at bounding box center [137, 251] width 10 height 17
click at [139, 250] on icon at bounding box center [137, 251] width 10 height 17
click at [160, 256] on button at bounding box center [169, 251] width 31 height 17
click at [127, 203] on label at bounding box center [128, 203] width 12 height 12
click at [0, 0] on input "Visible" at bounding box center [0, 0] width 0 height 0
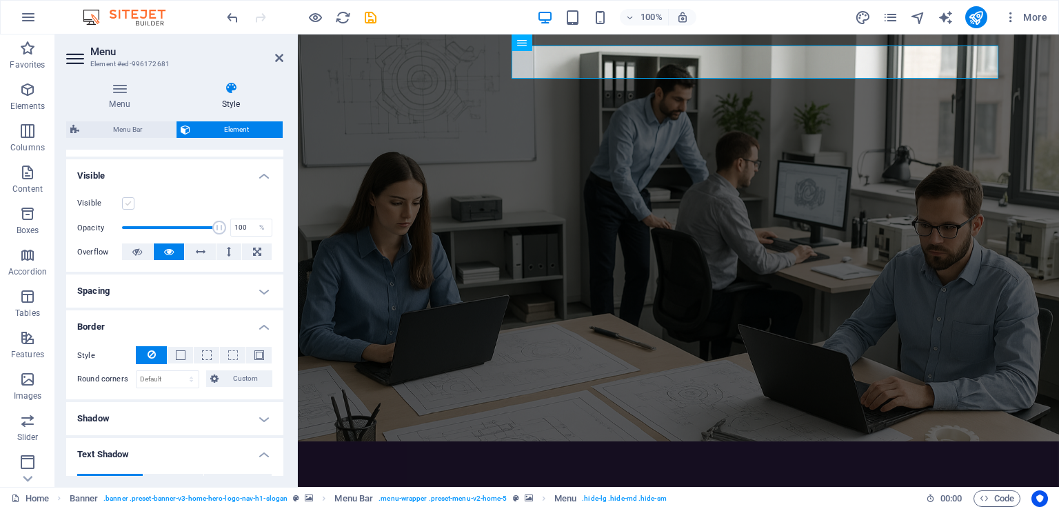
click at [127, 203] on label at bounding box center [128, 203] width 12 height 12
click at [0, 0] on input "Visible" at bounding box center [0, 0] width 0 height 0
click at [127, 203] on label at bounding box center [128, 203] width 12 height 12
click at [0, 0] on input "Visible" at bounding box center [0, 0] width 0 height 0
click at [127, 203] on label at bounding box center [128, 203] width 12 height 12
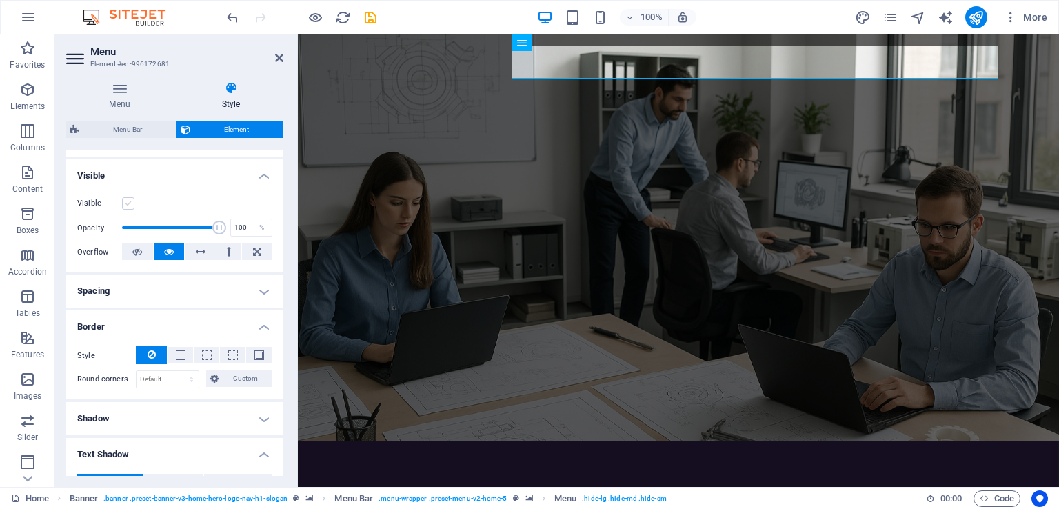
click at [0, 0] on input "Visible" at bounding box center [0, 0] width 0 height 0
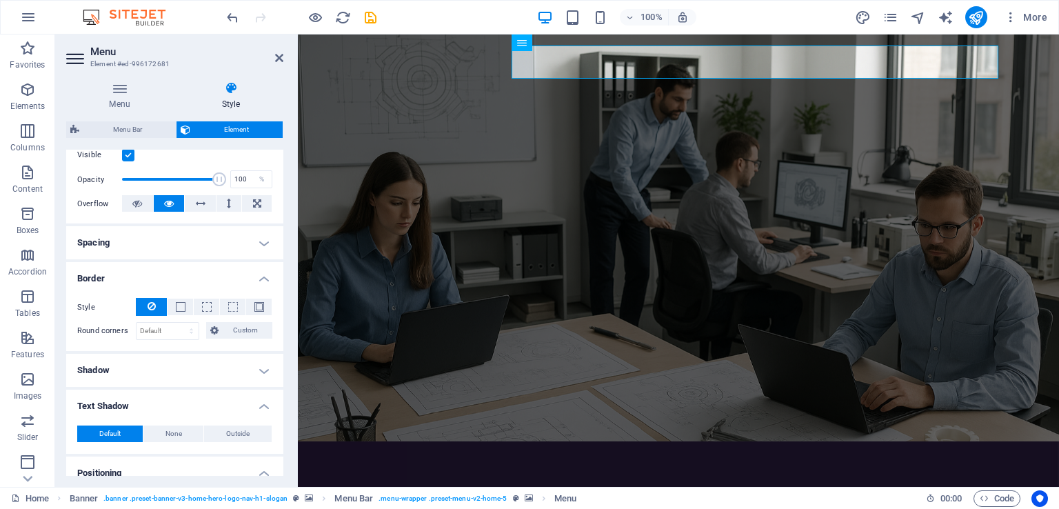
scroll to position [207, 0]
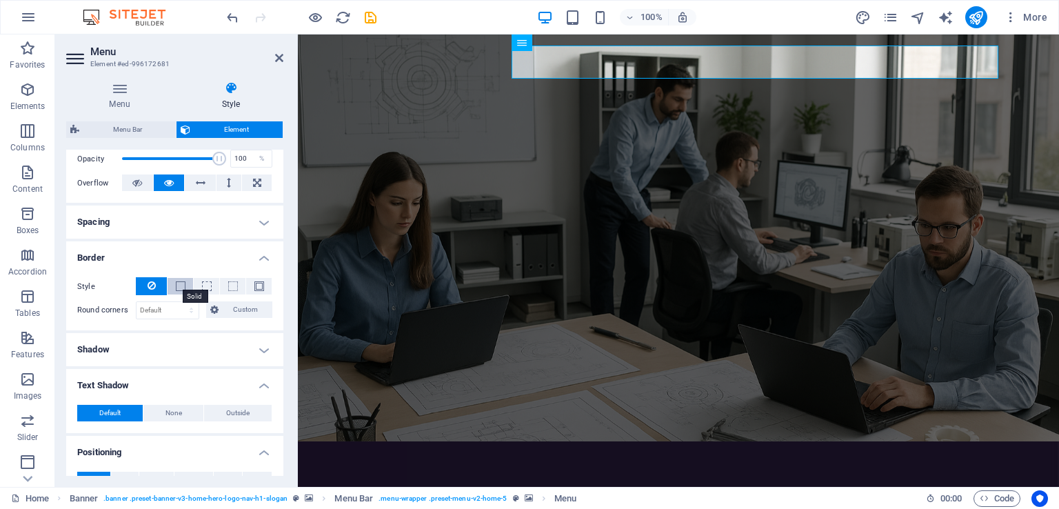
click at [182, 282] on span at bounding box center [181, 286] width 10 height 10
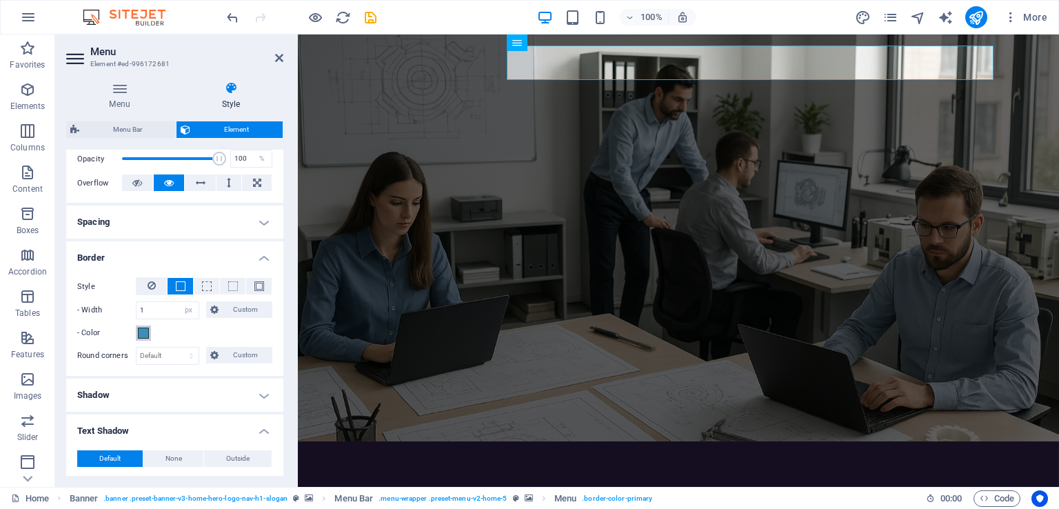
click at [143, 334] on span at bounding box center [143, 333] width 11 height 11
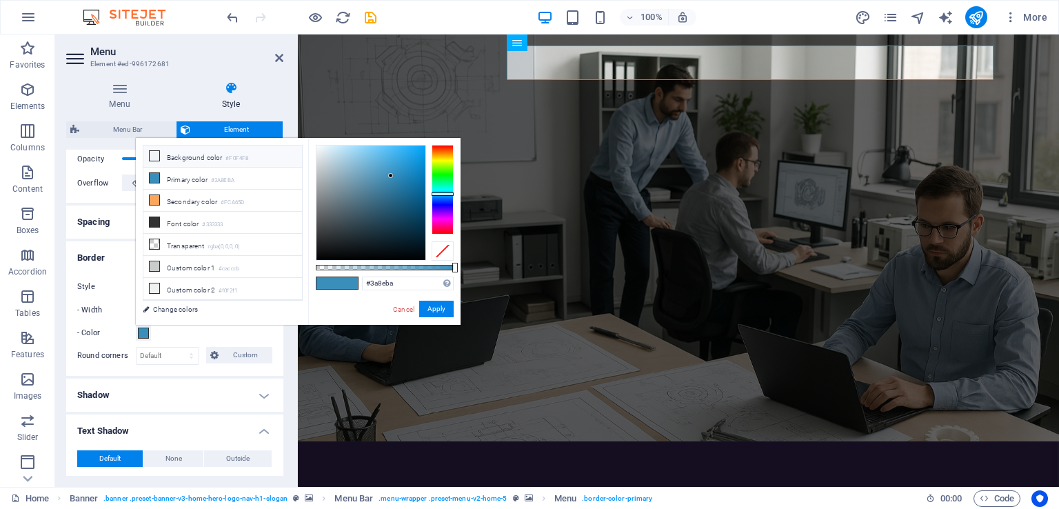
click at [185, 159] on li "Background color #F0F4F8" at bounding box center [222, 156] width 159 height 22
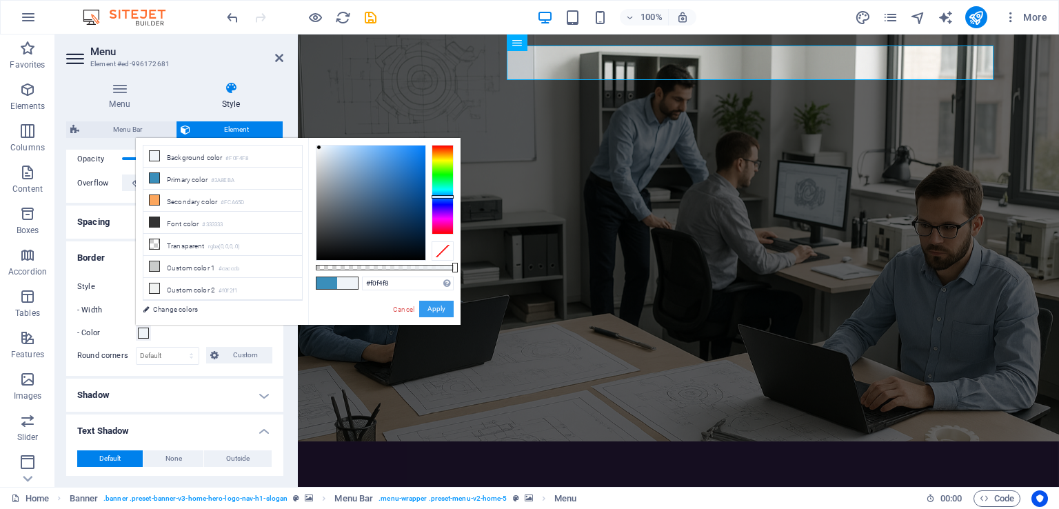
click at [439, 312] on button "Apply" at bounding box center [436, 309] width 34 height 17
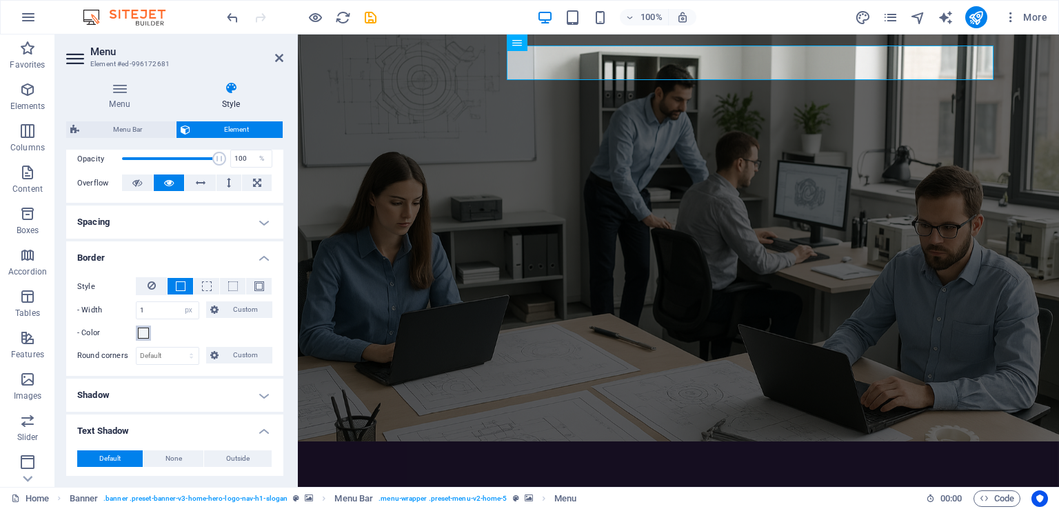
click at [145, 330] on span at bounding box center [143, 333] width 11 height 11
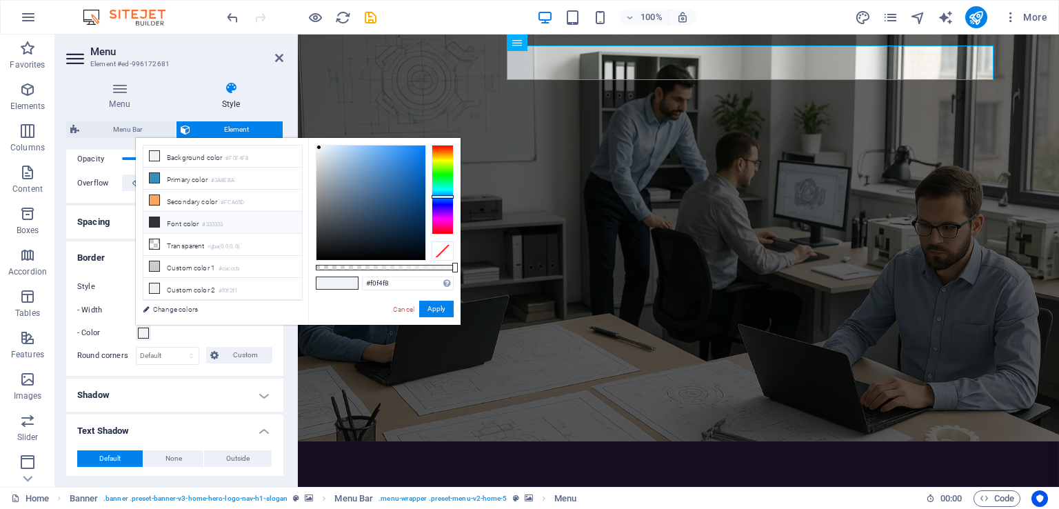
click at [185, 217] on li "Font color #333333" at bounding box center [222, 223] width 159 height 22
type input "#333333"
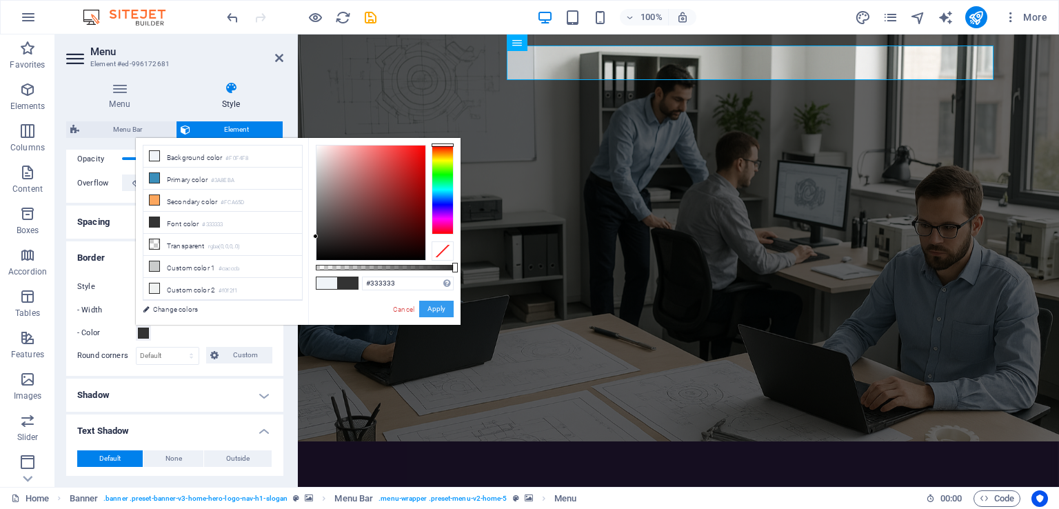
click at [448, 305] on button "Apply" at bounding box center [436, 309] width 34 height 17
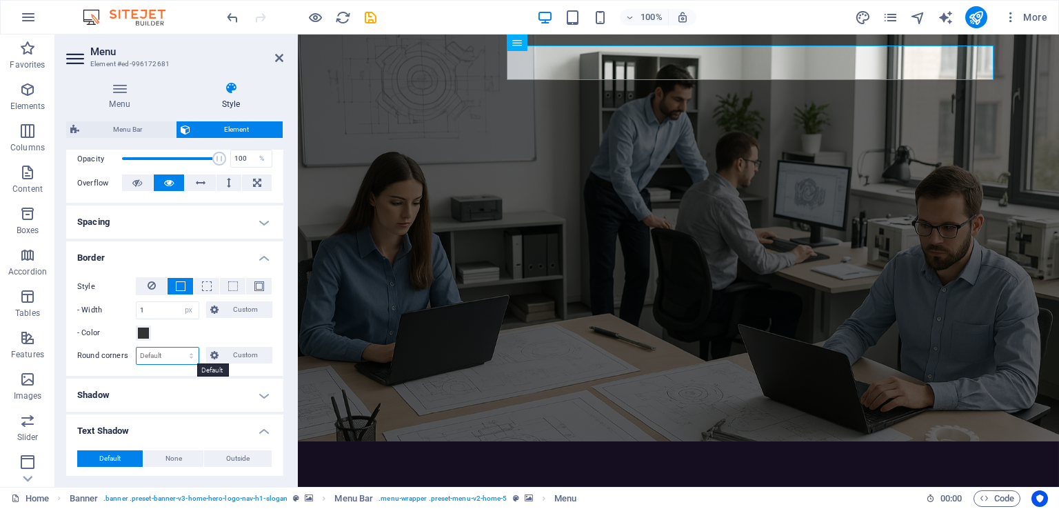
click at [160, 354] on select "Default px rem % vh vw Custom" at bounding box center [168, 356] width 62 height 17
drag, startPoint x: 160, startPoint y: 354, endPoint x: 168, endPoint y: 354, distance: 7.6
click at [160, 354] on select "Default px rem % vh vw Custom" at bounding box center [168, 356] width 62 height 17
click at [224, 352] on span "Custom" at bounding box center [246, 355] width 46 height 17
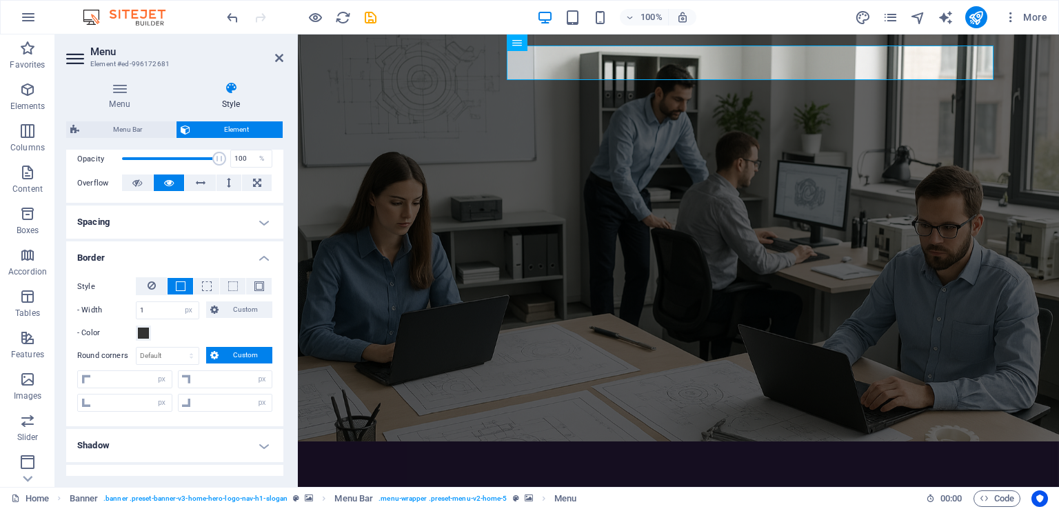
click at [224, 352] on span "Custom" at bounding box center [246, 355] width 46 height 17
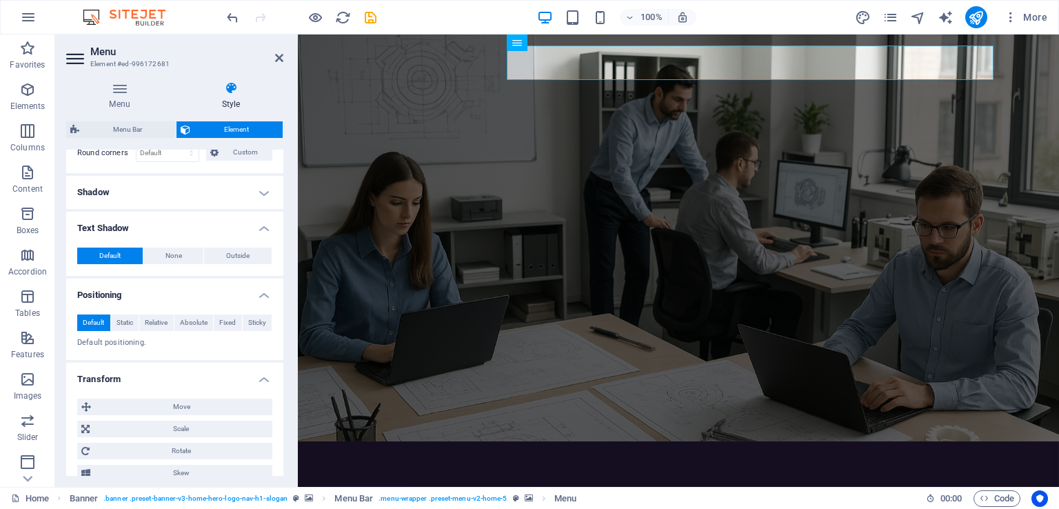
scroll to position [414, 0]
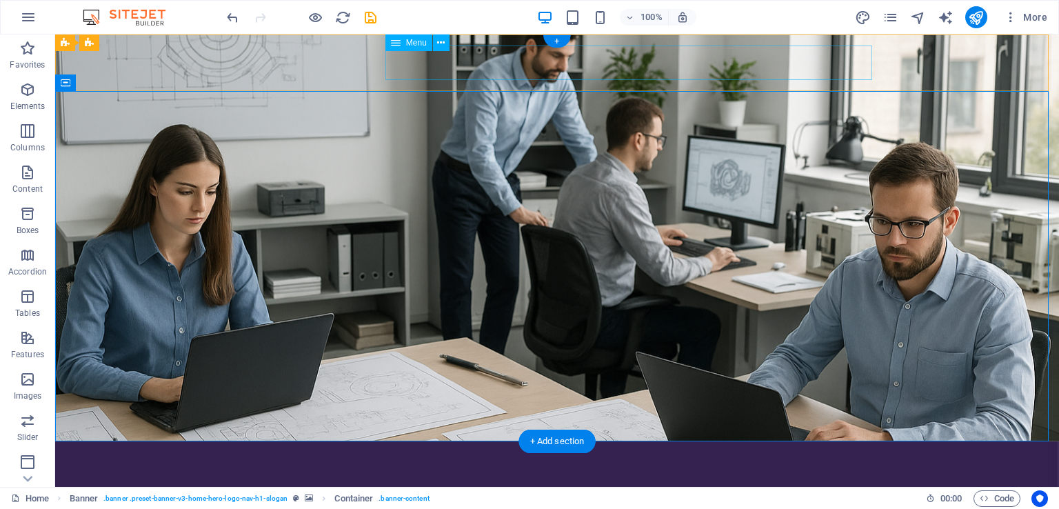
select select "px"
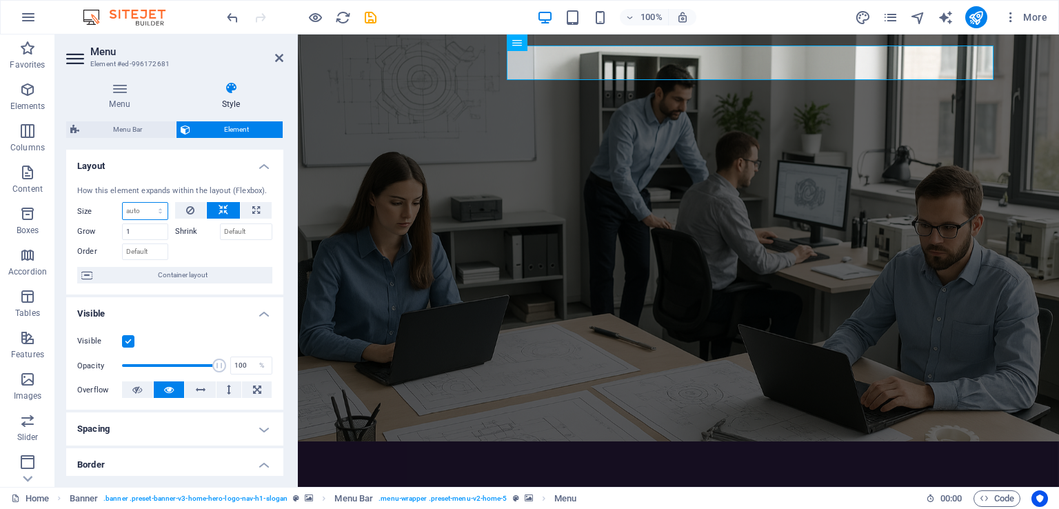
click at [138, 210] on select "Default auto px % 1/1 1/2 1/3 1/4 1/5 1/6 1/7 1/8 1/9 1/10" at bounding box center [145, 211] width 45 height 17
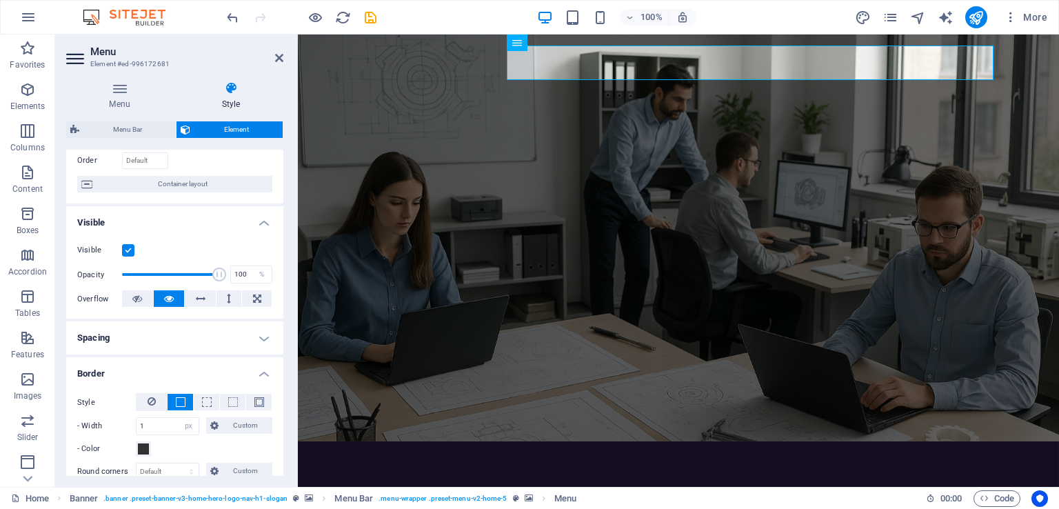
scroll to position [69, 0]
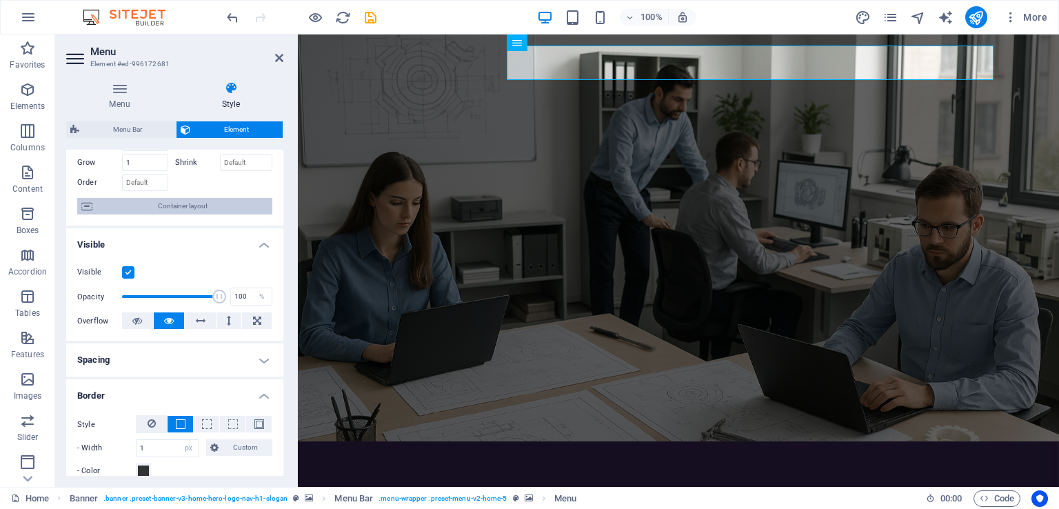
click at [201, 211] on span "Container layout" at bounding box center [183, 206] width 172 height 17
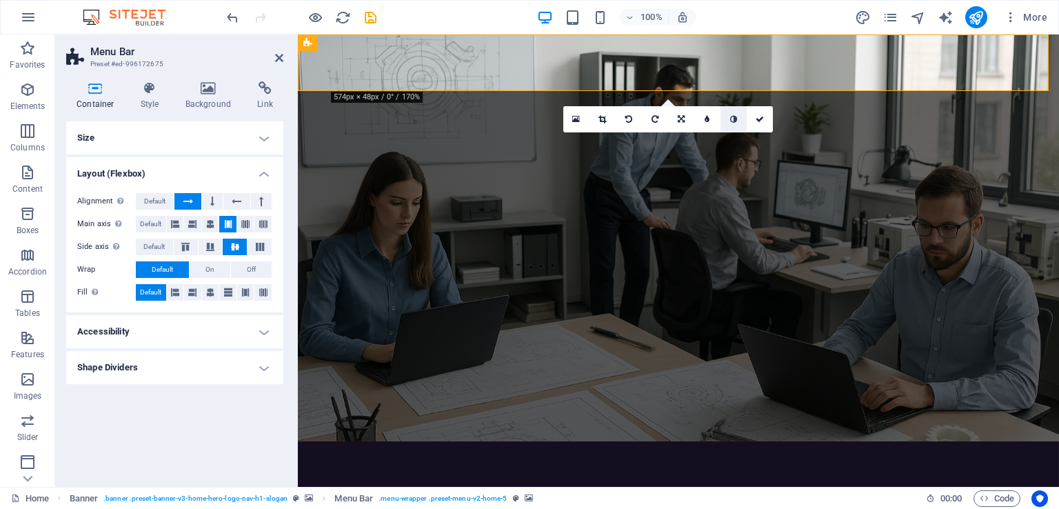
click at [733, 122] on icon at bounding box center [733, 119] width 7 height 8
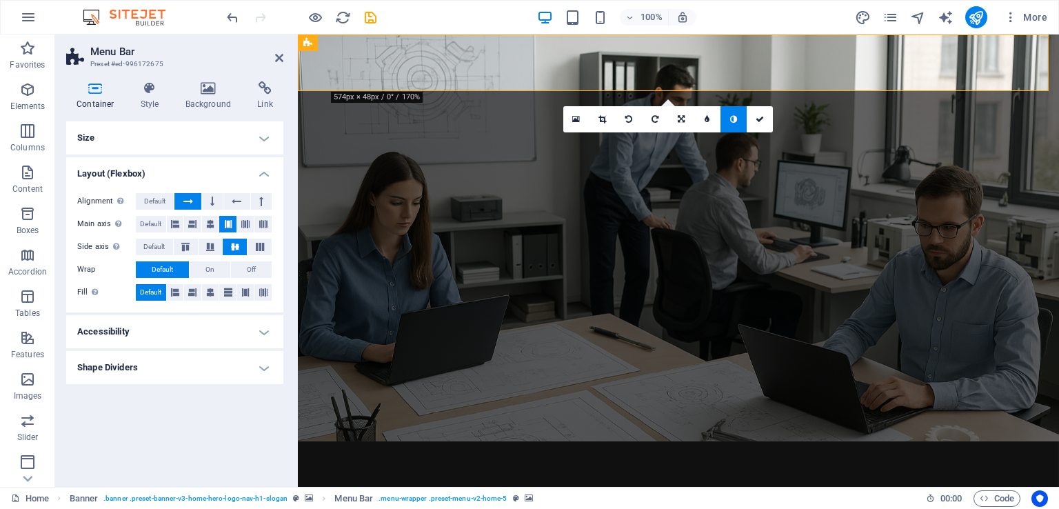
click at [733, 122] on icon at bounding box center [733, 119] width 7 height 8
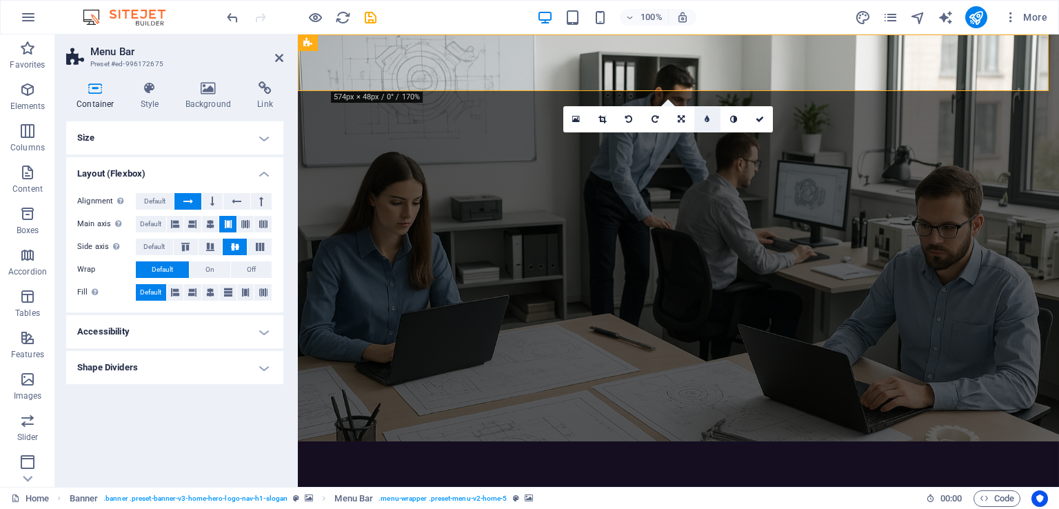
click at [706, 121] on icon at bounding box center [707, 119] width 5 height 8
click at [706, 121] on link at bounding box center [697, 119] width 26 height 26
click at [736, 121] on icon at bounding box center [733, 119] width 7 height 8
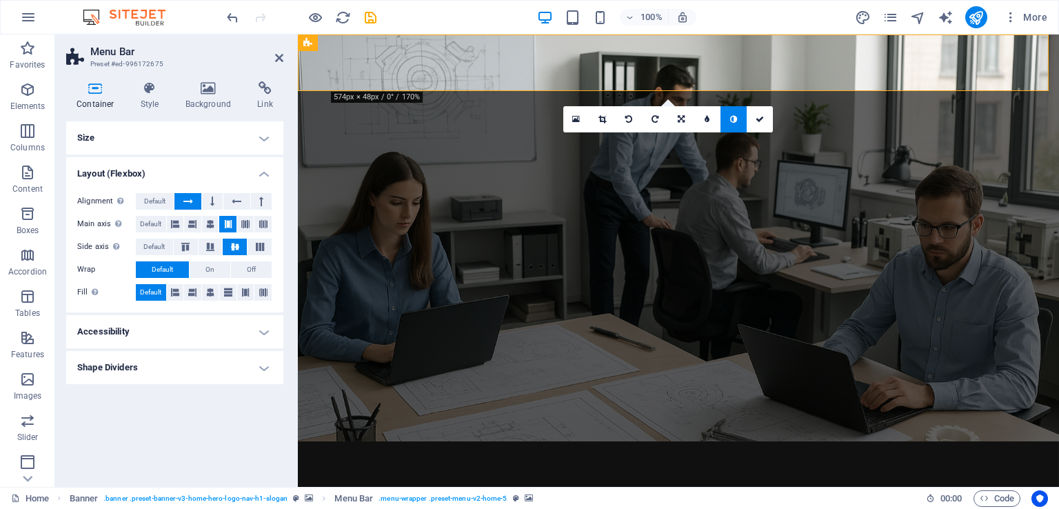
click at [736, 121] on icon at bounding box center [733, 119] width 7 height 8
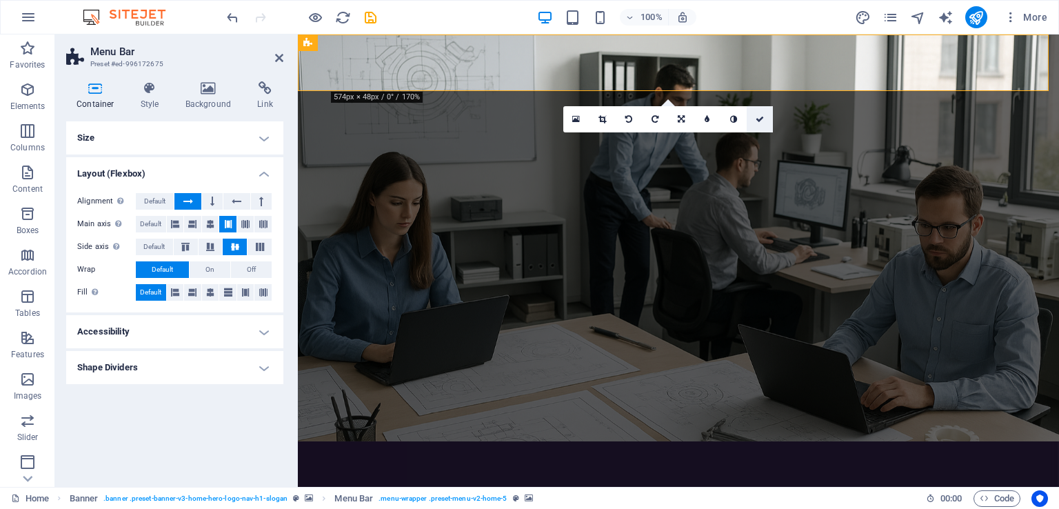
click at [763, 119] on icon at bounding box center [760, 119] width 8 height 8
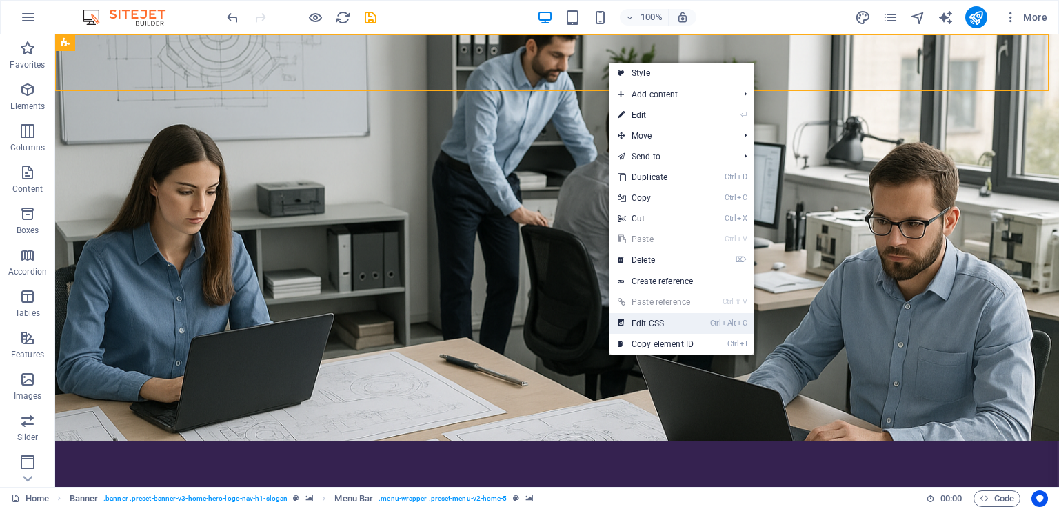
click at [690, 323] on link "Ctrl Alt C Edit CSS" at bounding box center [656, 323] width 92 height 21
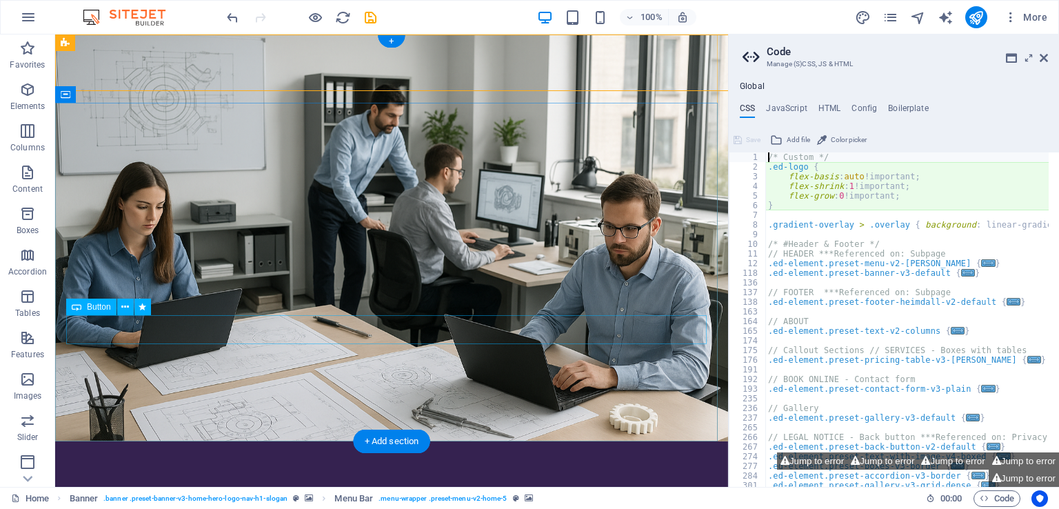
scroll to position [648, 0]
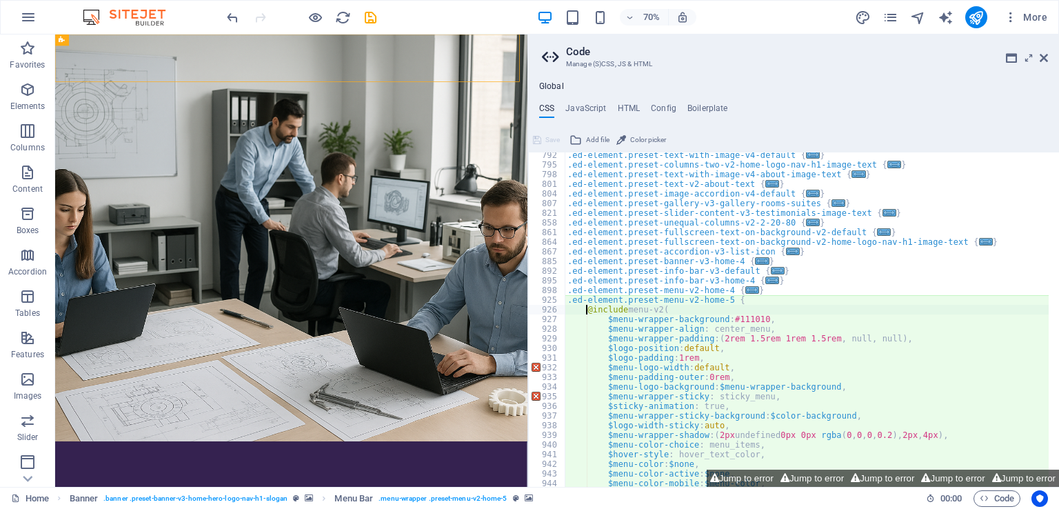
drag, startPoint x: 731, startPoint y: 295, endPoint x: 527, endPoint y: 283, distance: 204.4
click at [527, 283] on div "Home Favorites Elements Columns Content Boxes Accordion Tables Features Images …" at bounding box center [529, 260] width 1059 height 452
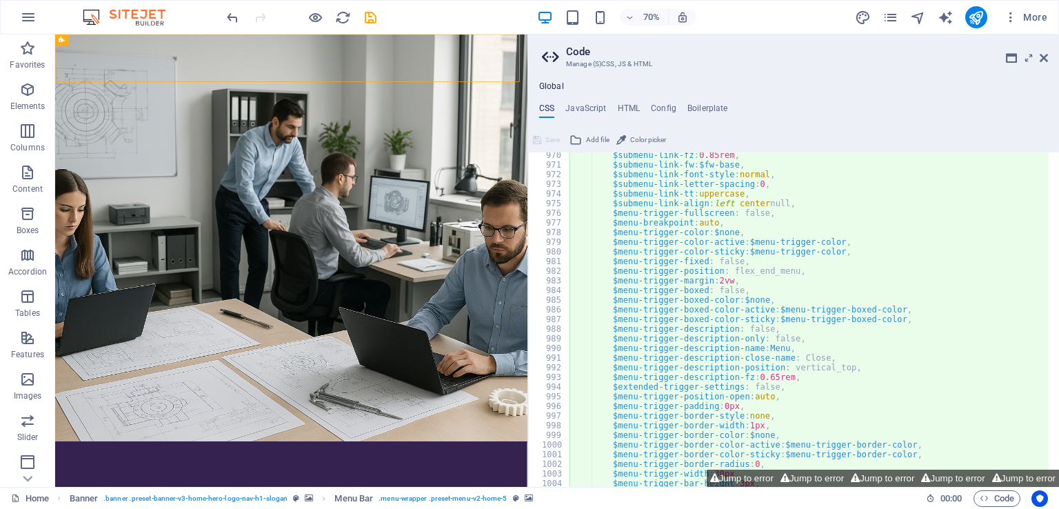
scroll to position [1227, 0]
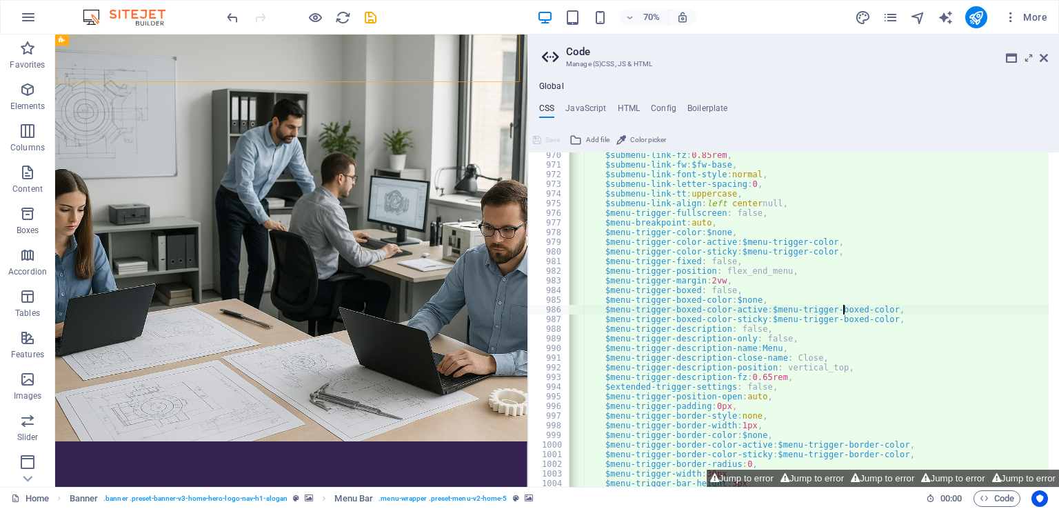
click at [850, 310] on div "$submenu-link-fz : 0.85rem , $submenu-link-fw : $fw-base , $submenu-link-font-s…" at bounding box center [846, 321] width 568 height 343
type textarea "$menu-trigger-boxed-color-active: $menu-trigger-boxed-color,"
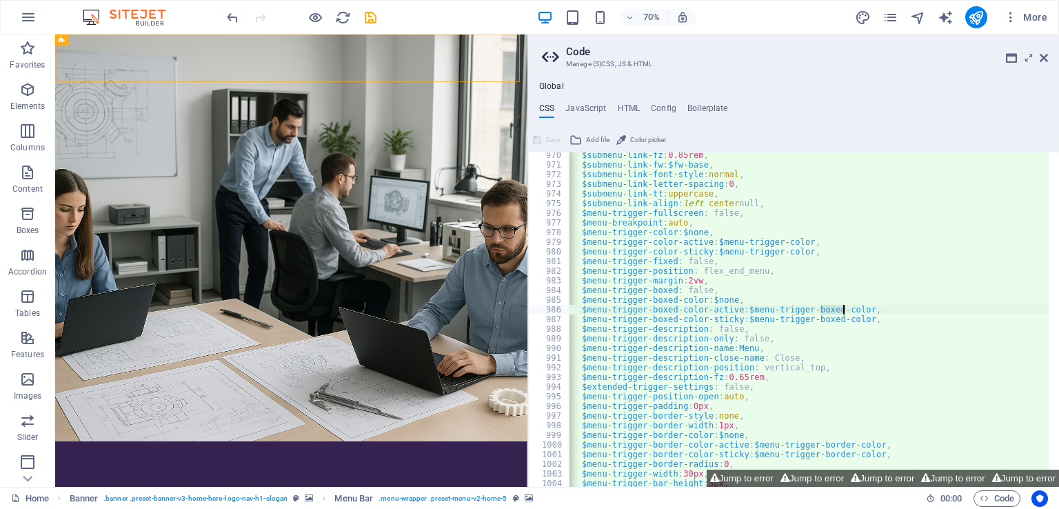
click at [872, 312] on div "$submenu-link-fz : 0.85rem , $submenu-link-fw : $fw-base , $submenu-link-font-s…" at bounding box center [823, 321] width 568 height 343
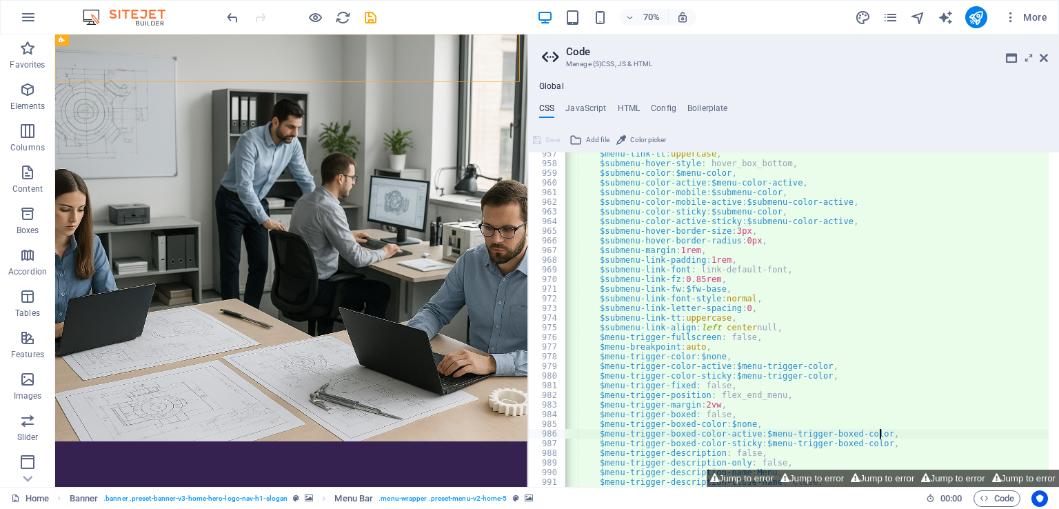
scroll to position [1103, 0]
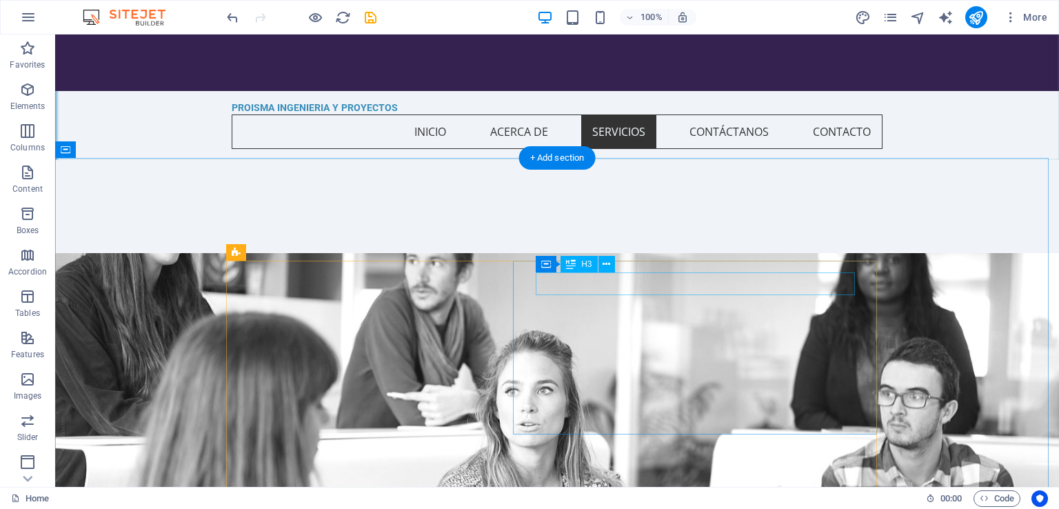
scroll to position [690, 0]
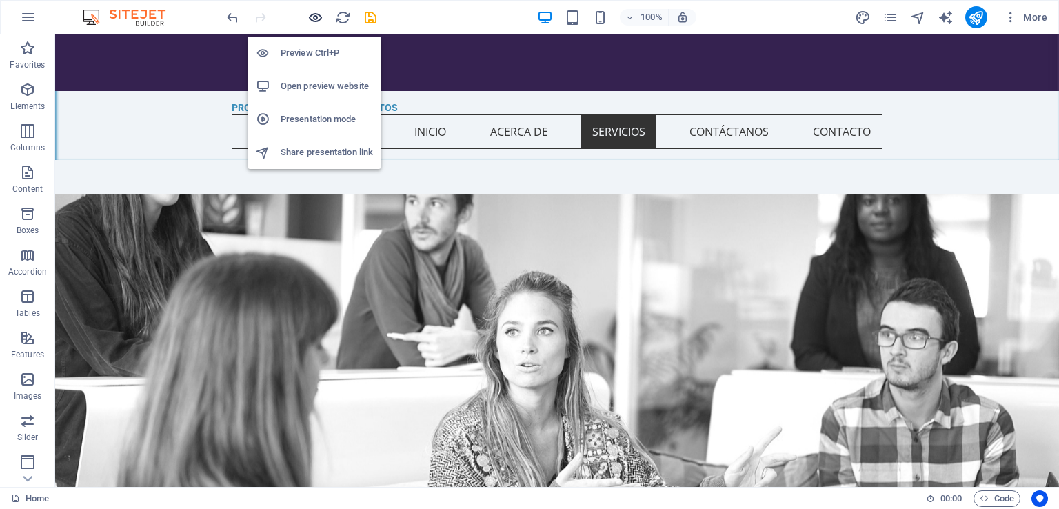
click at [316, 16] on icon "button" at bounding box center [316, 18] width 16 height 16
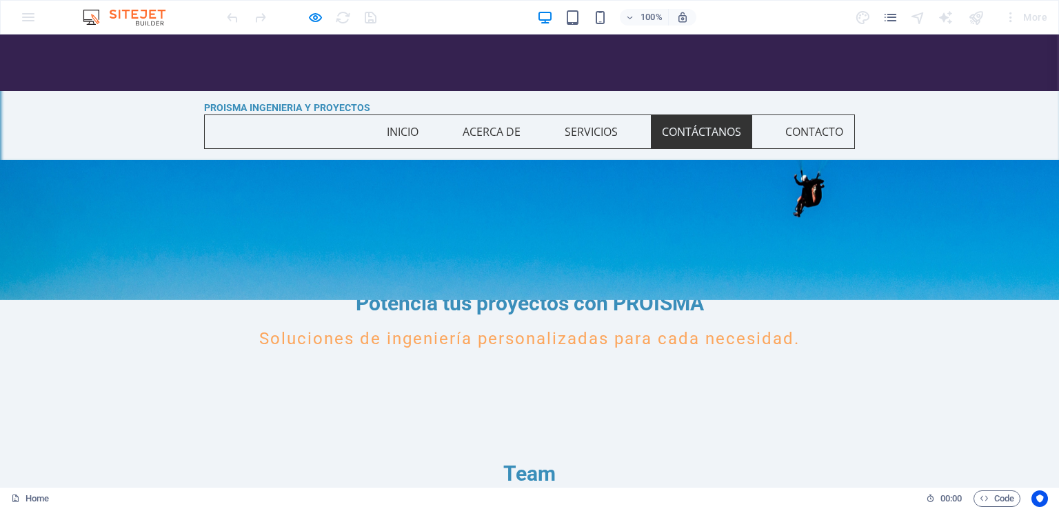
scroll to position [2163, 0]
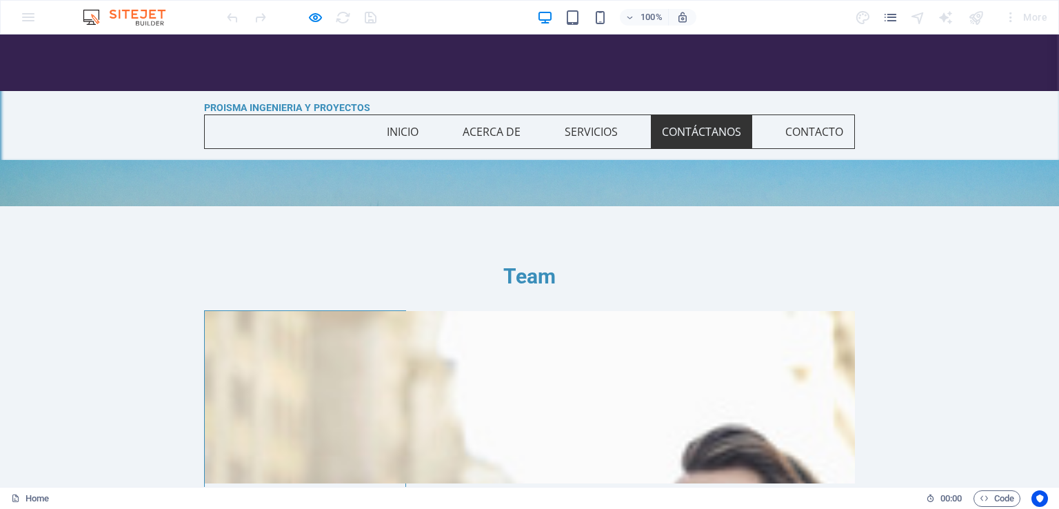
scroll to position [2025, 0]
